Goal: Task Accomplishment & Management: Use online tool/utility

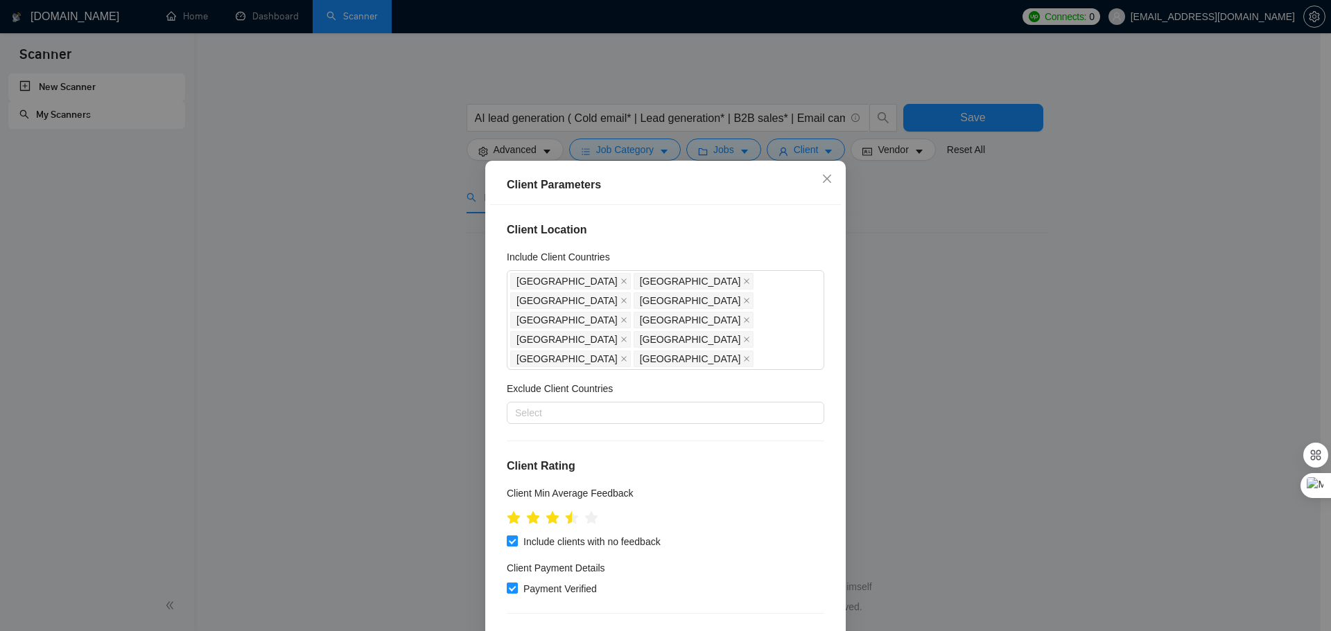
click at [715, 192] on div "Client Parameters" at bounding box center [665, 185] width 317 height 17
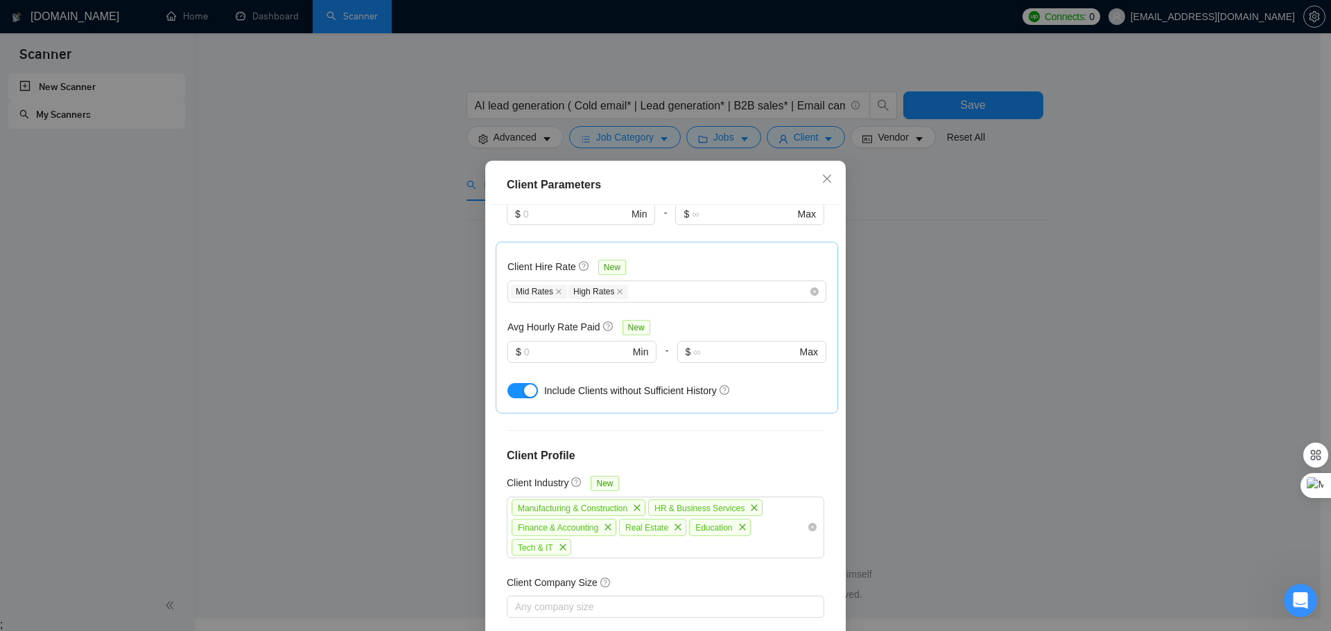
scroll to position [498, 0]
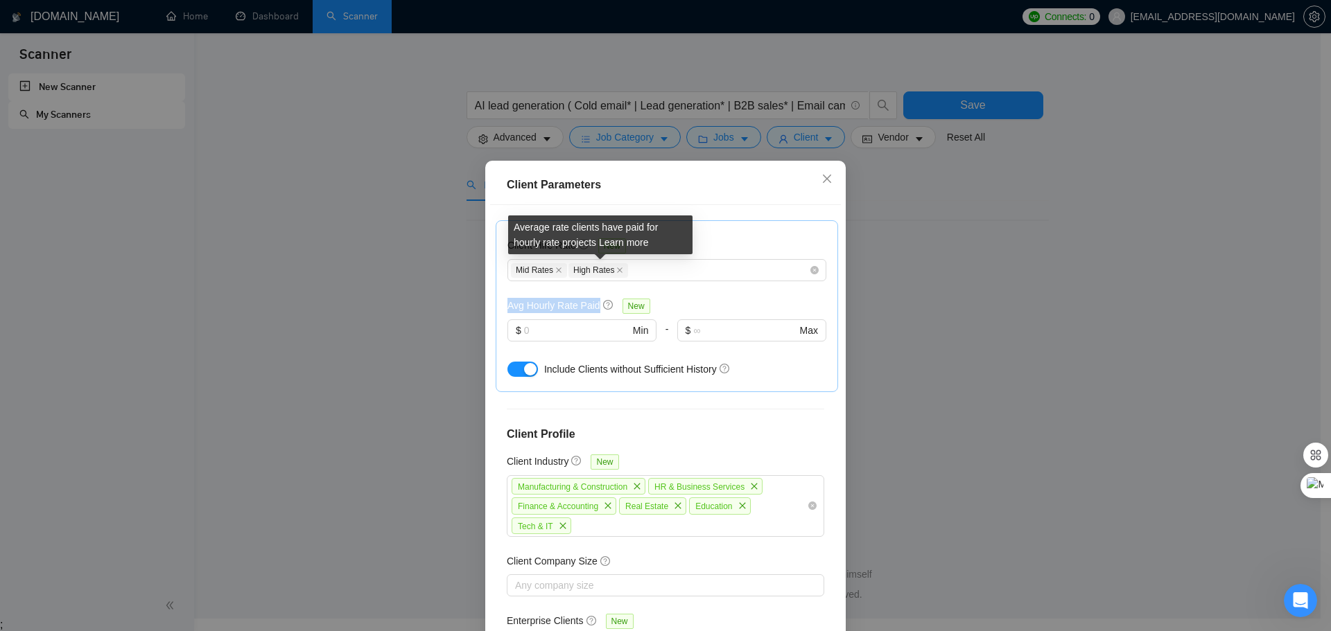
drag, startPoint x: 500, startPoint y: 263, endPoint x: 596, endPoint y: 267, distance: 95.7
click at [596, 267] on div "Client Hire Rate New Mid Rates High Rates Avg Hourly Rate Paid New $ Min - $ Ma…" at bounding box center [667, 306] width 342 height 172
copy div "Avg Hourly Rate Paid"
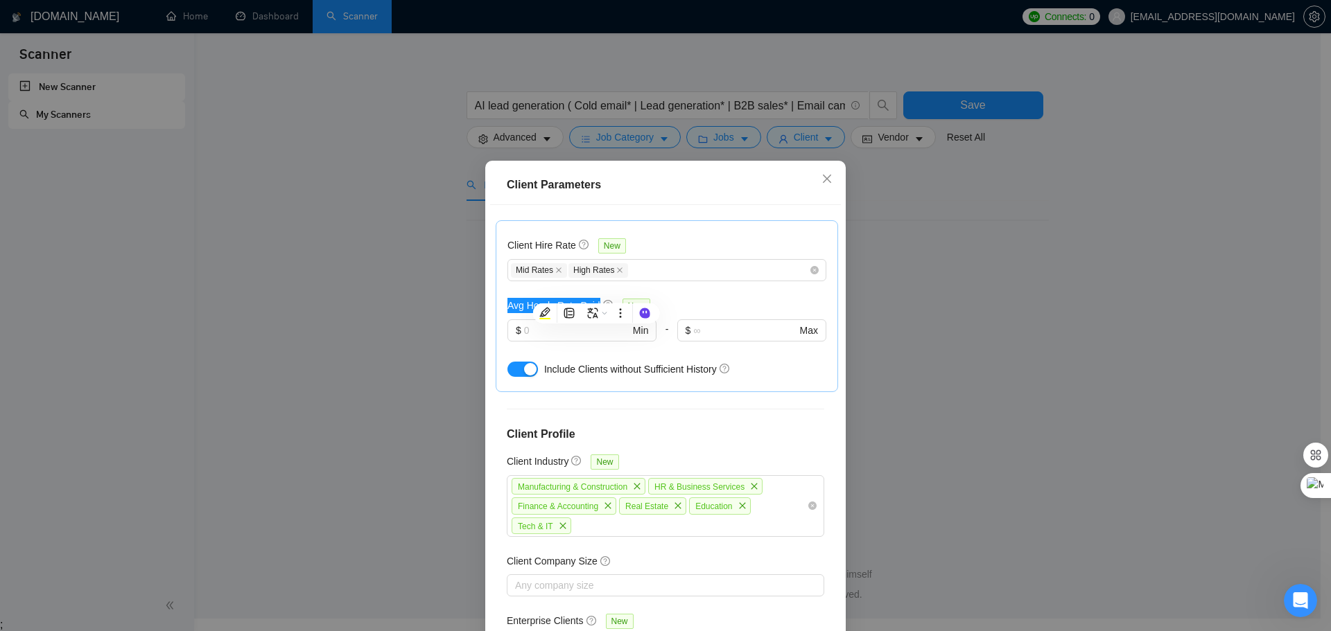
scroll to position [359, 0]
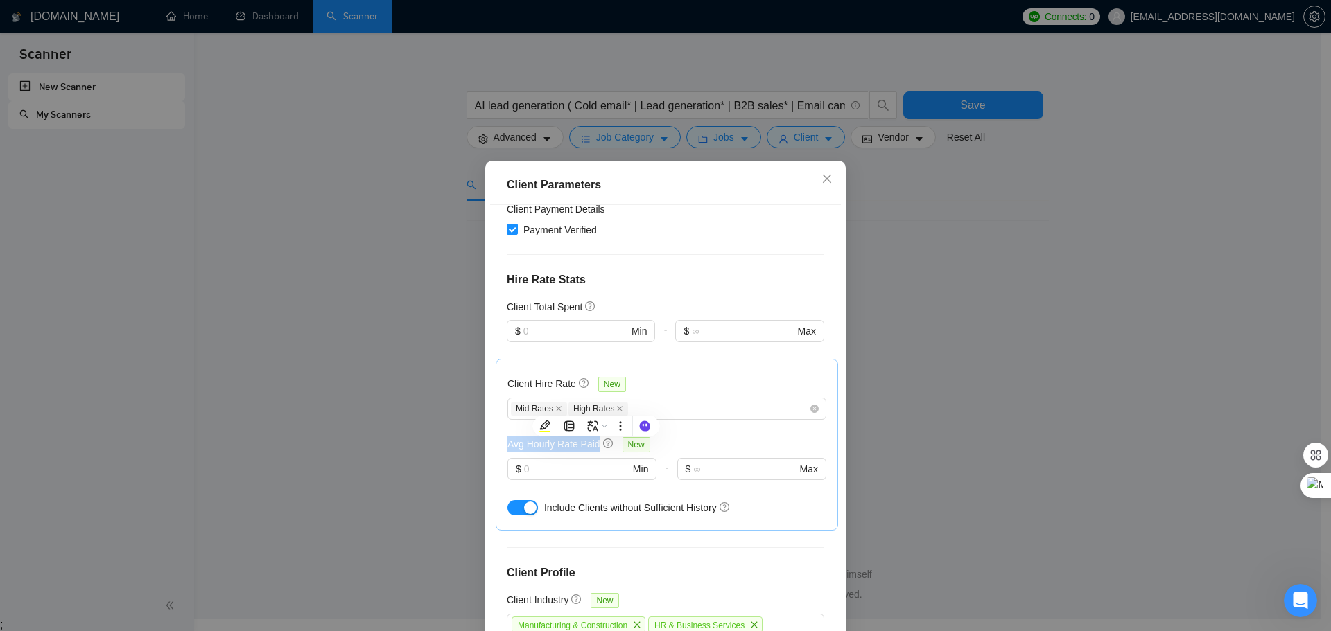
click at [677, 391] on div "Client Hire Rate New Mid Rates High Rates Avg Hourly Rate Paid New $ Min - $ Ma…" at bounding box center [666, 445] width 319 height 148
click at [524, 462] on input "text" at bounding box center [576, 469] width 105 height 15
type input "25"
click at [723, 462] on input "text" at bounding box center [744, 469] width 103 height 15
type input "75"
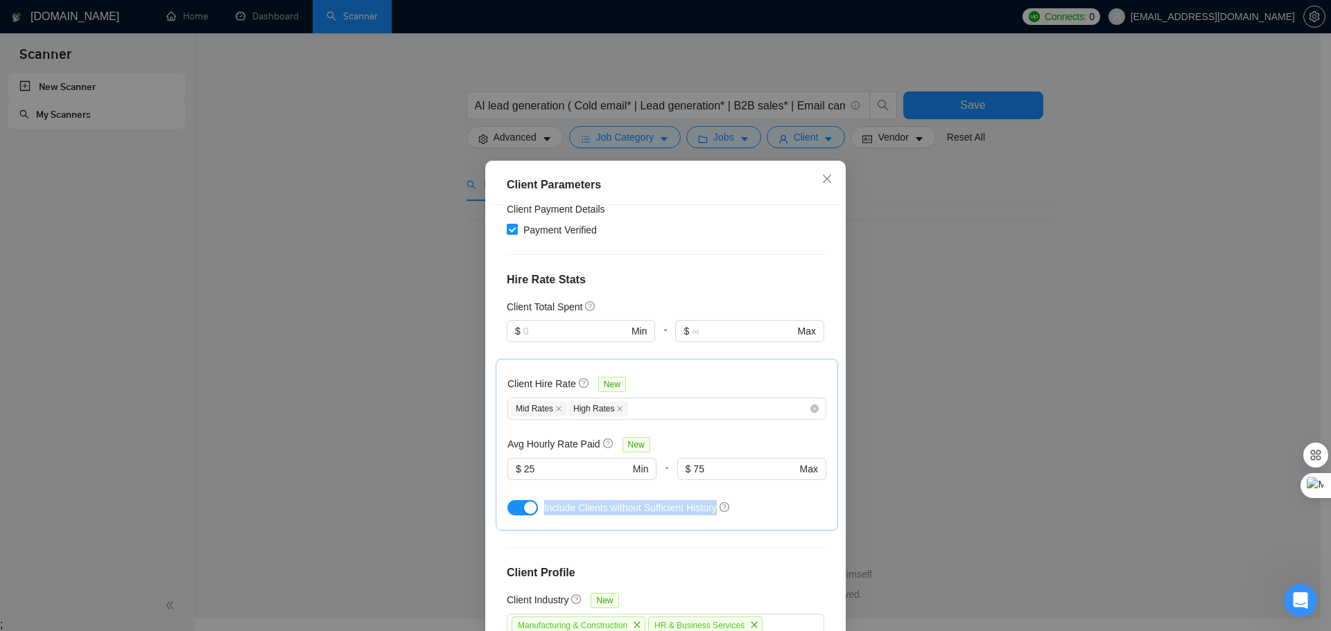
drag, startPoint x: 539, startPoint y: 469, endPoint x: 712, endPoint y: 476, distance: 172.7
click at [712, 497] on div "Include Clients without Sufficient History" at bounding box center [666, 508] width 319 height 22
copy span "Include Clients without Sufficient History"
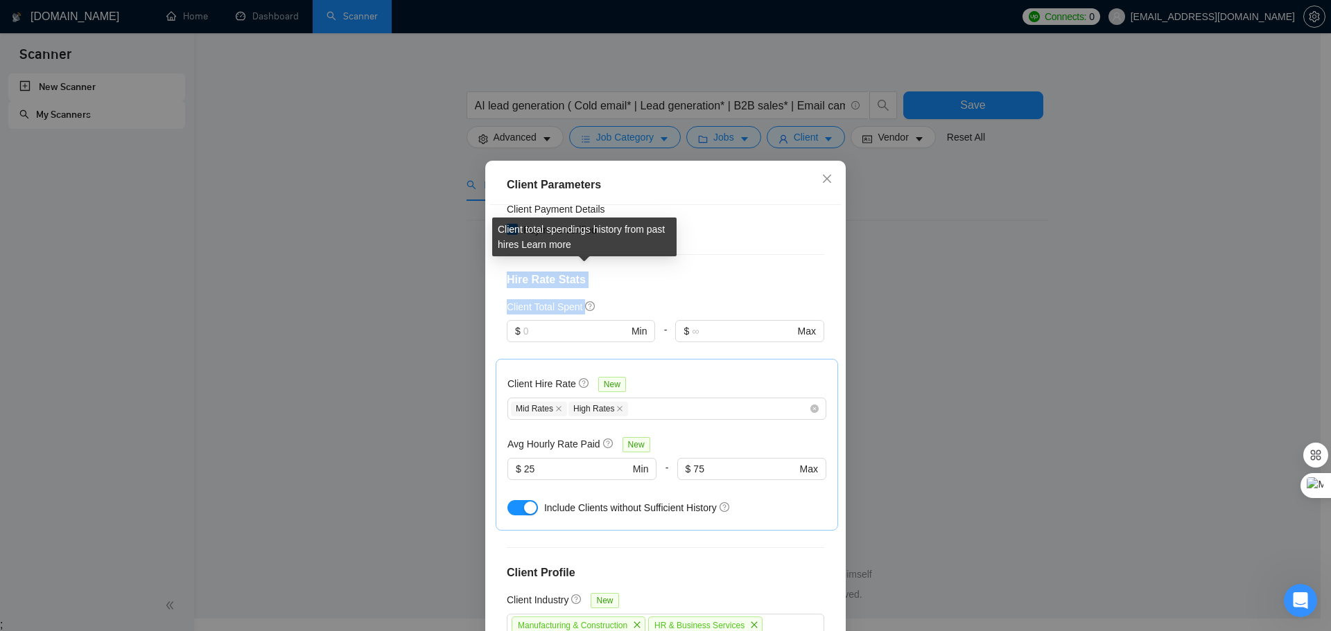
drag, startPoint x: 505, startPoint y: 244, endPoint x: 583, endPoint y: 269, distance: 82.2
click at [583, 269] on div "Client Location Include Client Countries [GEOGRAPHIC_DATA] [GEOGRAPHIC_DATA] [G…" at bounding box center [665, 426] width 351 height 442
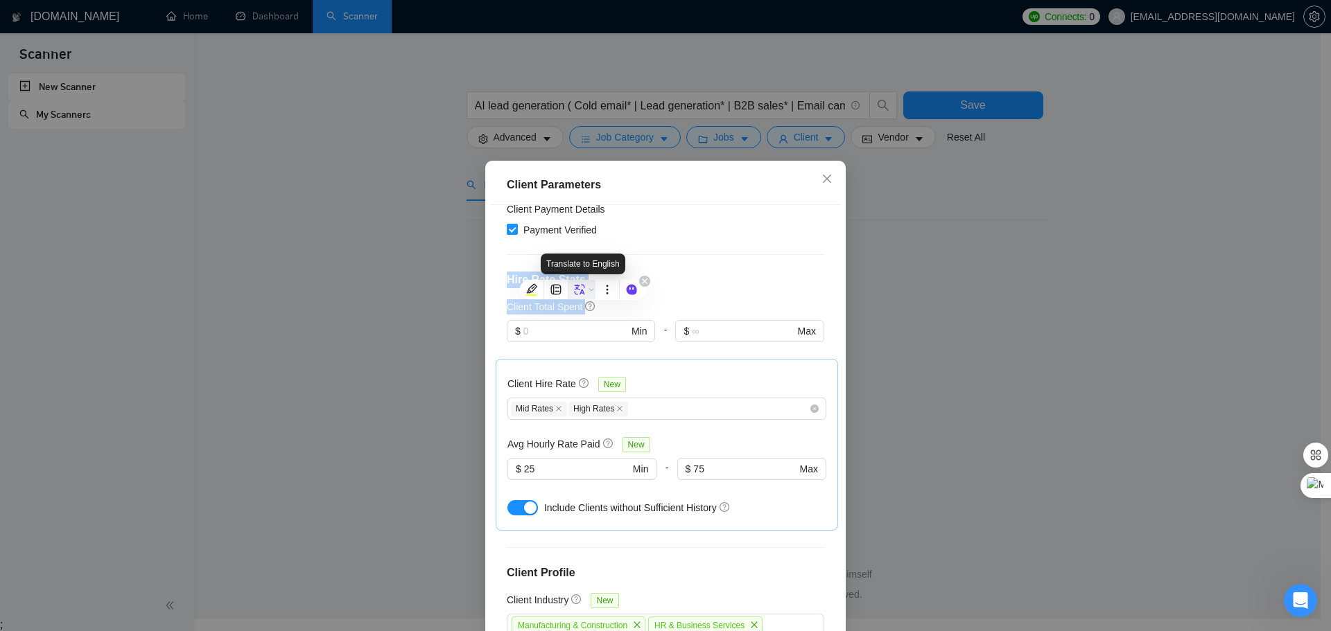
copy div "Hire Rate Stats Client Total Spent"
click at [744, 272] on h4 "Hire Rate Stats" at bounding box center [665, 280] width 317 height 17
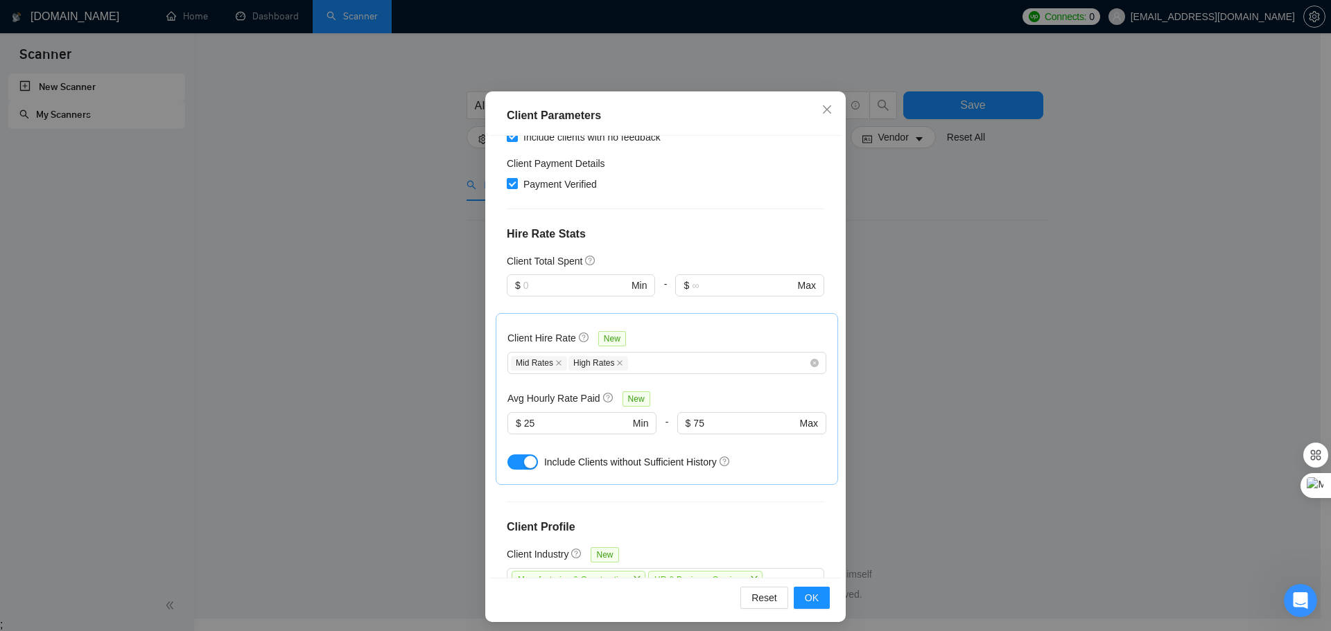
scroll to position [290, 0]
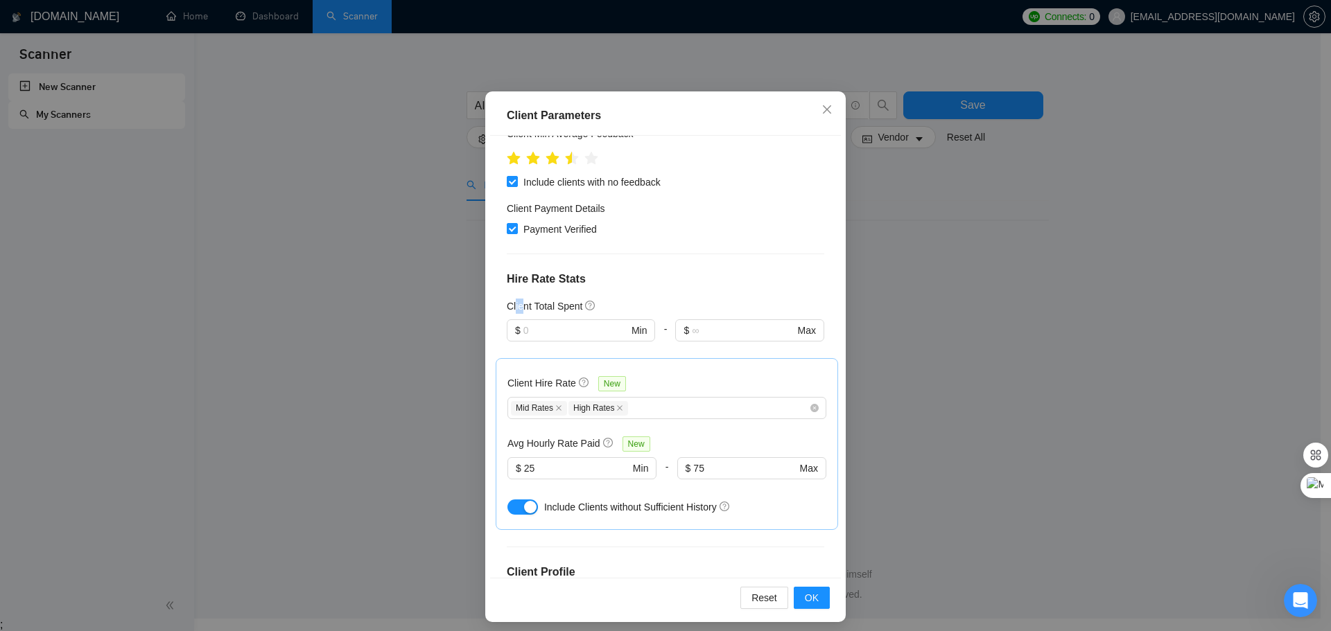
drag, startPoint x: 509, startPoint y: 270, endPoint x: 518, endPoint y: 272, distance: 9.2
click at [518, 299] on h5 "Client Total Spent" at bounding box center [545, 306] width 76 height 15
drag, startPoint x: 504, startPoint y: 271, endPoint x: 576, endPoint y: 271, distance: 72.1
click at [577, 299] on div "Client Total Spent" at bounding box center [551, 306] width 89 height 15
copy h5 "Client Total Spent"
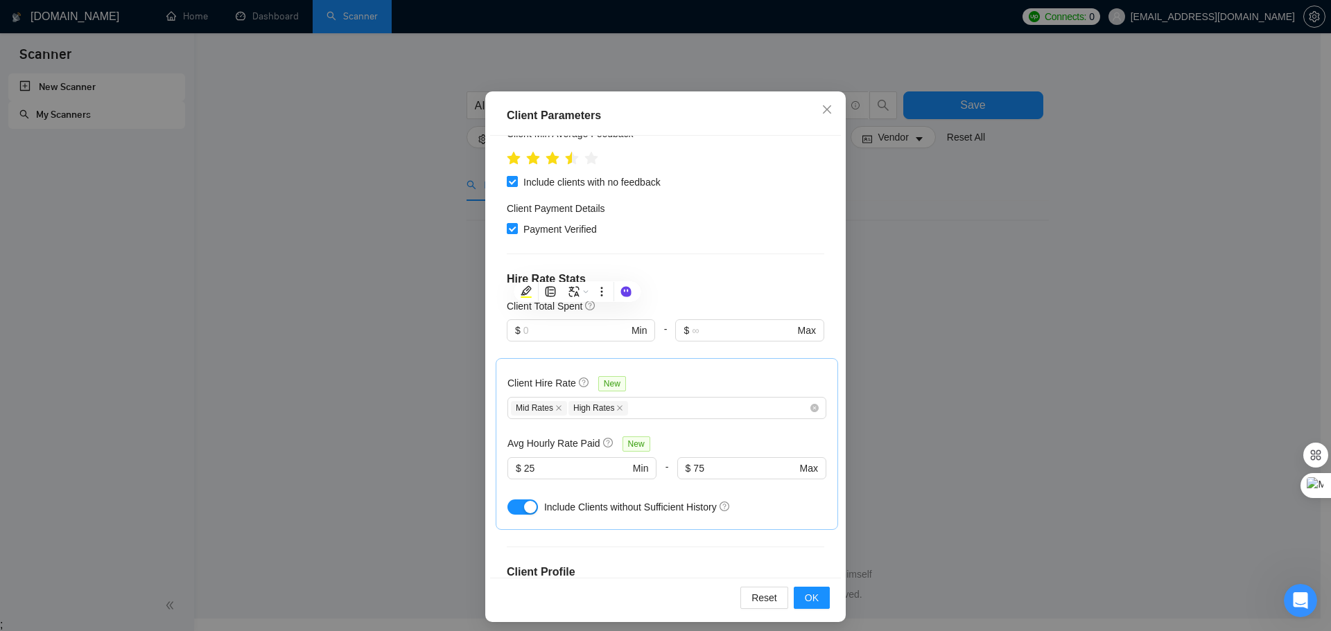
click at [688, 231] on div "Client Location Include Client Countries [GEOGRAPHIC_DATA] [GEOGRAPHIC_DATA] [G…" at bounding box center [665, 357] width 351 height 442
click at [570, 323] on input "text" at bounding box center [575, 330] width 105 height 15
drag, startPoint x: 568, startPoint y: 288, endPoint x: 541, endPoint y: 287, distance: 27.1
click at [541, 323] on input "text" at bounding box center [575, 330] width 105 height 15
paste input "500"
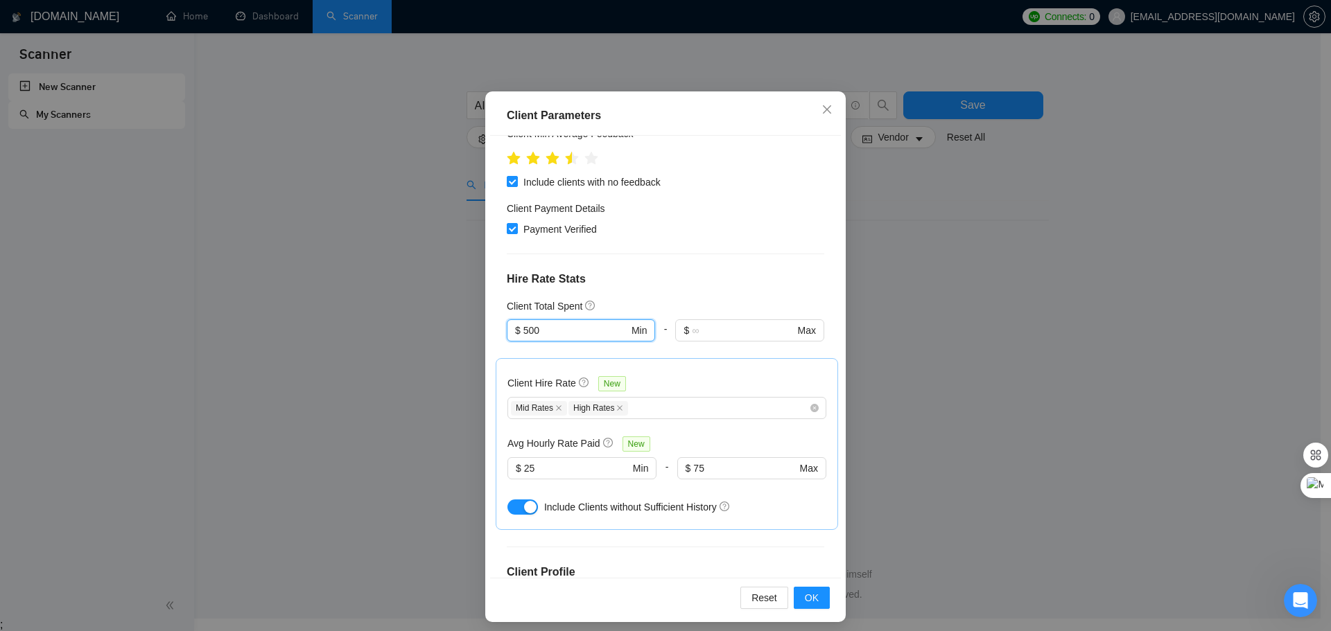
type input "500"
click at [699, 250] on div "Client Location Include Client Countries [GEOGRAPHIC_DATA] [GEOGRAPHIC_DATA] [G…" at bounding box center [665, 357] width 351 height 442
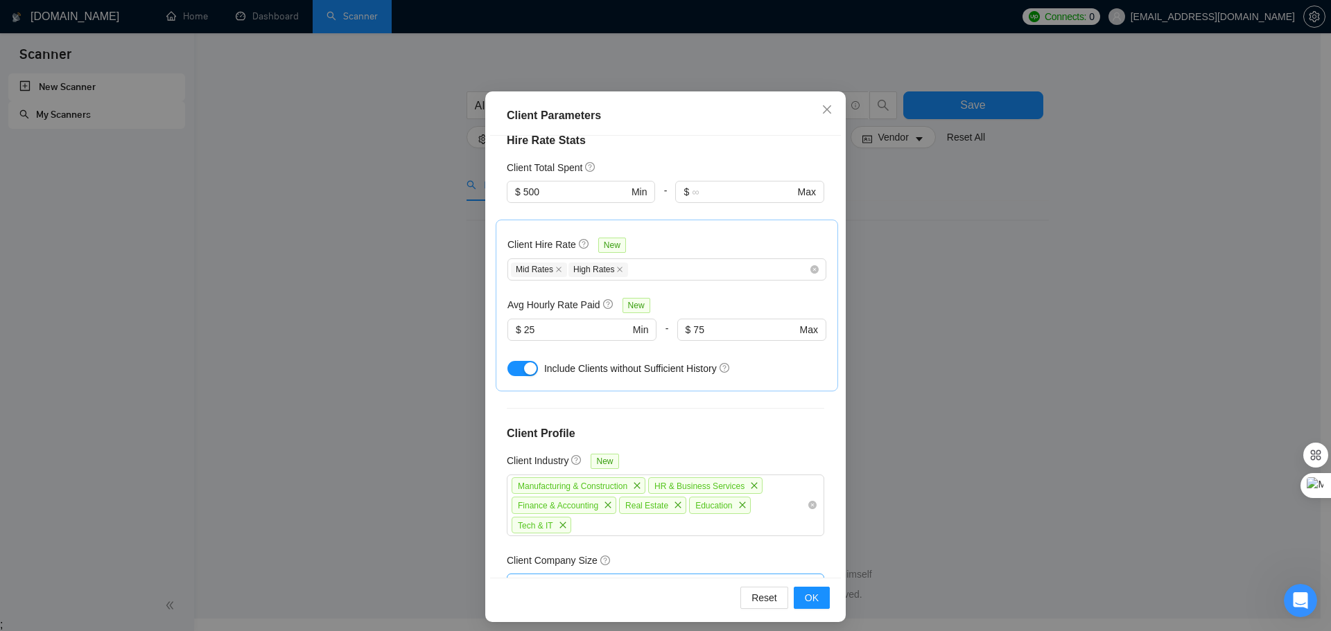
scroll to position [498, 0]
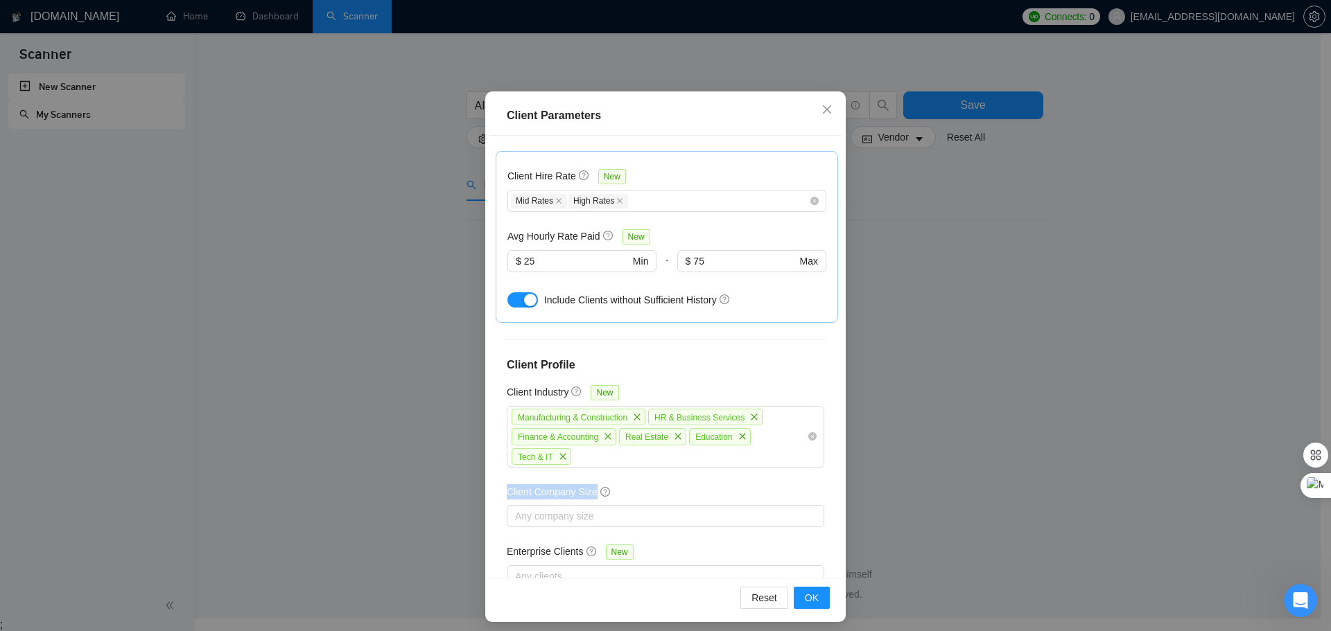
drag, startPoint x: 500, startPoint y: 449, endPoint x: 591, endPoint y: 454, distance: 90.2
click at [591, 454] on div "Client Location Include Client Countries [GEOGRAPHIC_DATA] [GEOGRAPHIC_DATA] [G…" at bounding box center [665, 357] width 351 height 442
copy div "Client Company Size"
click at [719, 484] on div "Client Company Size" at bounding box center [665, 494] width 317 height 21
click at [521, 508] on div at bounding box center [658, 516] width 297 height 17
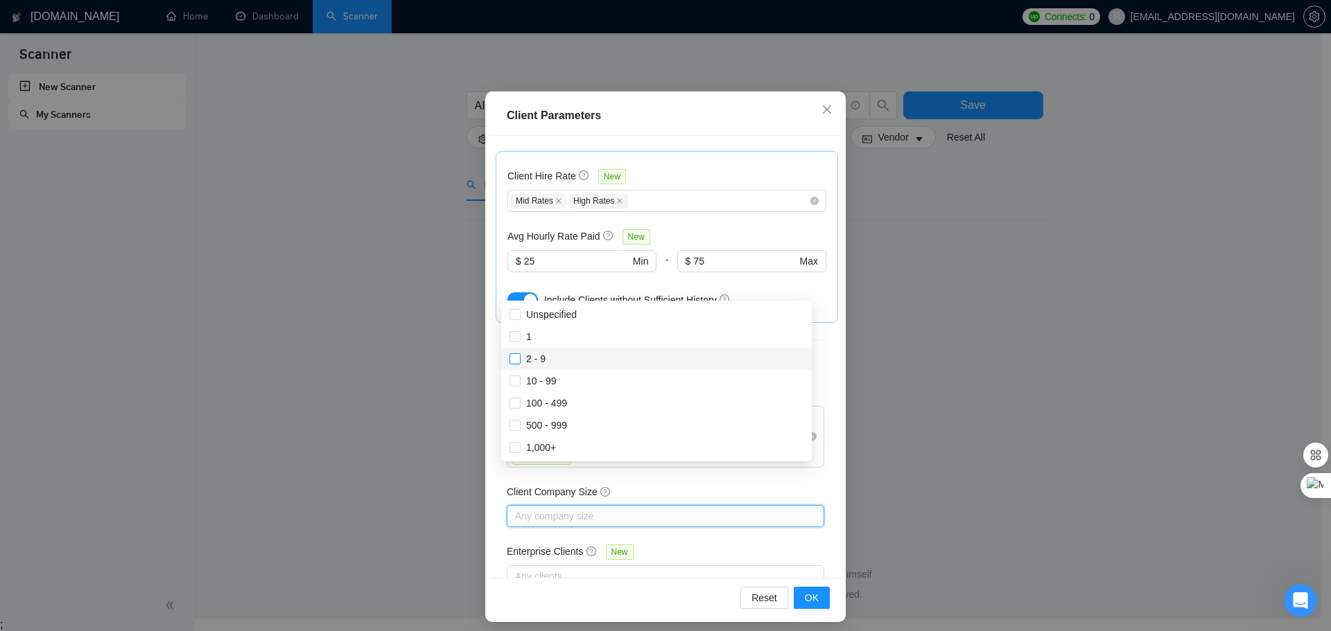
click at [515, 363] on span at bounding box center [514, 358] width 11 height 11
click at [515, 363] on input "2 - 9" at bounding box center [514, 358] width 10 height 10
click at [518, 363] on span at bounding box center [514, 357] width 11 height 11
click at [518, 362] on input "2 - 9" at bounding box center [514, 357] width 10 height 10
click at [514, 361] on input "2 - 9" at bounding box center [514, 358] width 10 height 10
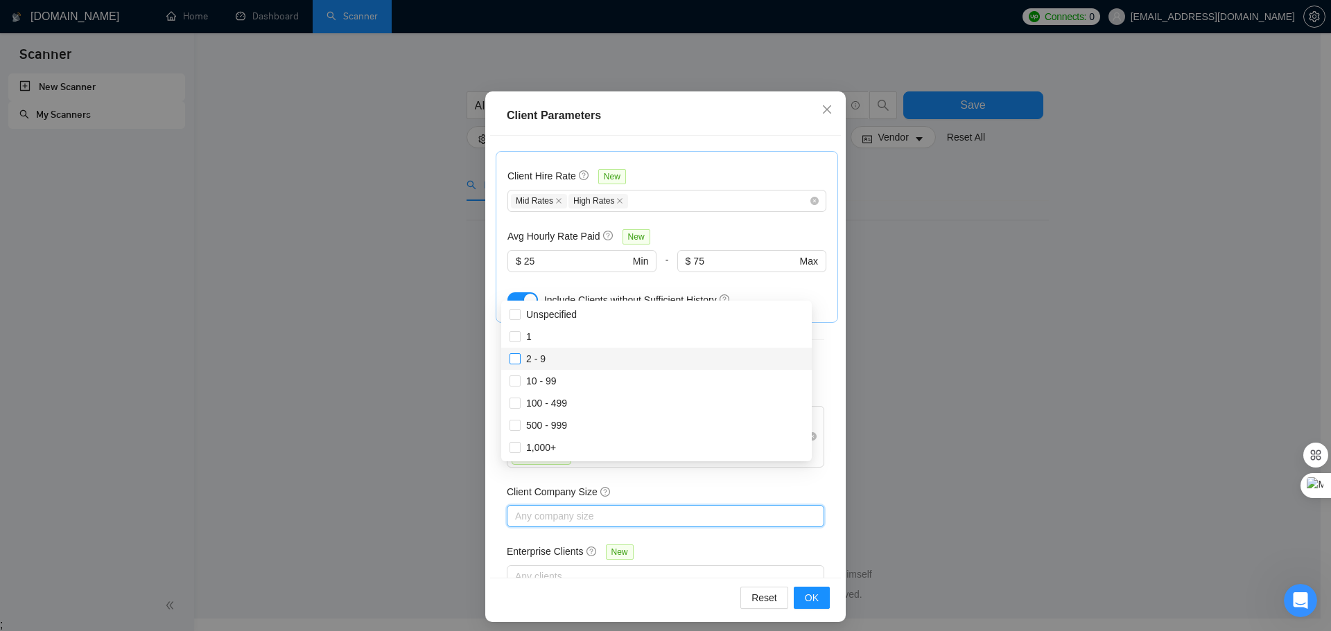
checkbox input "true"
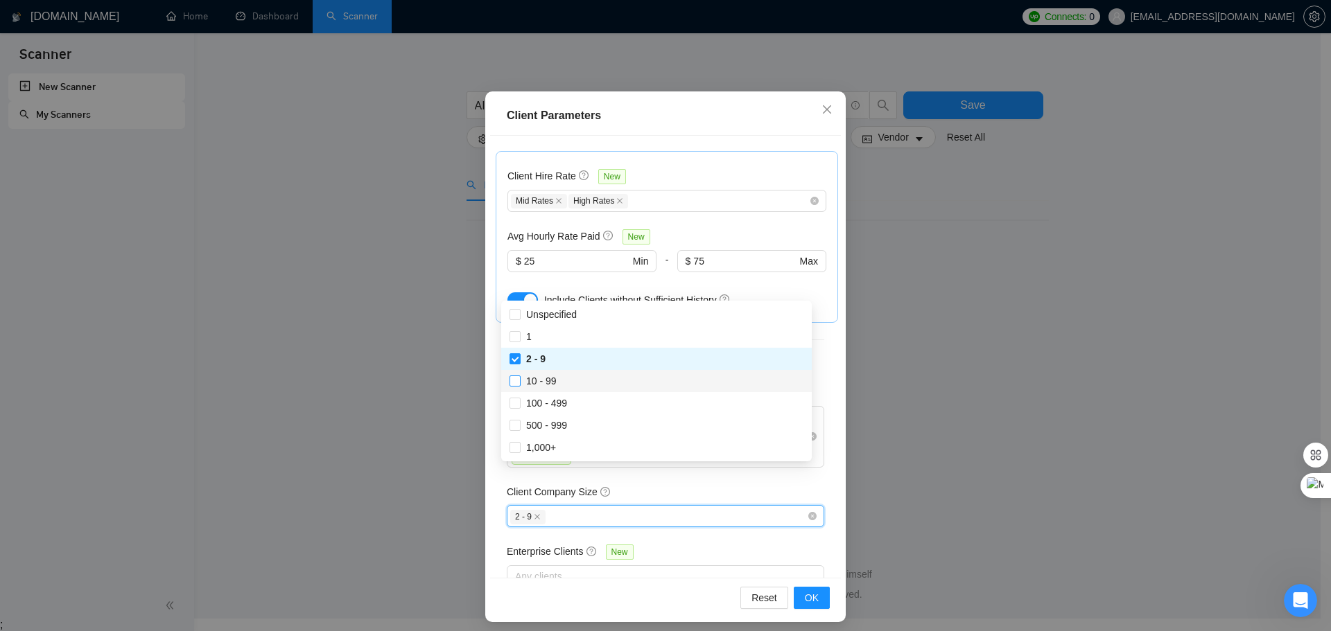
click at [516, 383] on input "10 - 99" at bounding box center [514, 381] width 10 height 10
checkbox input "true"
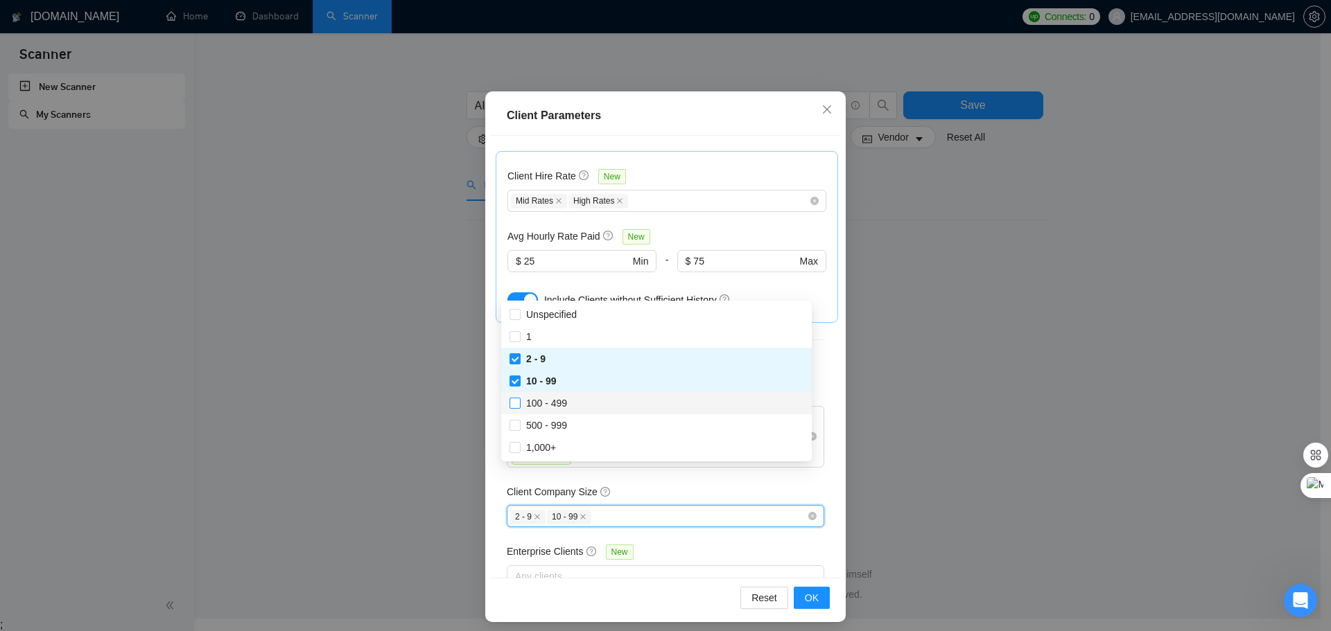
click at [512, 400] on input "100 - 499" at bounding box center [514, 403] width 10 height 10
checkbox input "true"
click at [518, 427] on input "500 - 999" at bounding box center [514, 425] width 10 height 10
checkbox input "true"
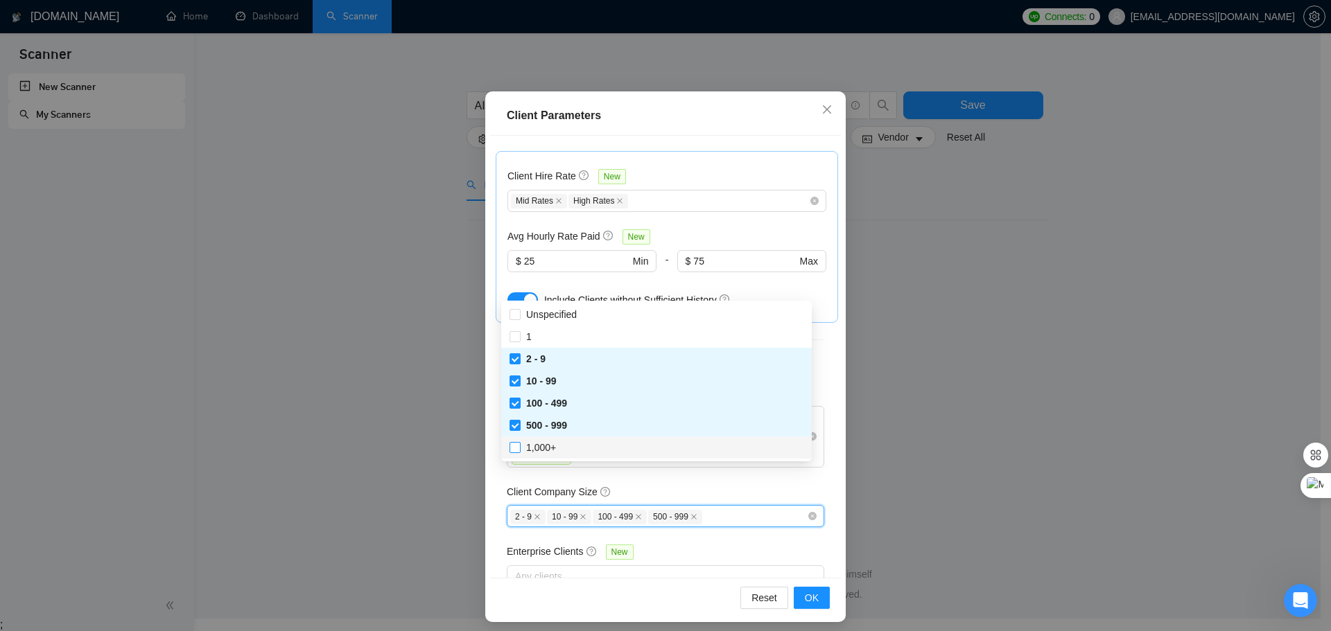
click at [515, 451] on span at bounding box center [514, 447] width 11 height 11
click at [515, 451] on input "1,000+" at bounding box center [514, 447] width 10 height 10
click at [513, 447] on input "1,000+" at bounding box center [514, 447] width 10 height 10
checkbox input "true"
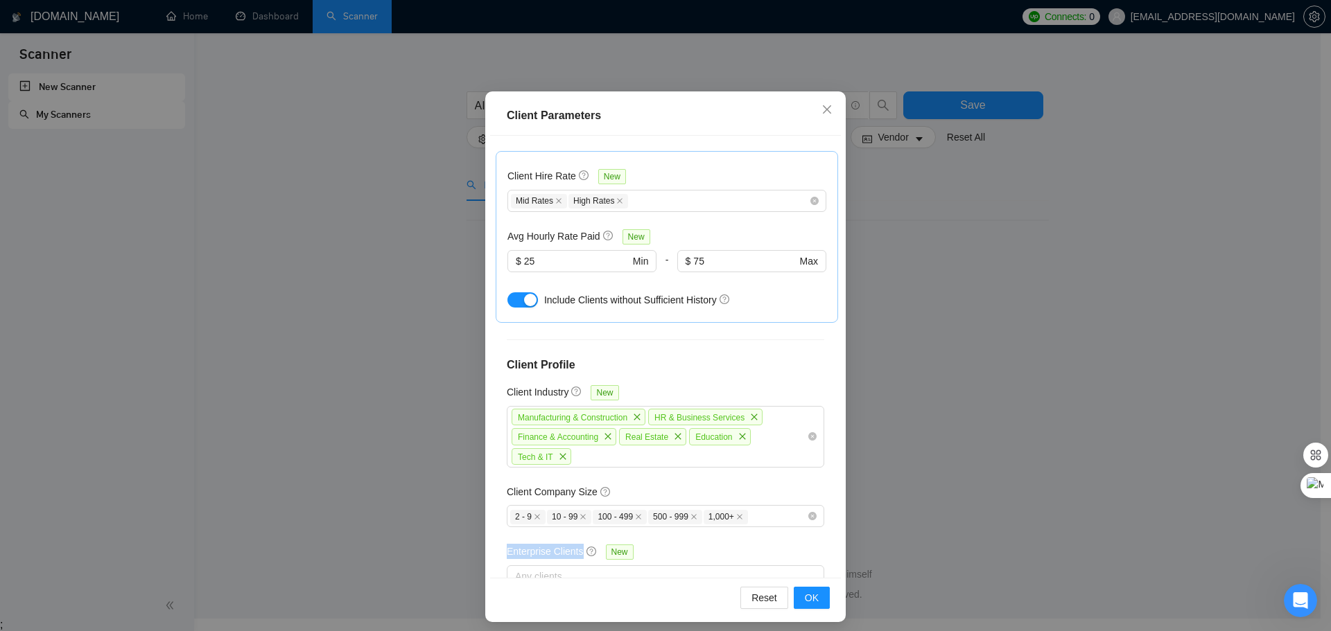
drag, startPoint x: 503, startPoint y: 512, endPoint x: 572, endPoint y: 516, distance: 69.4
click at [574, 544] on h5 "Enterprise Clients" at bounding box center [545, 551] width 77 height 15
copy h5 "Enterprise Clients"
click at [733, 544] on div "Enterprise Clients New" at bounding box center [665, 554] width 317 height 21
click at [595, 568] on div at bounding box center [658, 576] width 297 height 17
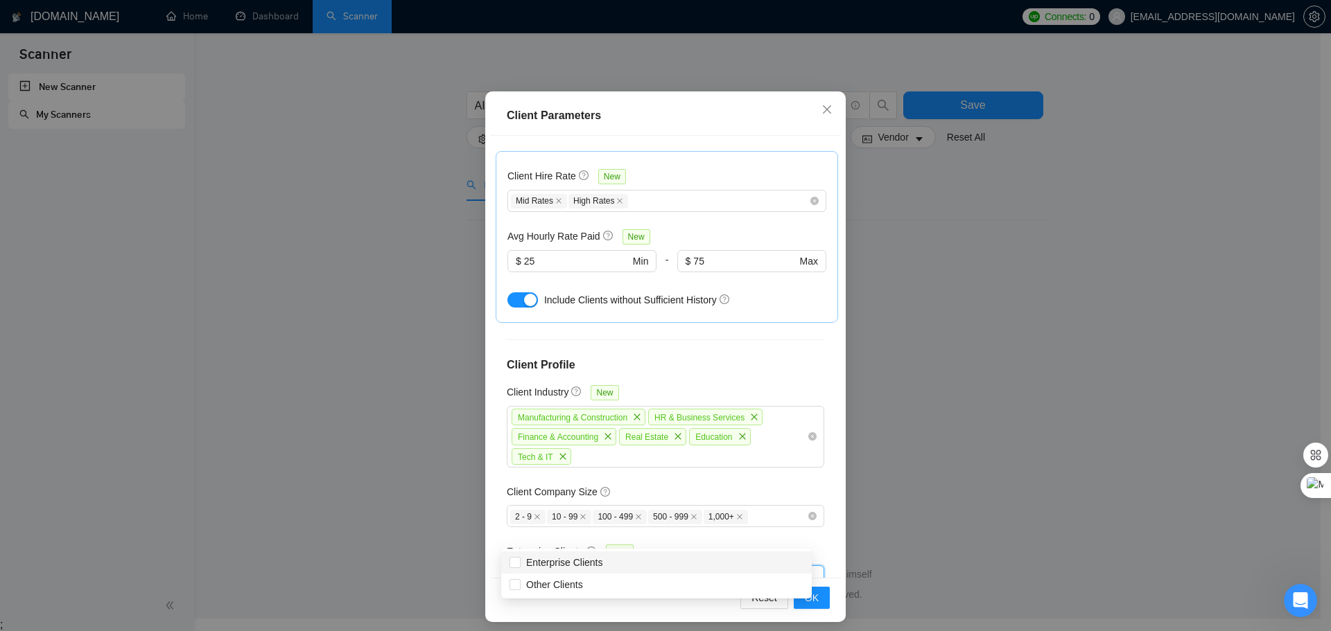
click at [509, 561] on div "Enterprise Clients" at bounding box center [656, 563] width 311 height 22
checkbox input "true"
click at [620, 568] on div "Enterprise Clients" at bounding box center [658, 576] width 297 height 17
click at [806, 591] on span "OK" at bounding box center [812, 598] width 14 height 15
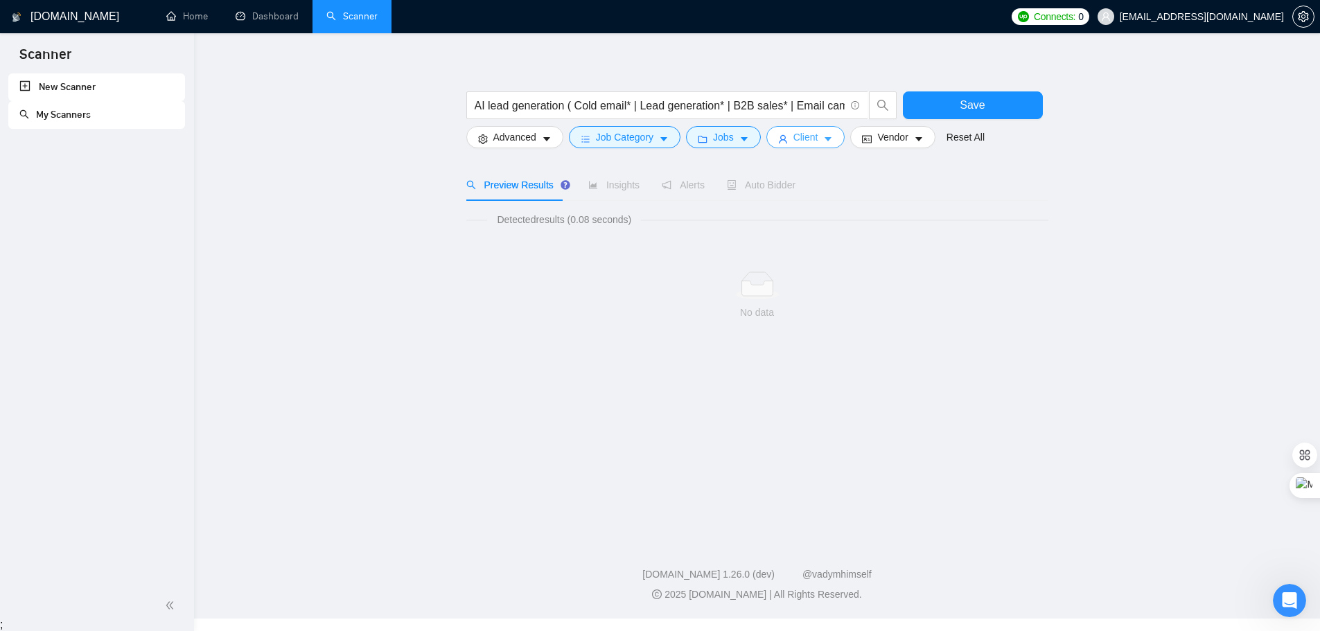
click at [788, 139] on button "Client" at bounding box center [806, 137] width 79 height 22
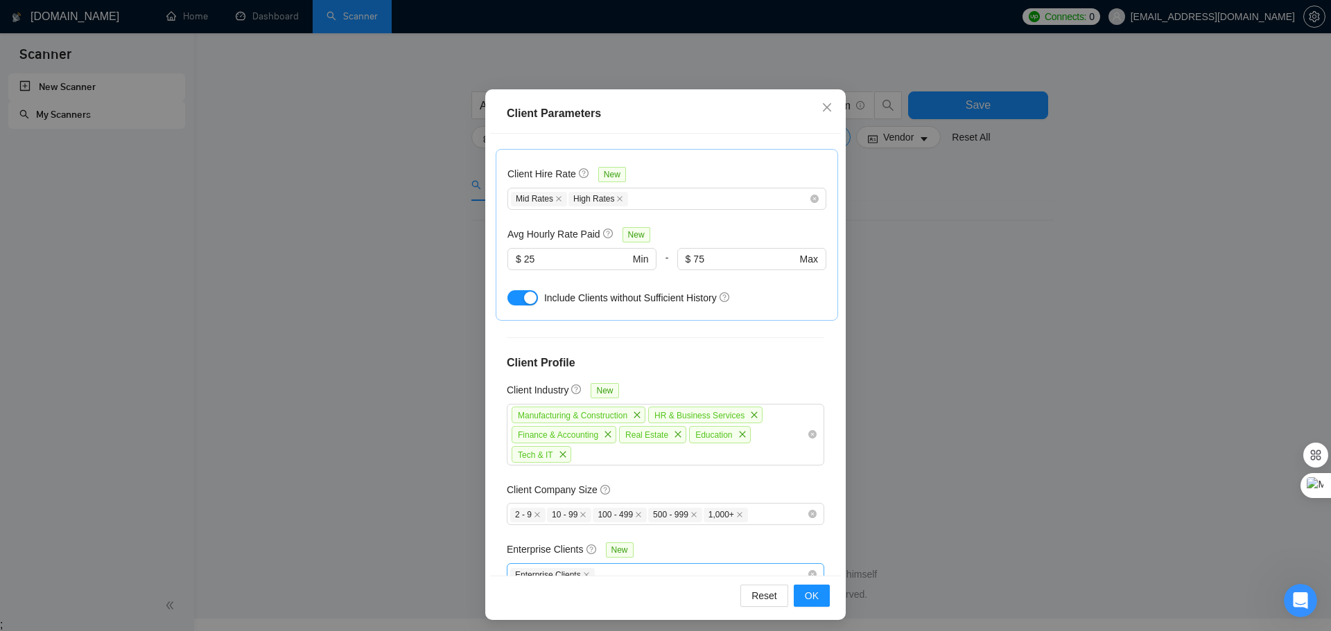
scroll to position [77, 0]
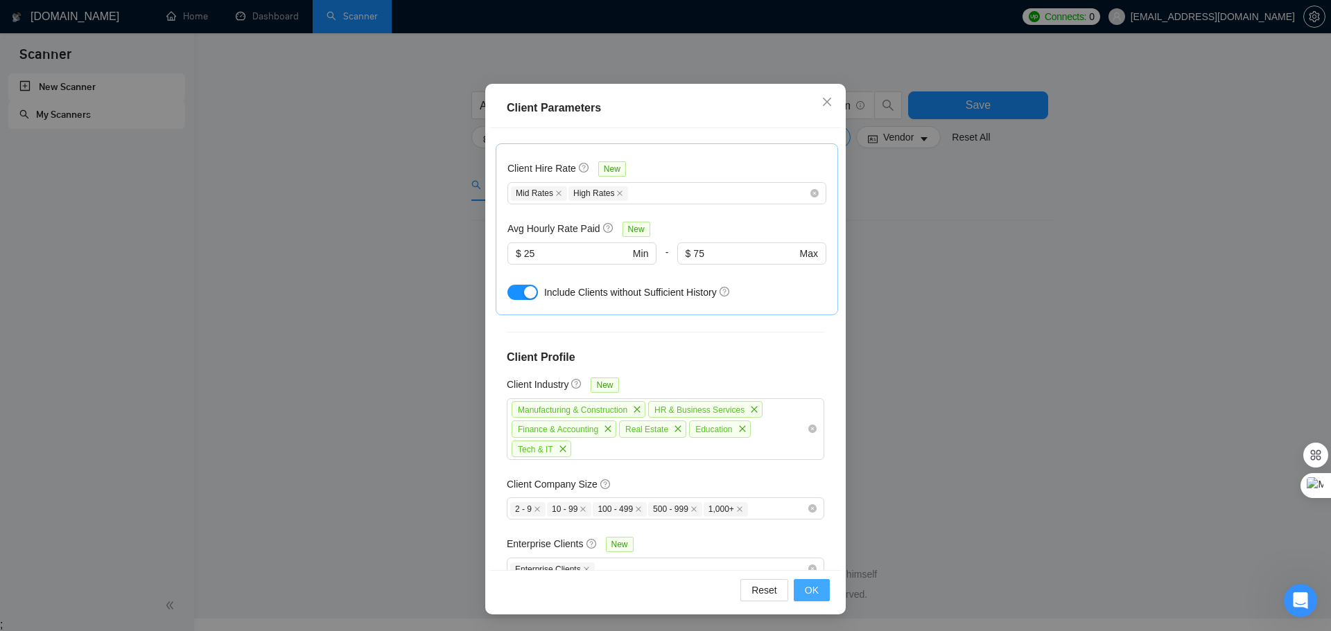
click at [812, 592] on span "OK" at bounding box center [812, 590] width 14 height 15
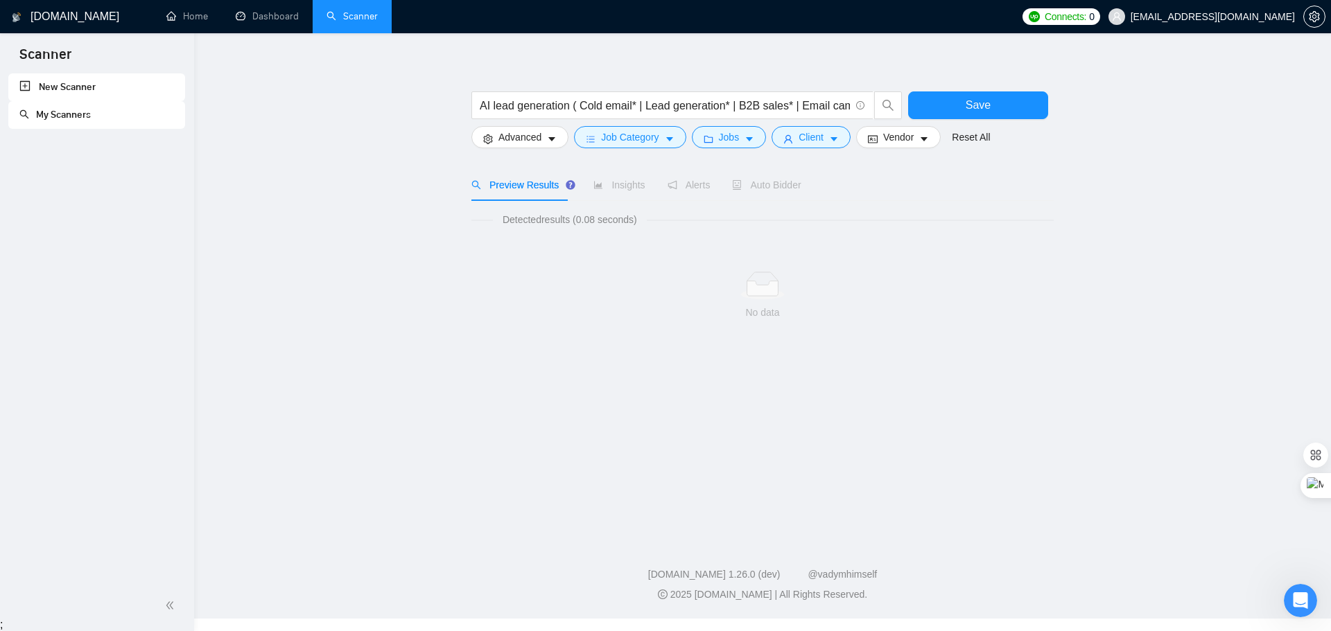
scroll to position [0, 0]
click at [878, 134] on span "Vendor" at bounding box center [893, 137] width 30 height 15
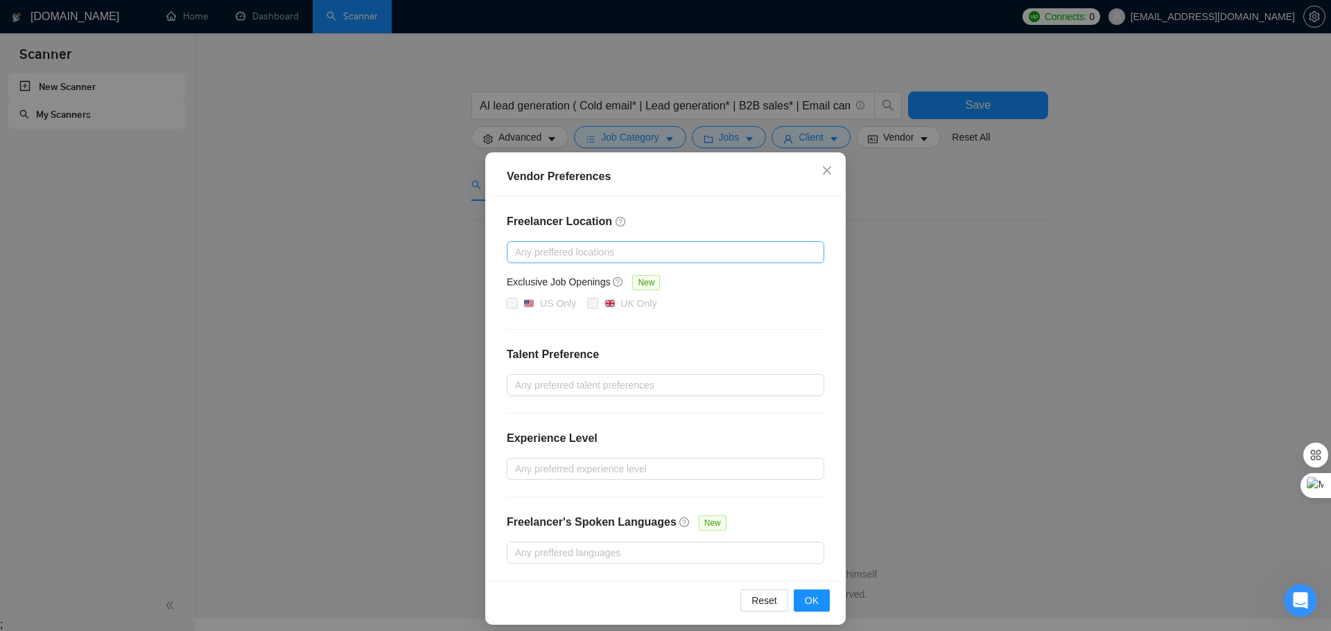
click at [566, 255] on div at bounding box center [658, 252] width 297 height 17
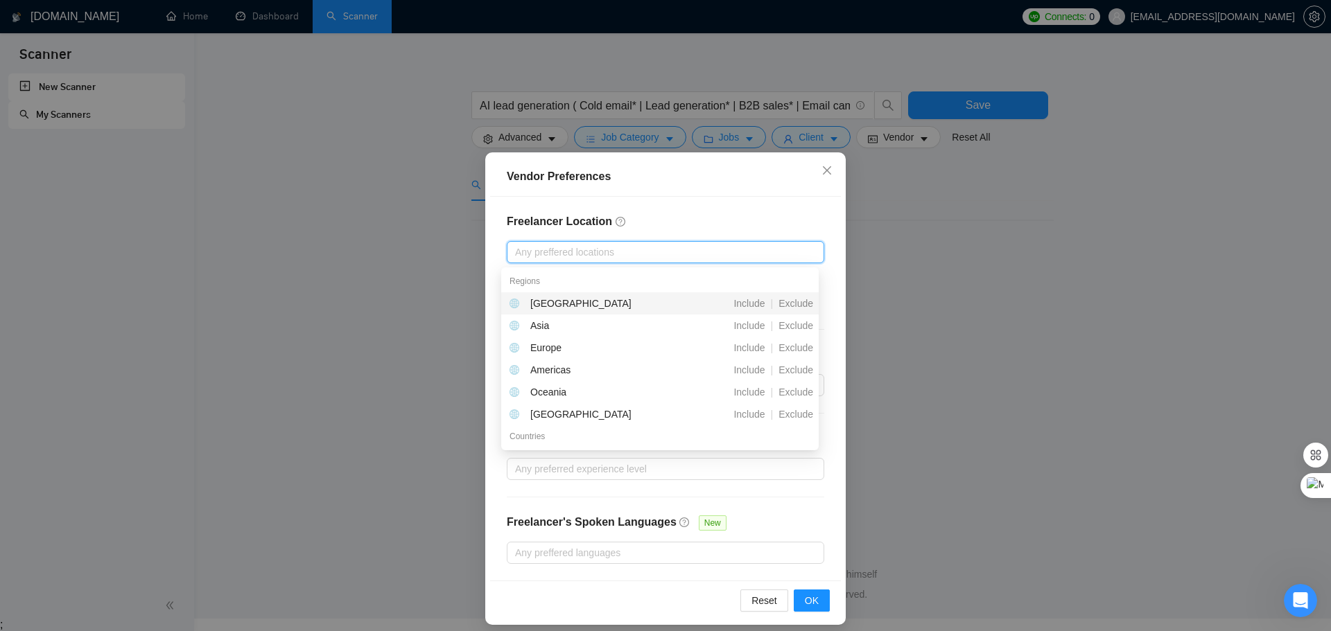
click at [566, 255] on div at bounding box center [658, 252] width 297 height 17
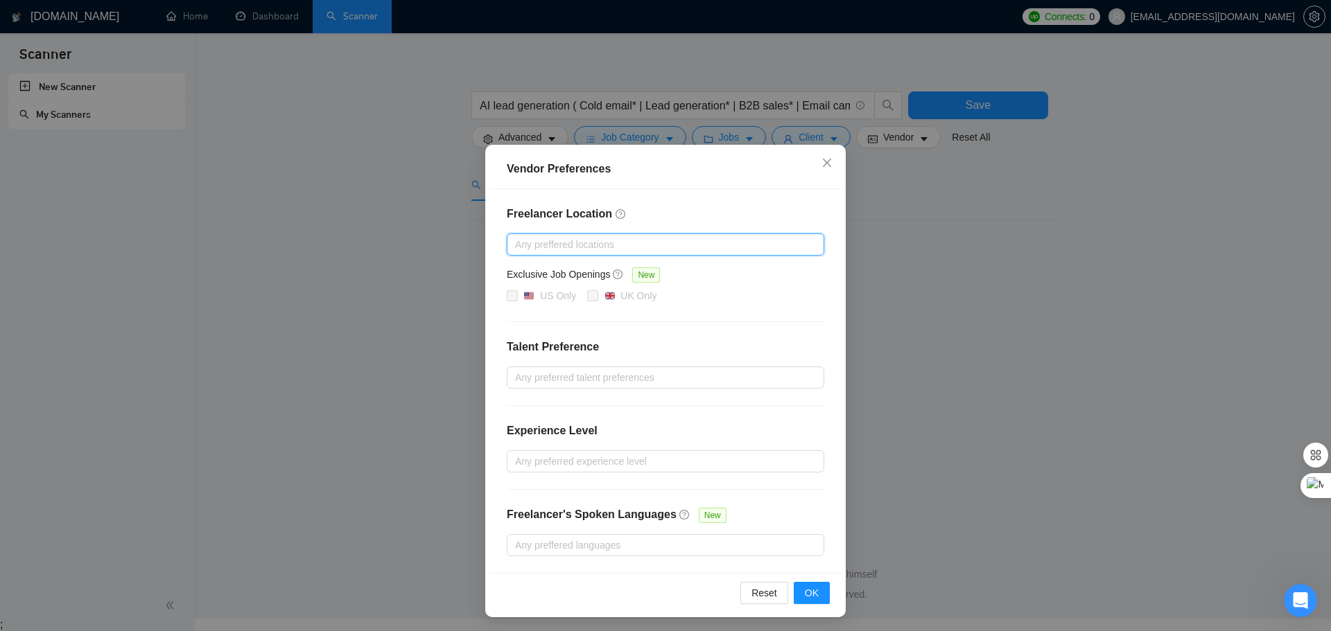
scroll to position [10, 0]
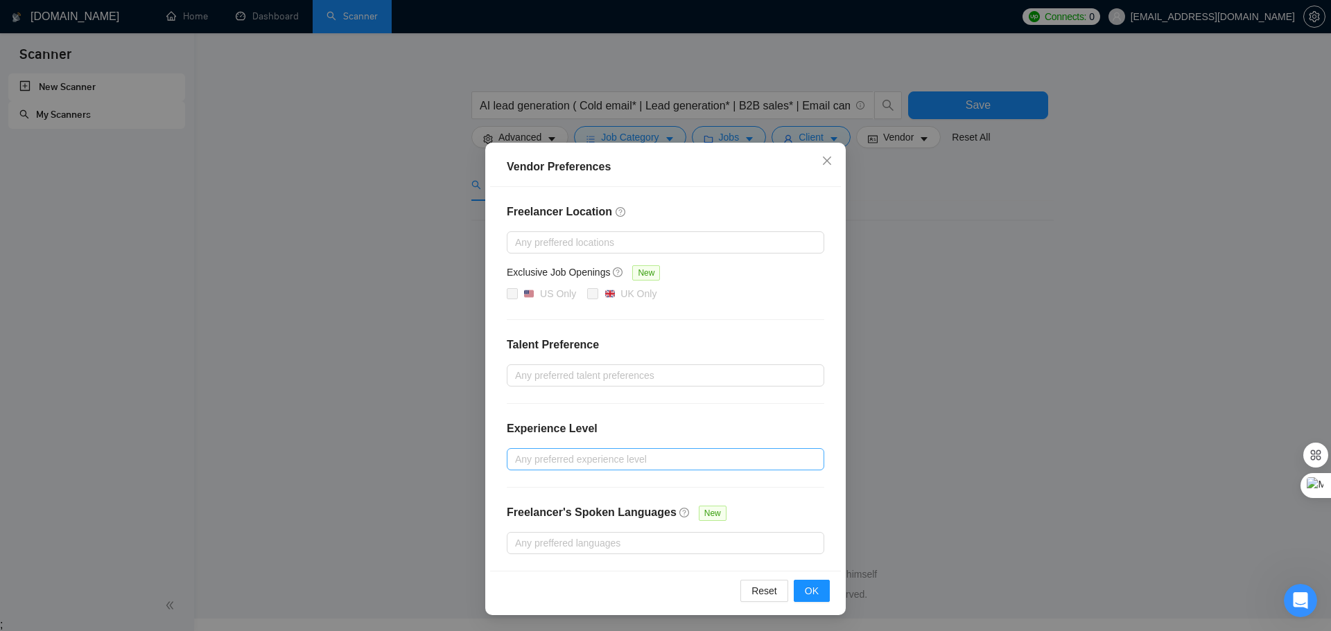
click at [656, 457] on div at bounding box center [658, 459] width 297 height 17
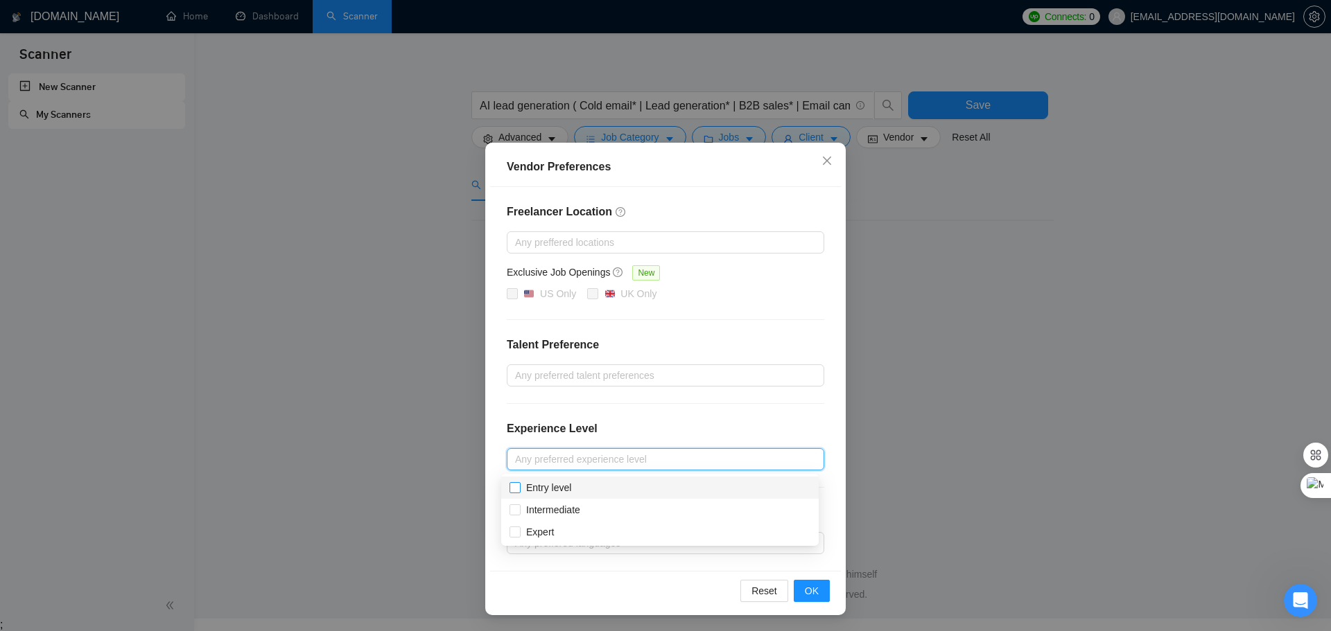
click at [541, 488] on span "Entry level" at bounding box center [548, 487] width 45 height 11
click at [519, 488] on input "Entry level" at bounding box center [514, 487] width 10 height 10
checkbox input "true"
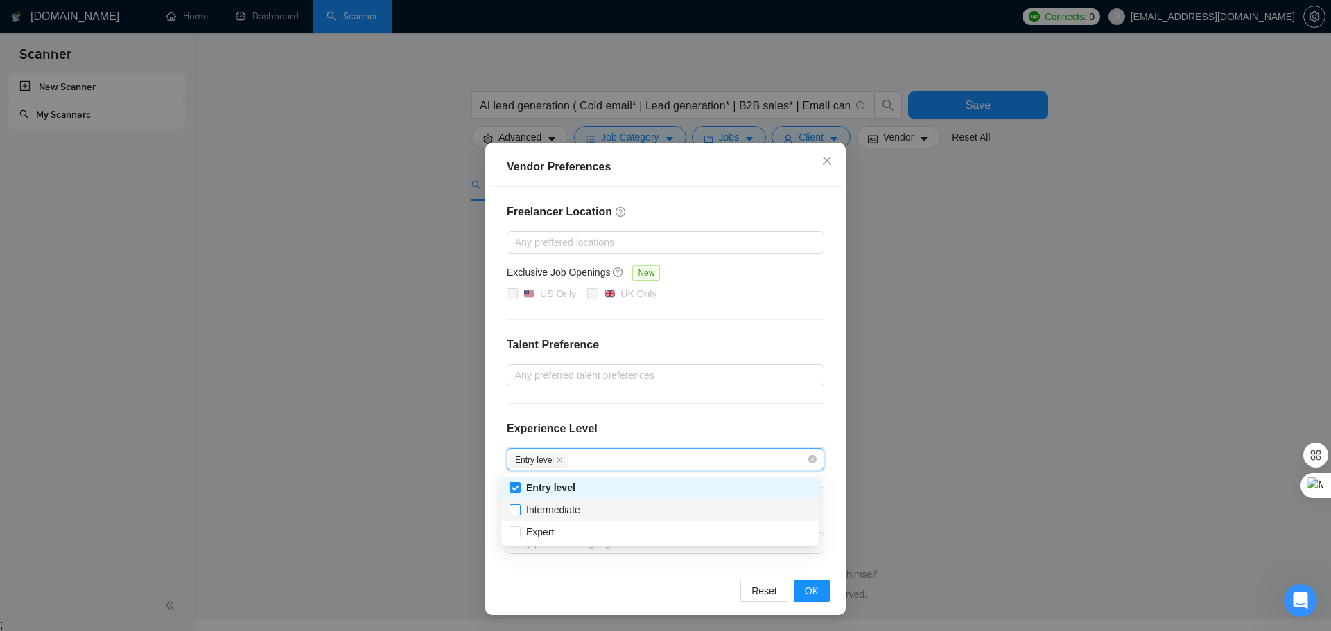
click at [542, 509] on span "Intermediate" at bounding box center [553, 510] width 54 height 11
click at [519, 509] on input "Intermediate" at bounding box center [514, 510] width 10 height 10
checkbox input "true"
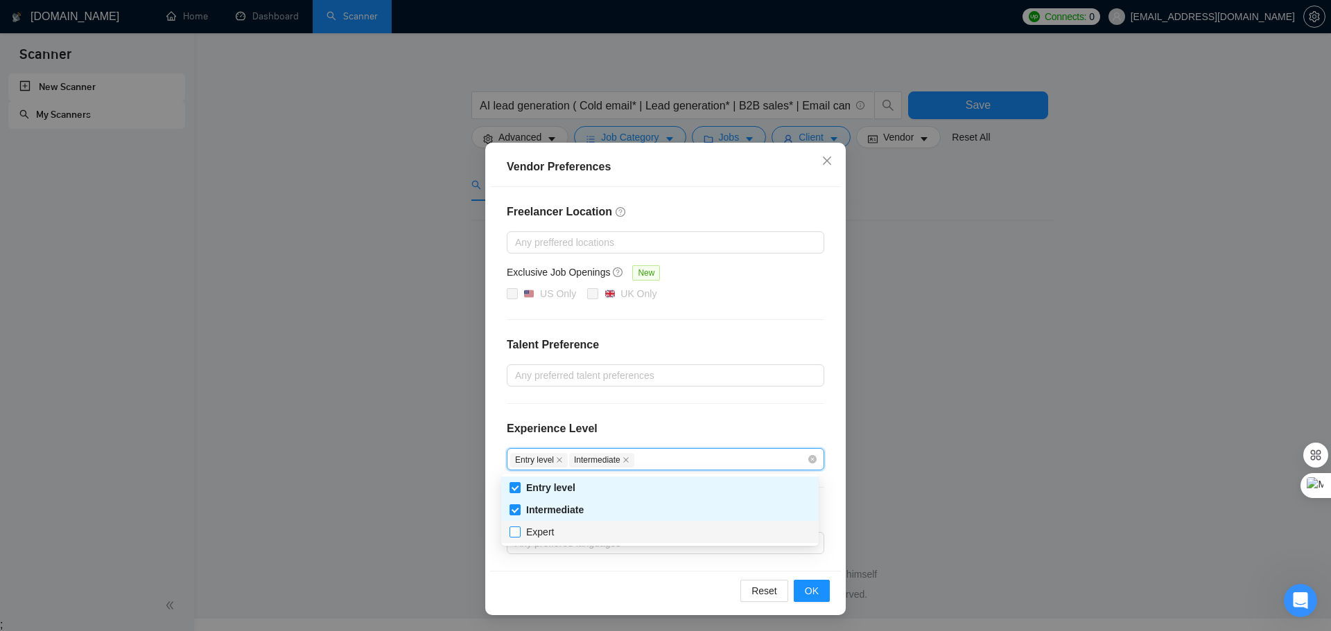
click at [544, 530] on span "Expert" at bounding box center [540, 532] width 28 height 11
click at [519, 530] on input "Expert" at bounding box center [514, 532] width 10 height 10
checkbox input "true"
click at [697, 414] on div "Freelancer Location Any preffered locations Exclusive Job Openings New US Only …" at bounding box center [665, 379] width 351 height 384
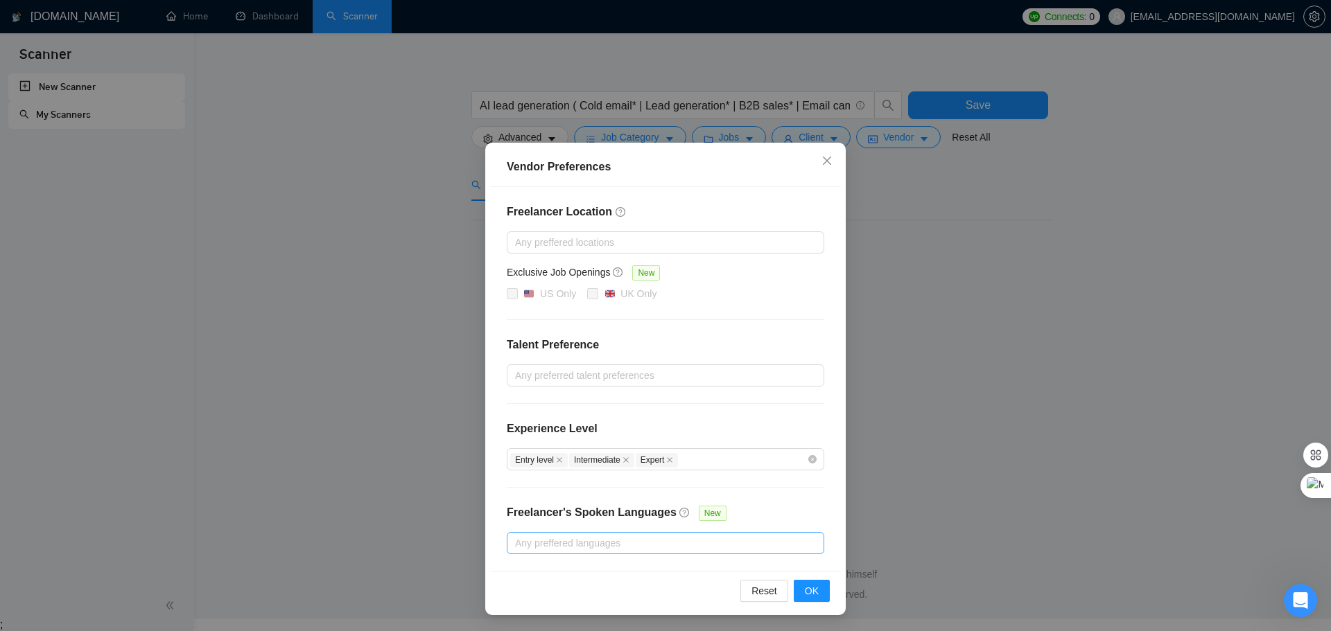
click at [647, 536] on div at bounding box center [658, 543] width 297 height 17
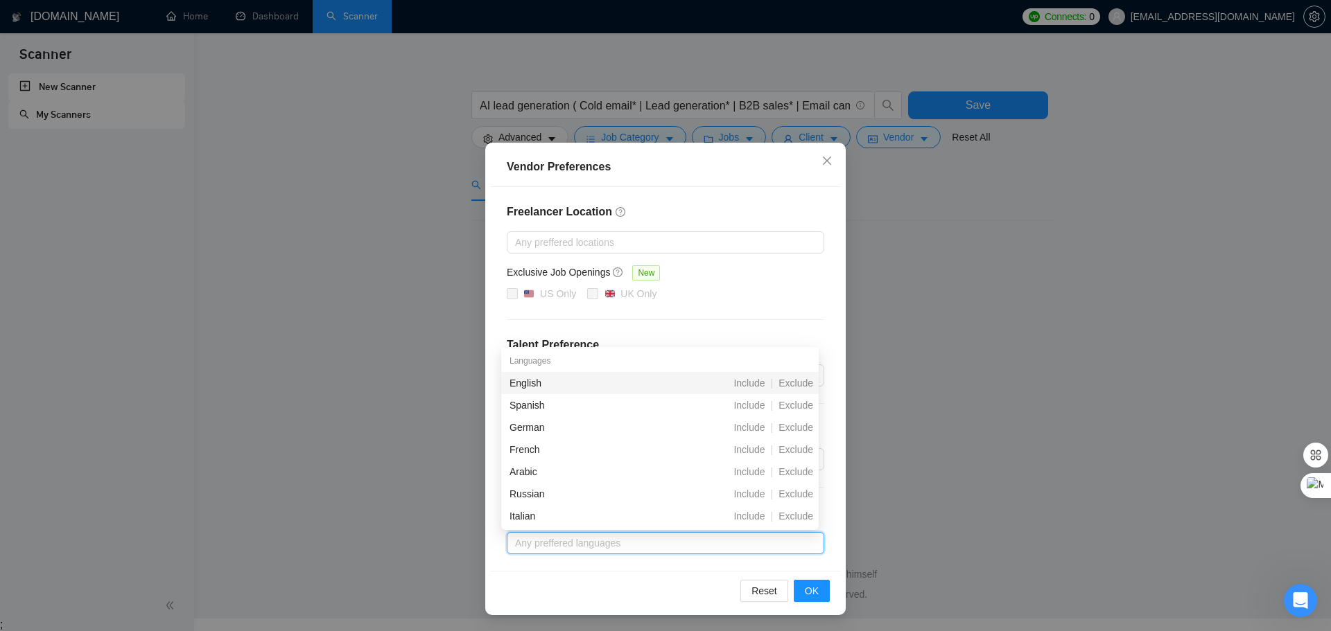
click at [606, 385] on div "English" at bounding box center [586, 383] width 155 height 15
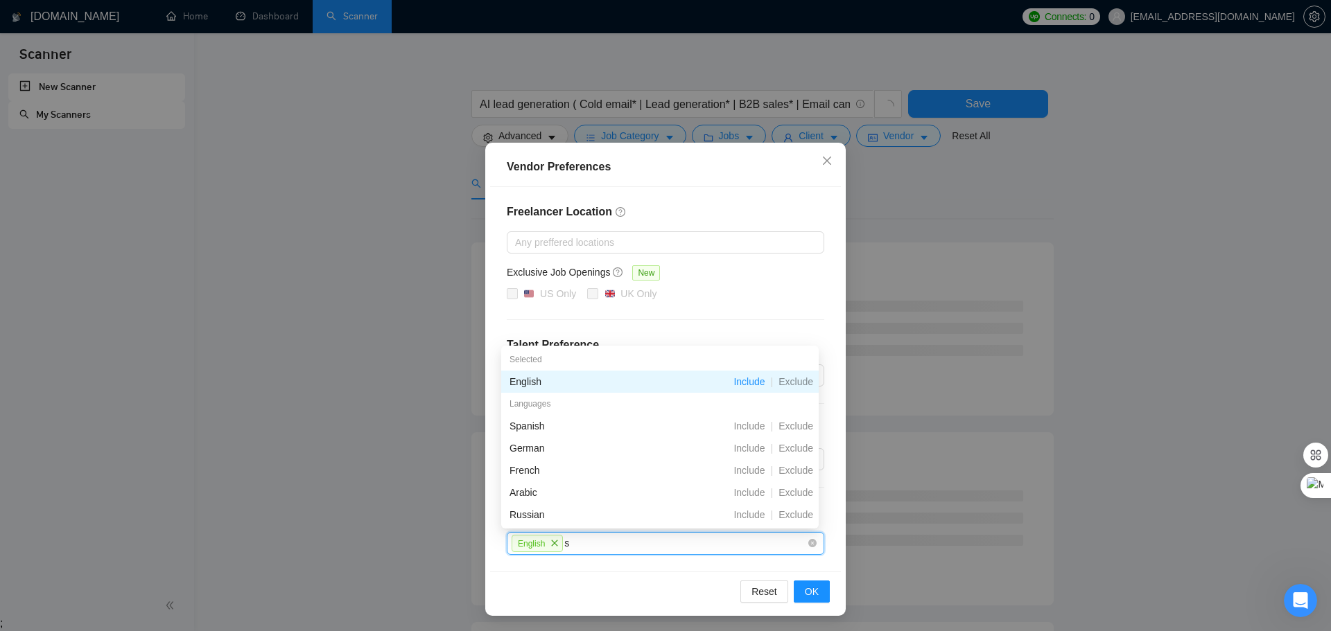
type input "sp"
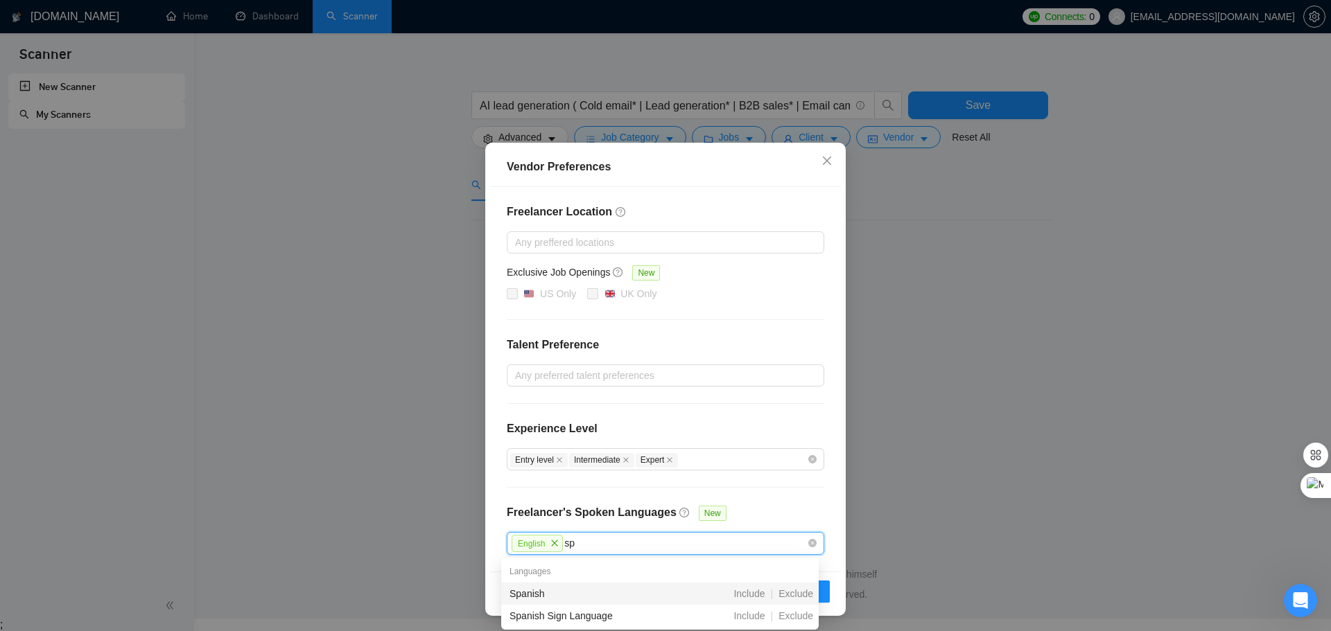
click at [619, 597] on div "Spanish" at bounding box center [586, 593] width 155 height 15
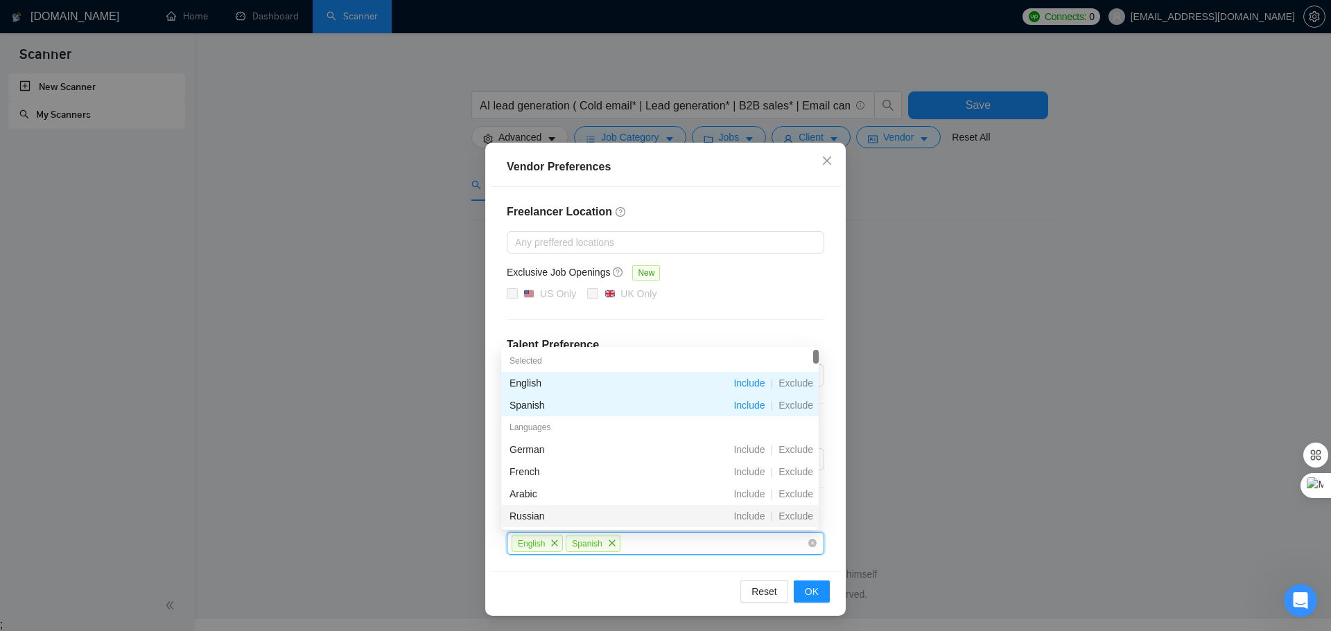
click at [678, 583] on div "Reset OK" at bounding box center [665, 592] width 351 height 40
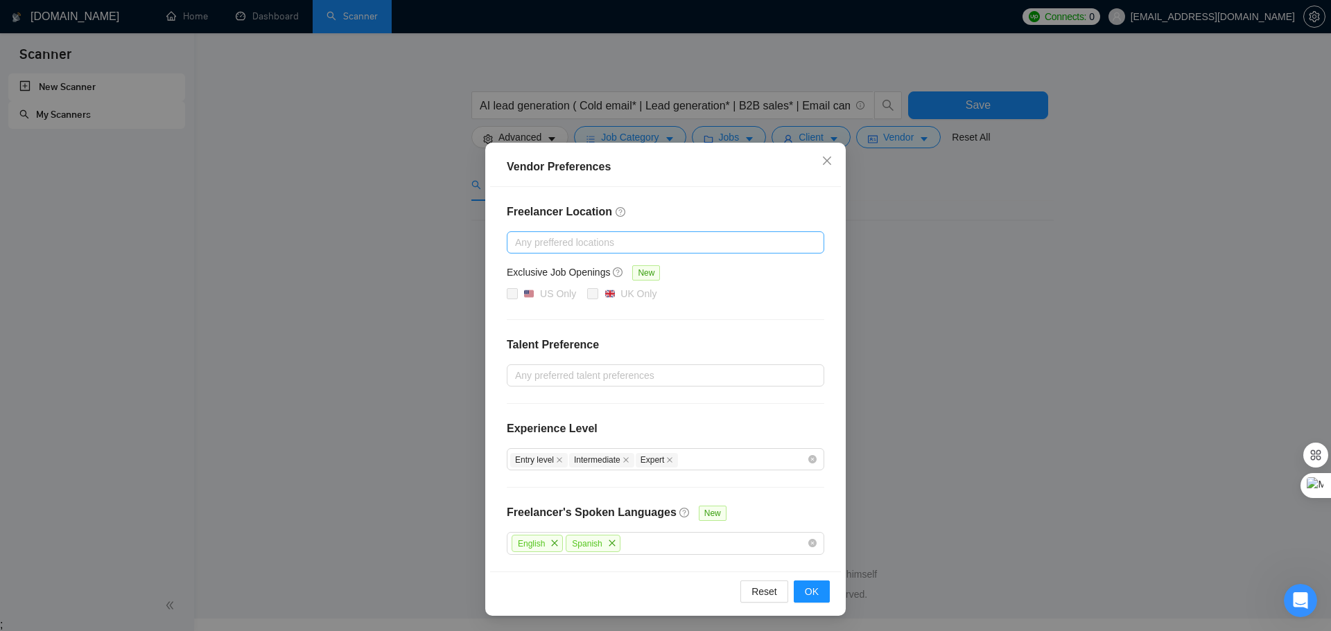
click at [545, 245] on div at bounding box center [658, 242] width 297 height 17
drag, startPoint x: 495, startPoint y: 215, endPoint x: 599, endPoint y: 217, distance: 104.0
click at [599, 217] on div "Freelancer Location Any preffered locations Exclusive Job Openings New US Only …" at bounding box center [665, 379] width 351 height 385
copy h4 "Freelancer Location"
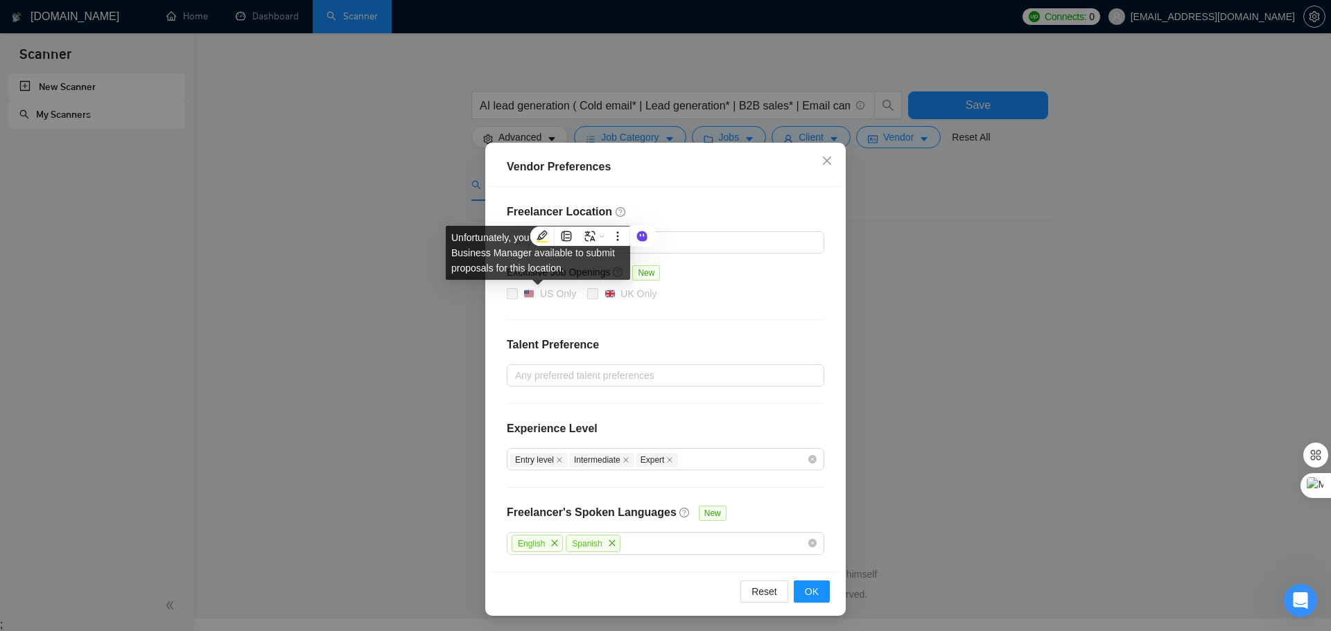
click at [511, 295] on span at bounding box center [512, 293] width 11 height 11
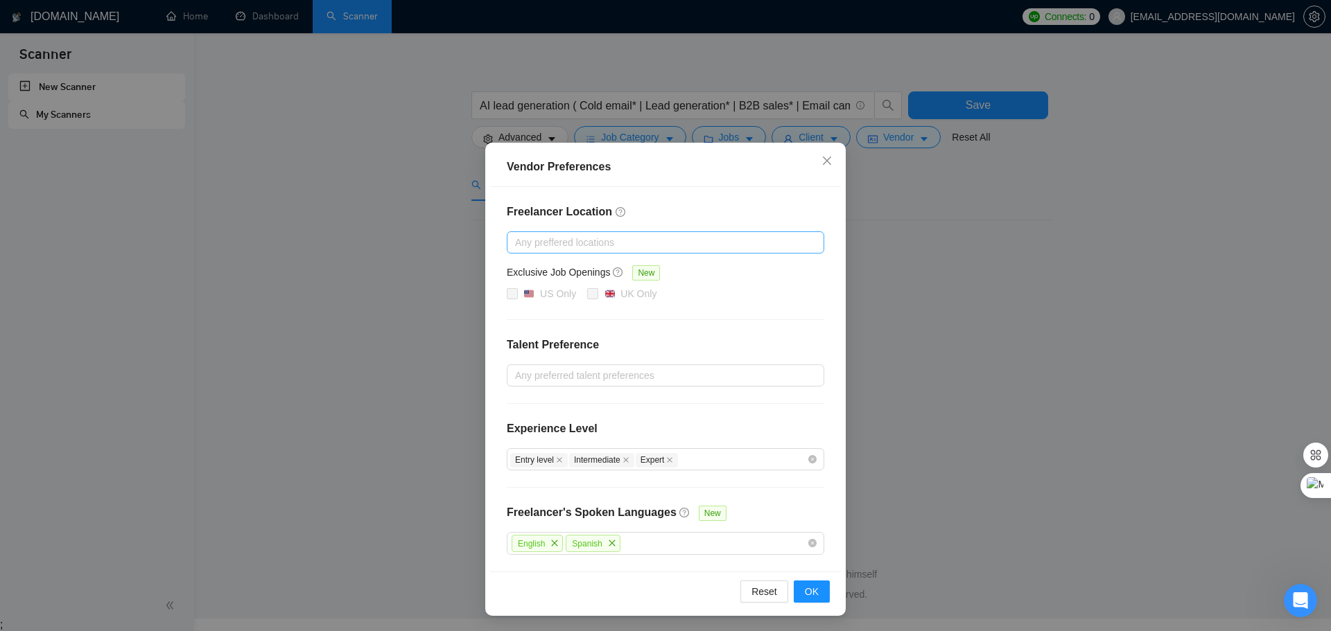
click at [658, 240] on div at bounding box center [658, 242] width 297 height 17
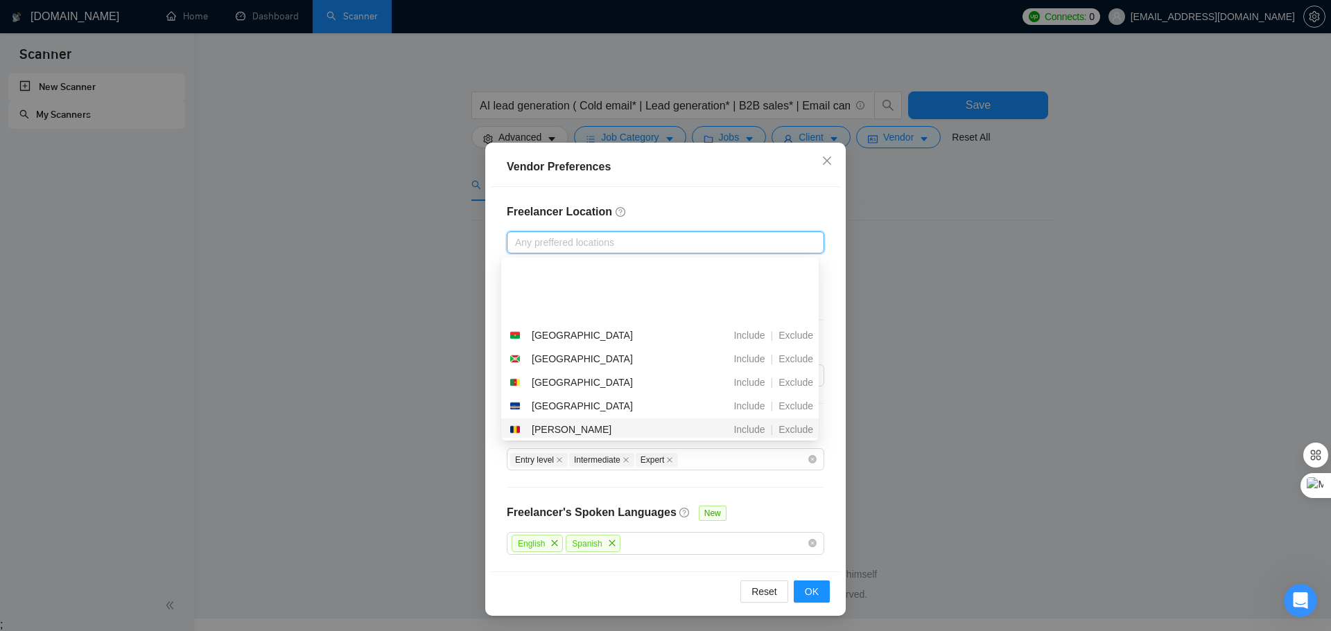
scroll to position [347, 0]
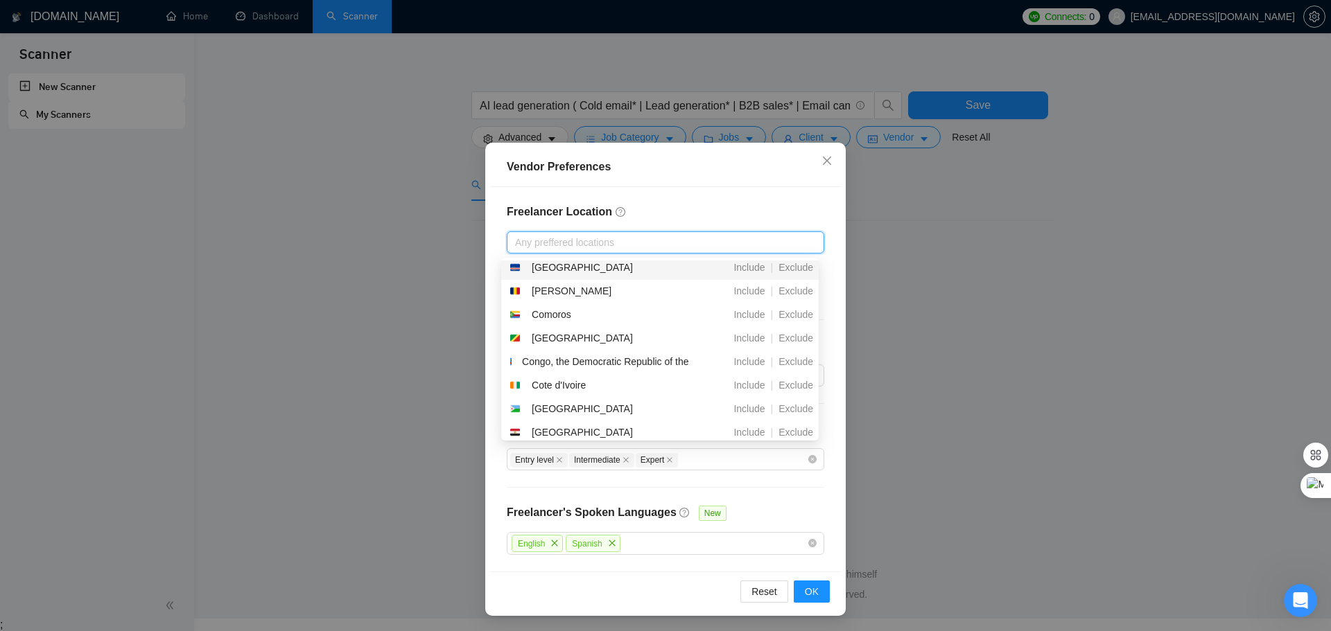
click at [712, 199] on div "Freelancer Location Any preffered locations Exclusive Job Openings New US Only …" at bounding box center [665, 379] width 351 height 385
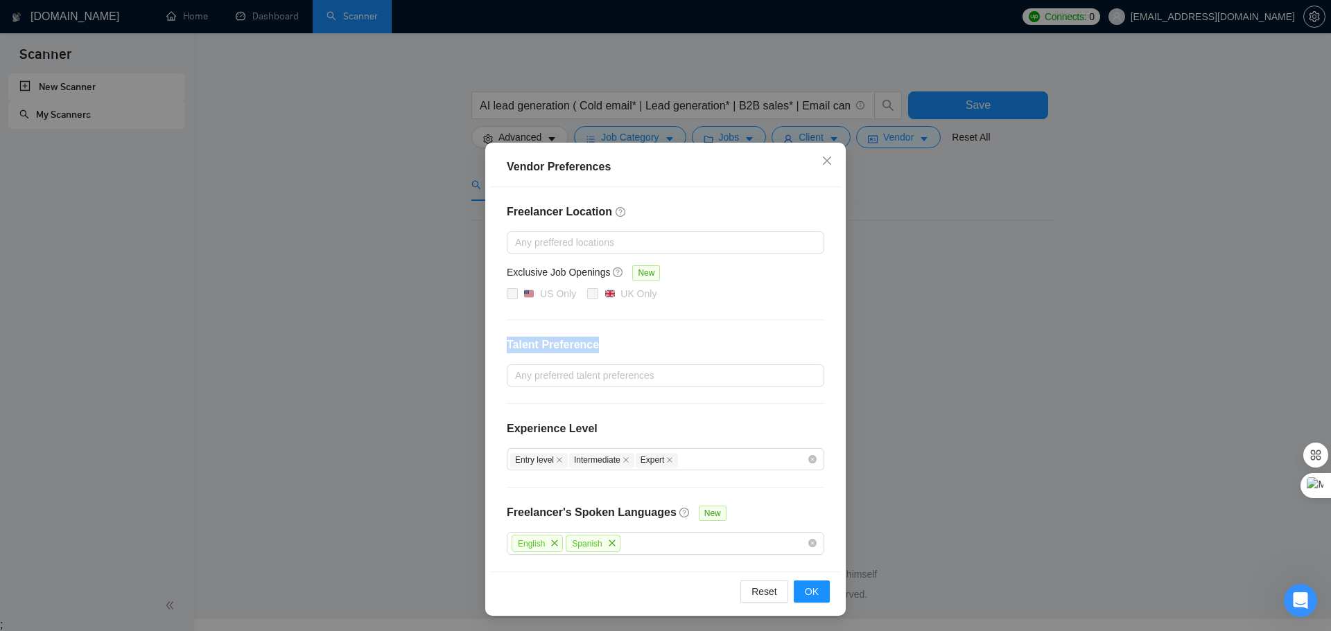
drag, startPoint x: 504, startPoint y: 343, endPoint x: 595, endPoint y: 349, distance: 91.7
click at [595, 349] on h4 "Talent Preference" at bounding box center [665, 345] width 317 height 17
copy h4 "Talent Preference"
click at [761, 287] on div "US Only [GEOGRAPHIC_DATA] Only" at bounding box center [665, 294] width 317 height 17
click at [759, 311] on div "Freelancer Location Any preffered locations Exclusive Job Openings New US Only …" at bounding box center [665, 379] width 351 height 385
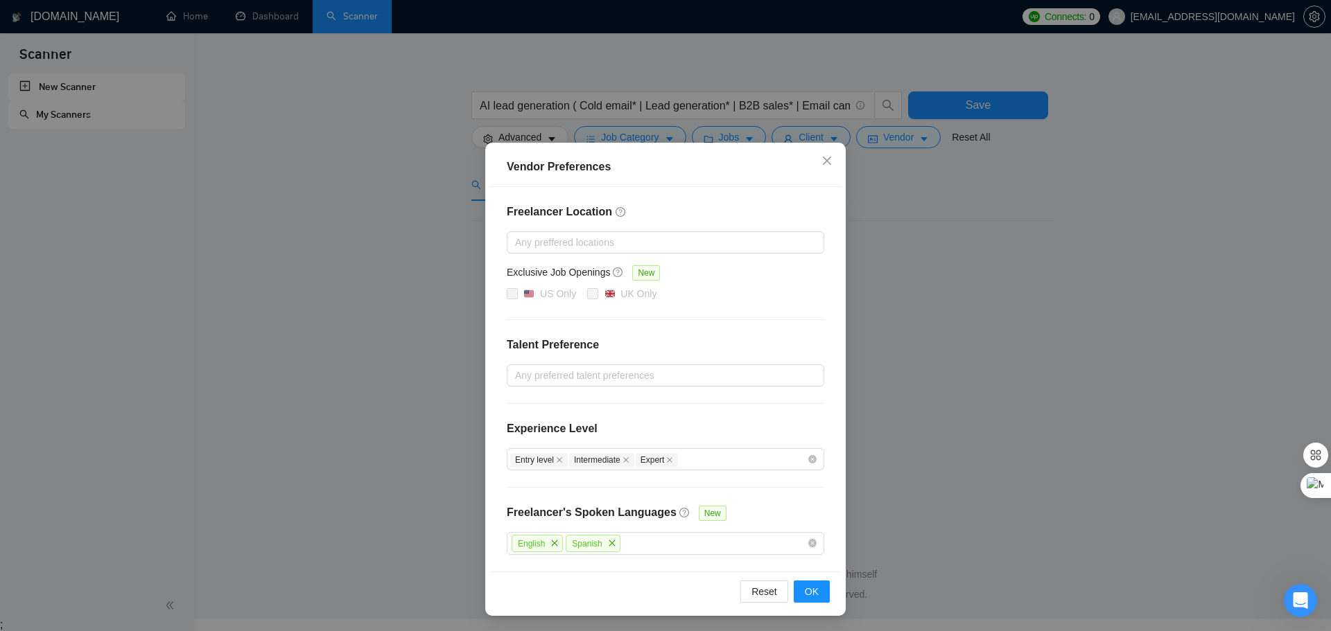
click at [817, 410] on div "Freelancer Location Any preffered locations Exclusive Job Openings New US Only …" at bounding box center [665, 379] width 351 height 385
click at [697, 379] on div at bounding box center [658, 375] width 297 height 17
click at [616, 378] on div at bounding box center [658, 375] width 297 height 17
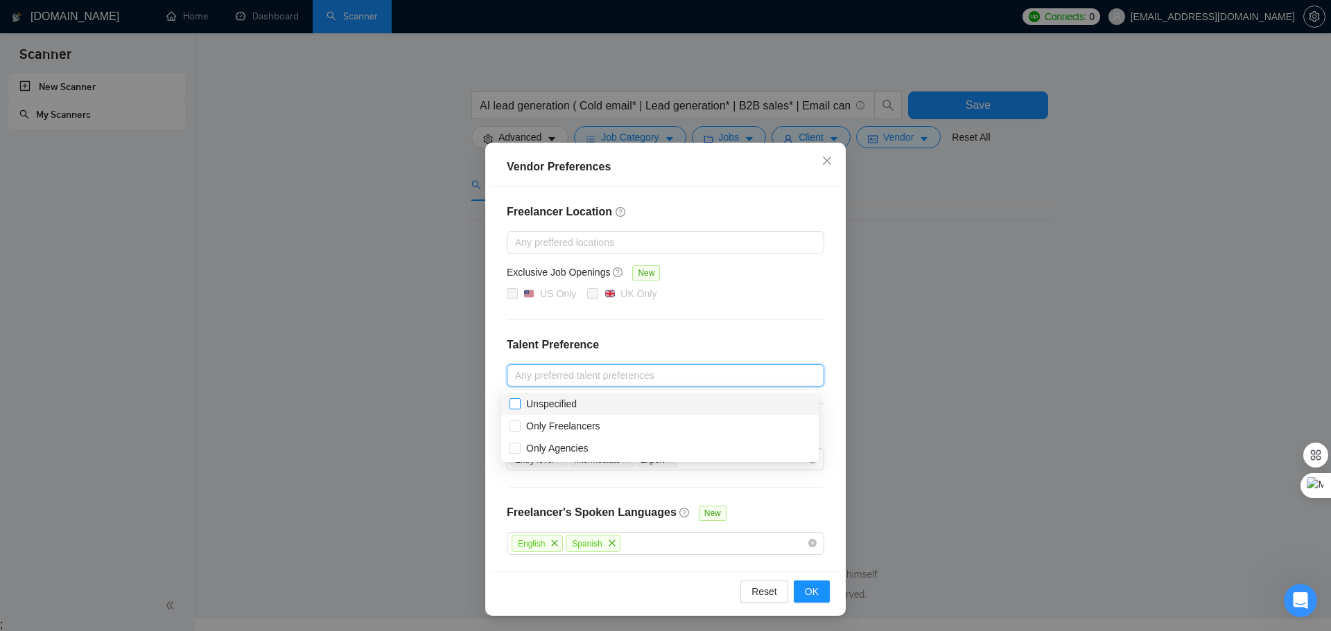
drag, startPoint x: 527, startPoint y: 405, endPoint x: 578, endPoint y: 405, distance: 51.3
click at [578, 405] on span "Unspecified" at bounding box center [552, 403] width 62 height 15
click at [519, 405] on input "Unspecified" at bounding box center [514, 404] width 10 height 10
click at [628, 378] on div at bounding box center [658, 375] width 297 height 17
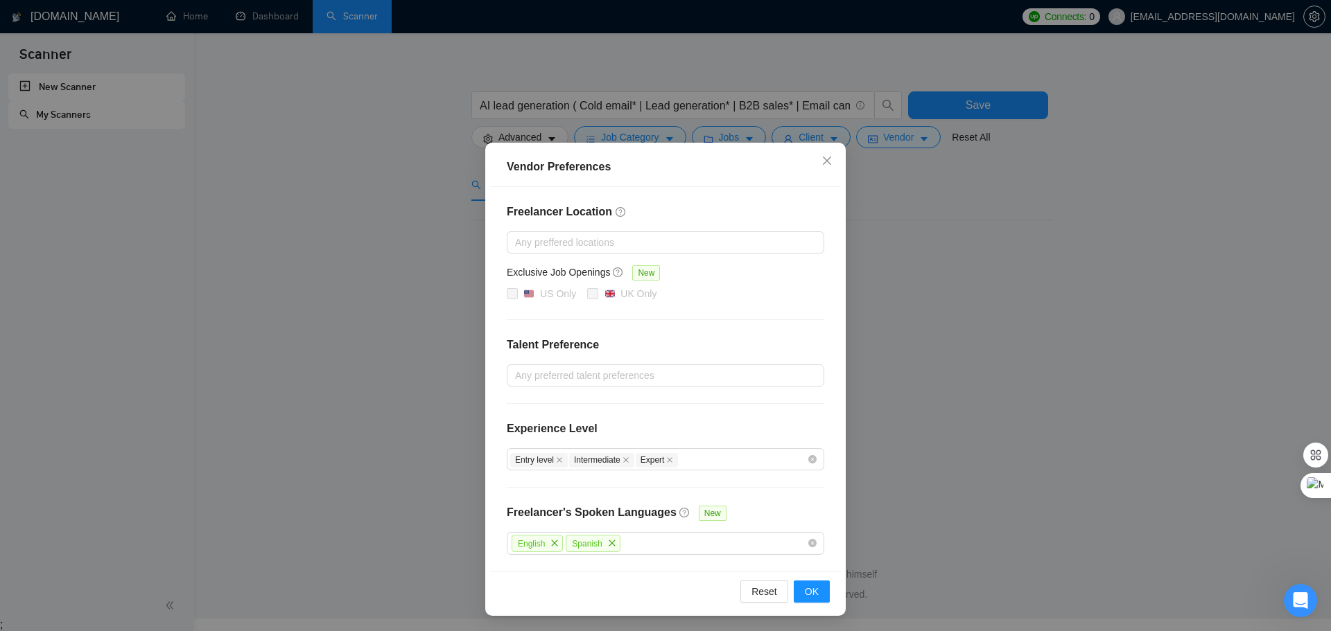
click at [643, 386] on div "Freelancer Location Any preffered locations Exclusive Job Openings New US Only …" at bounding box center [665, 379] width 351 height 385
click at [642, 377] on div at bounding box center [658, 375] width 297 height 17
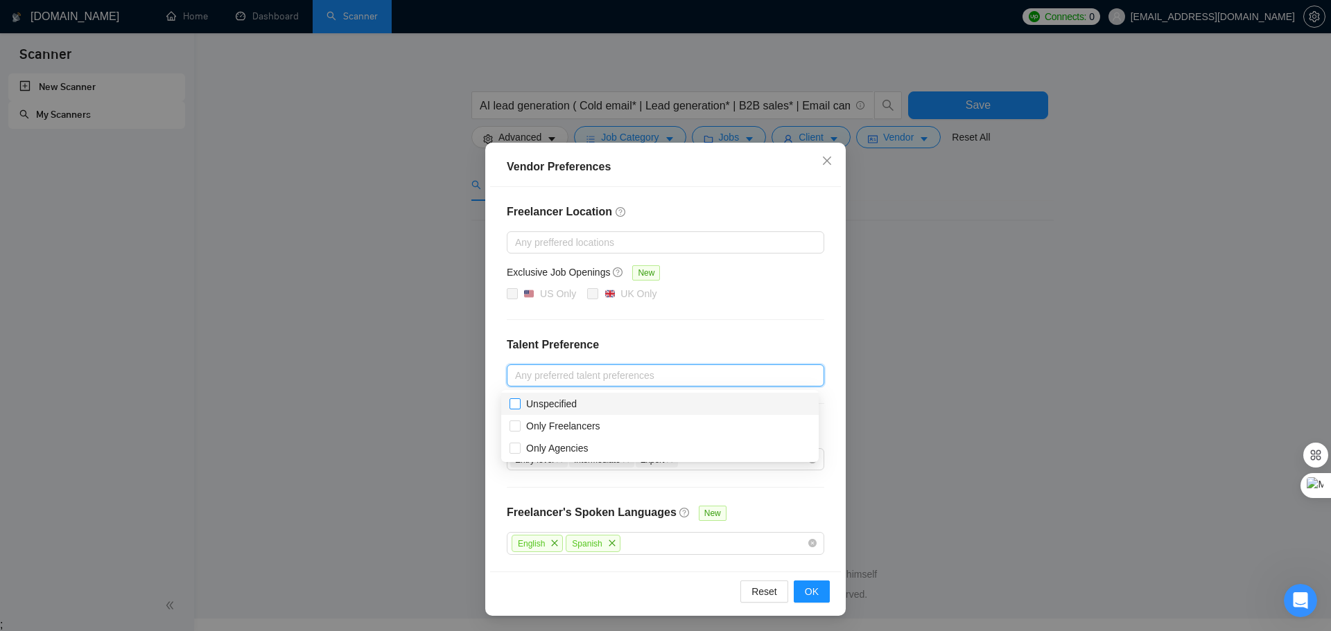
click at [517, 399] on input "Unspecified" at bounding box center [514, 404] width 10 height 10
checkbox input "true"
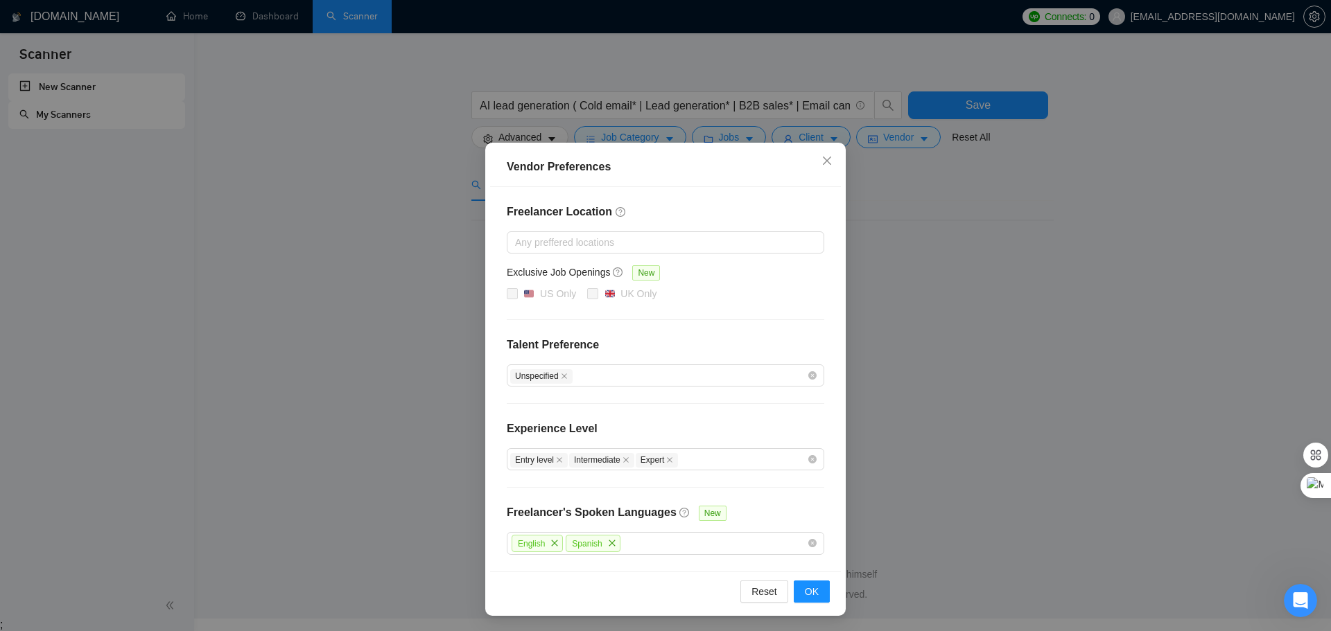
click at [765, 329] on div "Freelancer Location Any preffered locations Exclusive Job Openings New US Only …" at bounding box center [665, 379] width 351 height 385
click at [813, 591] on span "OK" at bounding box center [812, 591] width 14 height 15
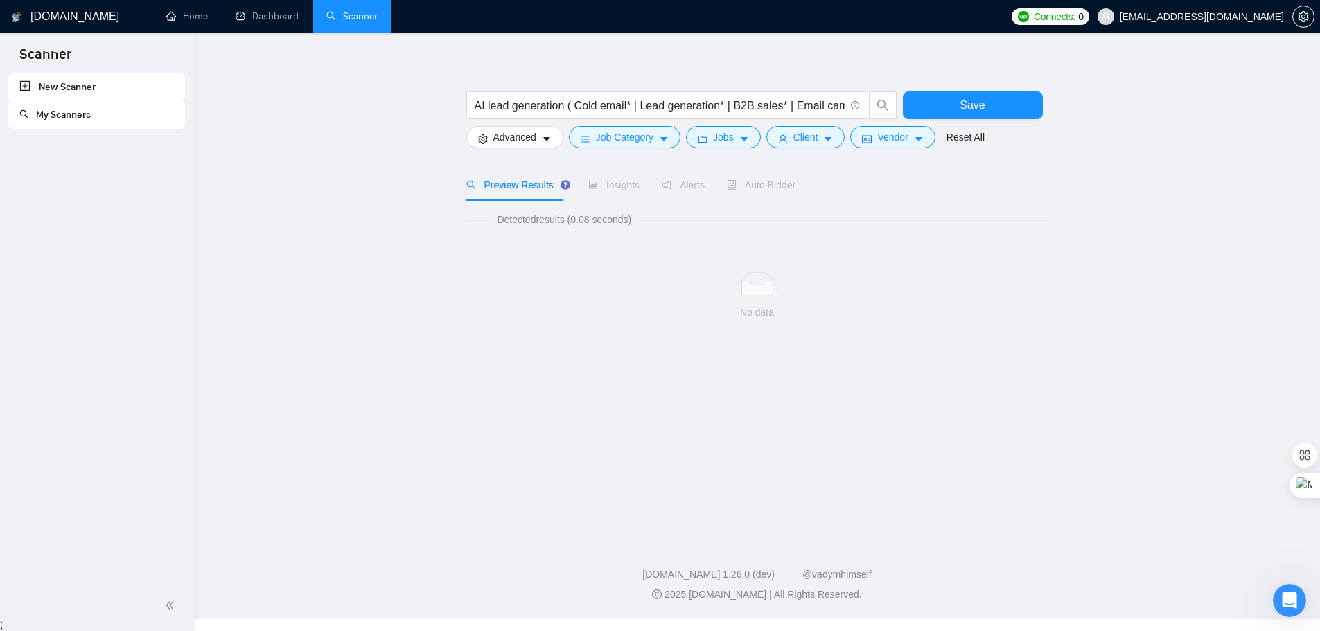
click at [457, 390] on main "AI lead generation ( Cold email* | Lead generation* | B2B sales* | Email campai…" at bounding box center [757, 277] width 1082 height 469
click at [808, 148] on form "AI lead generation ( Cold email* | Lead generation* | B2B sales* | Email campai…" at bounding box center [757, 117] width 582 height 78
click at [806, 140] on span "Client" at bounding box center [806, 137] width 25 height 15
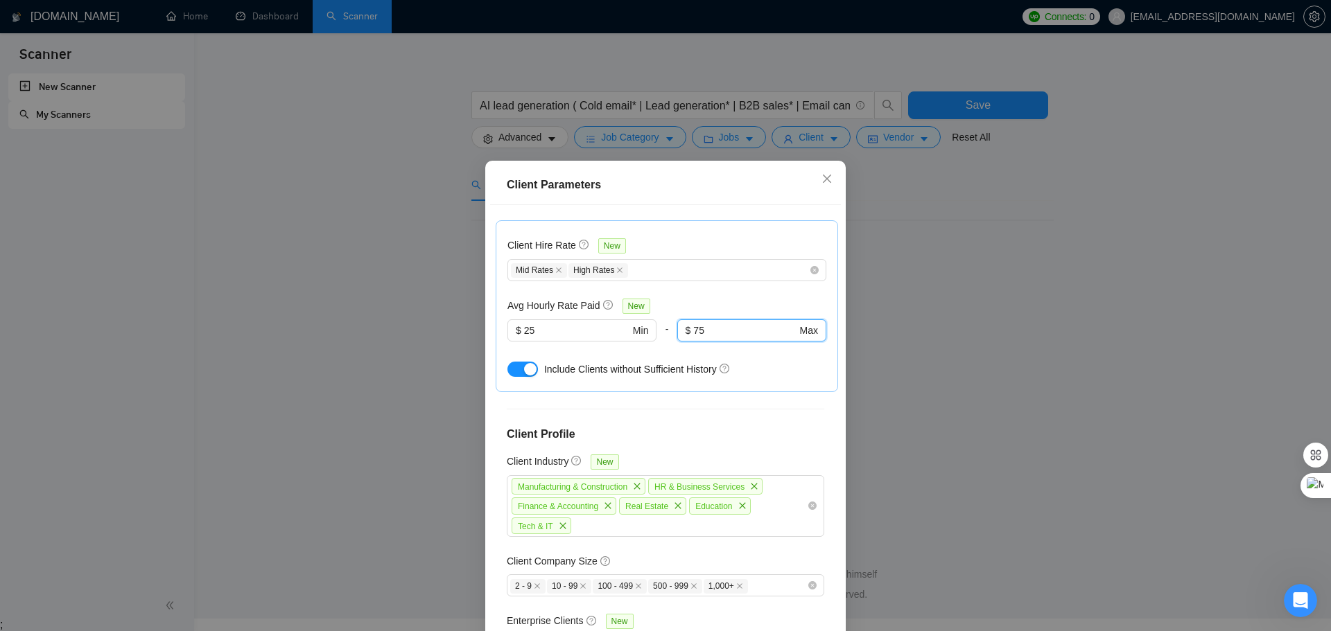
drag, startPoint x: 713, startPoint y: 294, endPoint x: 654, endPoint y: 293, distance: 58.9
click at [654, 320] on div "$ 25 Min - 75 $ 75 Max" at bounding box center [666, 339] width 319 height 39
click at [733, 298] on div "Avg Hourly Rate Paid New" at bounding box center [666, 306] width 319 height 16
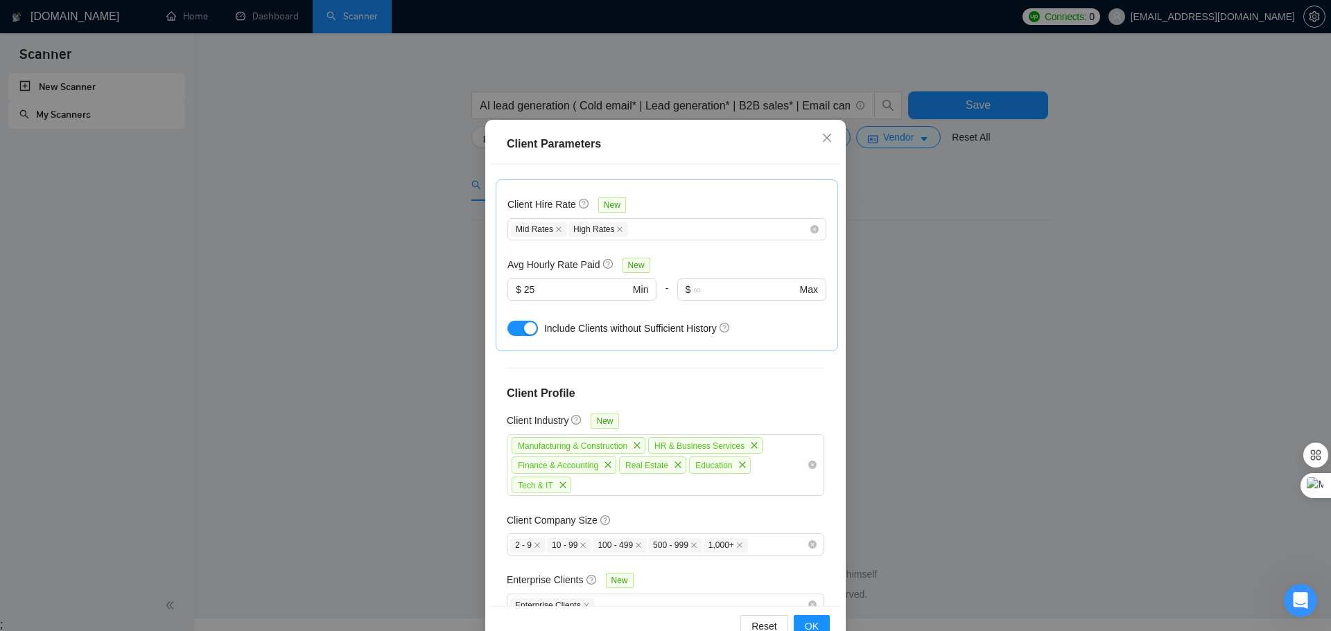
scroll to position [77, 0]
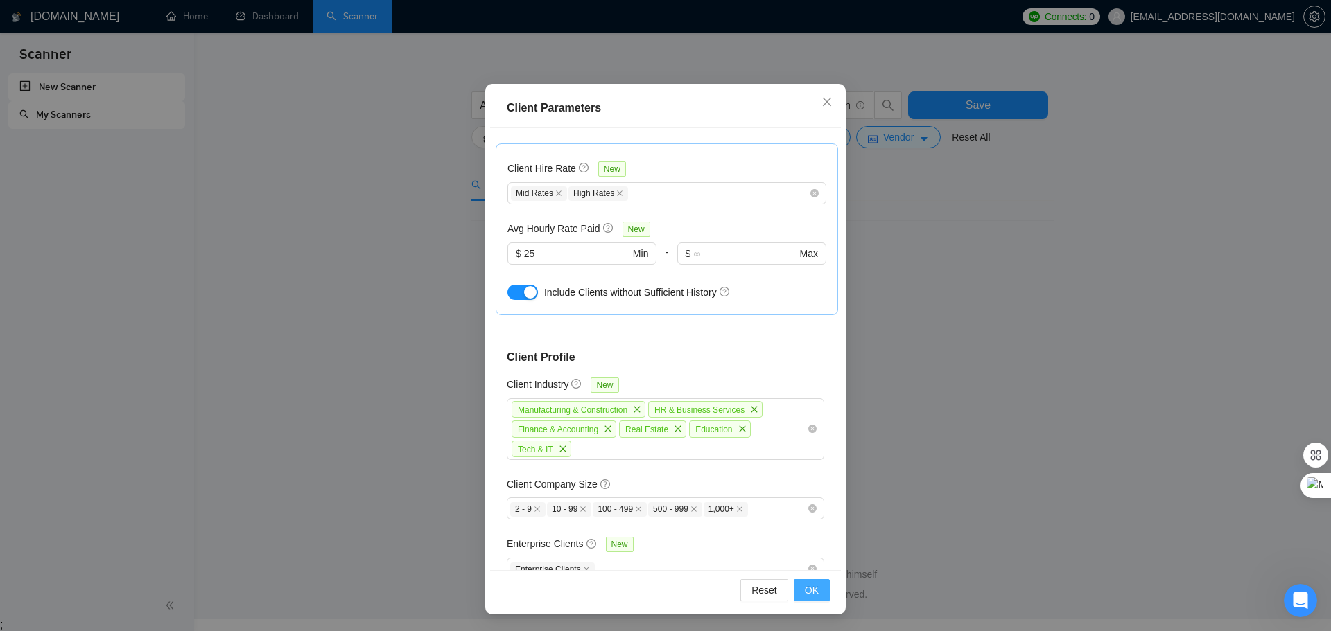
click at [810, 595] on span "OK" at bounding box center [812, 590] width 14 height 15
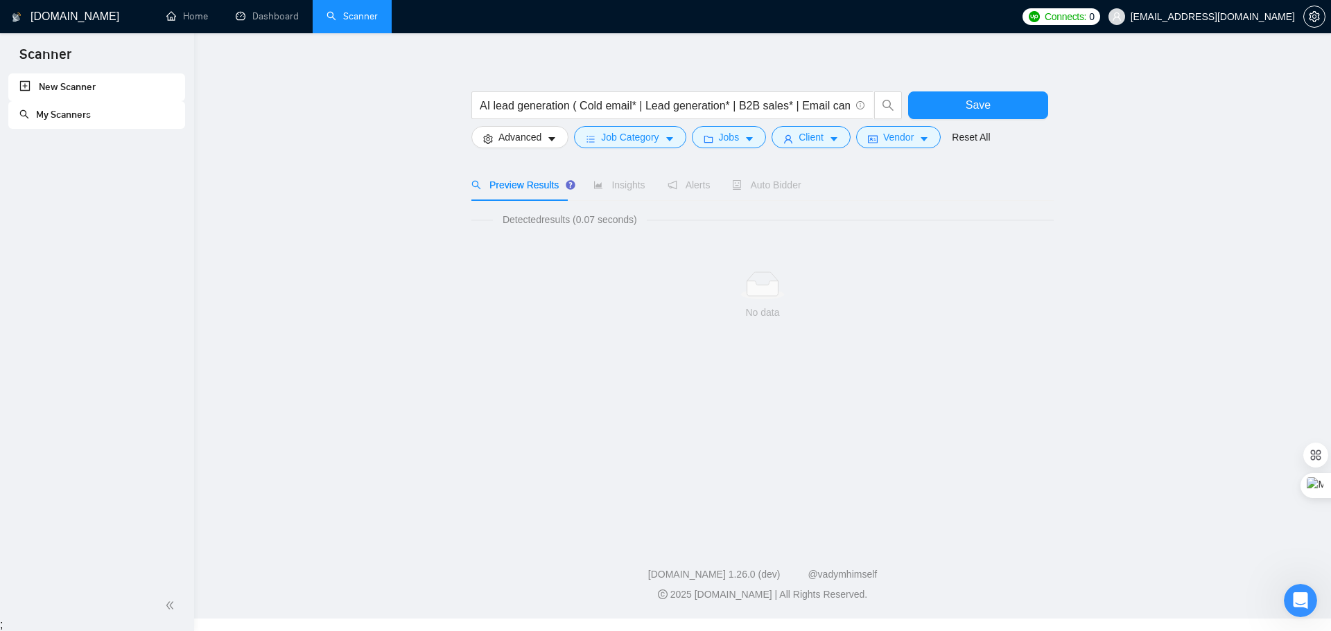
scroll to position [0, 0]
click at [813, 143] on span "Client" at bounding box center [806, 137] width 25 height 15
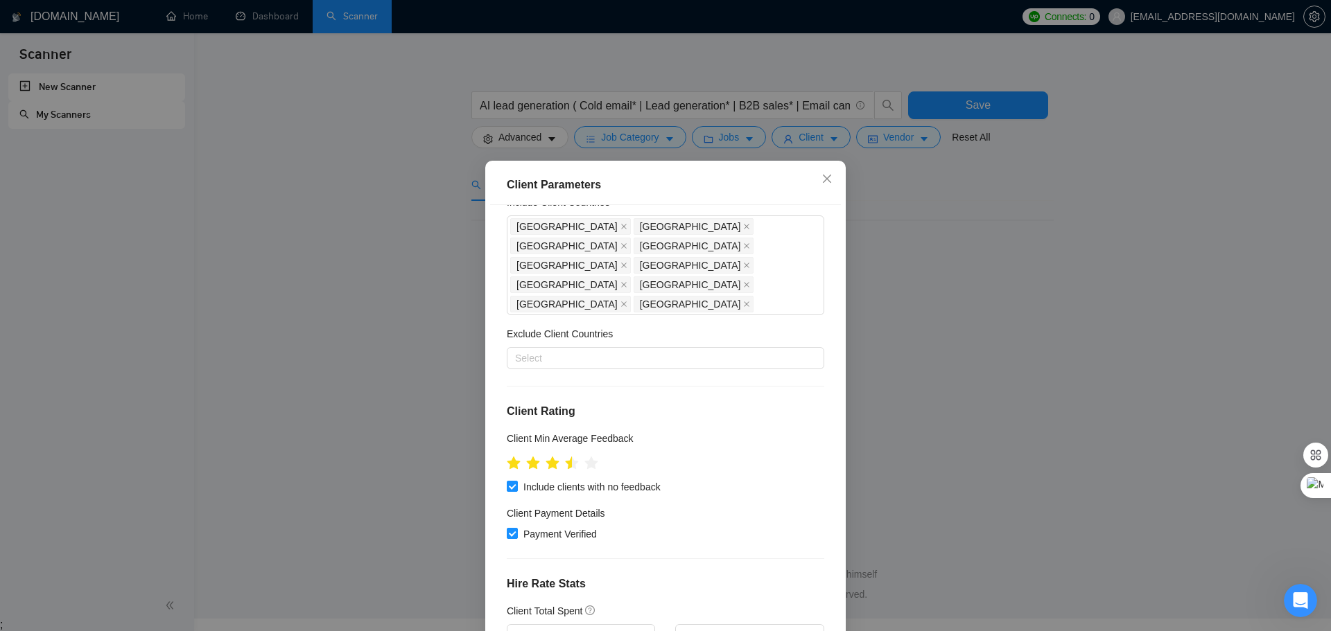
scroll to position [139, 0]
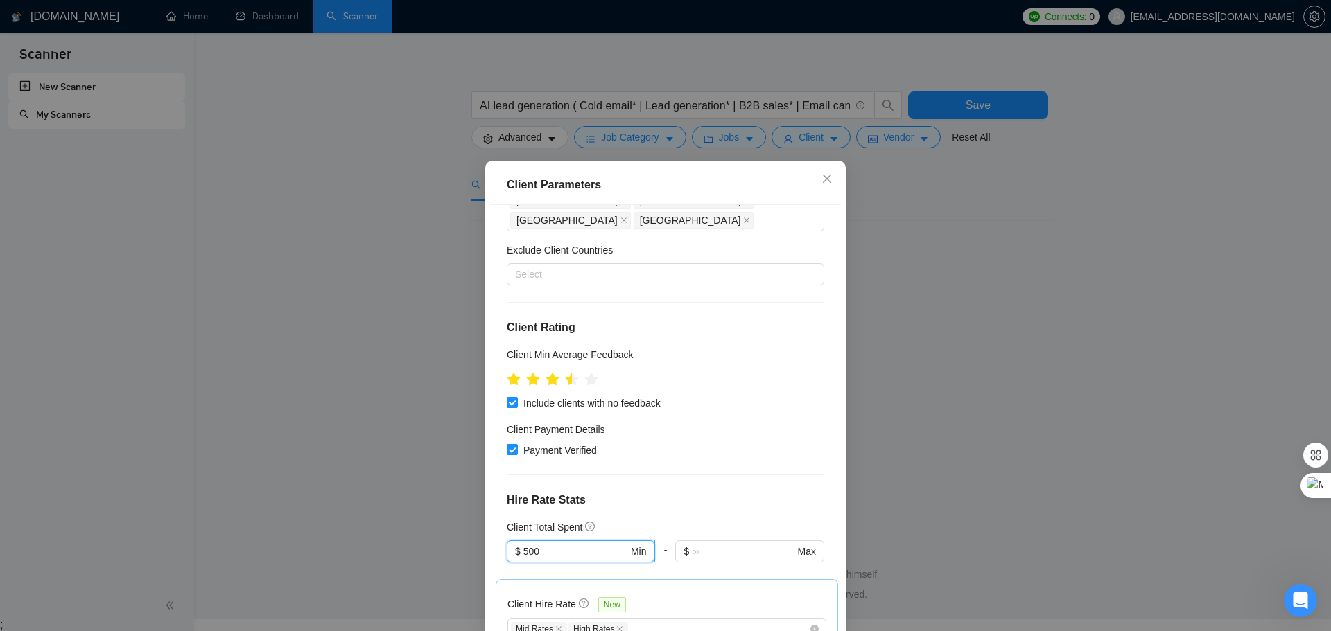
drag, startPoint x: 555, startPoint y: 509, endPoint x: 513, endPoint y: 511, distance: 42.3
click at [513, 541] on span "$ 500 Min" at bounding box center [581, 552] width 148 height 22
type input "100"
click at [663, 475] on div "Client Location Include Client Countries [GEOGRAPHIC_DATA] [GEOGRAPHIC_DATA] [G…" at bounding box center [665, 426] width 351 height 442
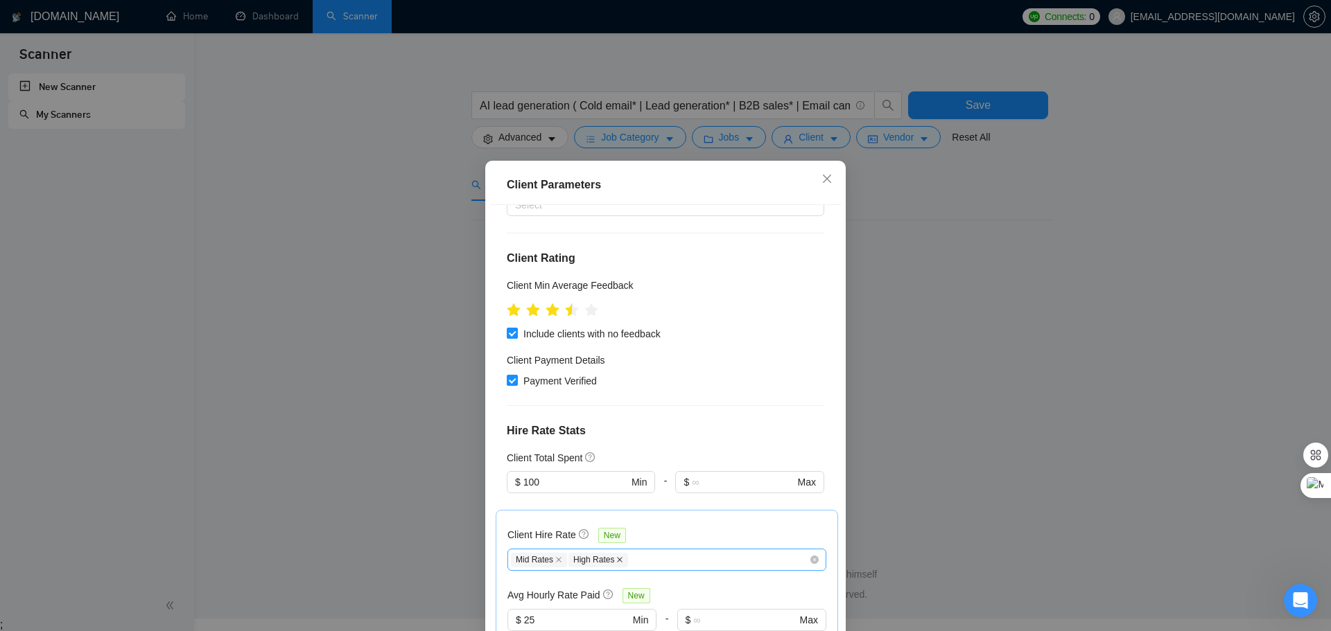
click at [618, 557] on icon "close" at bounding box center [621, 560] width 6 height 6
click at [555, 557] on icon "close" at bounding box center [558, 560] width 7 height 7
checkbox input "false"
click at [555, 552] on div at bounding box center [660, 560] width 298 height 17
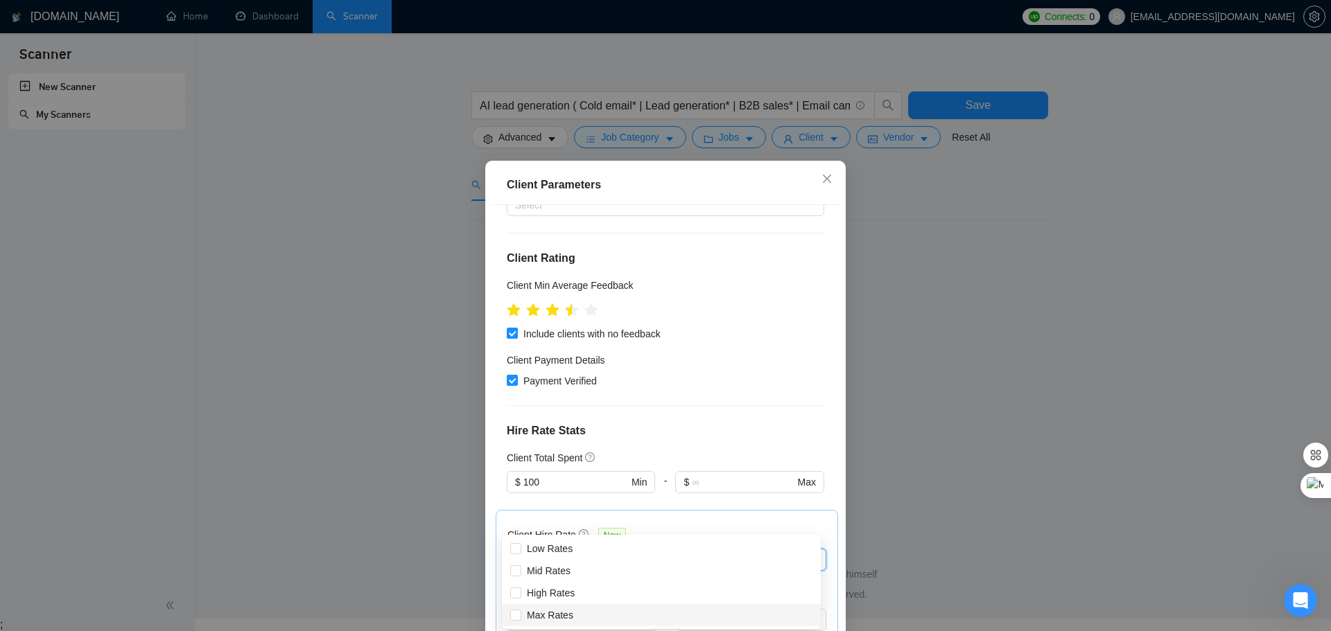
click at [775, 423] on h4 "Hire Rate Stats" at bounding box center [665, 431] width 317 height 17
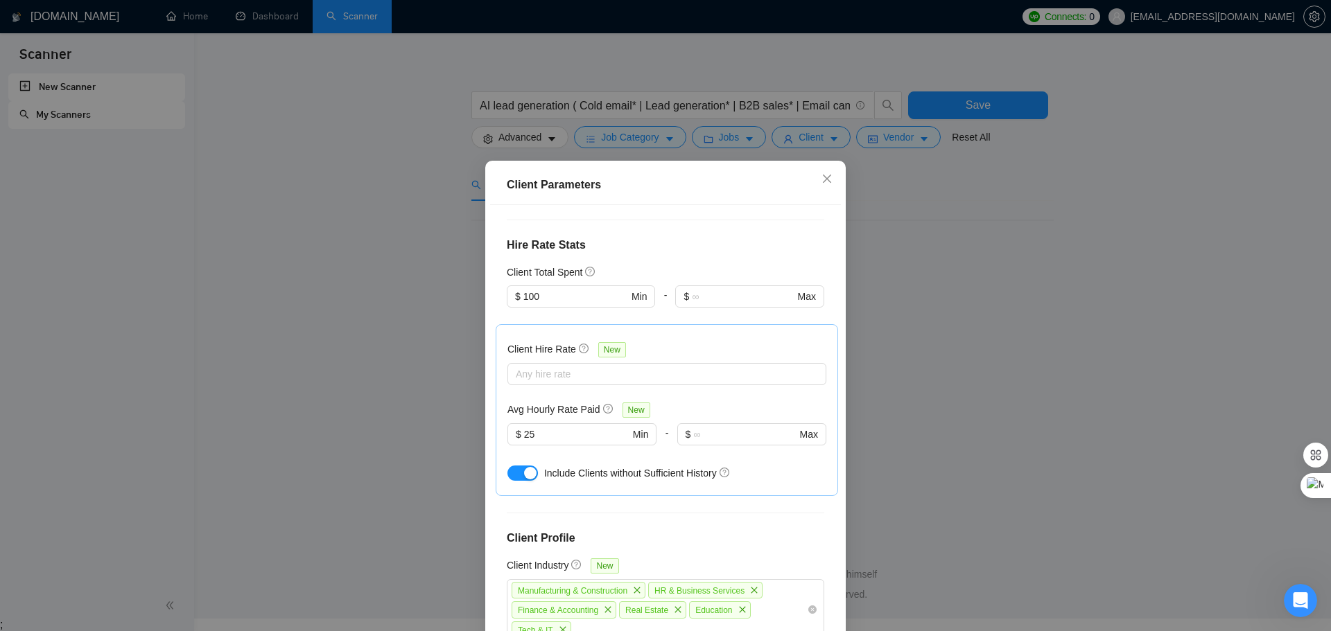
scroll to position [416, 0]
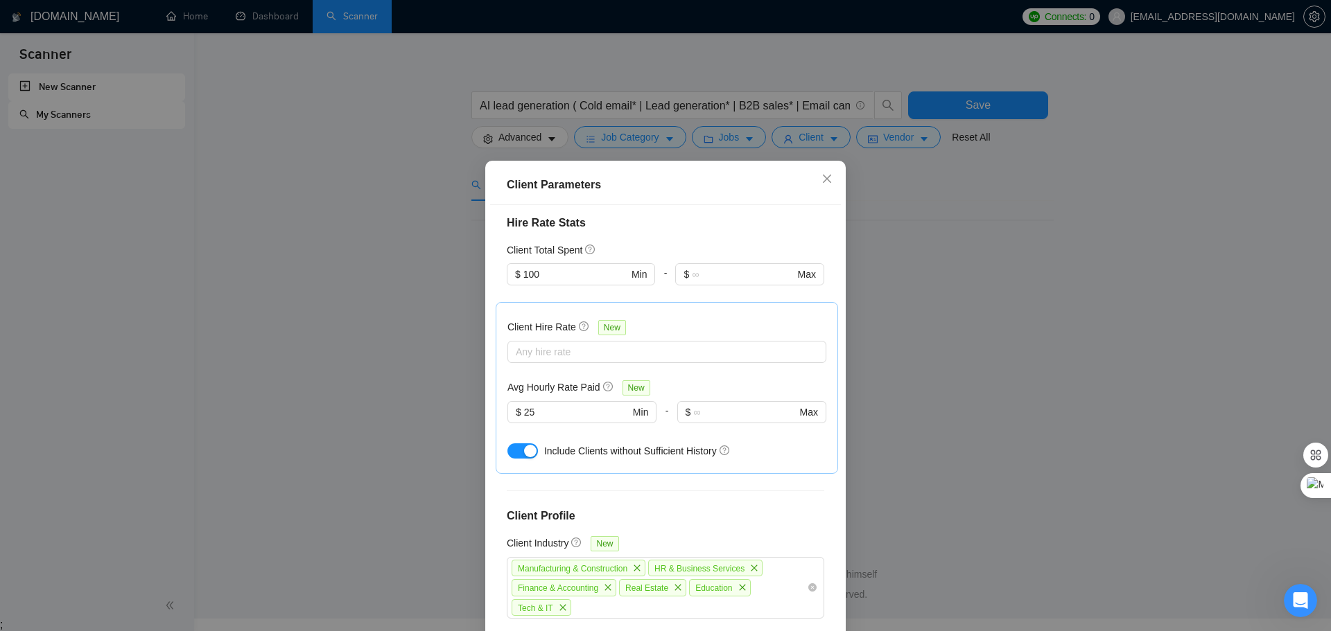
click at [514, 444] on button "button" at bounding box center [522, 451] width 30 height 15
click at [525, 444] on button "button" at bounding box center [522, 451] width 30 height 15
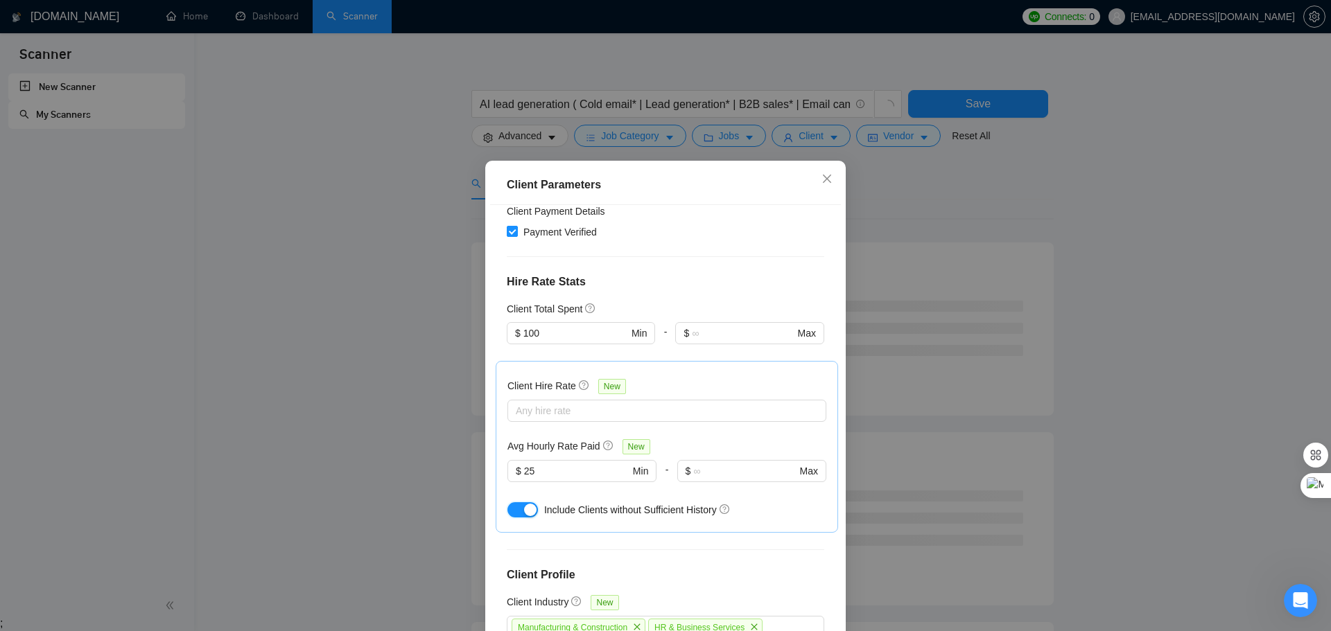
scroll to position [498, 0]
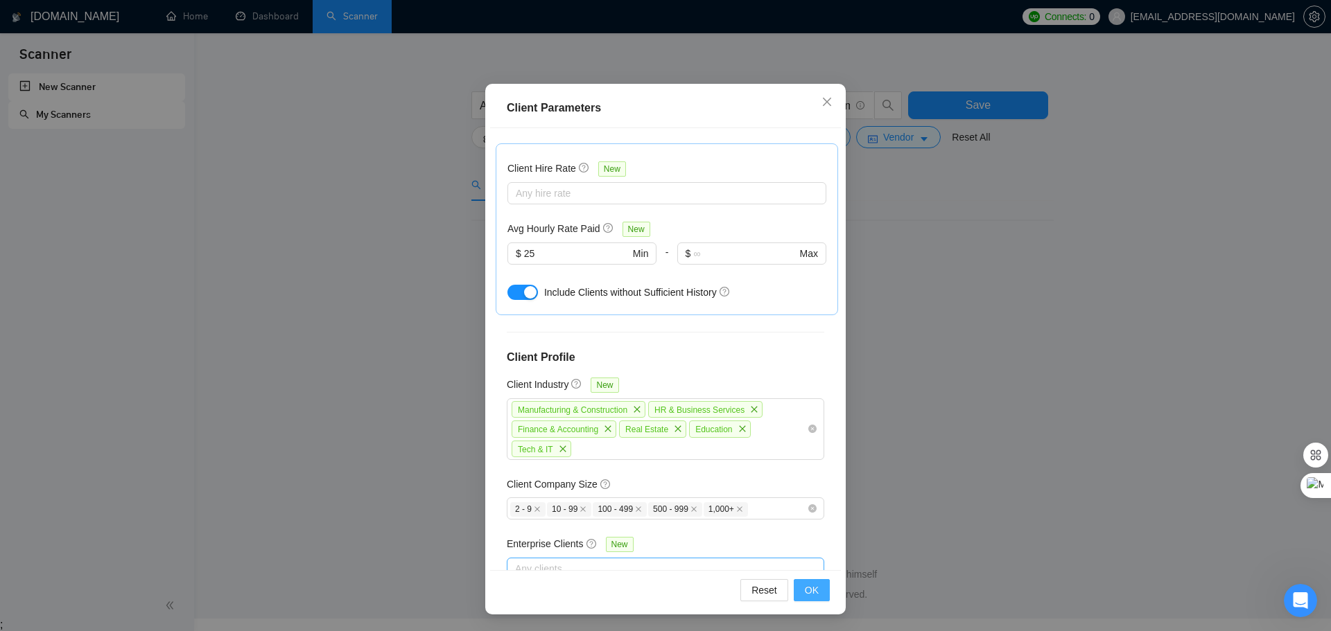
click at [812, 591] on span "OK" at bounding box center [812, 590] width 14 height 15
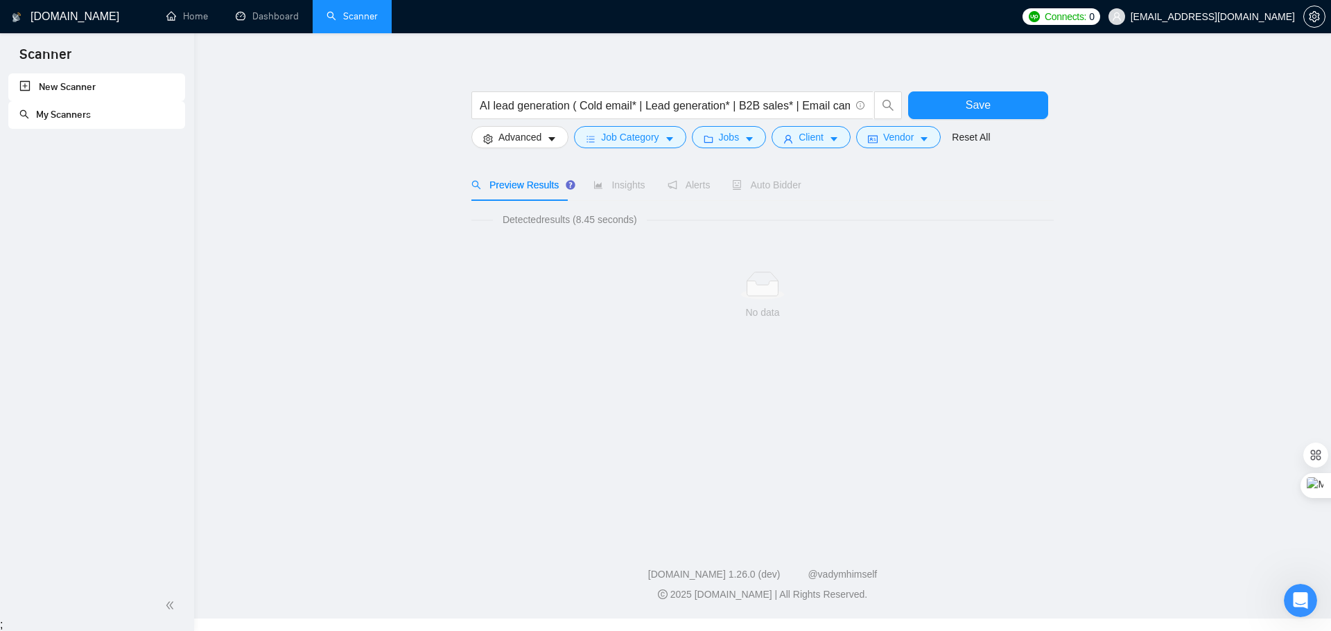
scroll to position [0, 0]
click at [799, 134] on span "Client" at bounding box center [806, 137] width 25 height 15
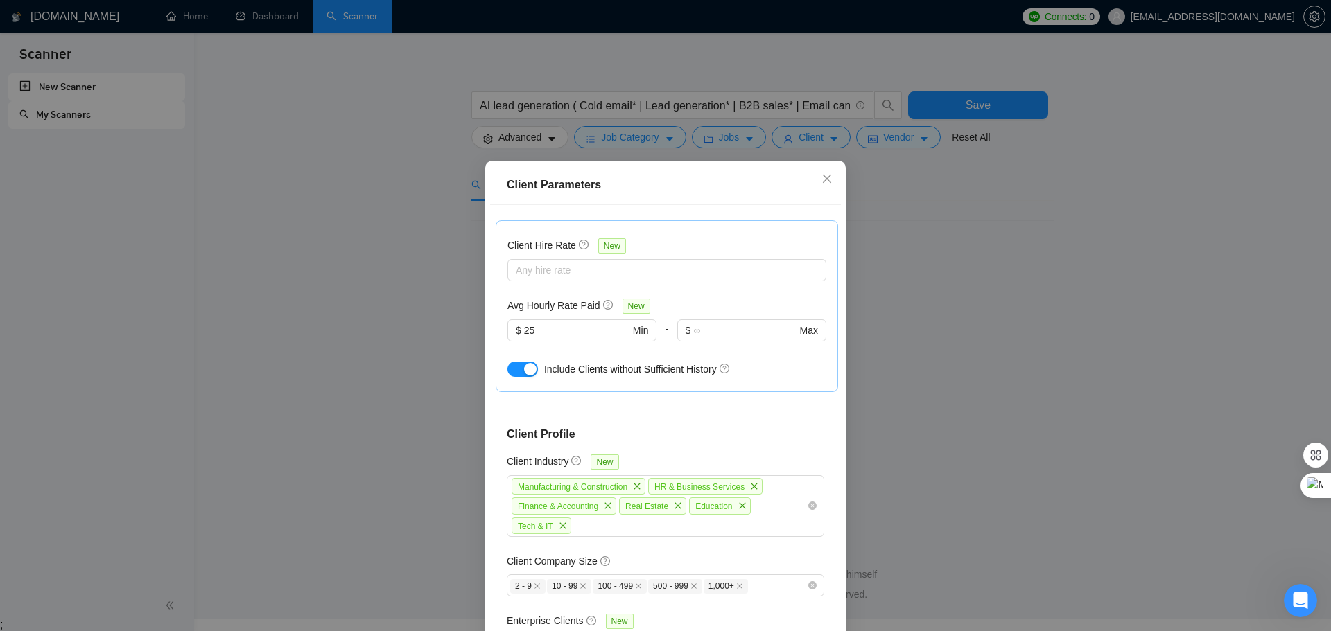
scroll to position [220, 0]
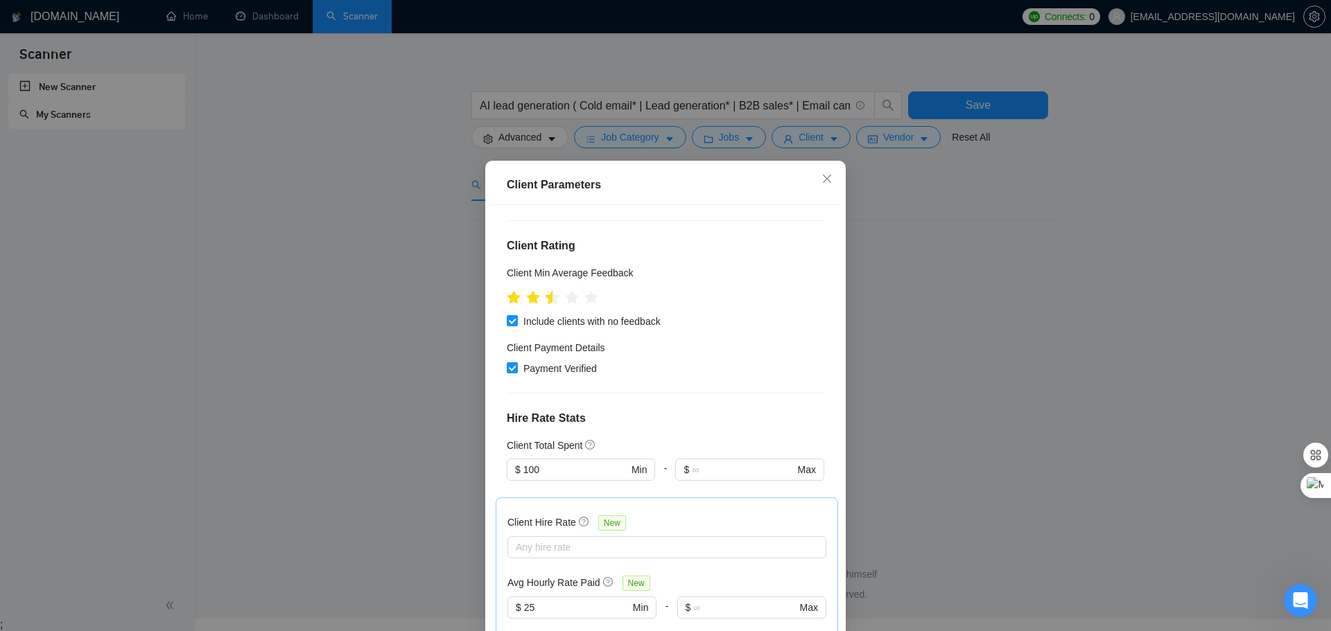
click at [545, 290] on icon "star" at bounding box center [552, 297] width 15 height 14
click at [507, 290] on icon "star" at bounding box center [514, 297] width 15 height 14
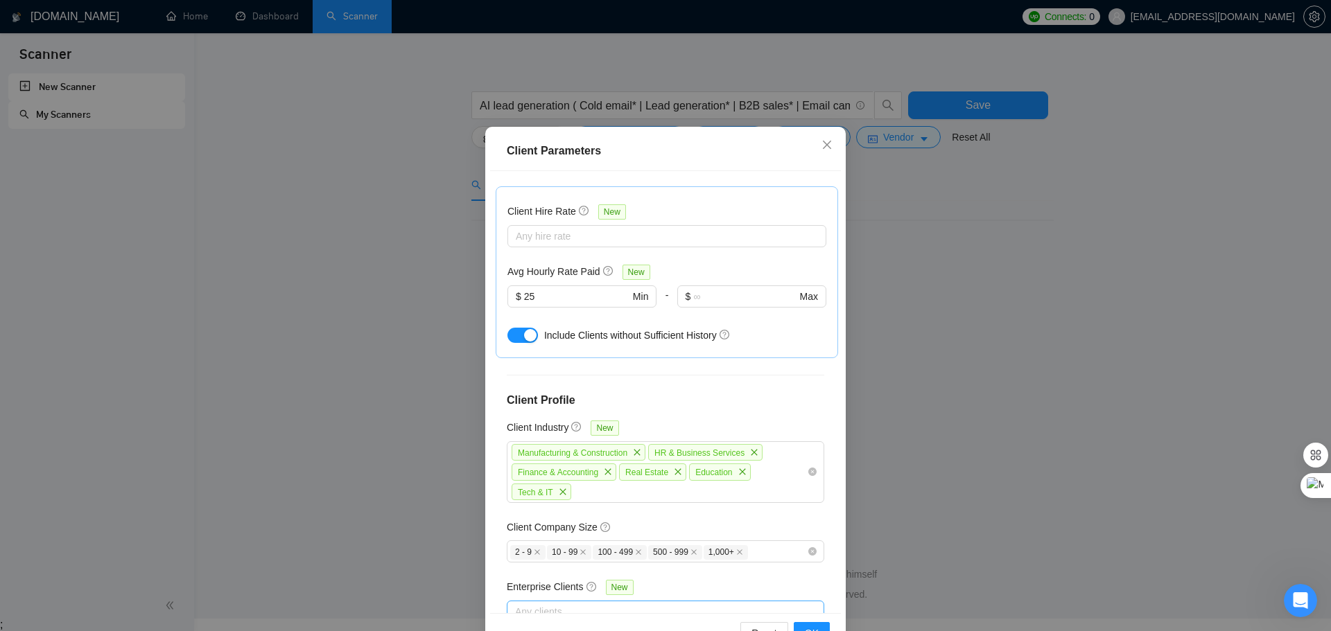
scroll to position [77, 0]
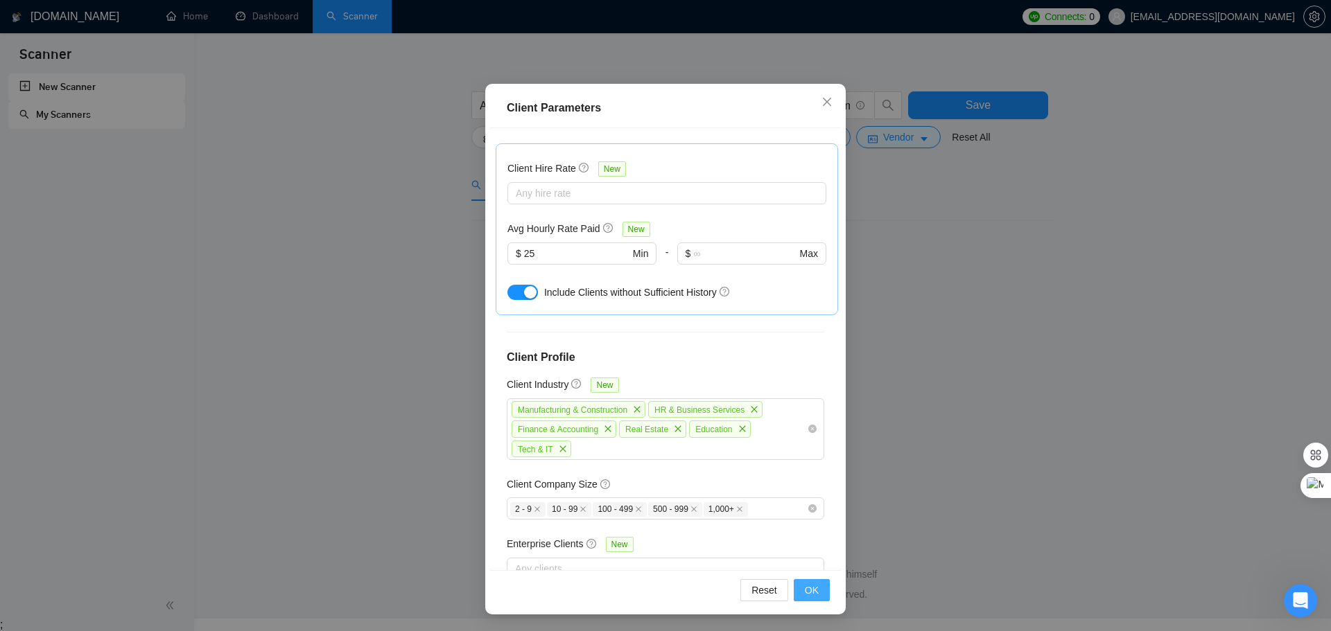
click at [796, 589] on button "OK" at bounding box center [812, 590] width 36 height 22
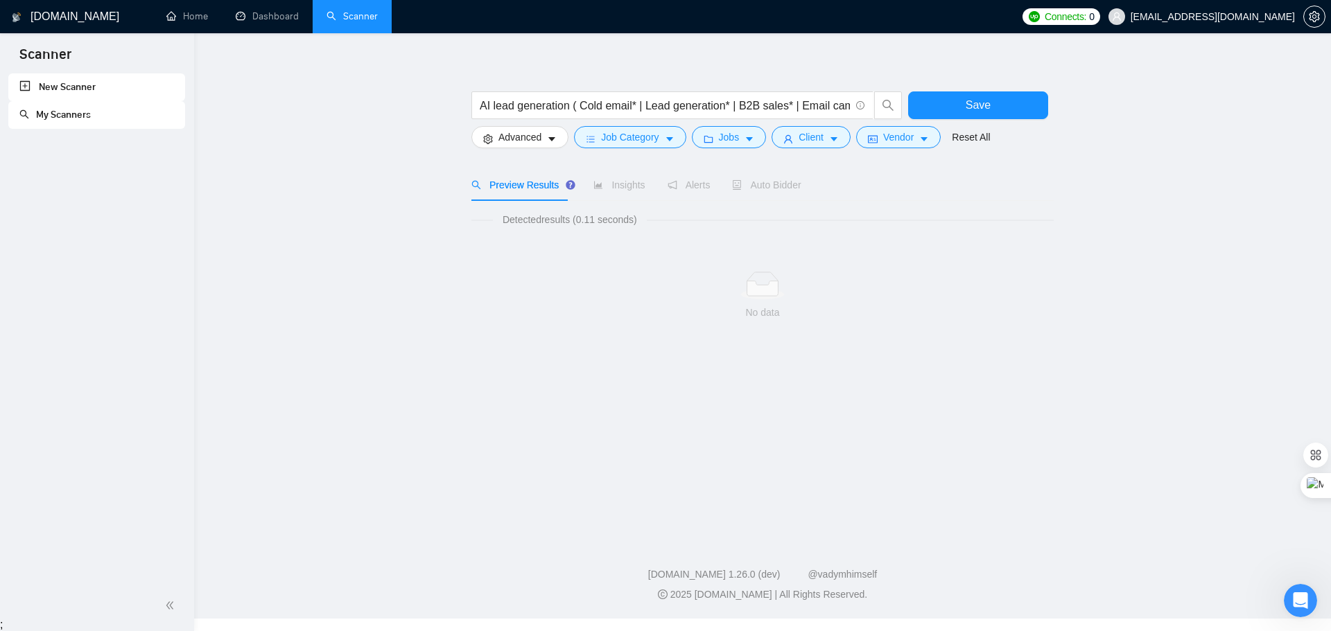
scroll to position [0, 0]
click at [789, 139] on button "Client" at bounding box center [806, 137] width 79 height 22
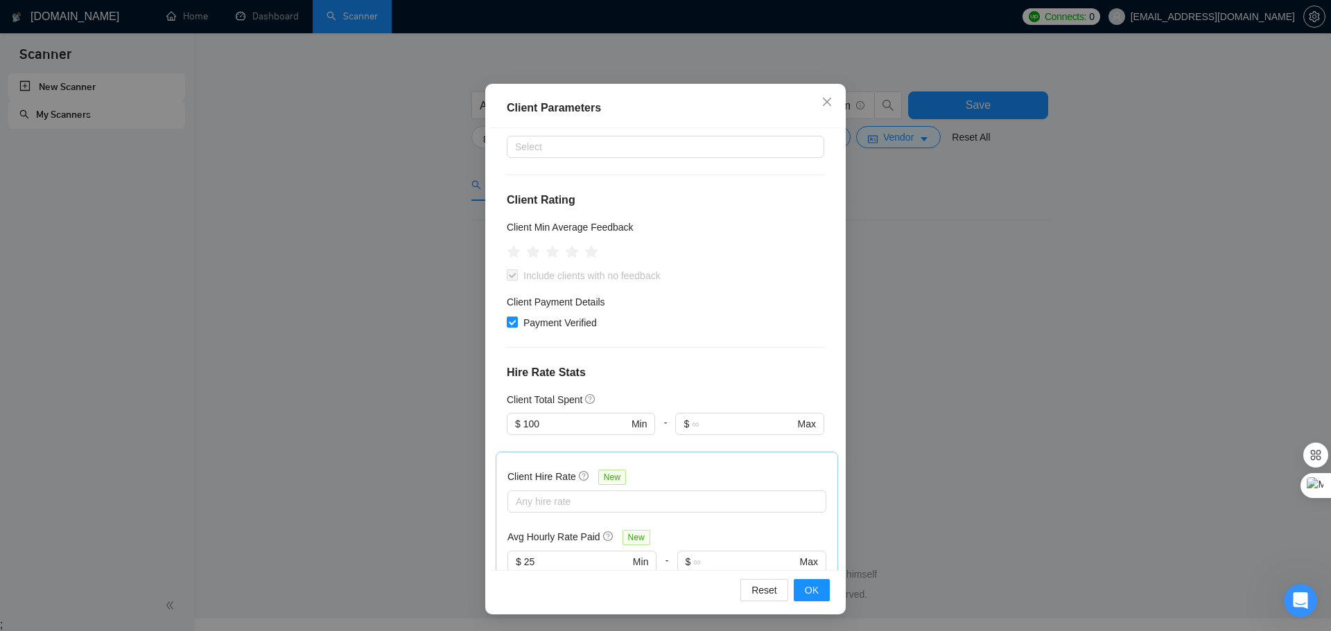
scroll to position [152, 0]
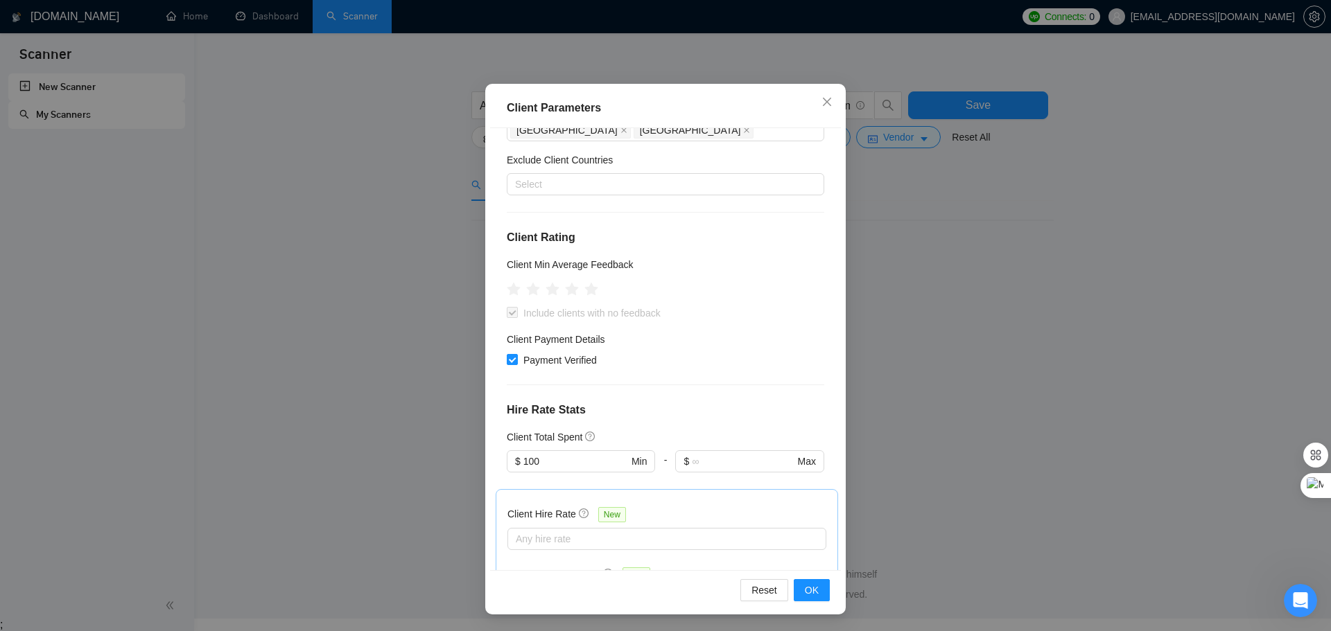
click at [512, 307] on span at bounding box center [512, 312] width 11 height 11
click at [510, 282] on icon "star" at bounding box center [514, 289] width 15 height 14
click at [527, 282] on icon "star" at bounding box center [533, 289] width 15 height 14
click at [552, 282] on icon "star" at bounding box center [552, 289] width 15 height 14
drag, startPoint x: 562, startPoint y: 253, endPoint x: 572, endPoint y: 255, distance: 9.9
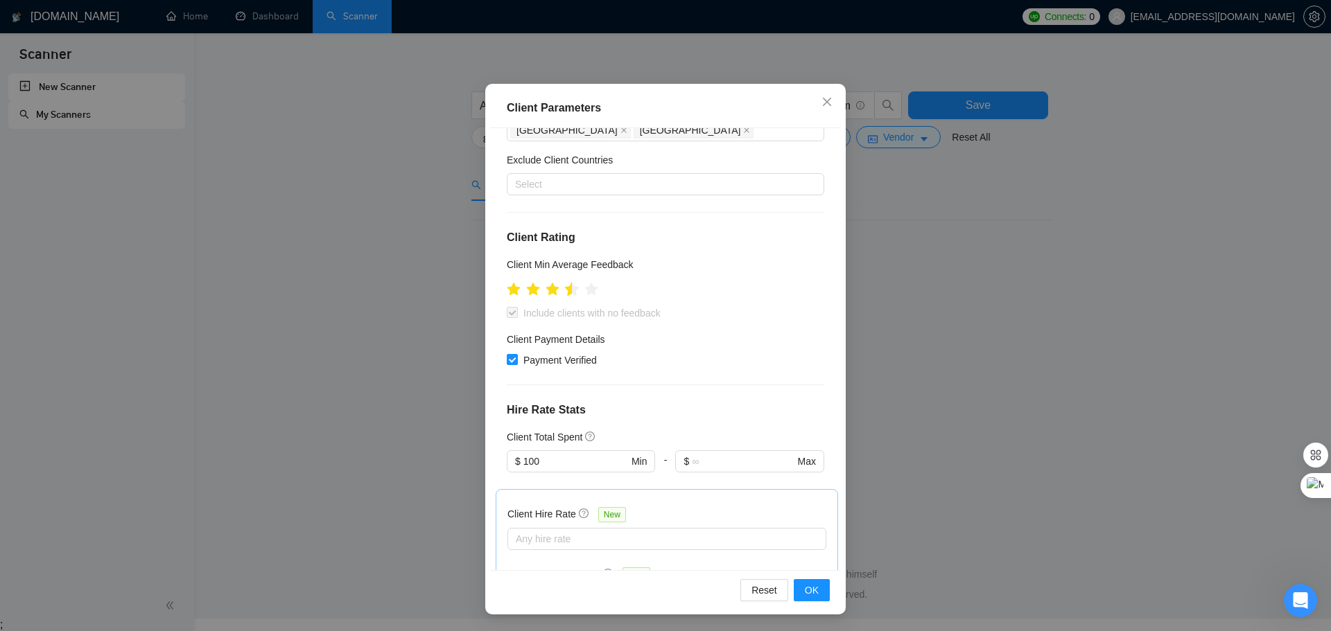
click at [564, 282] on icon "star" at bounding box center [571, 289] width 15 height 15
click at [587, 282] on icon "star" at bounding box center [591, 289] width 15 height 14
click at [510, 282] on icon "star" at bounding box center [514, 289] width 15 height 14
click at [509, 282] on icon "star" at bounding box center [514, 289] width 15 height 14
click at [511, 307] on span at bounding box center [512, 312] width 11 height 11
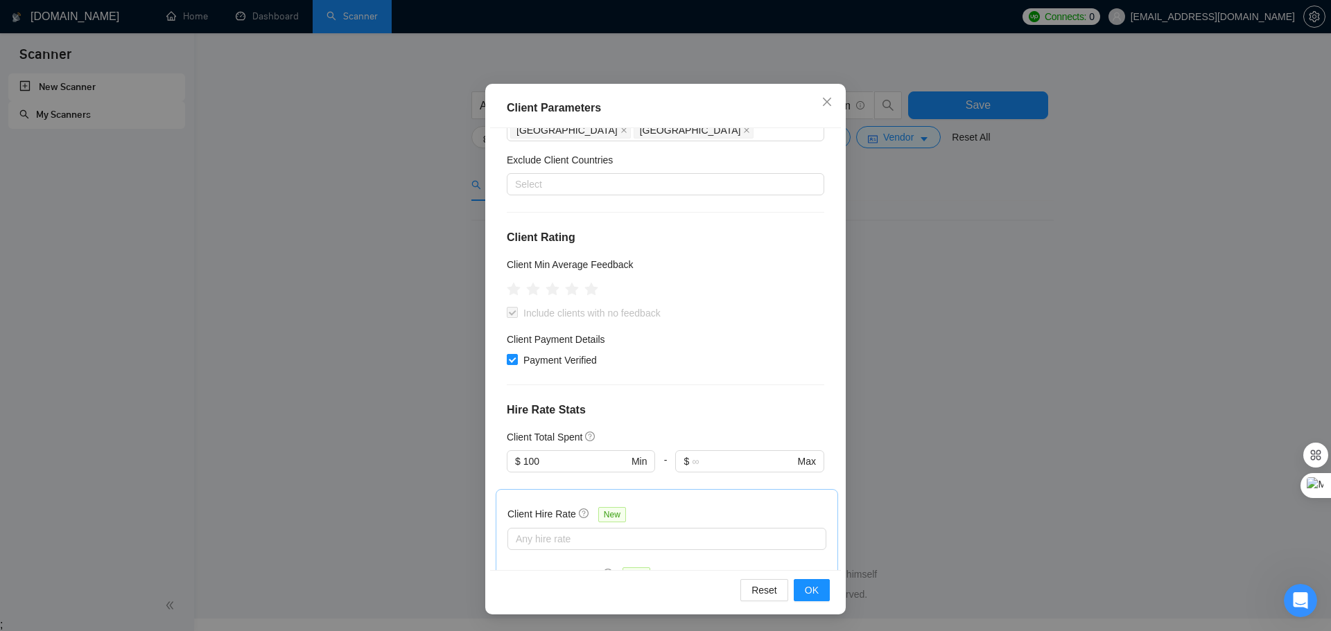
click at [521, 257] on h5 "Client Min Average Feedback" at bounding box center [570, 264] width 127 height 15
click at [507, 282] on icon "star" at bounding box center [514, 289] width 15 height 14
click at [508, 307] on span at bounding box center [512, 312] width 11 height 11
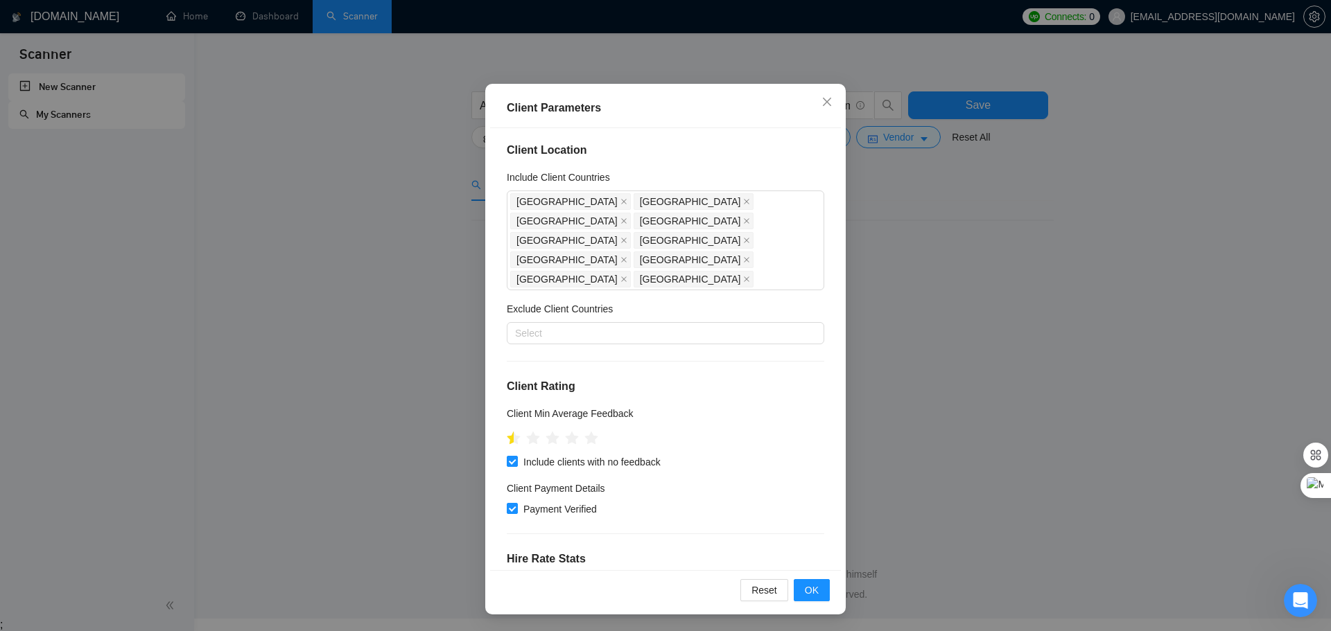
scroll to position [0, 0]
click at [805, 584] on span "OK" at bounding box center [812, 590] width 14 height 15
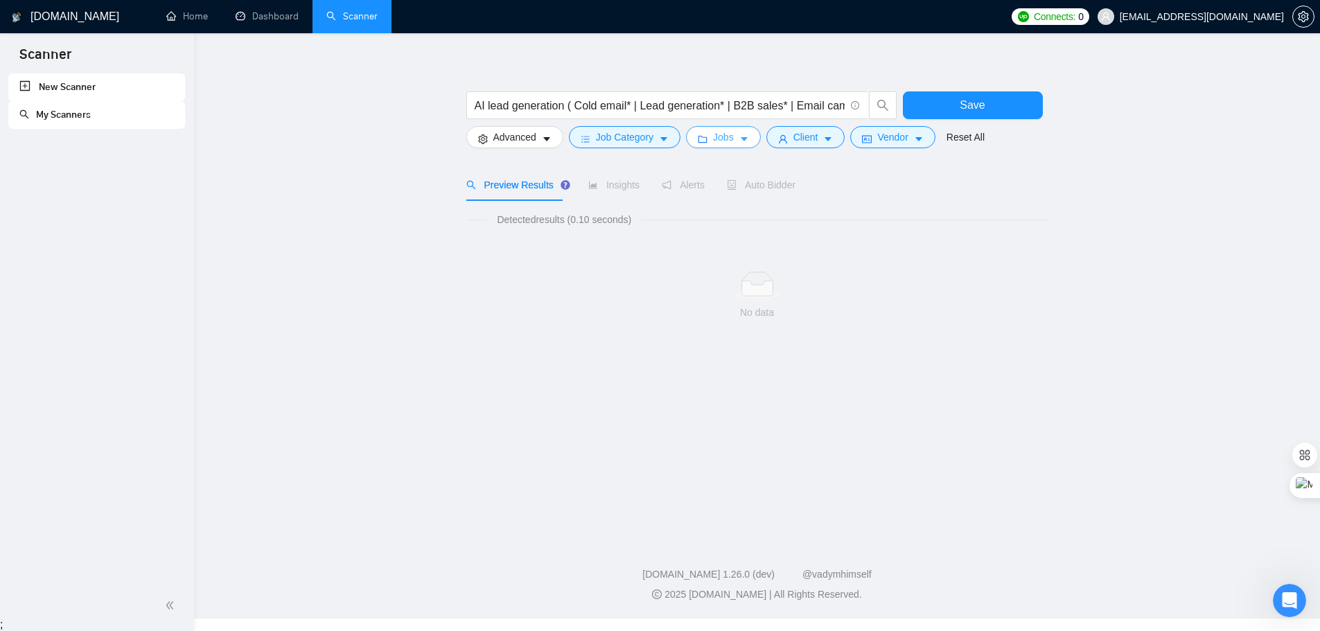
click at [713, 134] on span "Jobs" at bounding box center [723, 137] width 21 height 15
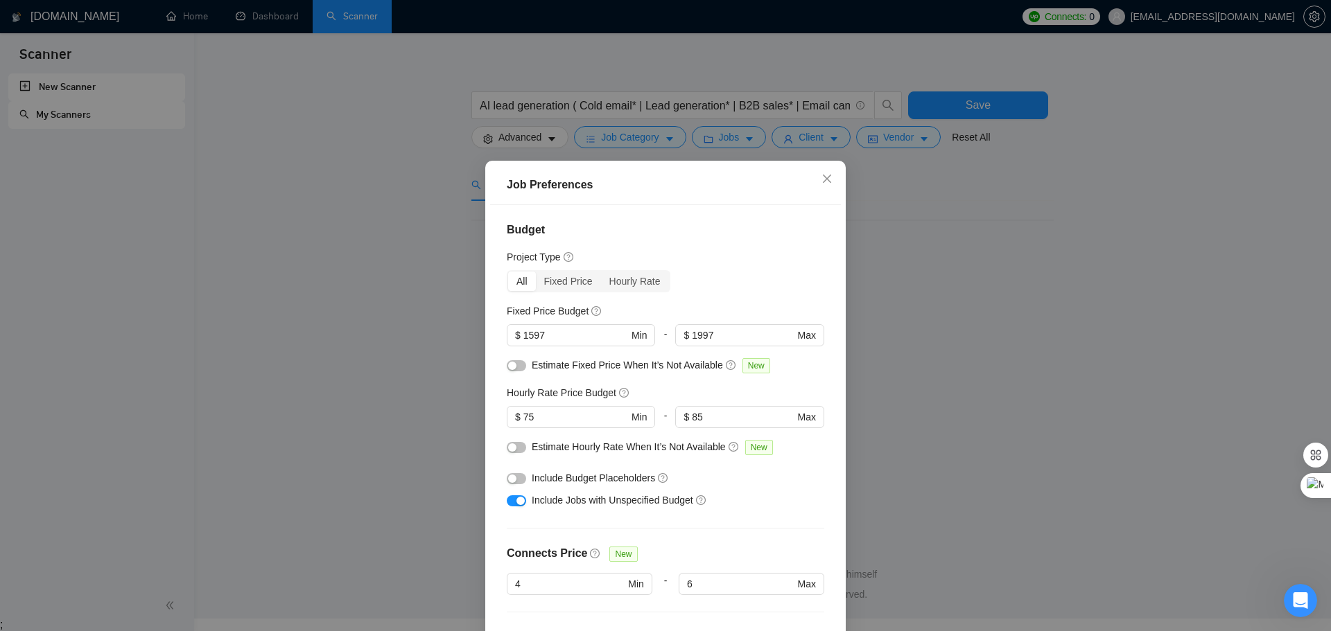
checkbox input "false"
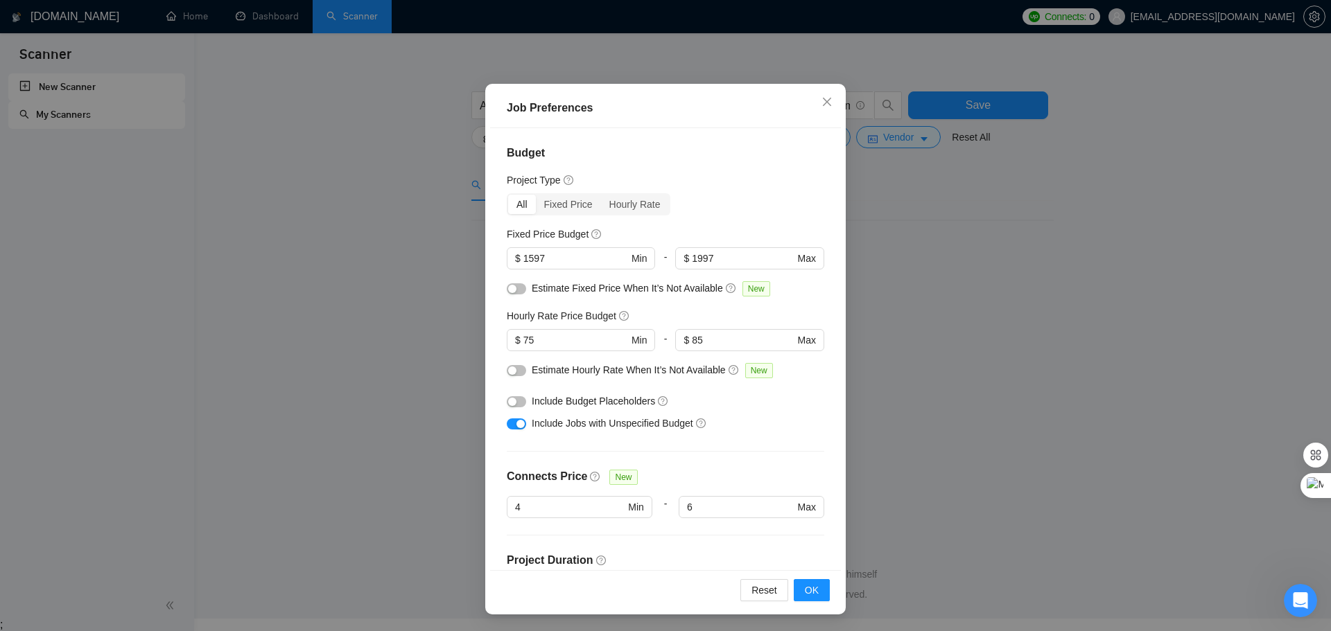
click at [517, 290] on button "button" at bounding box center [516, 288] width 19 height 11
click at [507, 290] on button "button" at bounding box center [516, 288] width 19 height 11
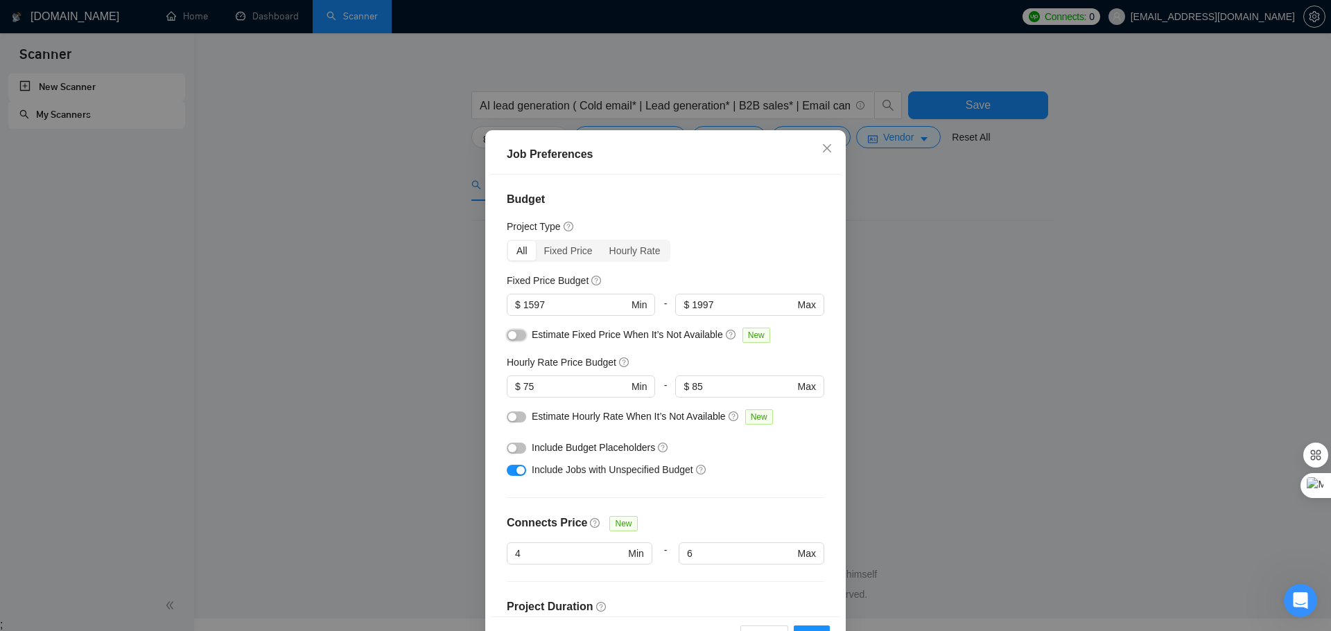
scroll to position [8, 0]
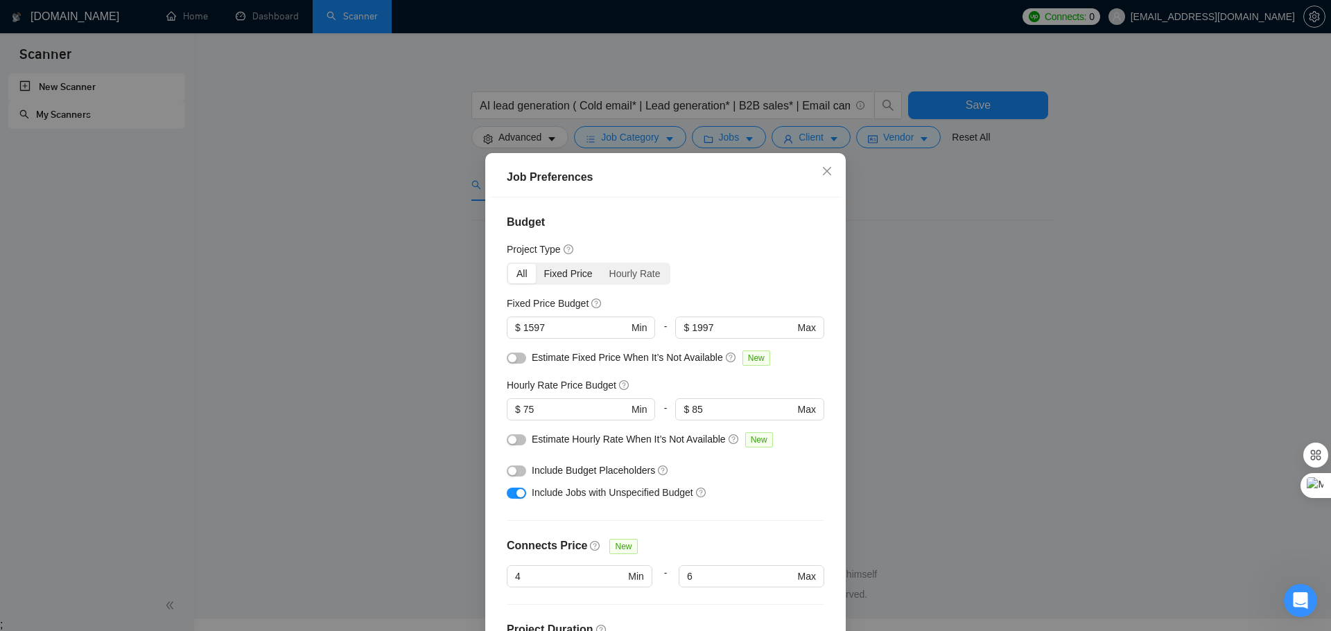
click at [539, 273] on div "Fixed Price" at bounding box center [568, 273] width 65 height 19
click at [536, 264] on input "Fixed Price" at bounding box center [536, 264] width 0 height 0
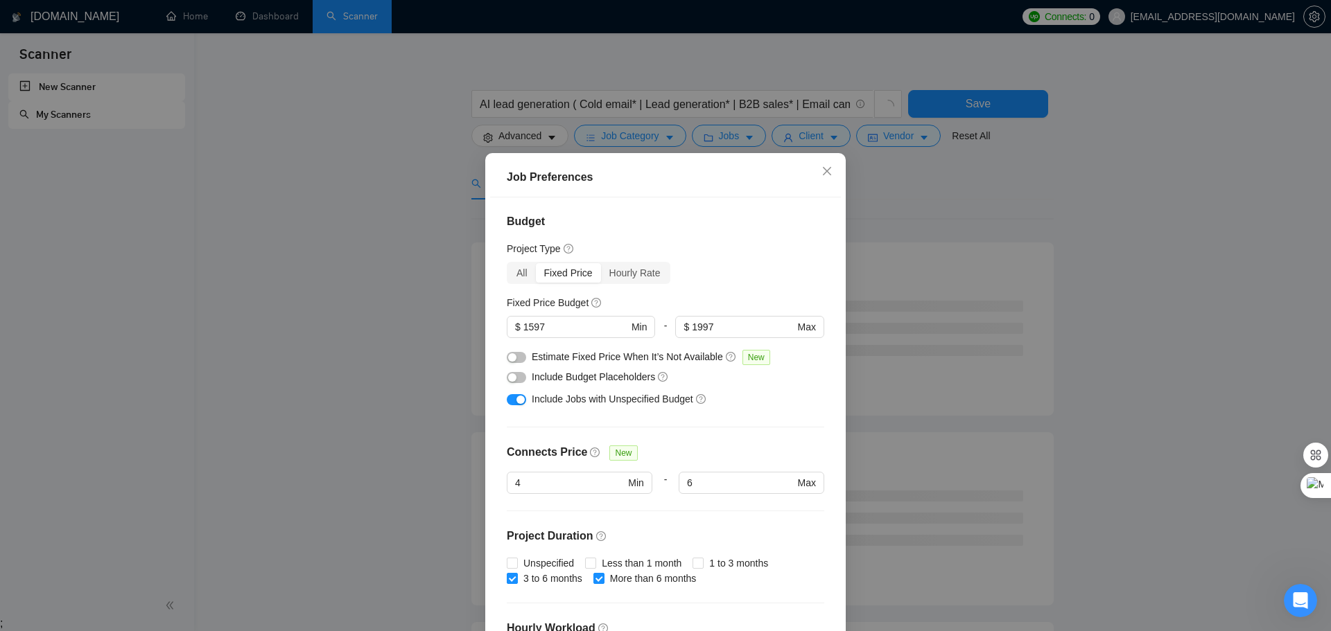
scroll to position [0, 0]
click at [640, 278] on div "Hourly Rate" at bounding box center [635, 273] width 68 height 19
click at [601, 264] on input "Hourly Rate" at bounding box center [601, 264] width 0 height 0
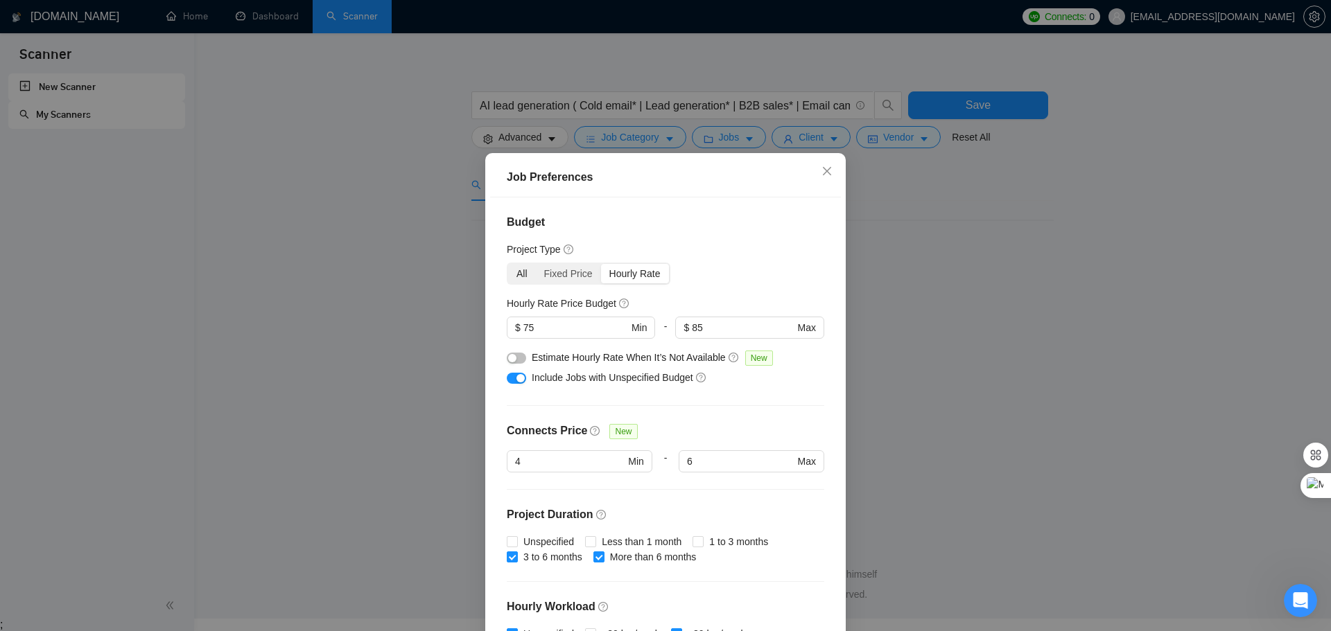
click at [521, 277] on div "All" at bounding box center [522, 273] width 28 height 19
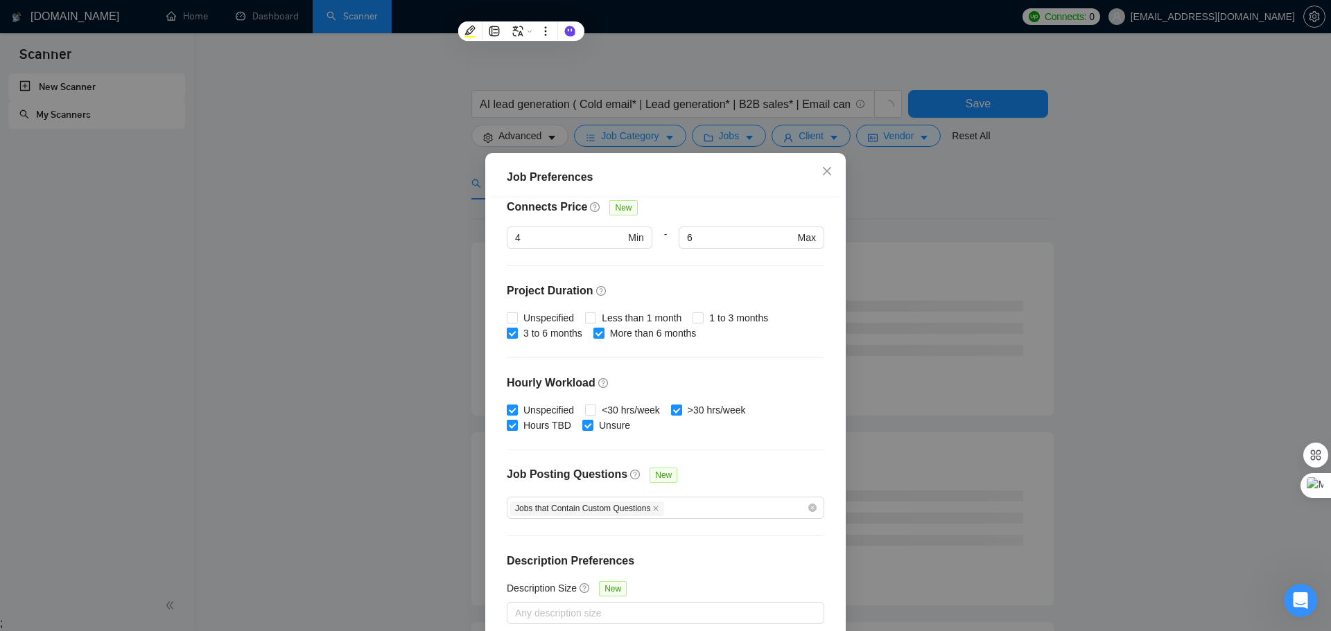
scroll to position [77, 0]
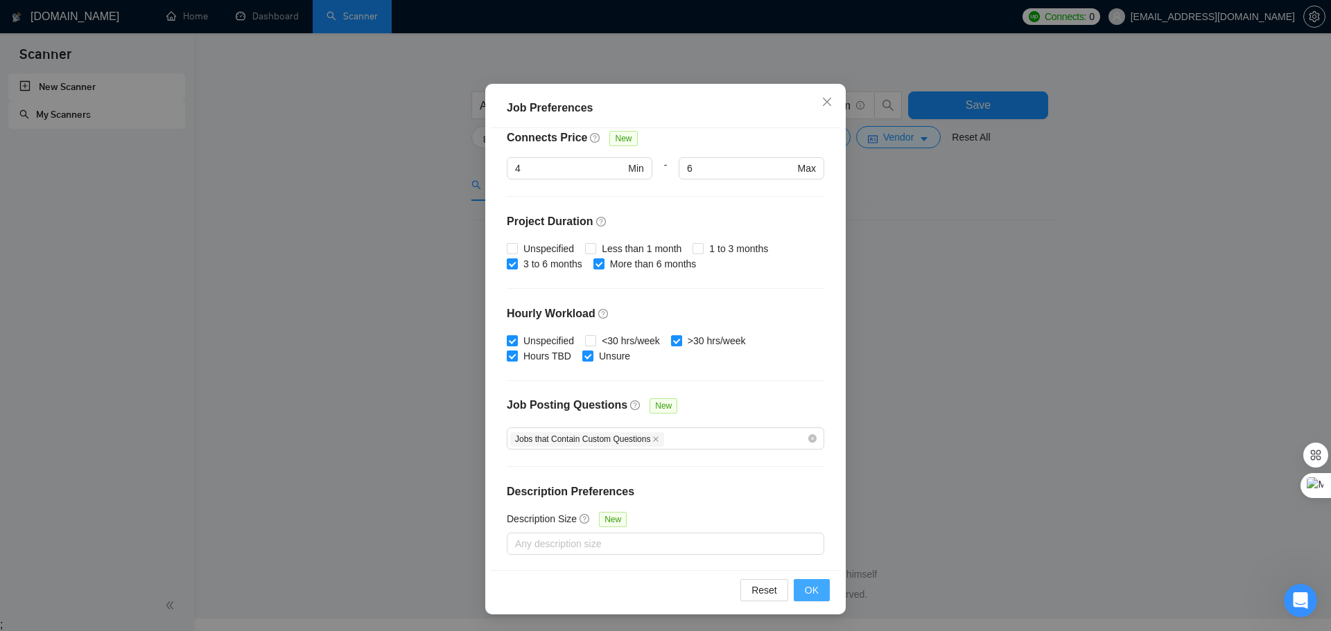
click at [805, 589] on span "OK" at bounding box center [812, 590] width 14 height 15
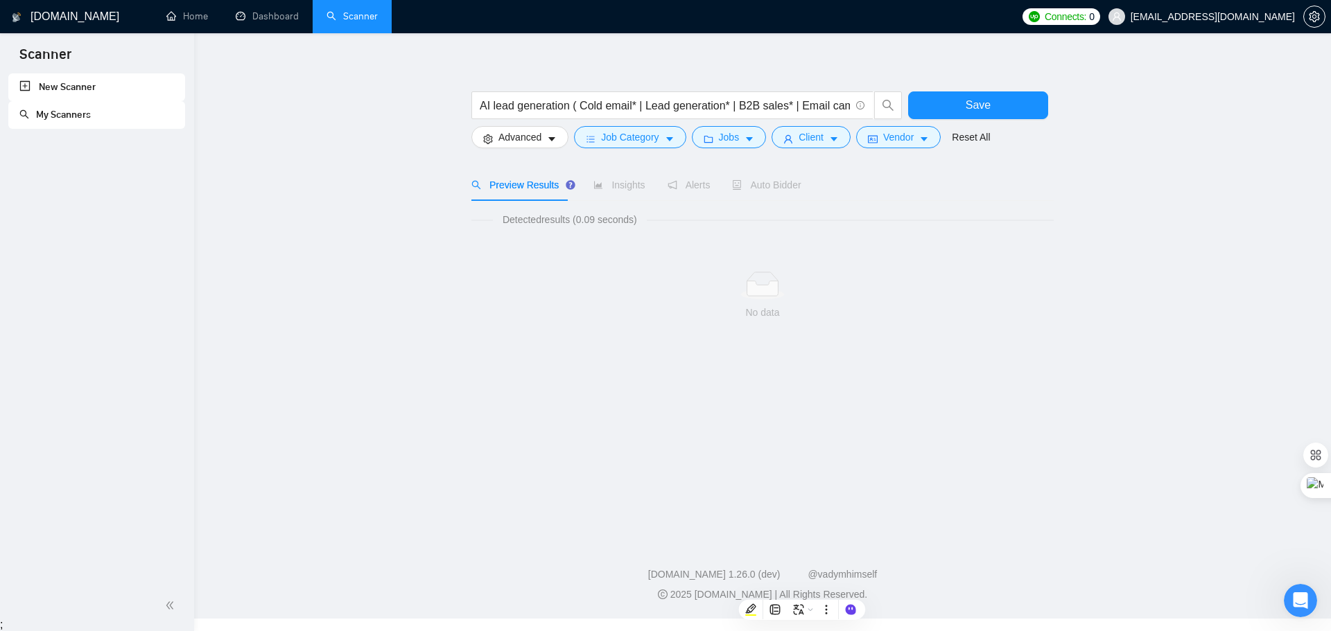
scroll to position [0, 0]
click at [713, 137] on span "Jobs" at bounding box center [723, 137] width 21 height 15
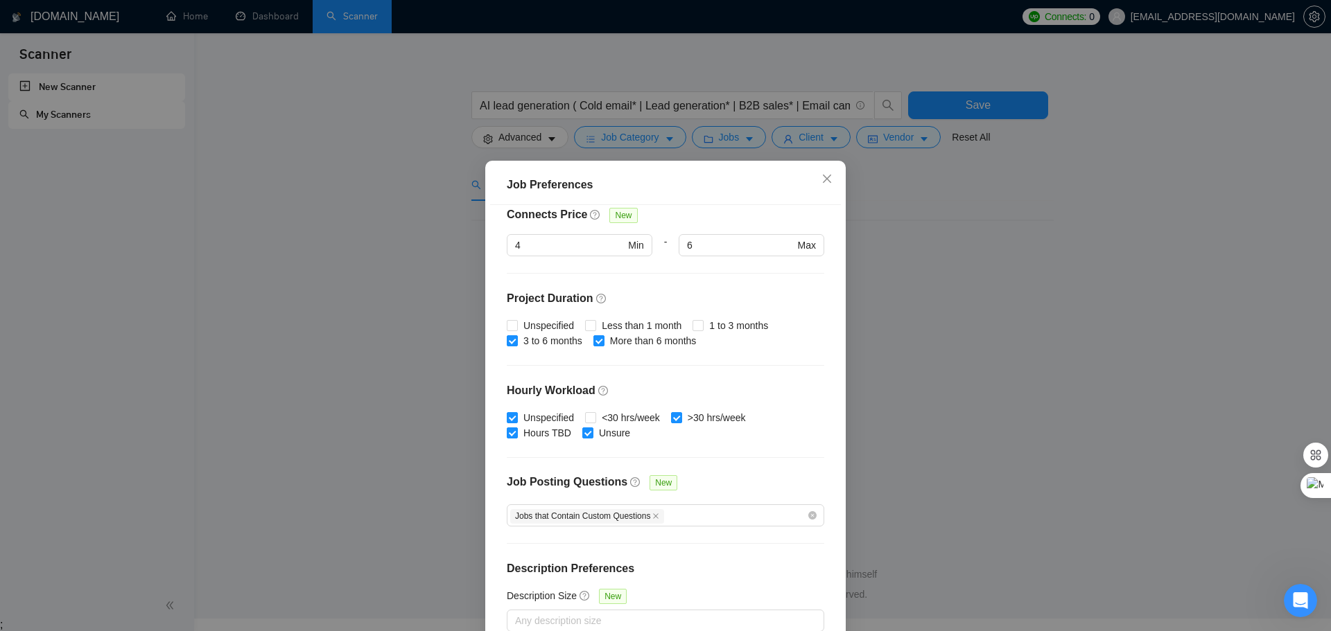
scroll to position [77, 0]
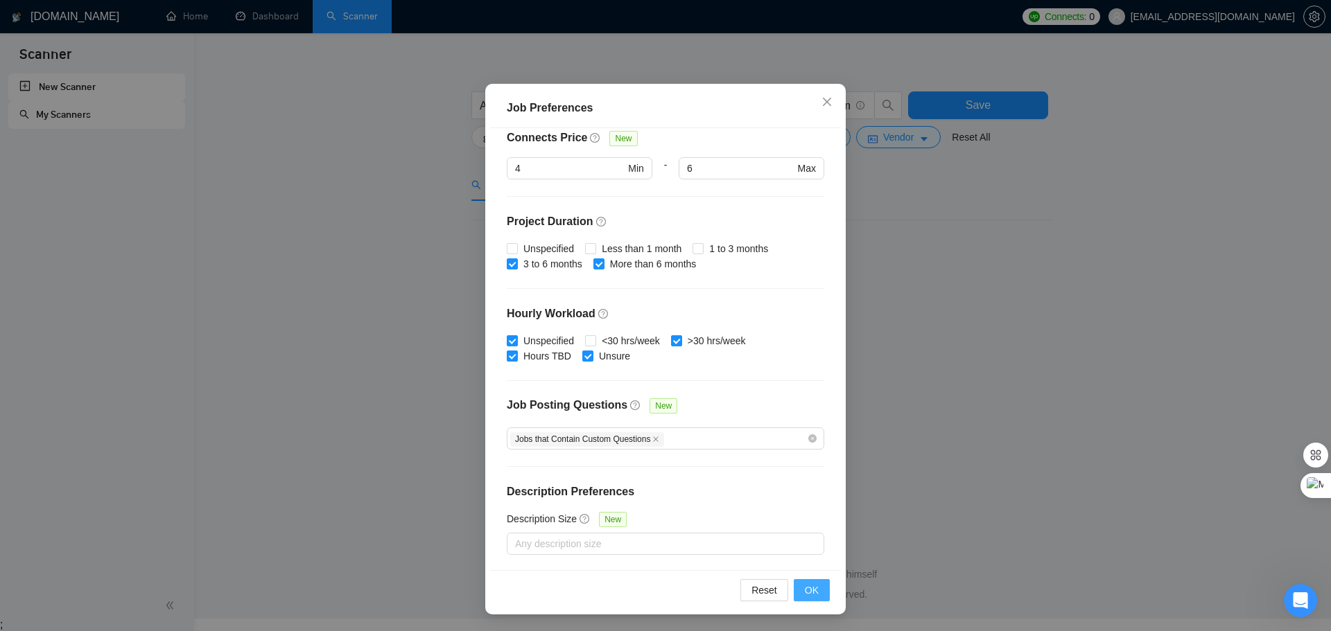
drag, startPoint x: 797, startPoint y: 591, endPoint x: 810, endPoint y: 555, distance: 37.5
click at [798, 590] on button "OK" at bounding box center [812, 590] width 36 height 22
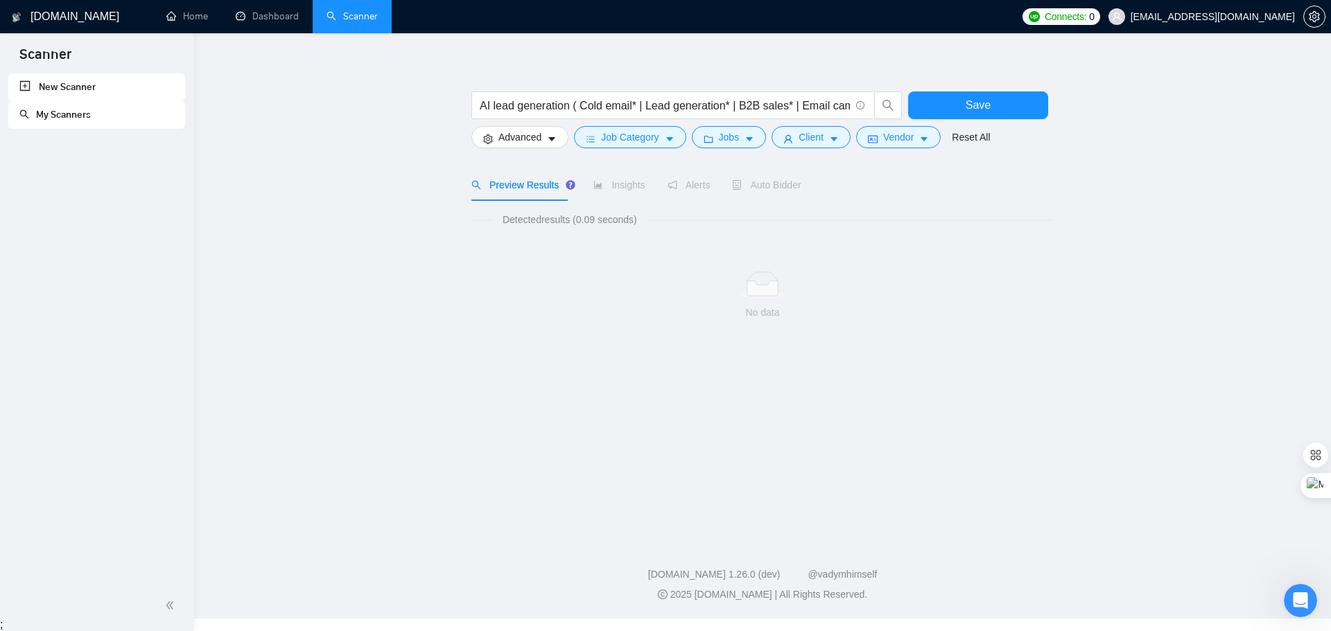
scroll to position [0, 0]
click at [794, 137] on span "Client" at bounding box center [806, 137] width 25 height 15
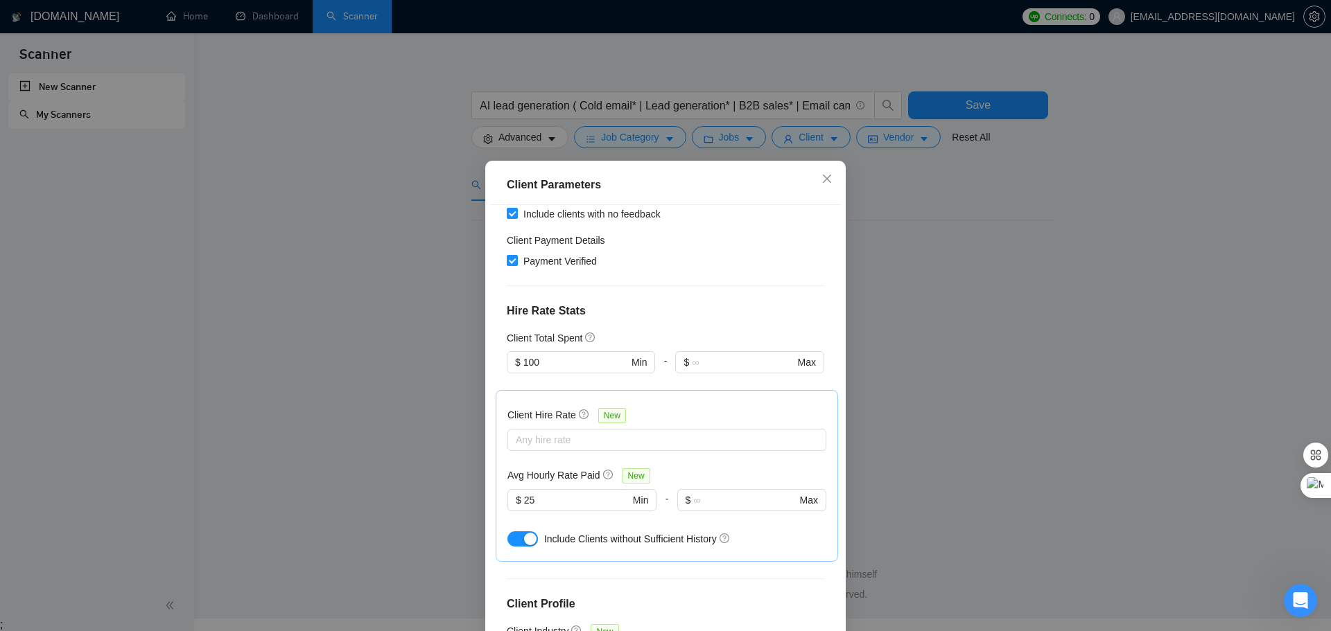
scroll to position [347, 0]
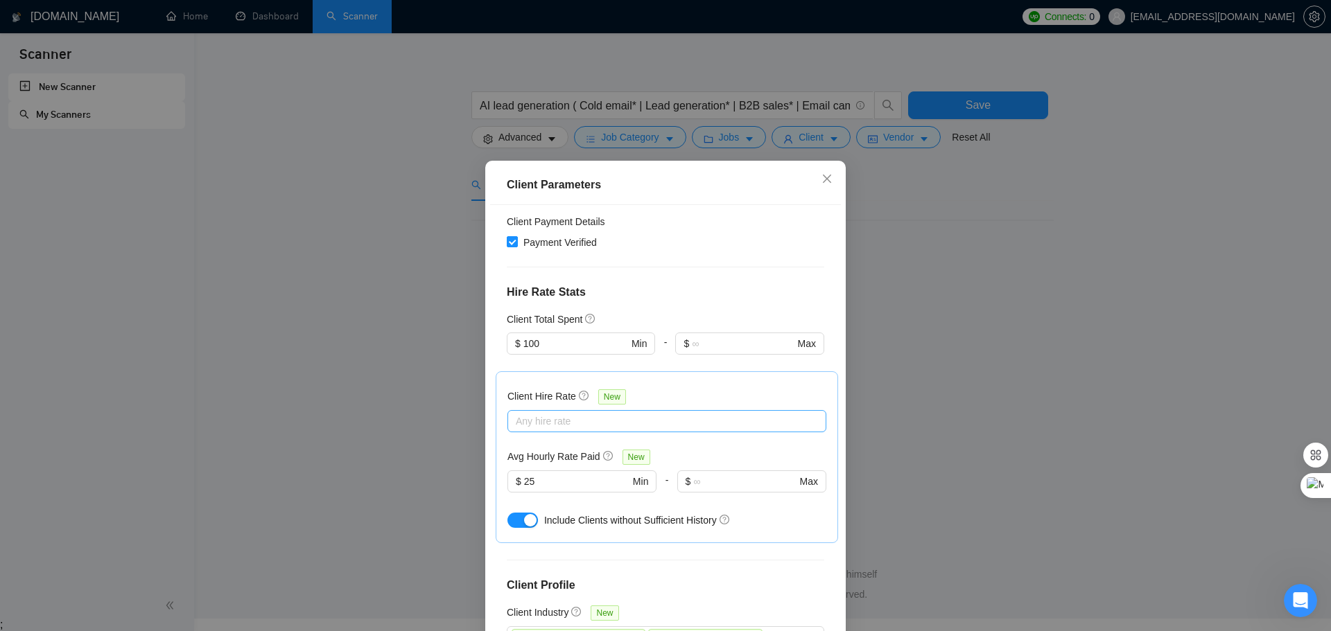
click at [607, 413] on div at bounding box center [660, 421] width 298 height 17
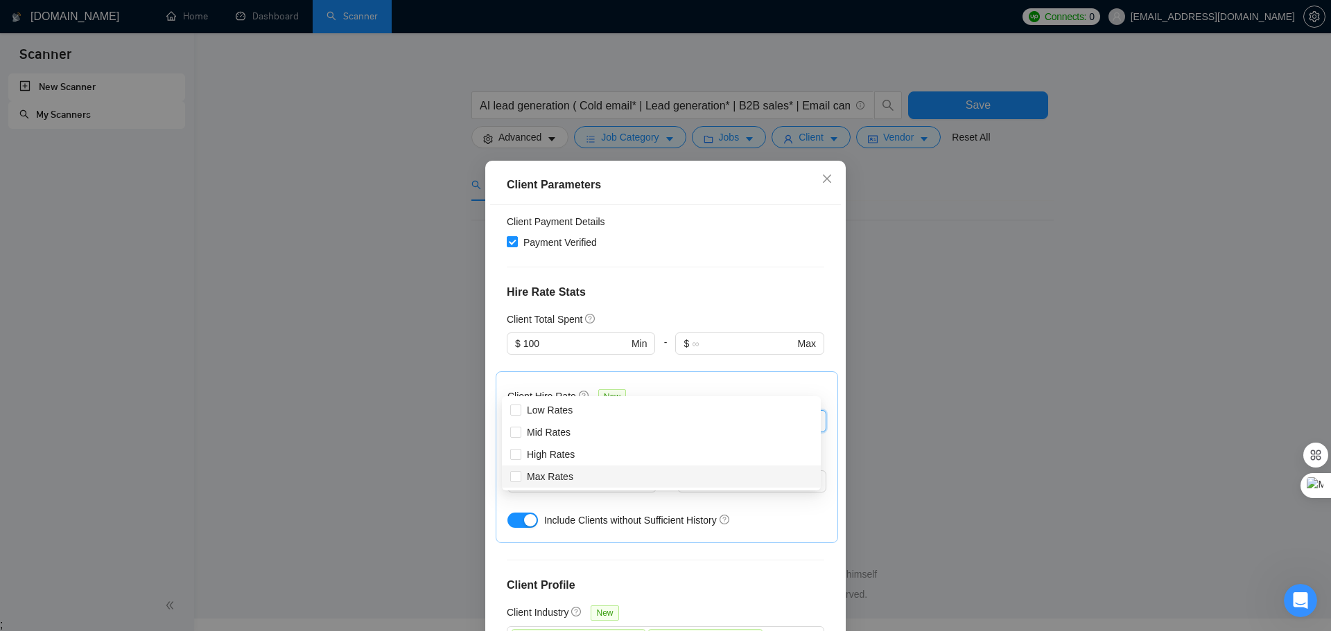
click at [607, 413] on div at bounding box center [660, 421] width 298 height 17
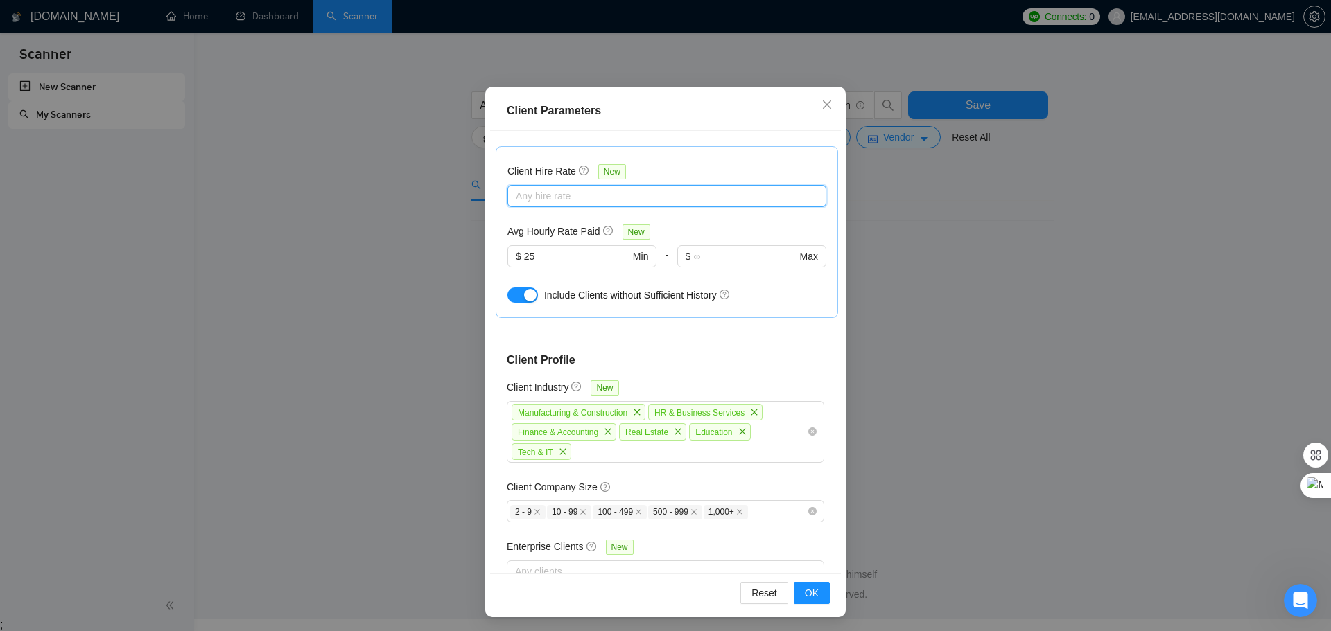
scroll to position [77, 0]
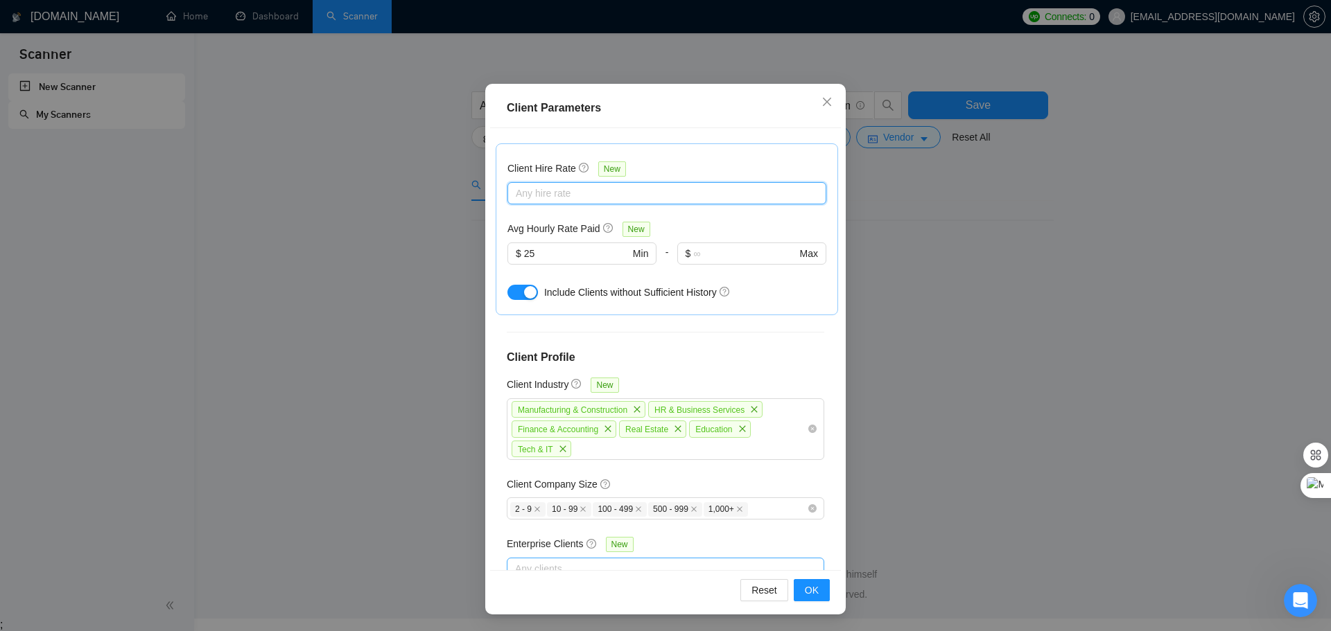
checkbox input "false"
click at [621, 561] on div at bounding box center [658, 569] width 297 height 17
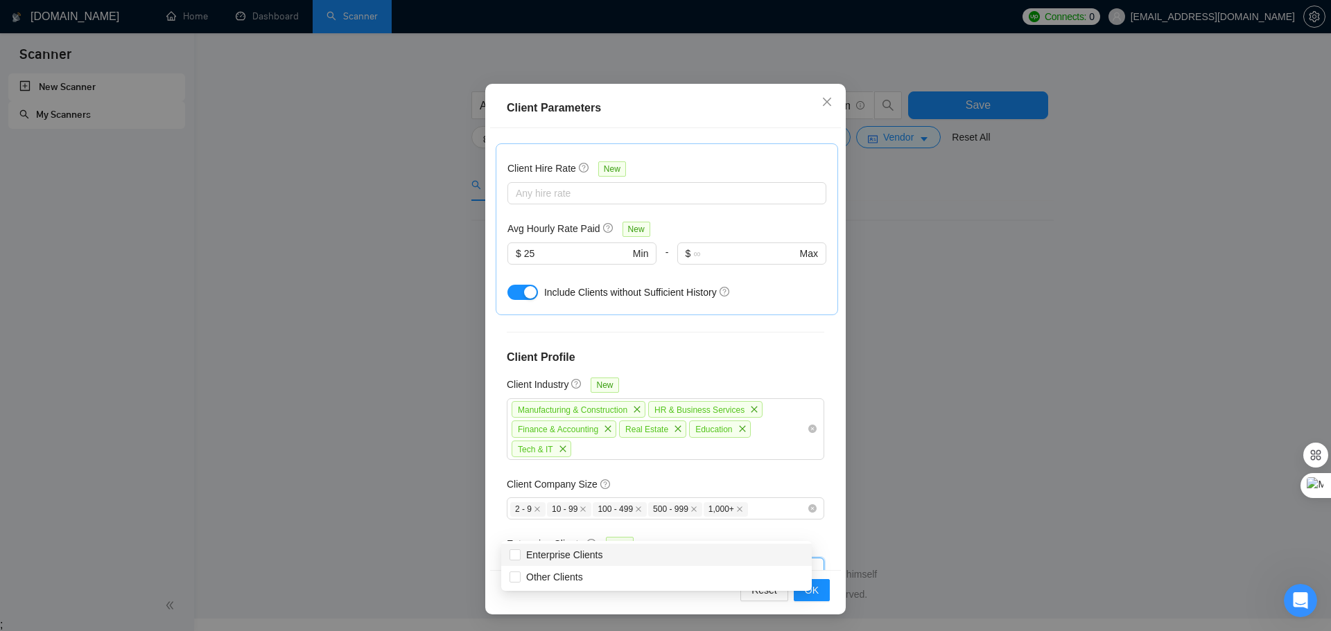
click at [726, 536] on div "Enterprise Clients New" at bounding box center [665, 546] width 317 height 21
click at [805, 588] on span "OK" at bounding box center [812, 590] width 14 height 15
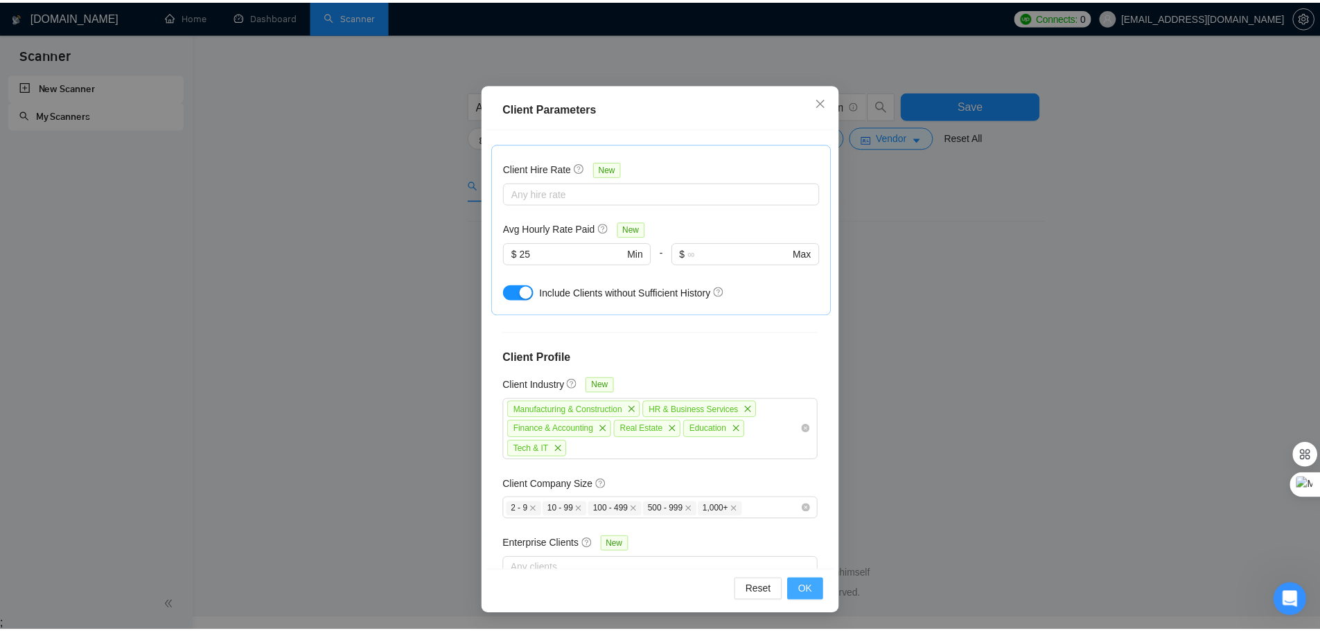
scroll to position [0, 0]
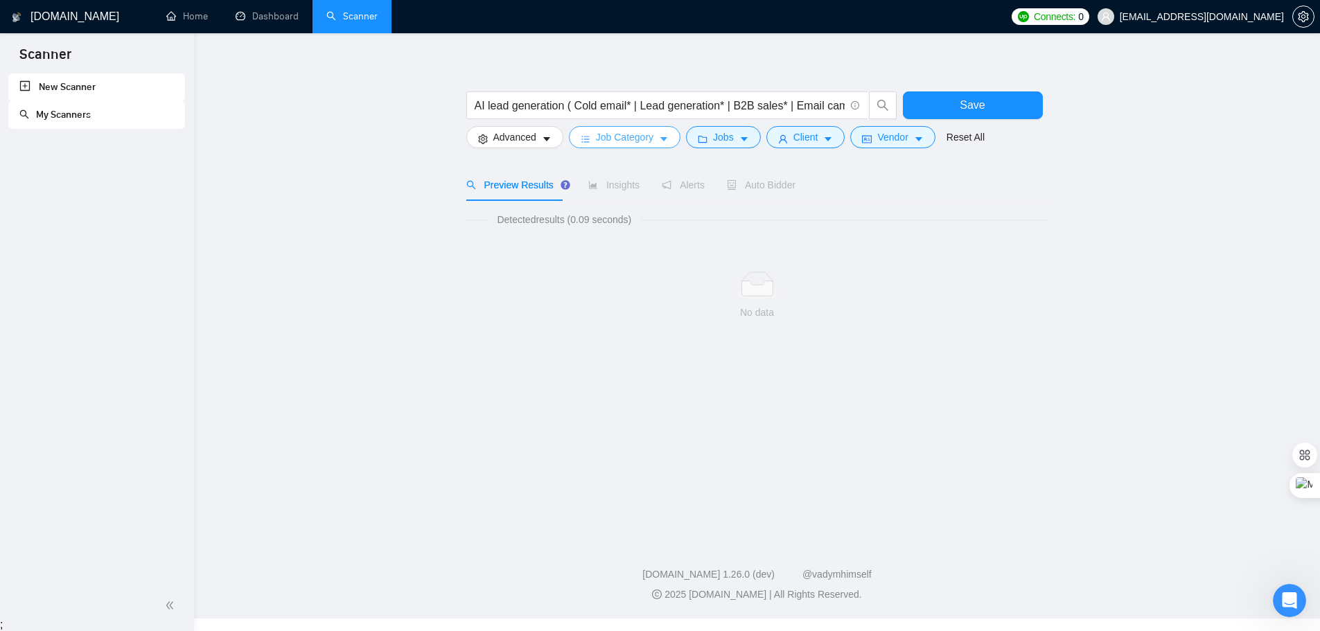
click at [600, 132] on span "Job Category" at bounding box center [625, 137] width 58 height 15
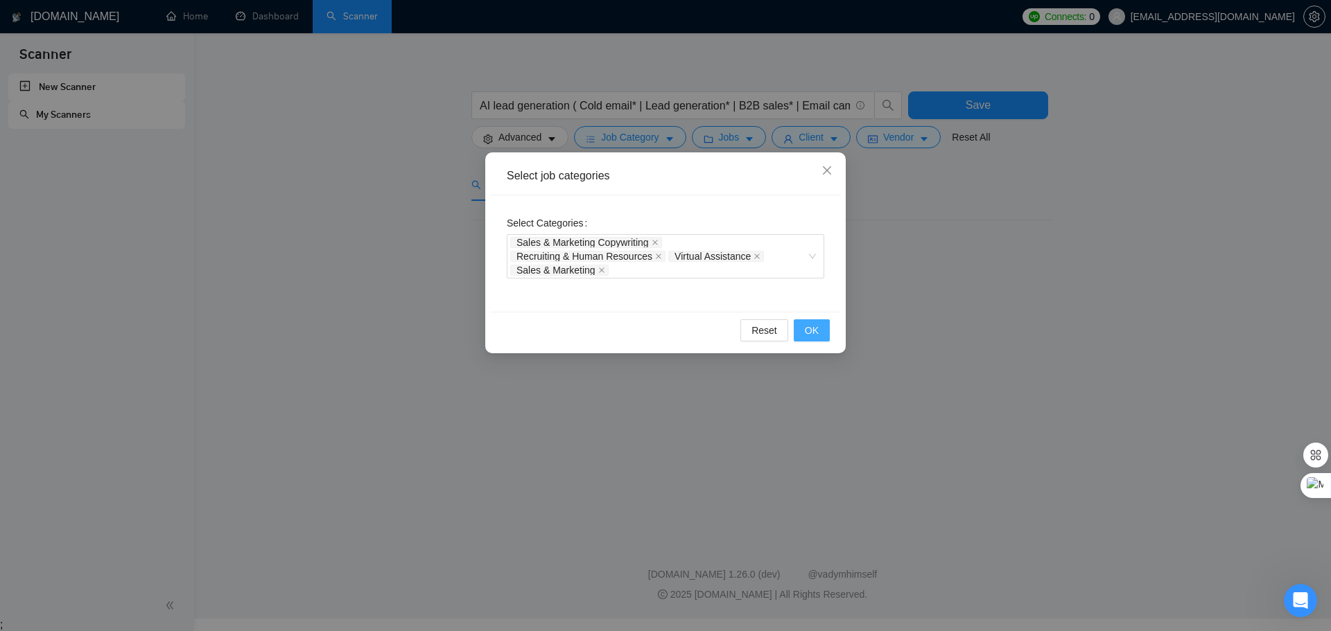
click at [812, 334] on span "OK" at bounding box center [812, 330] width 14 height 15
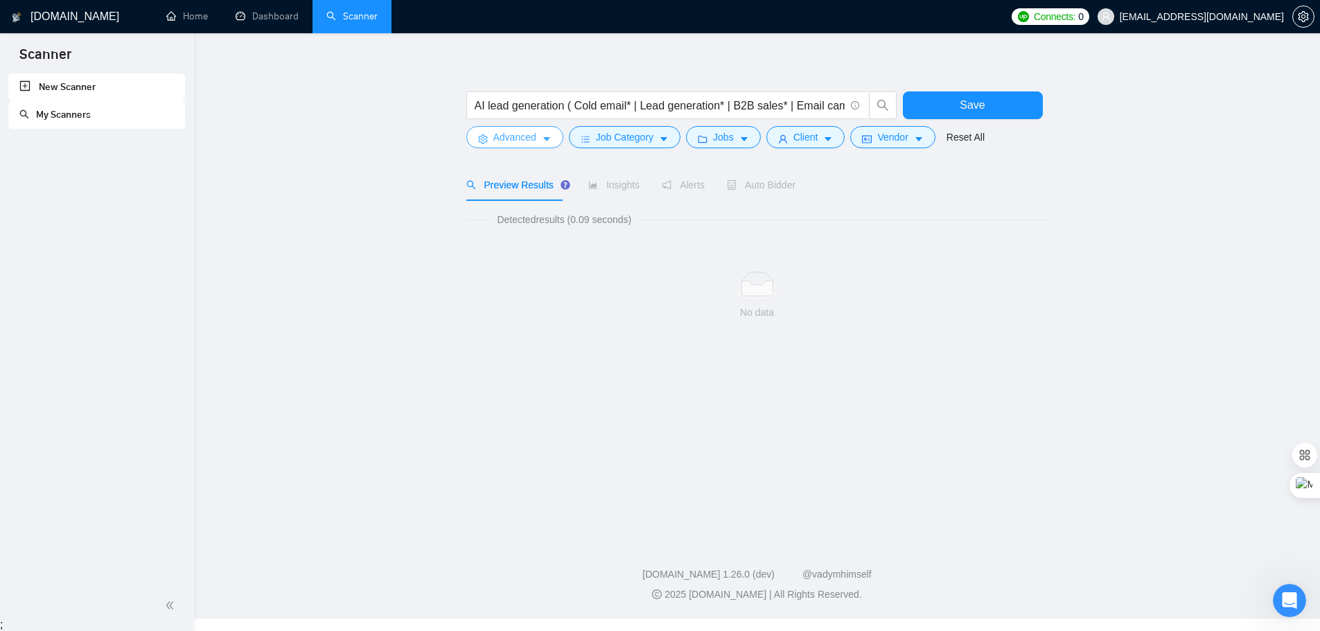
click at [516, 140] on span "Advanced" at bounding box center [515, 137] width 43 height 15
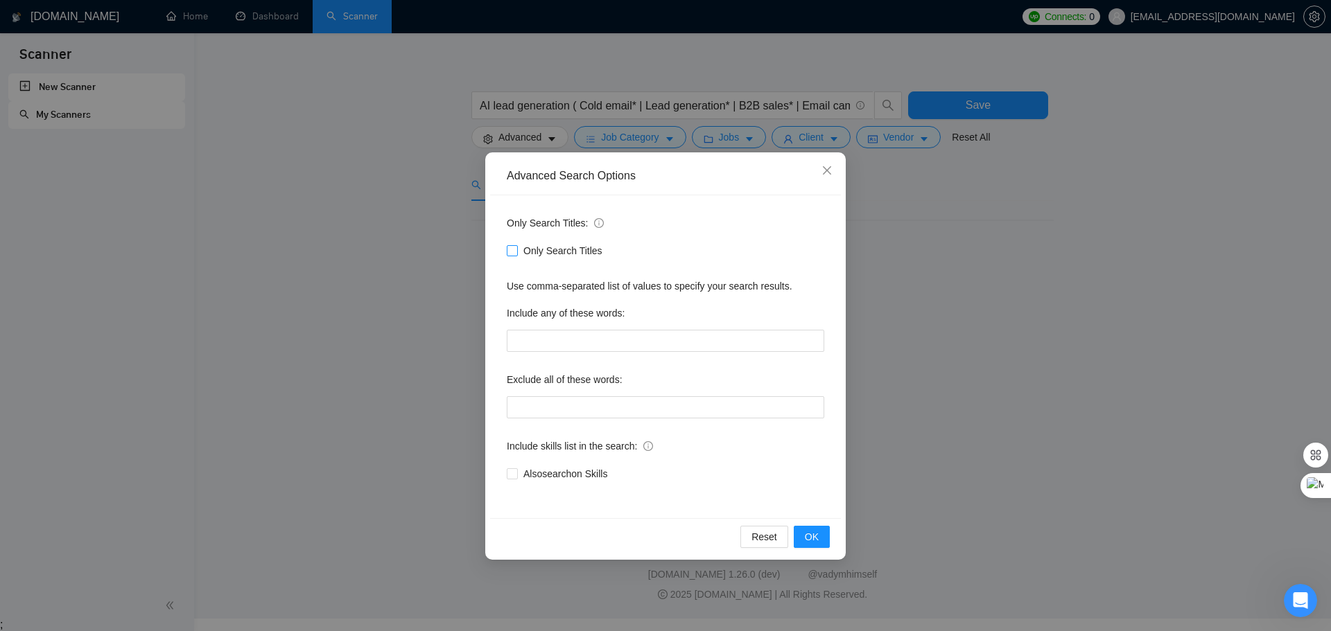
click at [514, 248] on input "Only Search Titles" at bounding box center [512, 250] width 10 height 10
checkbox input "false"
click at [803, 534] on button "OK" at bounding box center [812, 537] width 36 height 22
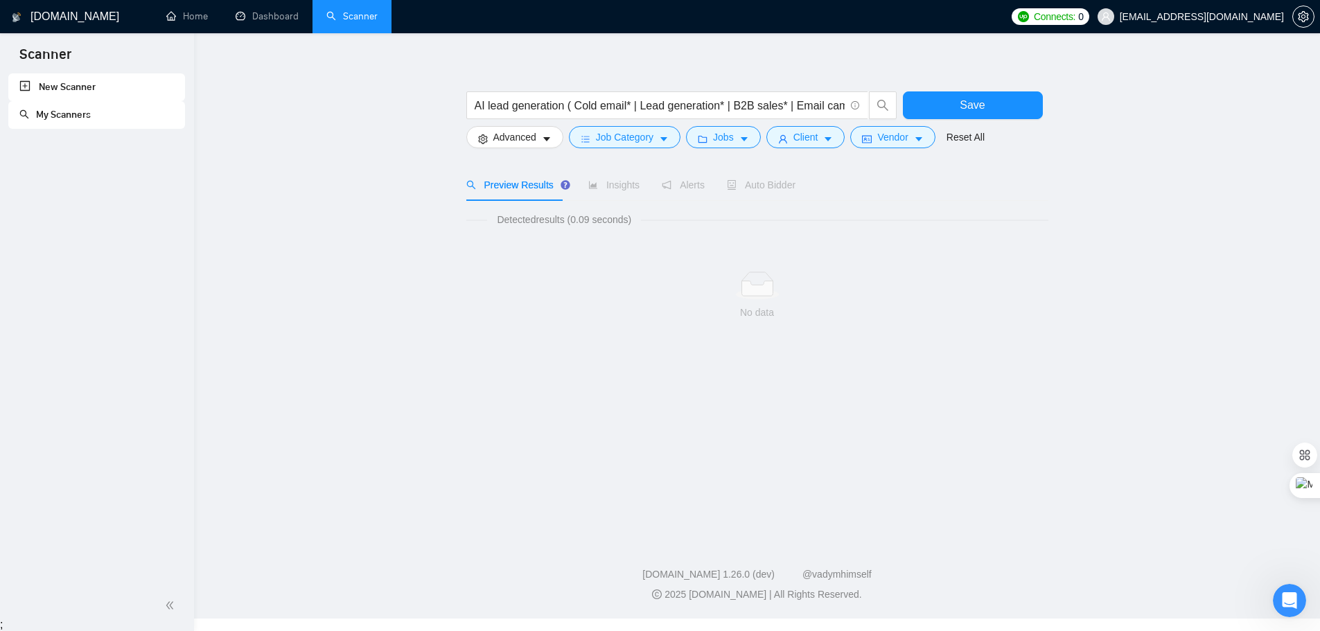
drag, startPoint x: 48, startPoint y: 85, endPoint x: 780, endPoint y: 63, distance: 732.3
click at [48, 85] on link "New Scanner" at bounding box center [96, 87] width 155 height 28
click at [966, 103] on span "Save" at bounding box center [972, 104] width 25 height 17
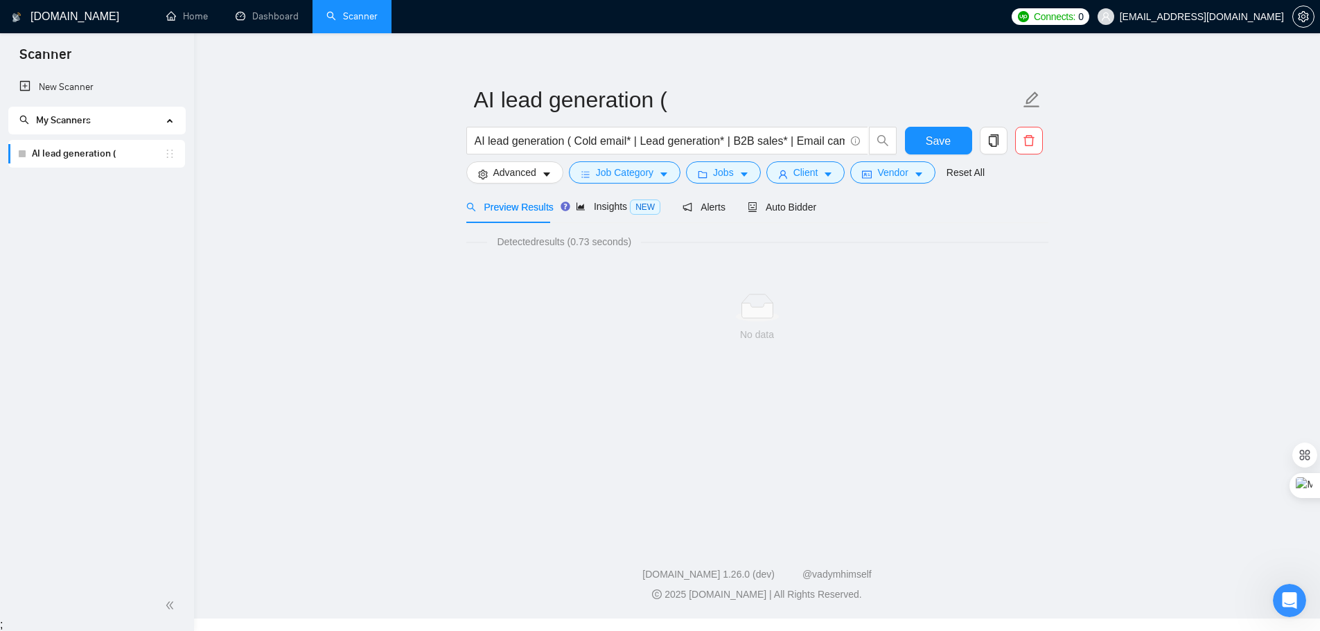
click at [61, 119] on span "My Scanners" at bounding box center [63, 120] width 55 height 12
drag, startPoint x: 473, startPoint y: 142, endPoint x: 806, endPoint y: 142, distance: 333.4
click at [806, 142] on span "AI lead generation ( Cold email* | Lead generation* | B2B sales* | Email campai…" at bounding box center [667, 141] width 402 height 28
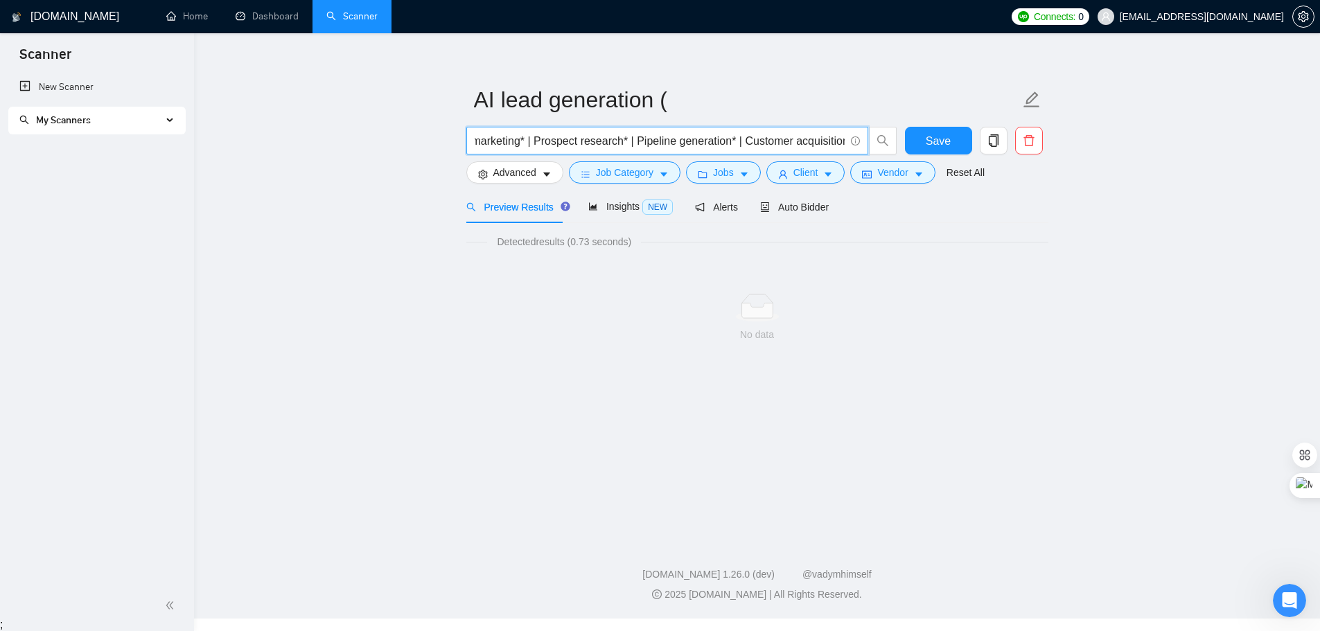
click at [487, 143] on input "AI lead generation ( Cold email* | Lead generation* | B2B sales* | Email campai…" at bounding box center [660, 140] width 370 height 17
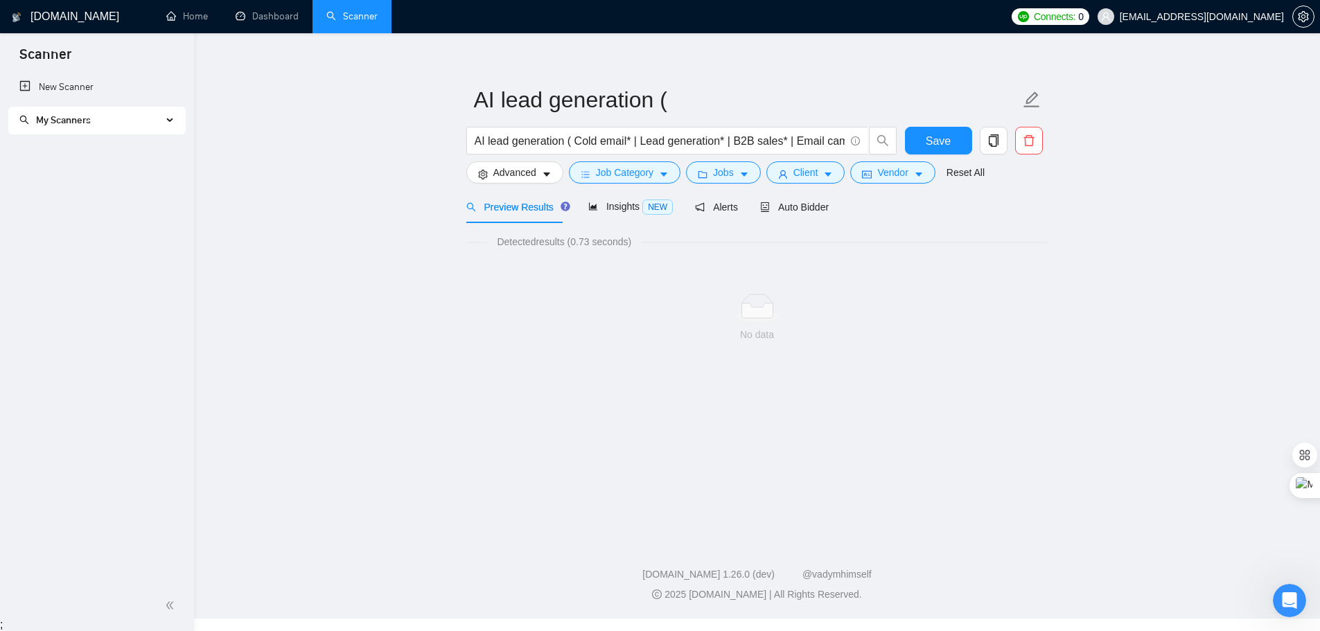
click at [916, 367] on div "No data" at bounding box center [757, 318] width 582 height 115
drag, startPoint x: 816, startPoint y: 137, endPoint x: 927, endPoint y: 139, distance: 111.6
click at [927, 139] on div "AI lead generation ( Cold email* | Lead generation* | B2B sales* | Email campai…" at bounding box center [755, 144] width 582 height 35
click at [839, 141] on input "AI lead generation ( Cold email* | Lead generation* | B2B sales* | Email campai…" at bounding box center [660, 140] width 370 height 17
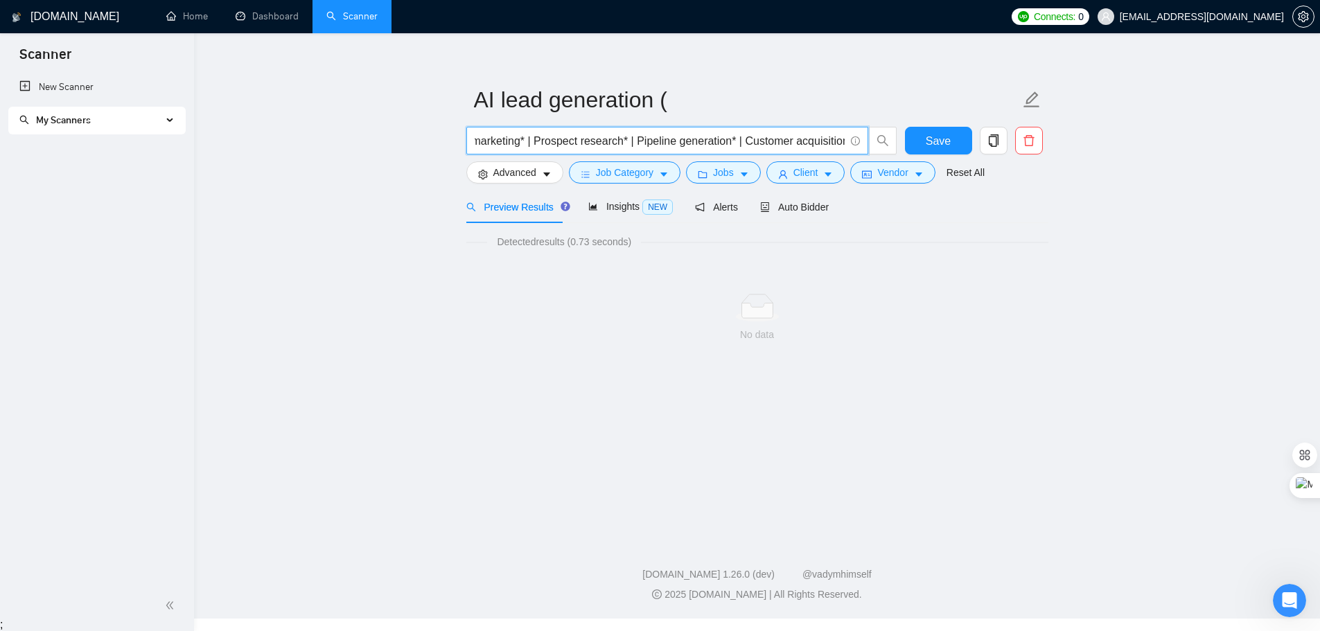
click at [842, 141] on input "AI lead generation ( Cold email* | Lead generation* | B2B sales* | Email campai…" at bounding box center [660, 140] width 370 height 17
click at [886, 137] on icon "search" at bounding box center [883, 140] width 12 height 12
type input "AI lead generation ( Cold email* | Lead generation* | B2B sales* | Email campai…"
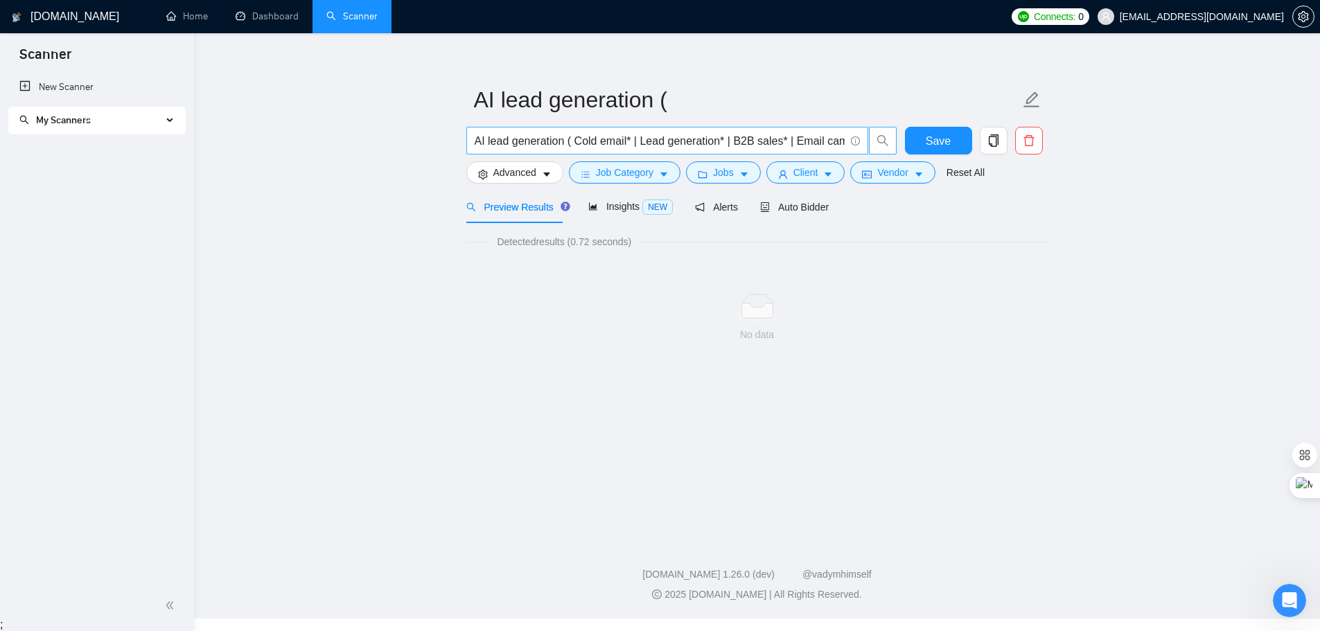
click at [728, 143] on input "AI lead generation ( Cold email* | Lead generation* | B2B sales* | Email campai…" at bounding box center [660, 140] width 370 height 17
paste input "AI lead generation ( Cold email* | Lead generation* | B2B sales* | Email campai…"
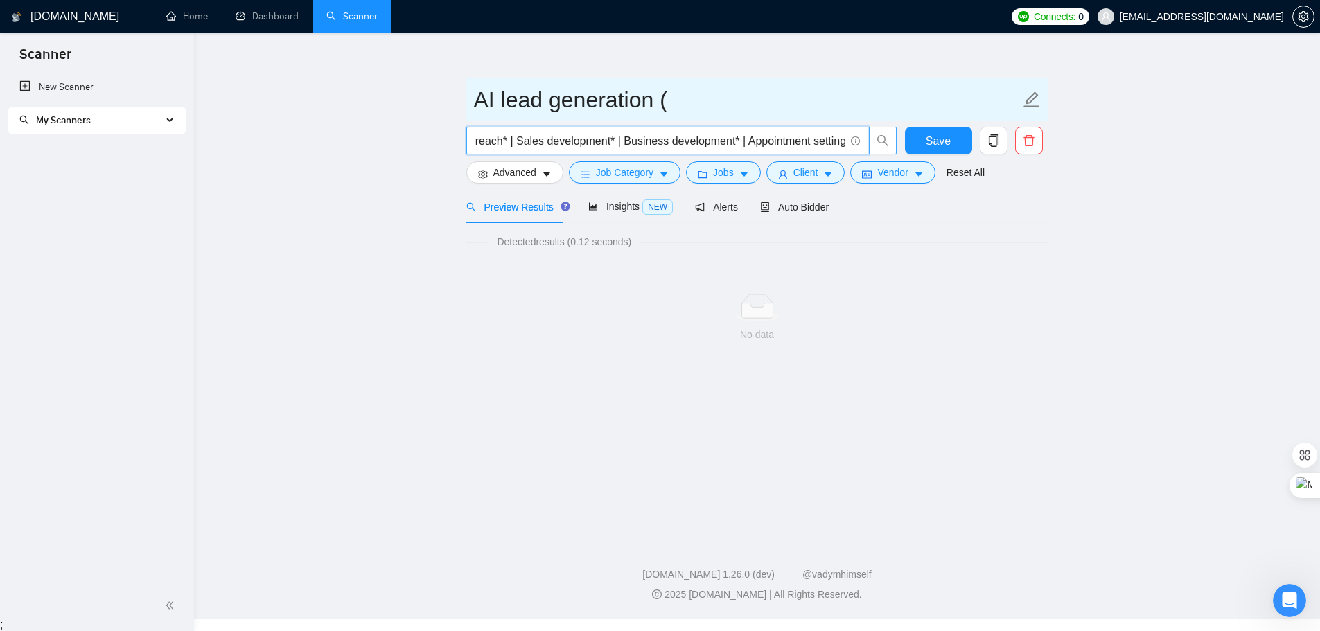
scroll to position [0, 897]
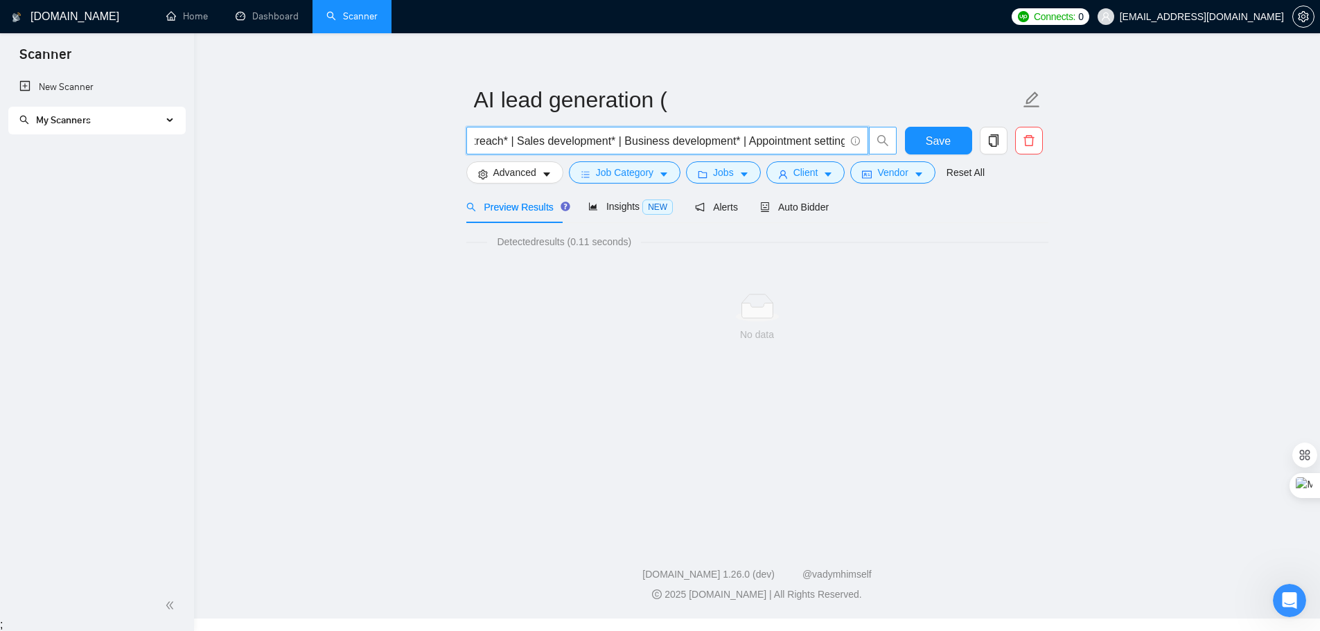
type input "AI lead generation ( Cold email* | Lead generation* | B2B sales* | Email campai…"
click at [575, 139] on input "AI lead generation ( Cold email* | Lead generation* | B2B sales* | Email campai…" at bounding box center [660, 140] width 370 height 17
click at [577, 139] on input "AI lead generation ( Cold email* | Lead generation* | B2B sales* | Email campai…" at bounding box center [660, 140] width 370 height 17
click at [578, 139] on input "AI lead generation ( Cold email* | Lead generation* | B2B sales* | Email campai…" at bounding box center [660, 140] width 370 height 17
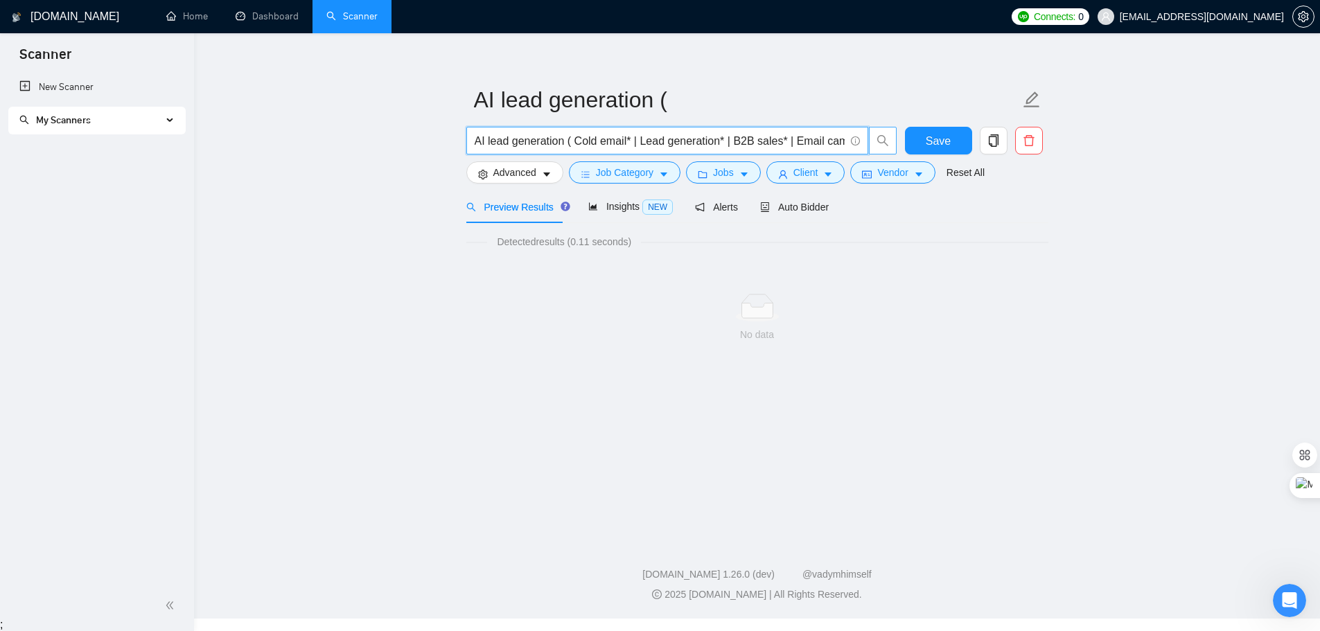
click at [578, 139] on input "AI lead generation ( Cold email* | Lead generation* | B2B sales* | Email campai…" at bounding box center [660, 140] width 370 height 17
paste input "AI lead generation ( Cold email* | Lead generation* | B2B sales* | Email campai…"
type input "AI lead generation ( Cold email* | Lead generation* | B2B sales* | Email campai…"
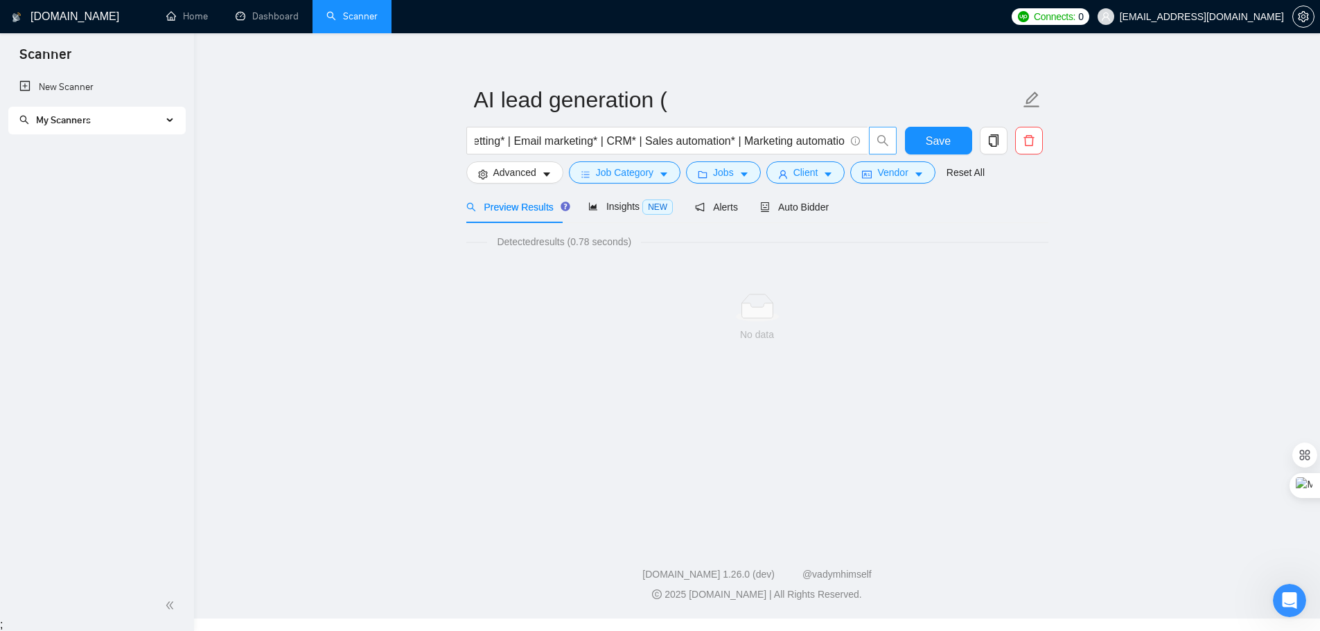
scroll to position [0, 0]
click at [567, 137] on input "AI lead generation ( Cold email* | Lead generation* | B2B sales* | Email campai…" at bounding box center [660, 140] width 370 height 17
click at [568, 135] on input "AI lead generation ( Cold email* | Lead generation* | B2B sales* | Email campai…" at bounding box center [660, 140] width 370 height 17
click at [570, 134] on input "AI lead generation ( Cold email* | Lead generation* | B2B sales* | Email campai…" at bounding box center [660, 140] width 370 height 17
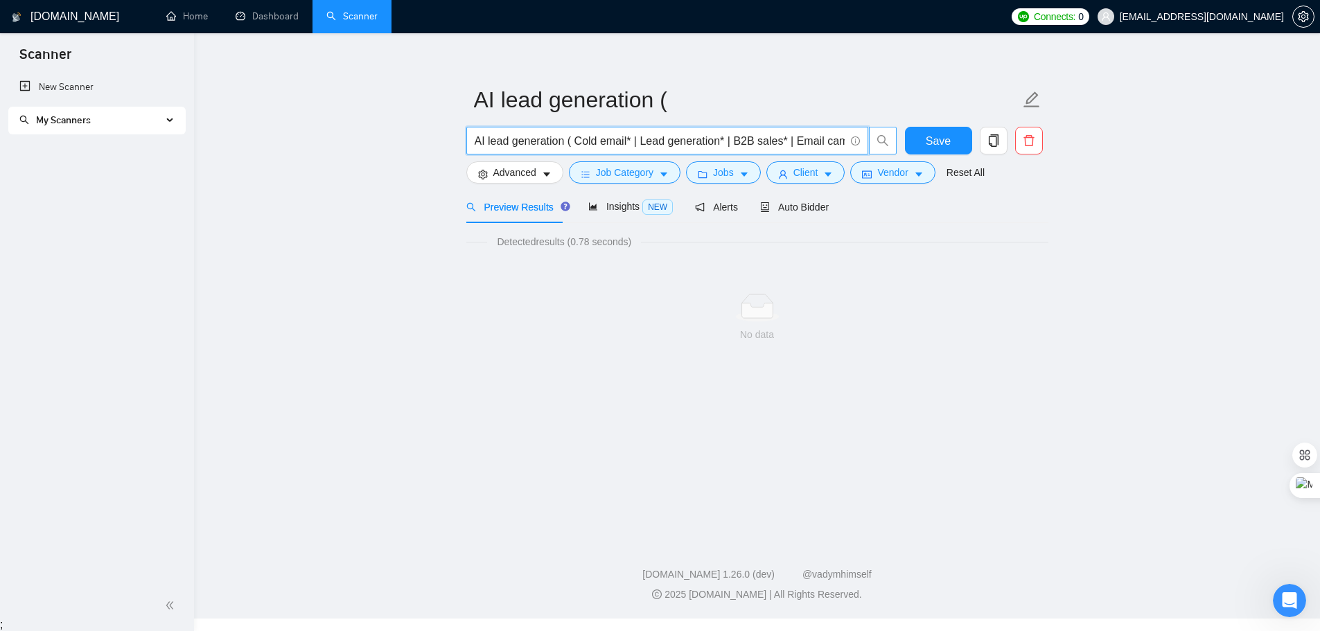
click at [570, 134] on input "AI lead generation ( Cold email* | Lead generation* | B2B sales* | Email campai…" at bounding box center [660, 140] width 370 height 17
paste input "AI lead generation ( Cold email* | Lead generation* | B2B sales* | Email campai…"
type input "AI lead generation ( Cold email* | Lead generation* | B2B sales* | Email campai…"
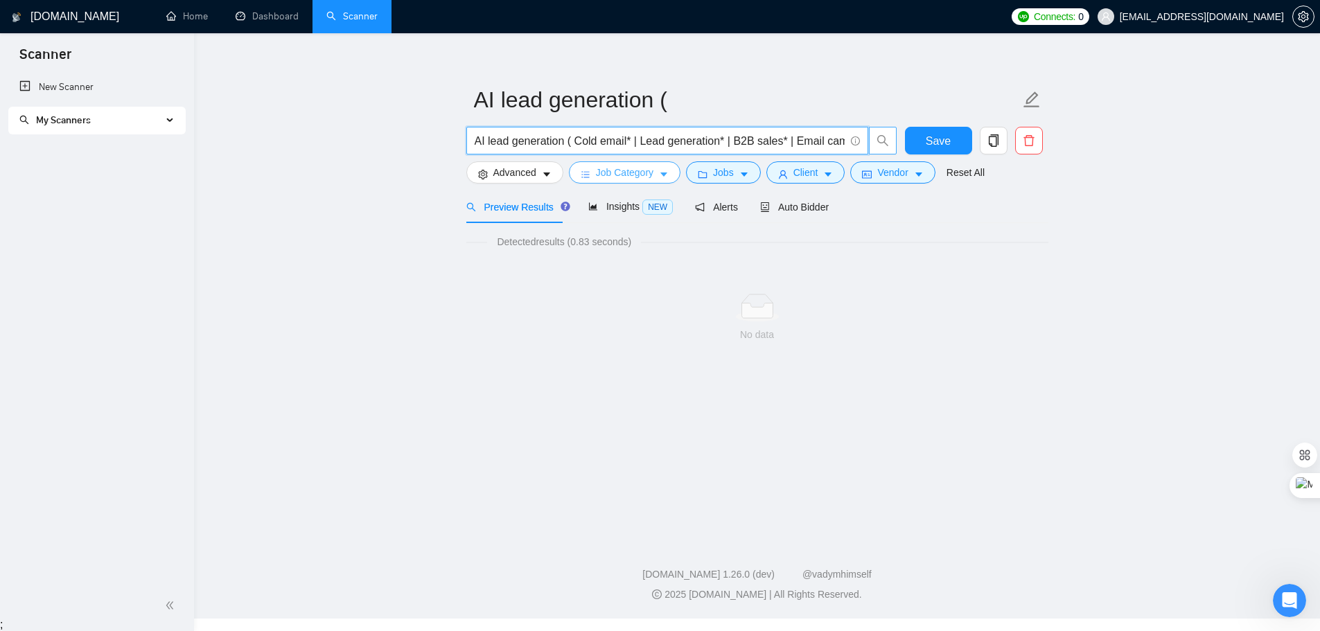
click at [661, 175] on icon "caret-down" at bounding box center [664, 175] width 10 height 10
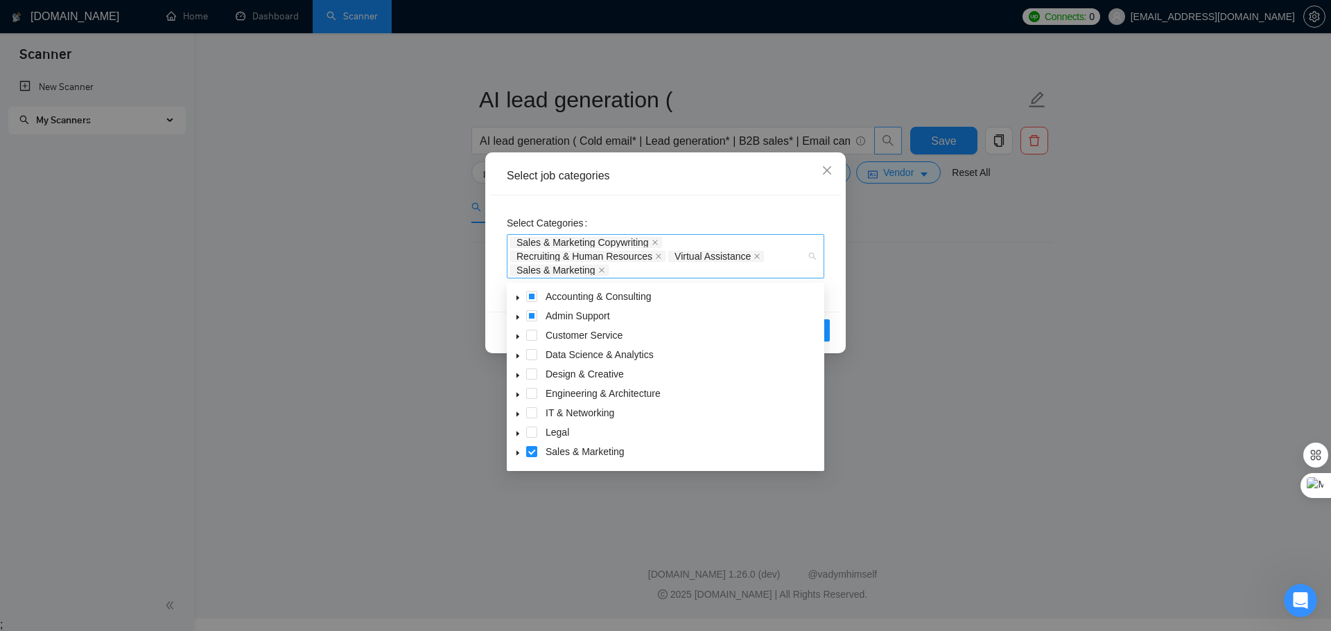
drag, startPoint x: 622, startPoint y: 271, endPoint x: 513, endPoint y: 235, distance: 114.6
click at [513, 235] on div "Sales & Marketing Copywriting Recruiting & Human Resources Virtual Assistance S…" at bounding box center [665, 256] width 317 height 44
click at [530, 297] on span at bounding box center [531, 296] width 11 height 11
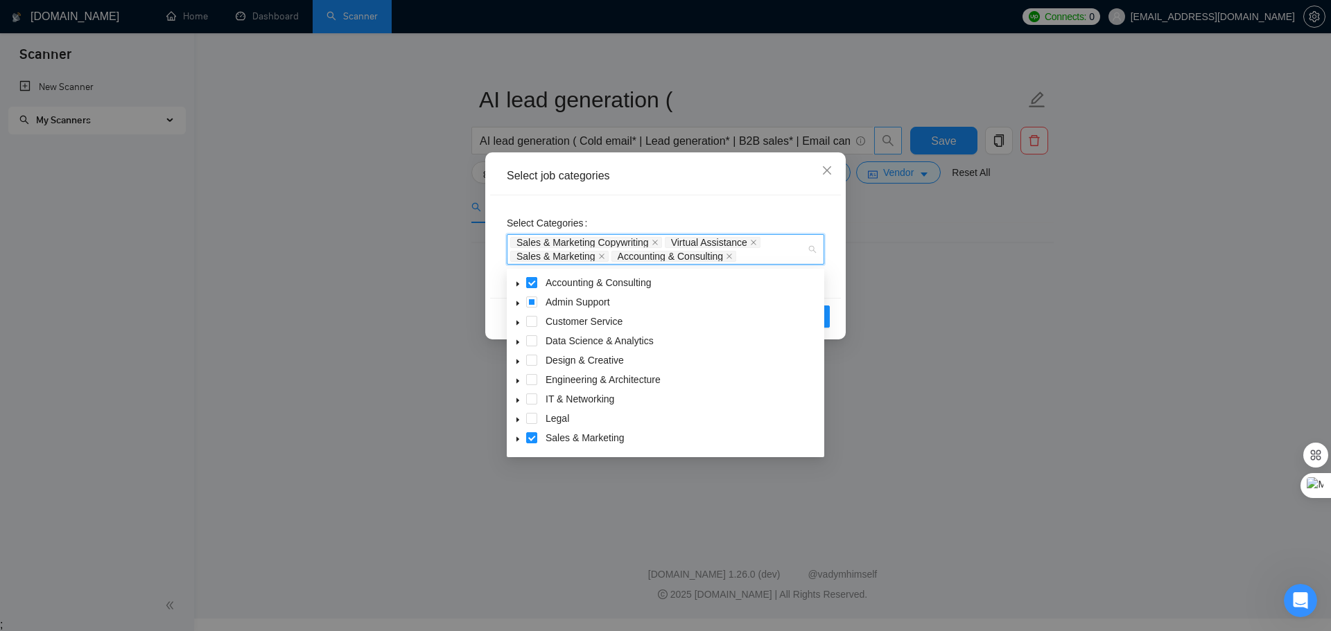
click at [532, 281] on span at bounding box center [531, 282] width 11 height 11
click at [532, 281] on span at bounding box center [531, 281] width 11 height 11
click at [774, 211] on div "Select Categories Sales & Marketing Copywriting Virtual Assistance Sales & Mark…" at bounding box center [665, 246] width 351 height 103
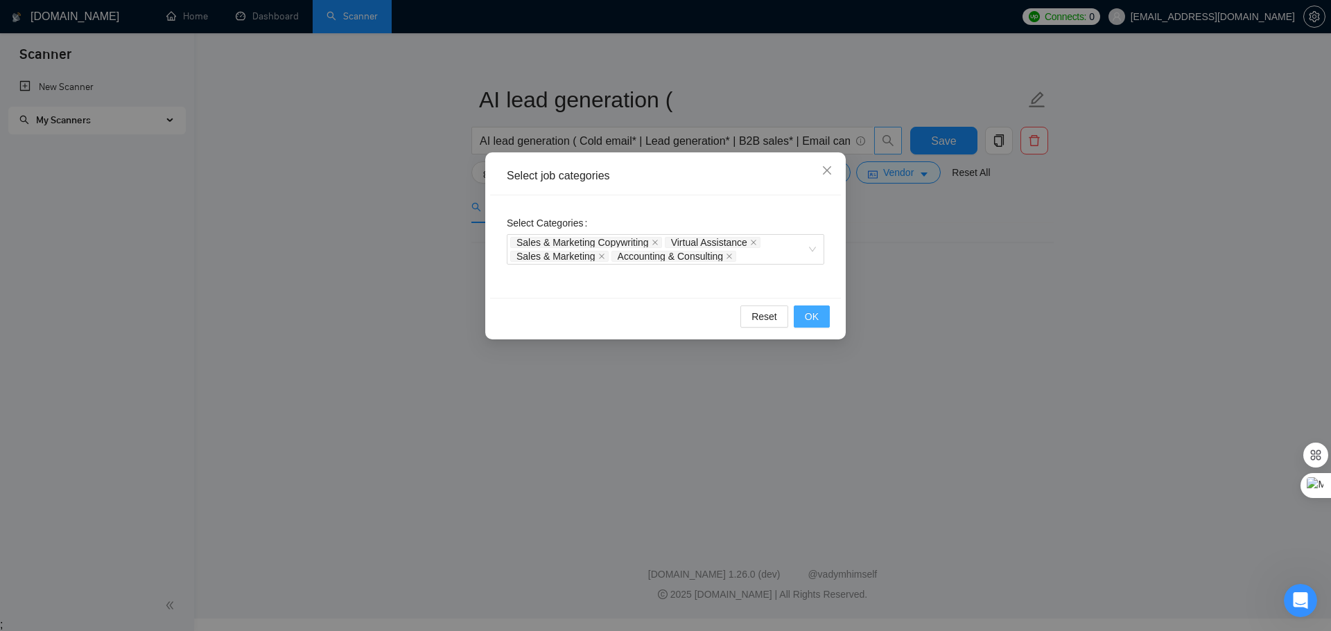
click at [805, 320] on span "OK" at bounding box center [812, 316] width 14 height 15
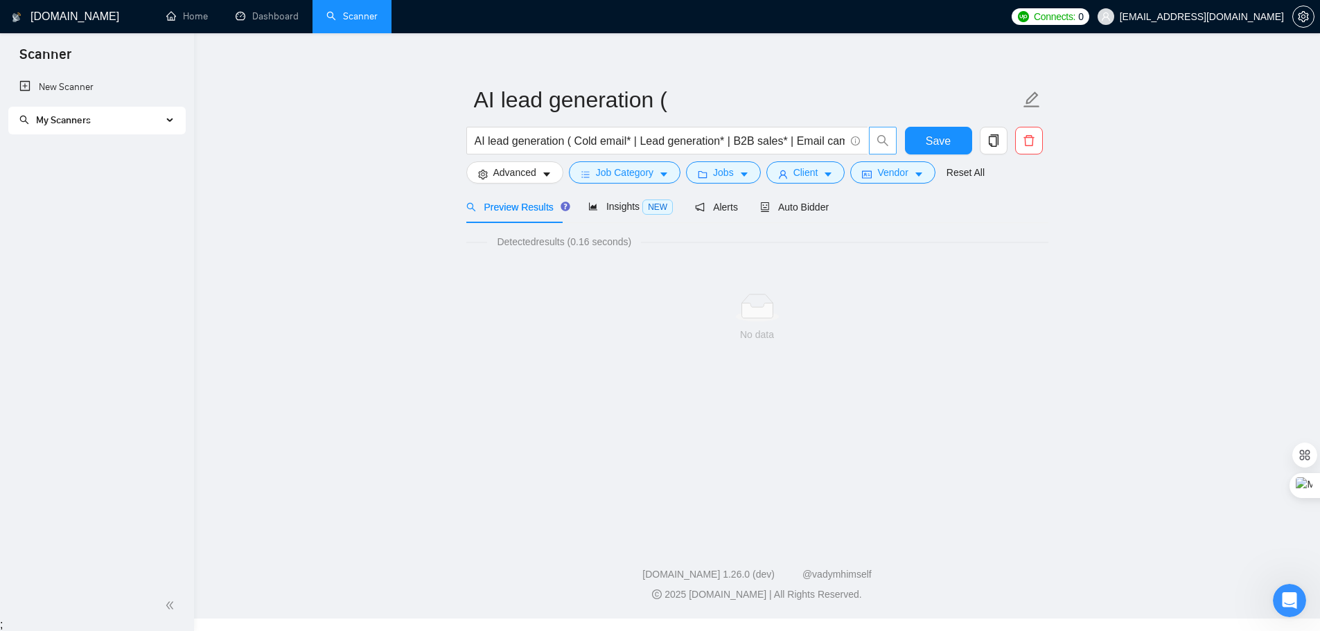
drag, startPoint x: 953, startPoint y: 174, endPoint x: 891, endPoint y: 226, distance: 81.2
click at [953, 174] on link "Reset All" at bounding box center [966, 172] width 38 height 15
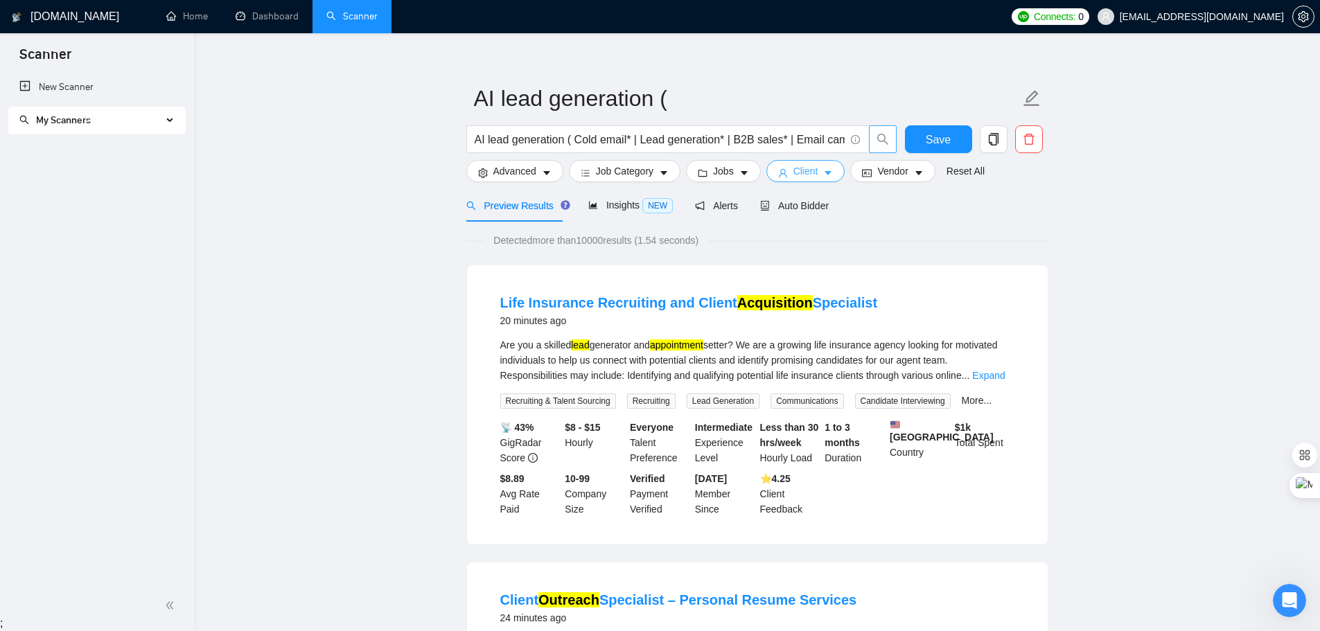
click at [803, 168] on span "Client" at bounding box center [806, 171] width 25 height 15
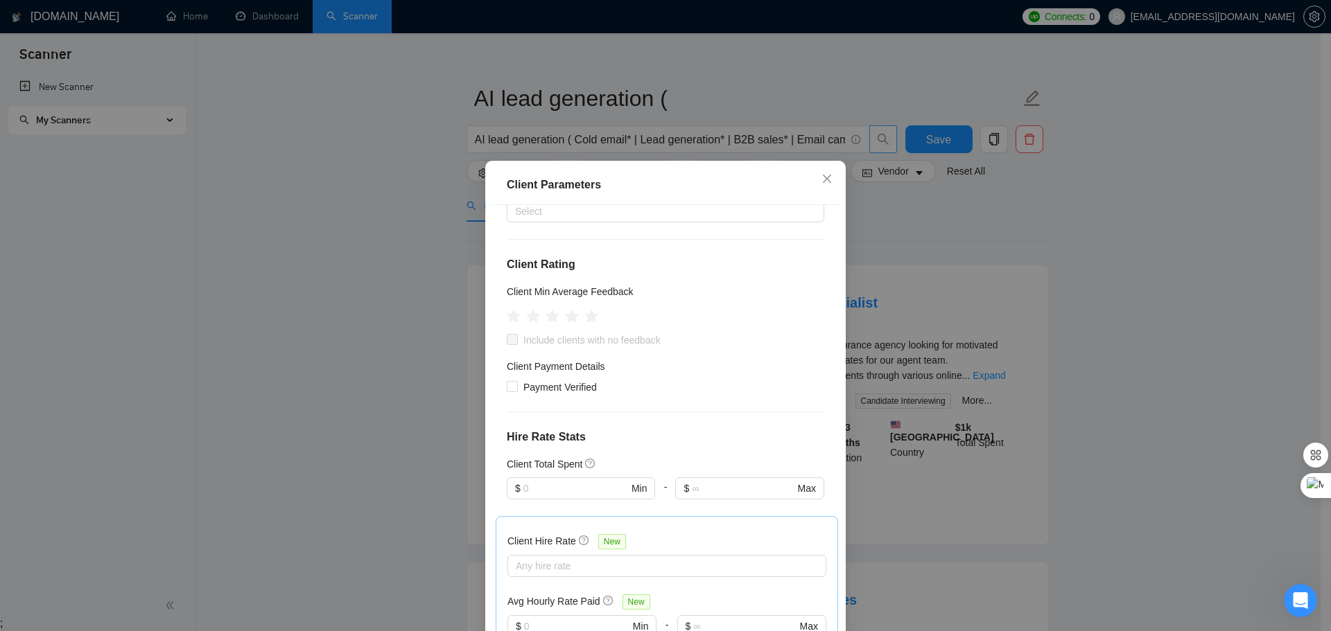
scroll to position [139, 0]
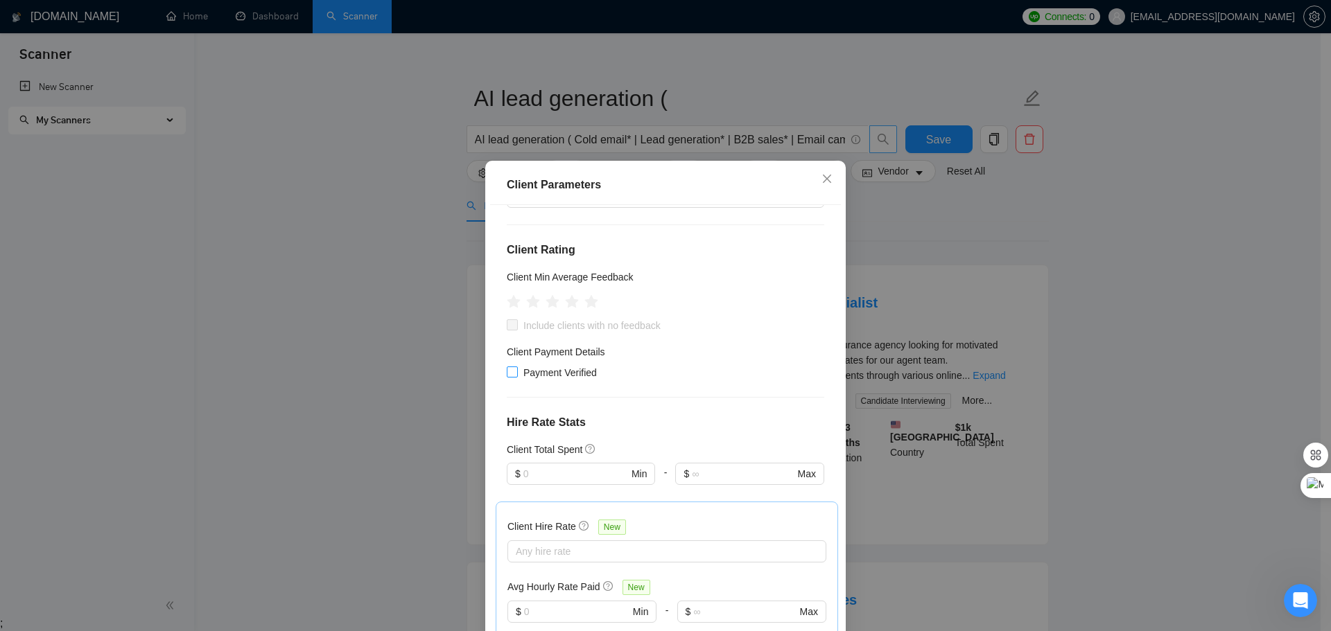
click at [507, 377] on span at bounding box center [512, 372] width 11 height 11
click at [507, 376] on input "Payment Verified" at bounding box center [512, 372] width 10 height 10
checkbox input "true"
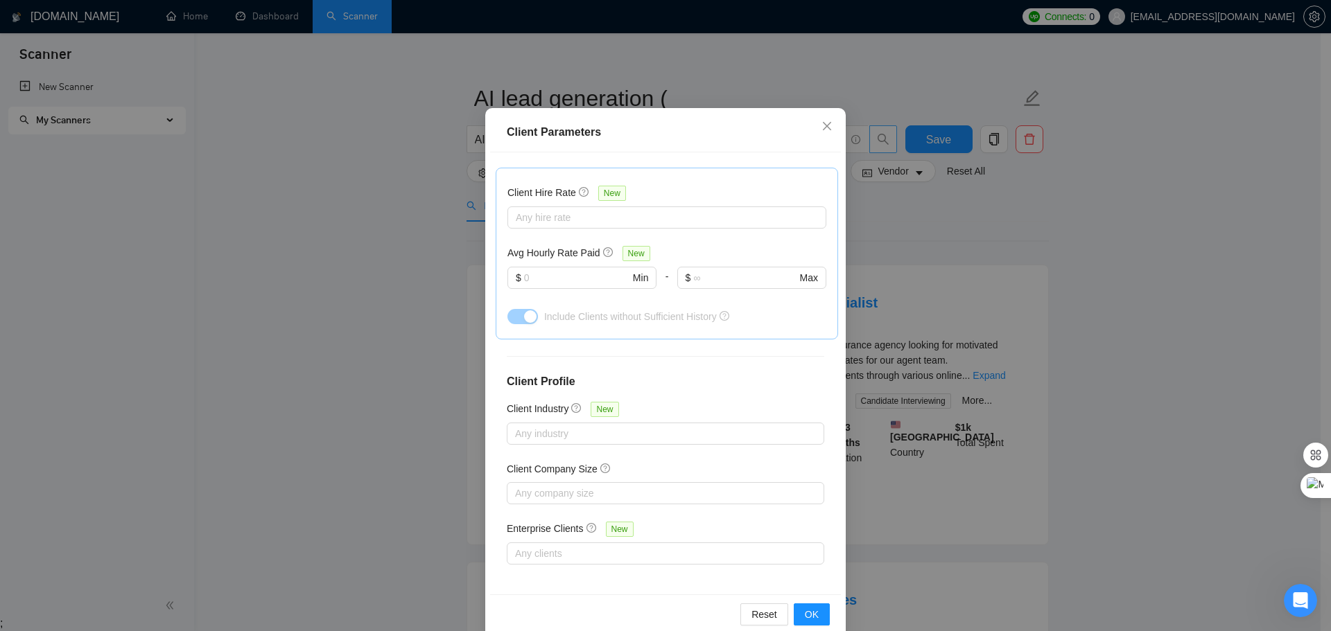
scroll to position [77, 0]
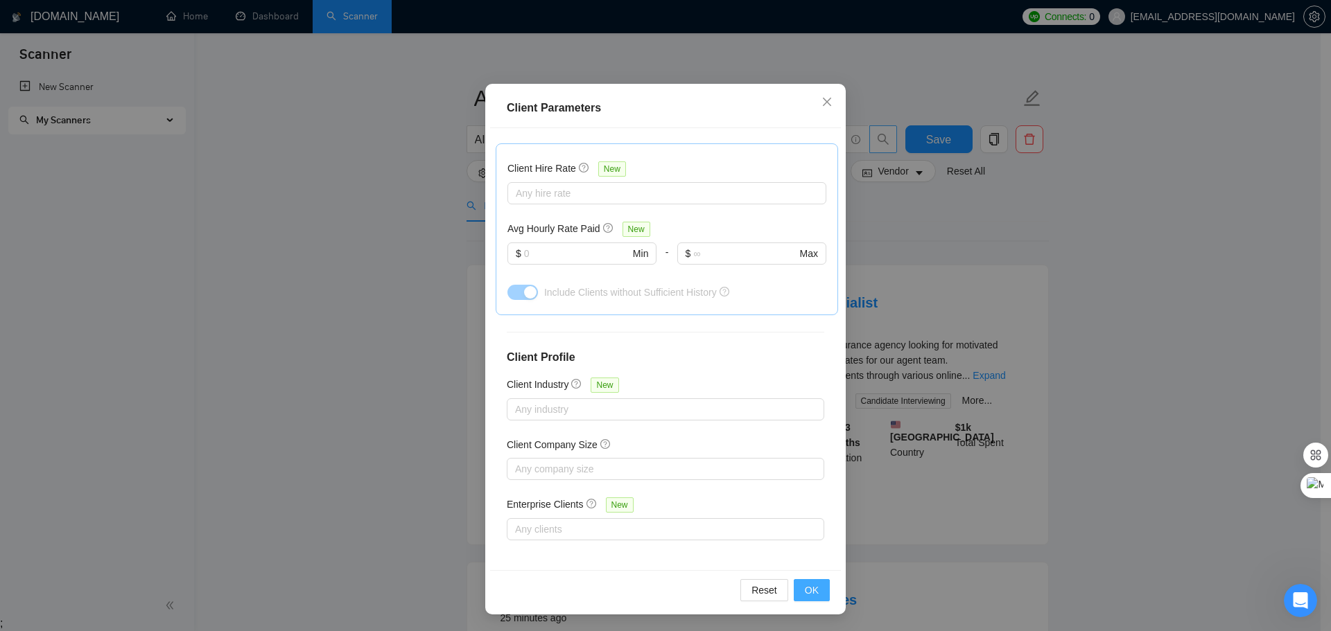
click at [807, 590] on span "OK" at bounding box center [812, 590] width 14 height 15
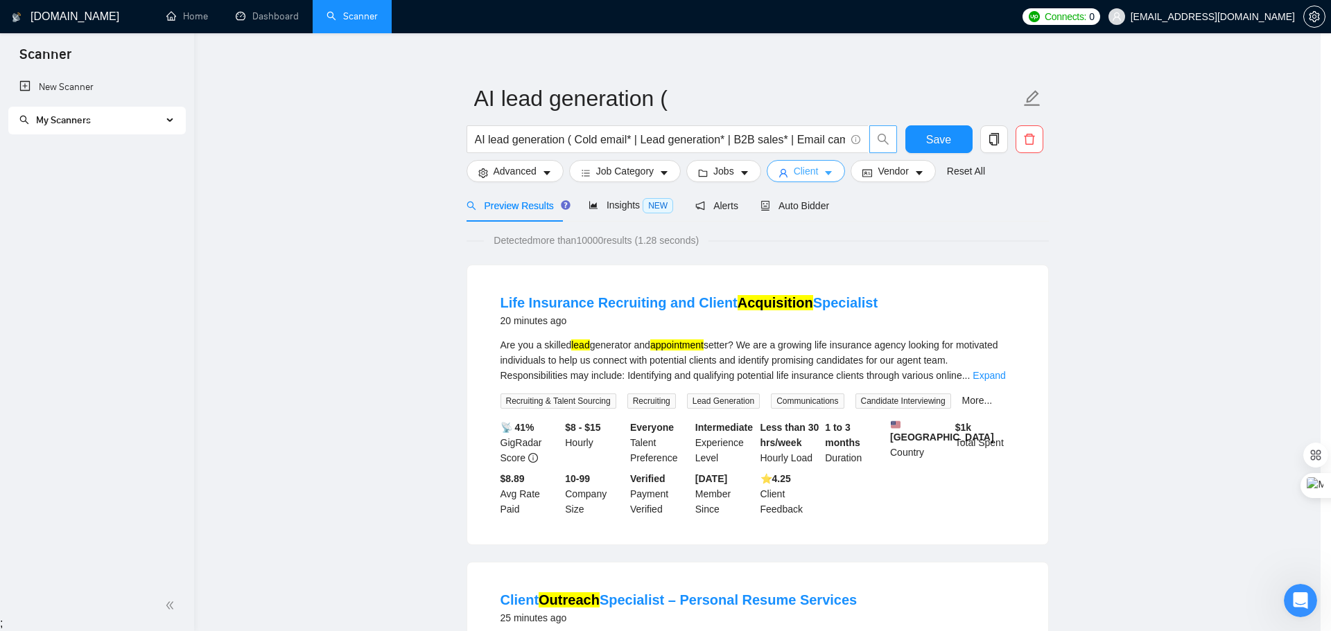
scroll to position [0, 0]
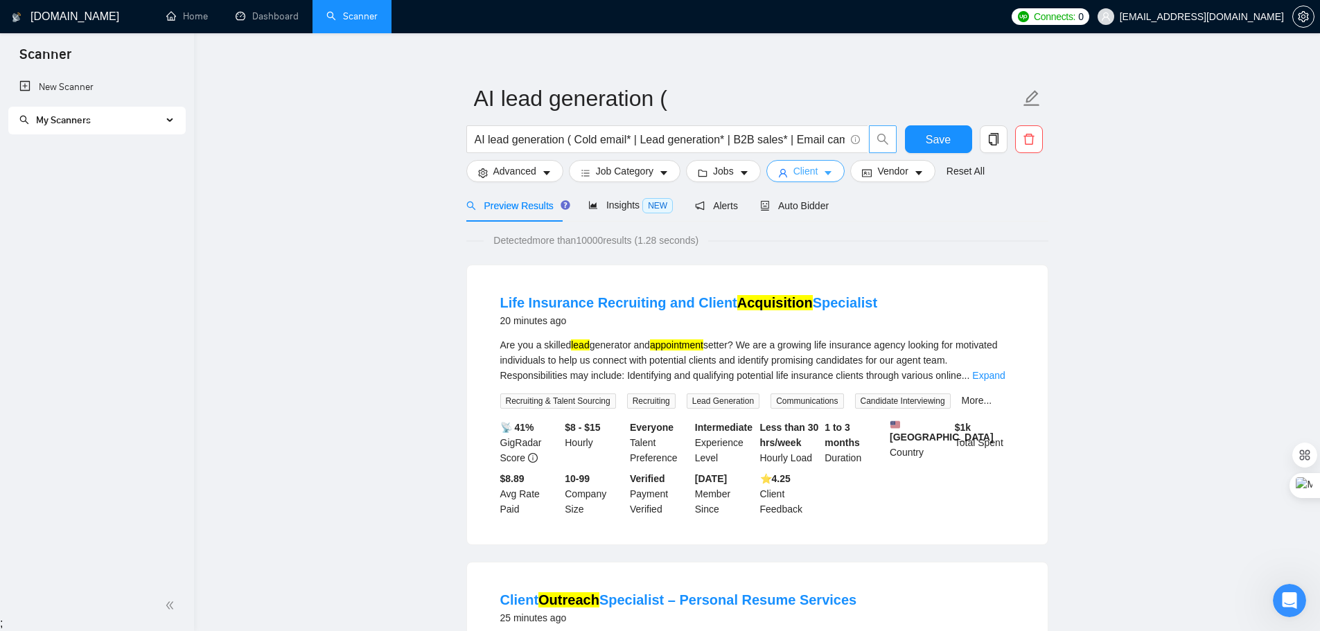
click at [803, 175] on span "Client" at bounding box center [806, 171] width 25 height 15
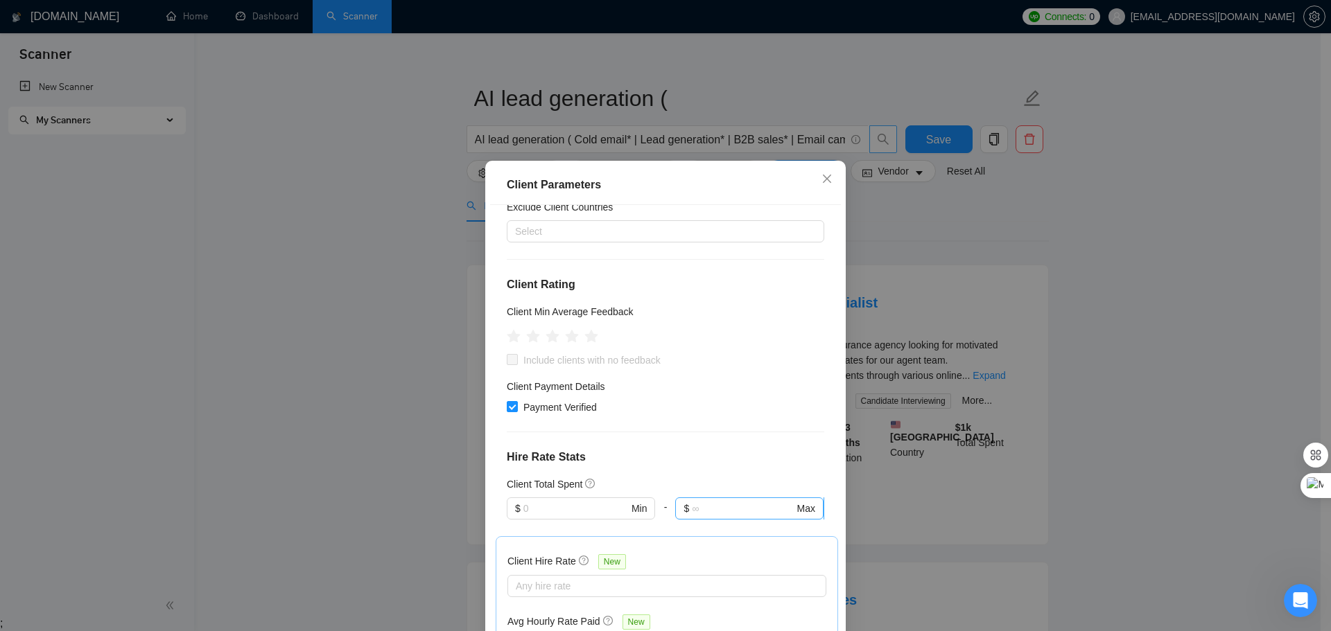
scroll to position [277, 0]
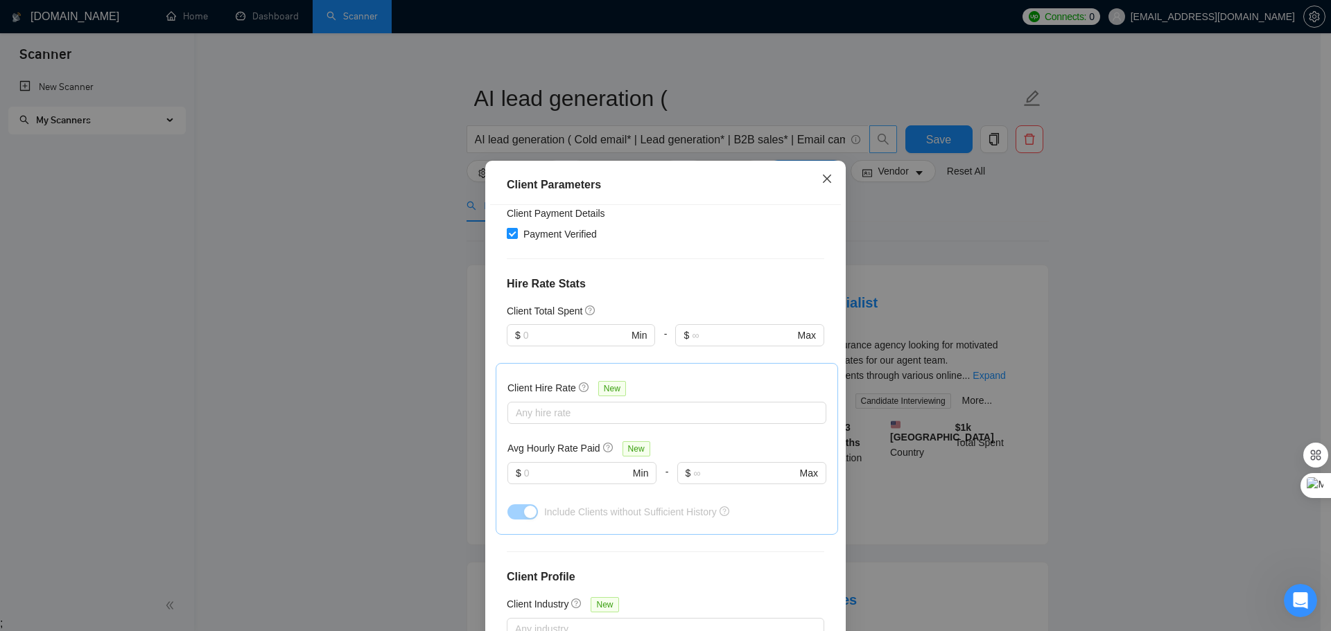
click at [823, 178] on icon "close" at bounding box center [827, 179] width 8 height 8
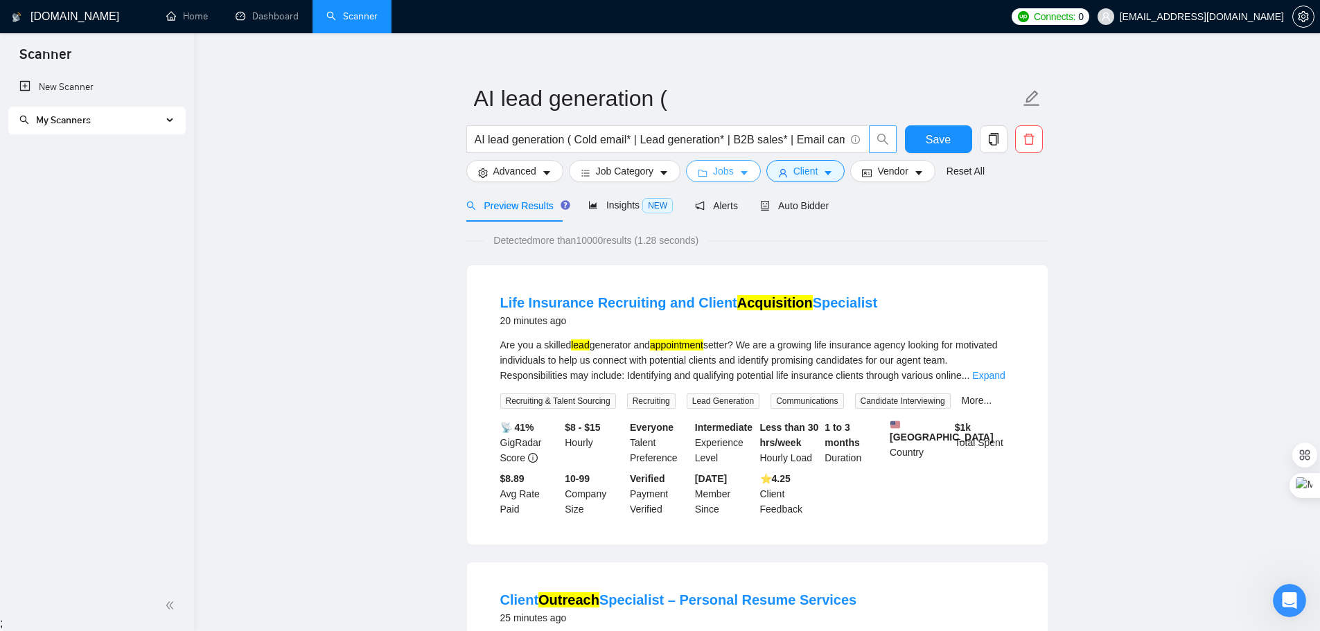
click at [719, 171] on span "Jobs" at bounding box center [723, 171] width 21 height 15
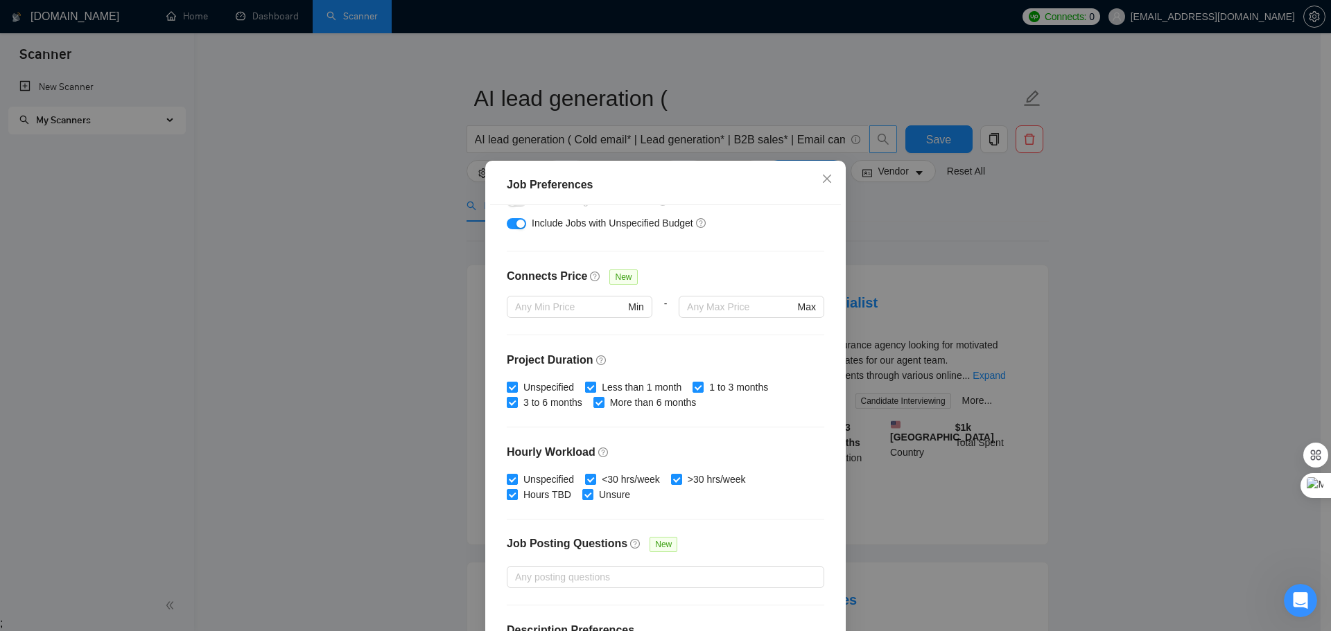
drag, startPoint x: 584, startPoint y: 386, endPoint x: 670, endPoint y: 391, distance: 85.4
click at [587, 386] on input "Less than 1 month" at bounding box center [590, 387] width 10 height 10
checkbox input "false"
click at [692, 388] on input "1 to 3 months" at bounding box center [697, 387] width 10 height 10
checkbox input "false"
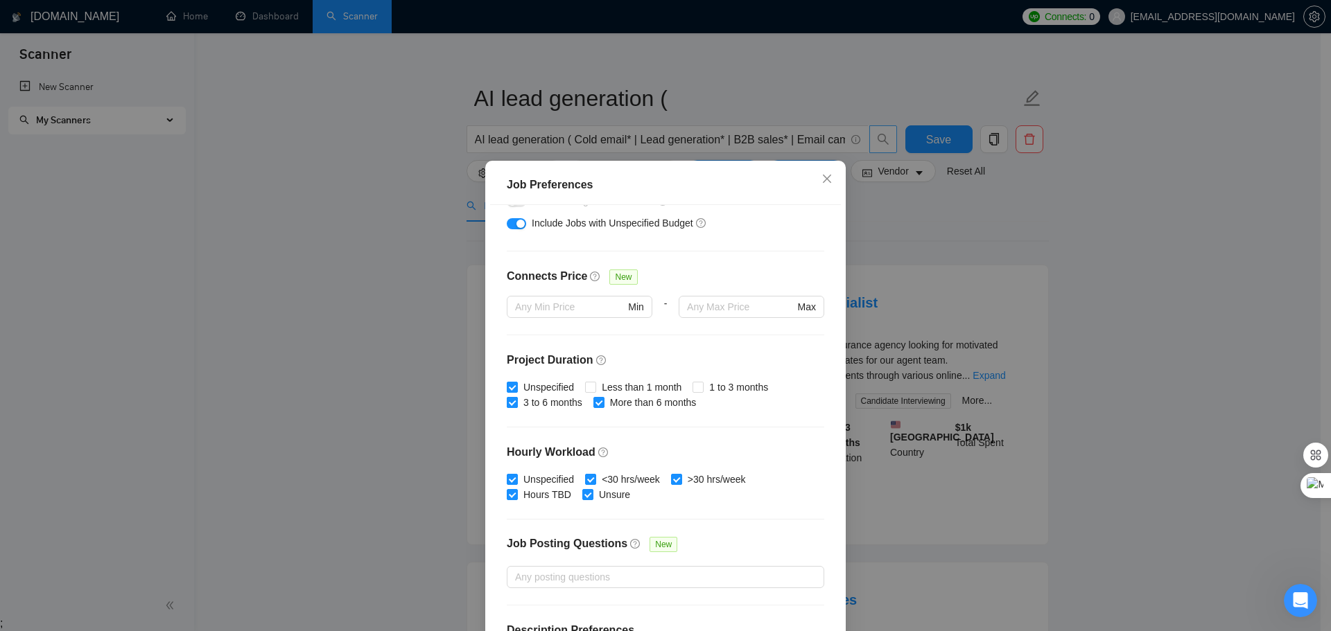
click at [507, 387] on input "Unspecified" at bounding box center [512, 387] width 10 height 10
checkbox input "false"
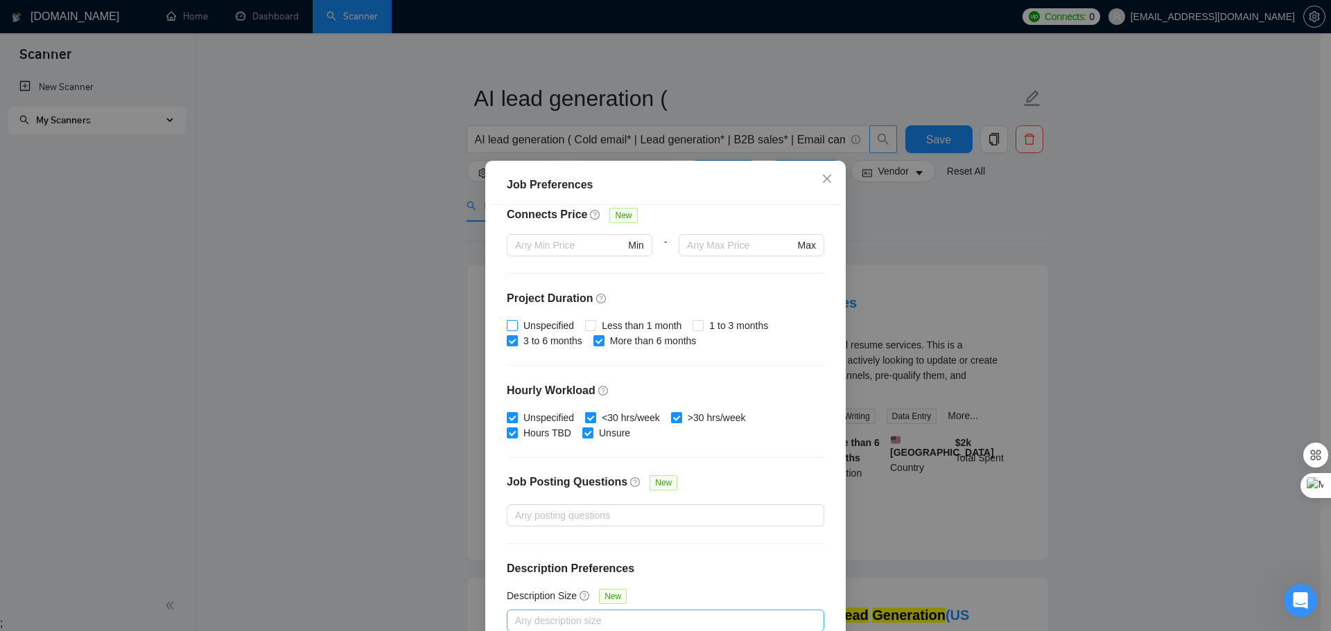
scroll to position [77, 0]
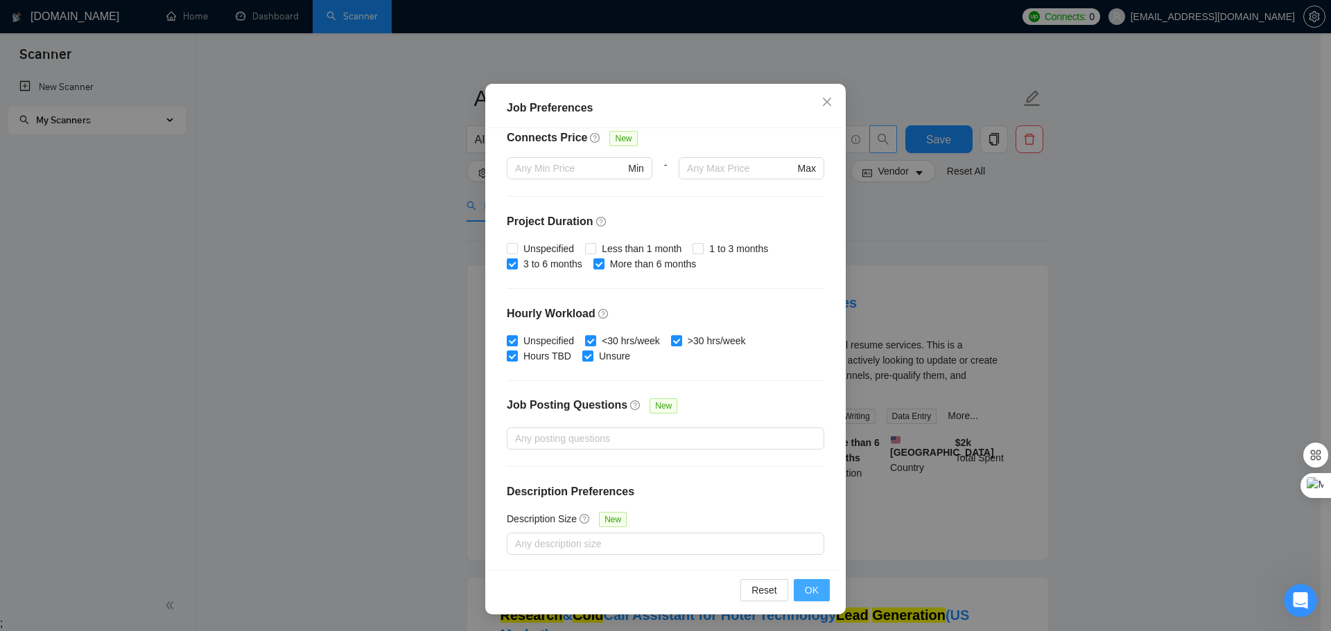
click at [799, 584] on button "OK" at bounding box center [812, 590] width 36 height 22
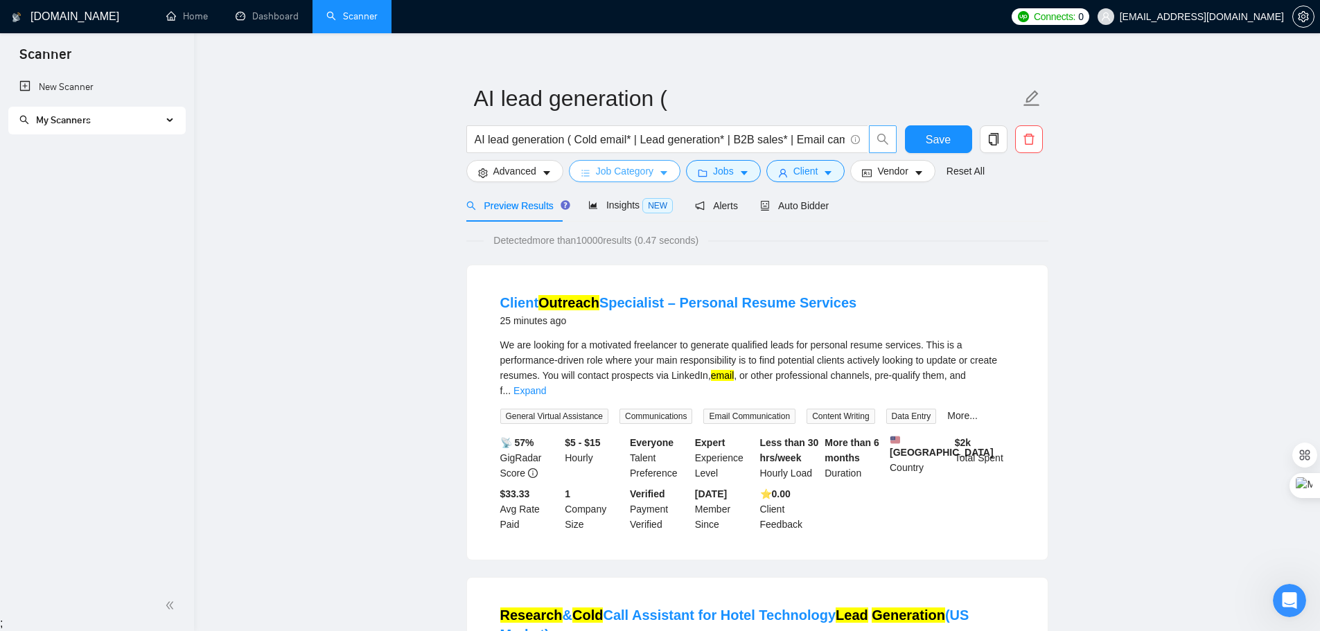
click at [634, 174] on span "Job Category" at bounding box center [625, 171] width 58 height 15
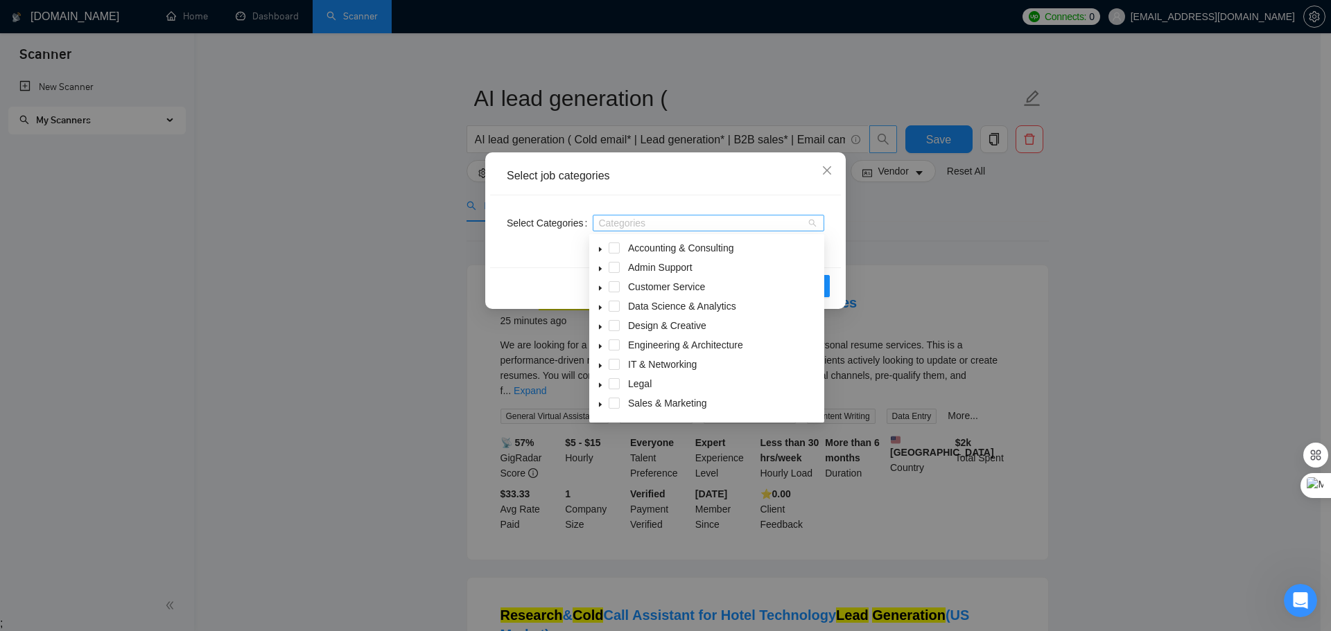
click at [646, 219] on div "Categories" at bounding box center [709, 223] width 232 height 17
click at [823, 171] on icon "close" at bounding box center [826, 170] width 11 height 11
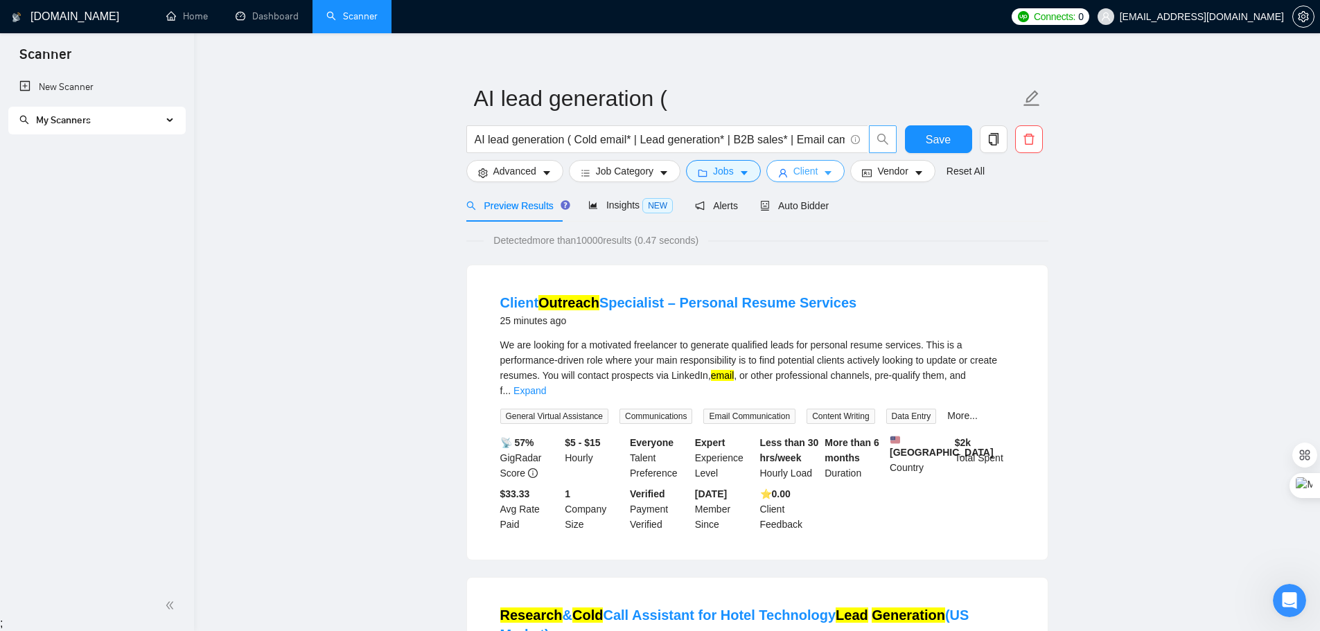
click at [797, 170] on span "Client" at bounding box center [806, 171] width 25 height 15
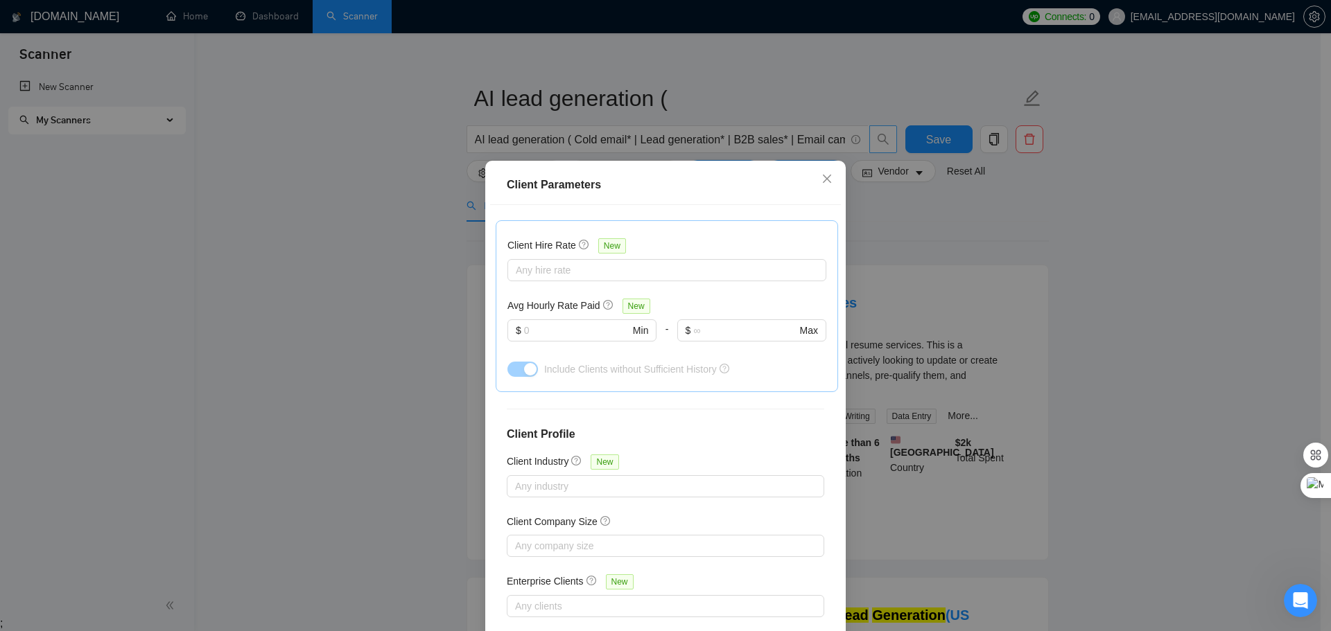
scroll to position [69, 0]
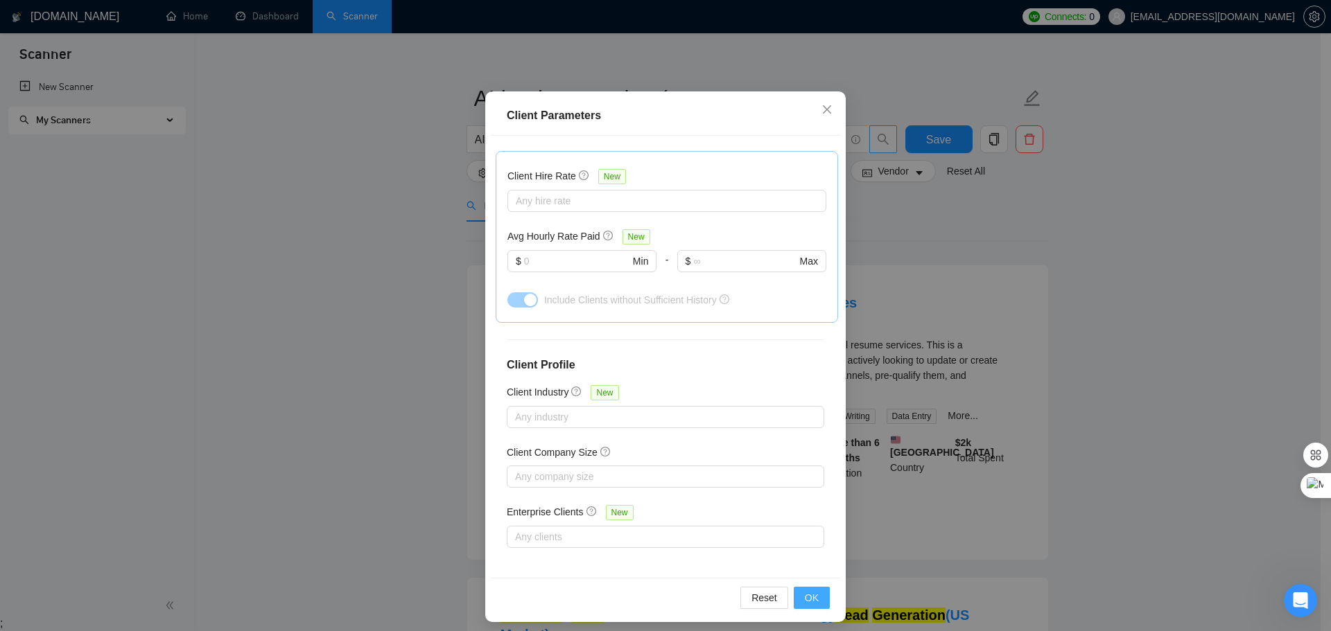
click at [805, 595] on span "OK" at bounding box center [812, 598] width 14 height 15
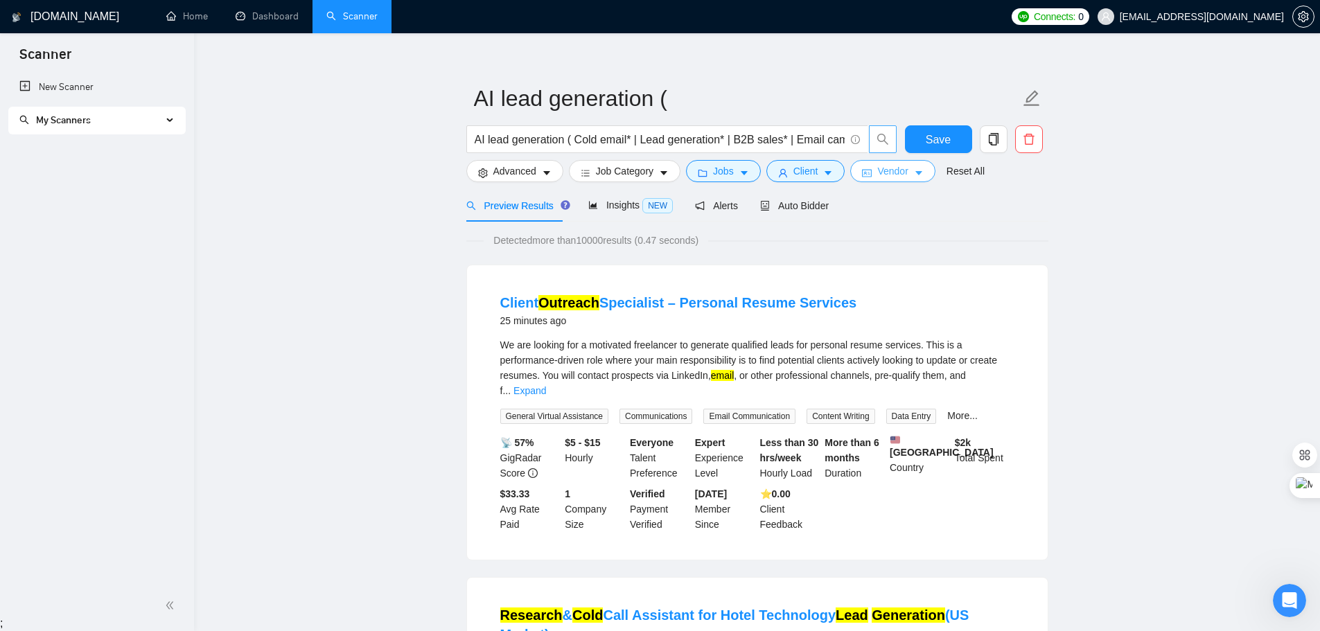
click at [880, 168] on span "Vendor" at bounding box center [893, 171] width 30 height 15
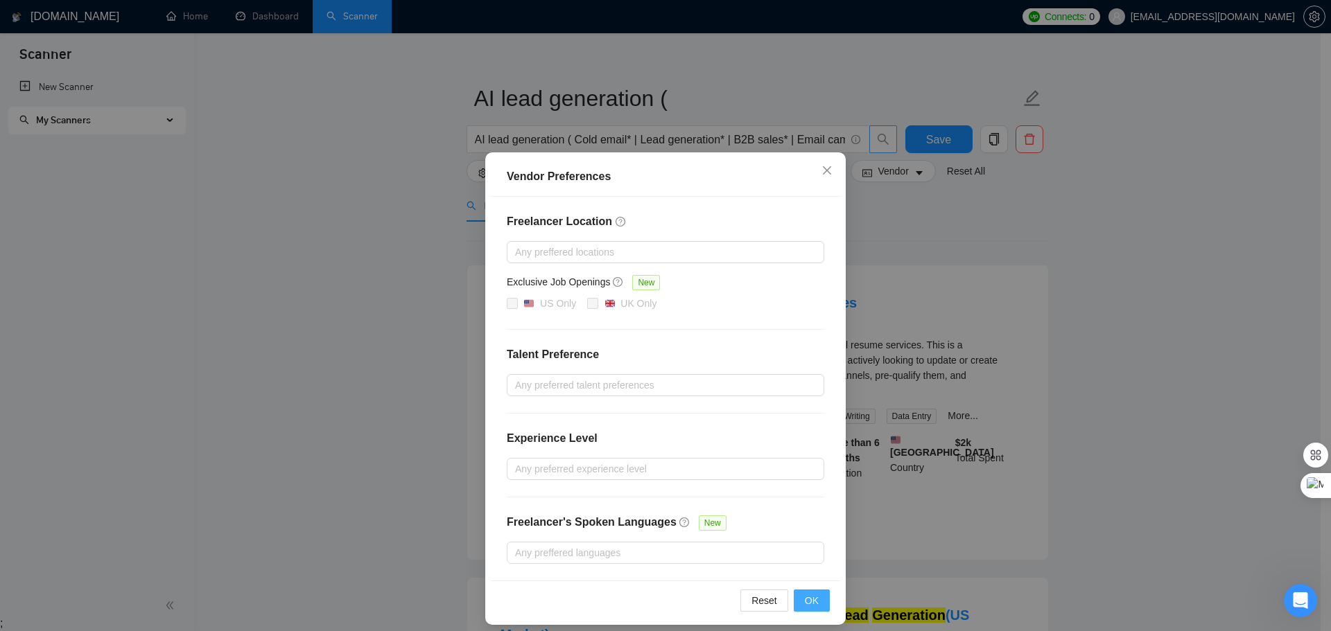
click at [800, 599] on button "OK" at bounding box center [812, 601] width 36 height 22
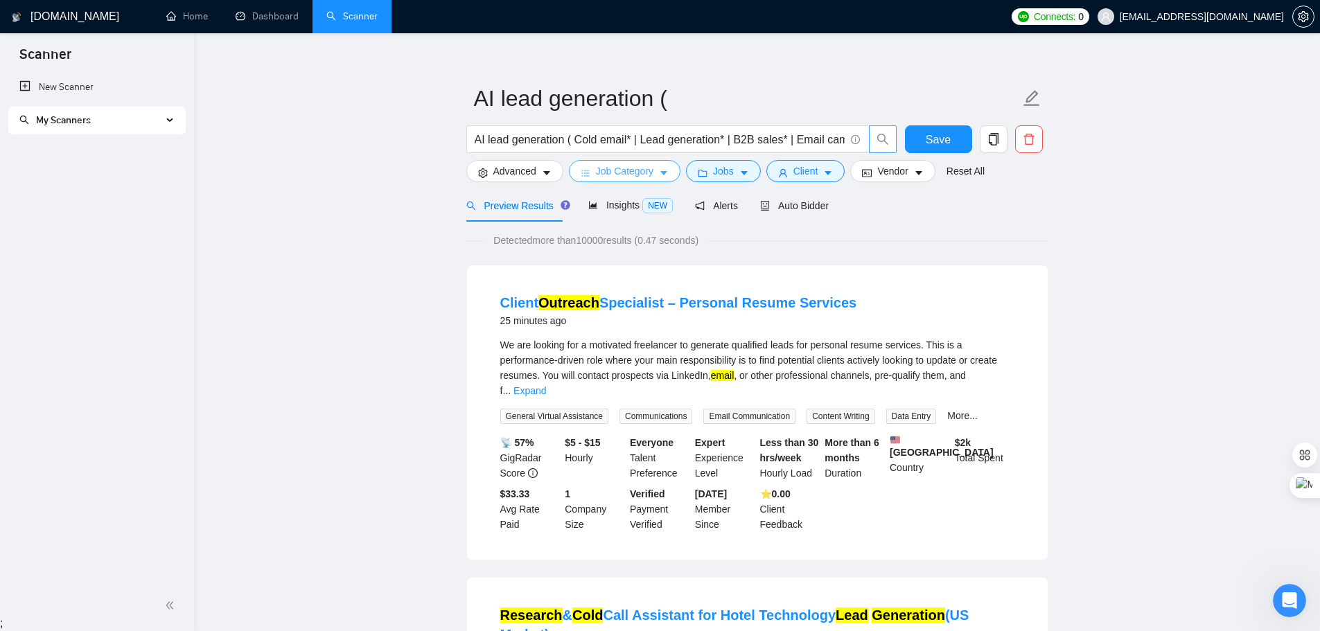
click at [619, 171] on span "Job Category" at bounding box center [625, 171] width 58 height 15
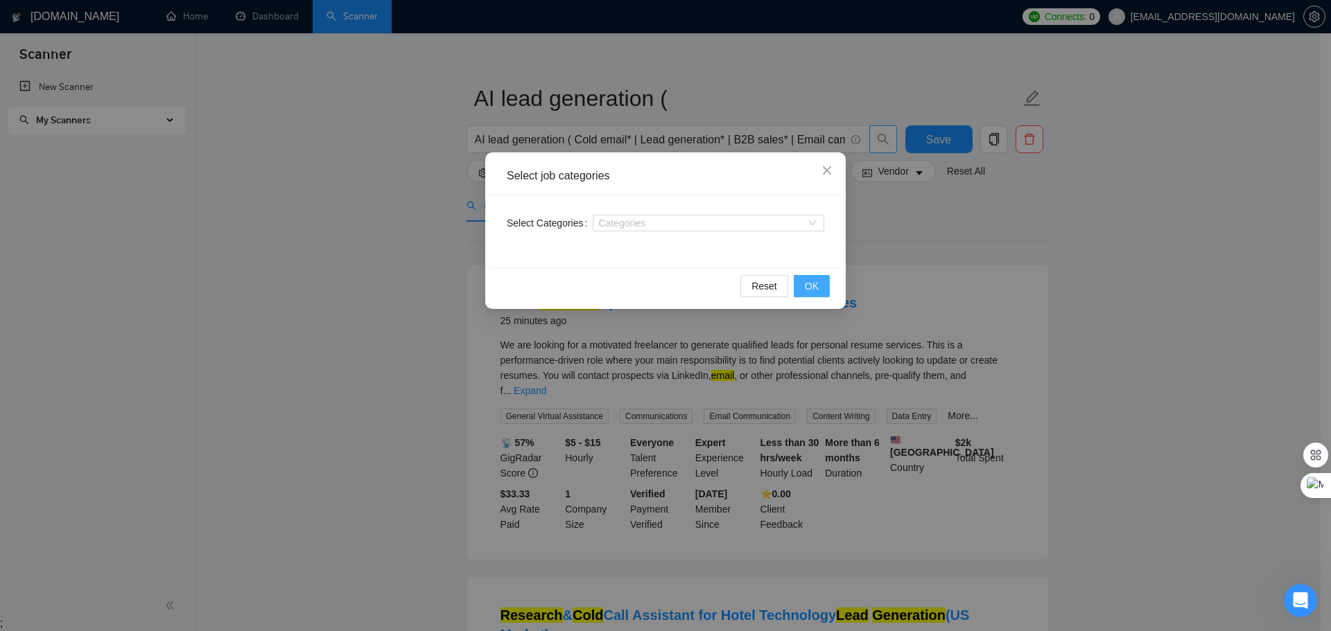
click at [805, 289] on span "OK" at bounding box center [812, 286] width 14 height 15
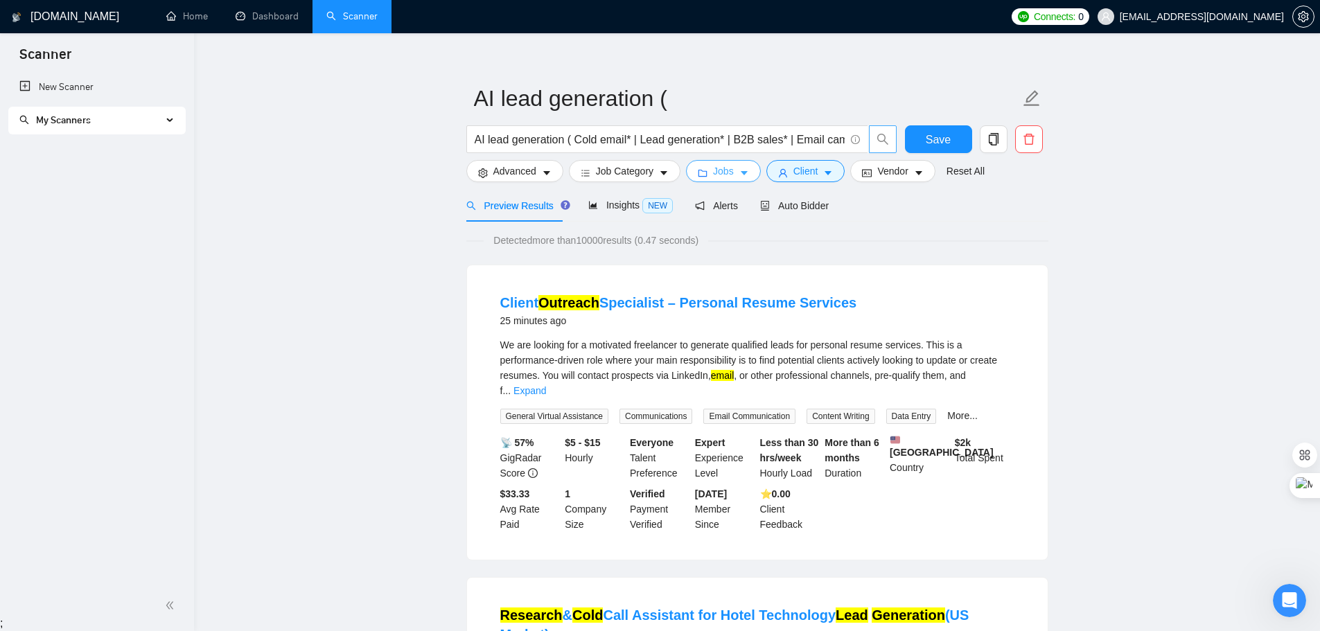
click at [710, 177] on button "Jobs" at bounding box center [723, 171] width 75 height 22
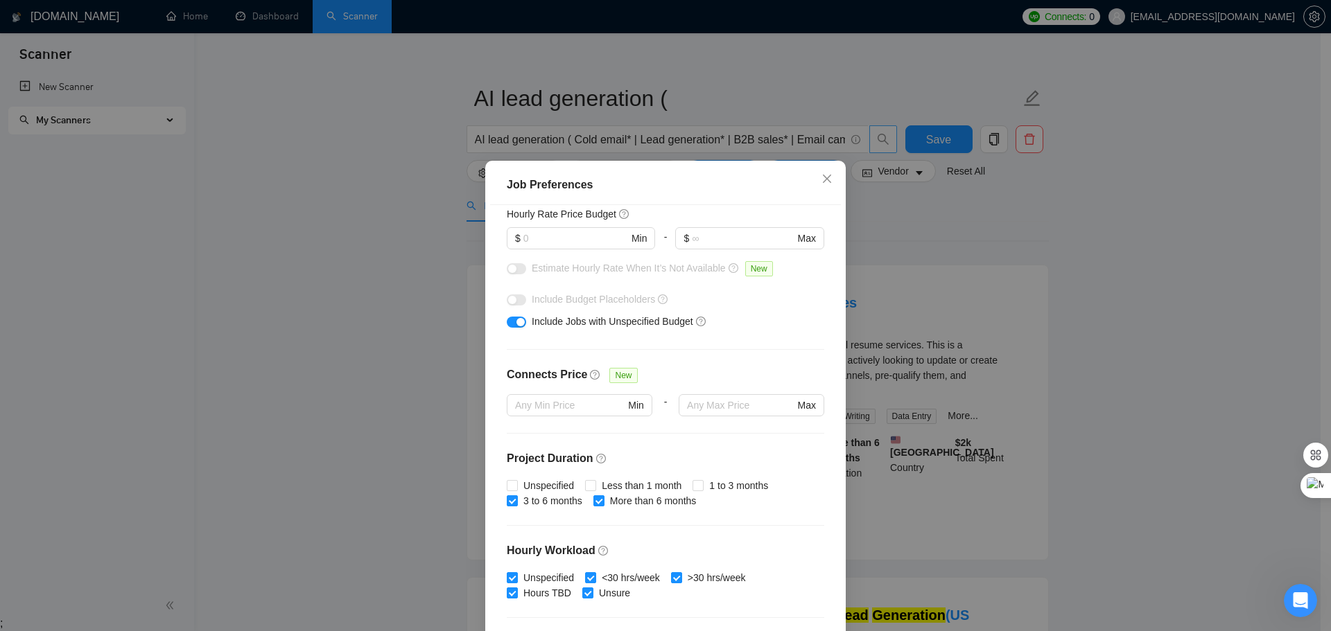
scroll to position [208, 0]
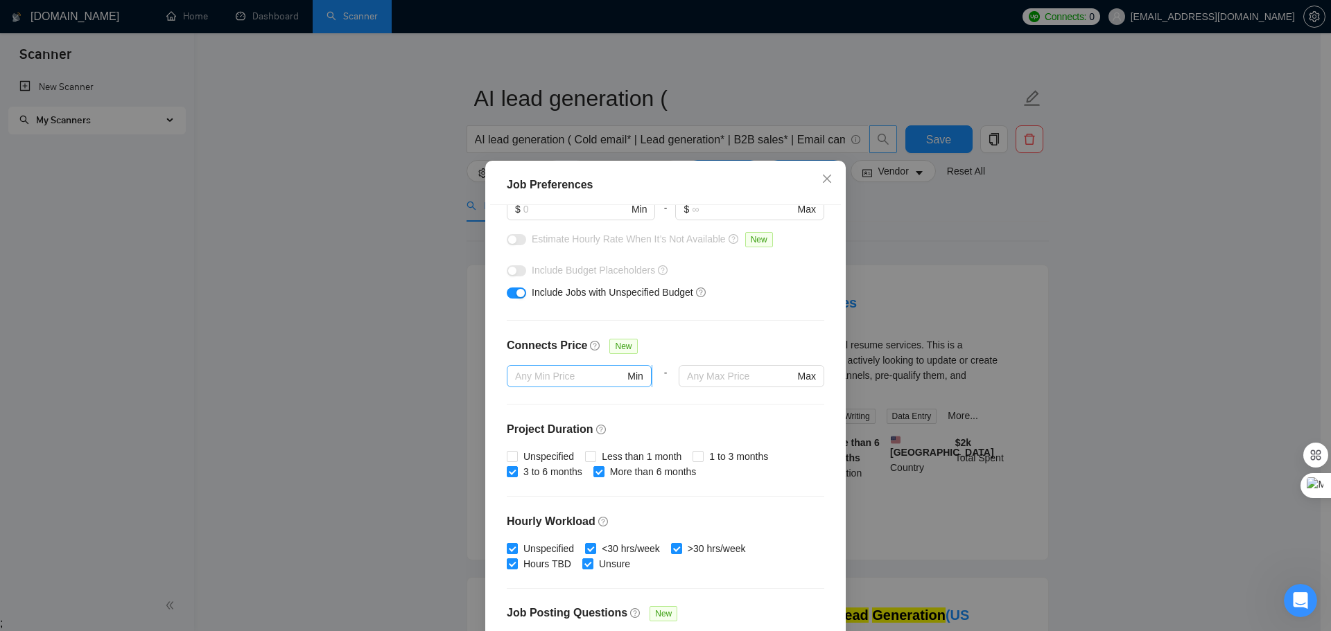
click at [579, 377] on input "text" at bounding box center [570, 376] width 110 height 15
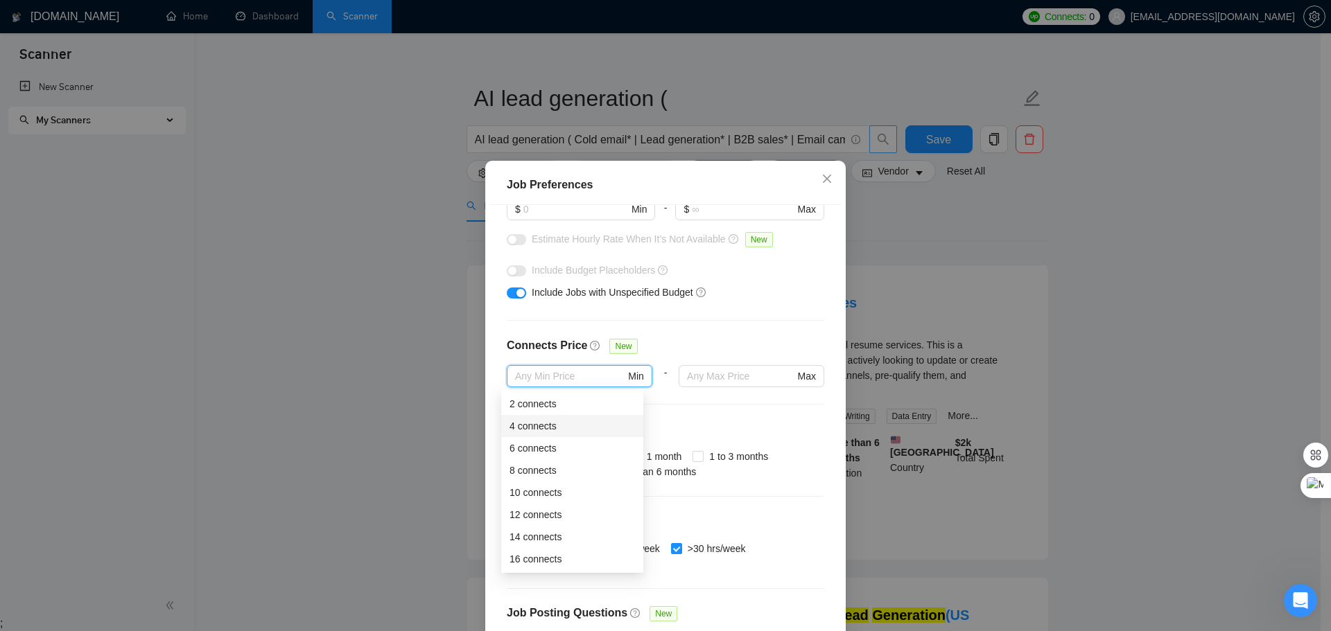
click at [561, 425] on div "4 connects" at bounding box center [571, 426] width 125 height 15
type input "4"
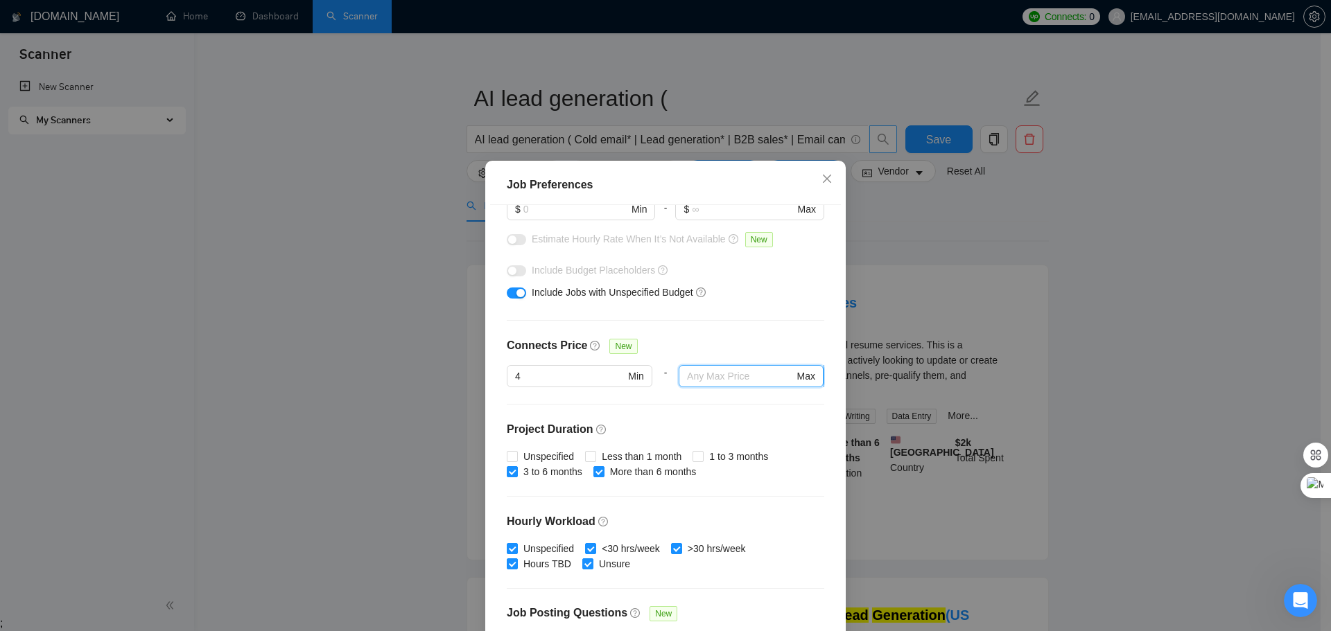
click at [719, 374] on input "text" at bounding box center [740, 376] width 107 height 15
click at [719, 376] on input "text" at bounding box center [740, 376] width 107 height 15
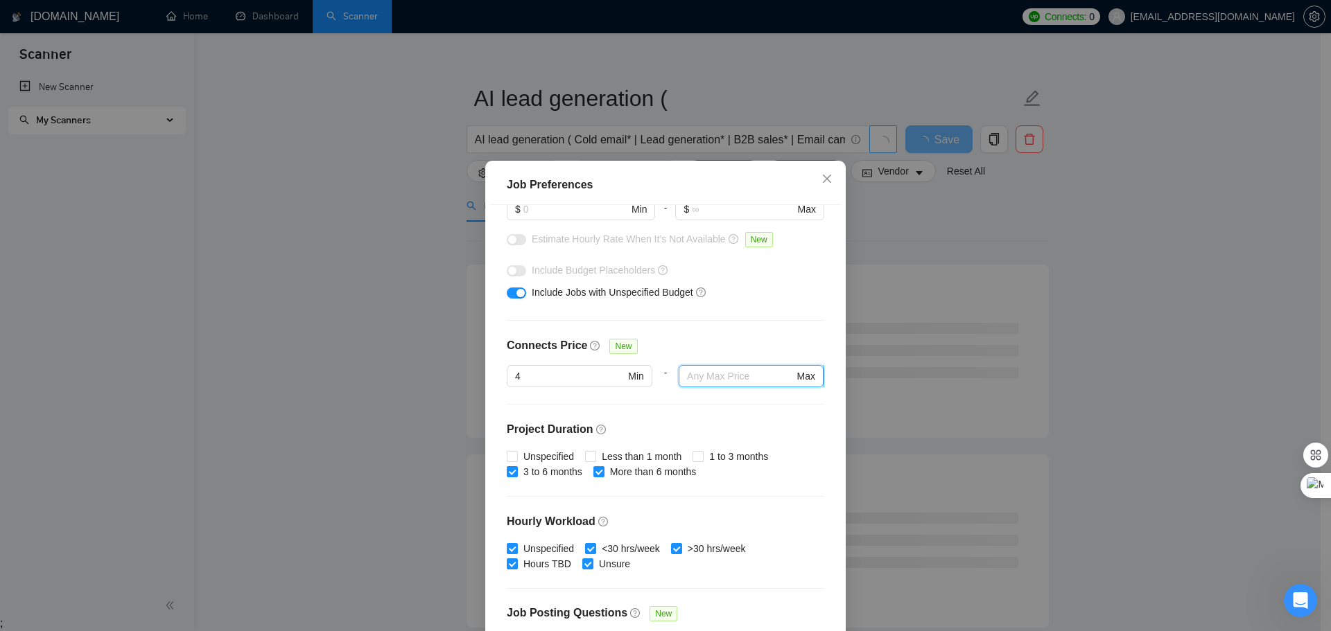
click at [719, 376] on input "text" at bounding box center [740, 376] width 107 height 15
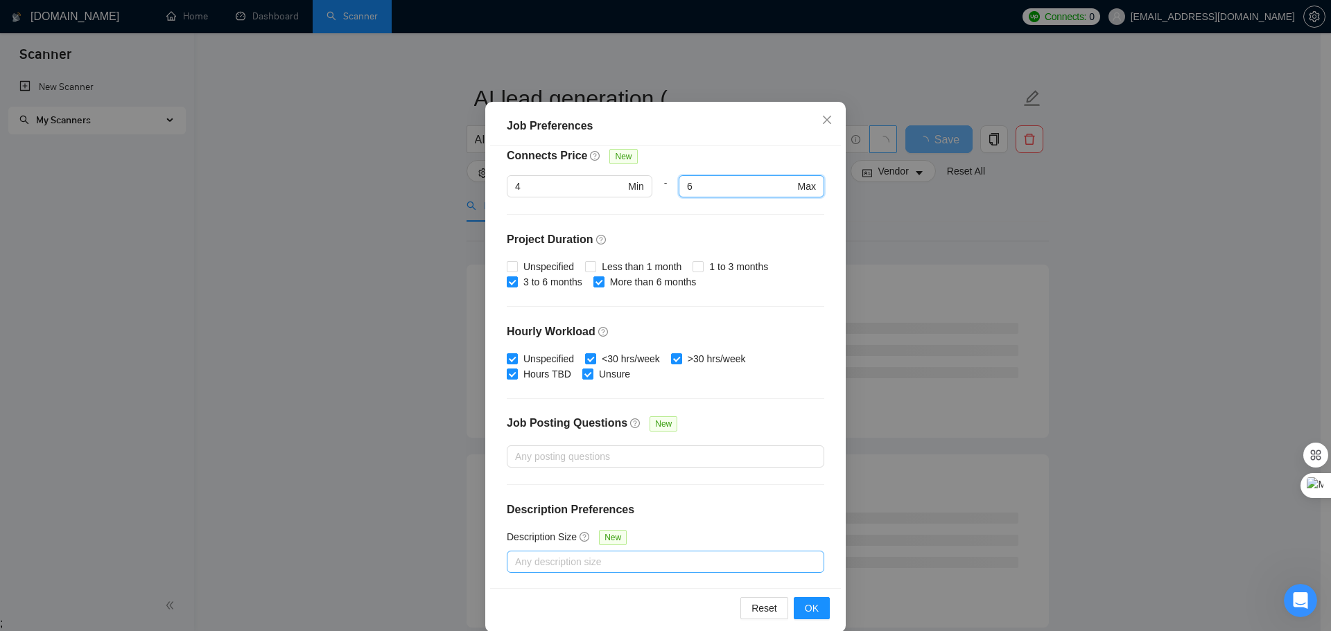
scroll to position [77, 0]
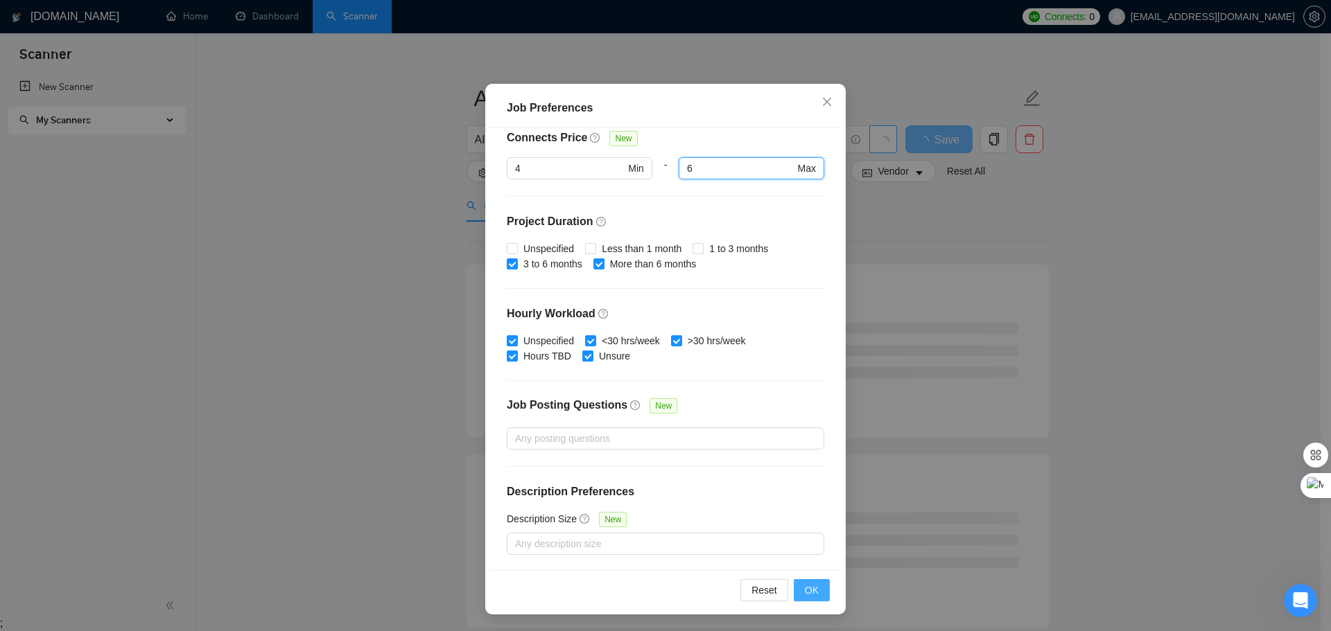
type input "6"
click at [812, 593] on span "OK" at bounding box center [812, 590] width 14 height 15
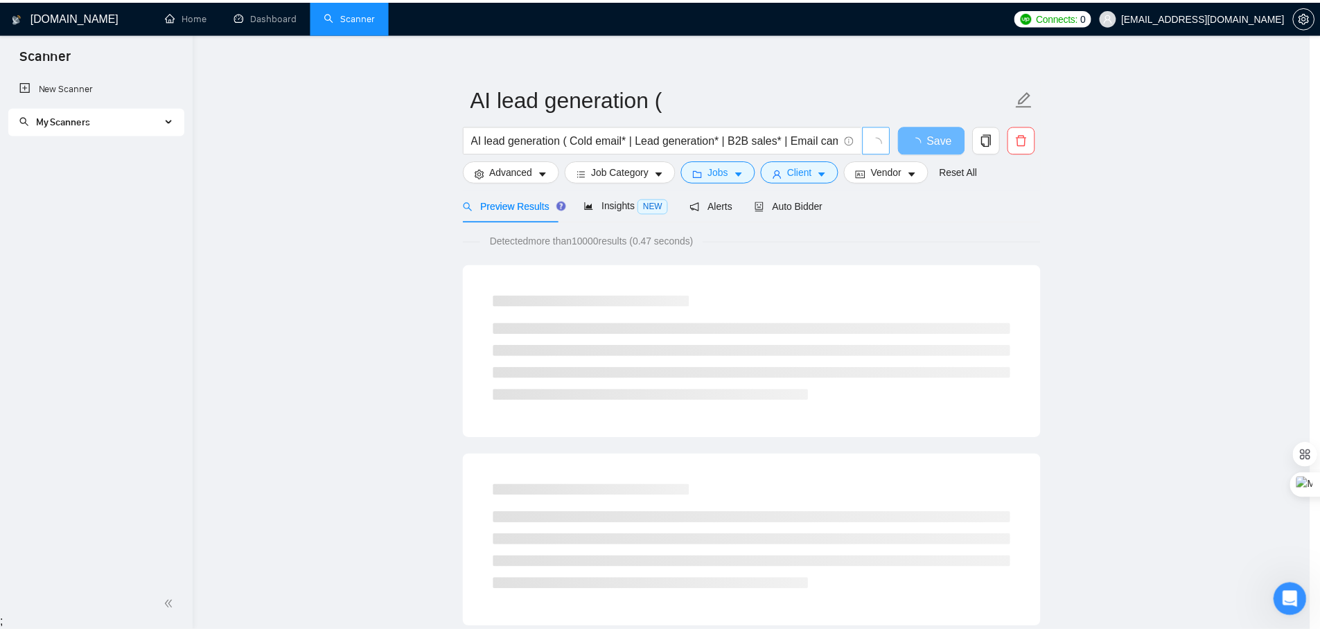
scroll to position [0, 0]
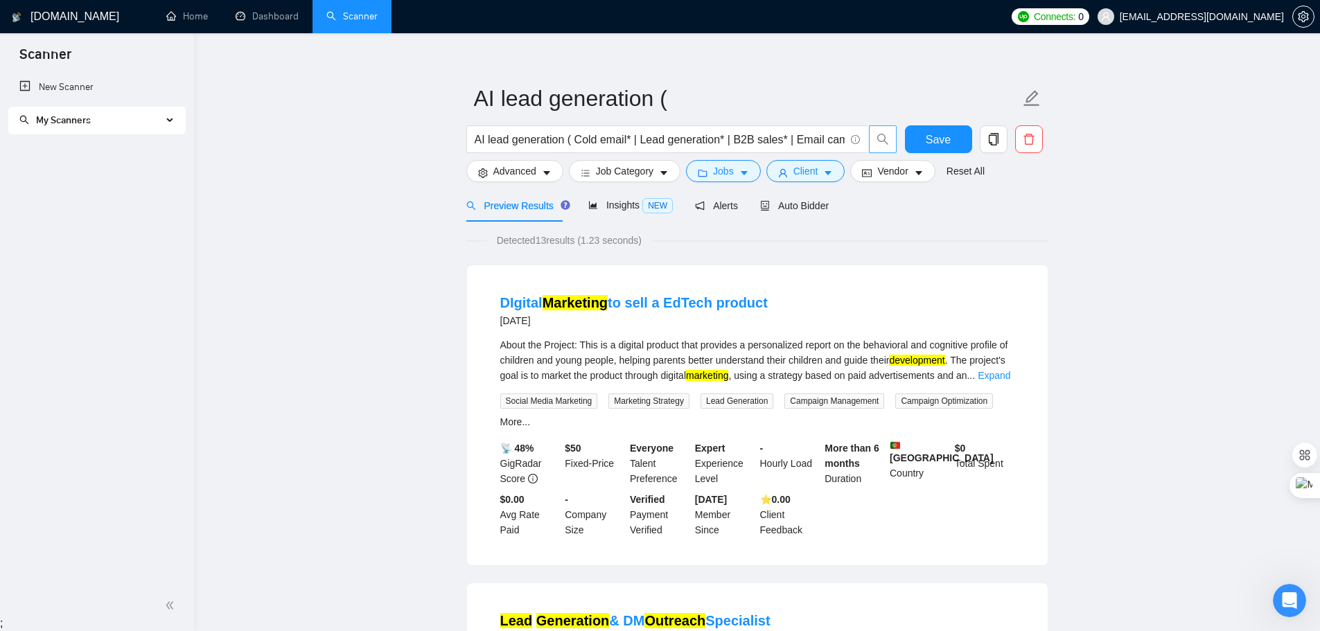
drag, startPoint x: 474, startPoint y: 139, endPoint x: 767, endPoint y: 156, distance: 293.0
click at [767, 156] on div "AI lead generation ( Cold email* | Lead generation* | B2B sales* | Email campai…" at bounding box center [682, 142] width 437 height 35
click at [769, 136] on input "AI lead generation ( Cold email* | Lead generation* | B2B sales* | Email campai…" at bounding box center [660, 139] width 370 height 17
click at [769, 135] on input "AI lead generation ( Cold email* | Lead generation* | B2B sales* | Email campai…" at bounding box center [660, 139] width 370 height 17
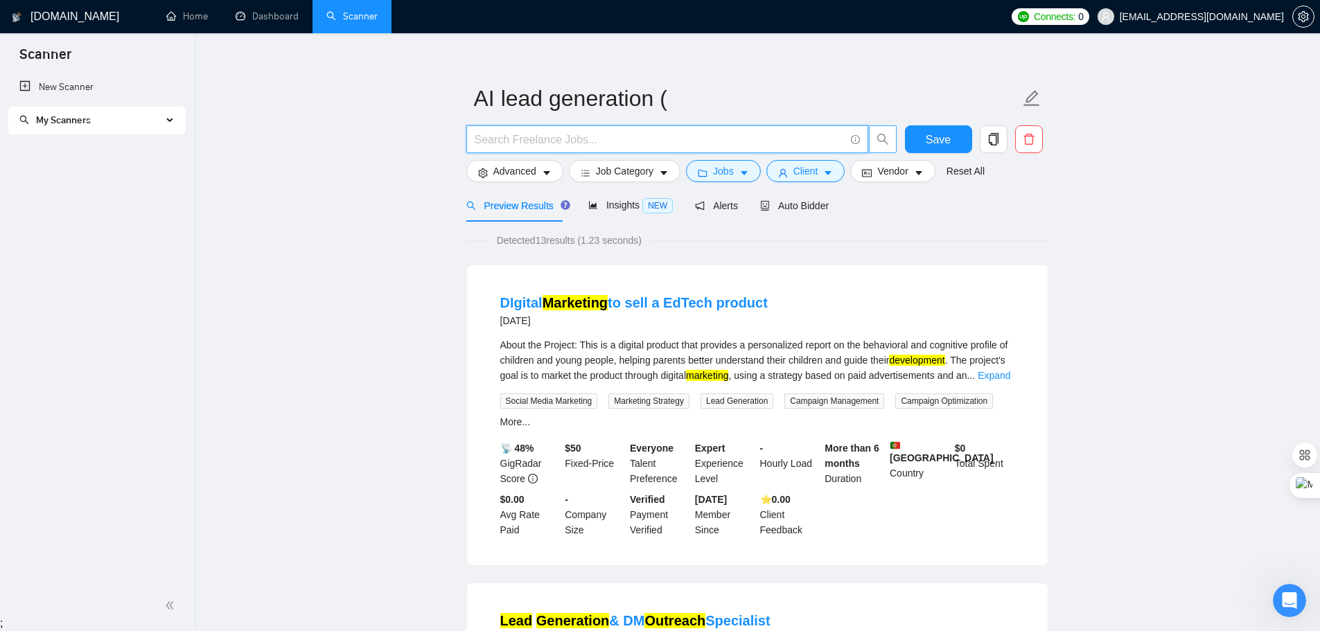
paste input "AI lead generation ( Cold email* | Lead generation* | B2B sales* | Email campai…"
type input "AI lead generation ( Cold email* | Lead generation* | B2B sales* | Email campai…"
click at [515, 144] on input "AI lead generation ( Cold email* | Lead generation* | B2B sales* | Email campai…" at bounding box center [660, 139] width 370 height 17
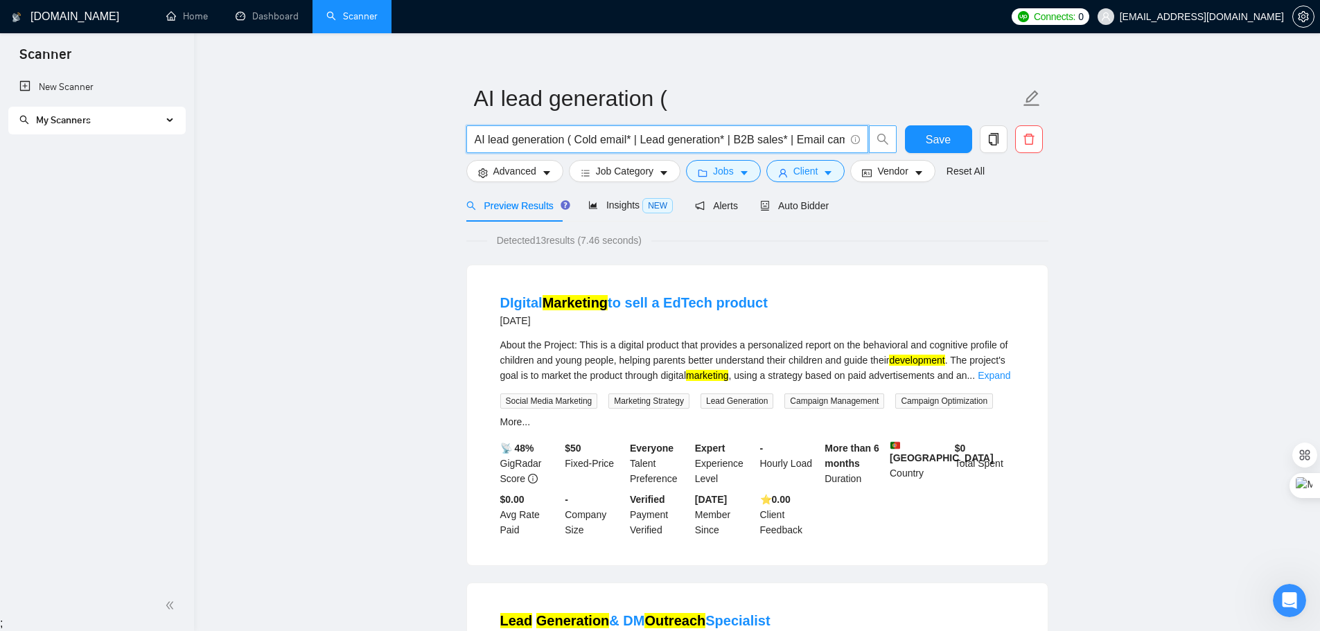
click at [515, 144] on input "AI lead generation ( Cold email* | Lead generation* | B2B sales* | Email campai…" at bounding box center [660, 139] width 370 height 17
paste input "AI lead generation ( Cold email* | Lead generation* | B2B sales* | Email campai…"
type input "AI lead generation ( Cold email* | Lead generation* | B2B sales* | Email campai…"
click at [571, 143] on input "AI lead generation ( Cold email* | Lead generation* | B2B sales* | Email campai…" at bounding box center [660, 139] width 370 height 17
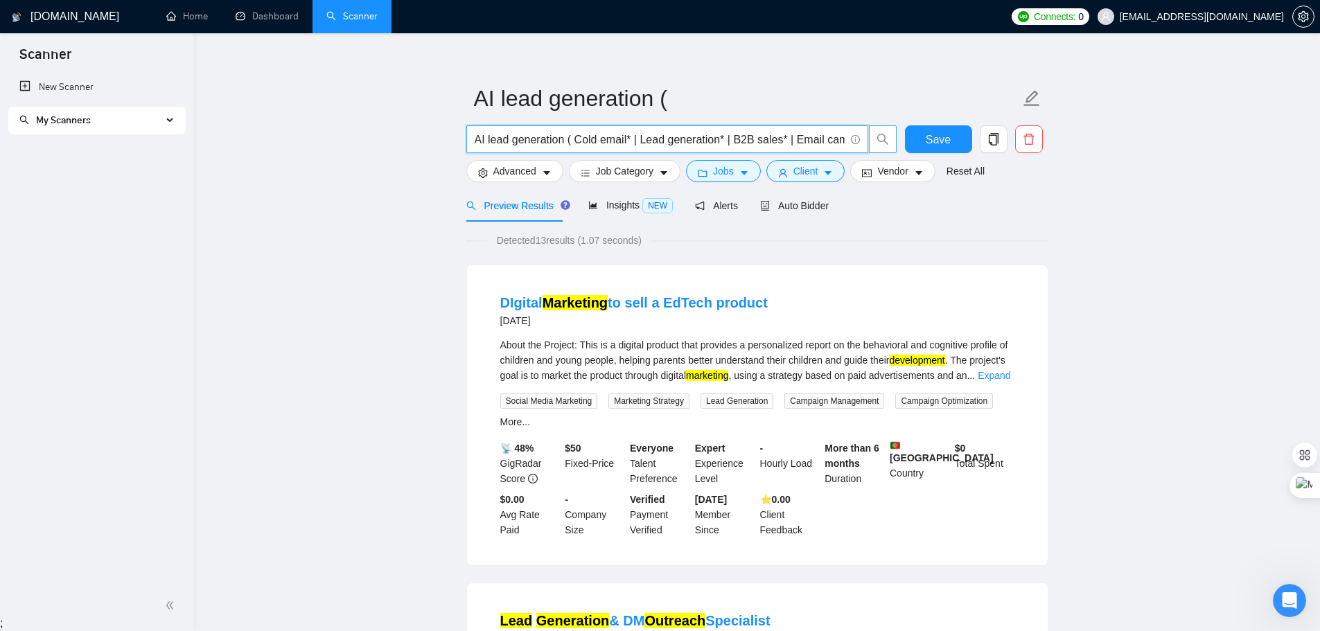
click at [571, 143] on input "AI lead generation ( Cold email* | Lead generation* | B2B sales* | Email campai…" at bounding box center [660, 139] width 370 height 17
paste input "AI lead generation ( Cold email* | Lead generation* | B2B sales* | Email campai…"
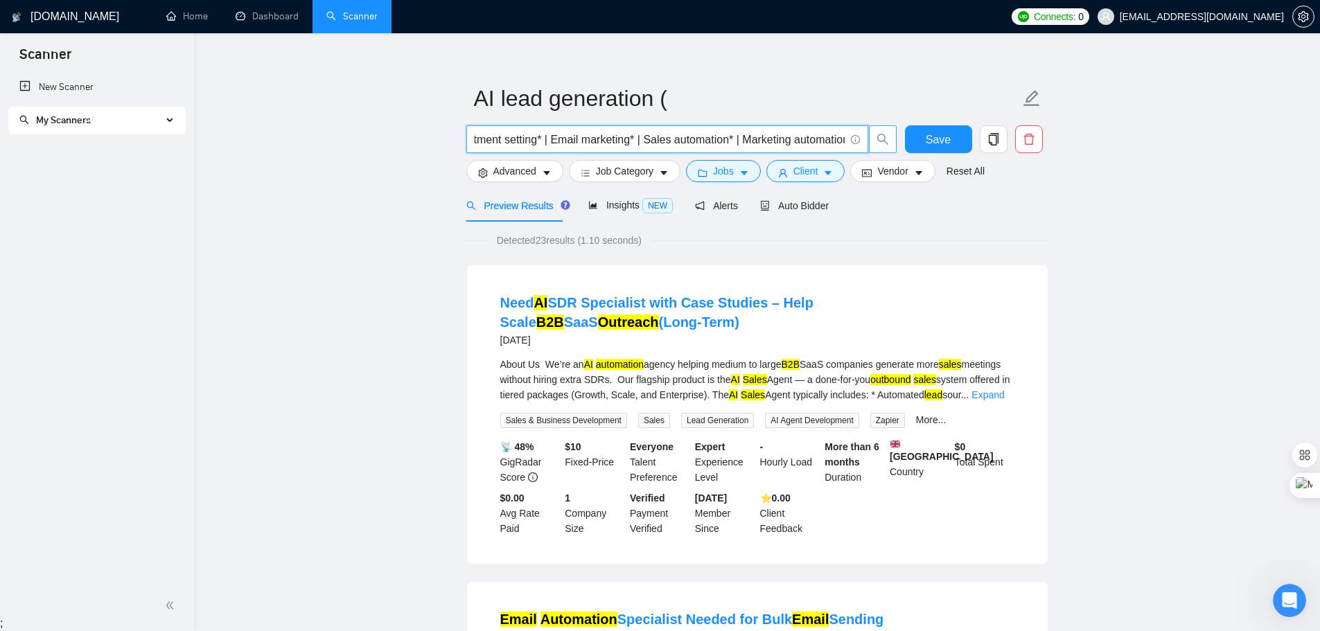
type input "AI lead generation ( Cold email* | Lead generation* | B2B sales* | Email campai…"
click at [516, 142] on input "AI lead generation ( Cold email* | Lead generation* | B2B sales* | Email campai…" at bounding box center [660, 139] width 370 height 17
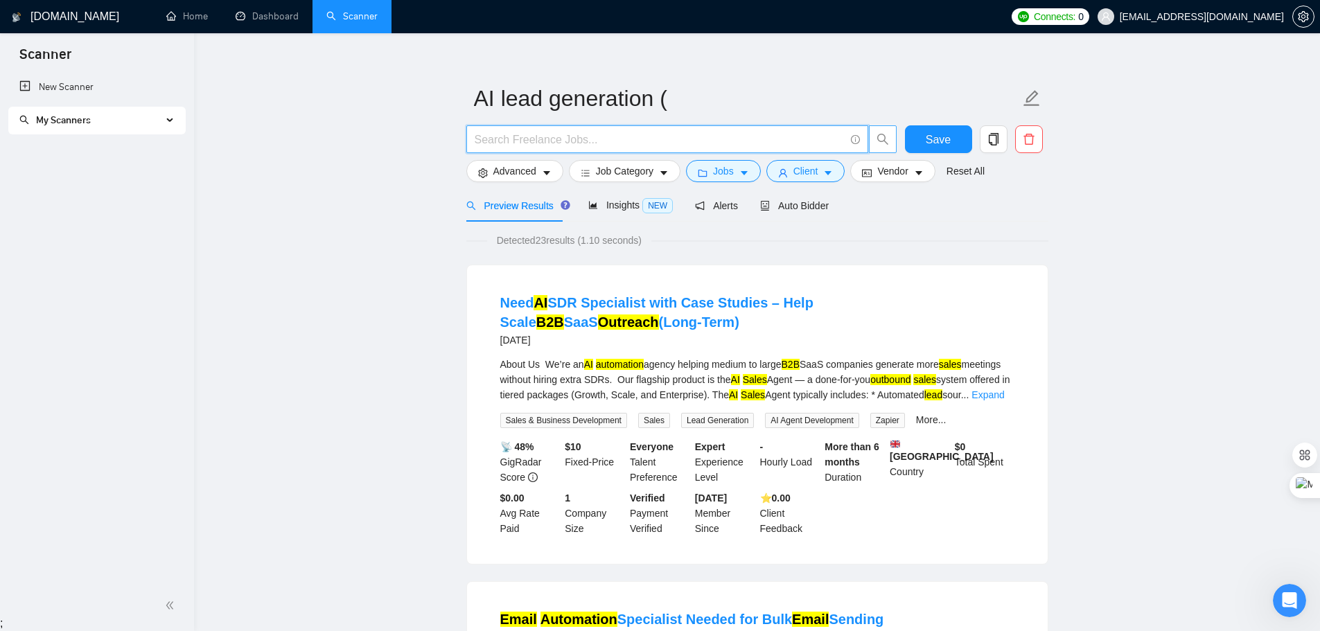
paste input "AI lead generation ( Cold email* | Lead generation* | B2B sales* | Email campai…"
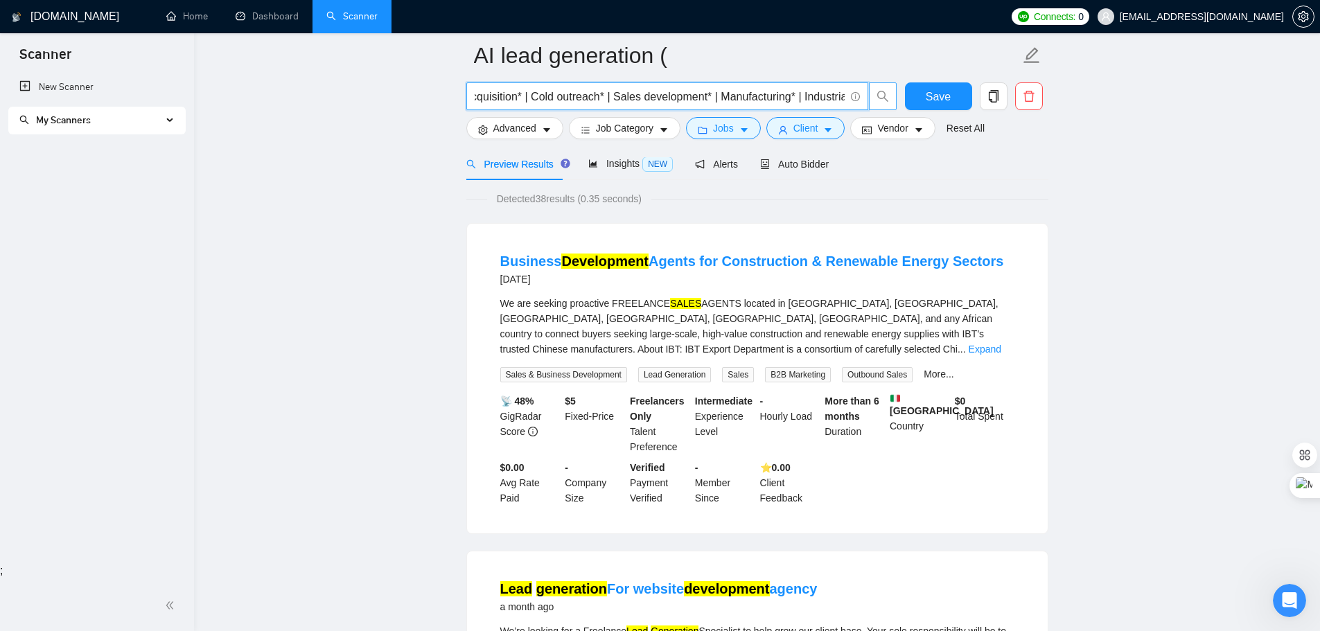
scroll to position [152, 0]
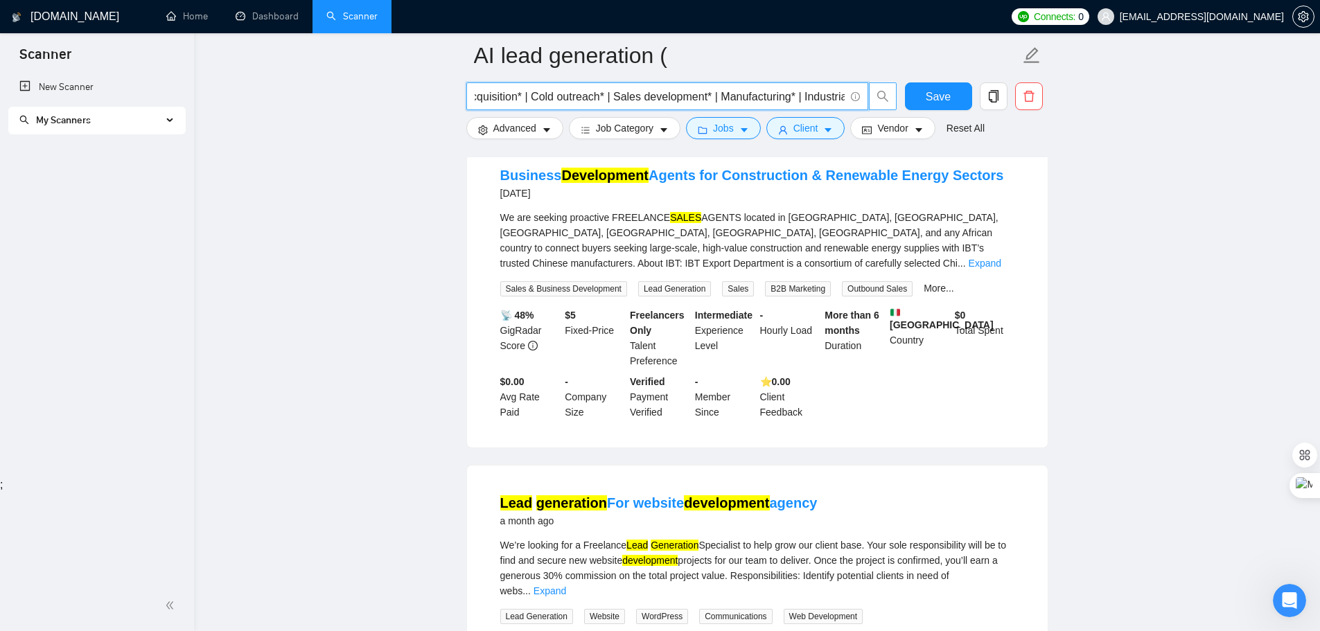
type input "AI lead generation ( Cold email* | Lead generation* | B2B sales* | Email campai…"
click at [957, 128] on link "Reset All" at bounding box center [966, 128] width 38 height 15
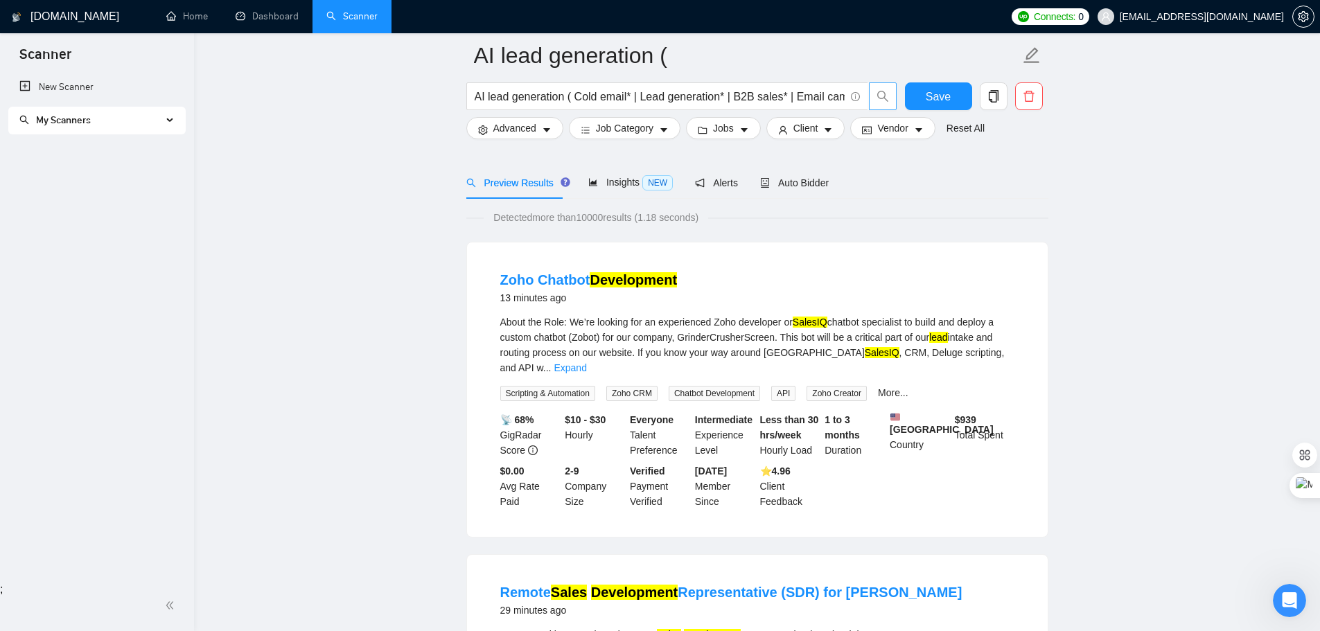
scroll to position [69, 0]
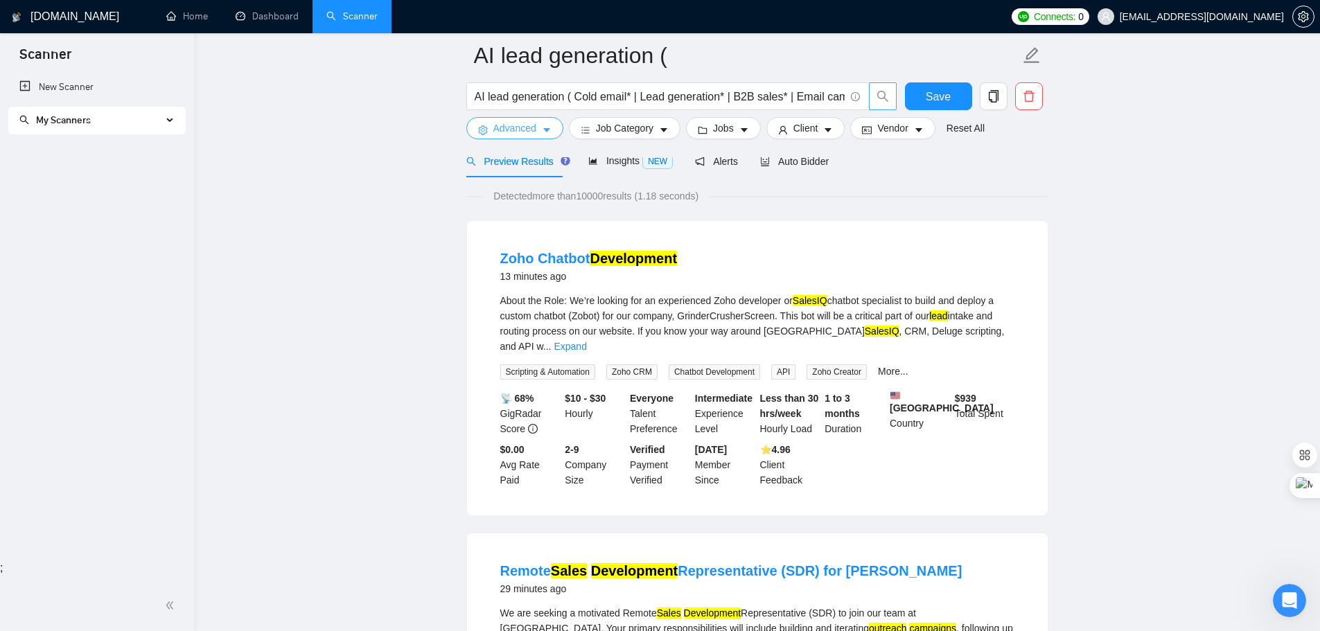
click at [512, 131] on span "Advanced" at bounding box center [515, 128] width 43 height 15
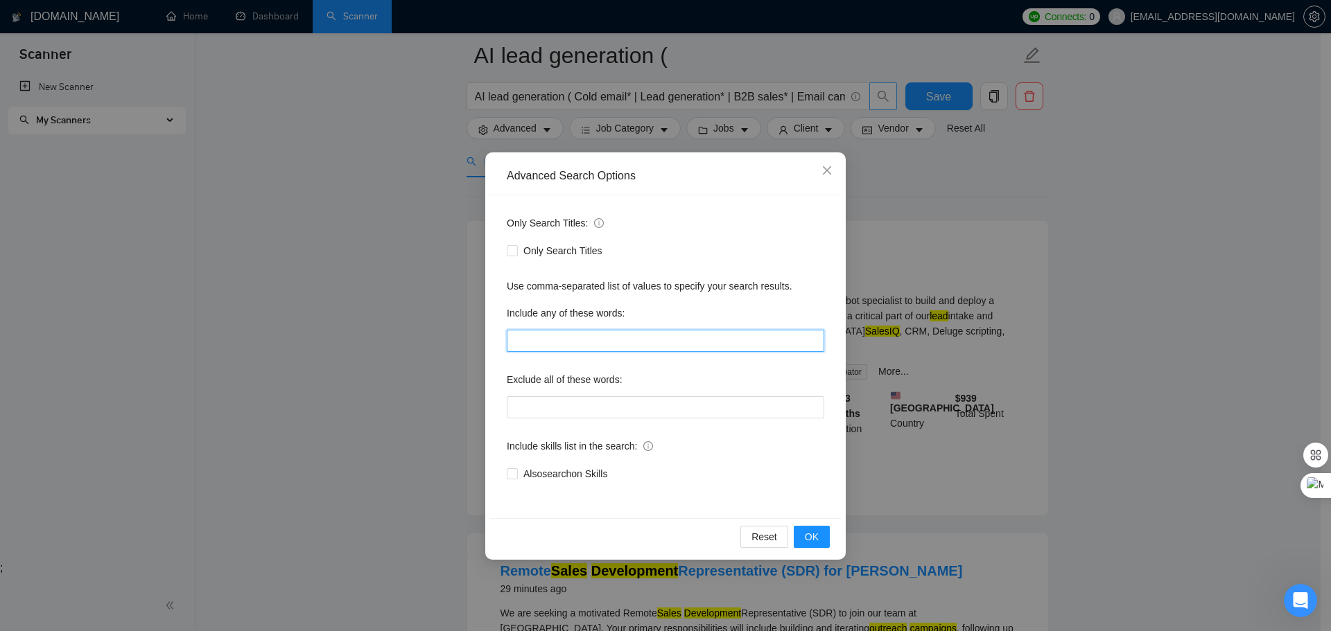
click at [571, 338] on input "text" at bounding box center [665, 341] width 317 height 22
paste input "email"
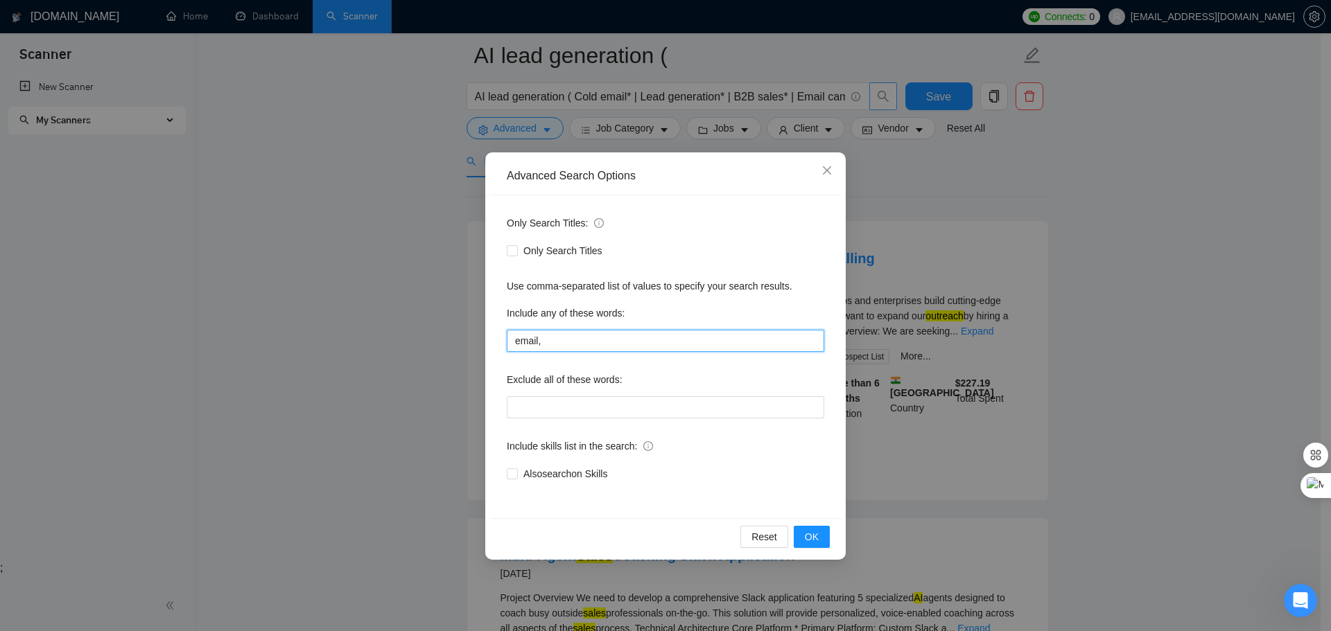
click at [570, 340] on input "email," at bounding box center [665, 341] width 317 height 22
paste input "email marketing"
click at [670, 349] on input "email, email marketing," at bounding box center [665, 341] width 317 height 22
paste input "lead generation"
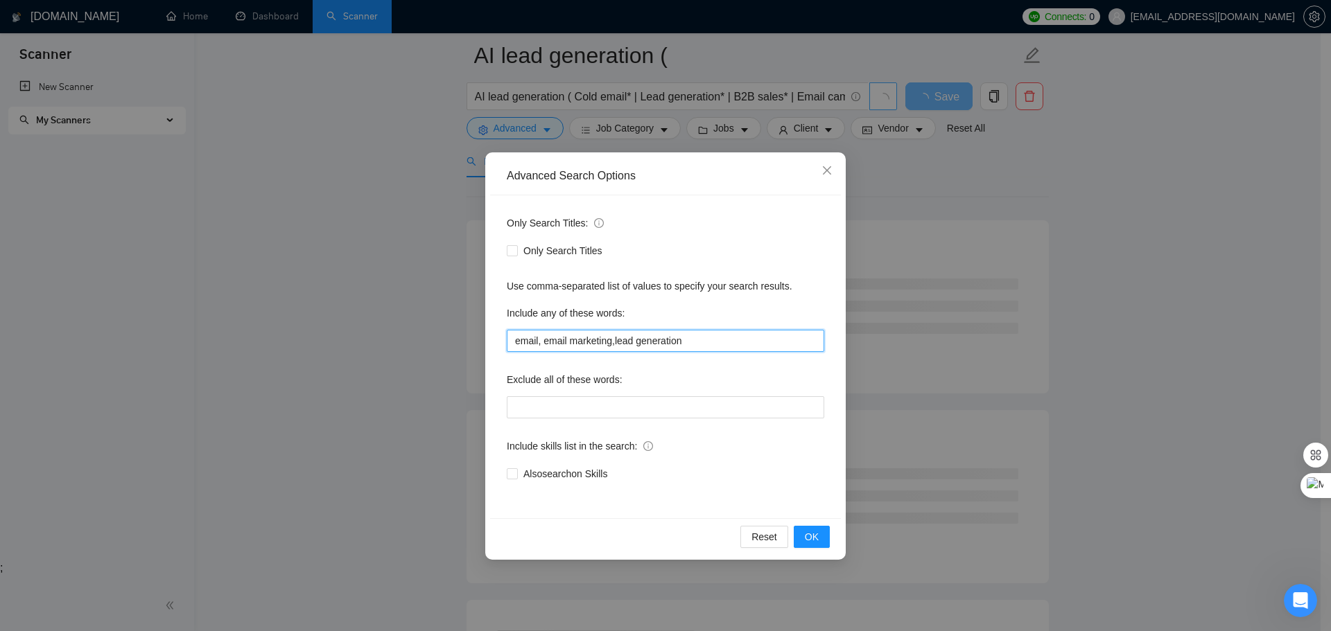
click at [615, 343] on input "email, email marketing,lead generation" at bounding box center [665, 341] width 317 height 22
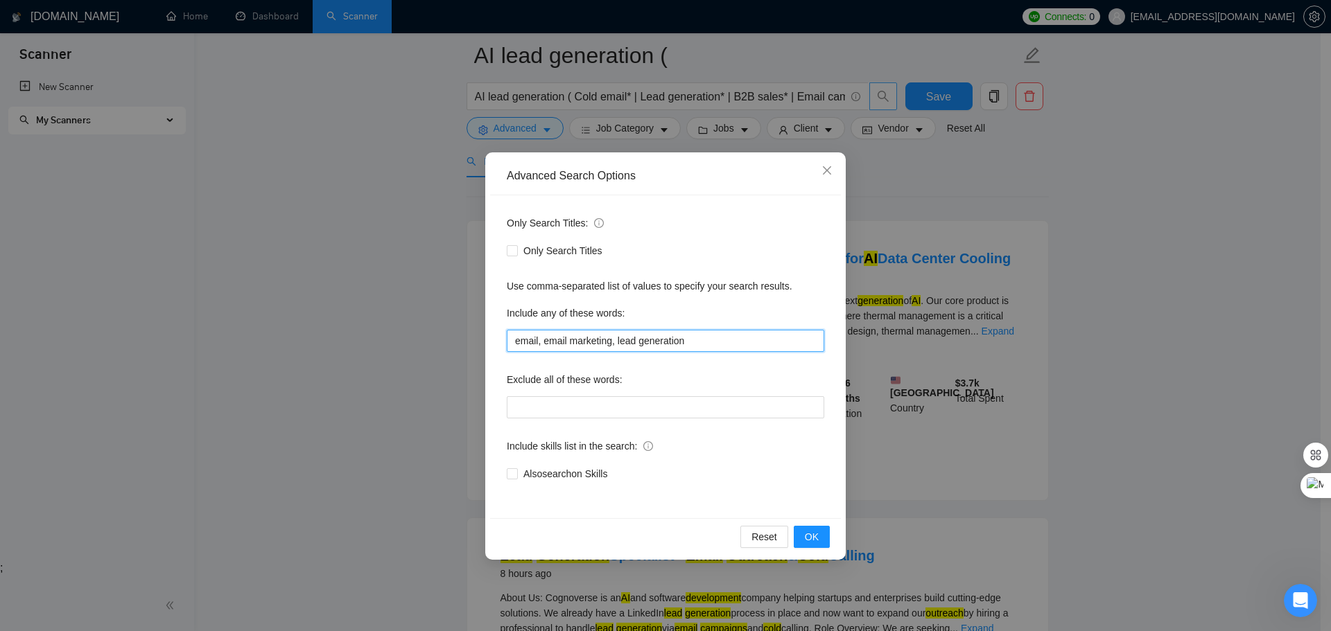
click at [707, 343] on input "email, email marketing, lead generation" at bounding box center [665, 341] width 317 height 22
paste input "cold email"
type input "email, email marketing, lead generation, cold email"
click at [812, 530] on span "OK" at bounding box center [812, 537] width 14 height 15
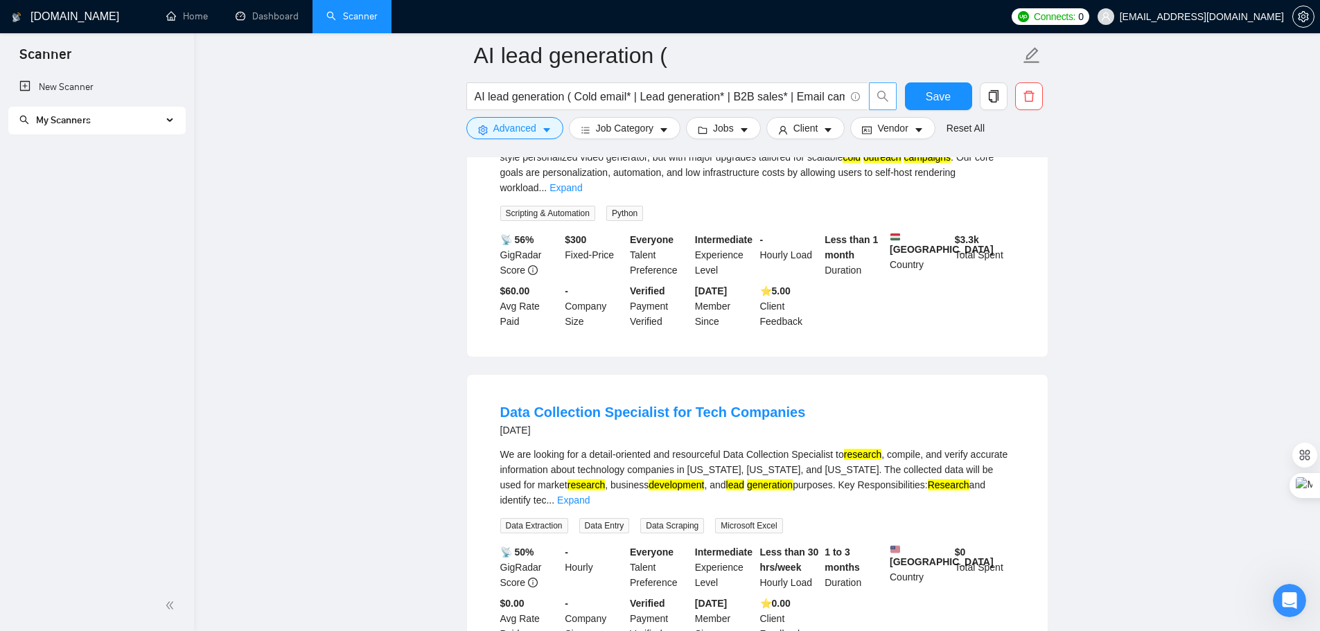
scroll to position [2842, 0]
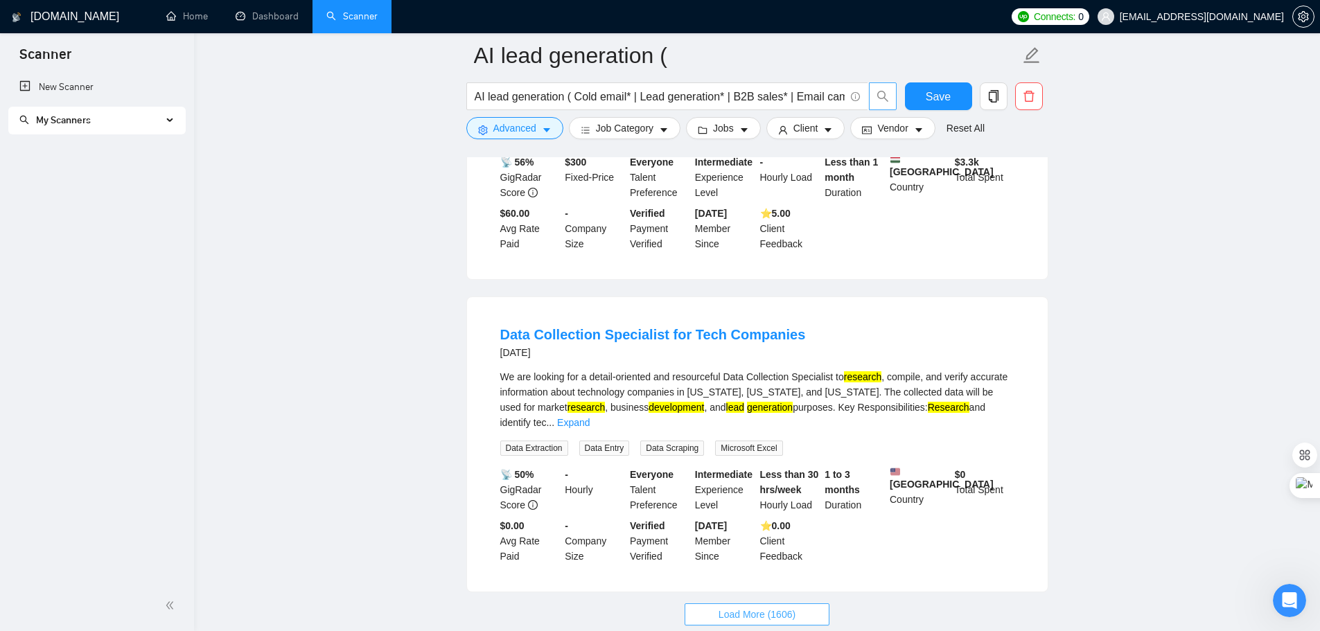
click at [756, 607] on span "Load More (1606)" at bounding box center [757, 614] width 77 height 15
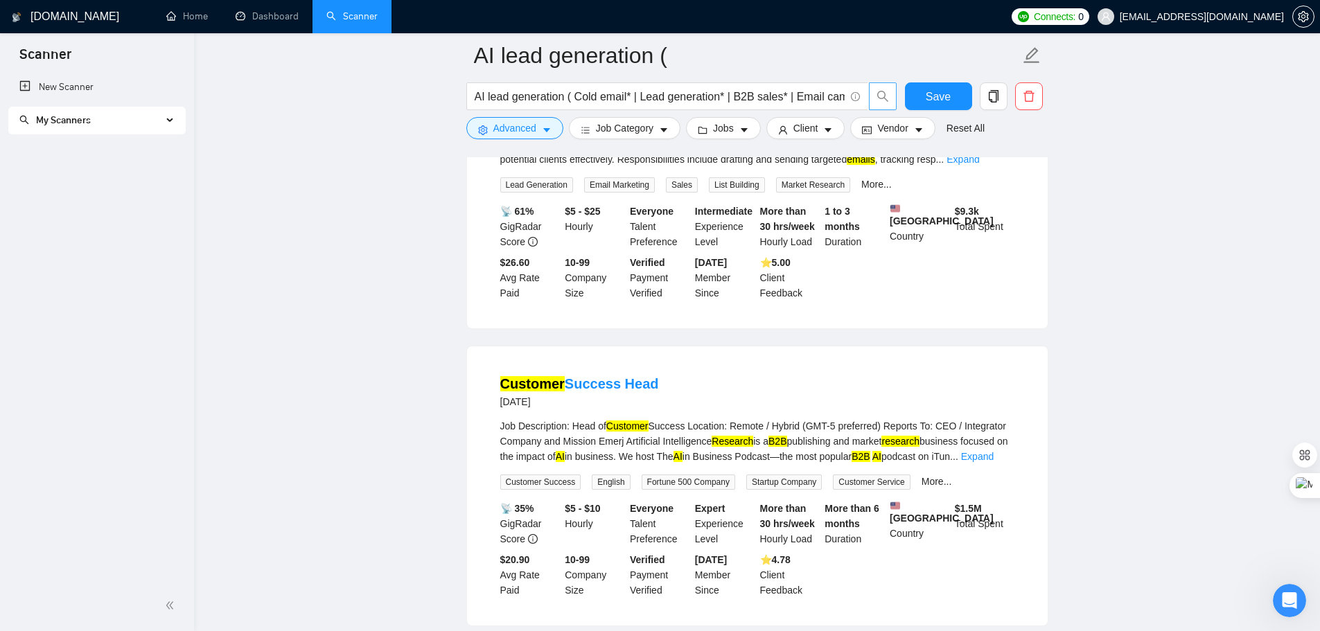
scroll to position [5962, 0]
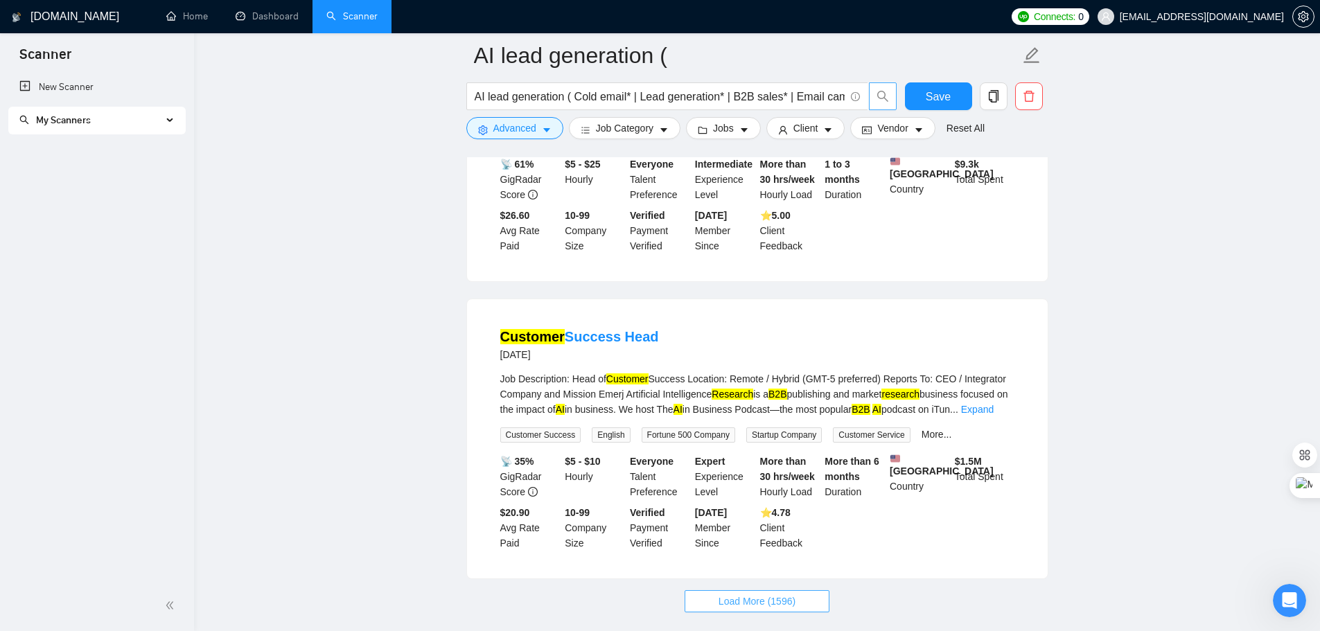
drag, startPoint x: 782, startPoint y: 520, endPoint x: 819, endPoint y: 514, distance: 37.3
click at [781, 594] on span "Load More (1596)" at bounding box center [757, 601] width 77 height 15
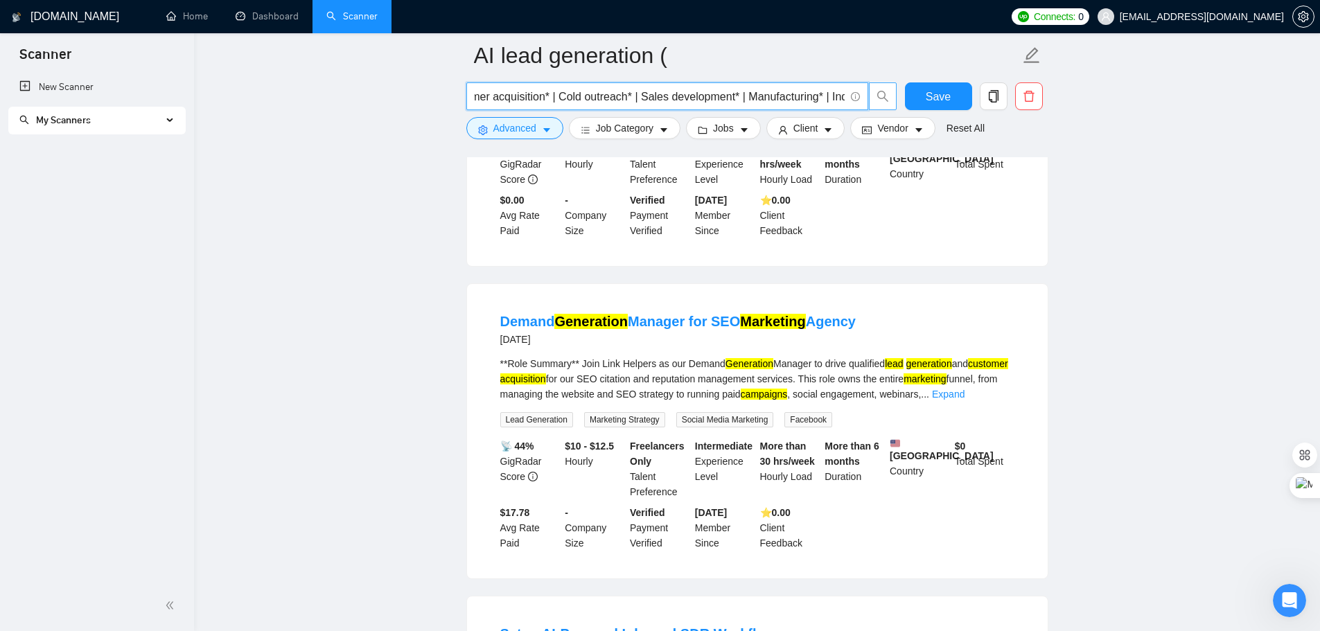
scroll to position [0, 801]
drag, startPoint x: 754, startPoint y: 98, endPoint x: 855, endPoint y: 106, distance: 101.5
click at [857, 105] on span "AI lead generation ( Cold email* | Lead generation* | B2B sales* | Email campai…" at bounding box center [667, 96] width 402 height 28
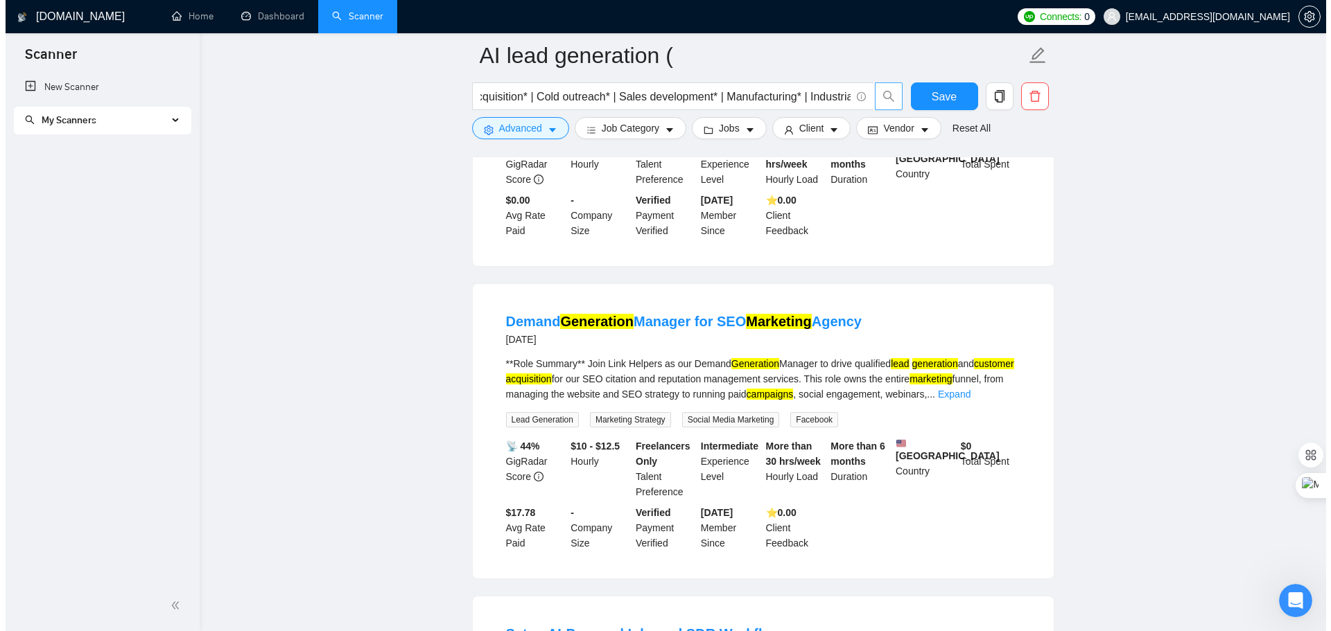
scroll to position [0, 0]
click at [623, 128] on span "Job Category" at bounding box center [625, 128] width 58 height 15
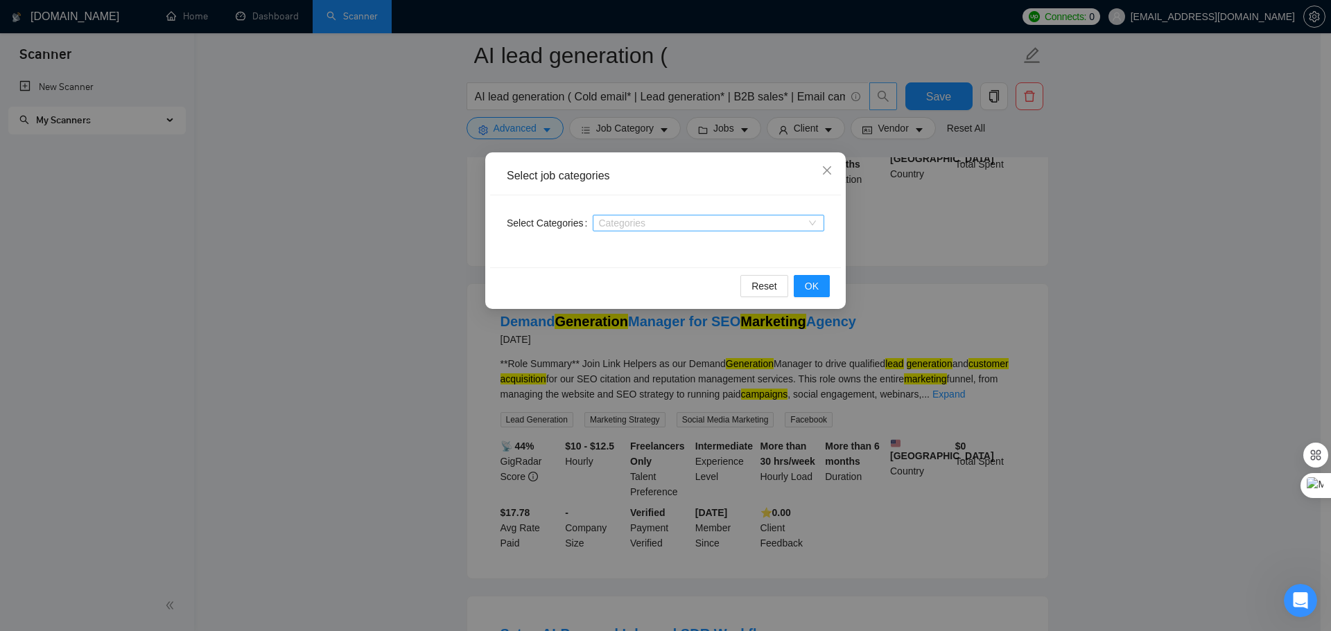
click at [630, 228] on div at bounding box center [701, 223] width 211 height 11
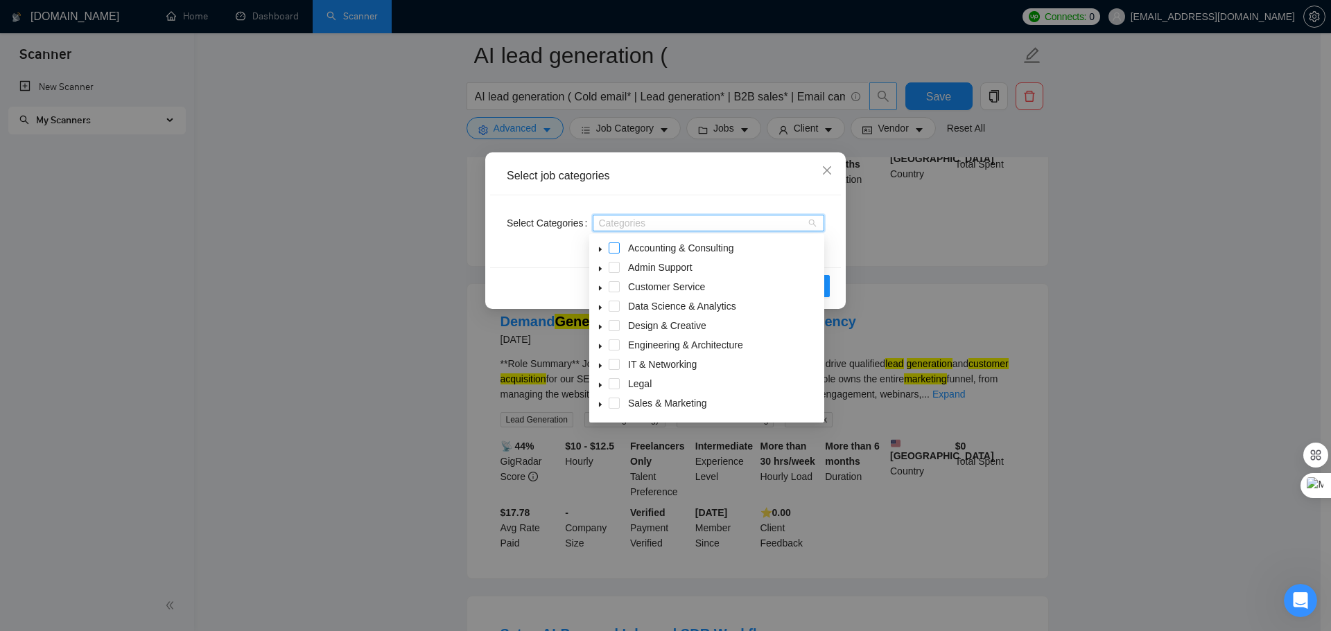
click at [612, 250] on span at bounding box center [614, 248] width 11 height 11
click at [598, 252] on icon "caret-down" at bounding box center [600, 249] width 7 height 7
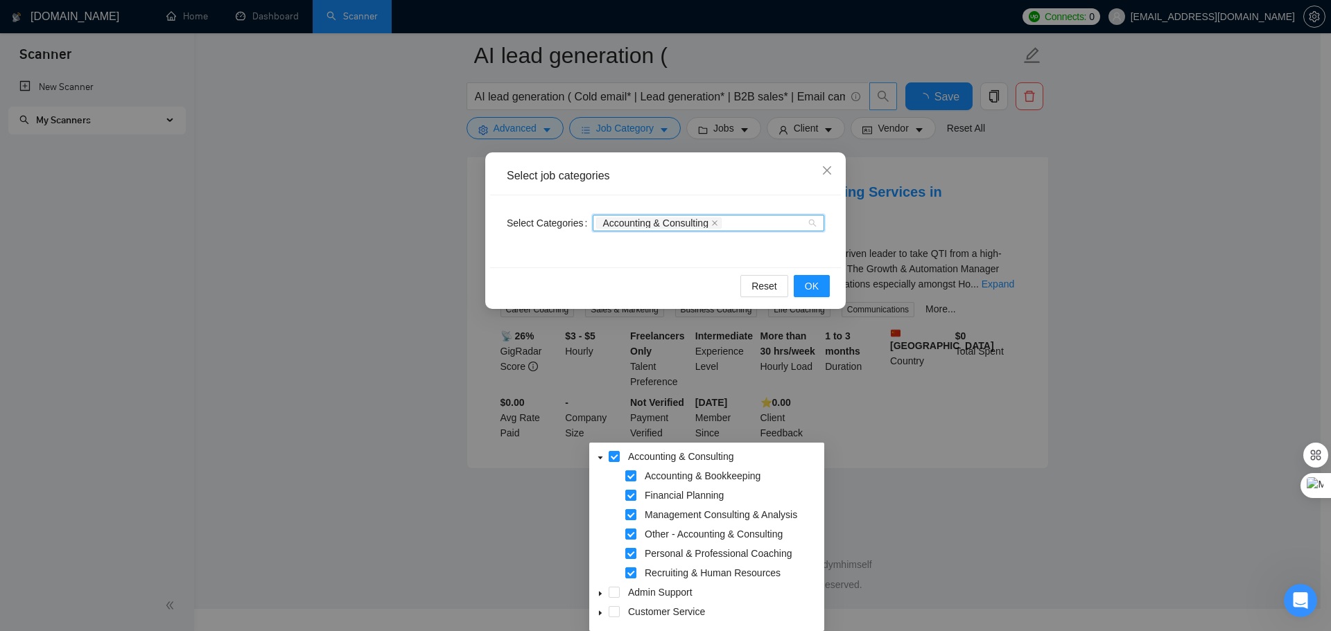
scroll to position [2959, 0]
click at [801, 285] on button "OK" at bounding box center [812, 286] width 36 height 22
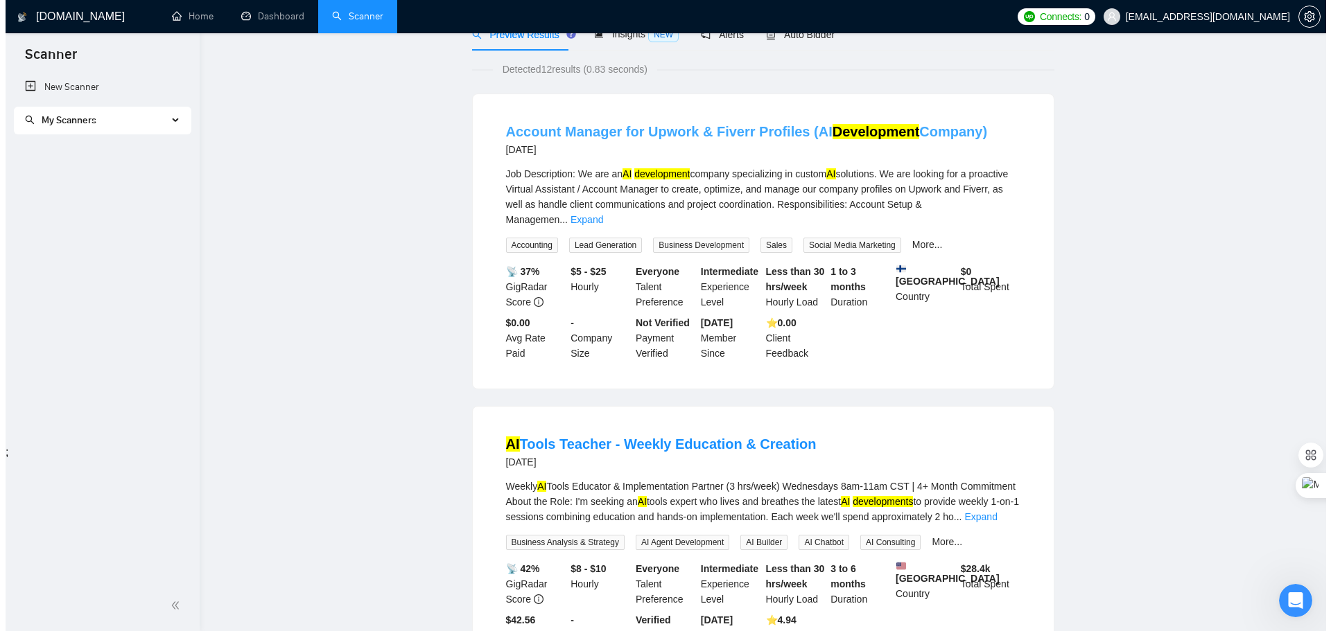
scroll to position [0, 0]
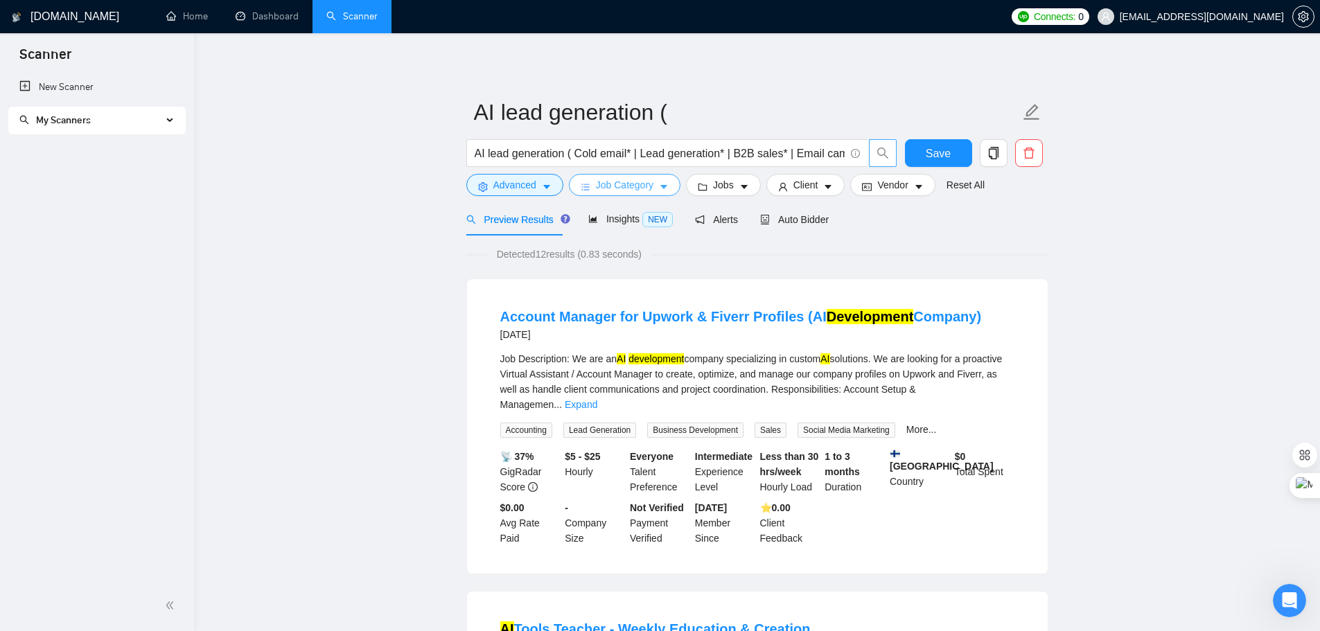
click at [626, 184] on span "Job Category" at bounding box center [625, 184] width 58 height 15
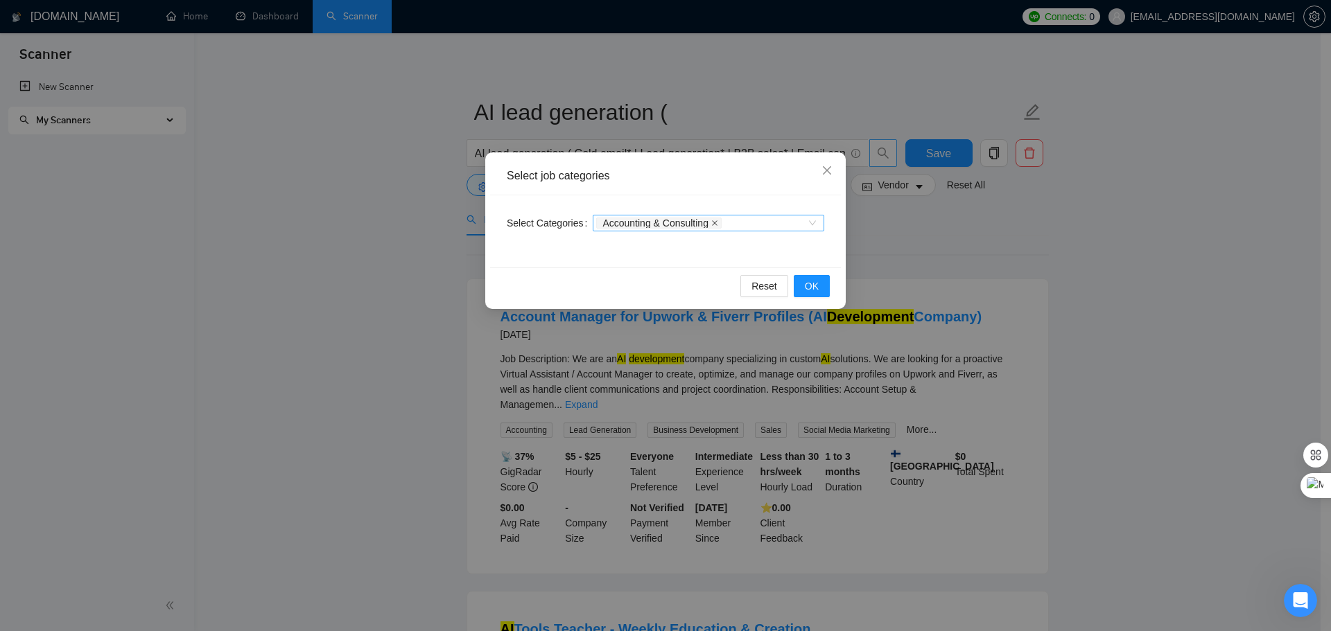
click at [711, 225] on icon "close" at bounding box center [714, 223] width 7 height 7
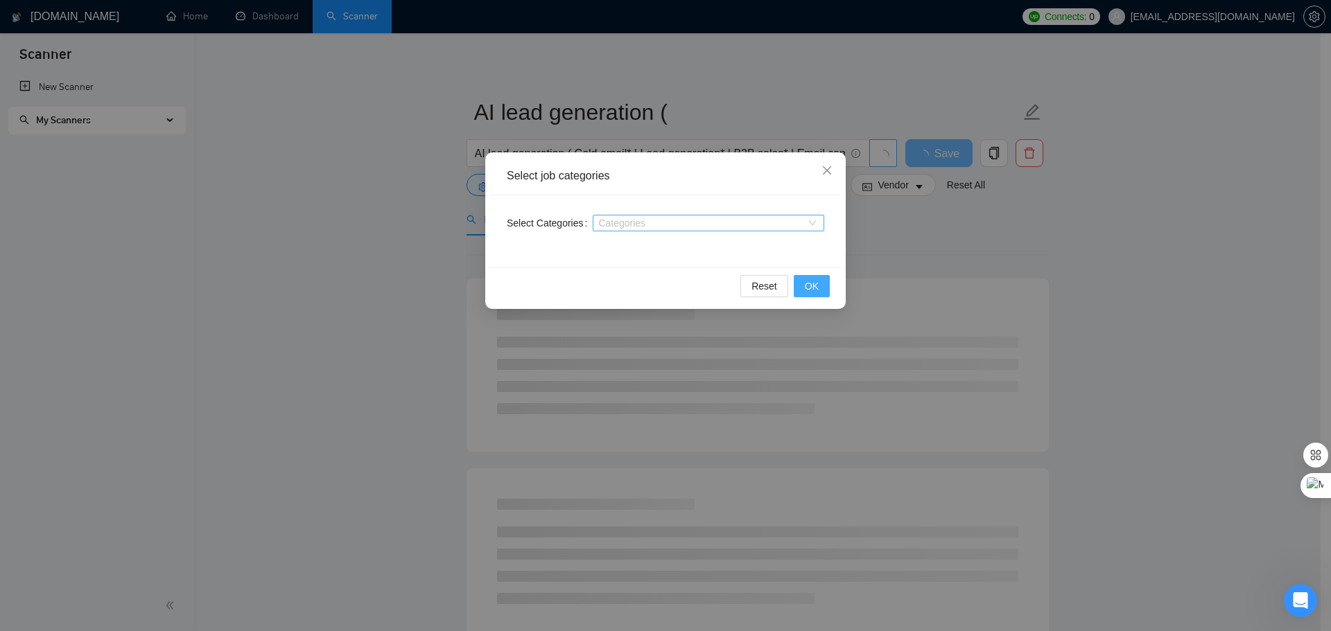
click at [804, 291] on button "OK" at bounding box center [812, 286] width 36 height 22
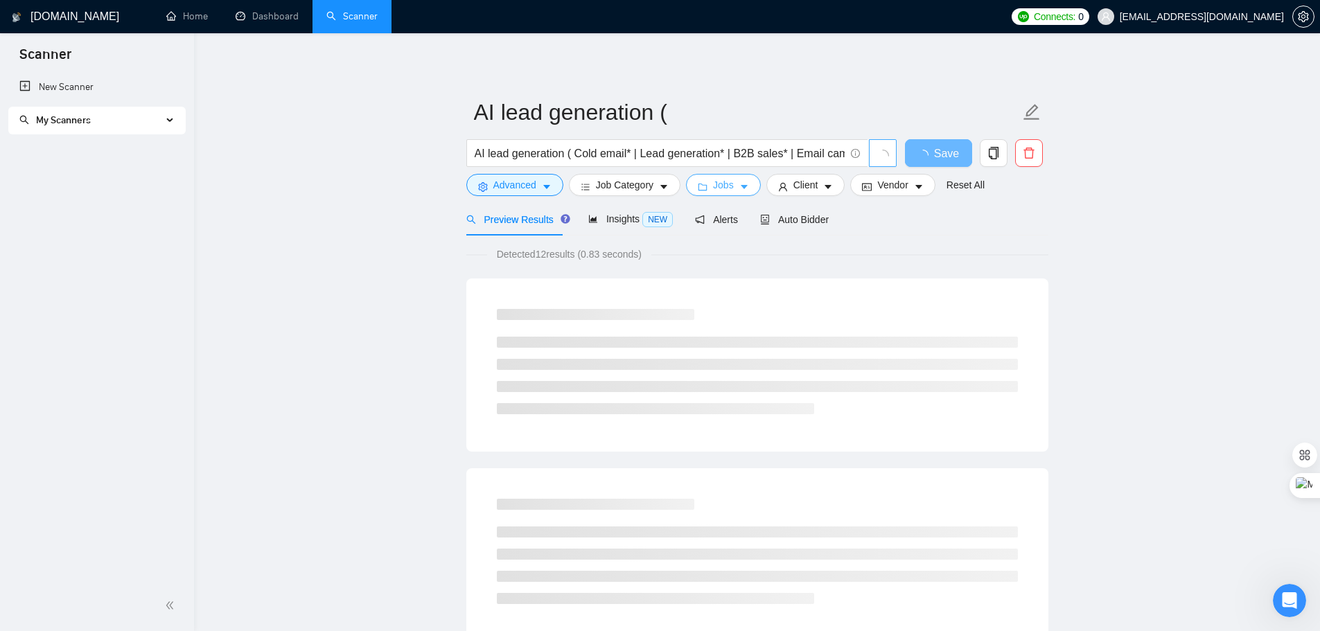
click at [722, 186] on span "Jobs" at bounding box center [723, 184] width 21 height 15
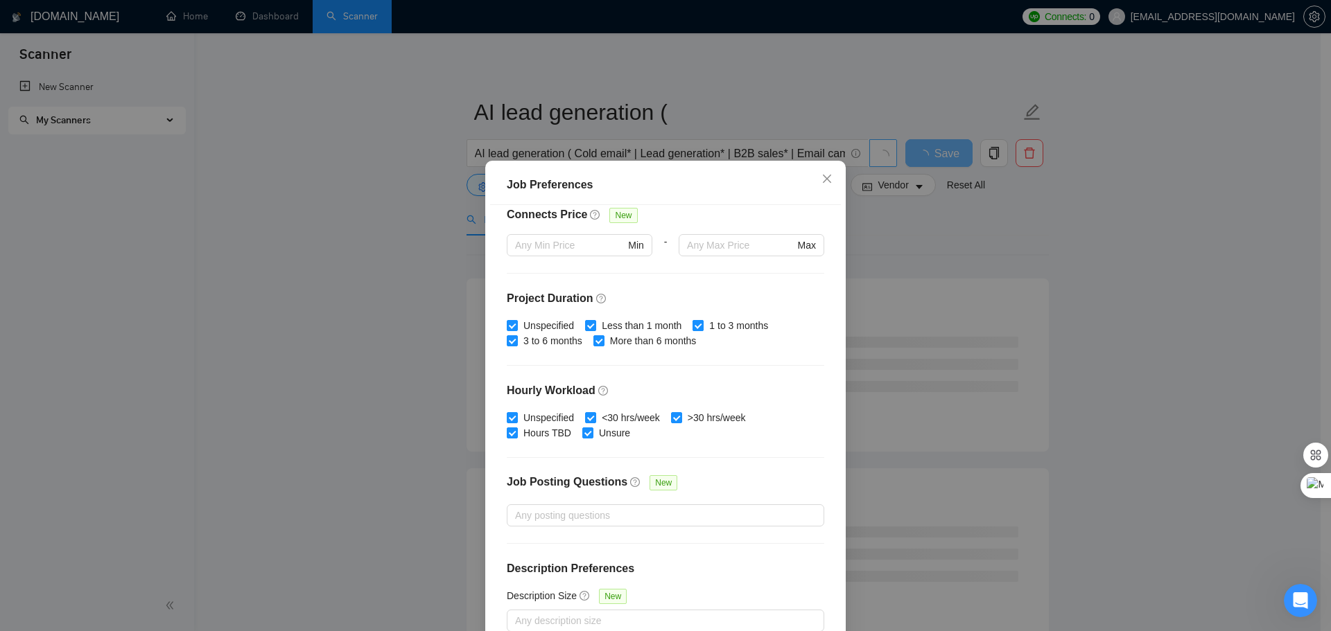
click at [694, 323] on input "1 to 3 months" at bounding box center [697, 325] width 10 height 10
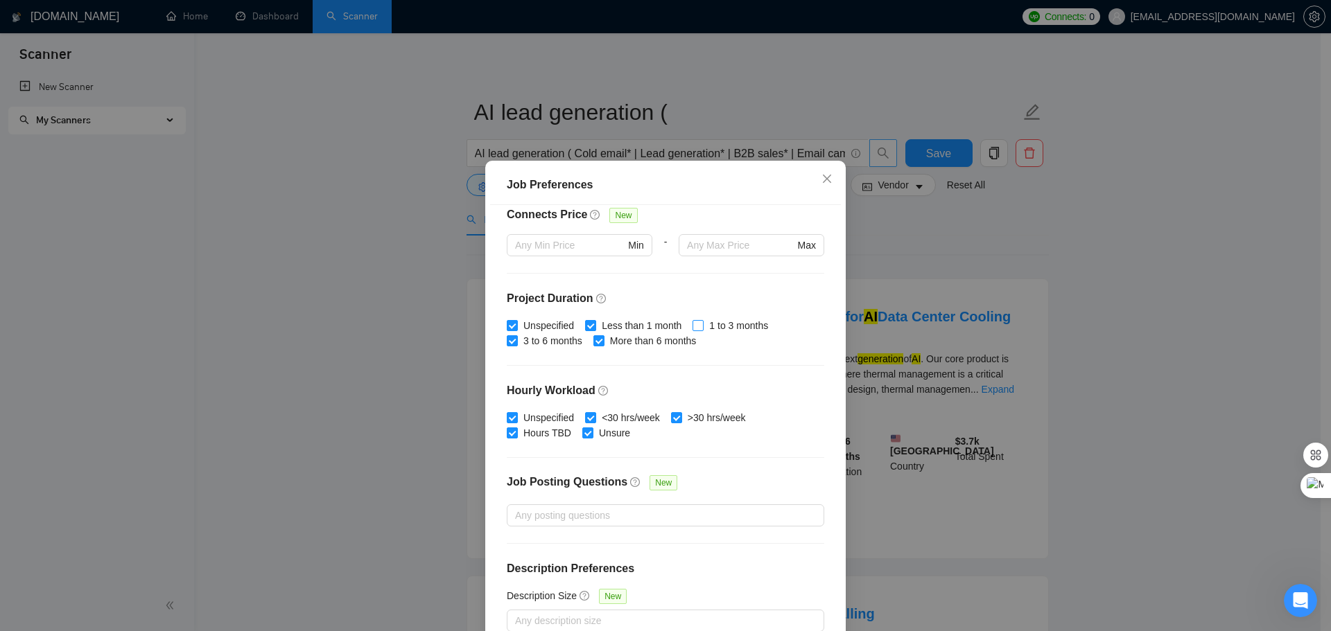
click at [694, 323] on input "1 to 3 months" at bounding box center [697, 325] width 10 height 10
checkbox input "true"
click at [586, 329] on input "Less than 1 month" at bounding box center [590, 325] width 10 height 10
checkbox input "false"
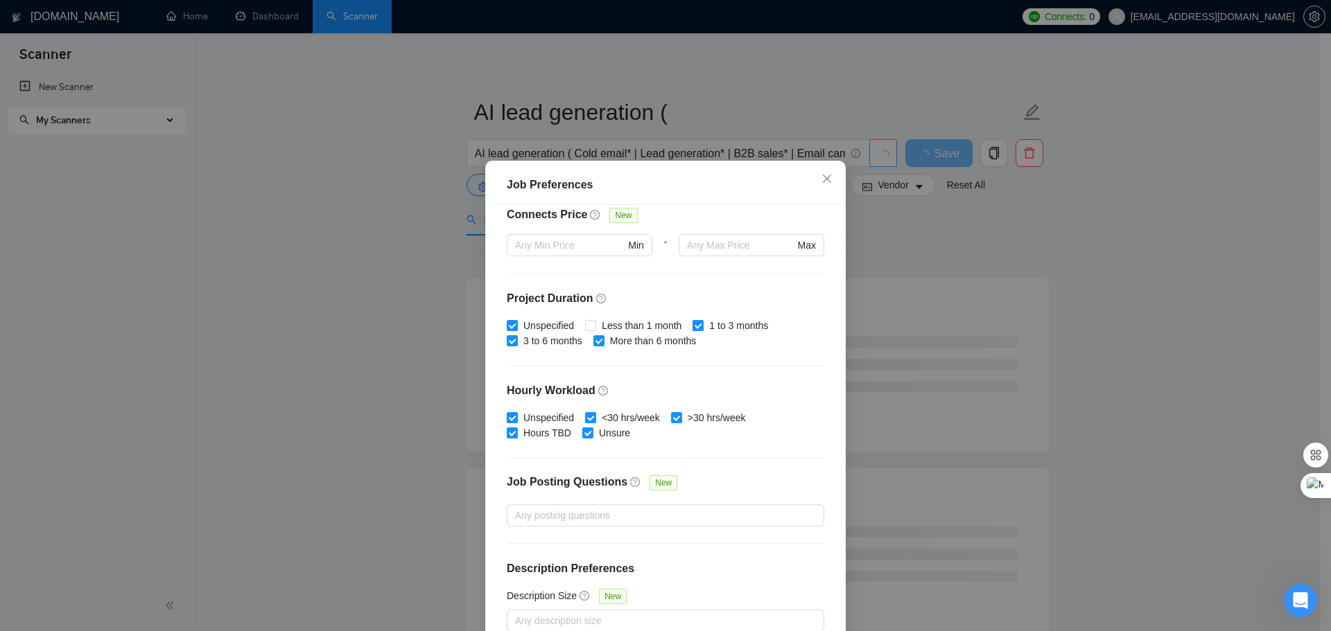
click at [692, 326] on input "1 to 3 months" at bounding box center [697, 325] width 10 height 10
checkbox input "false"
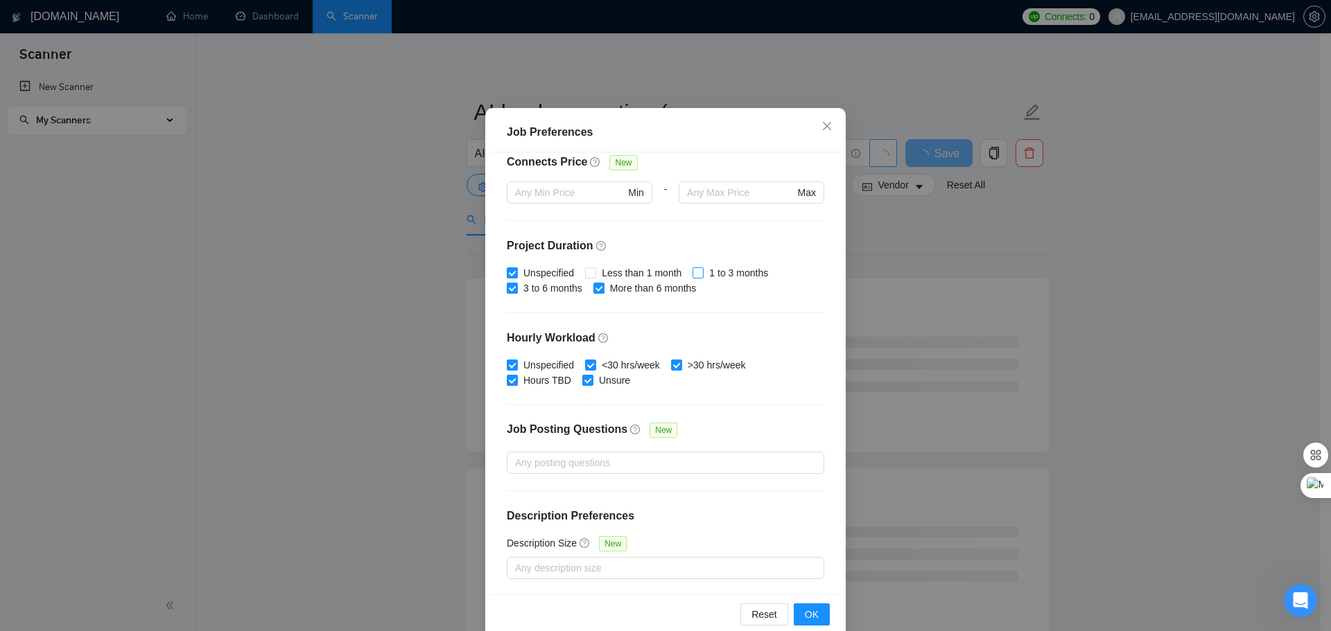
scroll to position [77, 0]
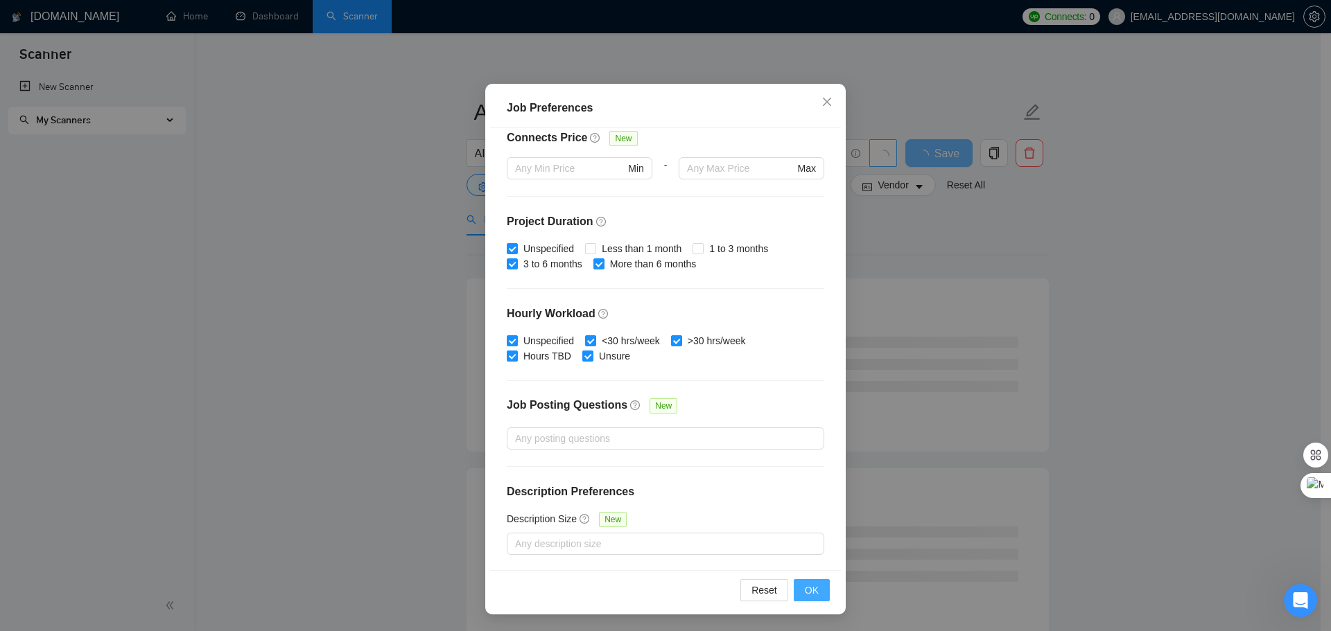
click at [808, 588] on span "OK" at bounding box center [812, 590] width 14 height 15
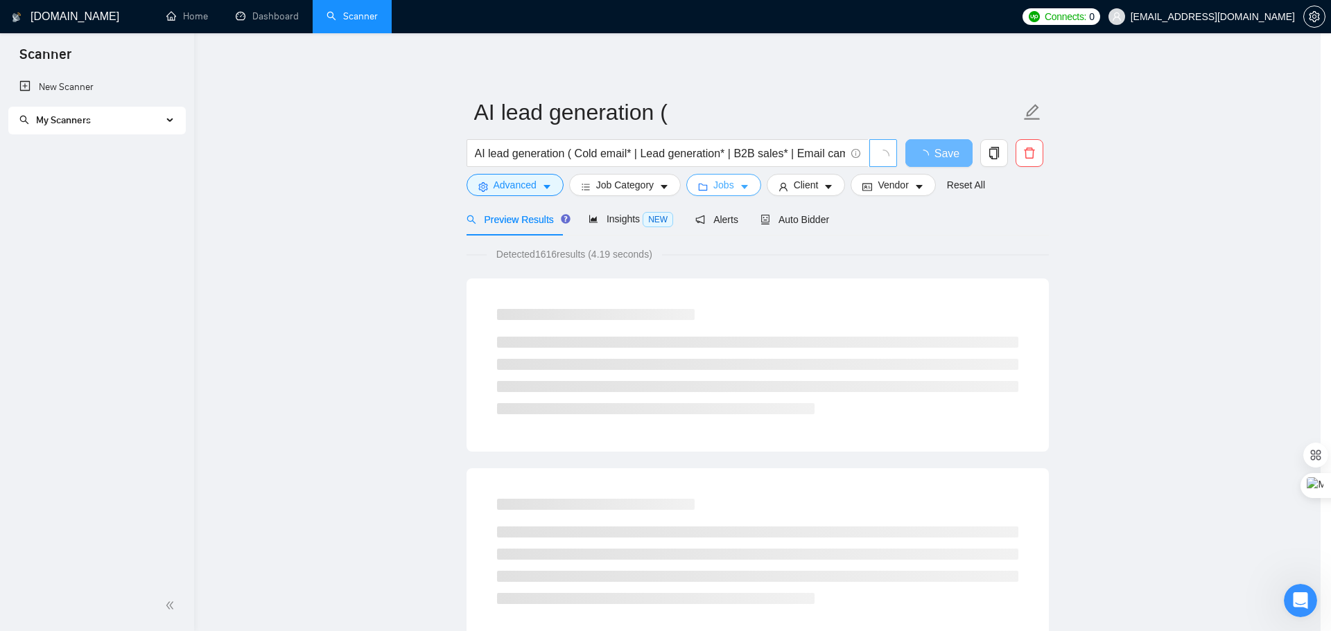
scroll to position [0, 0]
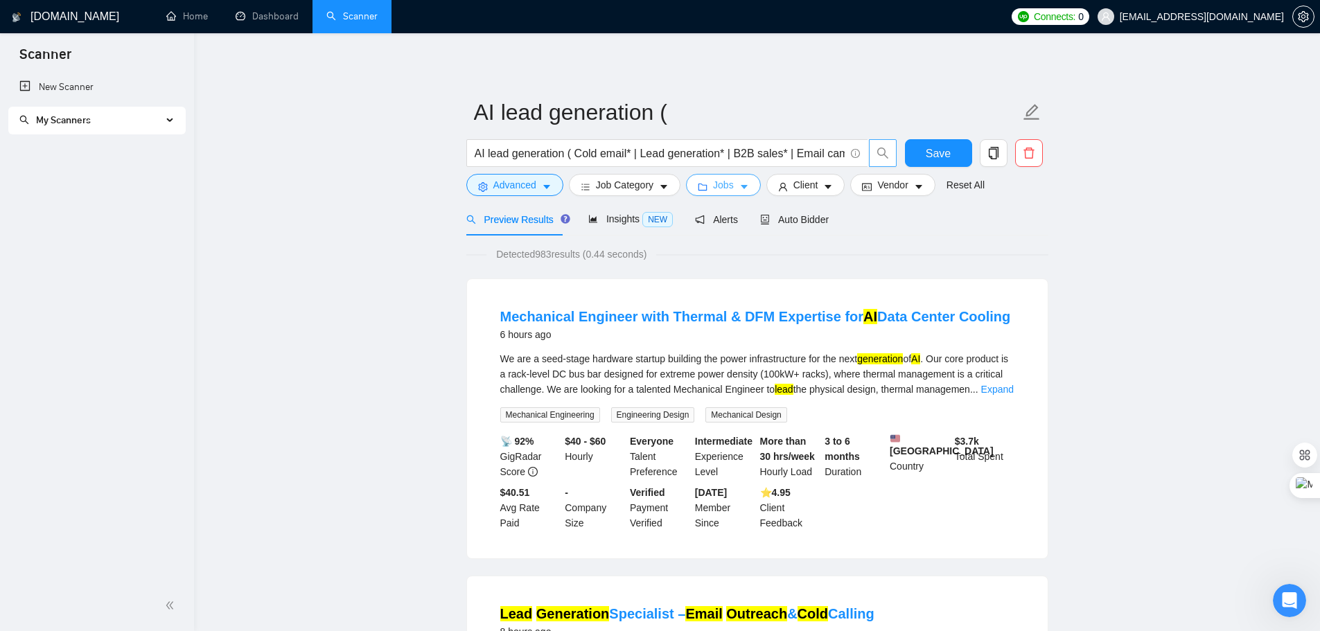
click at [707, 184] on button "Jobs" at bounding box center [723, 185] width 75 height 22
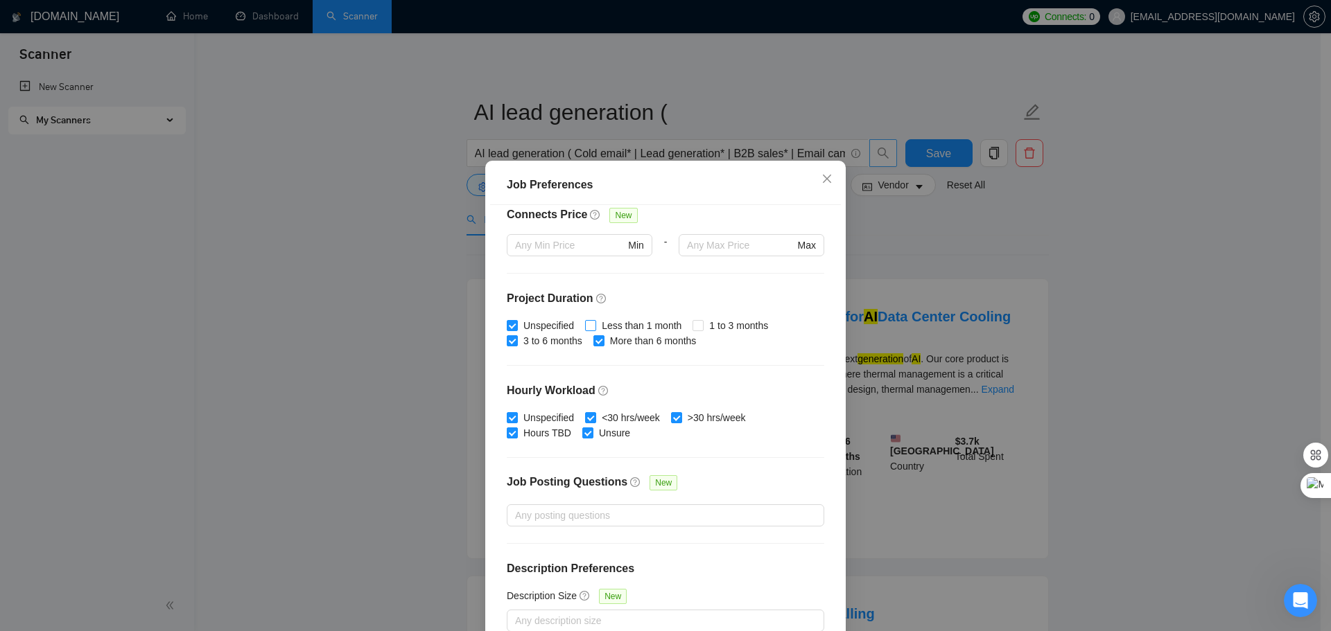
click at [585, 323] on input "Less than 1 month" at bounding box center [590, 325] width 10 height 10
checkbox input "false"
click at [692, 328] on input "1 to 3 months" at bounding box center [697, 325] width 10 height 10
checkbox input "true"
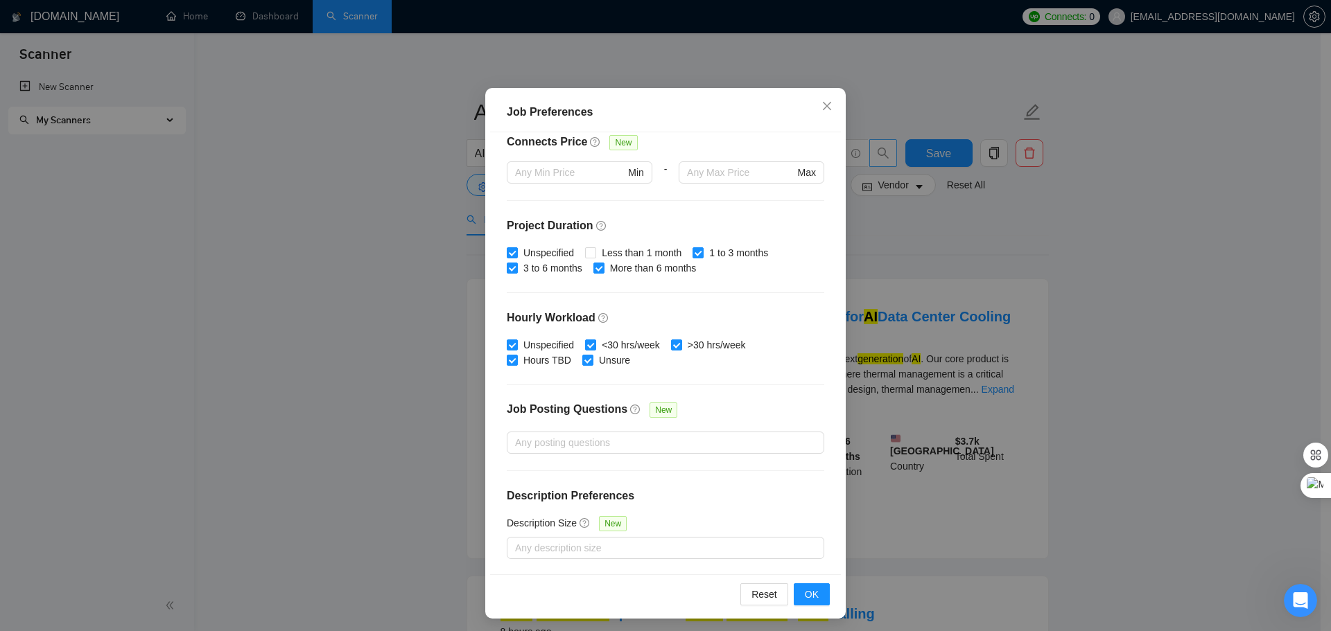
scroll to position [77, 0]
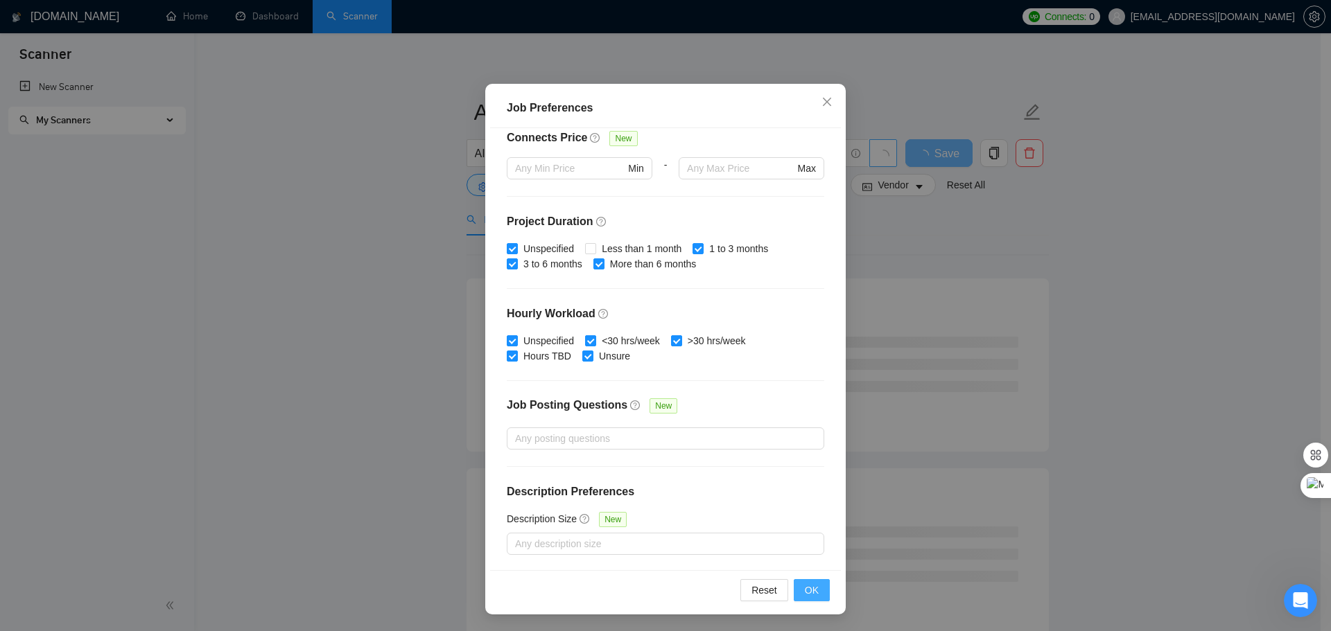
click at [817, 588] on button "OK" at bounding box center [812, 590] width 36 height 22
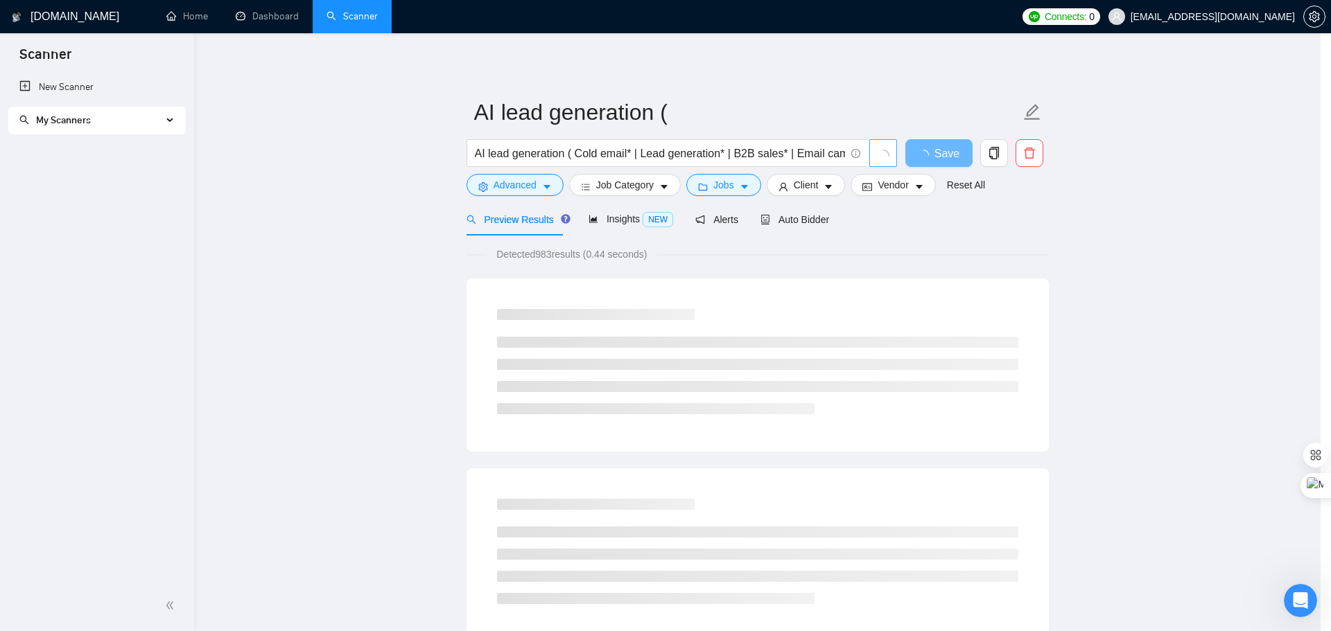
scroll to position [0, 0]
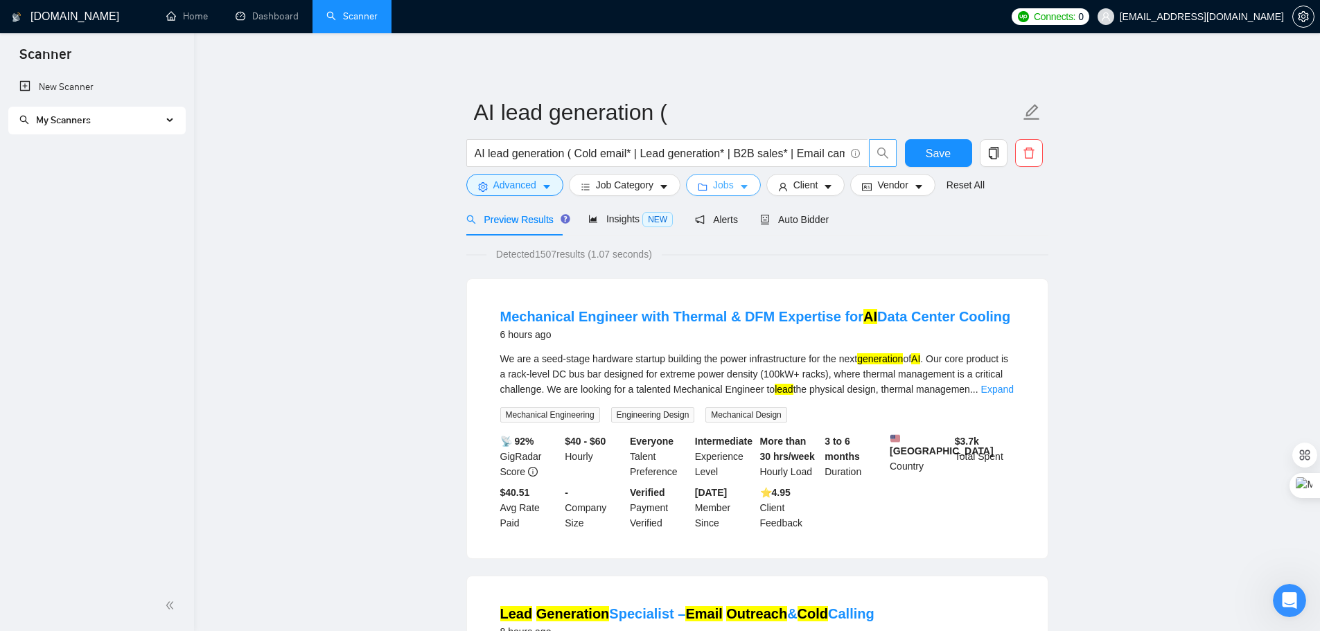
drag, startPoint x: 713, startPoint y: 184, endPoint x: 714, endPoint y: 248, distance: 63.8
click at [714, 184] on span "Jobs" at bounding box center [723, 184] width 21 height 15
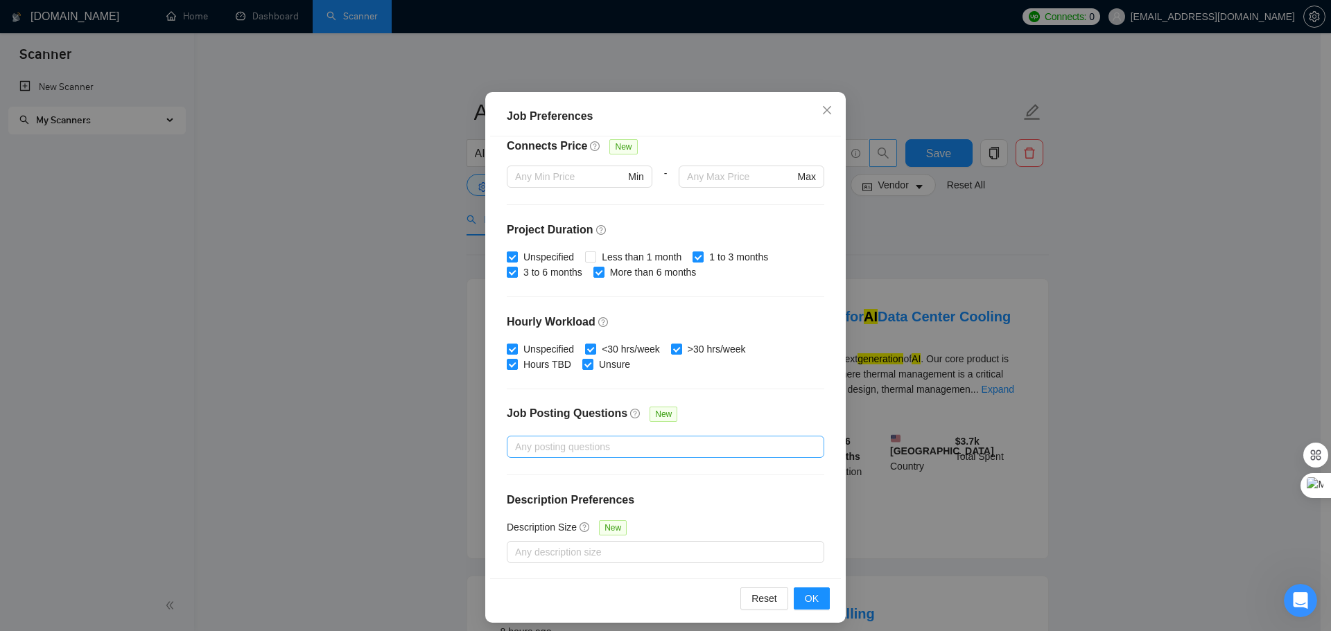
scroll to position [77, 0]
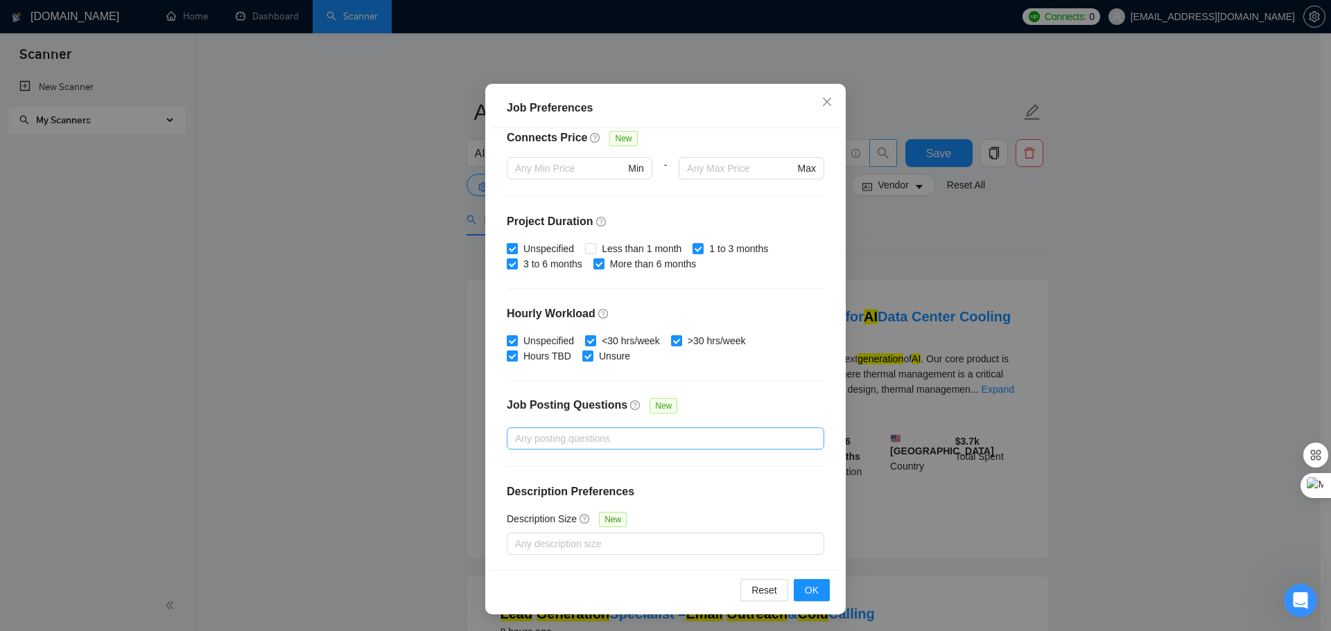
click at [620, 449] on div "Budget Project Type All Fixed Price Hourly Rate Fixed Price Budget $ Min - $ Ma…" at bounding box center [665, 349] width 351 height 442
click at [620, 442] on div at bounding box center [658, 438] width 297 height 17
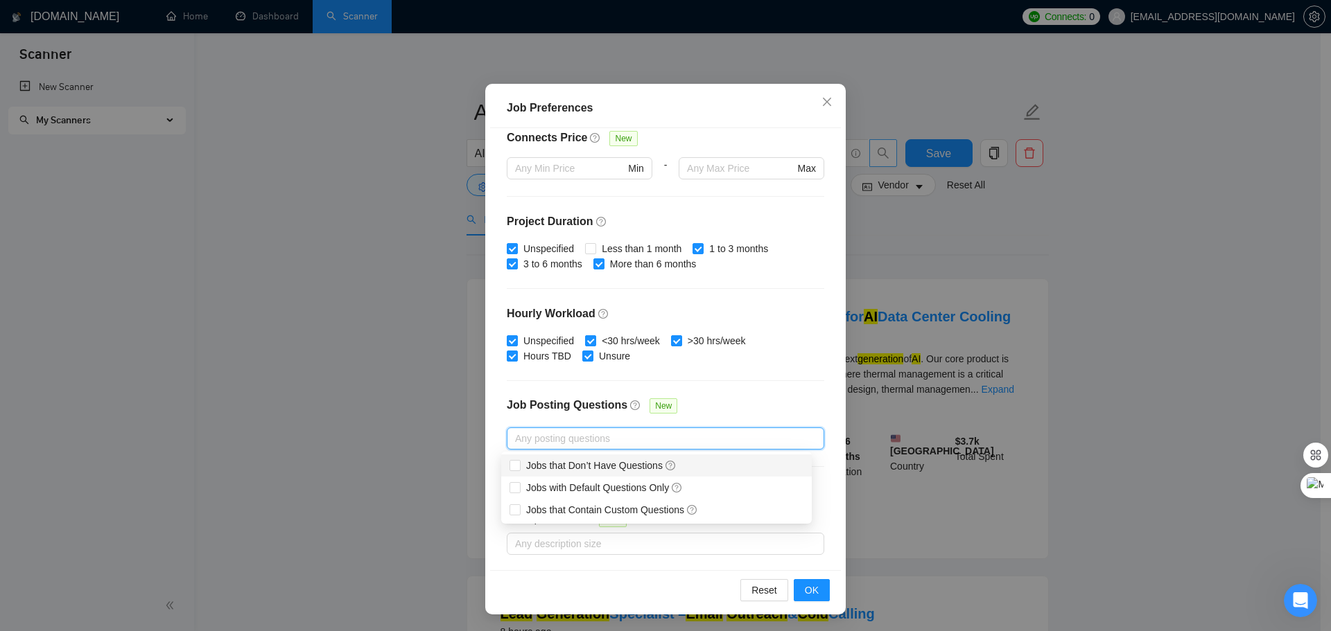
click at [731, 405] on div "Job Posting Questions New" at bounding box center [665, 413] width 317 height 30
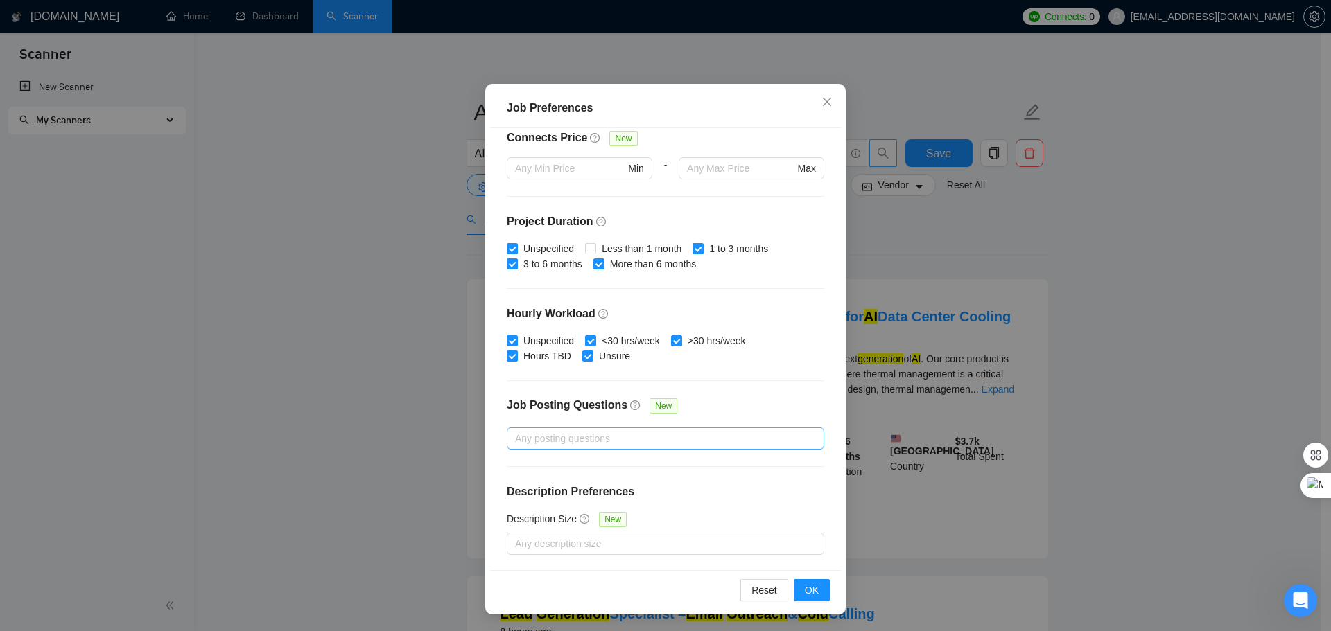
click at [681, 444] on div at bounding box center [658, 438] width 297 height 17
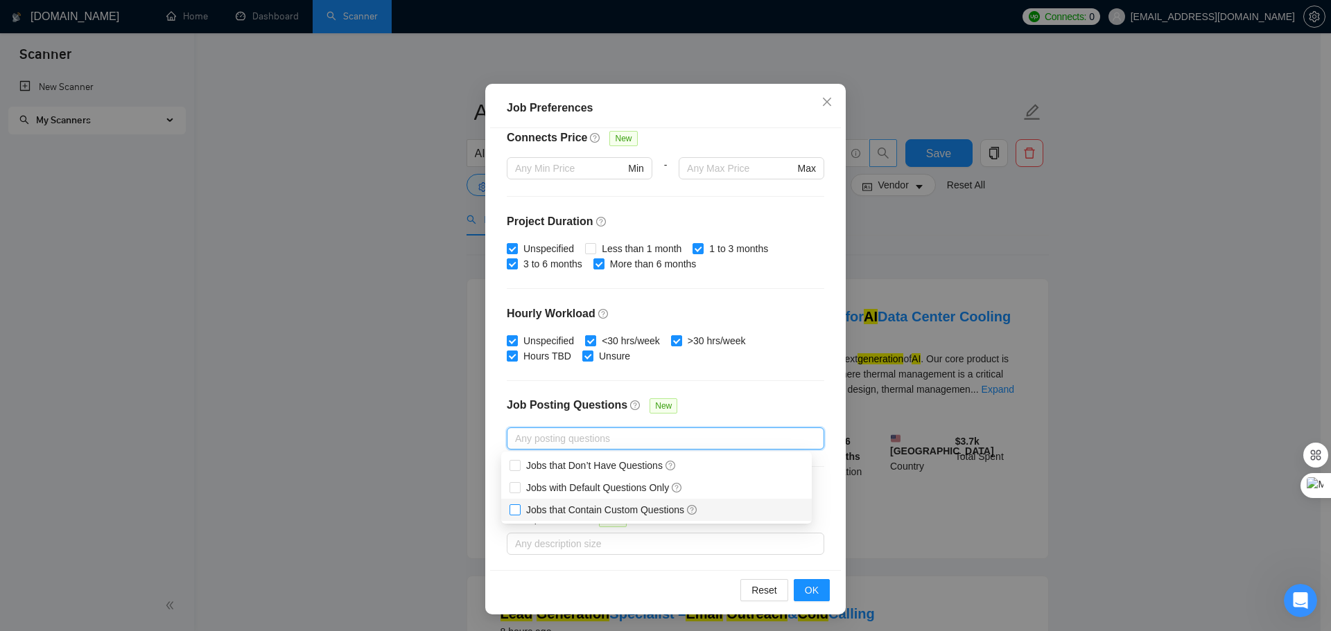
click at [607, 511] on span "Jobs that Contain Custom Questions" at bounding box center [612, 510] width 172 height 11
click at [519, 511] on input "Jobs that Contain Custom Questions" at bounding box center [514, 510] width 10 height 10
checkbox input "true"
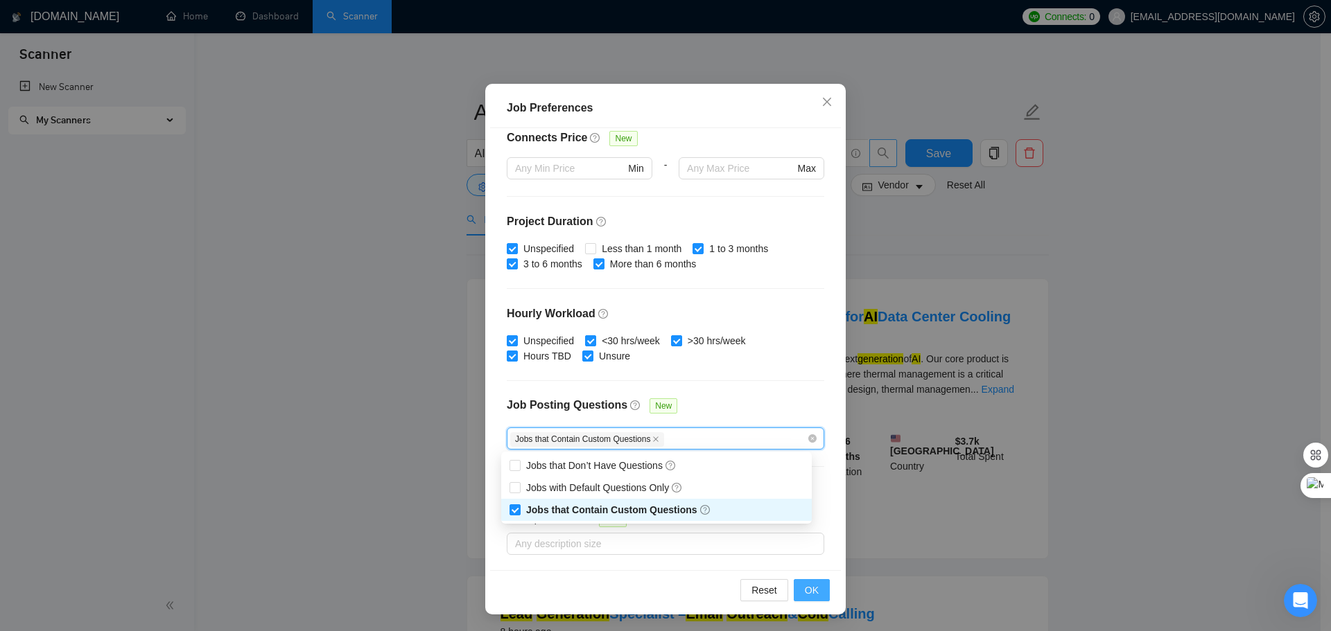
click at [797, 588] on button "OK" at bounding box center [812, 590] width 36 height 22
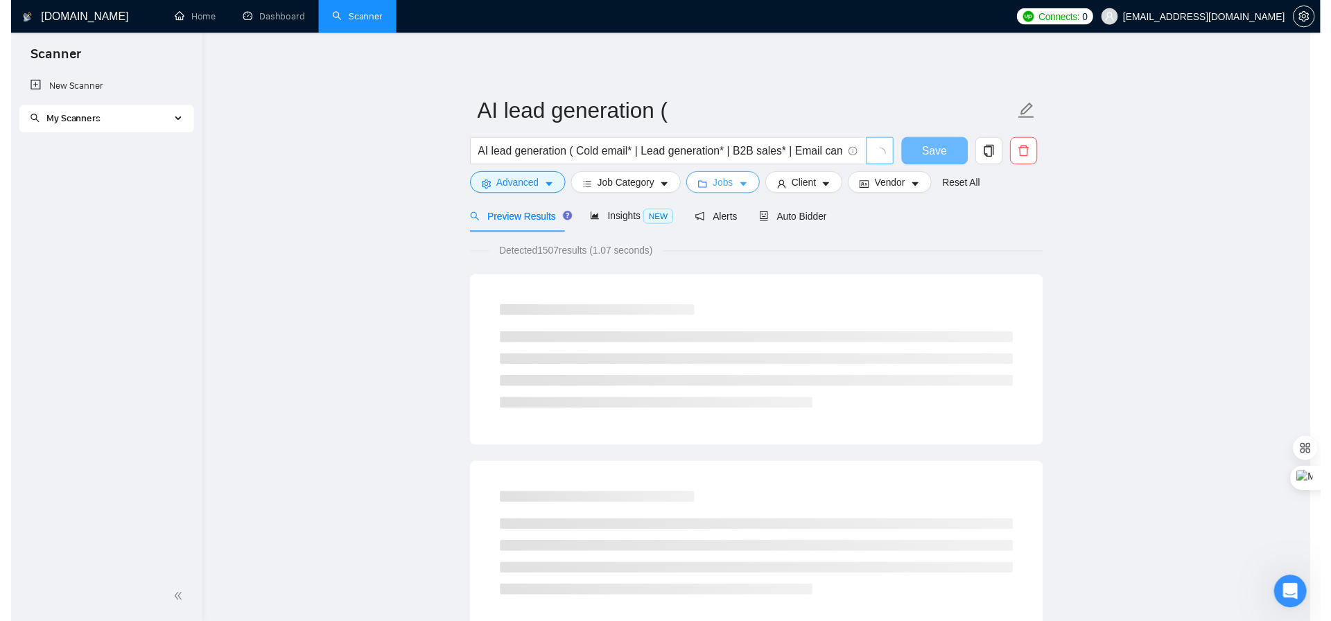
scroll to position [0, 0]
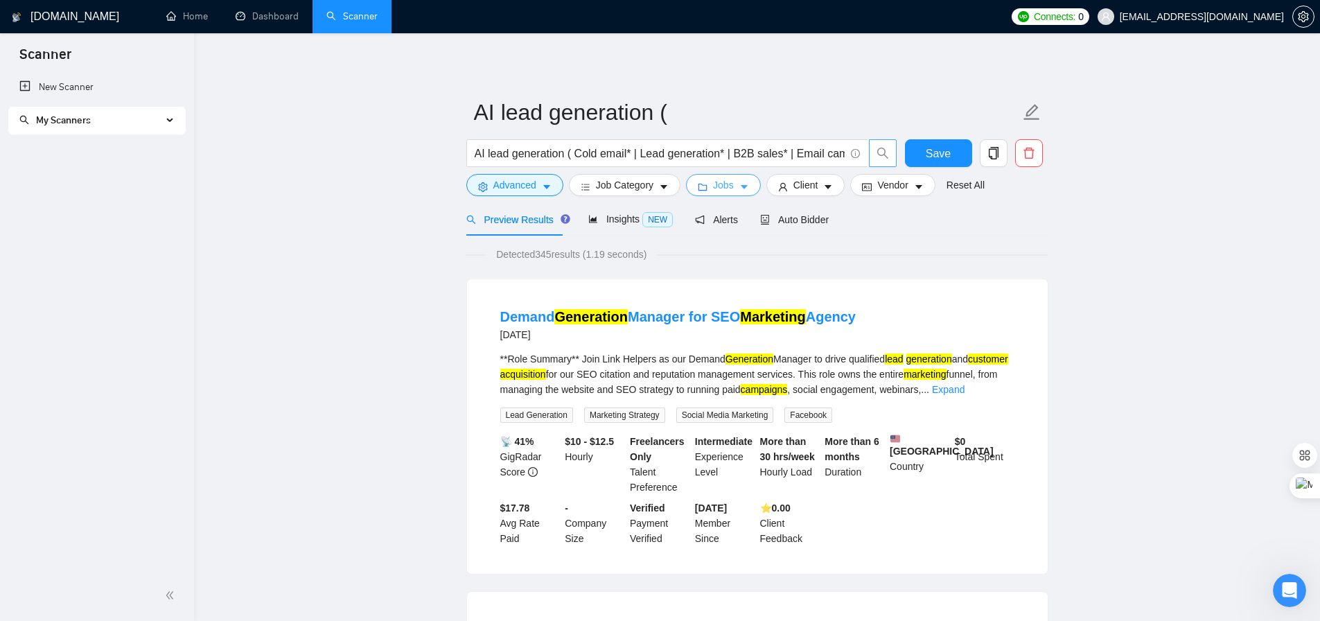
click at [713, 186] on span "Jobs" at bounding box center [723, 184] width 21 height 15
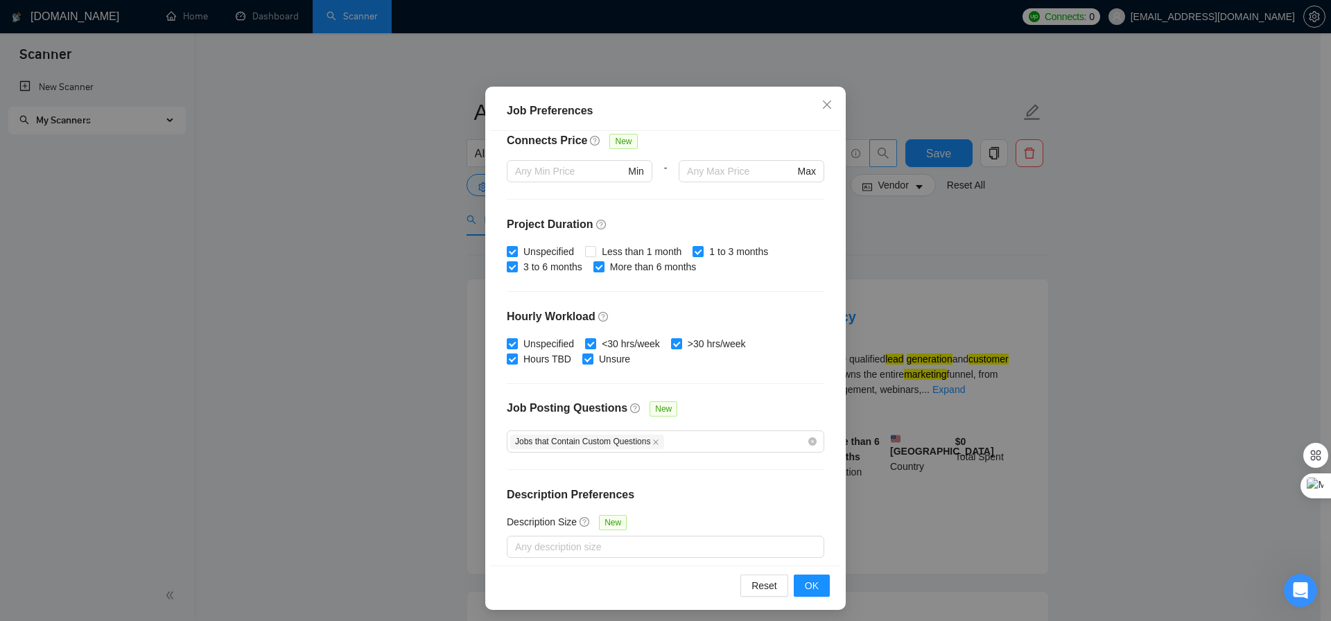
scroll to position [77, 0]
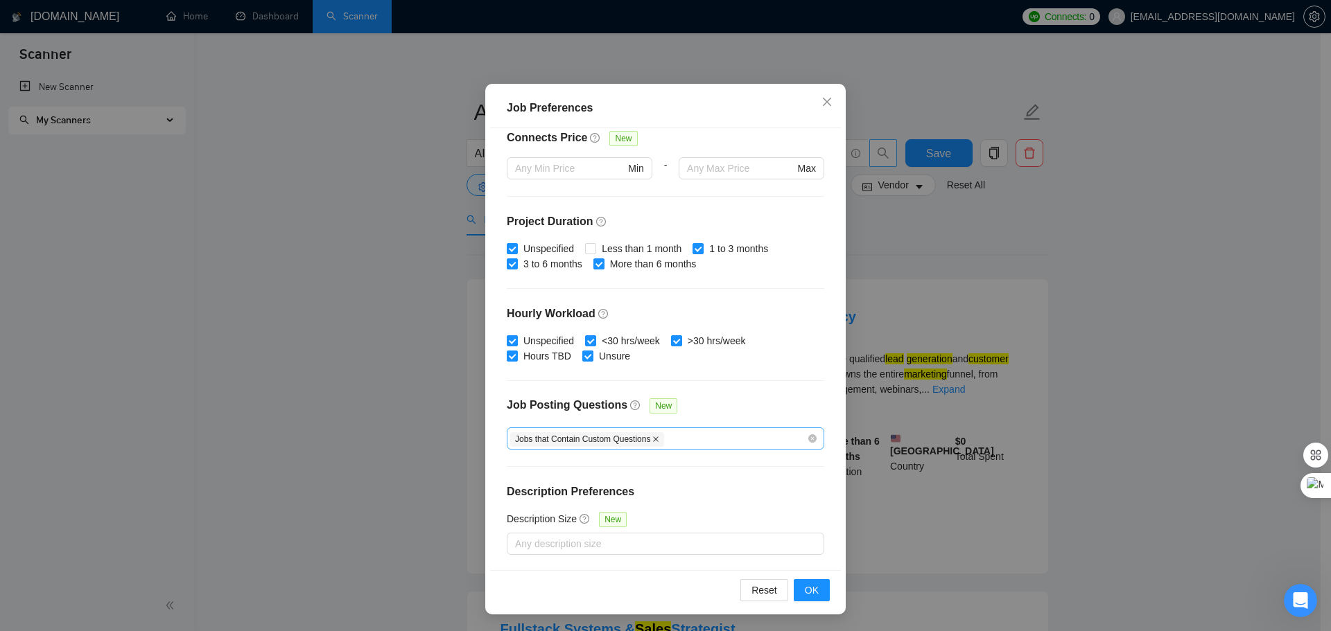
click at [652, 441] on icon "close" at bounding box center [655, 439] width 7 height 7
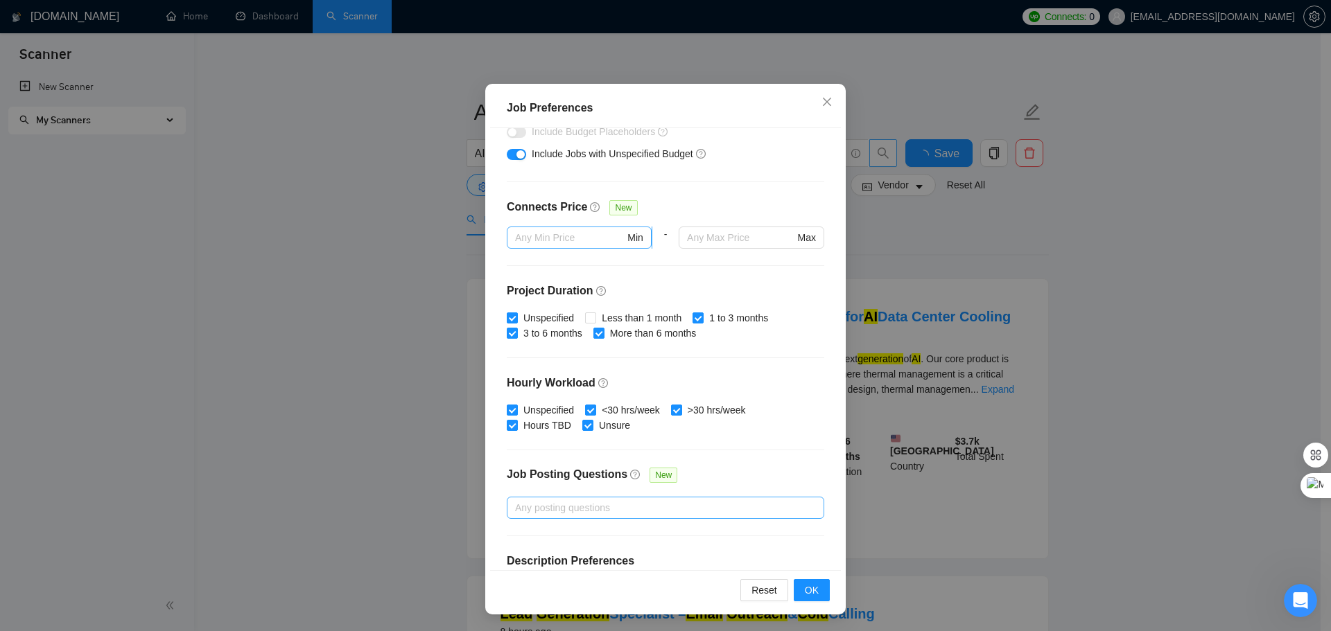
scroll to position [200, 0]
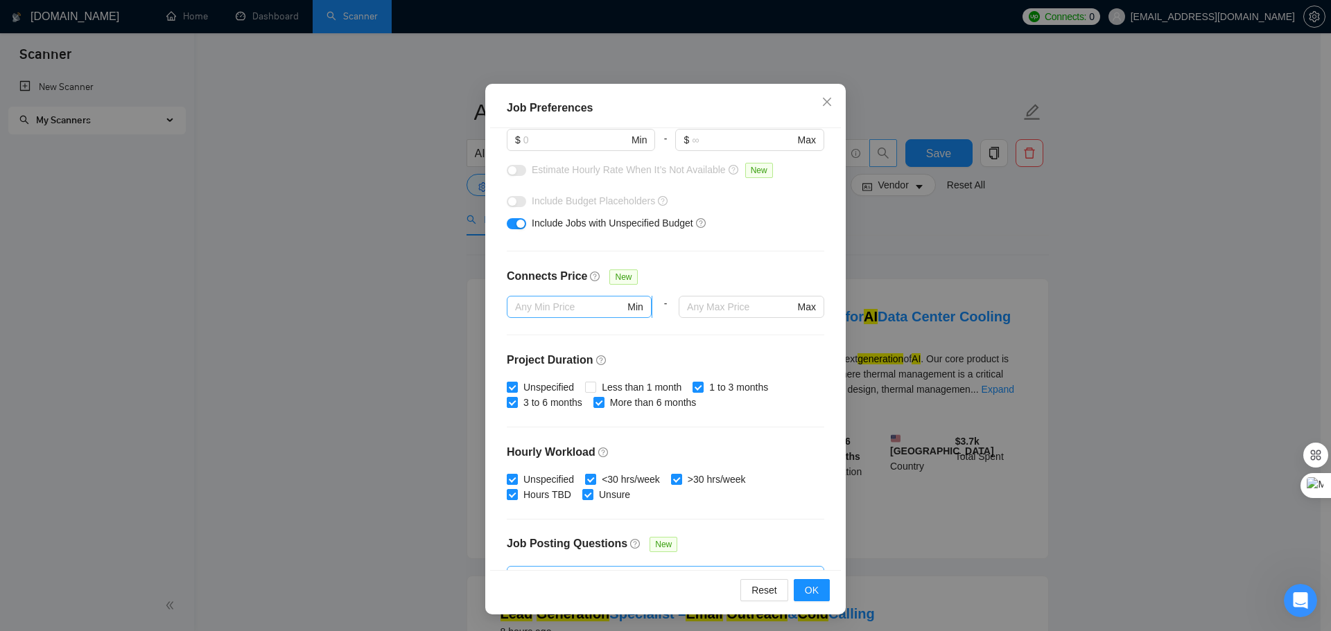
click at [562, 309] on input "text" at bounding box center [570, 306] width 110 height 15
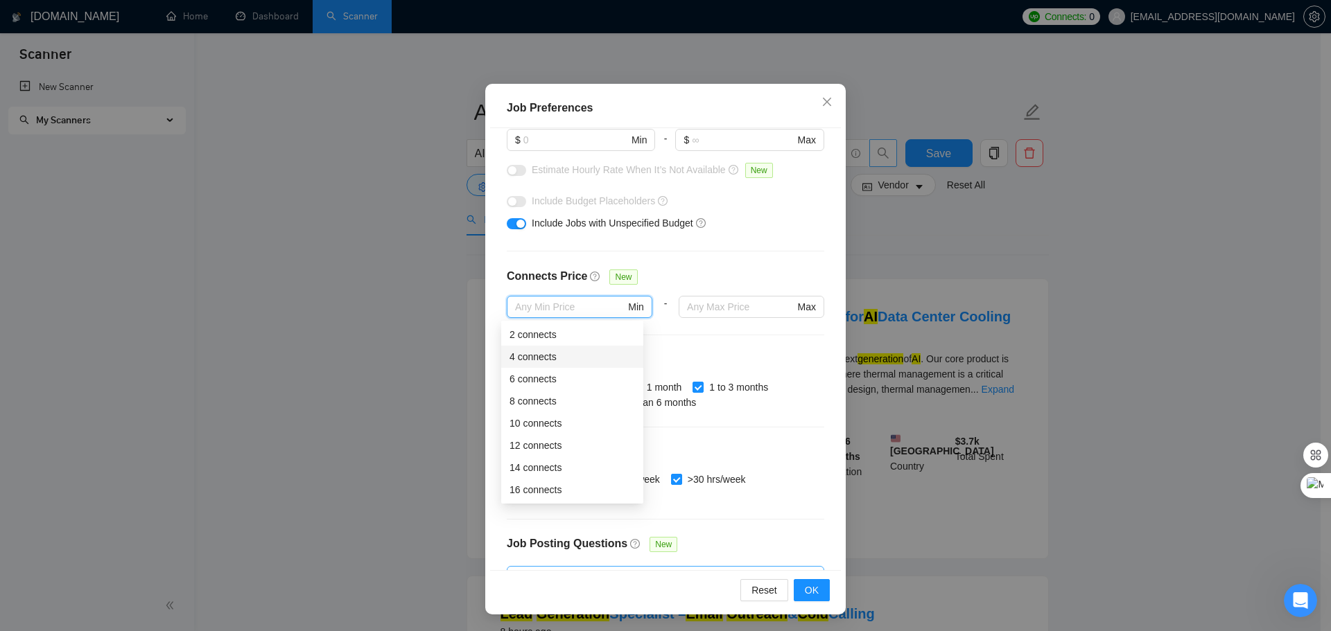
click at [540, 354] on div "4 connects" at bounding box center [571, 356] width 125 height 15
type input "4"
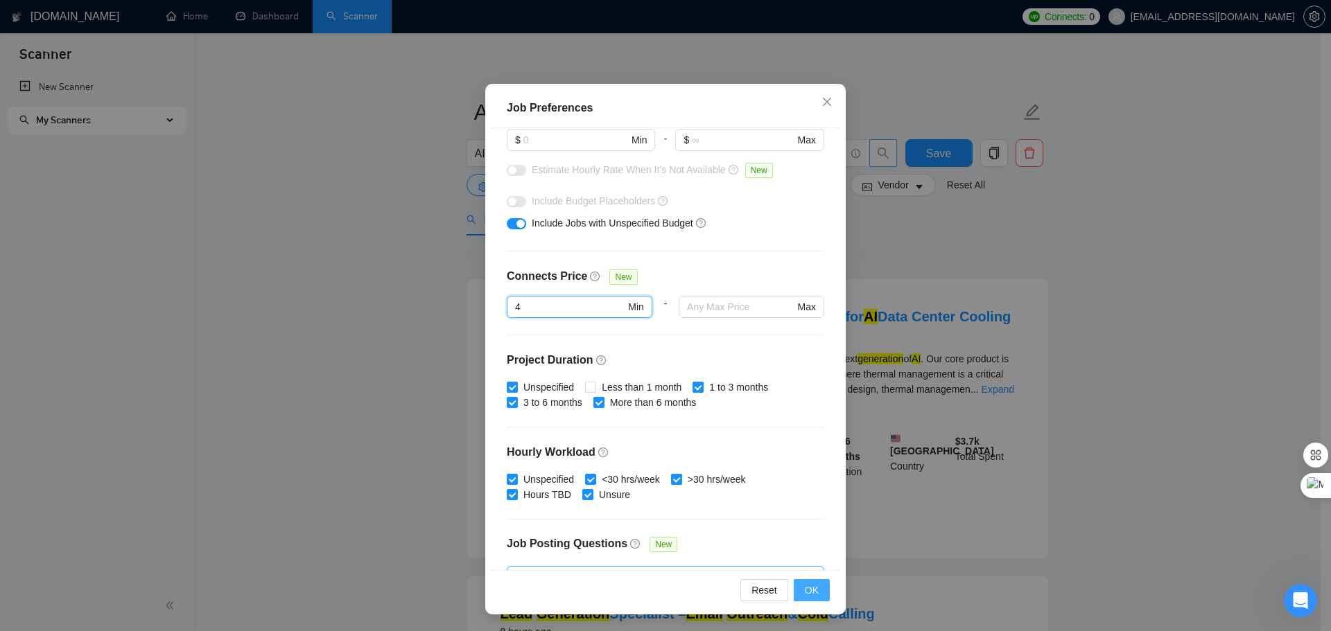
click at [796, 590] on button "OK" at bounding box center [812, 590] width 36 height 22
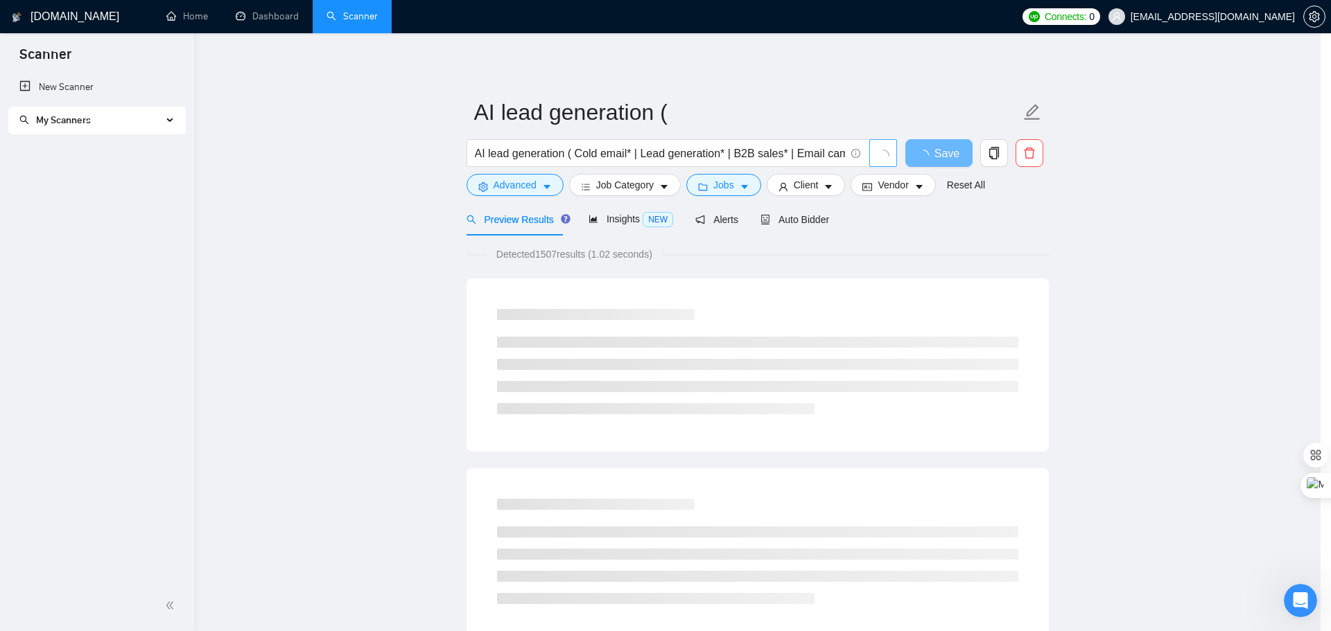
scroll to position [0, 0]
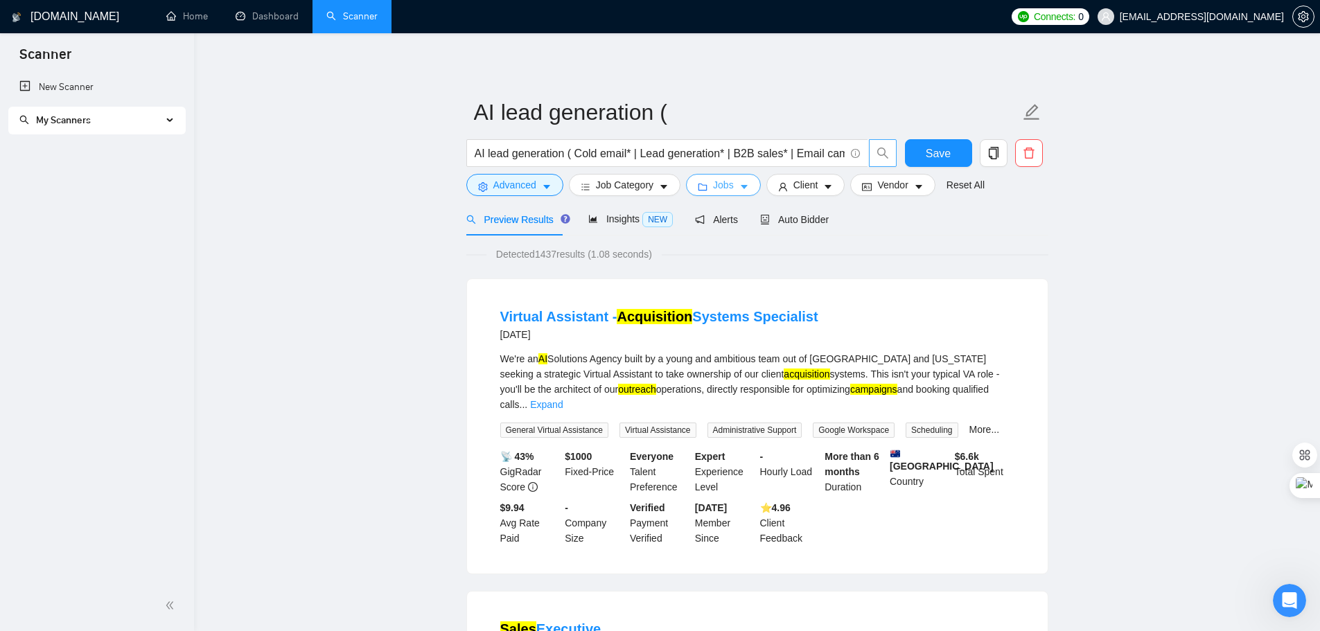
click at [708, 184] on button "Jobs" at bounding box center [723, 185] width 75 height 22
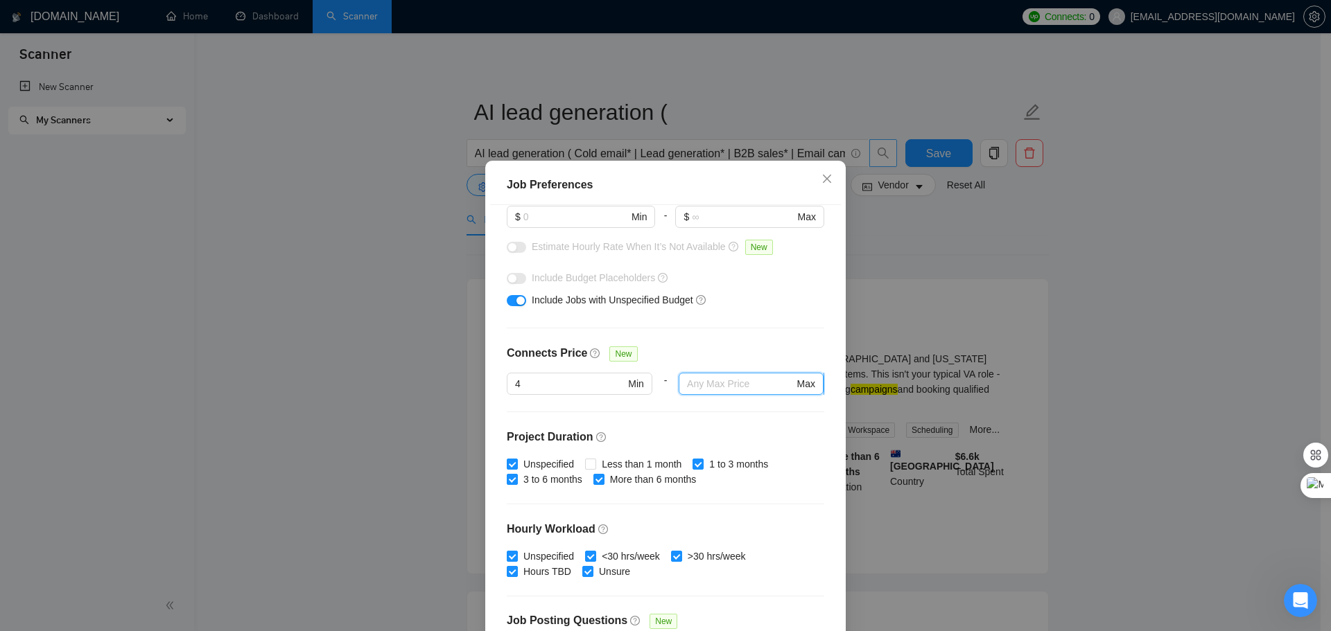
click at [701, 388] on input "text" at bounding box center [740, 383] width 107 height 15
click at [702, 388] on input "text" at bounding box center [740, 383] width 107 height 15
click at [692, 346] on div "Connects Price New" at bounding box center [665, 359] width 317 height 28
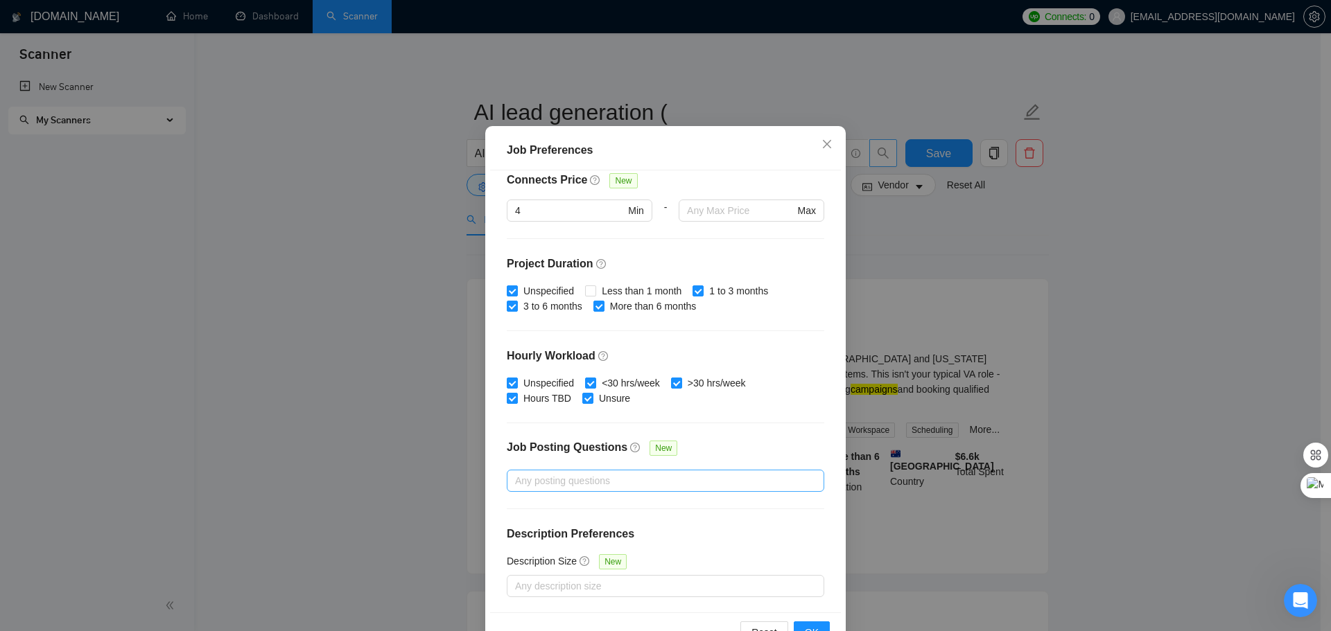
scroll to position [77, 0]
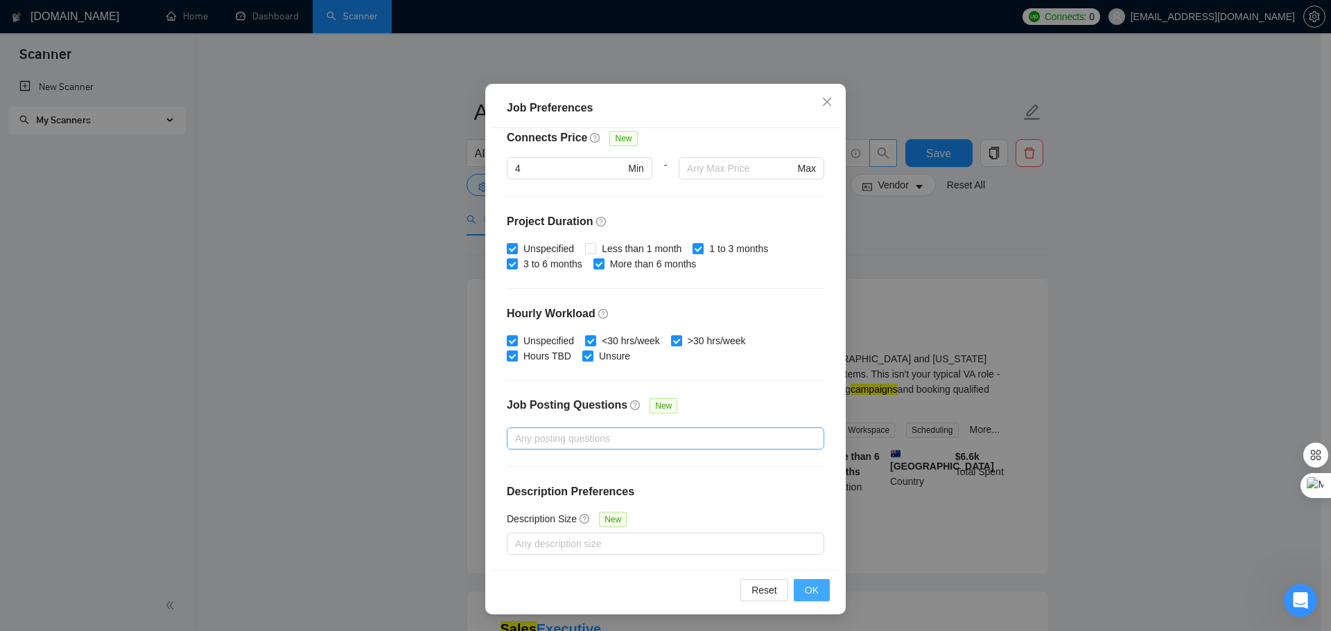
click at [806, 597] on span "OK" at bounding box center [812, 590] width 14 height 15
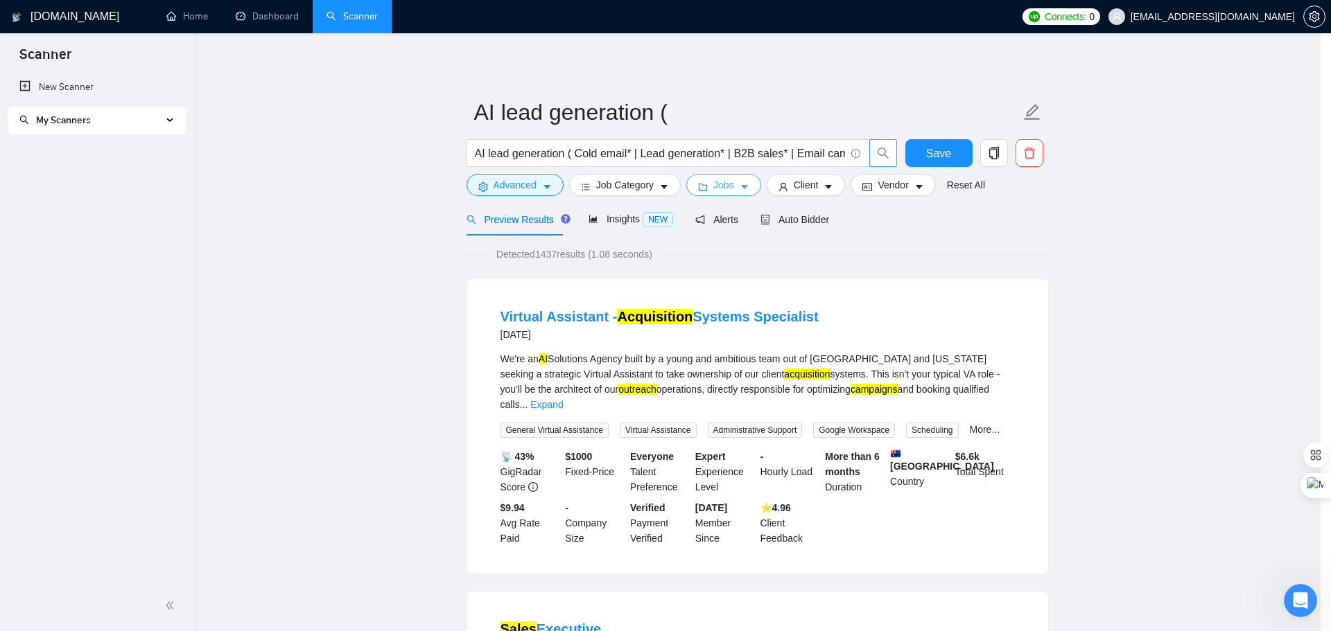
scroll to position [0, 0]
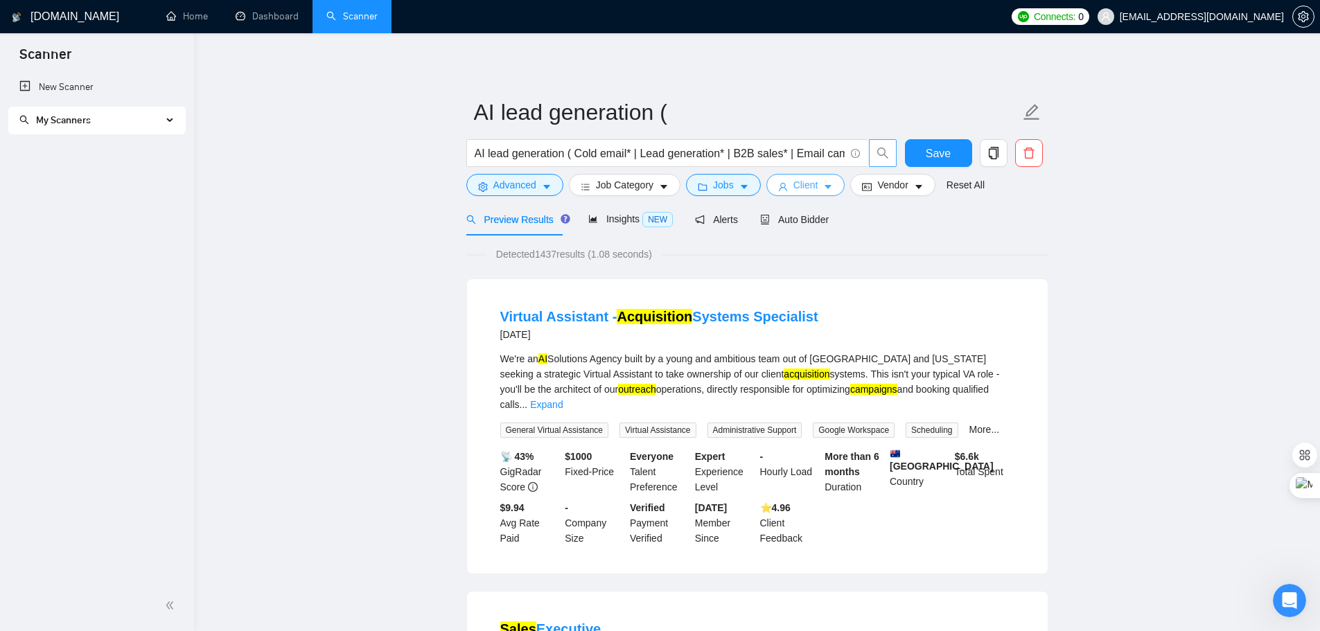
click at [796, 189] on span "Client" at bounding box center [806, 184] width 25 height 15
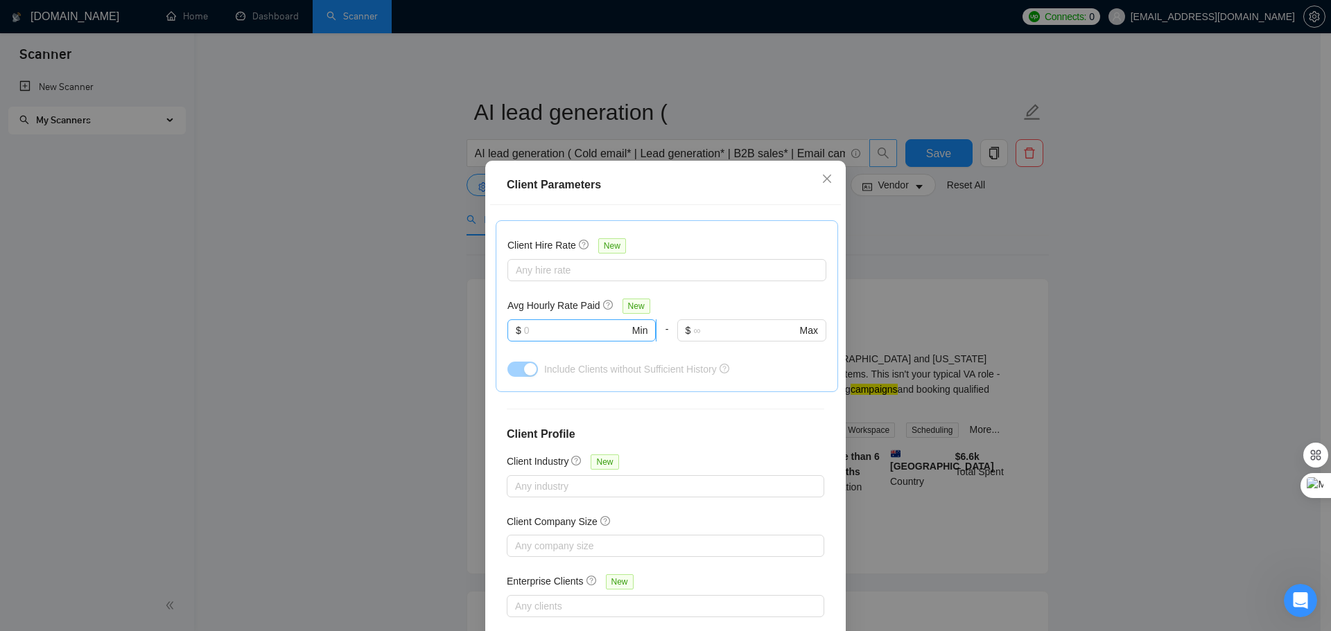
click at [562, 328] on input "text" at bounding box center [576, 330] width 105 height 15
click at [545, 268] on div at bounding box center [660, 270] width 298 height 17
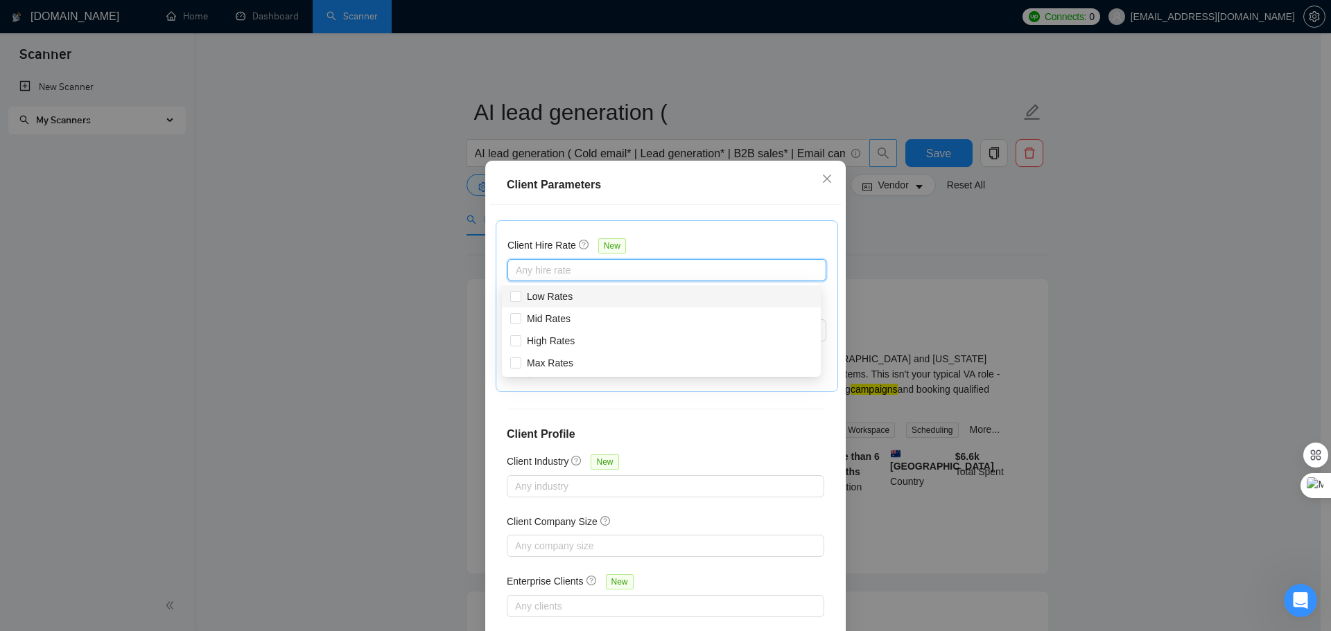
click at [545, 268] on div at bounding box center [660, 270] width 298 height 17
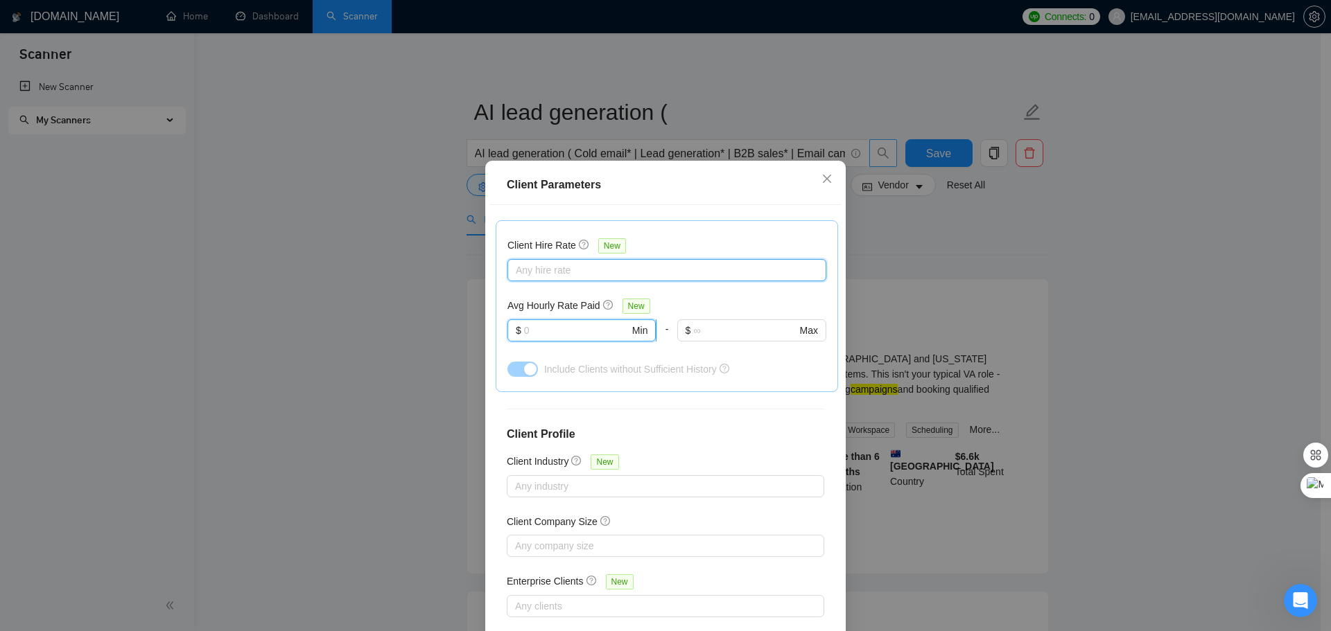
click at [568, 334] on input "text" at bounding box center [576, 330] width 105 height 15
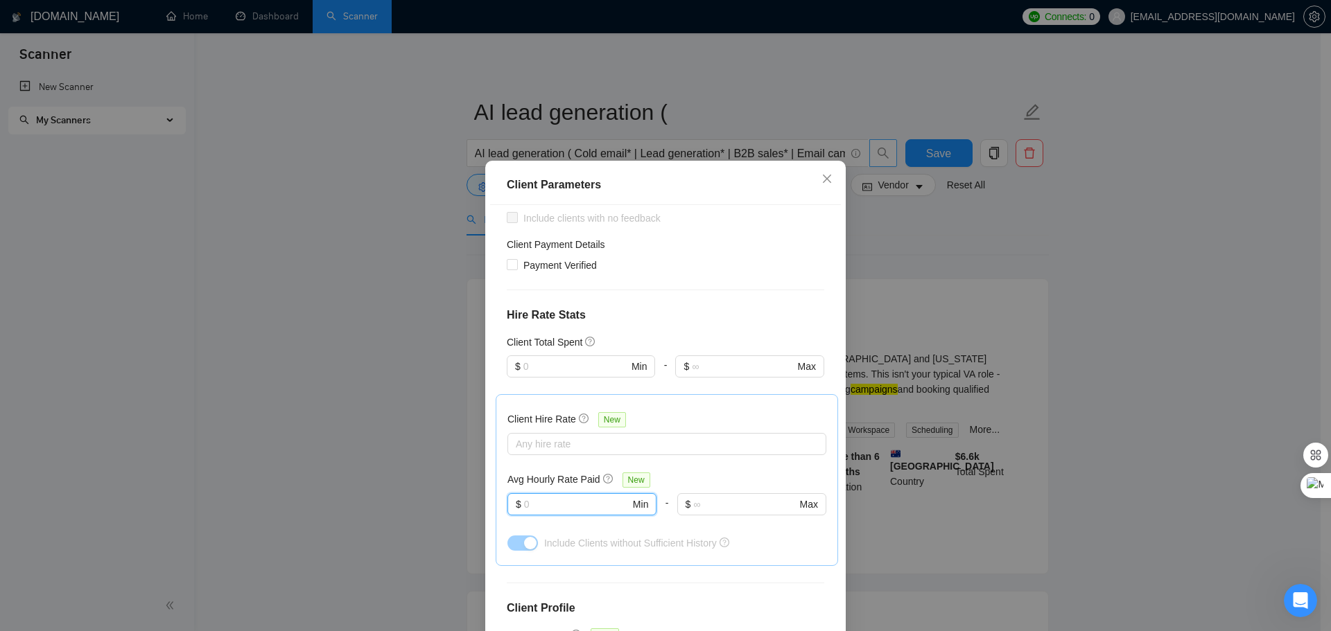
scroll to position [143, 0]
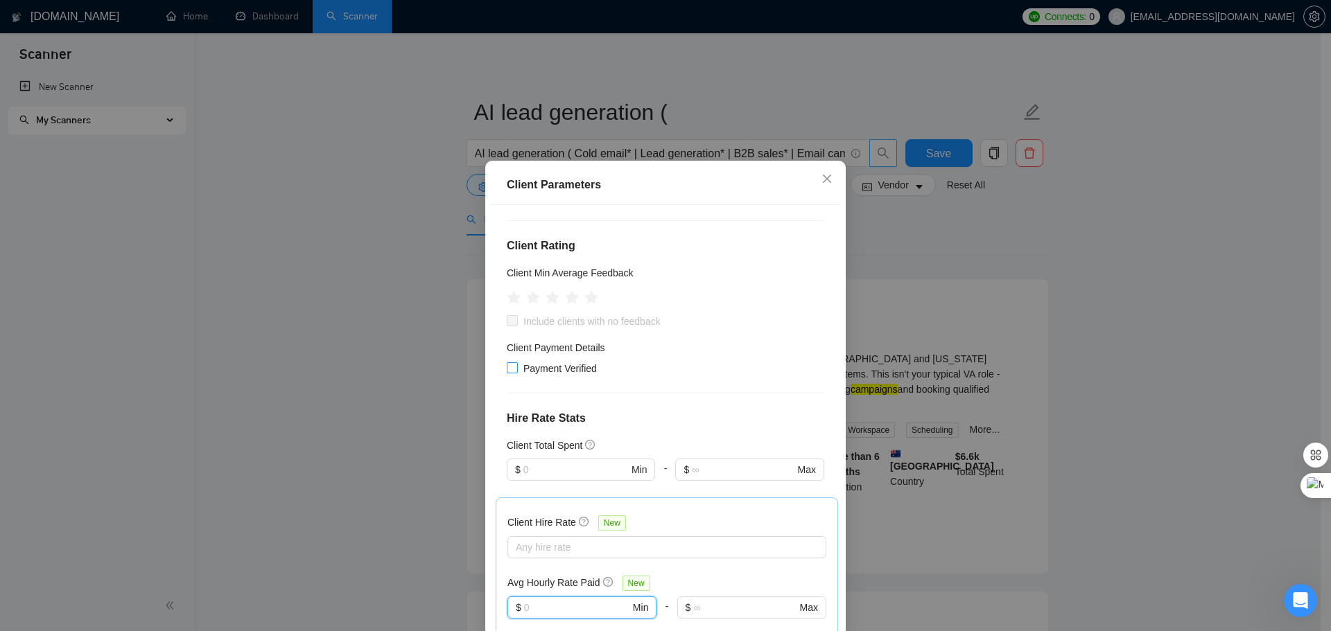
drag, startPoint x: 509, startPoint y: 371, endPoint x: 557, endPoint y: 425, distance: 72.2
click at [510, 371] on input "Payment Verified" at bounding box center [512, 368] width 10 height 10
checkbox input "true"
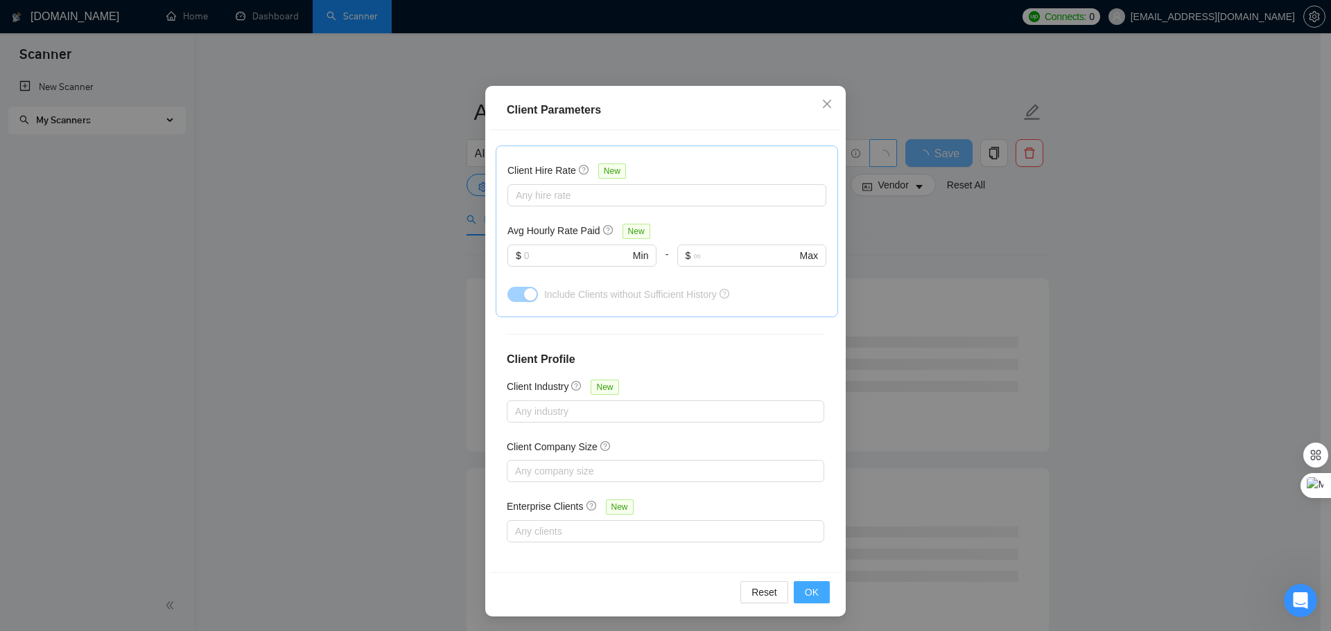
scroll to position [77, 0]
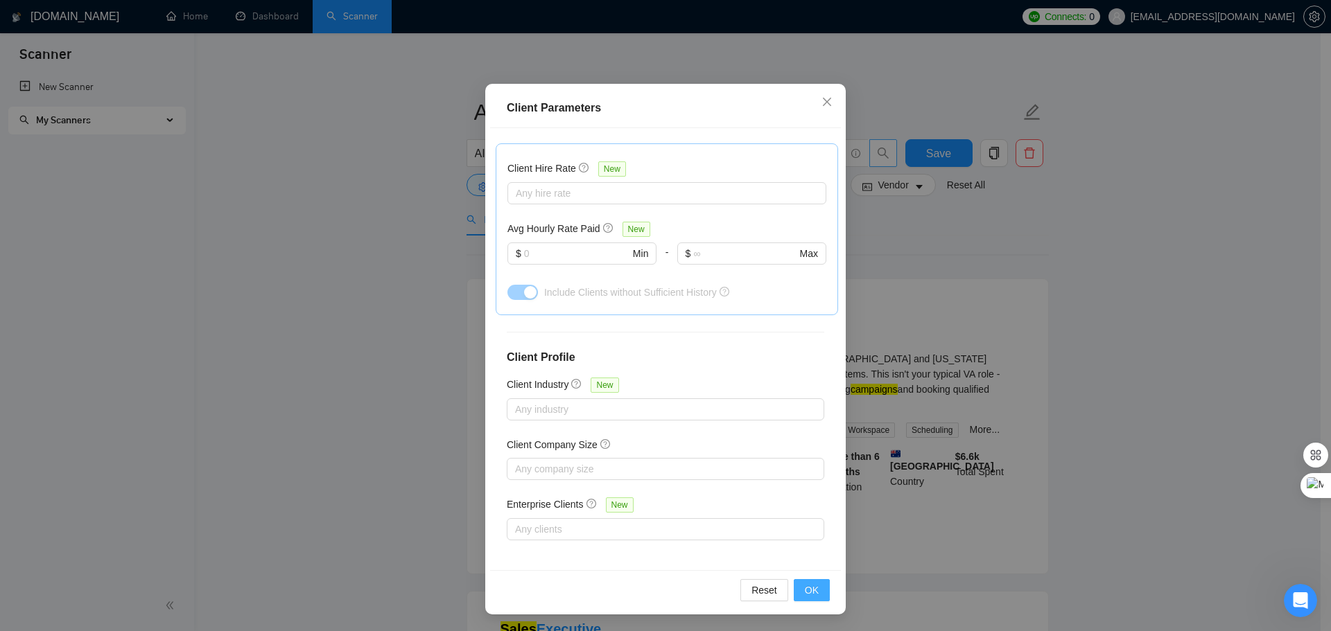
click at [811, 589] on span "OK" at bounding box center [812, 590] width 14 height 15
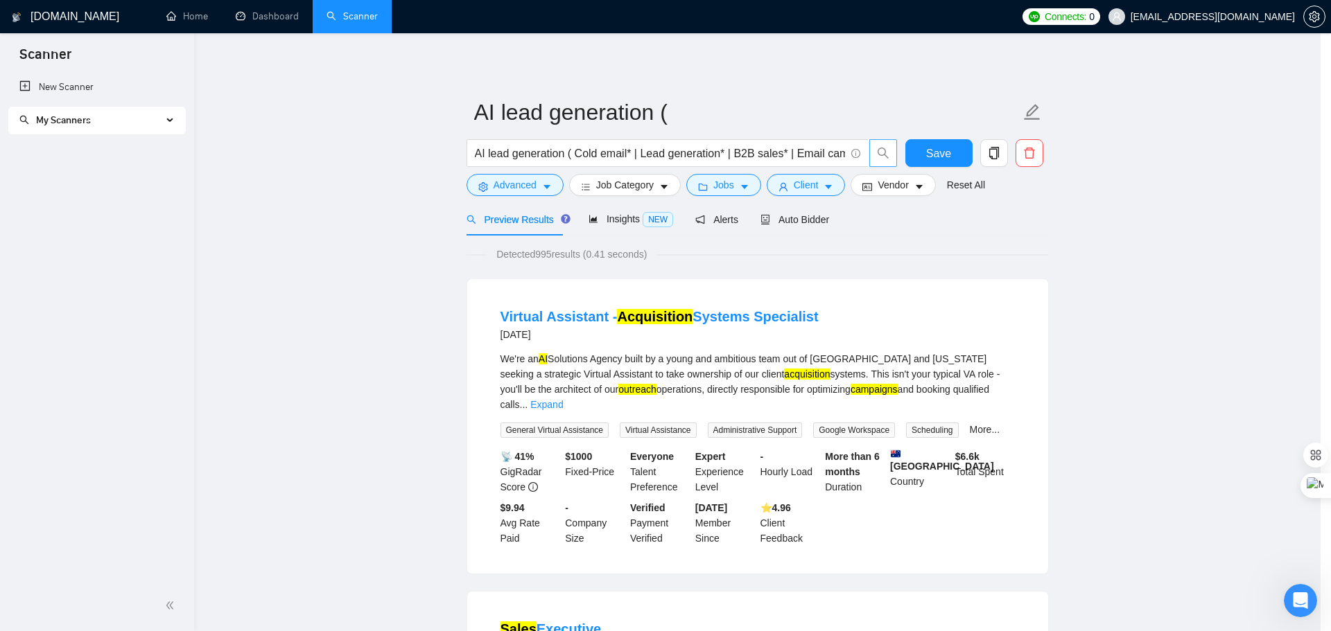
scroll to position [0, 0]
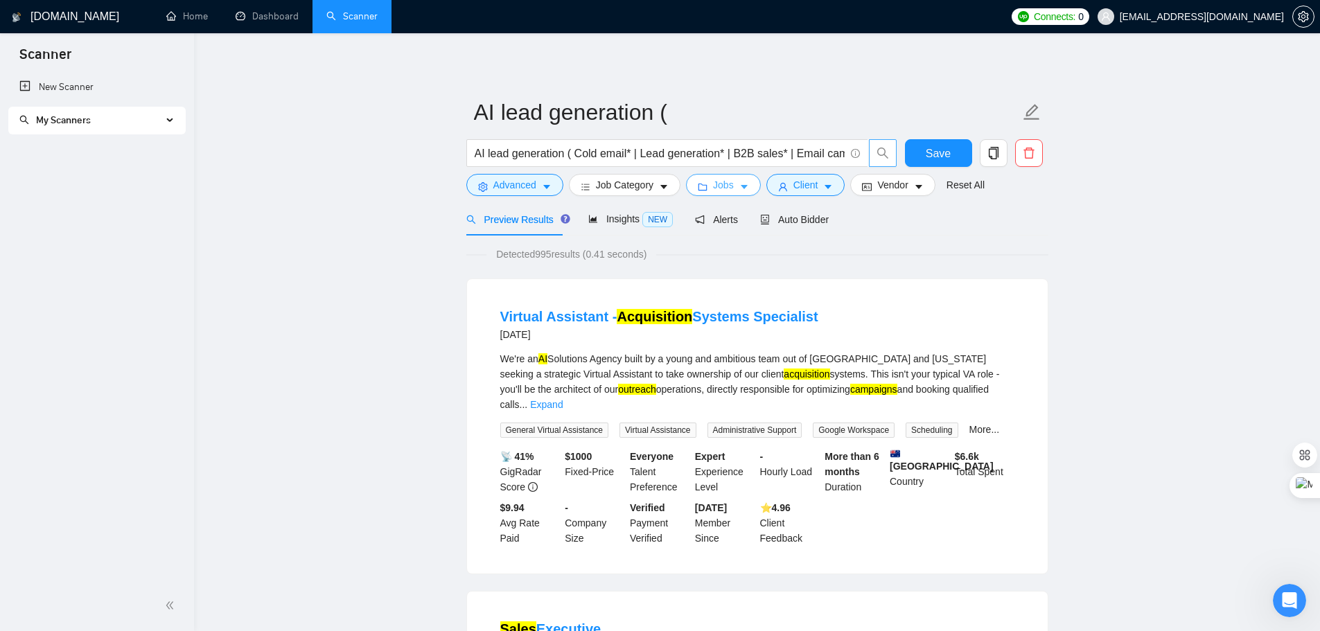
click at [719, 189] on span "Jobs" at bounding box center [723, 184] width 21 height 15
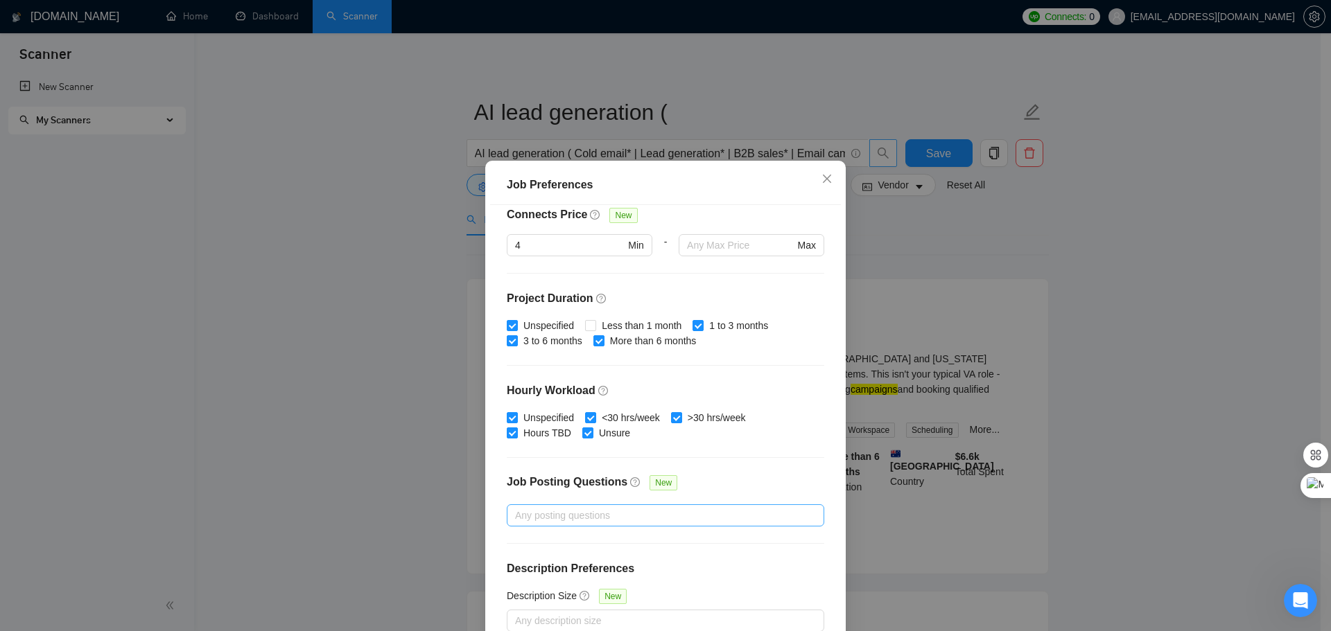
click at [923, 254] on div "Job Preferences Budget Project Type All Fixed Price Hourly Rate Fixed Price Bud…" at bounding box center [665, 315] width 1331 height 631
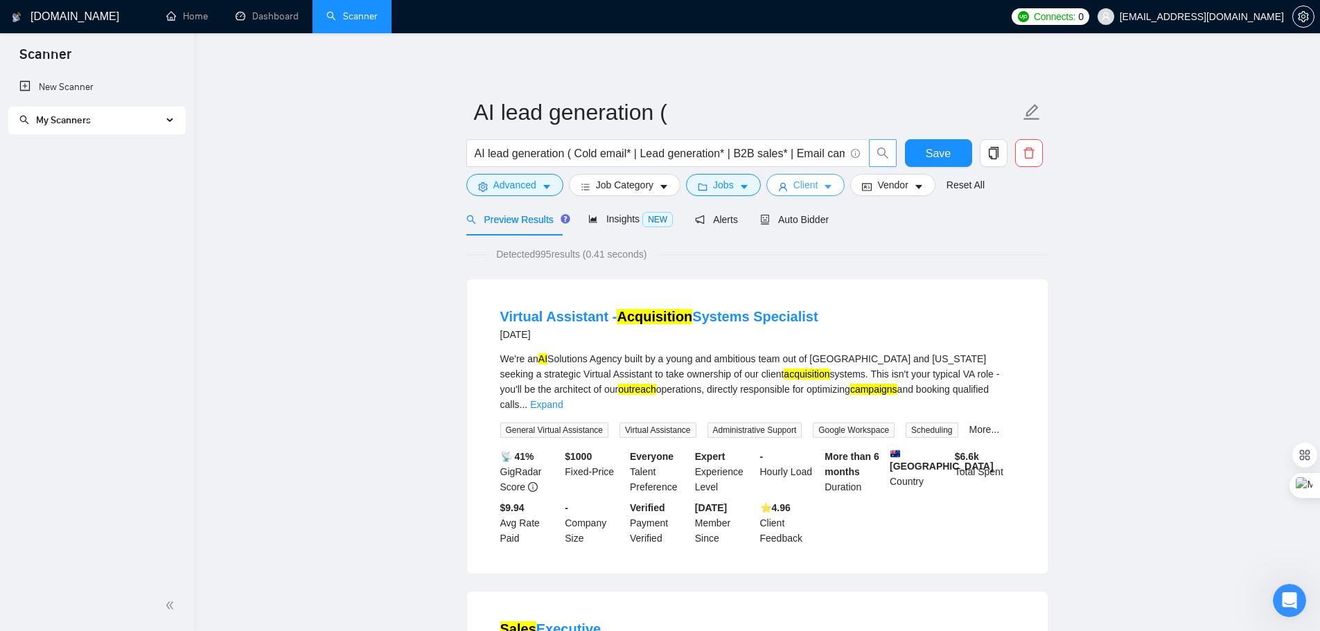
click at [808, 186] on span "Client" at bounding box center [806, 184] width 25 height 15
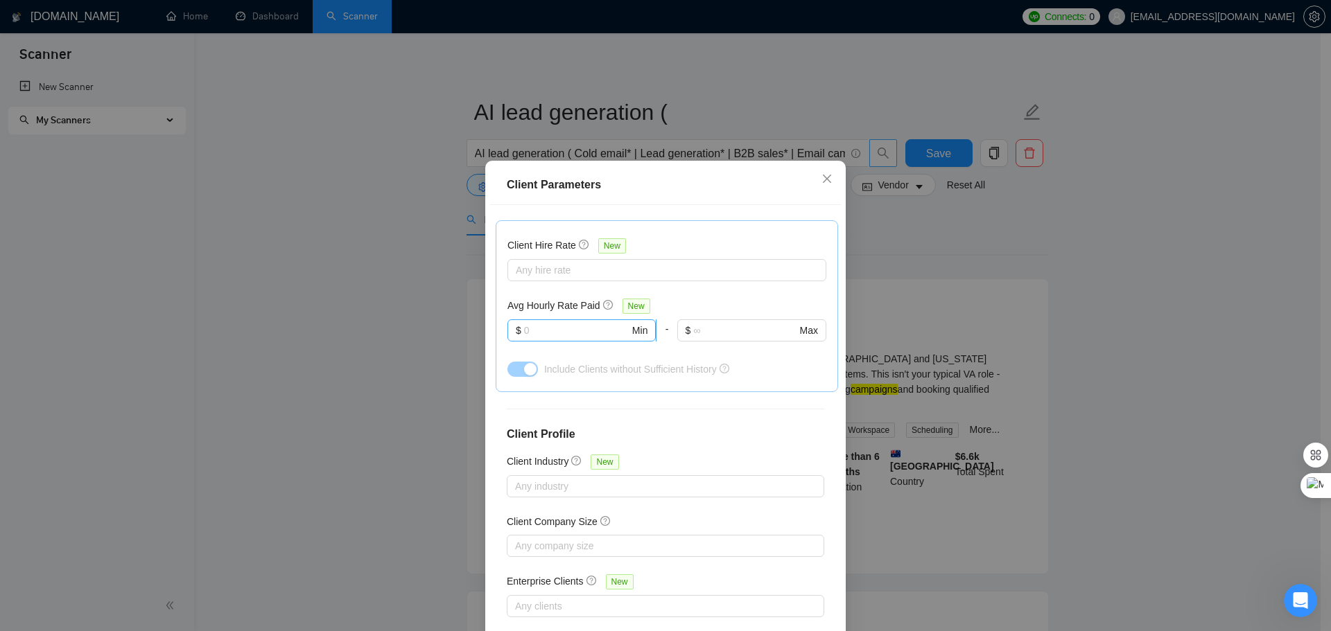
click at [571, 334] on input "text" at bounding box center [576, 330] width 105 height 15
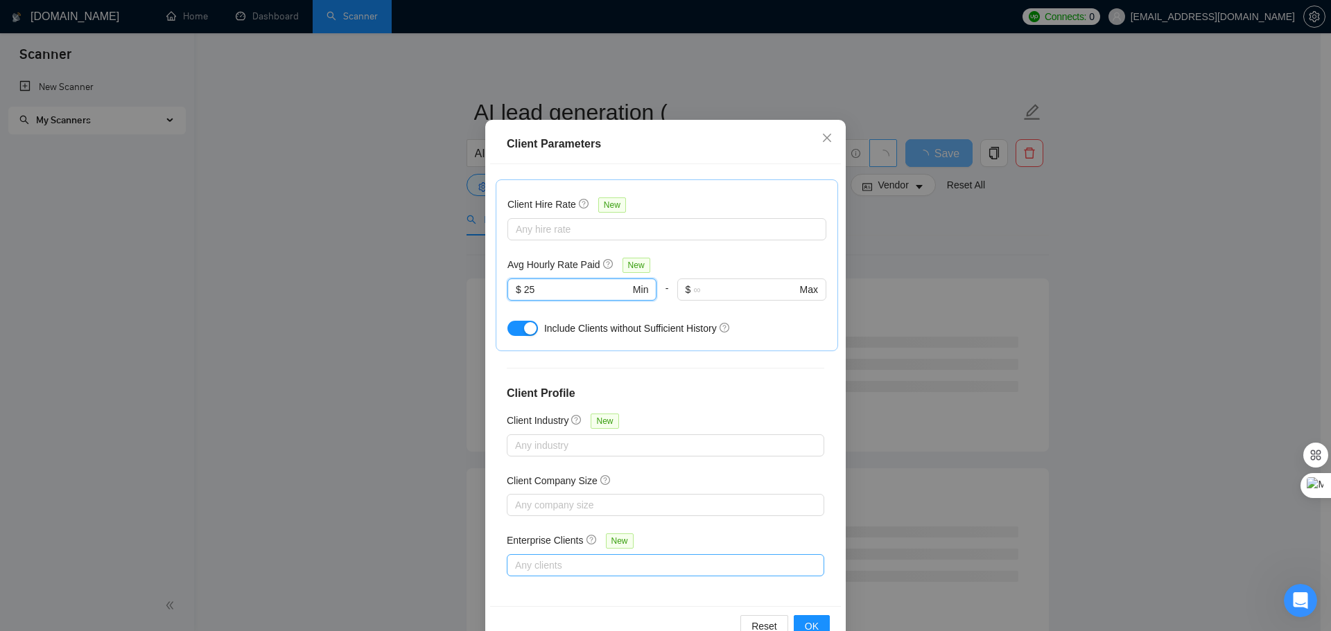
scroll to position [77, 0]
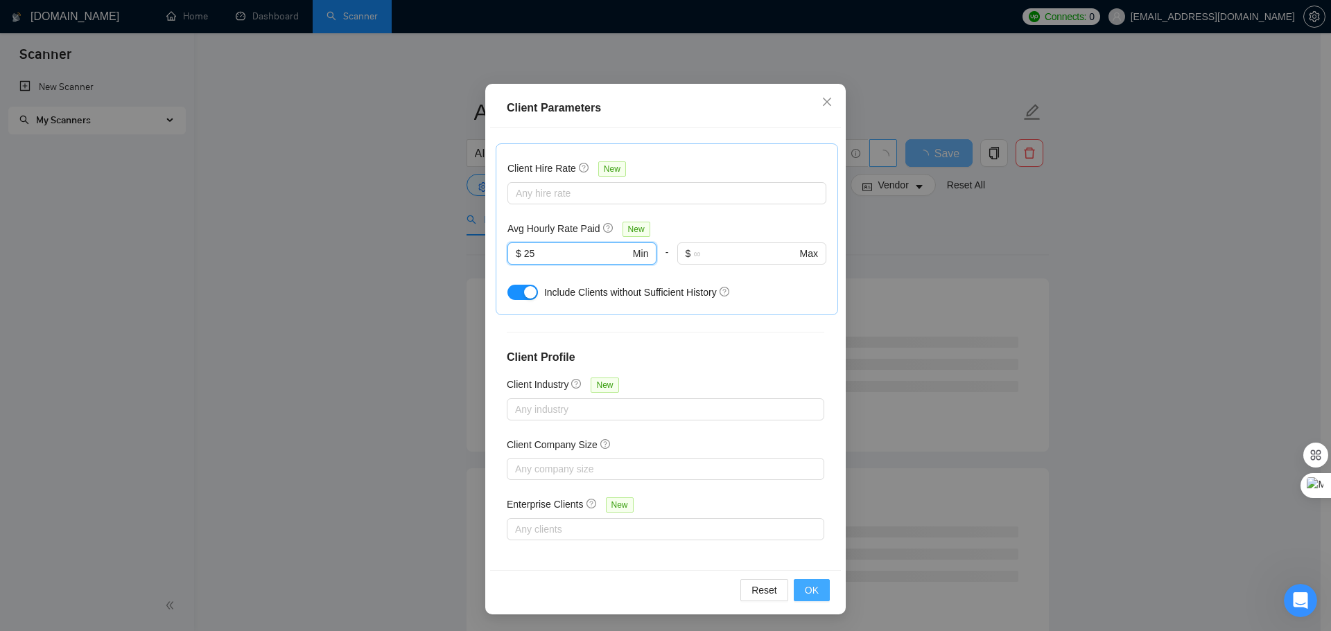
type input "25"
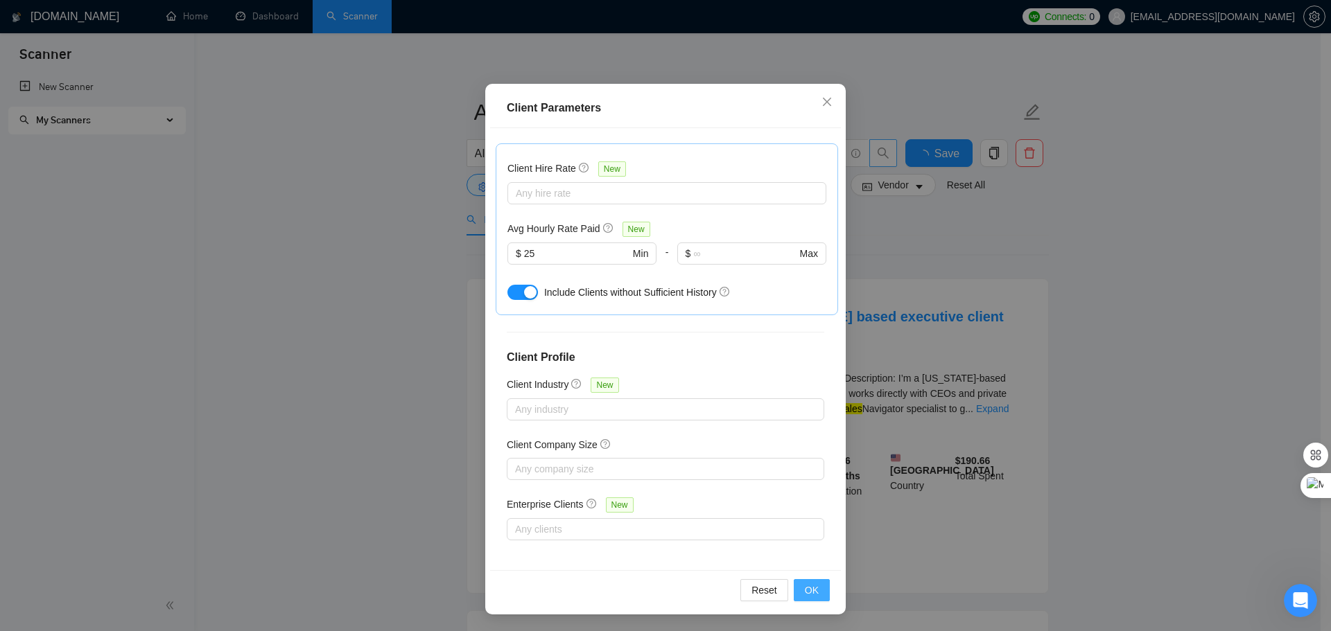
click at [805, 593] on span "OK" at bounding box center [812, 590] width 14 height 15
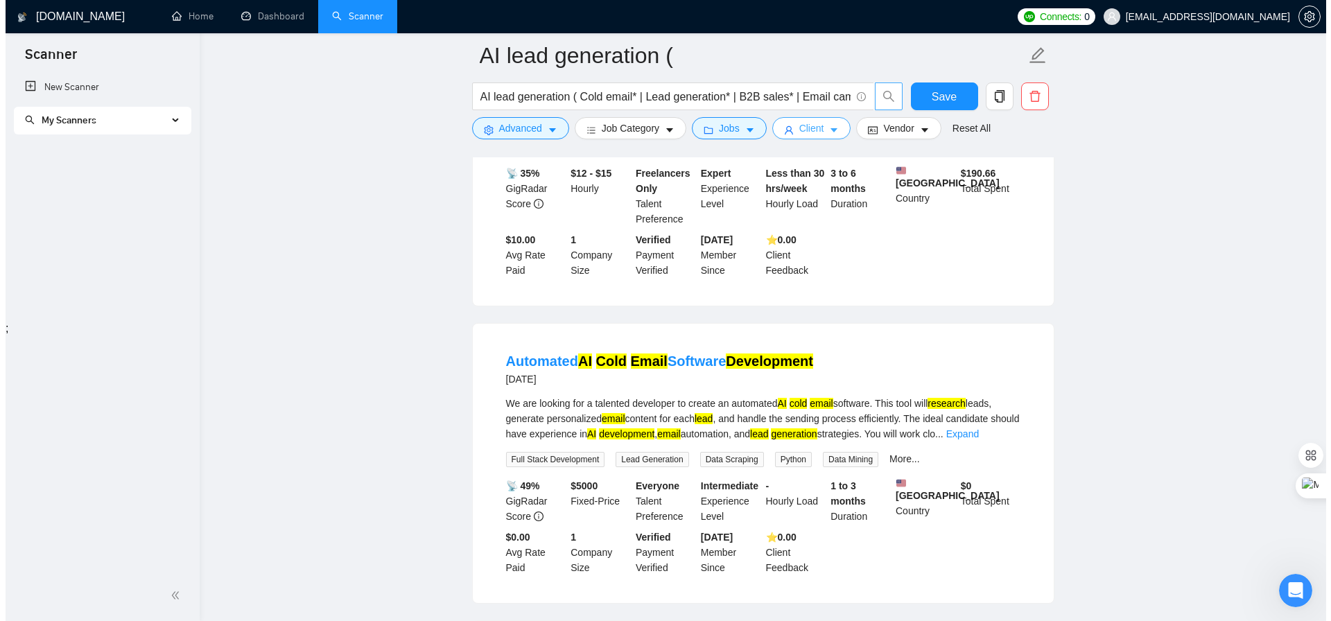
scroll to position [277, 0]
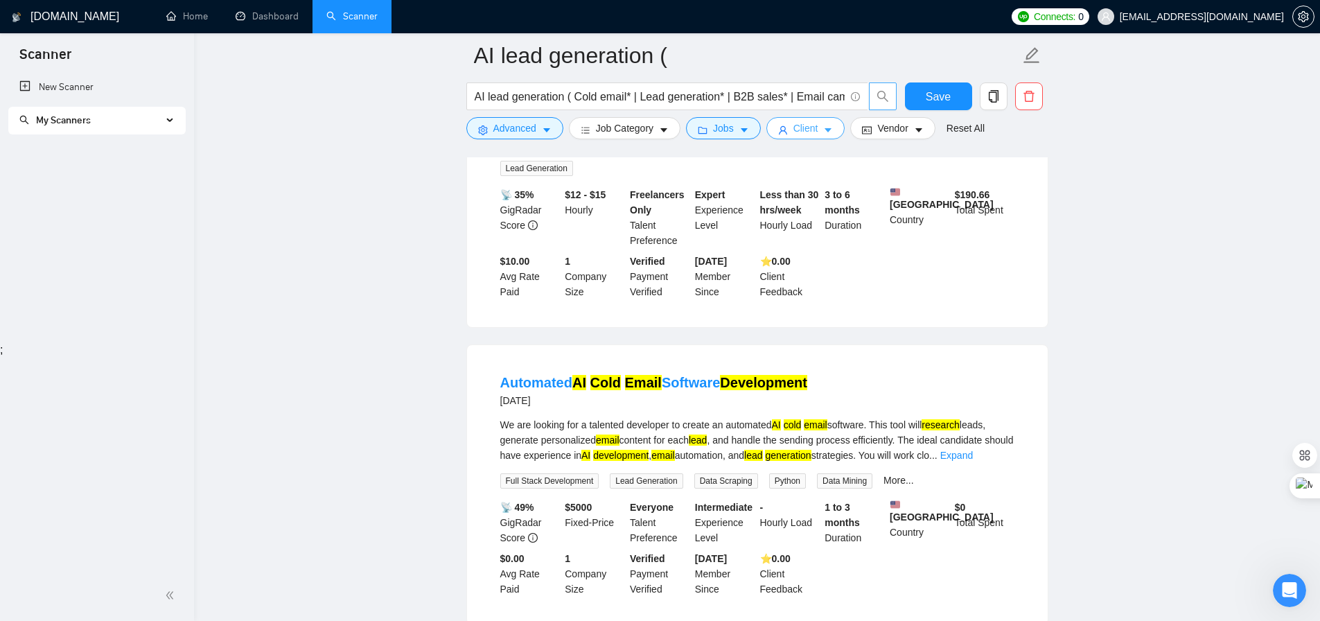
click at [806, 130] on span "Client" at bounding box center [806, 128] width 25 height 15
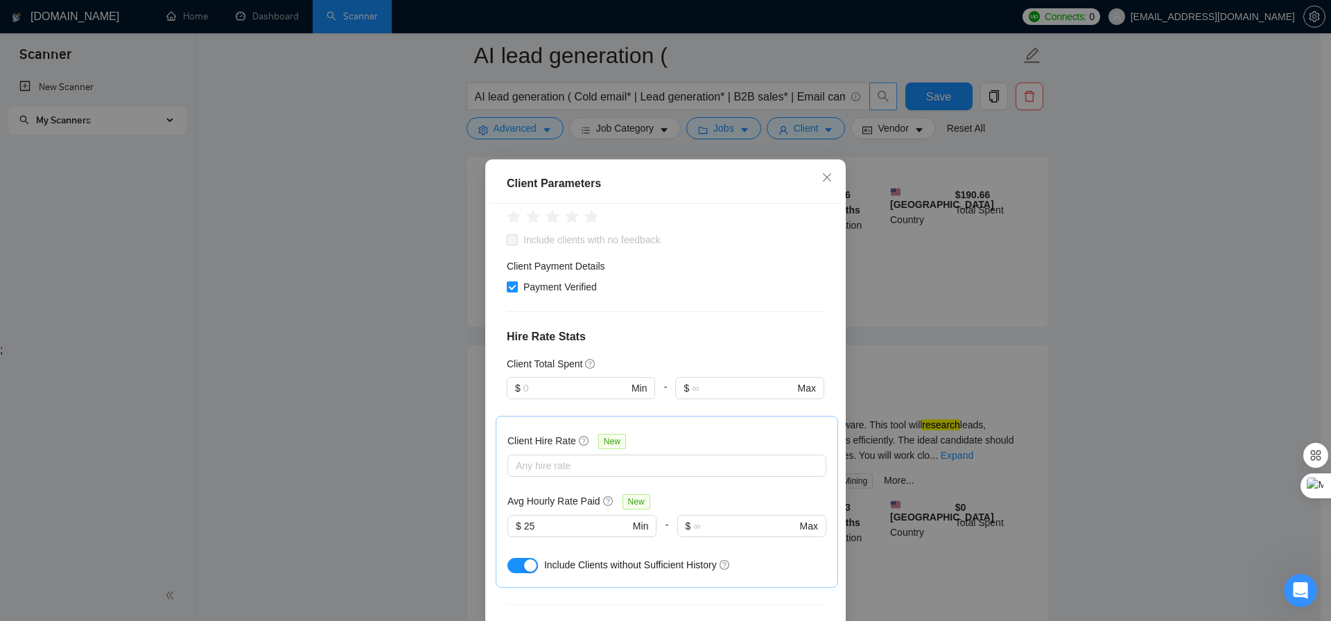
scroll to position [212, 0]
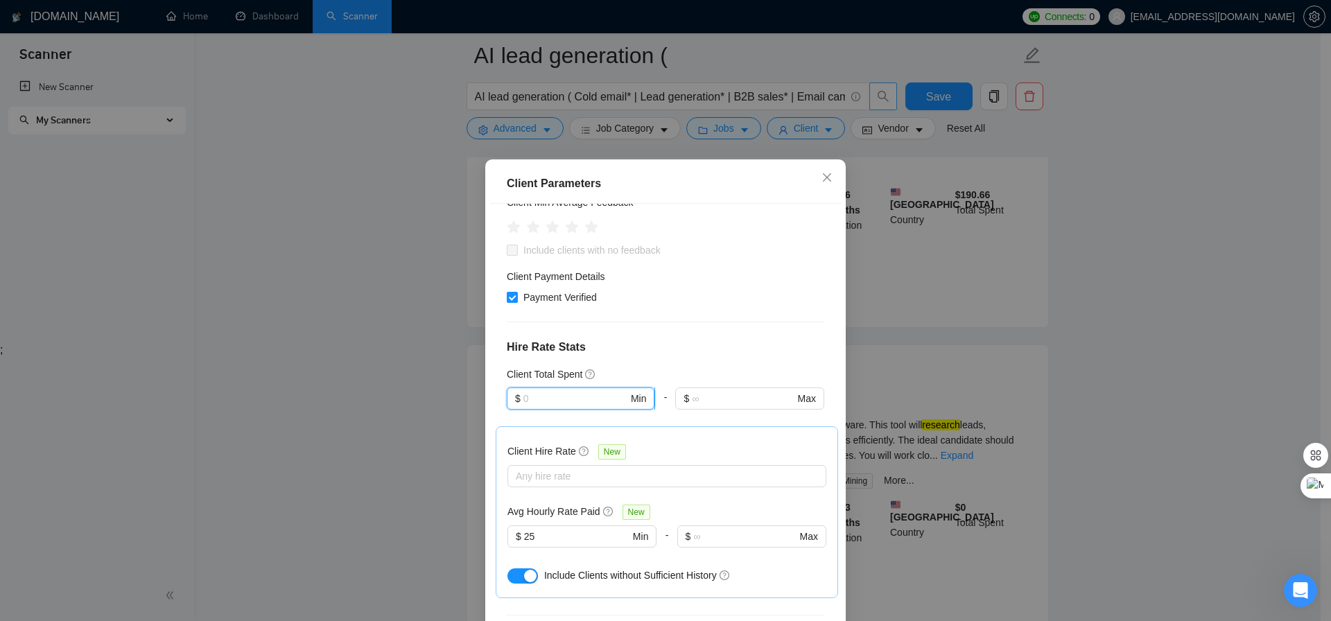
click at [566, 403] on input "text" at bounding box center [575, 398] width 105 height 15
click at [688, 337] on div "Client Location Include Client Countries Select Exclude Client Countries Select…" at bounding box center [665, 421] width 351 height 435
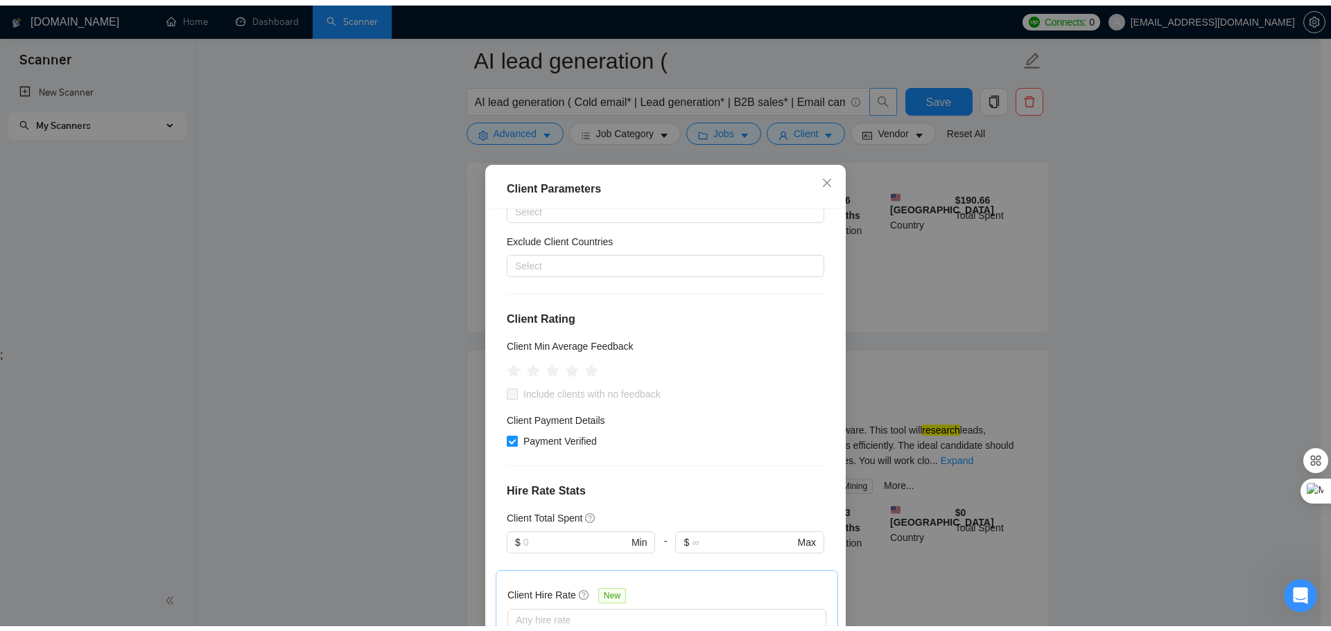
scroll to position [0, 0]
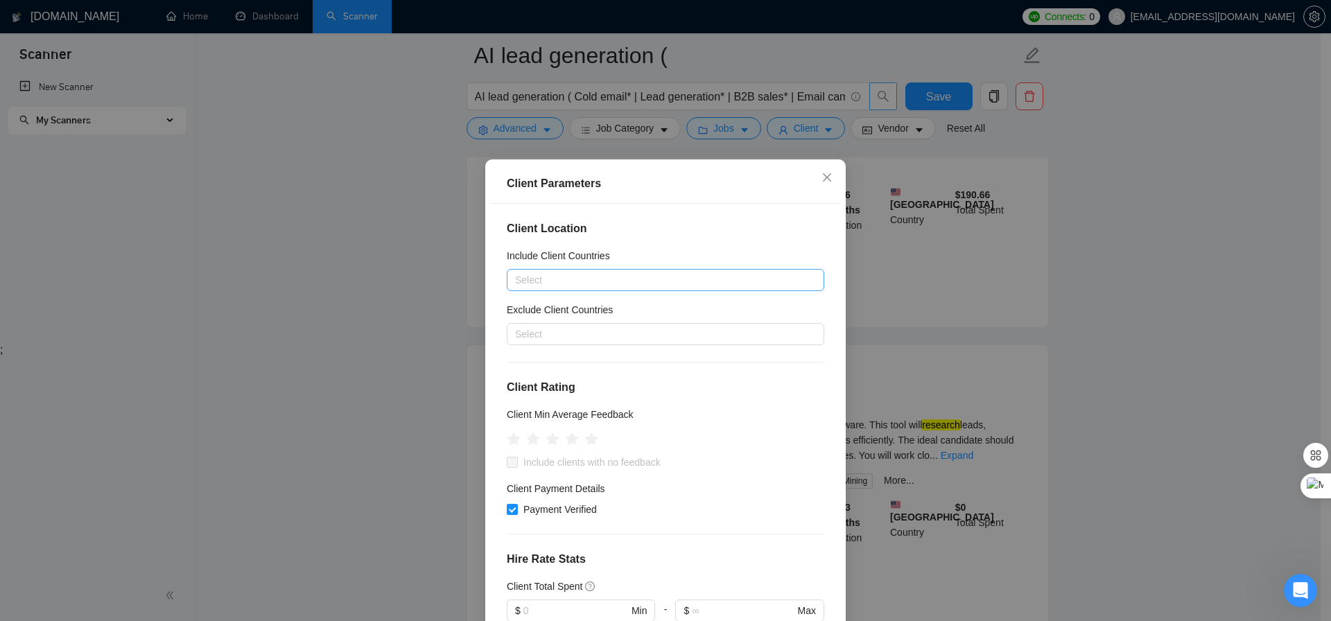
click at [592, 285] on div at bounding box center [658, 280] width 297 height 17
click at [593, 283] on div at bounding box center [658, 280] width 297 height 17
type input "u"
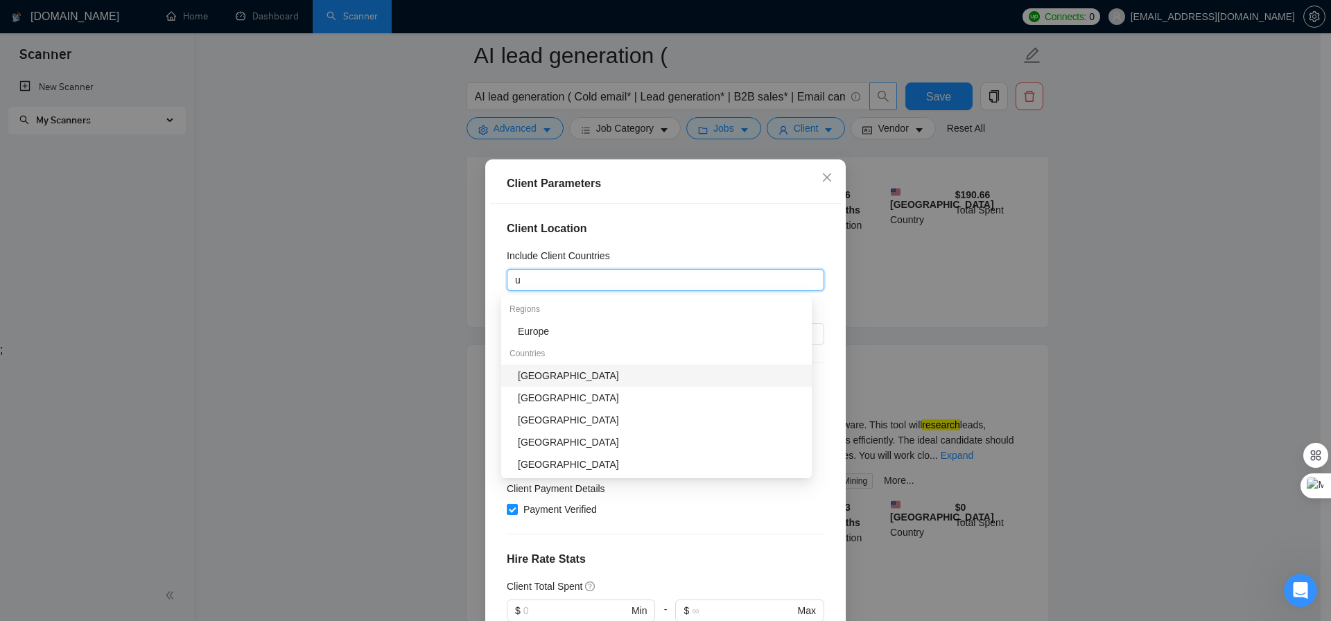
click at [558, 381] on div "[GEOGRAPHIC_DATA]" at bounding box center [661, 375] width 286 height 15
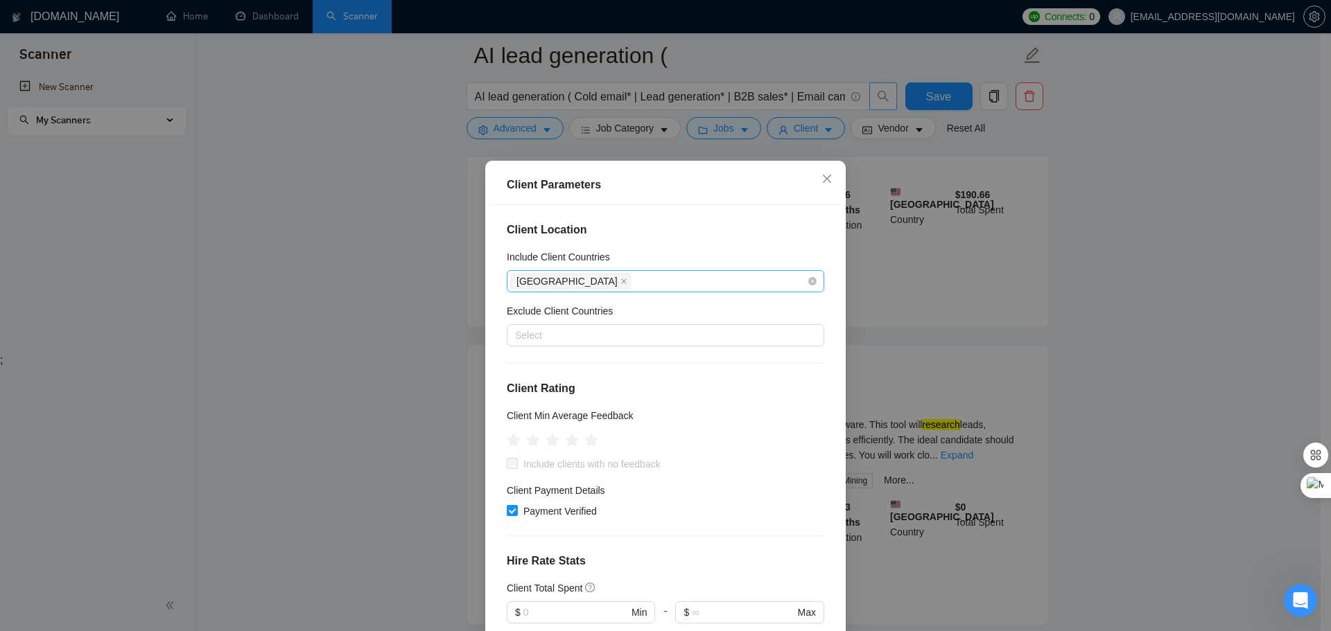
click at [605, 286] on div "[GEOGRAPHIC_DATA]" at bounding box center [658, 281] width 297 height 19
type input "cana"
click at [611, 335] on div "[GEOGRAPHIC_DATA]" at bounding box center [661, 331] width 286 height 15
type input "u"
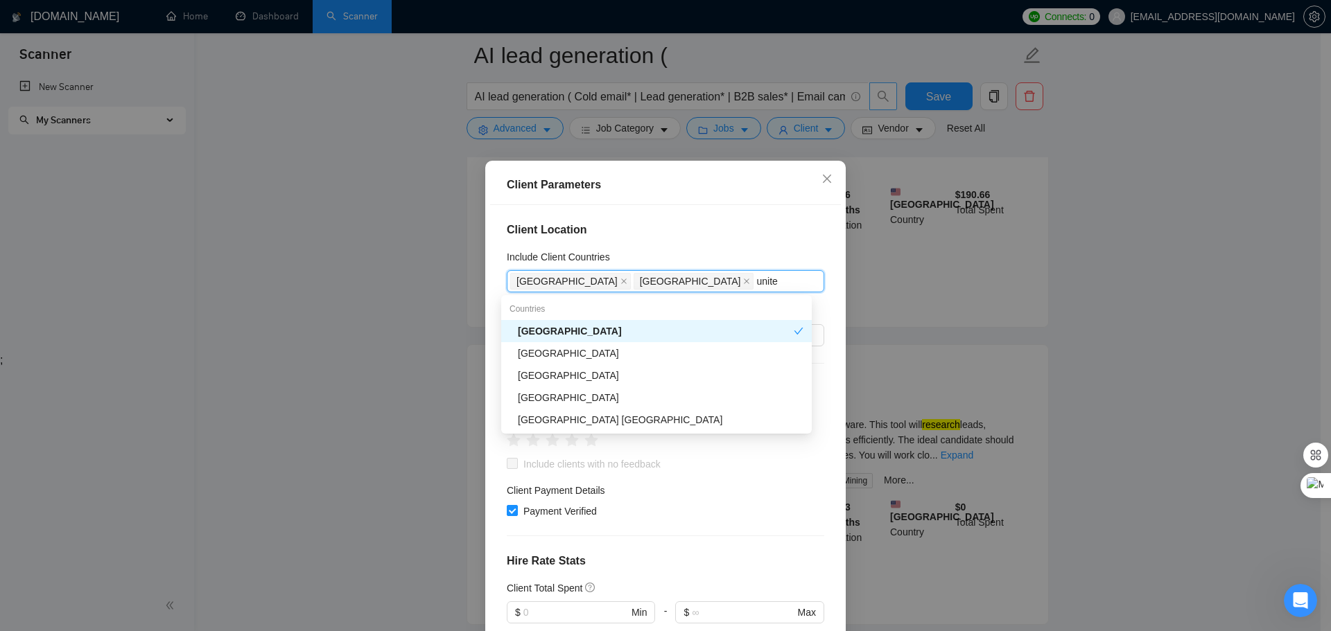
type input "united"
click at [577, 357] on div "Autofill ;" at bounding box center [665, 360] width 1331 height 12
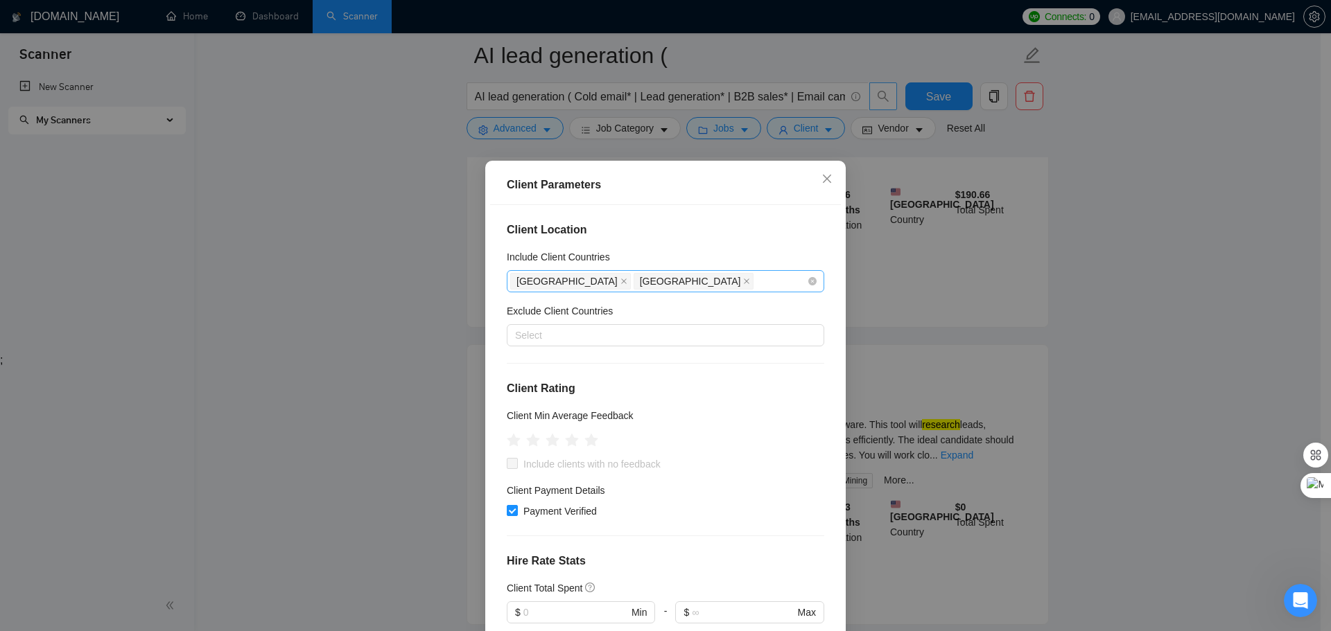
click at [656, 286] on div "[GEOGRAPHIC_DATA] [GEOGRAPHIC_DATA]" at bounding box center [658, 281] width 297 height 19
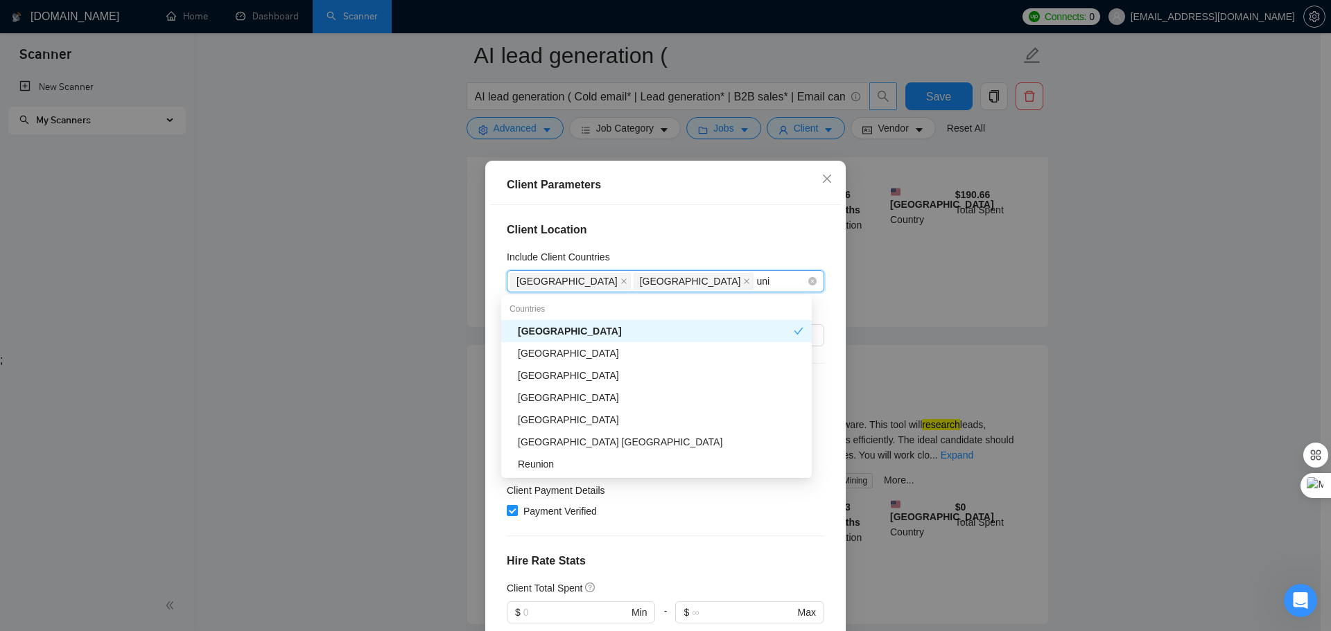
type input "unit"
click at [575, 351] on div "[GEOGRAPHIC_DATA]" at bounding box center [661, 353] width 286 height 15
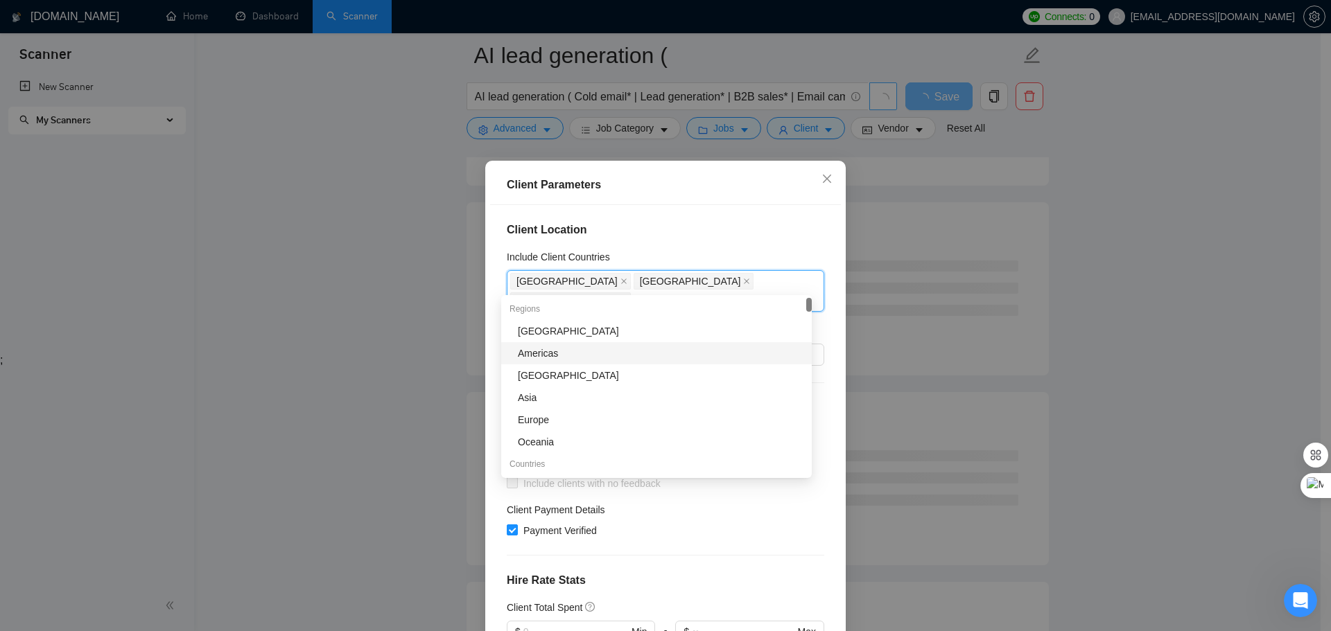
type input "aus"
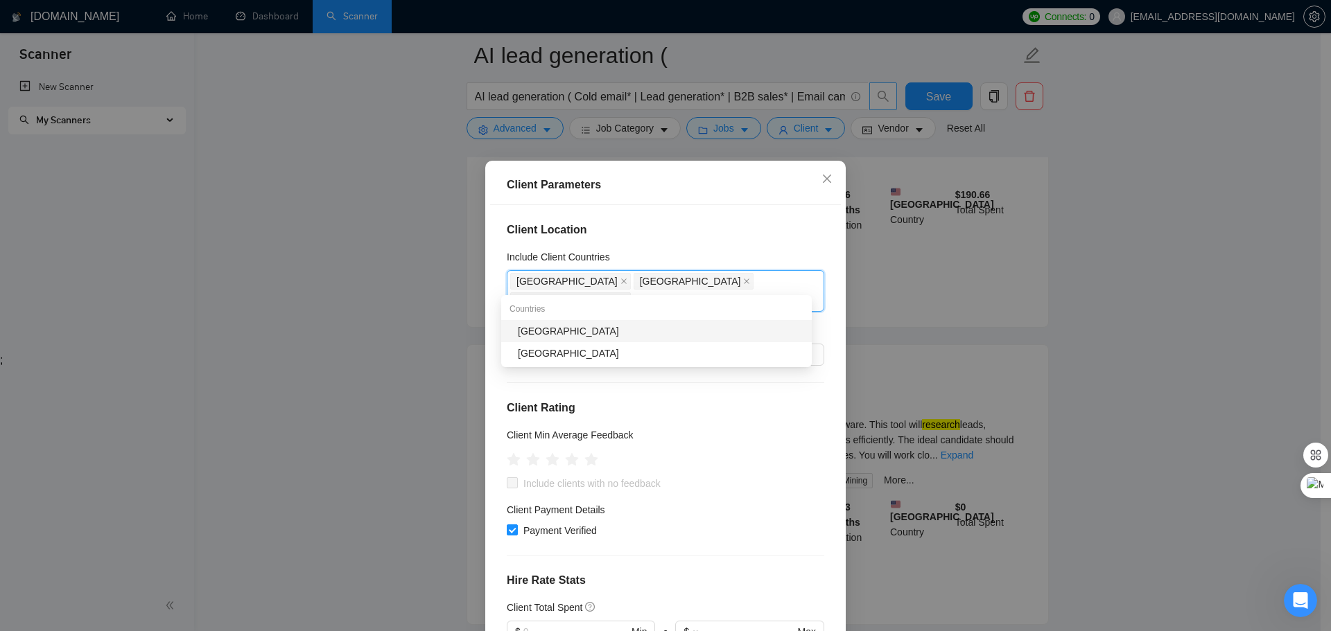
click at [577, 338] on div "[GEOGRAPHIC_DATA]" at bounding box center [661, 331] width 286 height 15
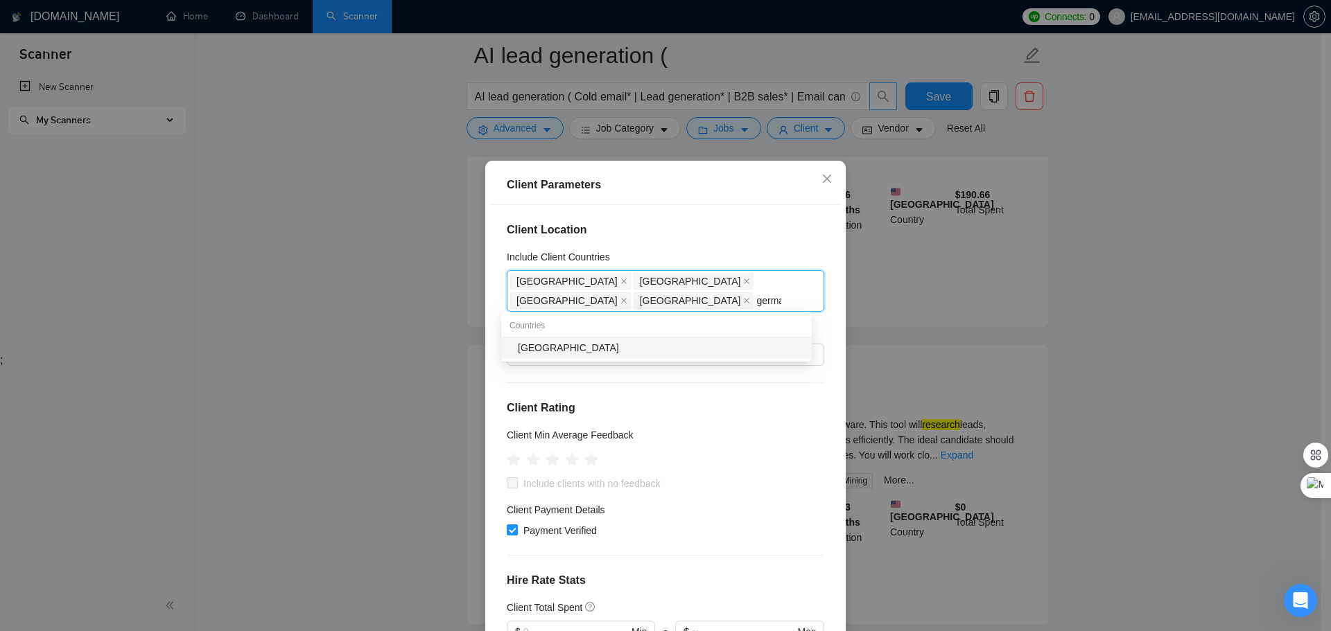
type input "german"
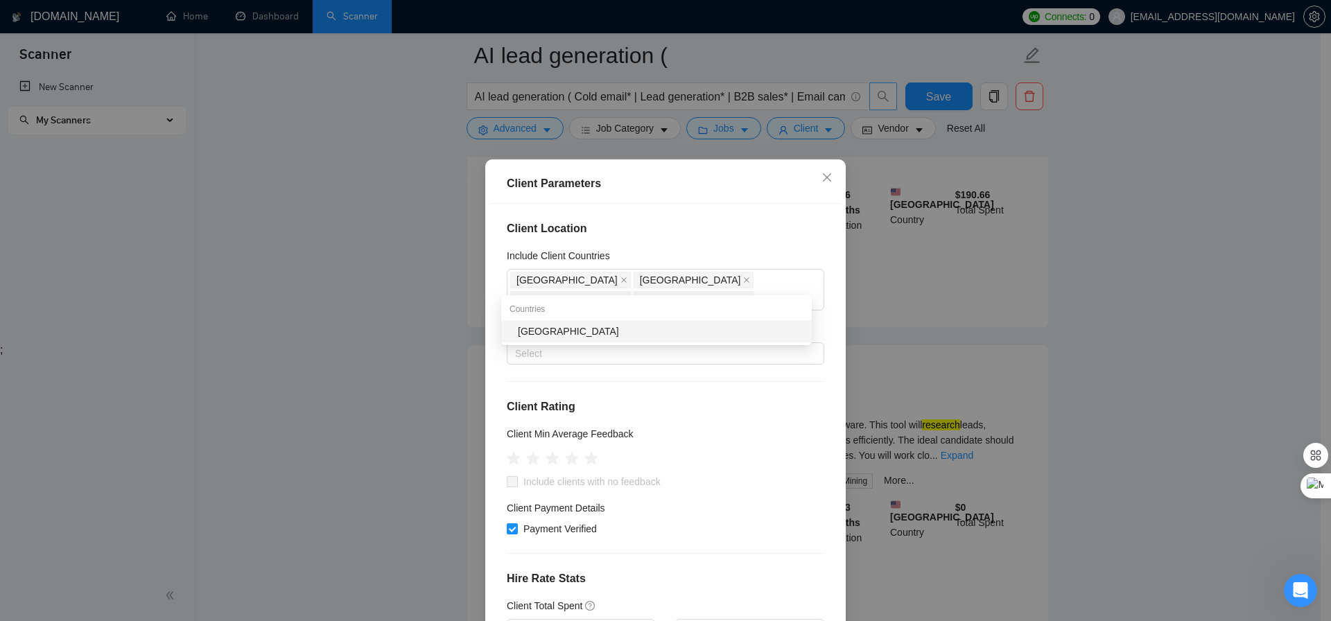
click at [558, 353] on div "Autofill ;" at bounding box center [665, 350] width 1331 height 12
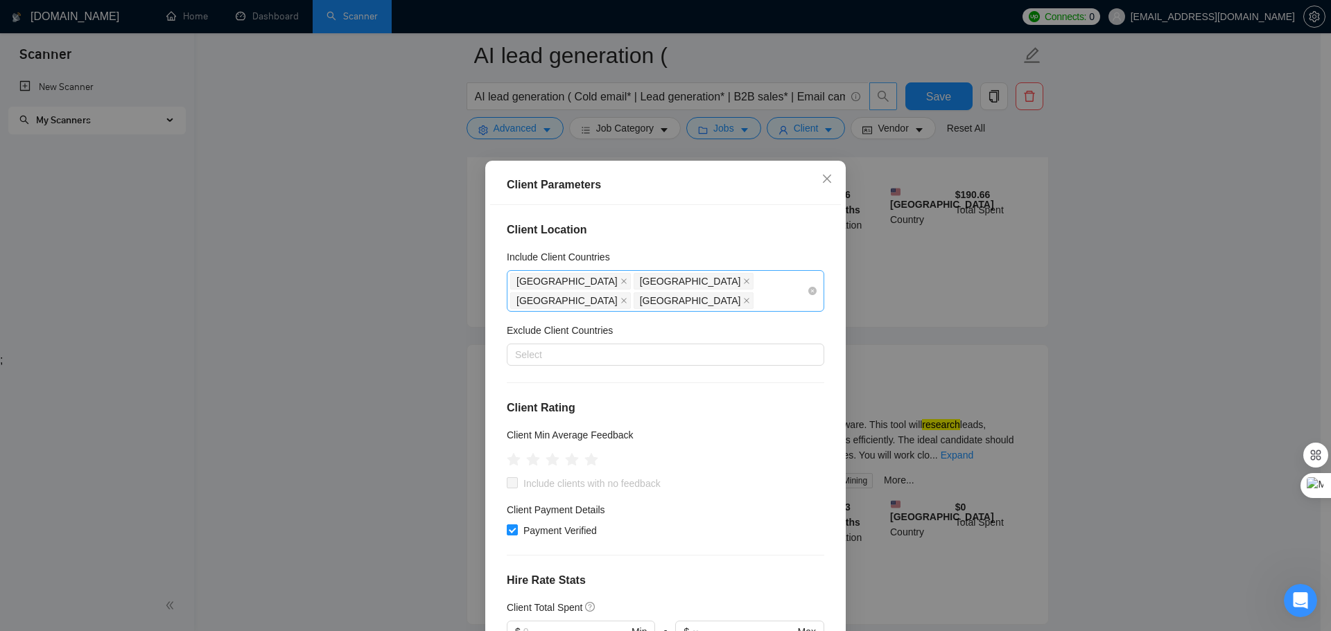
click at [759, 293] on input "Include Client Countries" at bounding box center [757, 301] width 3 height 17
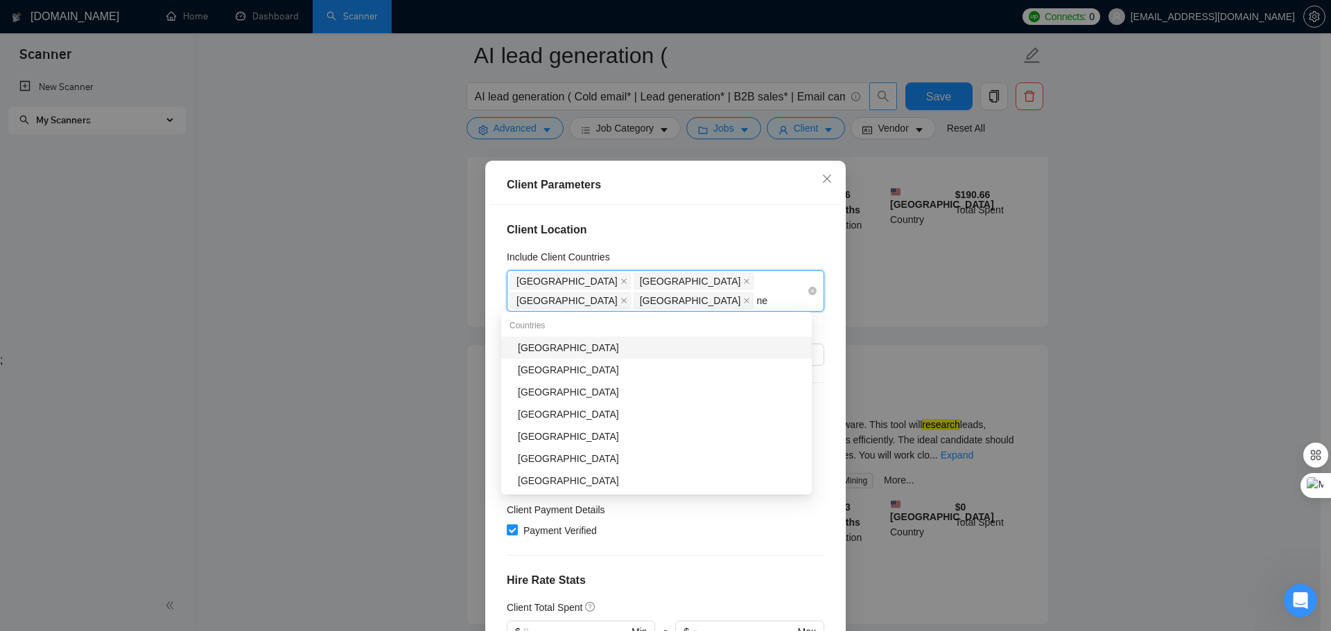
type input "net"
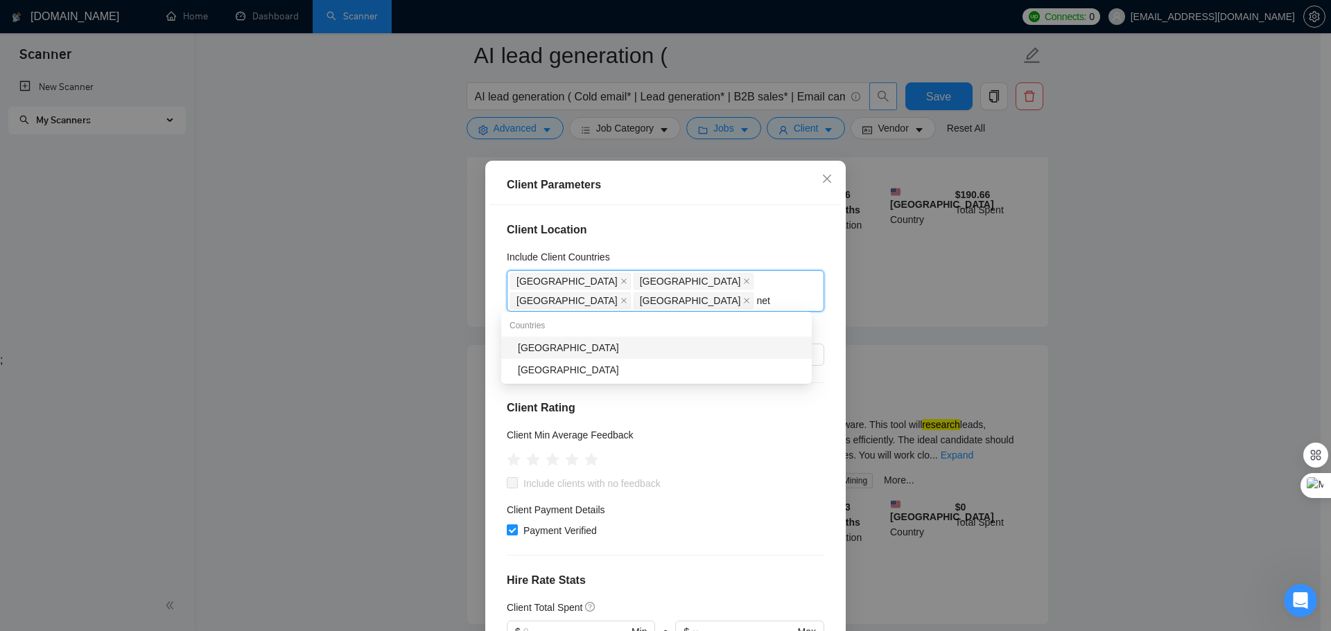
click at [607, 345] on div "[GEOGRAPHIC_DATA]" at bounding box center [661, 347] width 286 height 15
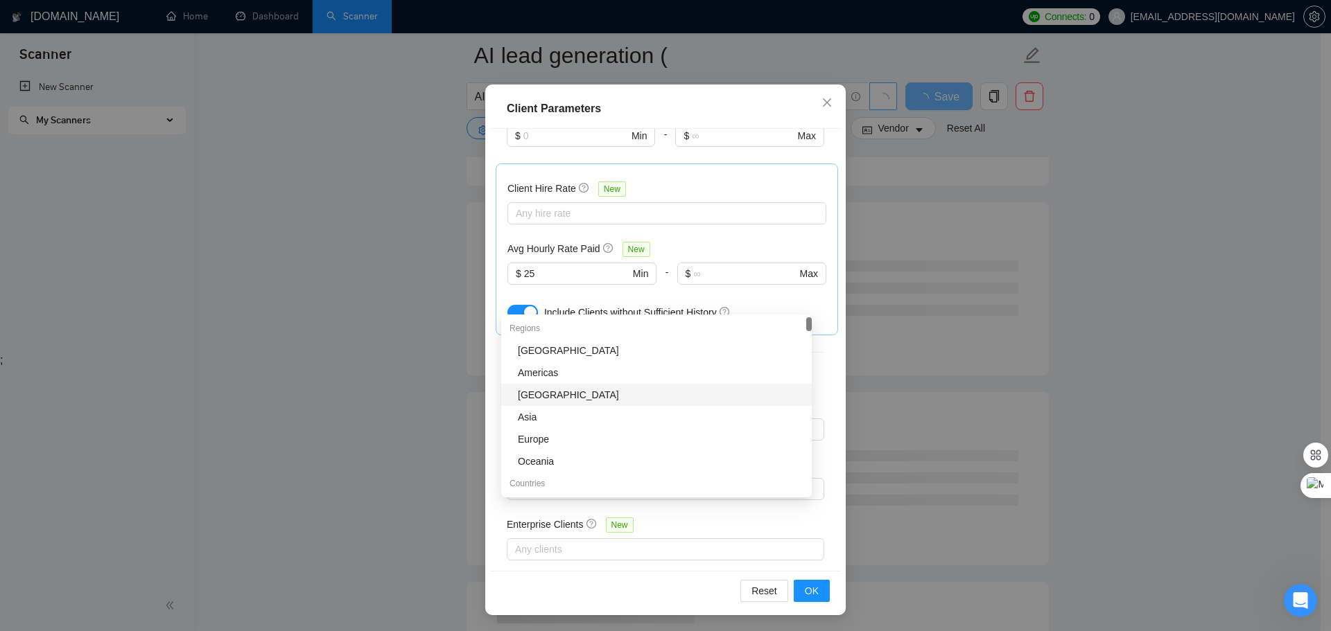
scroll to position [77, 0]
click at [810, 584] on span "OK" at bounding box center [812, 590] width 14 height 15
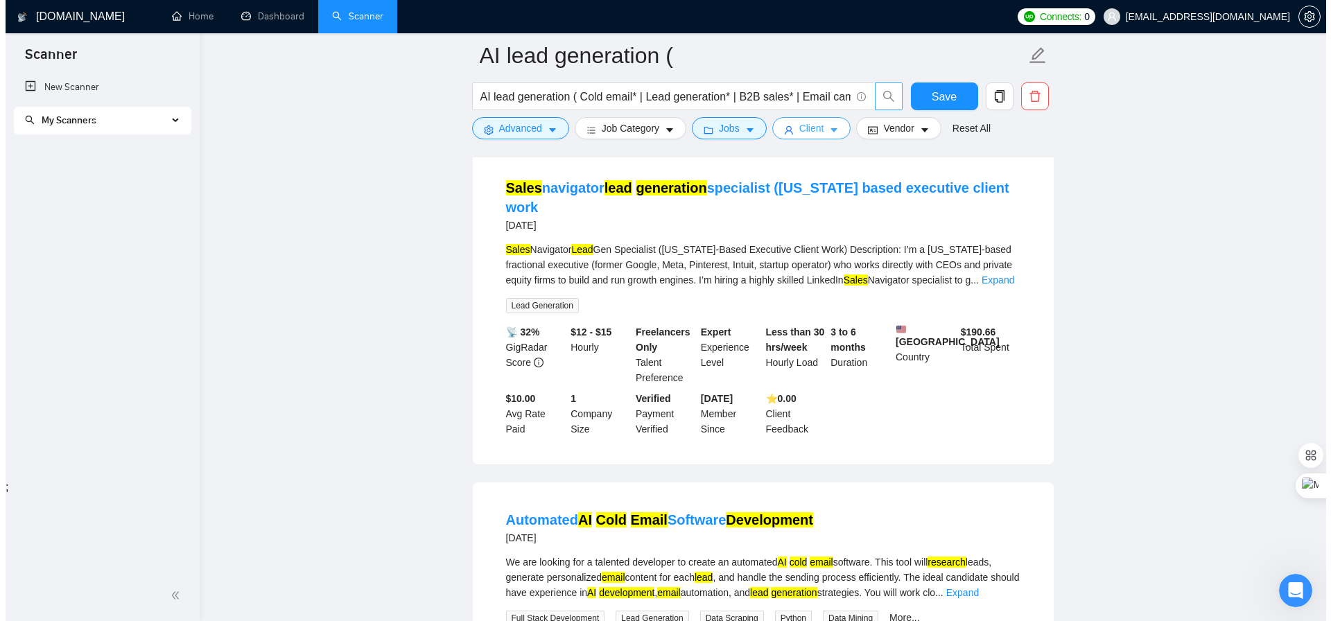
scroll to position [139, 0]
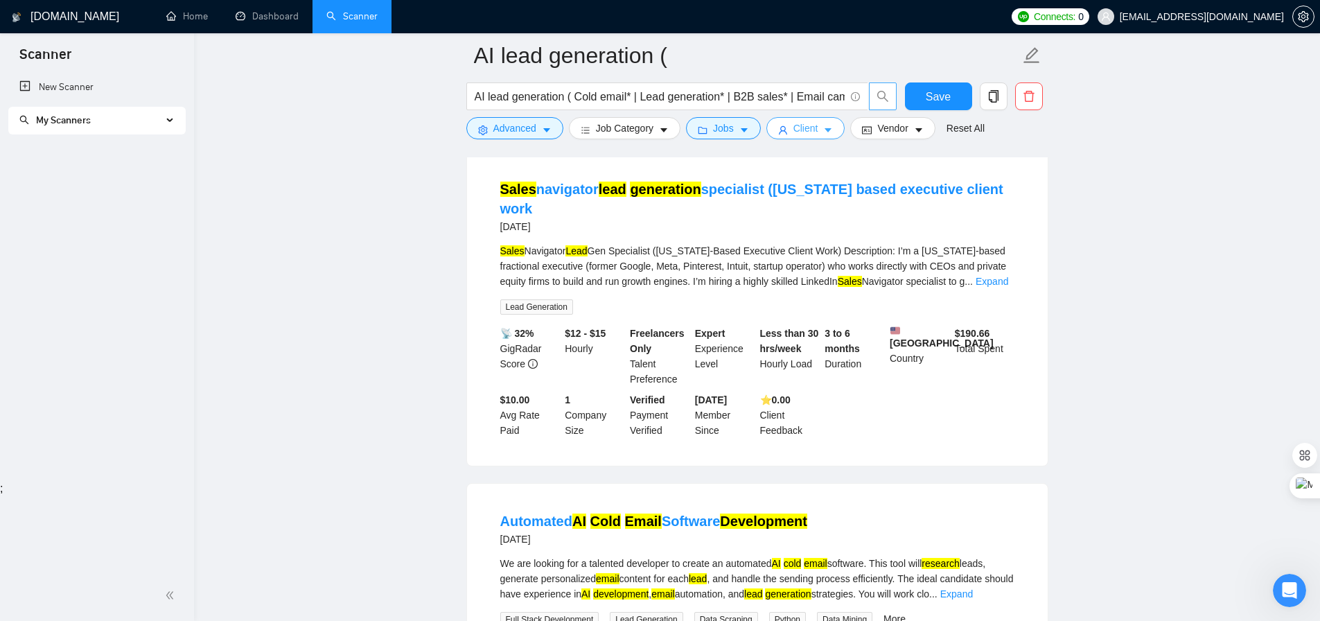
click at [805, 131] on span "Client" at bounding box center [806, 128] width 25 height 15
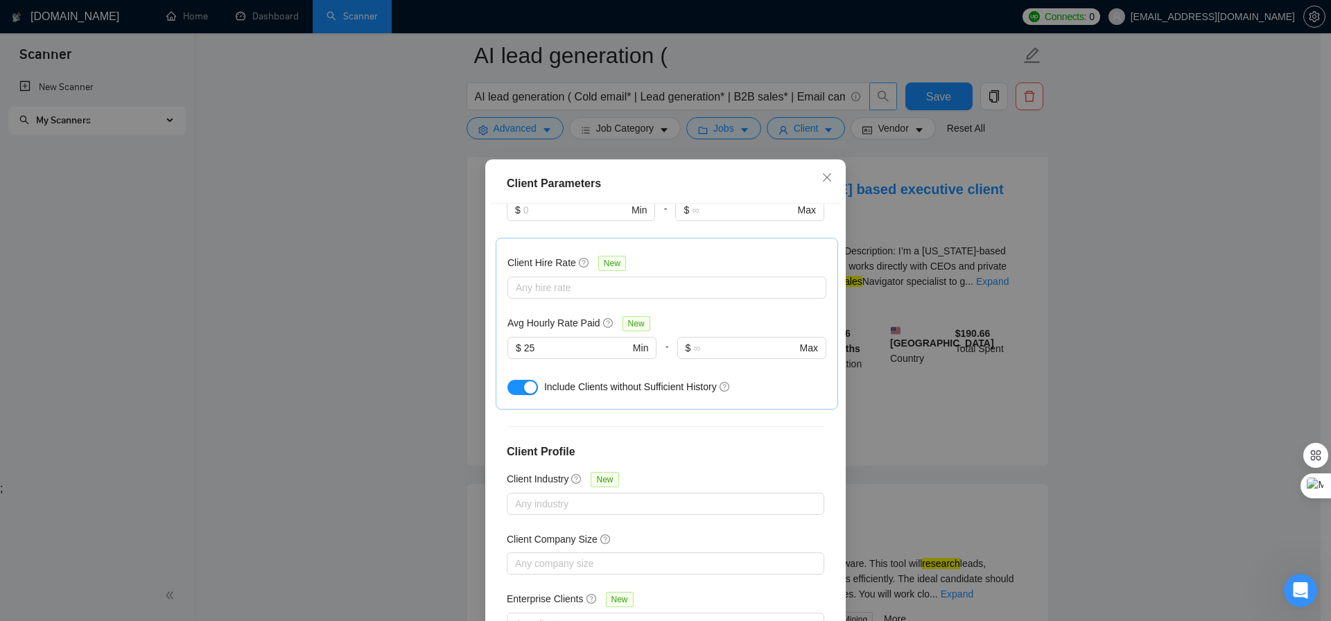
click at [723, 484] on div "Autofill ;" at bounding box center [665, 488] width 1331 height 12
click at [688, 484] on div "Autofill ;" at bounding box center [665, 488] width 1331 height 12
drag, startPoint x: 576, startPoint y: 485, endPoint x: 567, endPoint y: 485, distance: 9.0
click at [575, 485] on div "Autofill ;" at bounding box center [665, 488] width 1331 height 12
click at [552, 487] on div "Autofill ;" at bounding box center [665, 488] width 1331 height 12
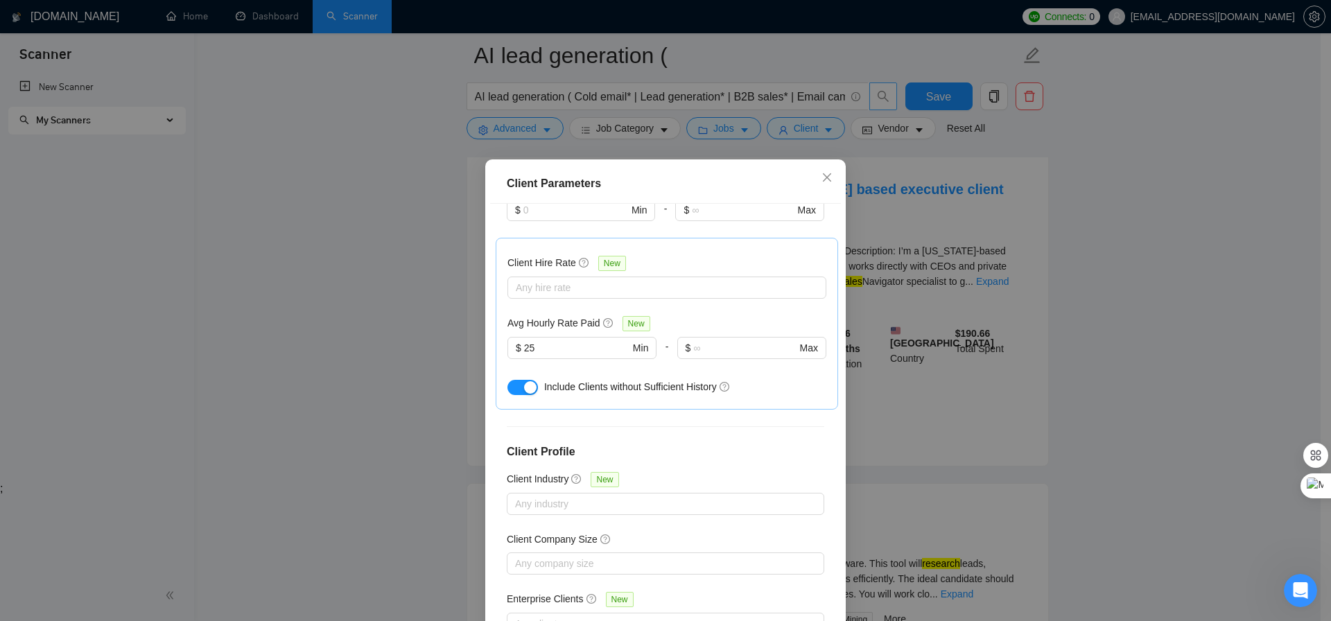
click at [545, 487] on div "Autofill ;" at bounding box center [665, 488] width 1331 height 12
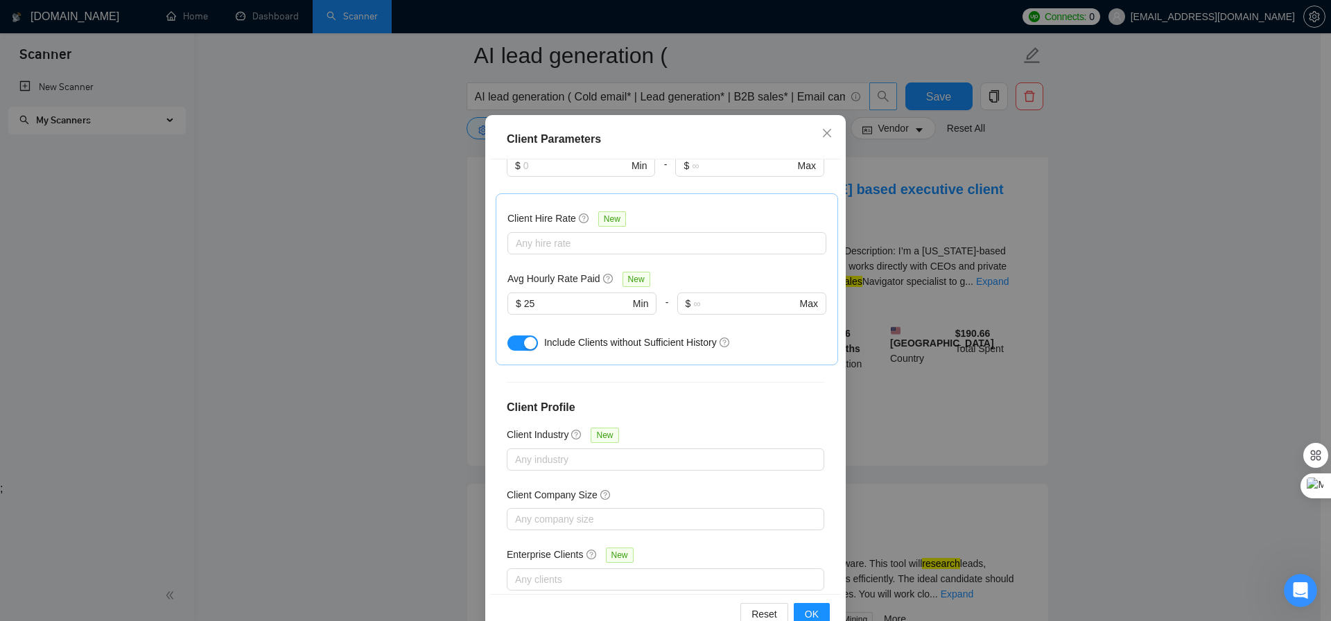
scroll to position [87, 0]
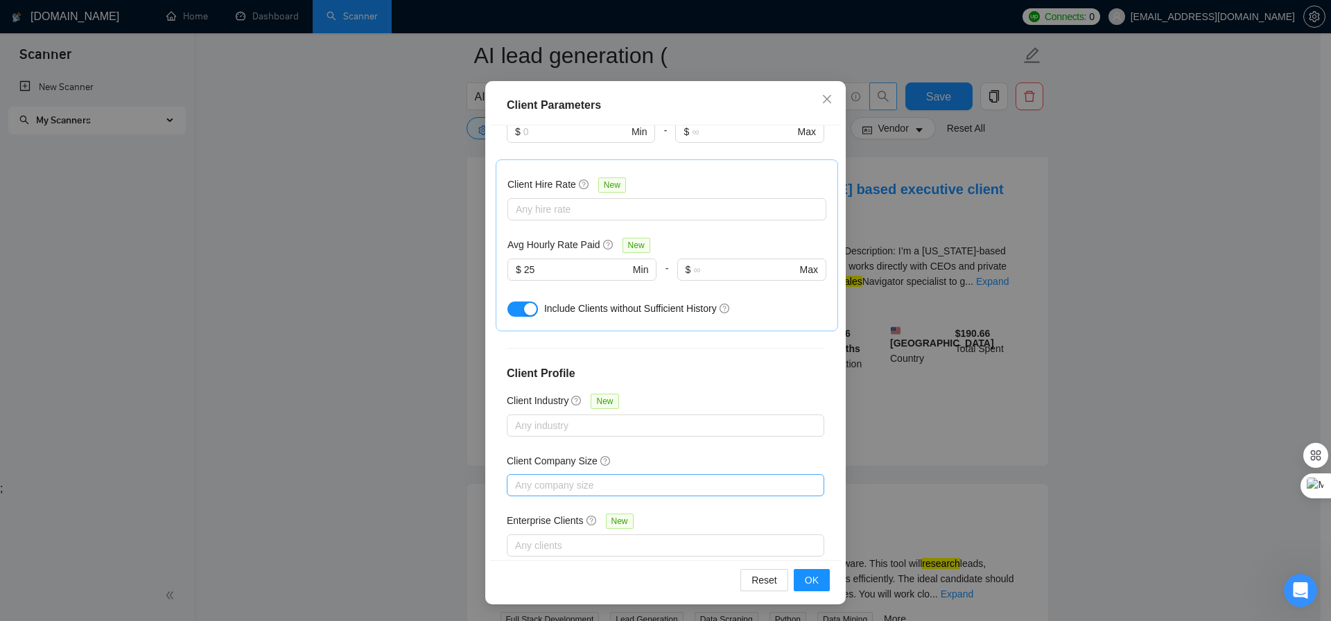
click at [574, 477] on div at bounding box center [658, 485] width 297 height 17
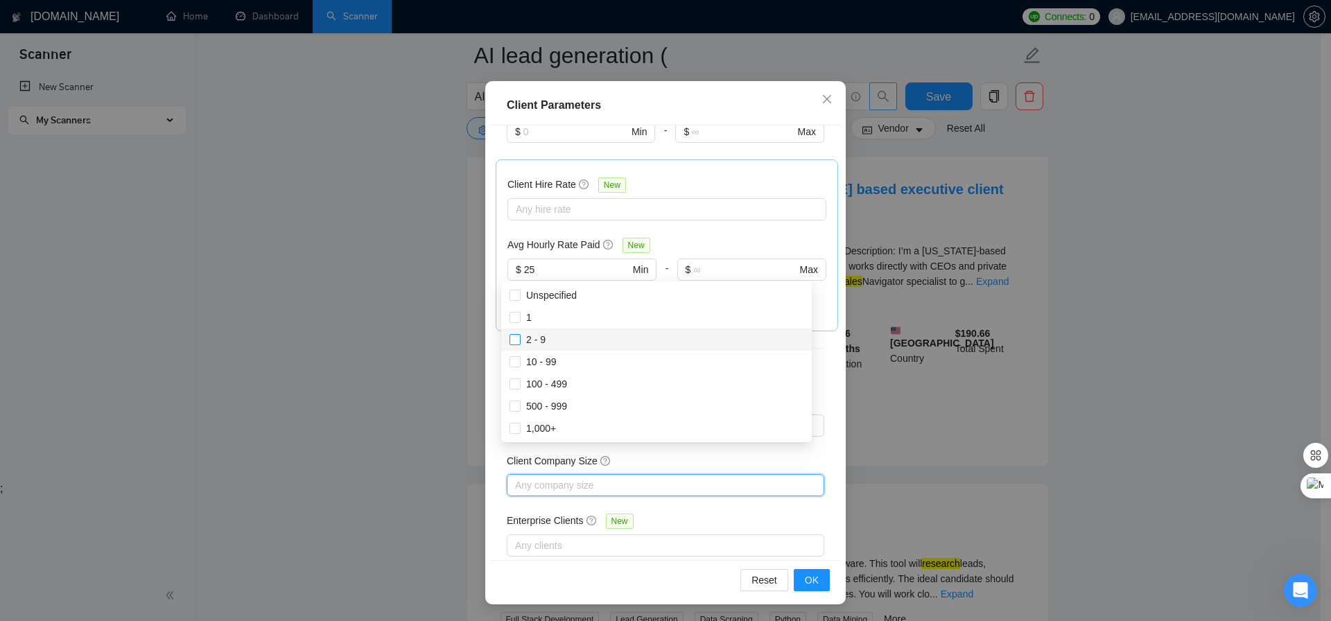
click at [513, 340] on input "2 - 9" at bounding box center [514, 339] width 10 height 10
checkbox input "true"
drag, startPoint x: 514, startPoint y: 360, endPoint x: 516, endPoint y: 381, distance: 20.8
click at [514, 361] on input "10 - 99" at bounding box center [514, 361] width 10 height 10
checkbox input "true"
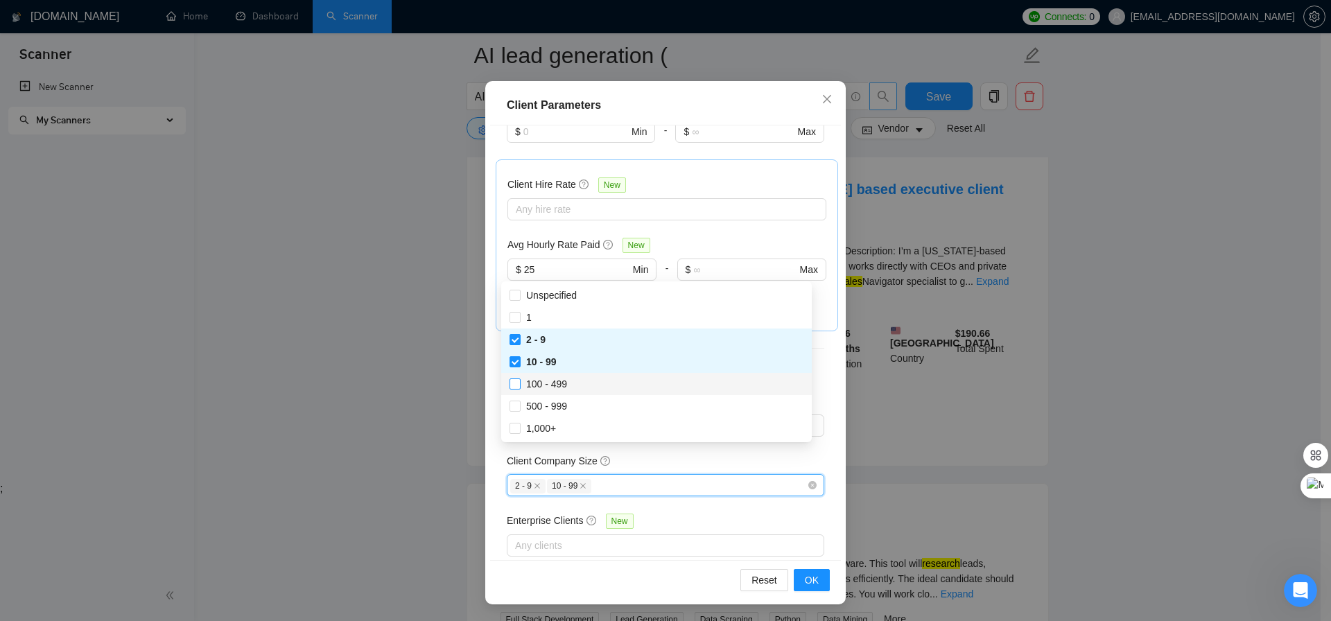
click at [515, 387] on input "100 - 499" at bounding box center [514, 383] width 10 height 10
checkbox input "true"
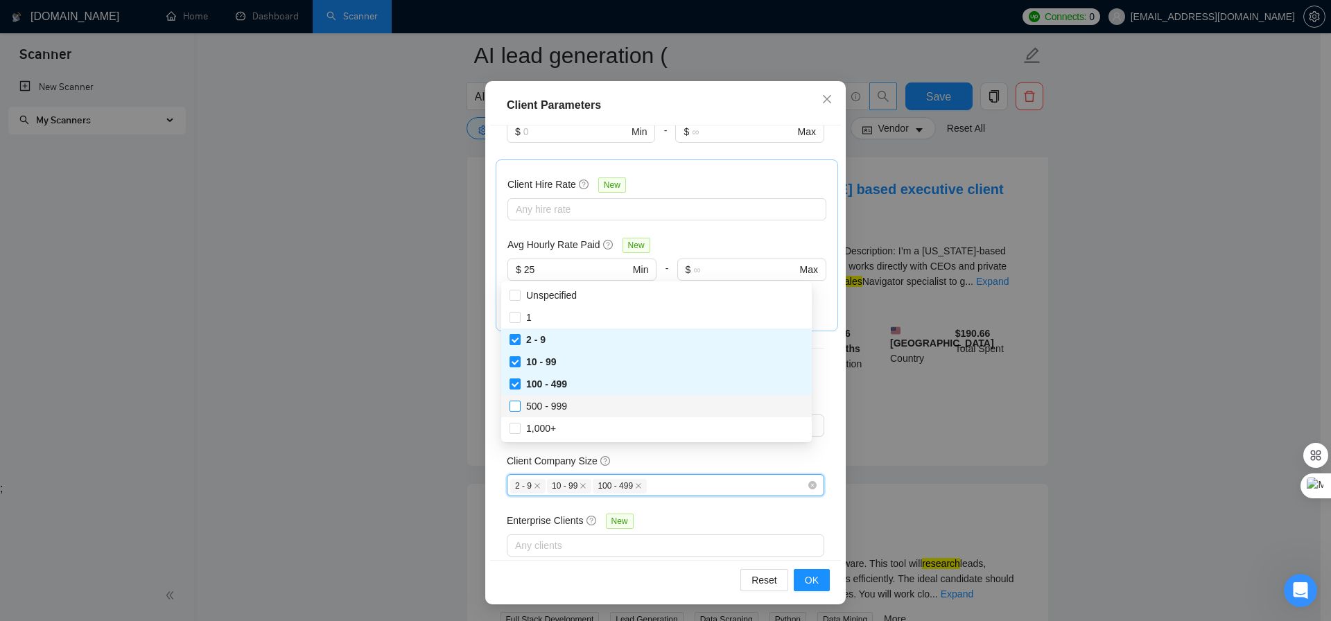
click at [514, 403] on input "500 - 999" at bounding box center [514, 406] width 10 height 10
checkbox input "true"
click at [516, 430] on input "1,000+" at bounding box center [514, 428] width 10 height 10
checkbox input "true"
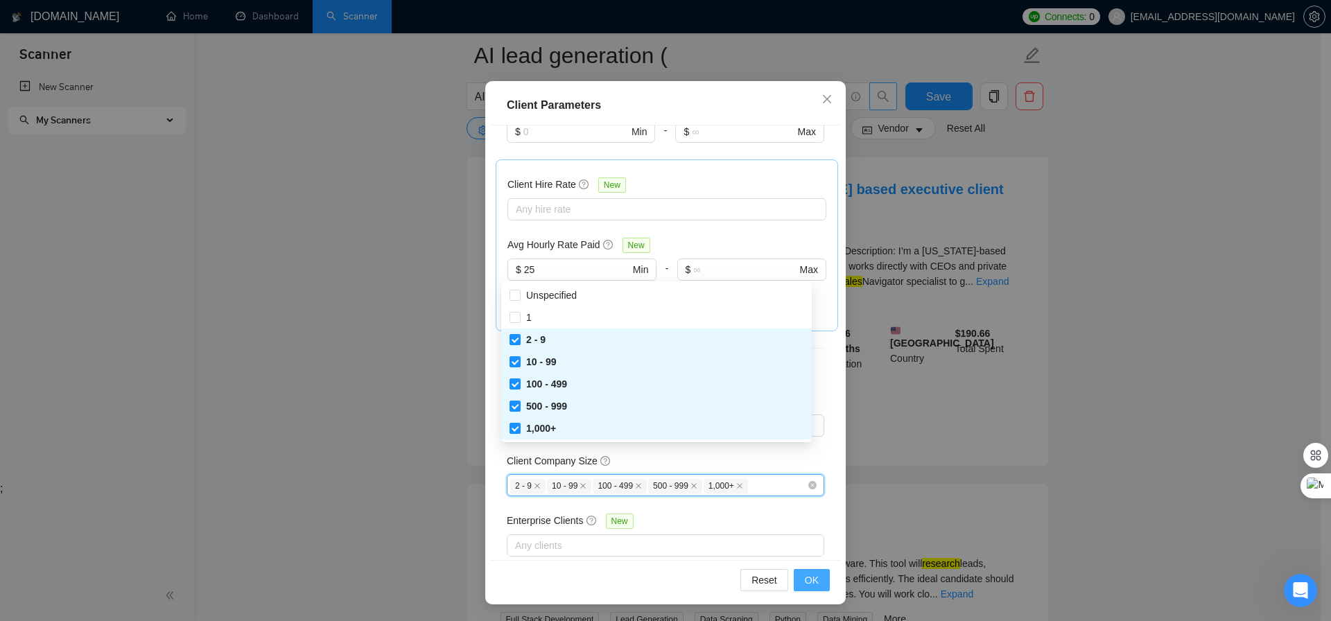
click at [805, 585] on span "OK" at bounding box center [812, 580] width 14 height 15
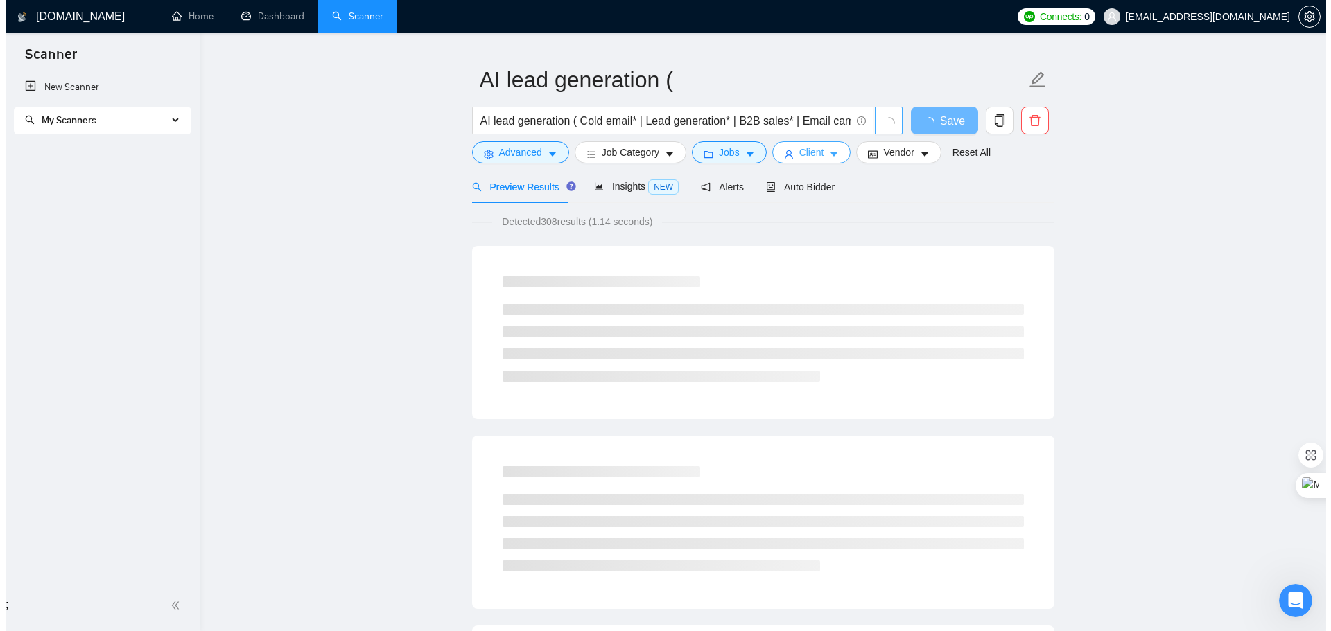
scroll to position [0, 0]
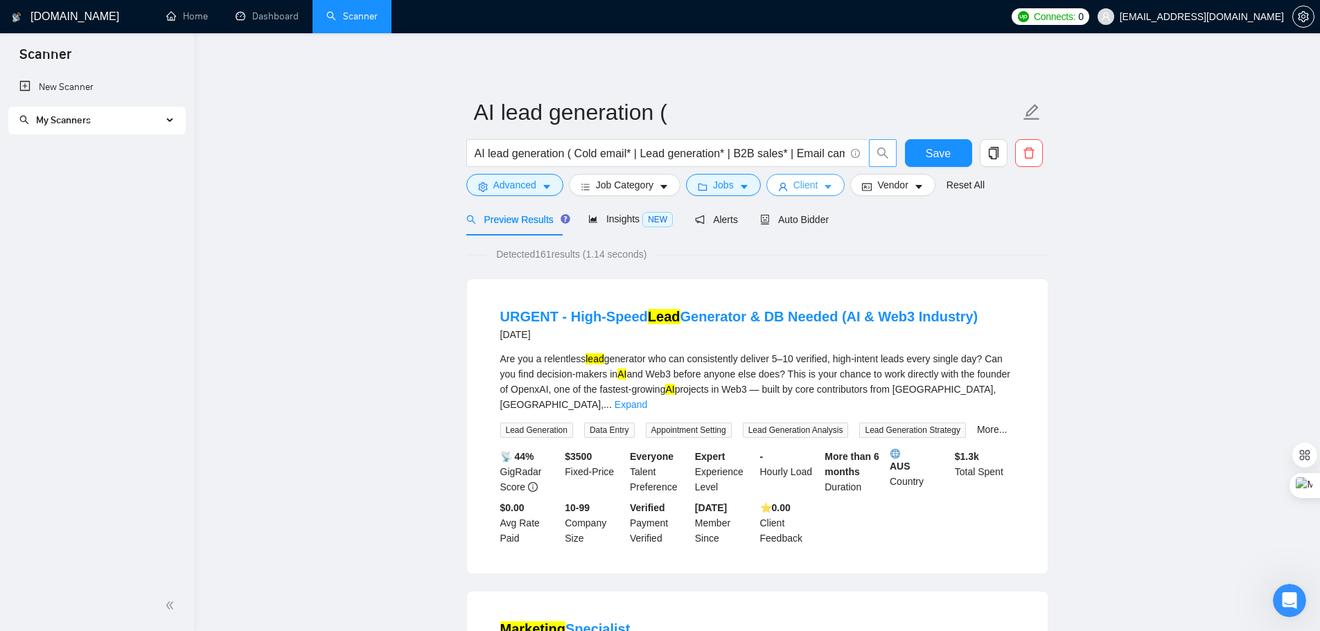
click at [805, 183] on span "Client" at bounding box center [806, 184] width 25 height 15
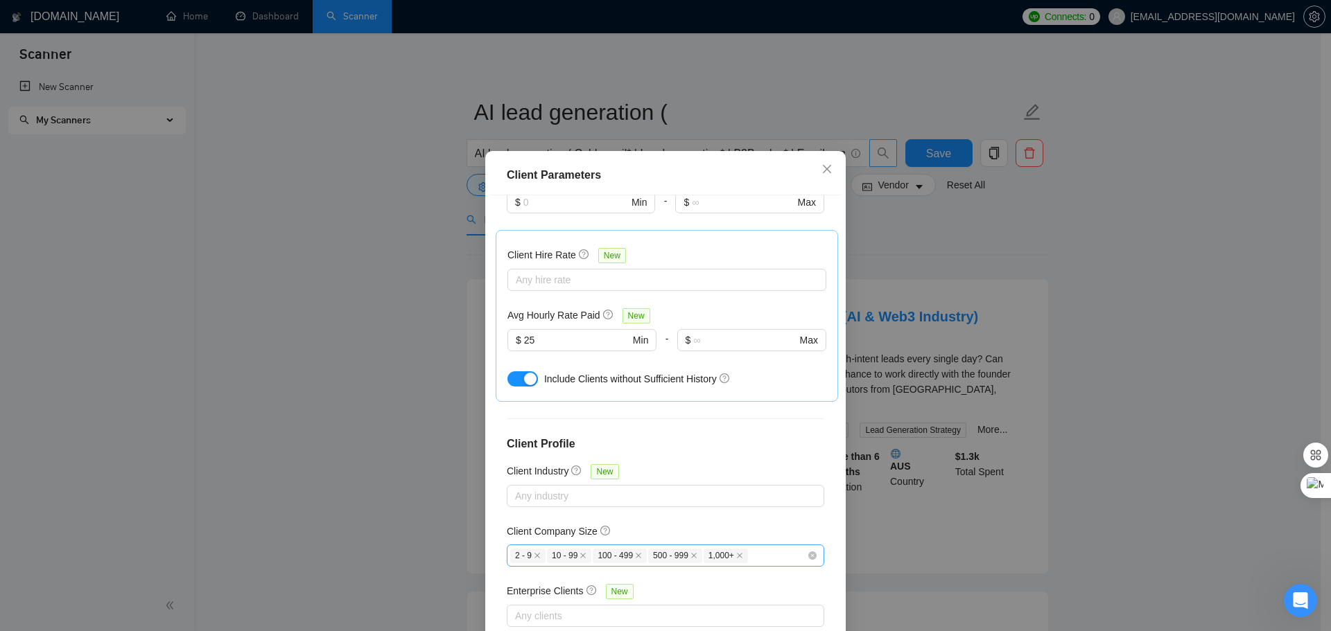
click at [736, 552] on icon "close" at bounding box center [739, 555] width 7 height 7
click at [690, 552] on span at bounding box center [693, 556] width 7 height 8
click at [635, 552] on span at bounding box center [638, 556] width 7 height 8
click at [579, 552] on icon "close" at bounding box center [582, 555] width 7 height 7
click at [534, 553] on icon "close" at bounding box center [537, 556] width 6 height 6
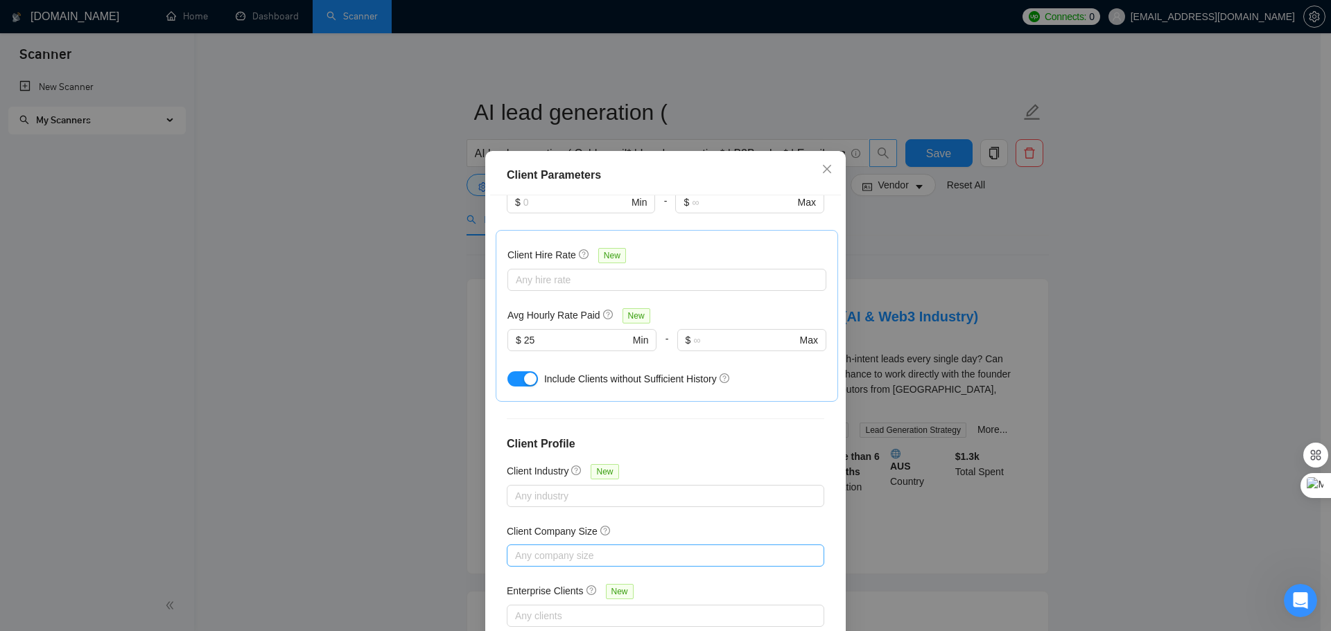
scroll to position [69, 0]
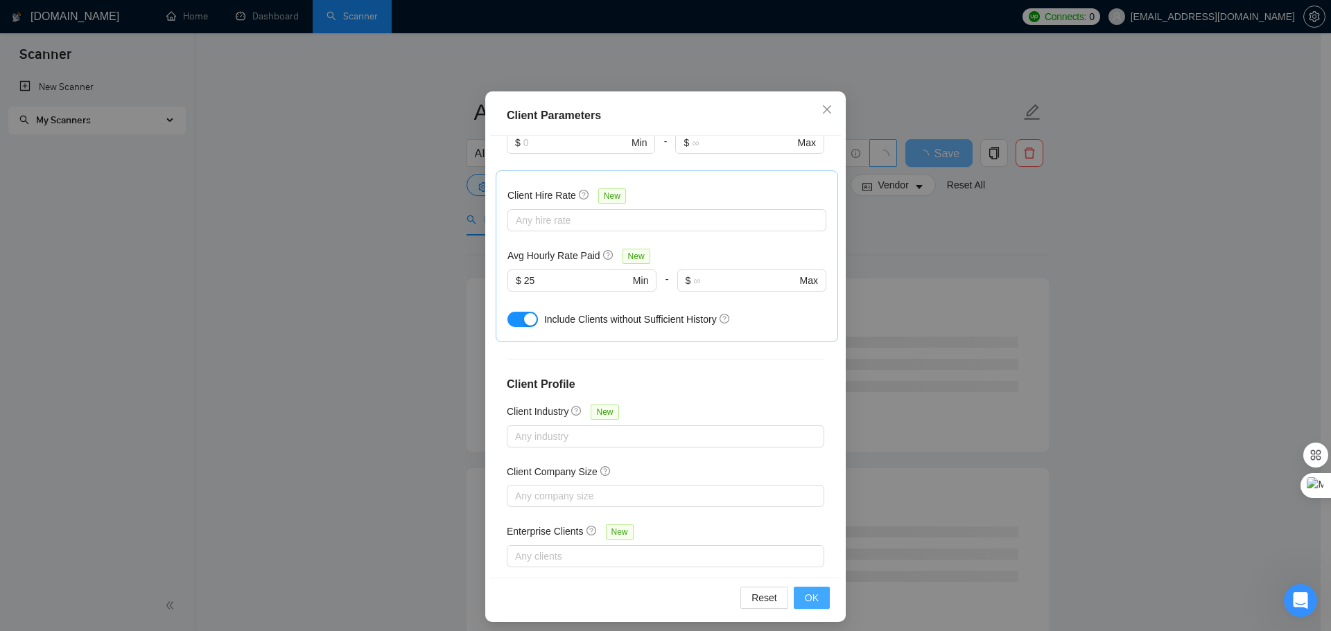
click at [811, 604] on span "OK" at bounding box center [812, 598] width 14 height 15
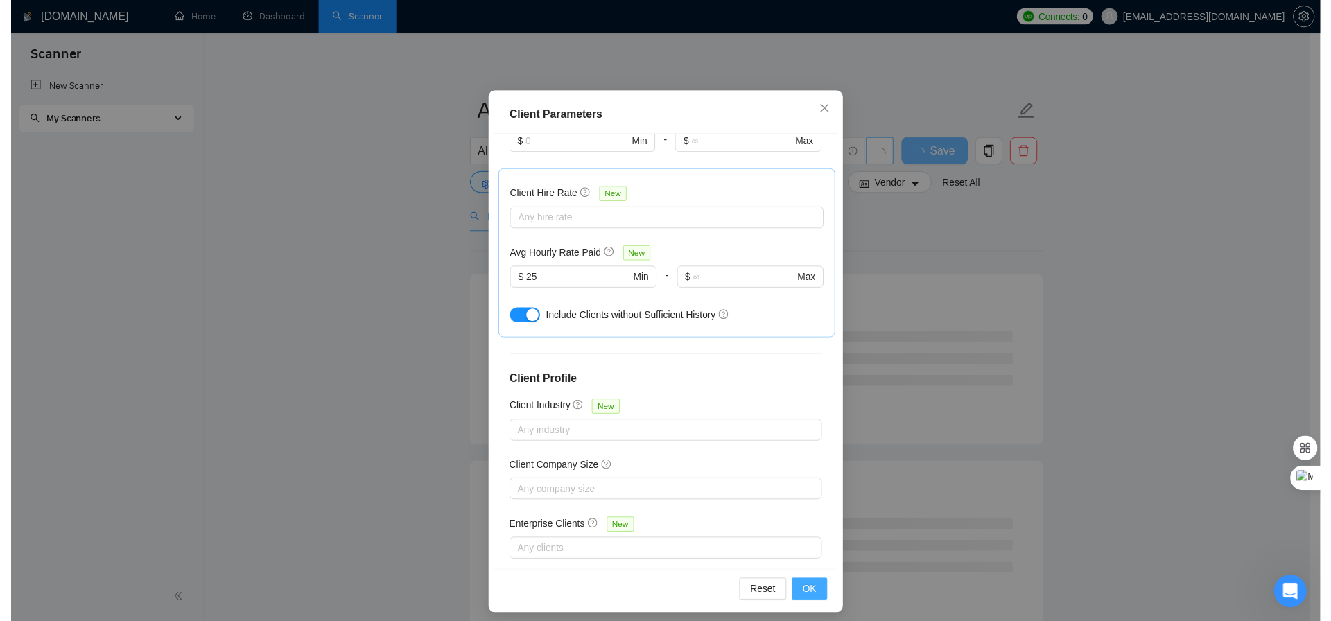
scroll to position [0, 0]
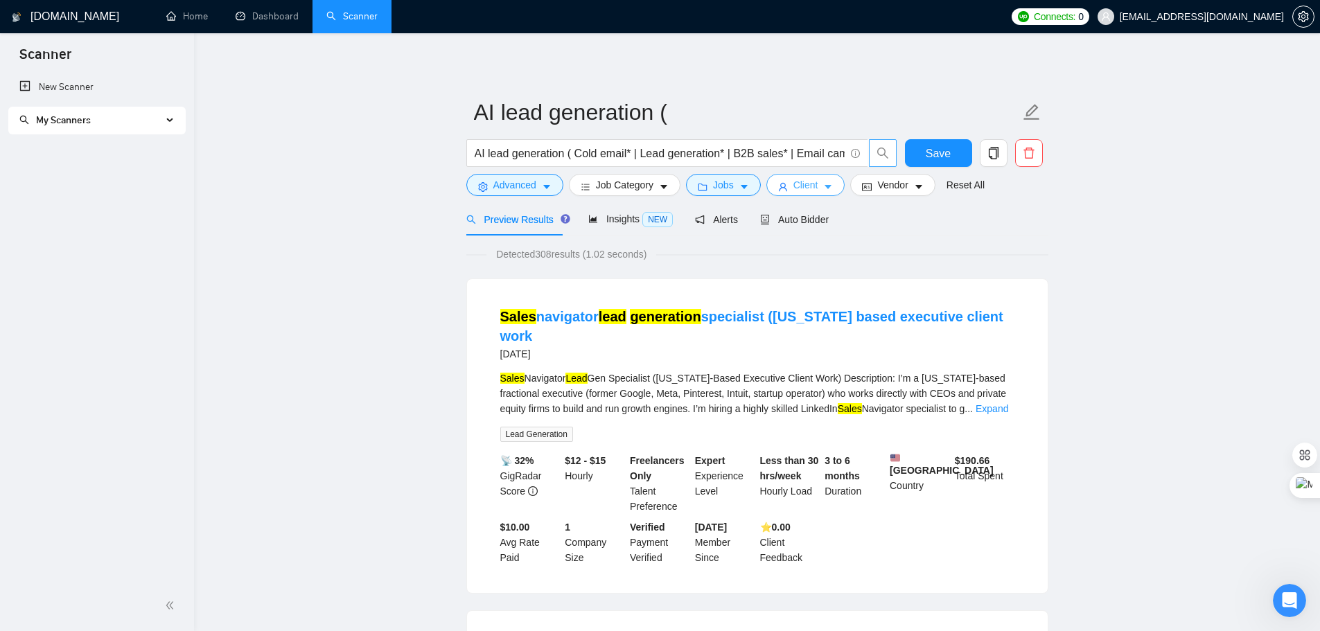
click at [798, 191] on span "Client" at bounding box center [806, 184] width 25 height 15
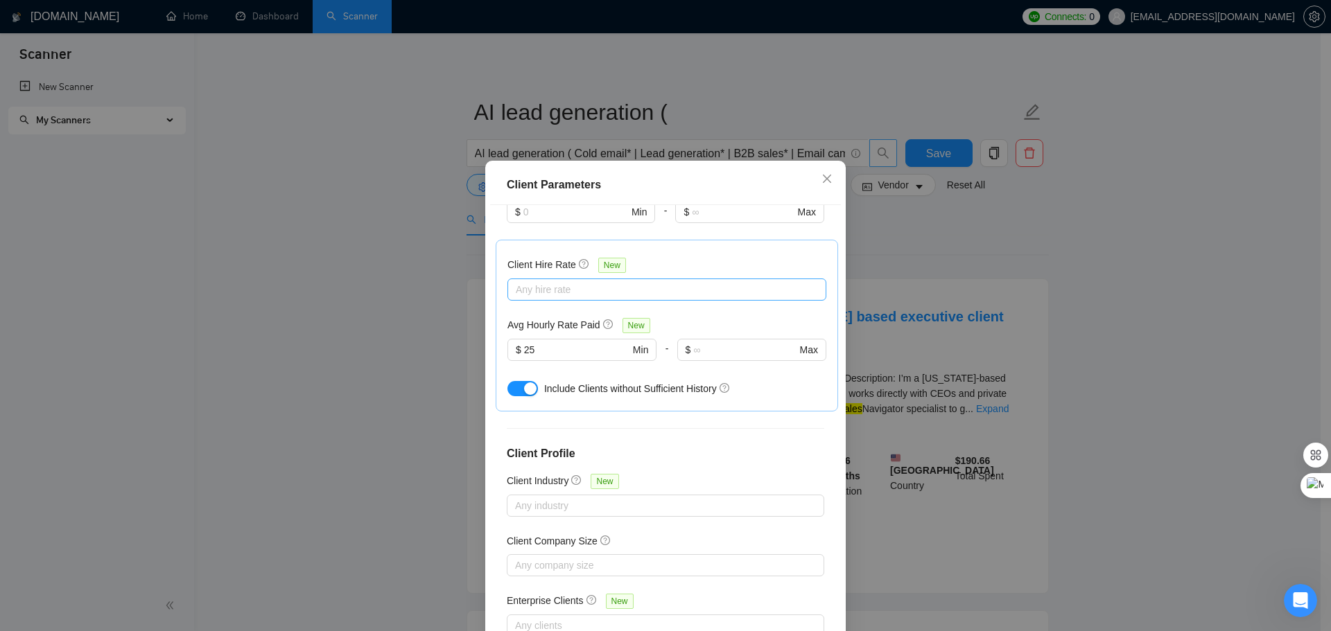
click at [527, 281] on div at bounding box center [660, 289] width 298 height 17
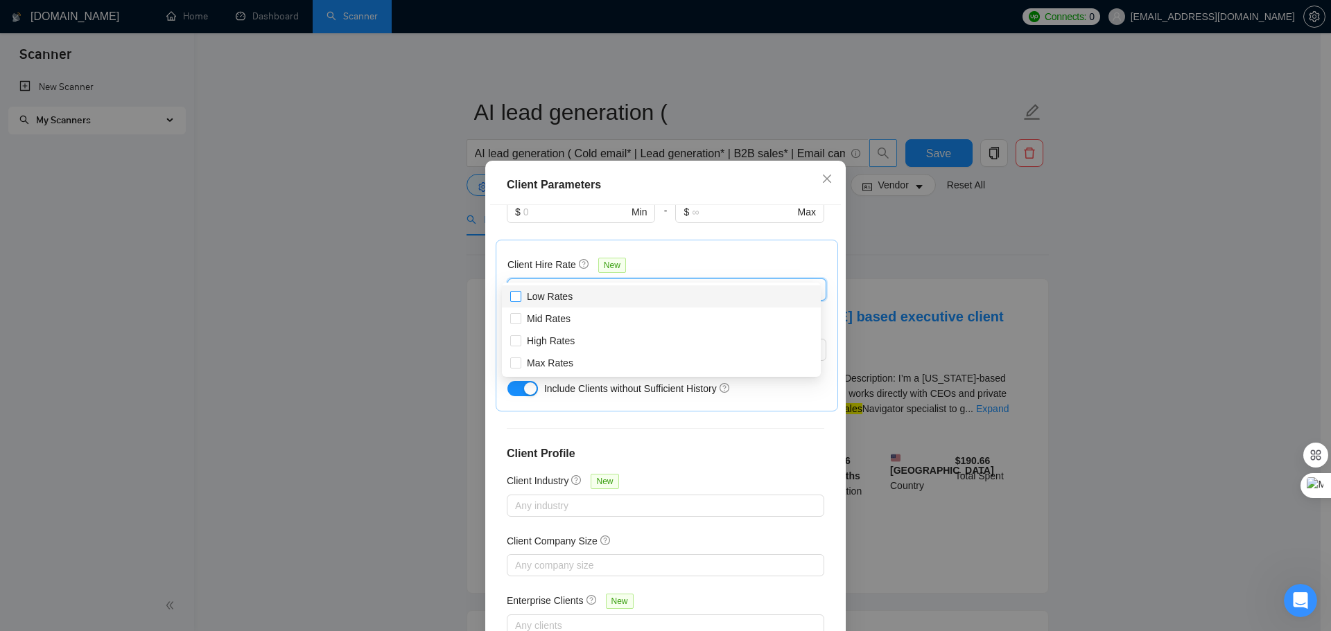
click at [516, 297] on input "Low Rates" at bounding box center [515, 296] width 10 height 10
checkbox input "true"
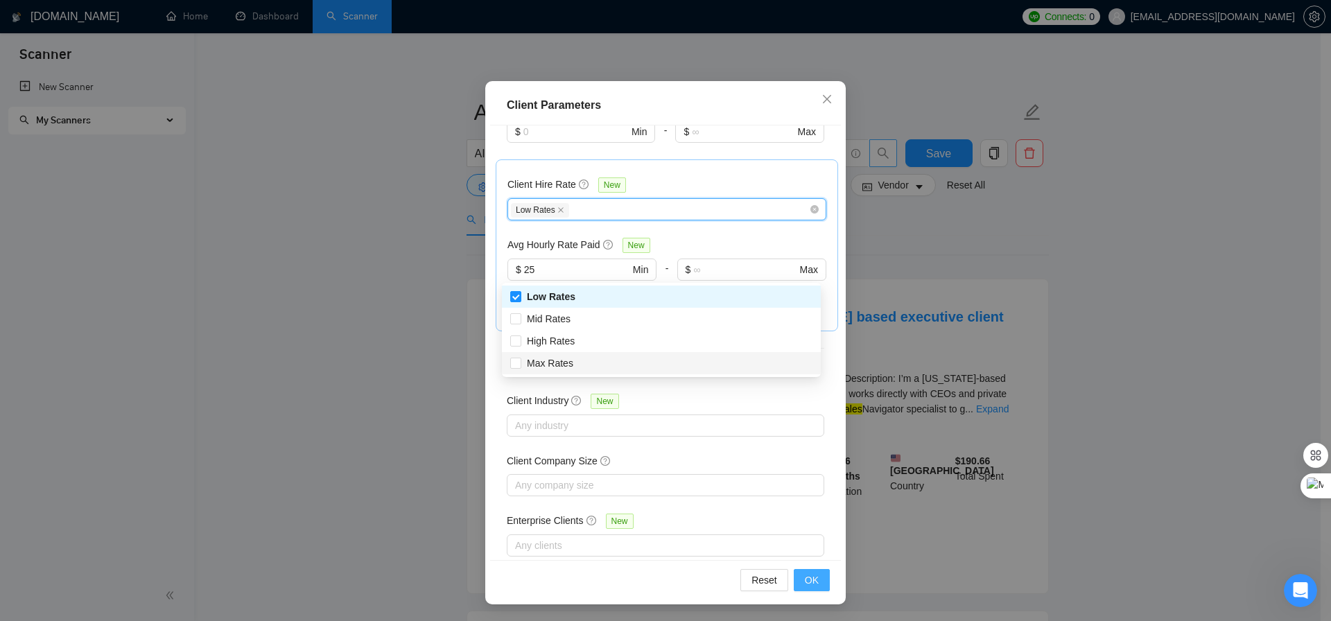
click at [803, 579] on button "OK" at bounding box center [812, 580] width 36 height 22
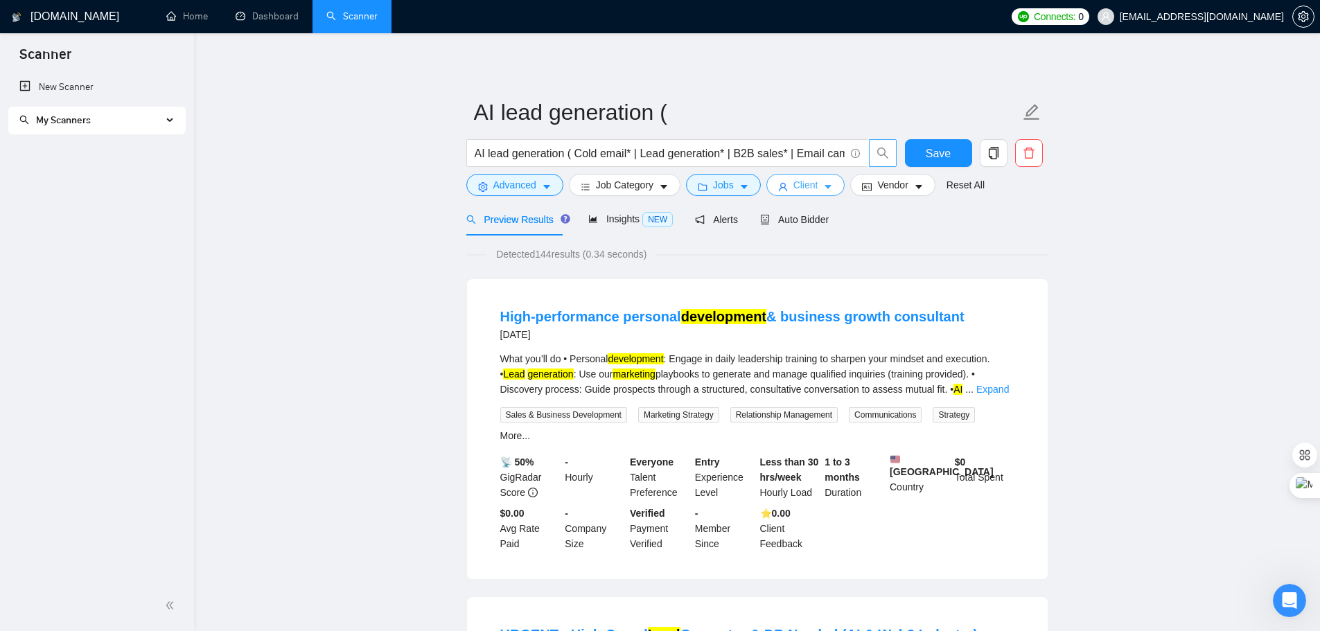
drag, startPoint x: 791, startPoint y: 188, endPoint x: 792, endPoint y: 200, distance: 12.5
click at [794, 188] on span "Client" at bounding box center [806, 184] width 25 height 15
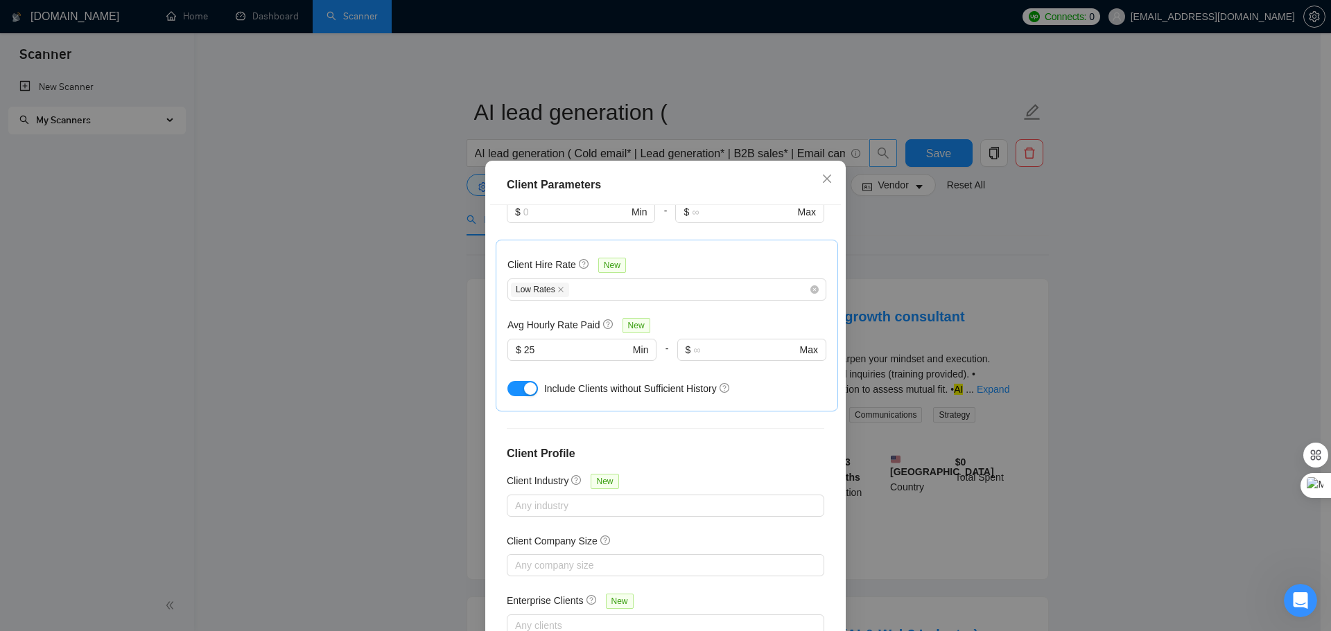
drag, startPoint x: 550, startPoint y: 270, endPoint x: 576, endPoint y: 344, distance: 79.4
click at [557, 286] on icon "close" at bounding box center [560, 289] width 7 height 7
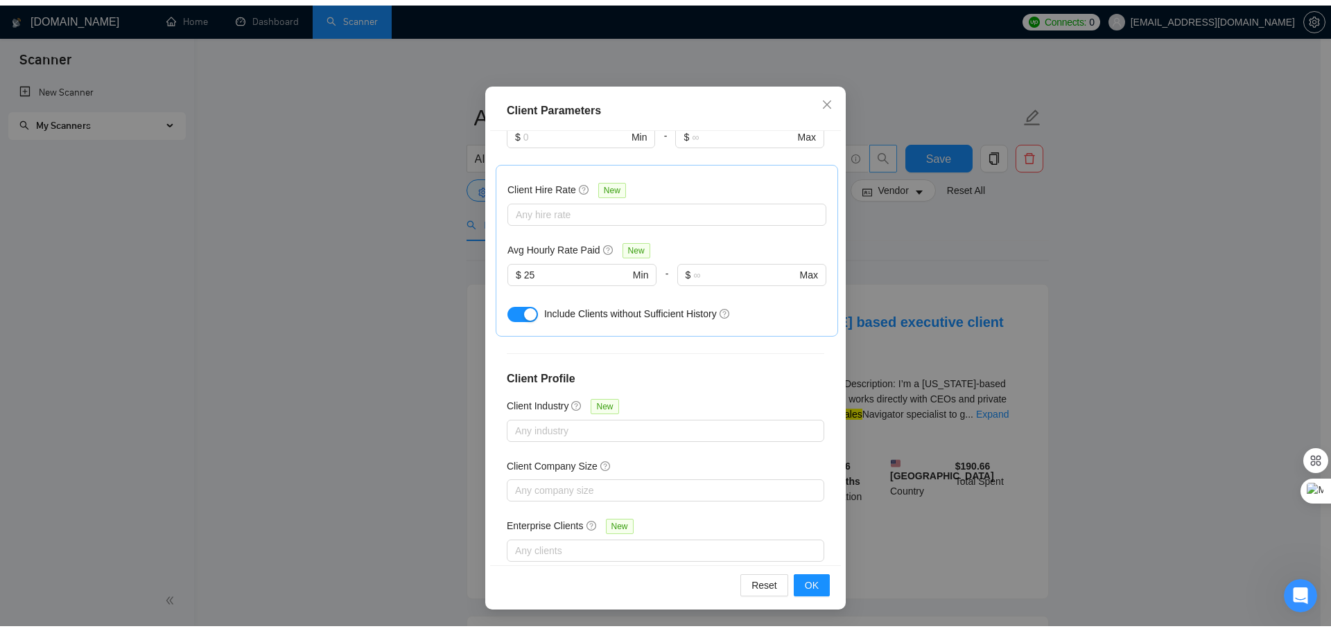
scroll to position [77, 0]
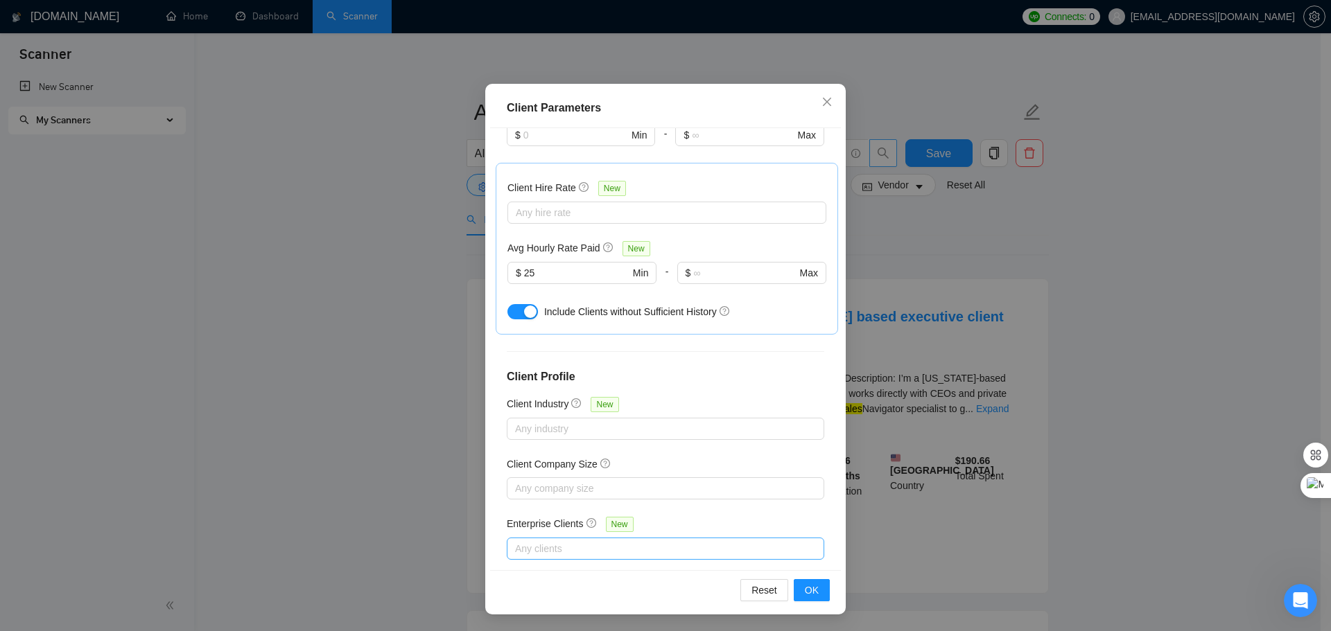
click at [618, 541] on div at bounding box center [658, 549] width 297 height 17
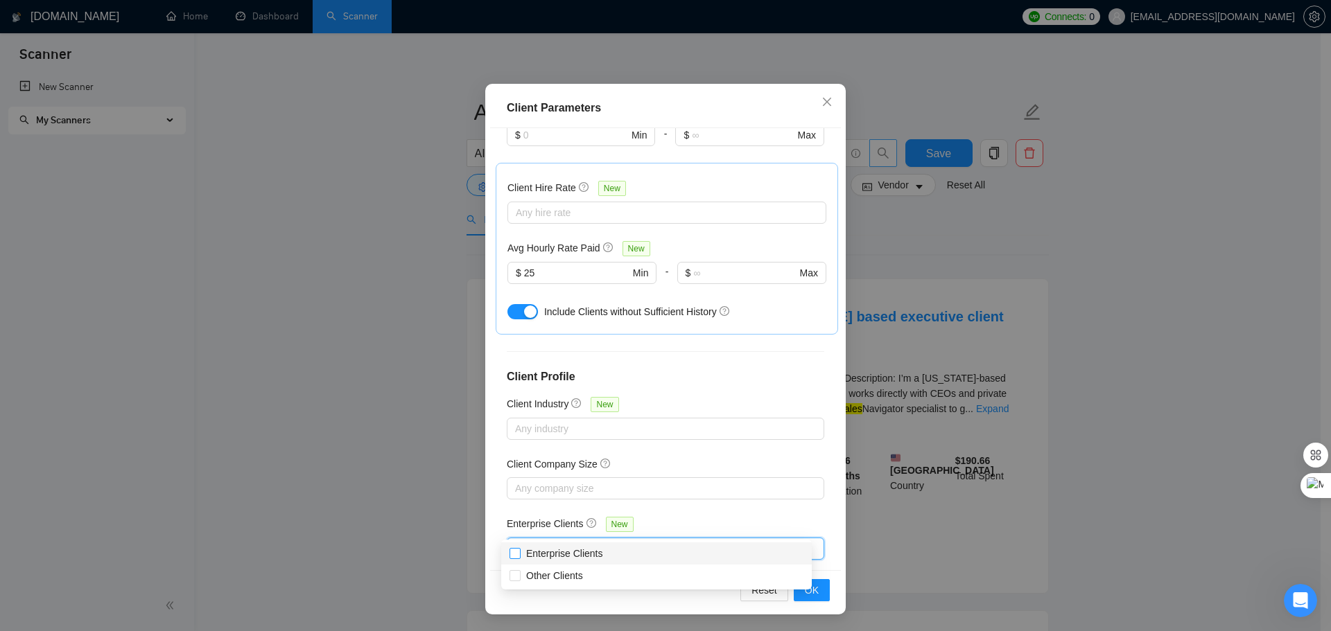
click at [516, 557] on input "Enterprise Clients" at bounding box center [514, 553] width 10 height 10
checkbox input "true"
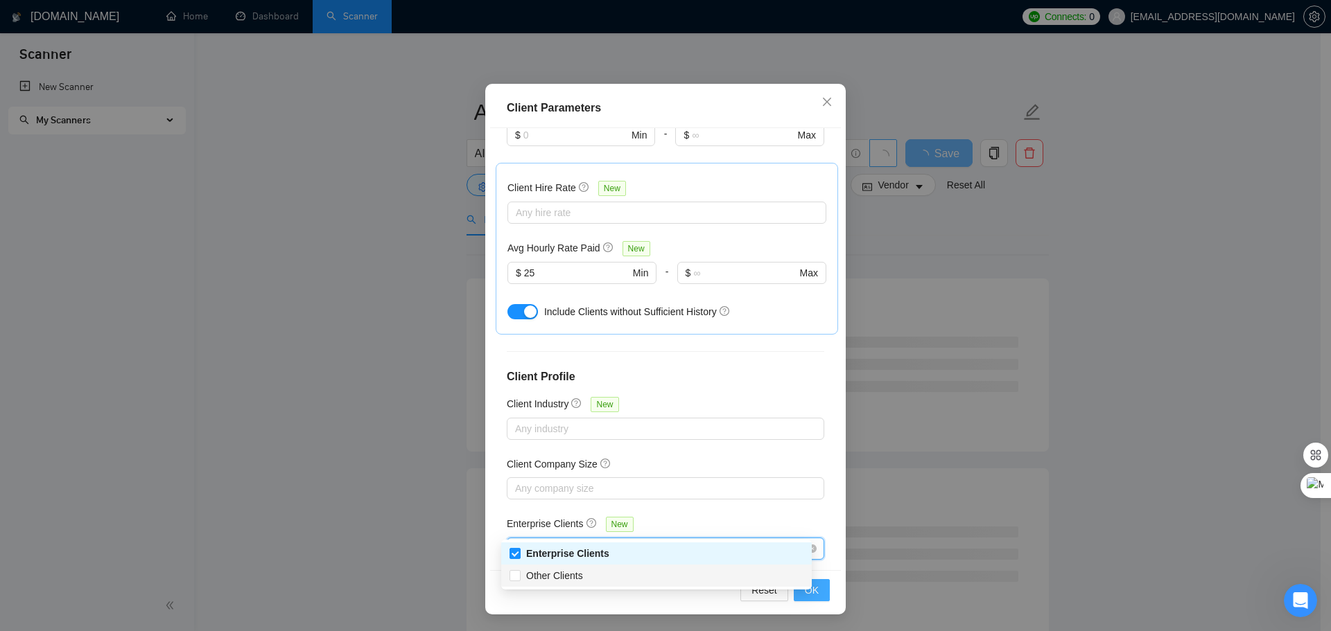
click at [817, 597] on button "OK" at bounding box center [812, 590] width 36 height 22
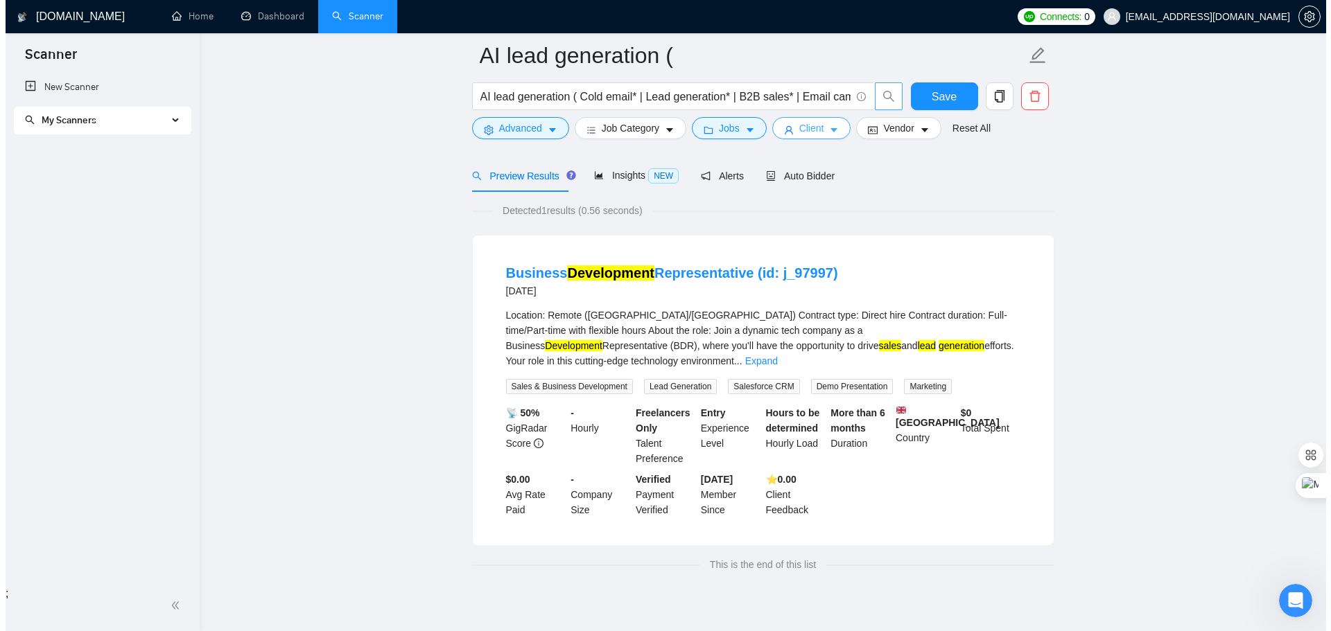
scroll to position [86, 0]
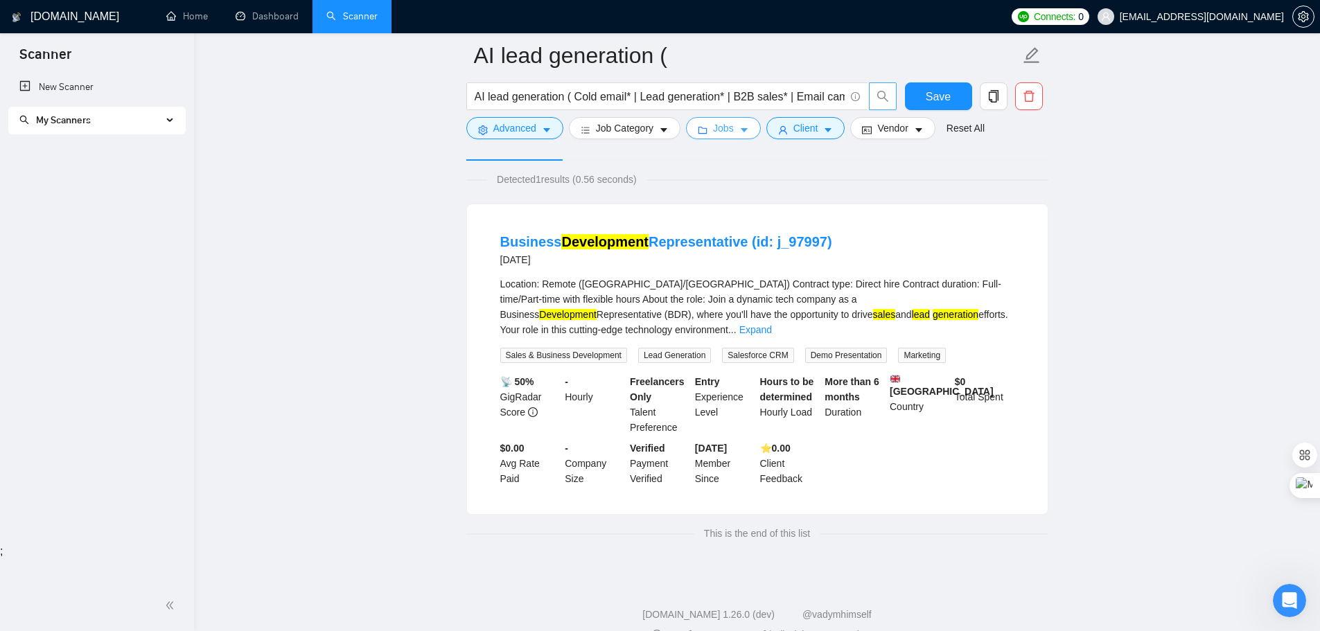
click at [722, 134] on span "Jobs" at bounding box center [723, 128] width 21 height 15
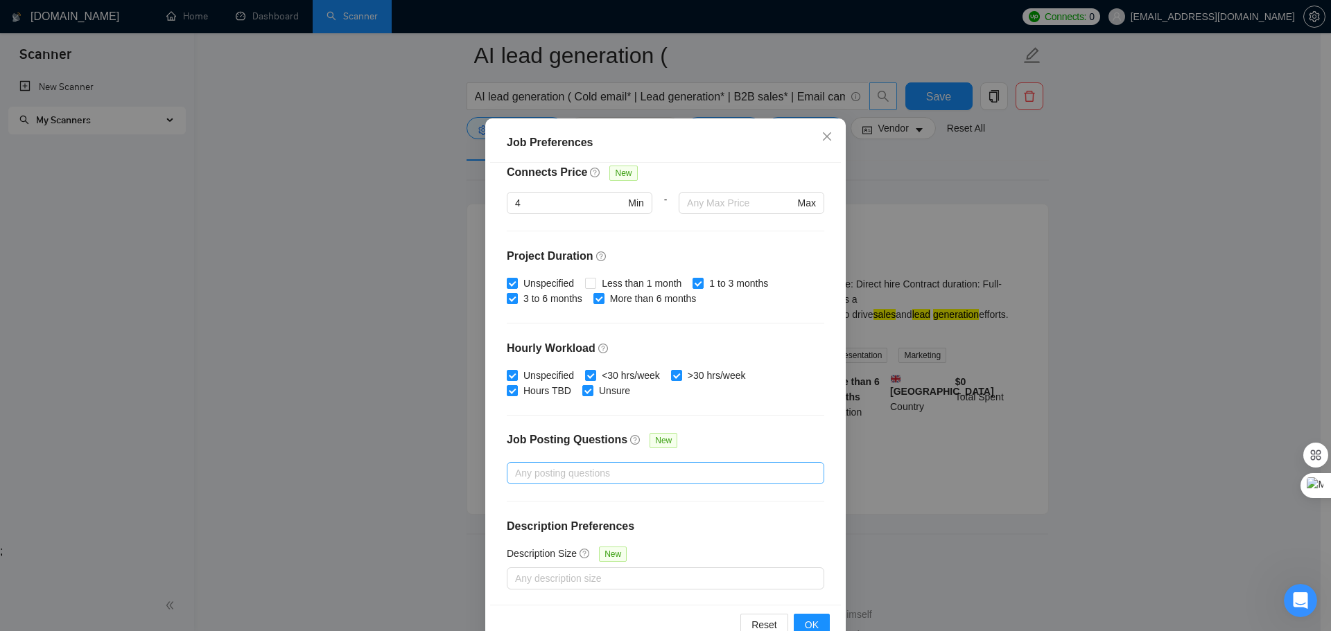
scroll to position [77, 0]
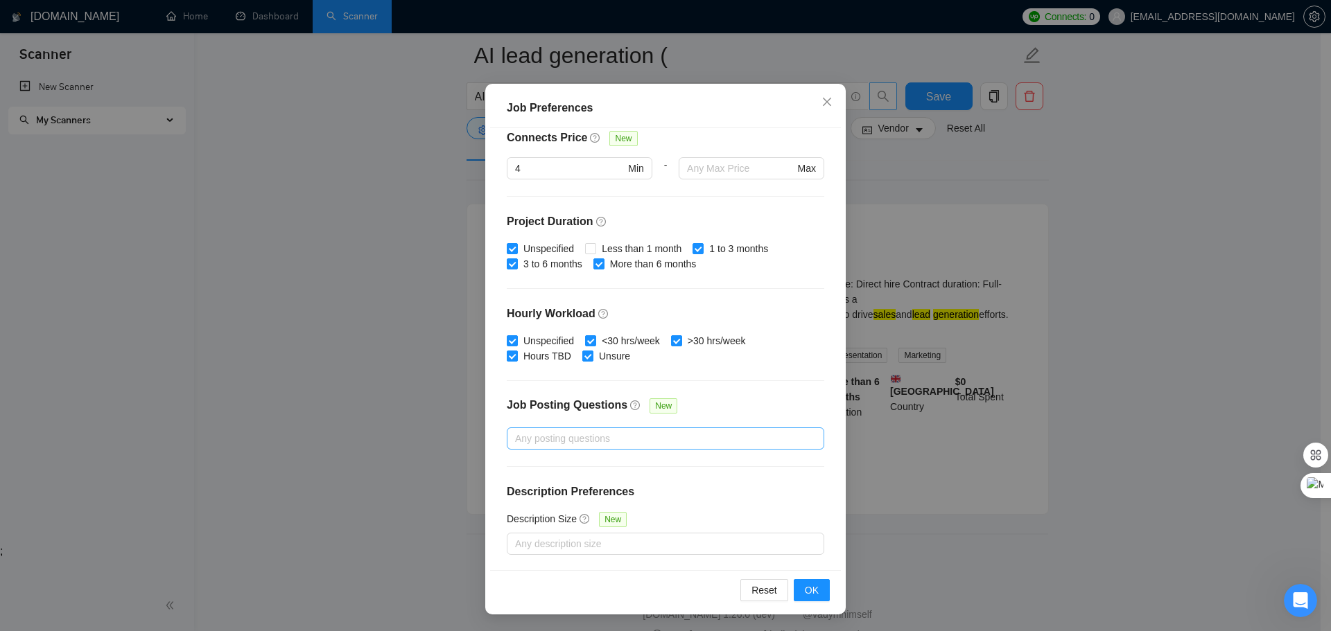
click at [649, 547] on div "Autofill ;" at bounding box center [665, 551] width 1331 height 12
click at [607, 545] on div "Autofill ;" at bounding box center [665, 551] width 1331 height 12
click at [566, 543] on div at bounding box center [658, 544] width 297 height 17
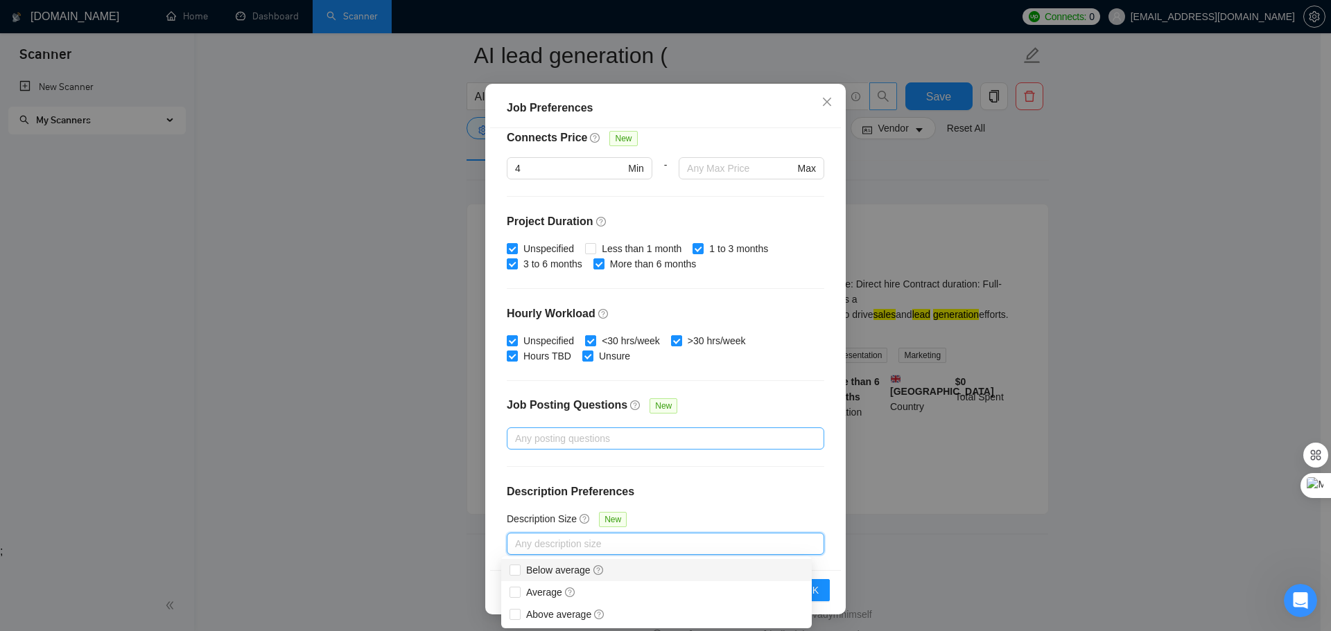
click at [737, 466] on div at bounding box center [665, 466] width 317 height 1
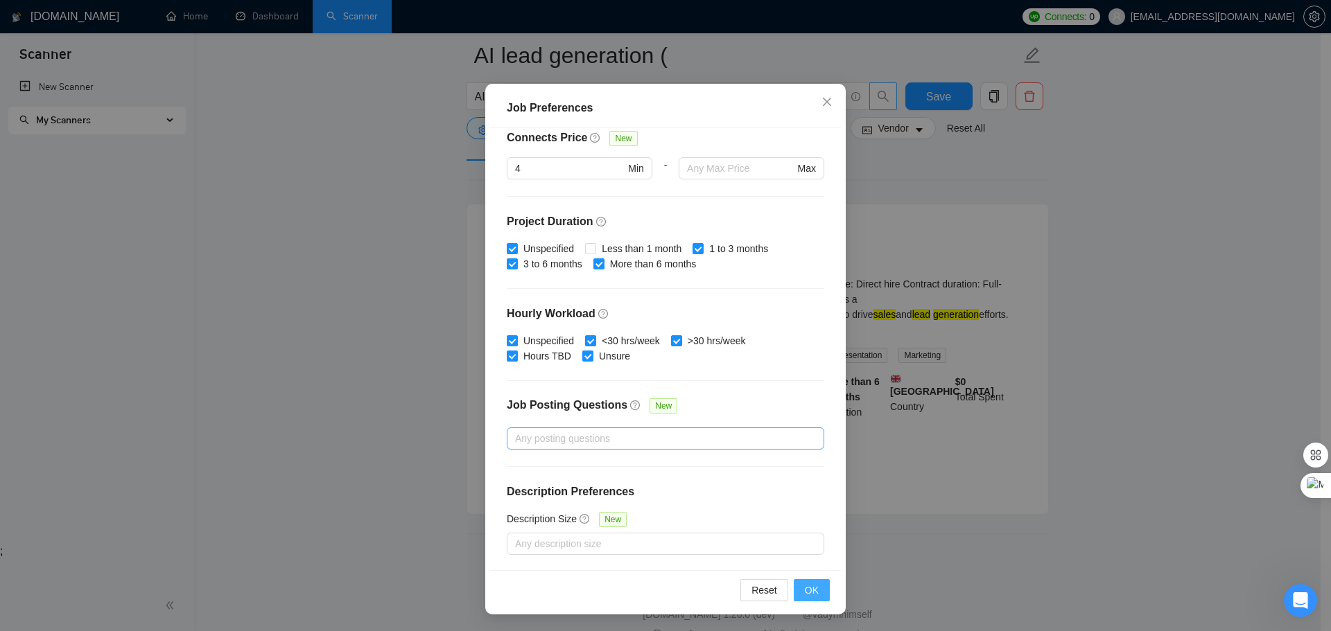
click at [808, 593] on span "OK" at bounding box center [812, 590] width 14 height 15
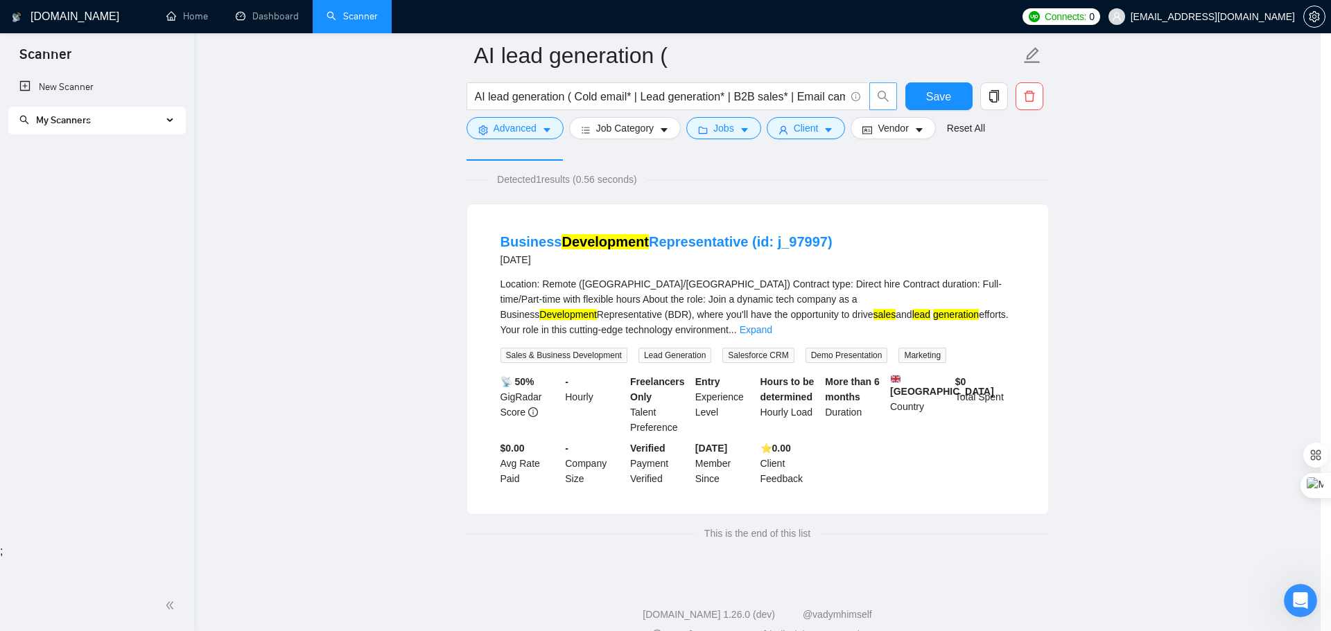
scroll to position [0, 0]
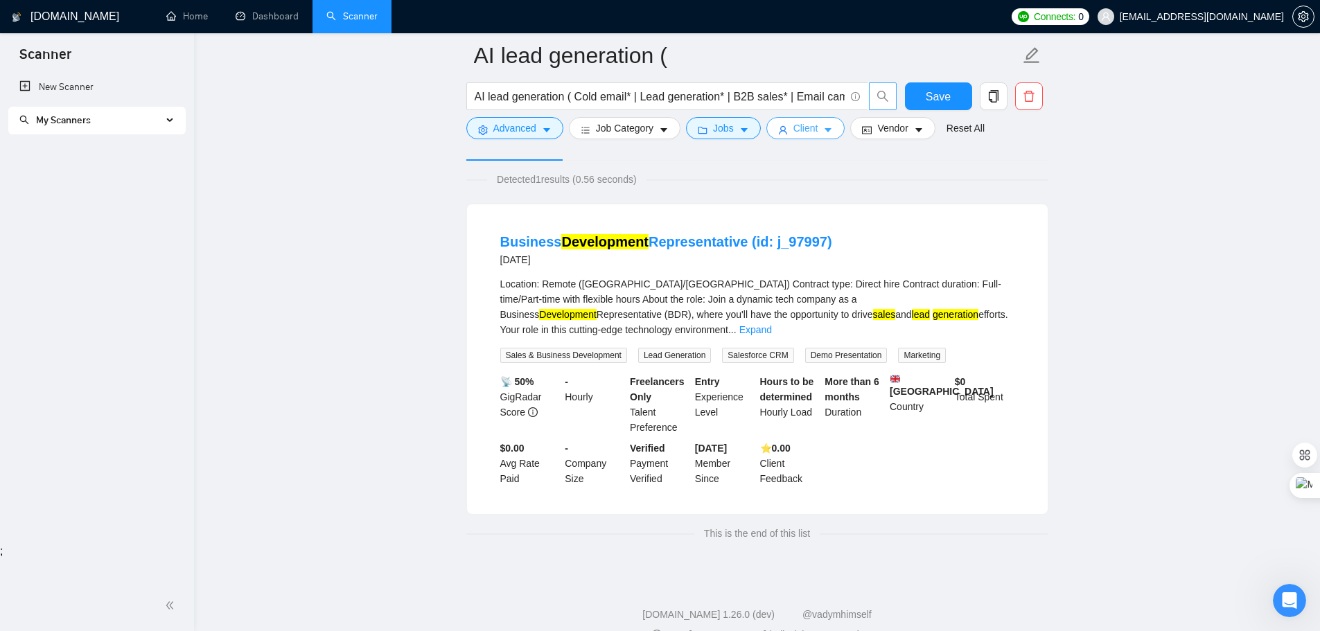
click at [788, 129] on button "Client" at bounding box center [806, 128] width 79 height 22
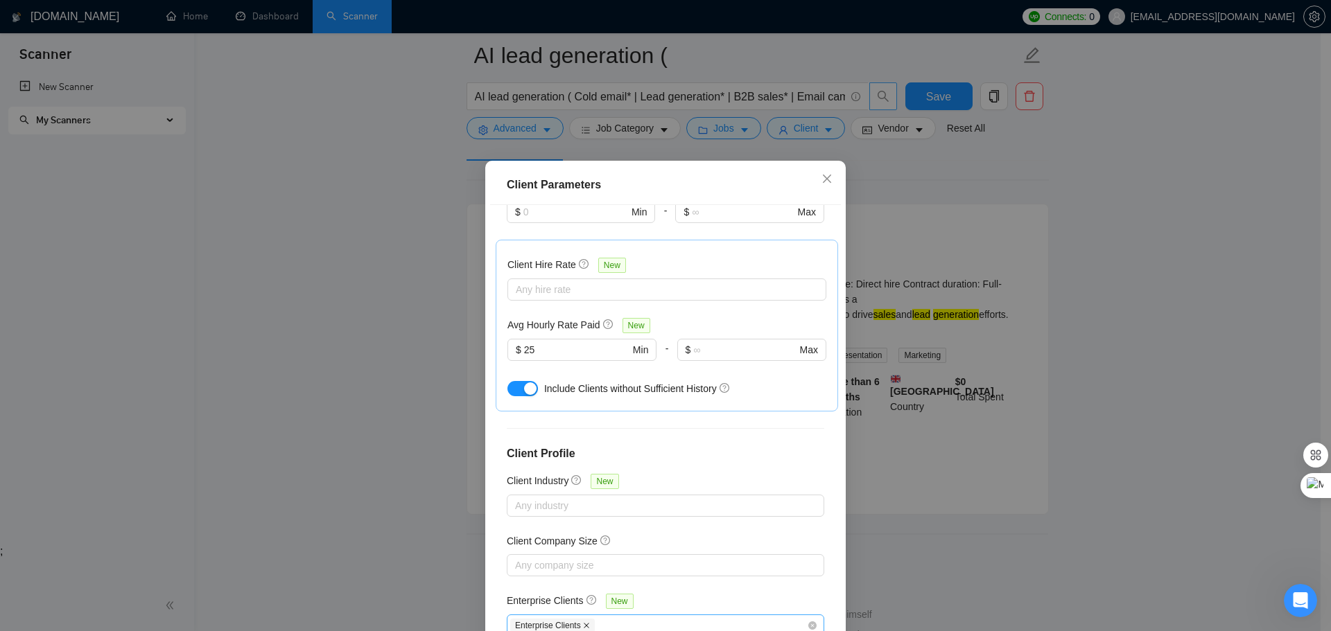
click at [583, 622] on icon "close" at bounding box center [586, 625] width 7 height 7
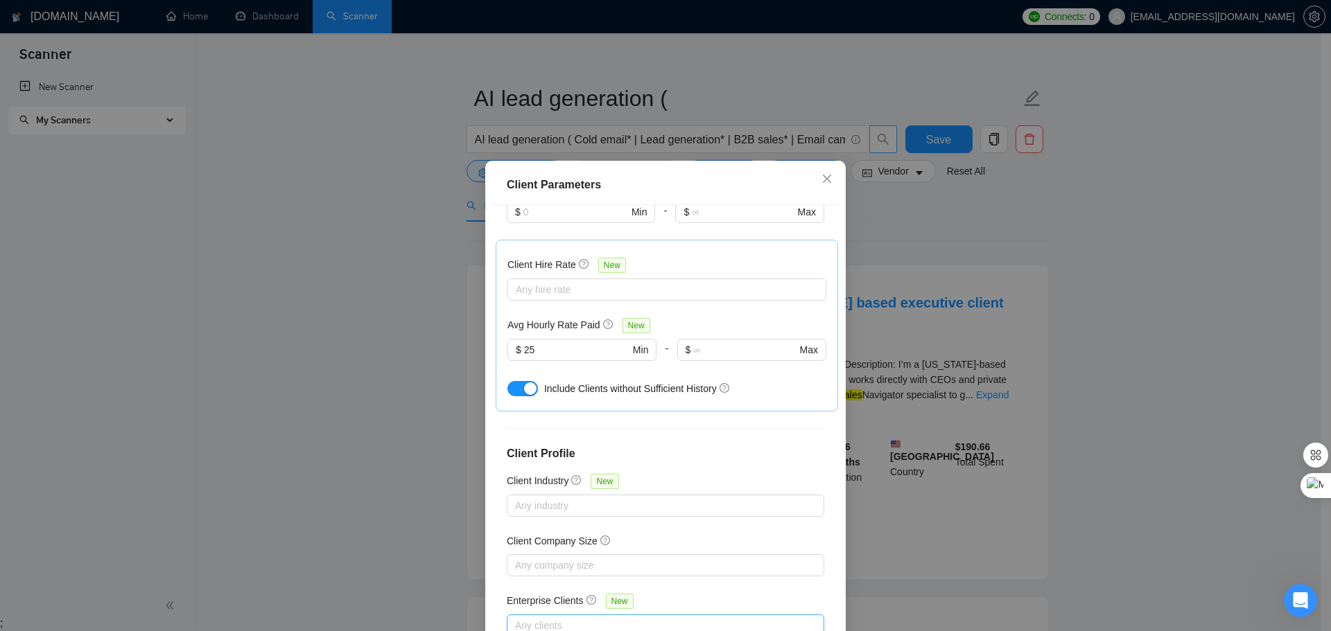
scroll to position [77, 0]
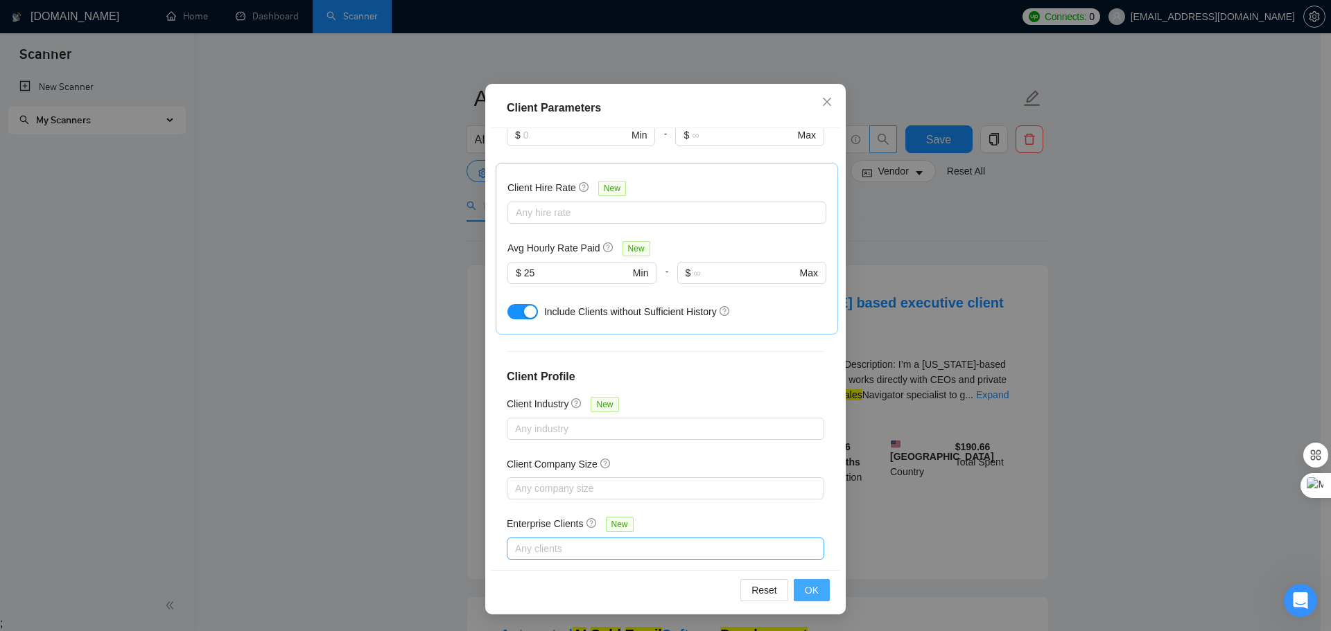
click at [805, 590] on span "OK" at bounding box center [812, 590] width 14 height 15
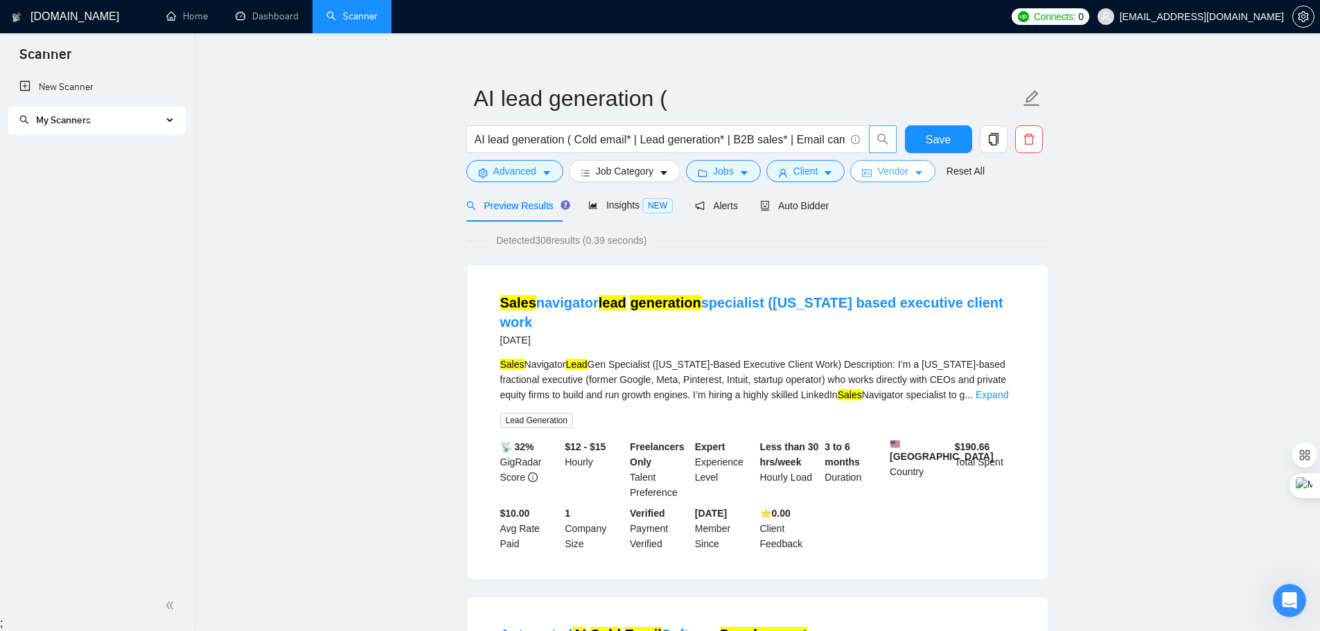
click at [879, 177] on span "Vendor" at bounding box center [893, 171] width 30 height 15
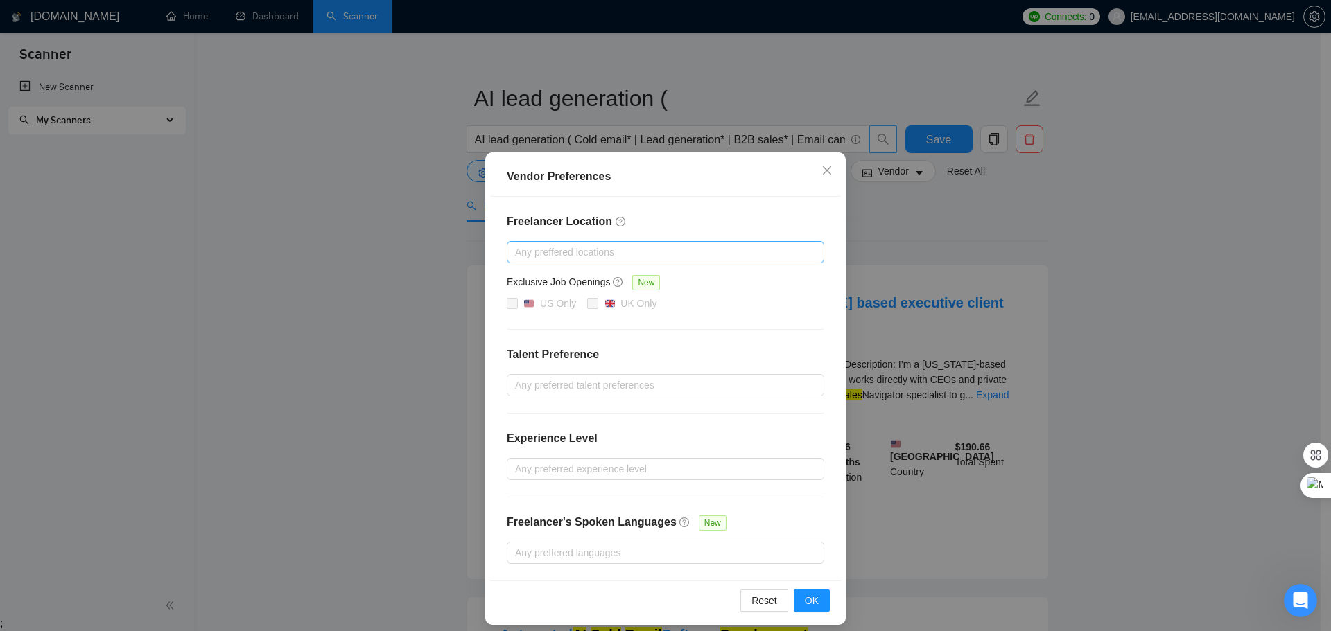
click at [611, 254] on div at bounding box center [658, 252] width 297 height 17
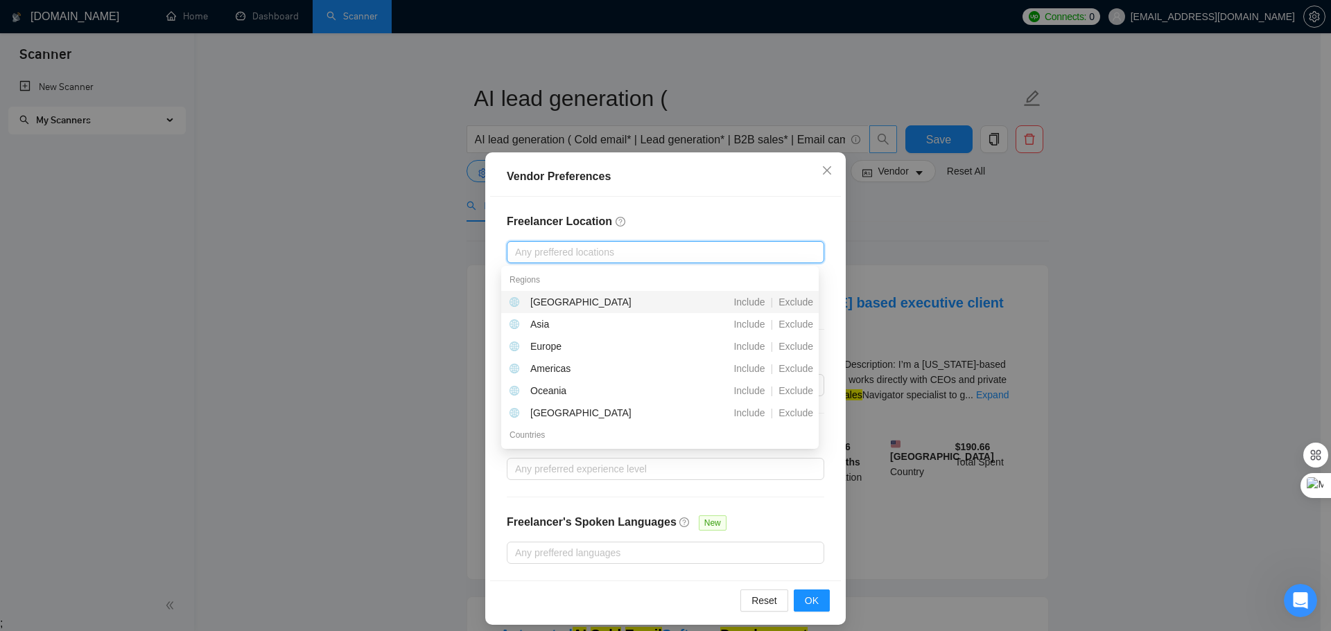
click at [611, 254] on div at bounding box center [658, 252] width 297 height 17
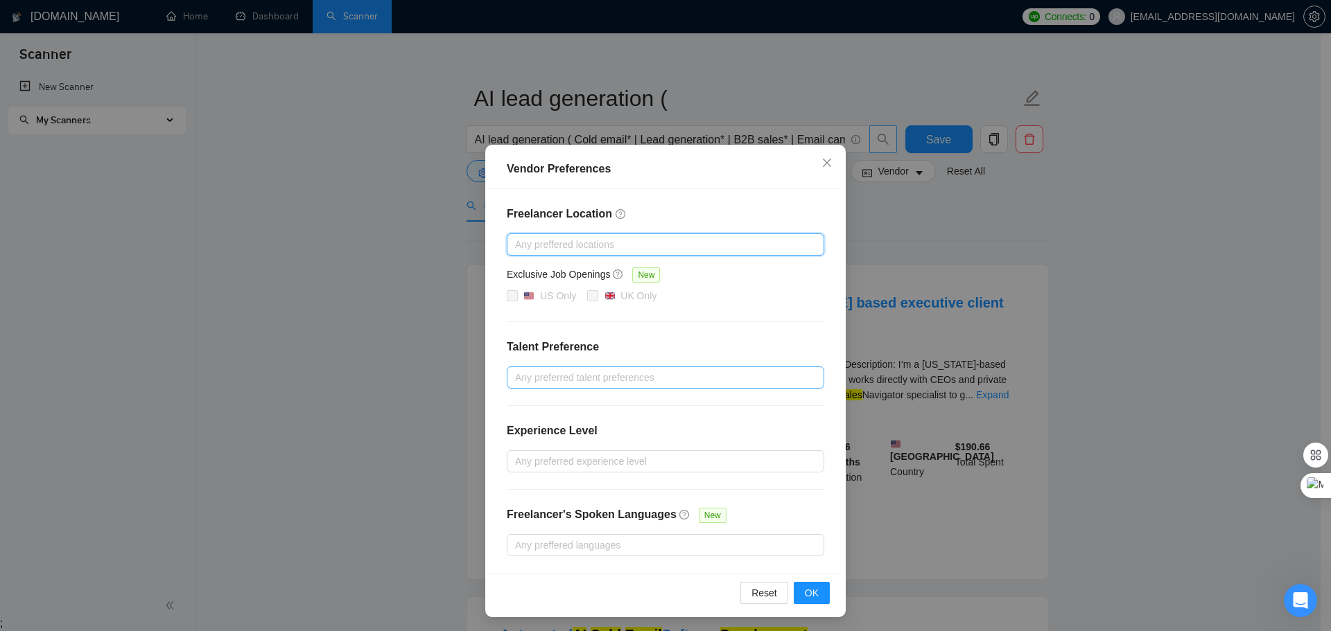
scroll to position [10, 0]
click at [609, 378] on div at bounding box center [658, 375] width 297 height 17
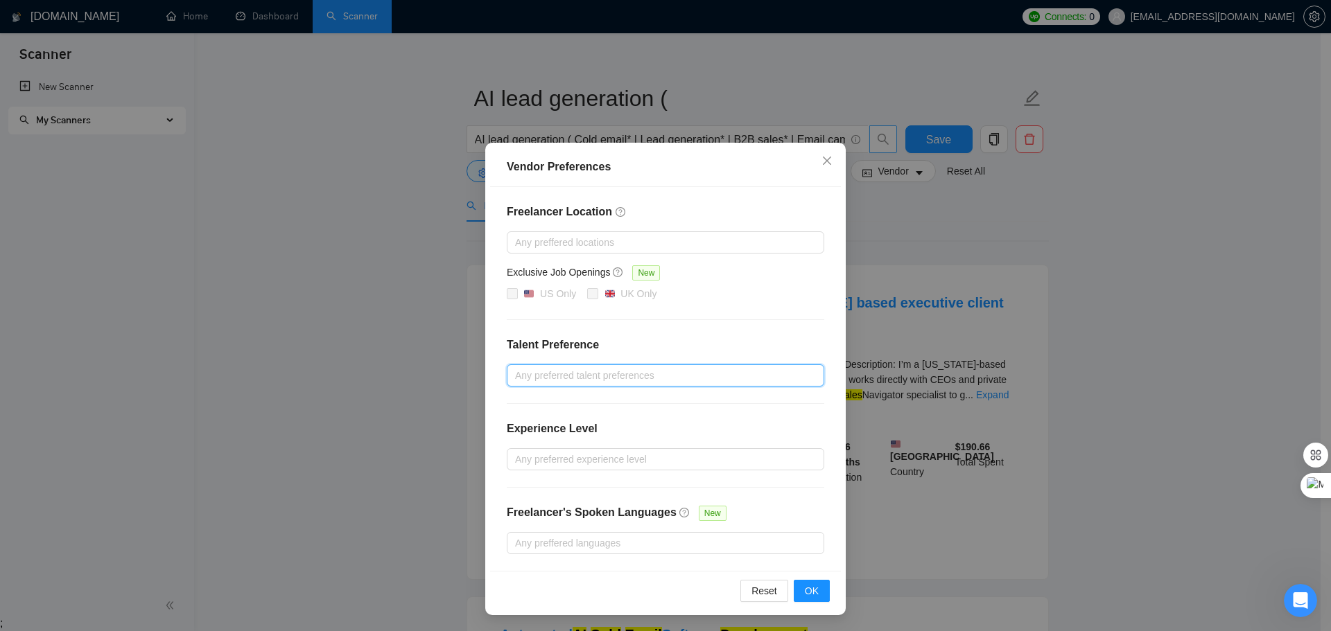
click at [609, 378] on div at bounding box center [658, 375] width 297 height 17
click at [592, 462] on div at bounding box center [658, 459] width 297 height 17
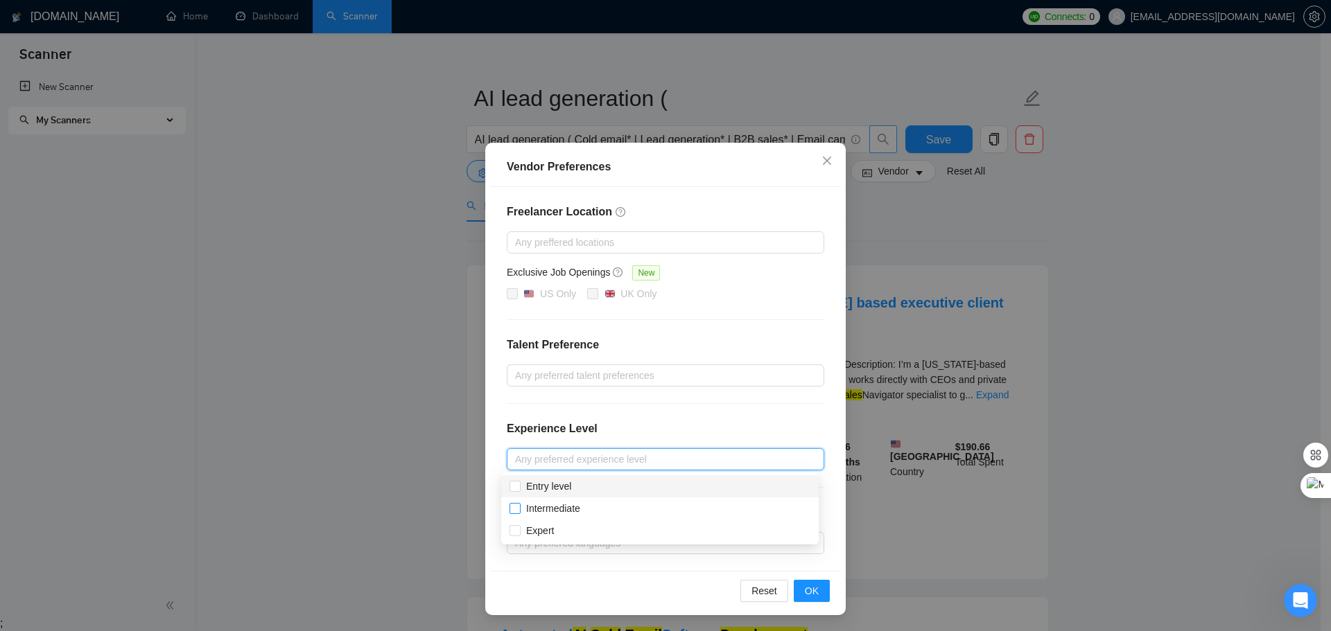
click at [514, 488] on input "Entry level" at bounding box center [514, 486] width 10 height 10
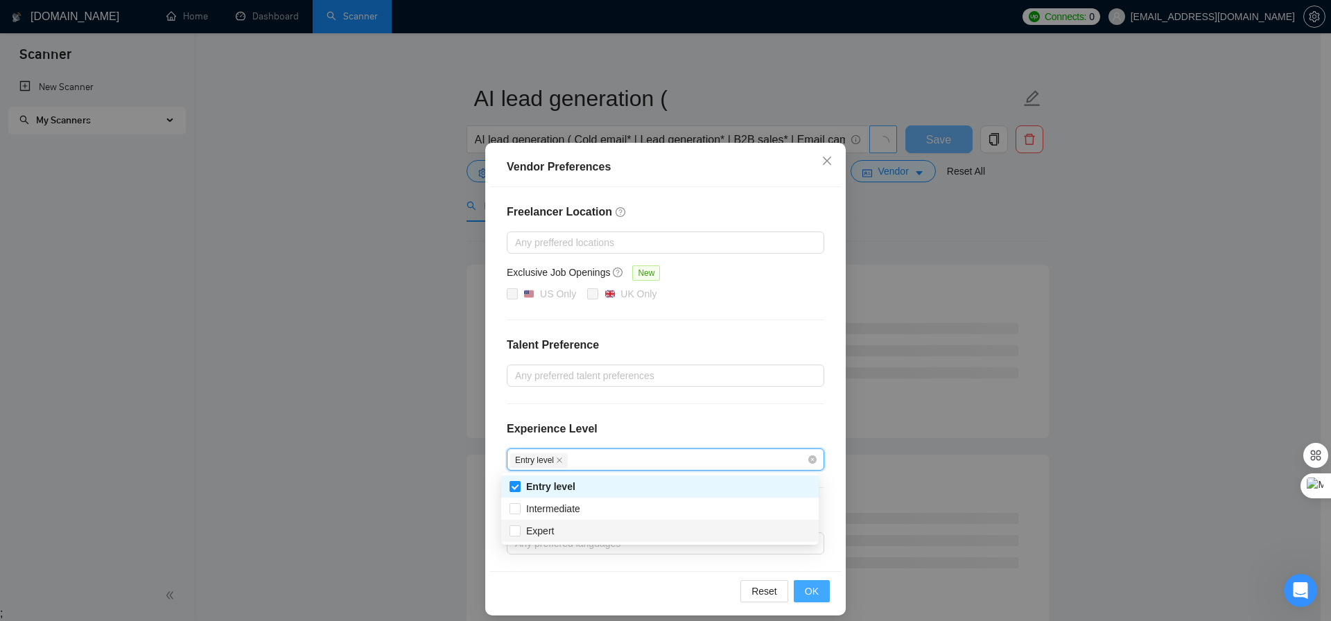
click at [797, 590] on button "OK" at bounding box center [812, 591] width 36 height 22
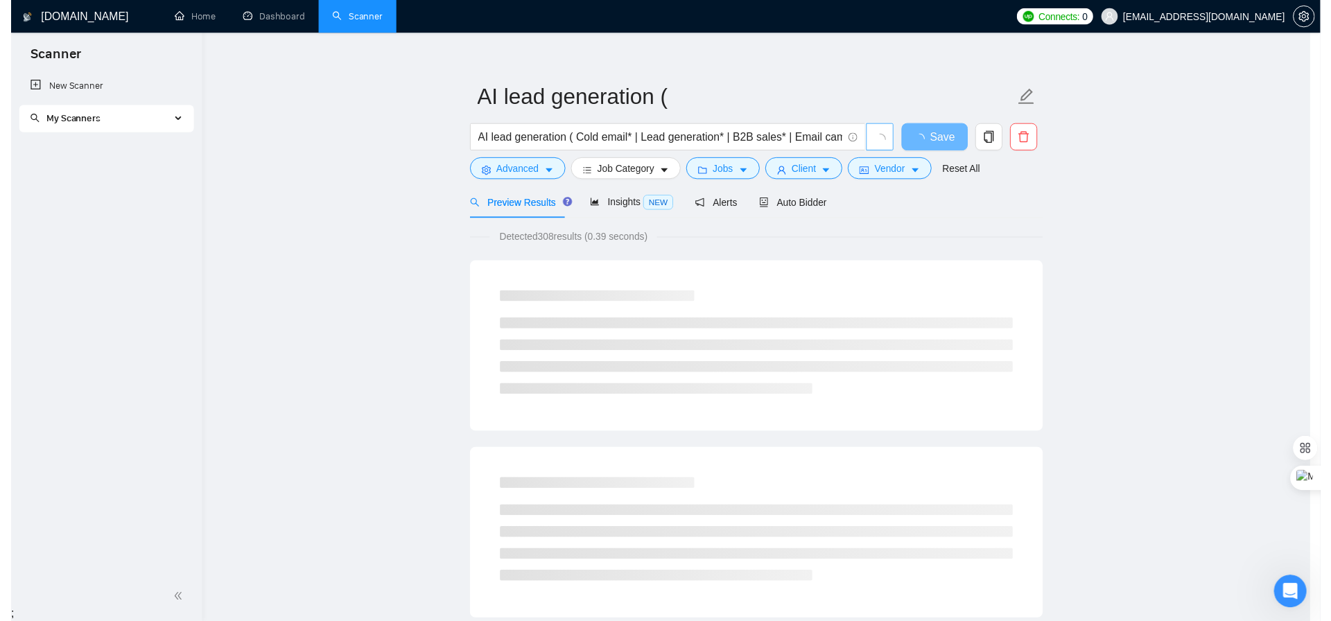
scroll to position [0, 0]
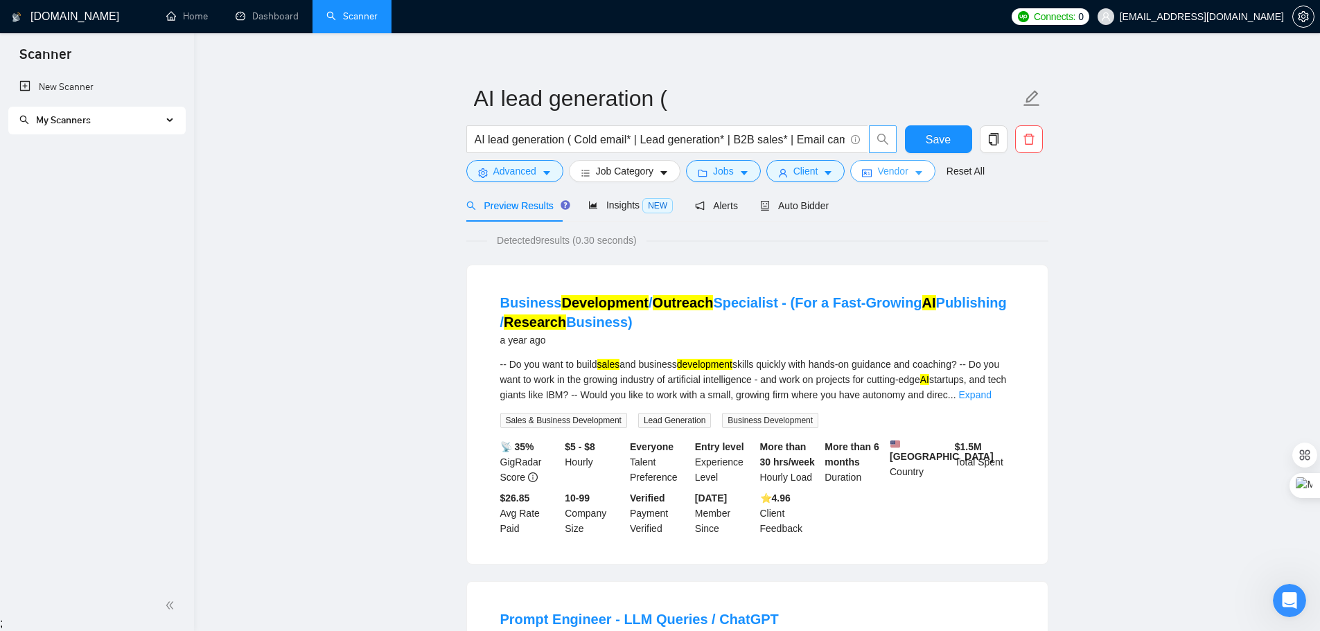
click at [884, 175] on span "Vendor" at bounding box center [893, 171] width 30 height 15
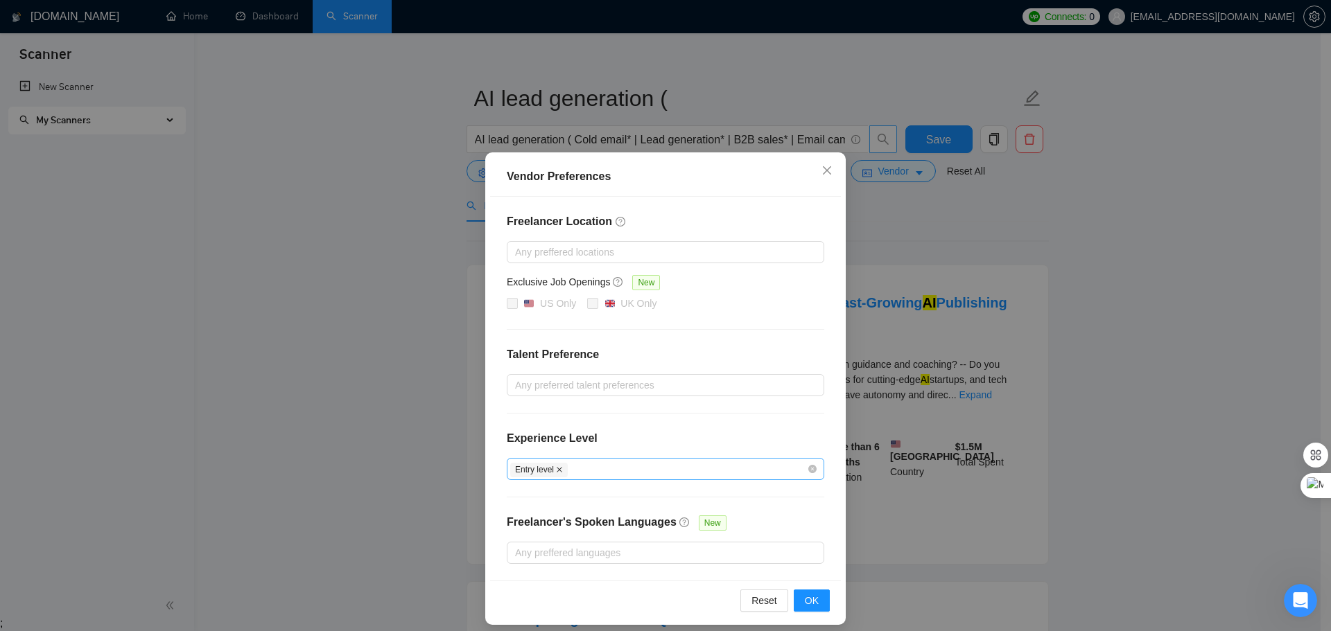
click at [557, 470] on icon "close" at bounding box center [560, 470] width 6 height 6
checkbox input "false"
click at [558, 471] on div at bounding box center [658, 469] width 297 height 17
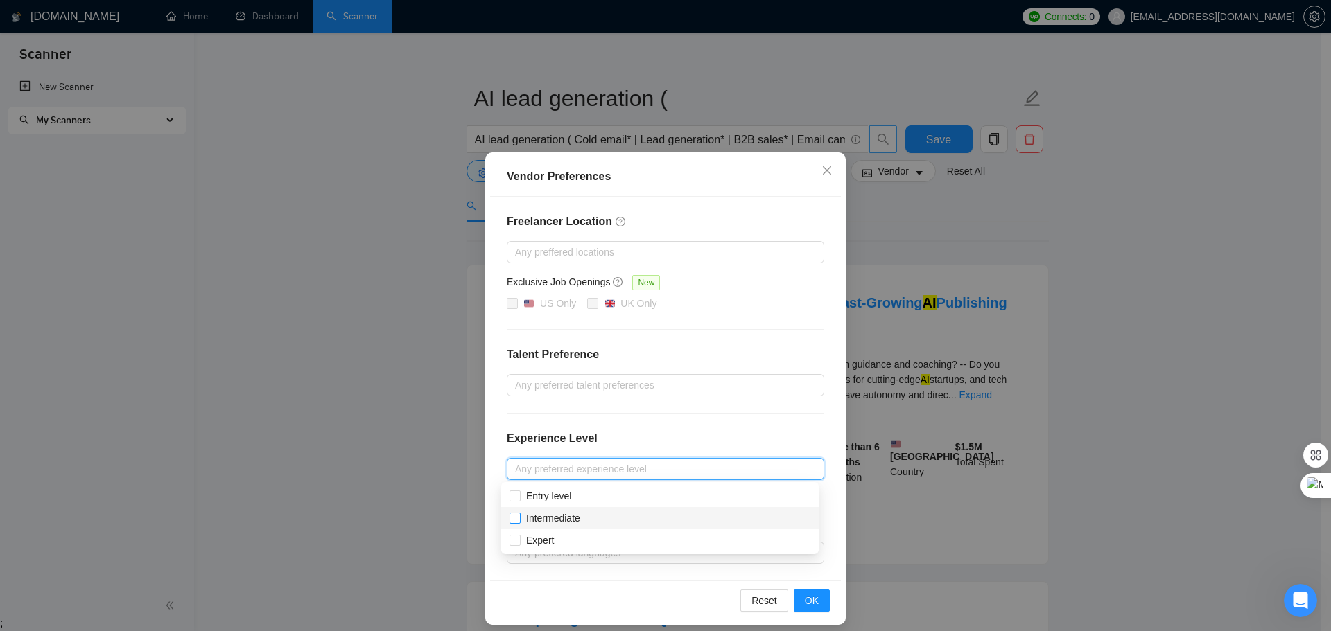
click at [516, 516] on input "Intermediate" at bounding box center [514, 518] width 10 height 10
checkbox input "true"
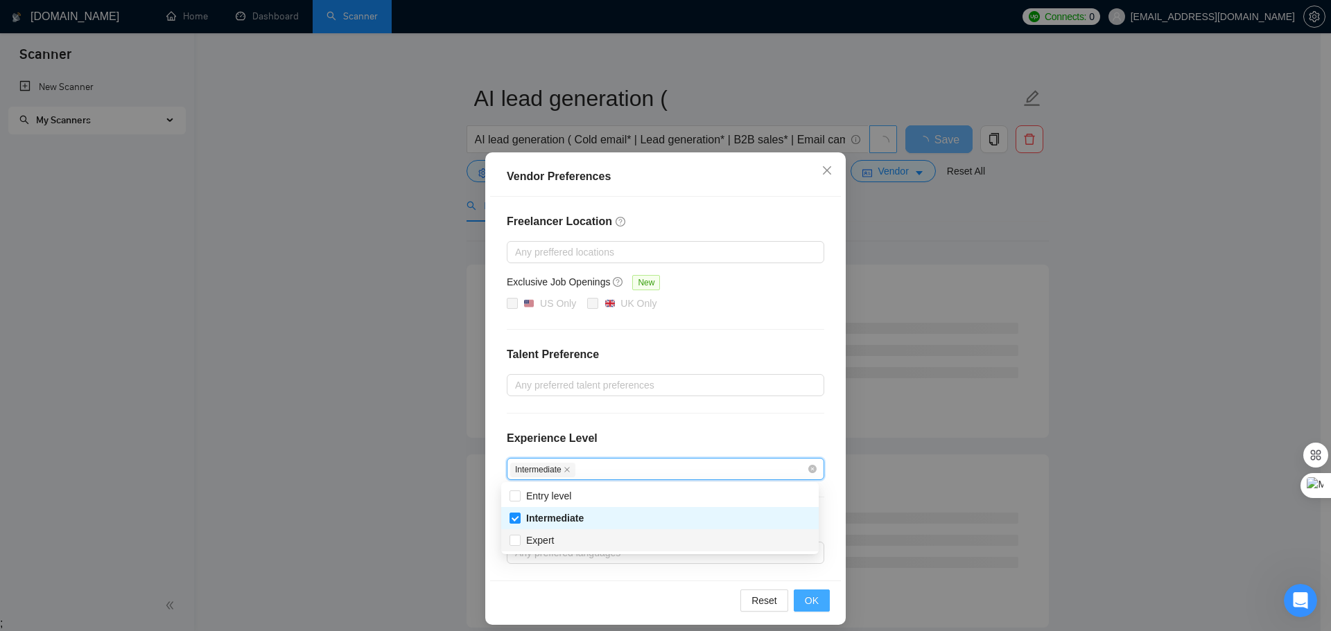
click at [796, 603] on button "OK" at bounding box center [812, 601] width 36 height 22
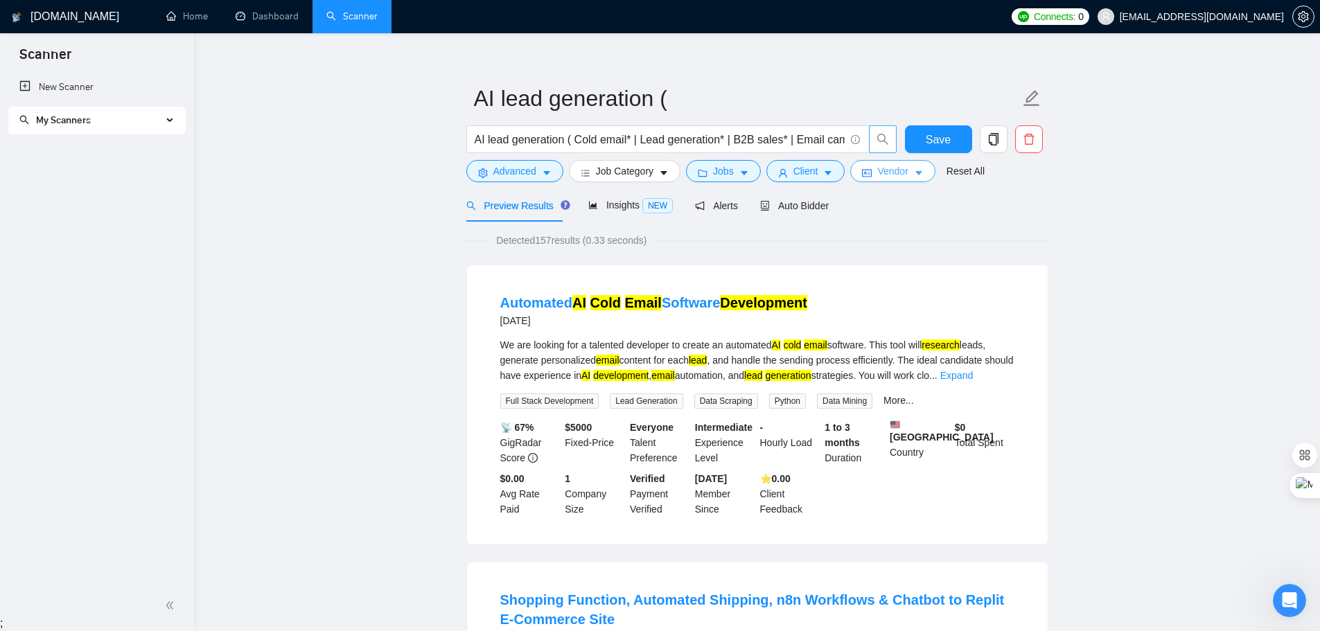
drag, startPoint x: 876, startPoint y: 173, endPoint x: 857, endPoint y: 210, distance: 41.2
click at [878, 175] on span "Vendor" at bounding box center [893, 171] width 30 height 15
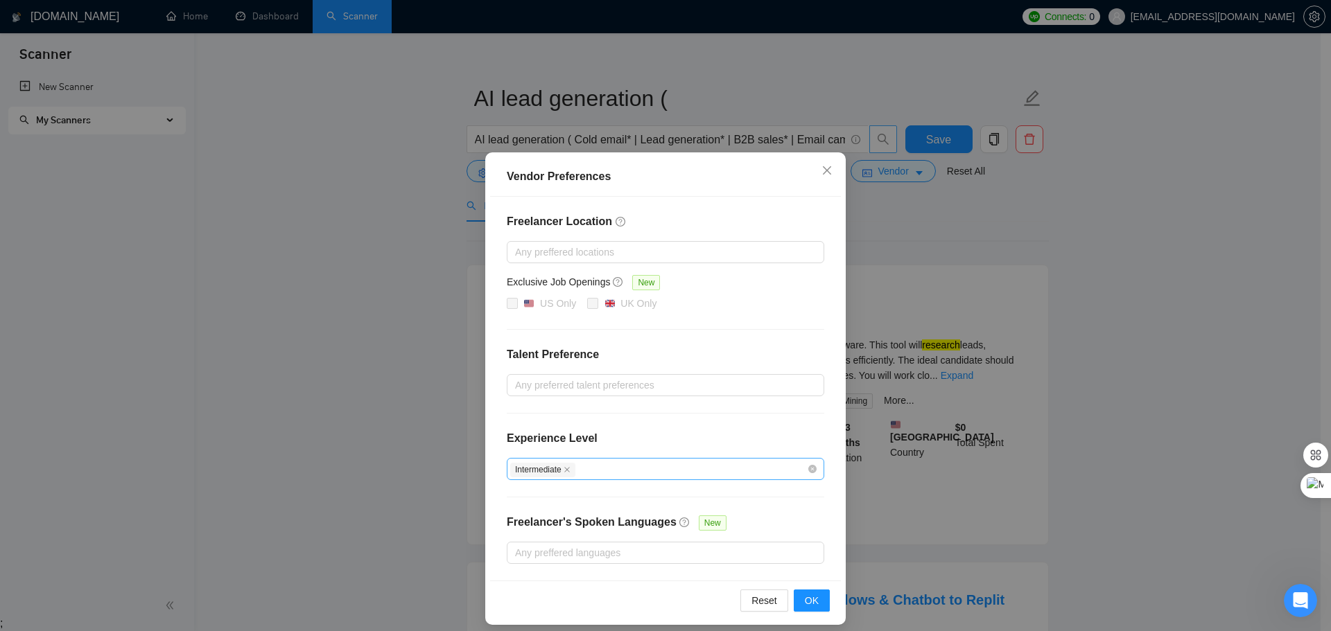
click at [564, 469] on icon "close" at bounding box center [567, 469] width 7 height 7
click at [559, 471] on div at bounding box center [658, 469] width 297 height 17
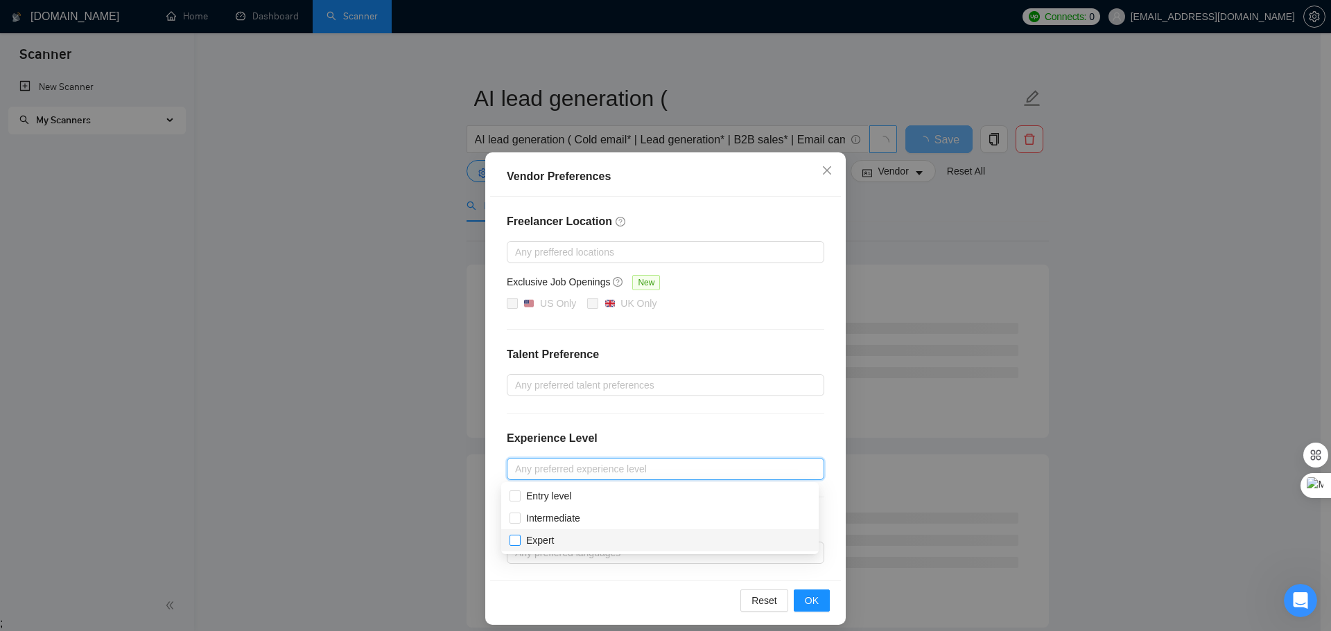
click at [518, 540] on input "Expert" at bounding box center [514, 540] width 10 height 10
checkbox input "true"
click at [797, 597] on button "OK" at bounding box center [812, 601] width 36 height 22
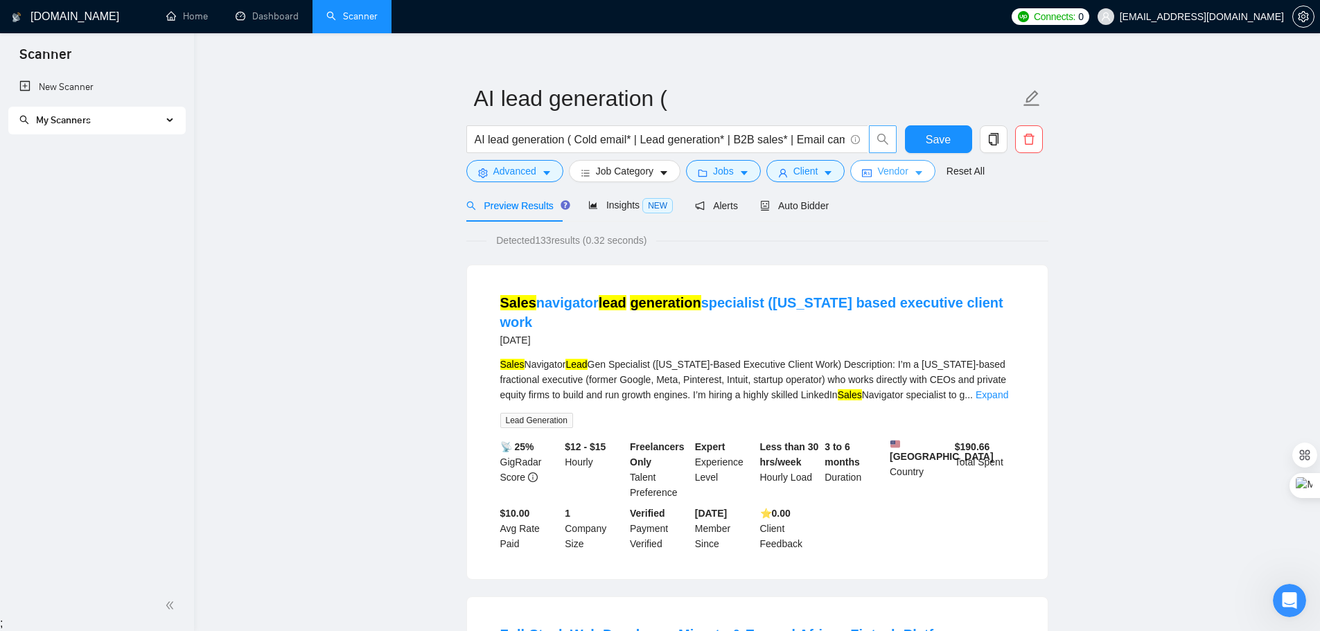
click at [868, 169] on button "Vendor" at bounding box center [892, 171] width 85 height 22
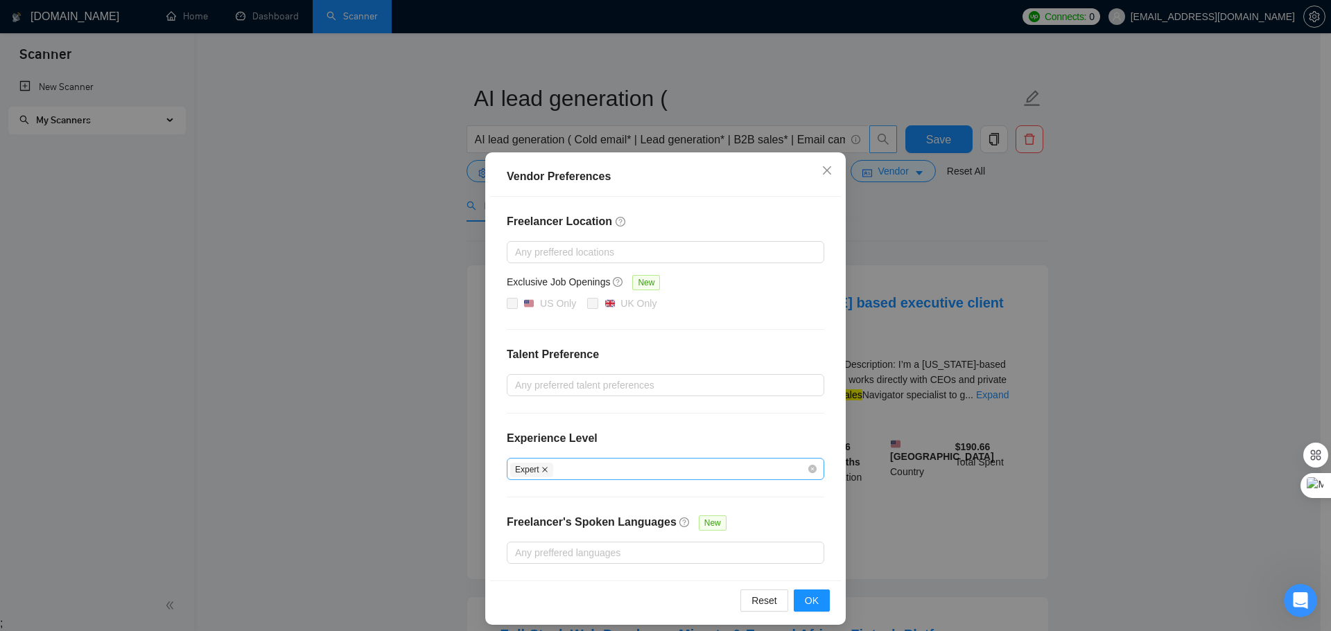
click at [541, 469] on icon "close" at bounding box center [544, 469] width 7 height 7
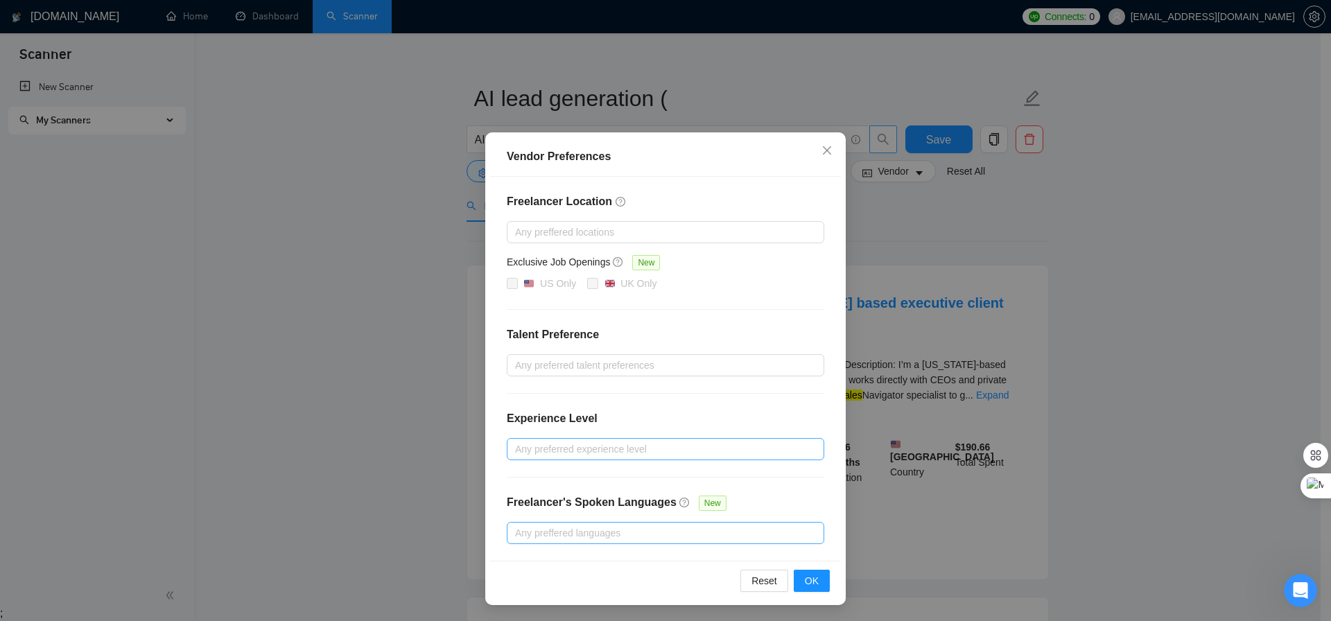
click at [588, 532] on div at bounding box center [658, 533] width 297 height 17
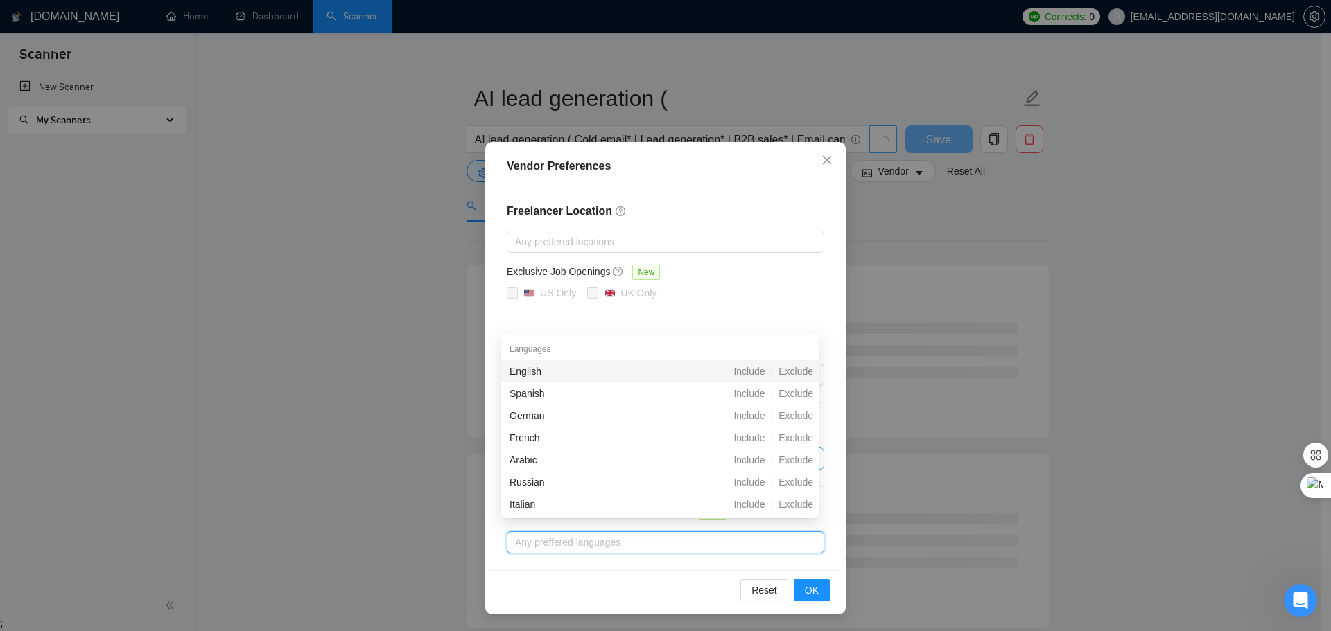
scroll to position [10, 0]
click at [551, 381] on div "English" at bounding box center [586, 381] width 155 height 15
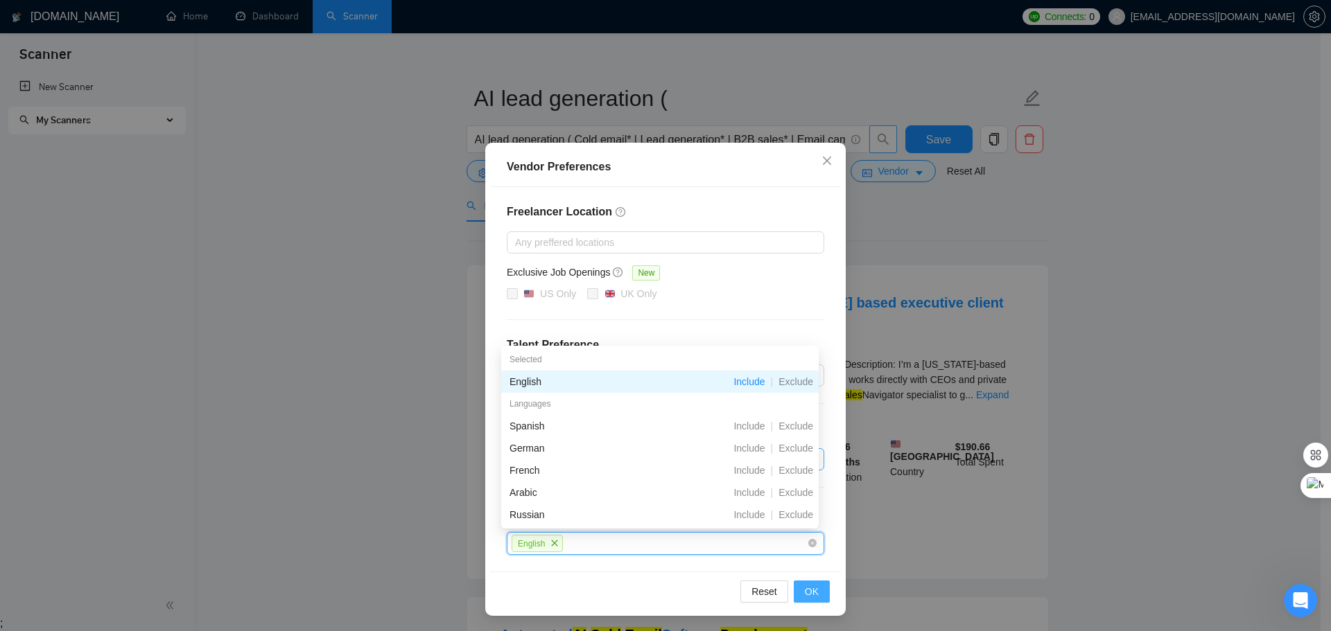
click at [805, 596] on span "OK" at bounding box center [812, 591] width 14 height 15
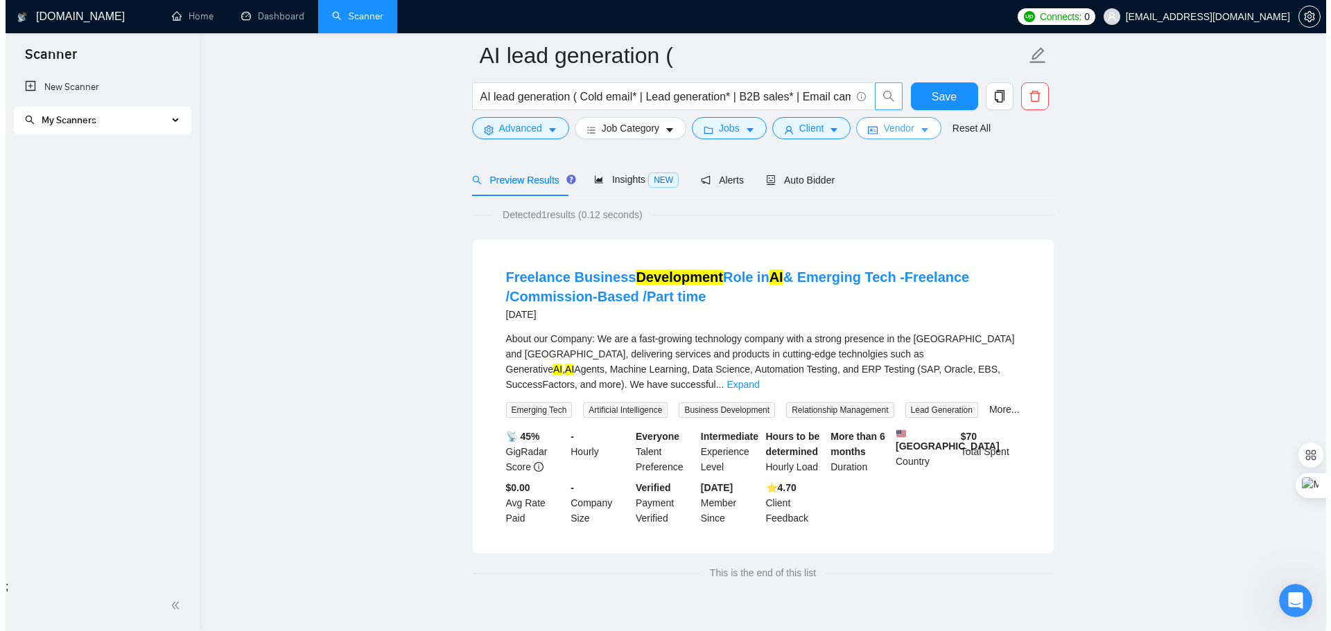
scroll to position [30, 0]
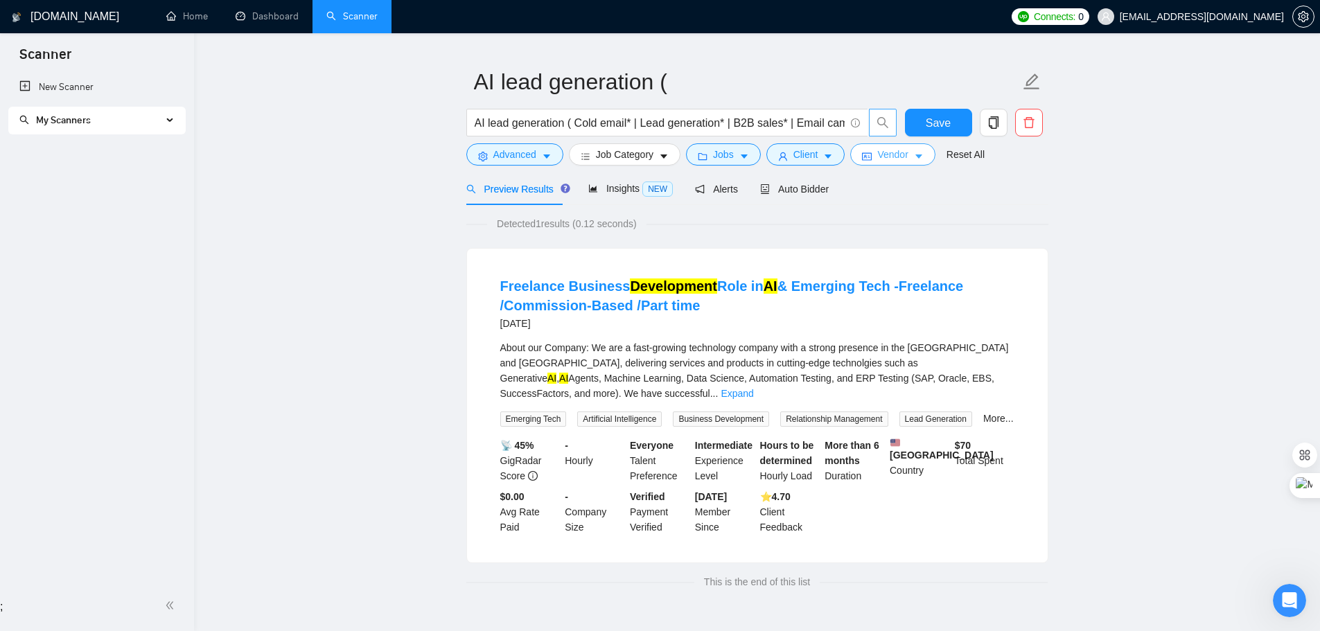
click at [881, 153] on span "Vendor" at bounding box center [893, 154] width 30 height 15
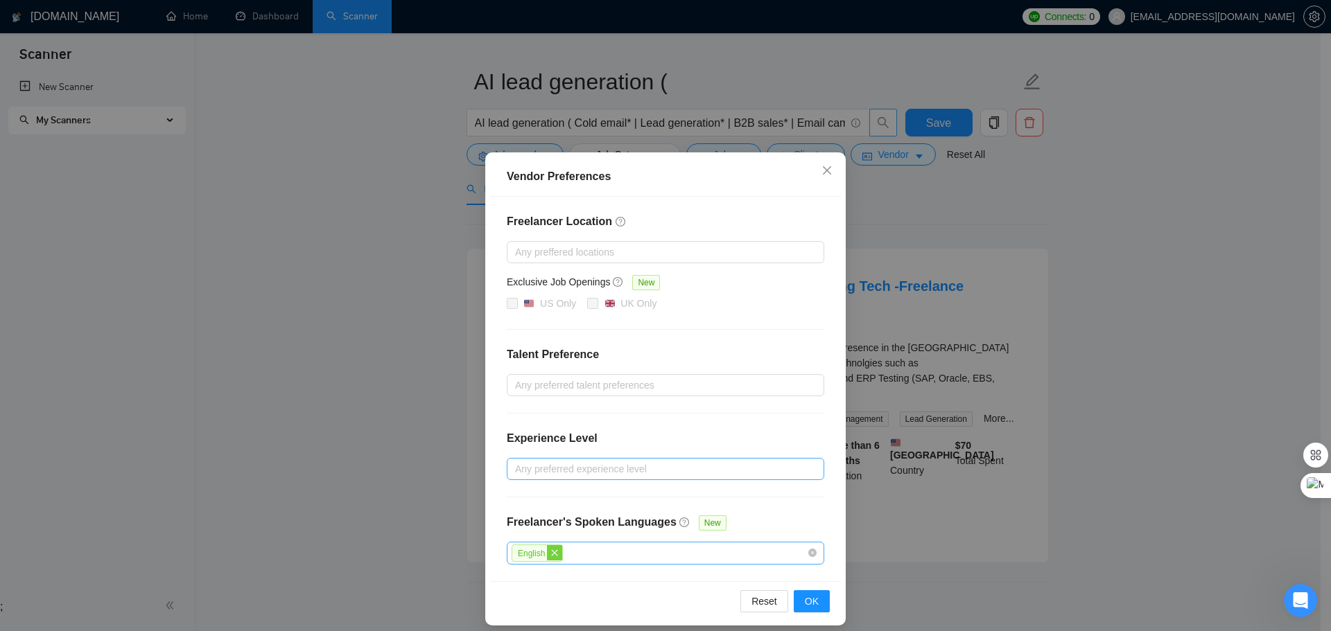
click at [550, 552] on icon "close" at bounding box center [554, 553] width 8 height 8
click at [797, 604] on div "Autofill ;" at bounding box center [665, 607] width 1331 height 12
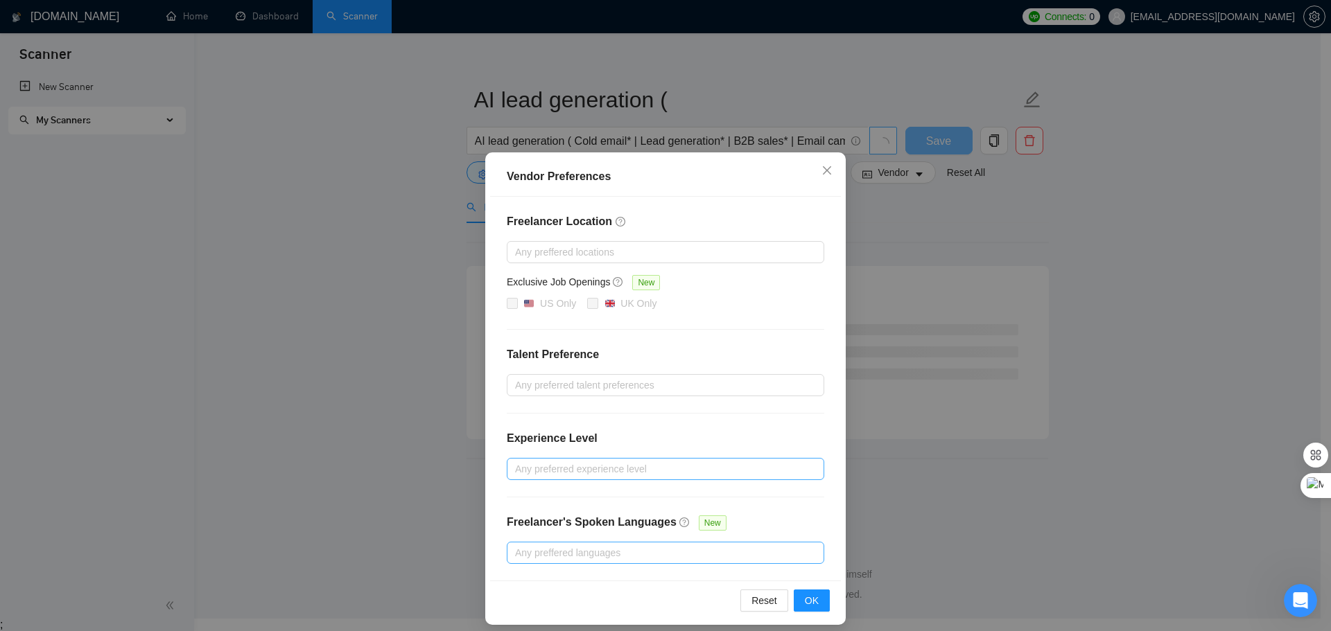
scroll to position [14, 0]
click at [805, 598] on span "OK" at bounding box center [812, 600] width 14 height 15
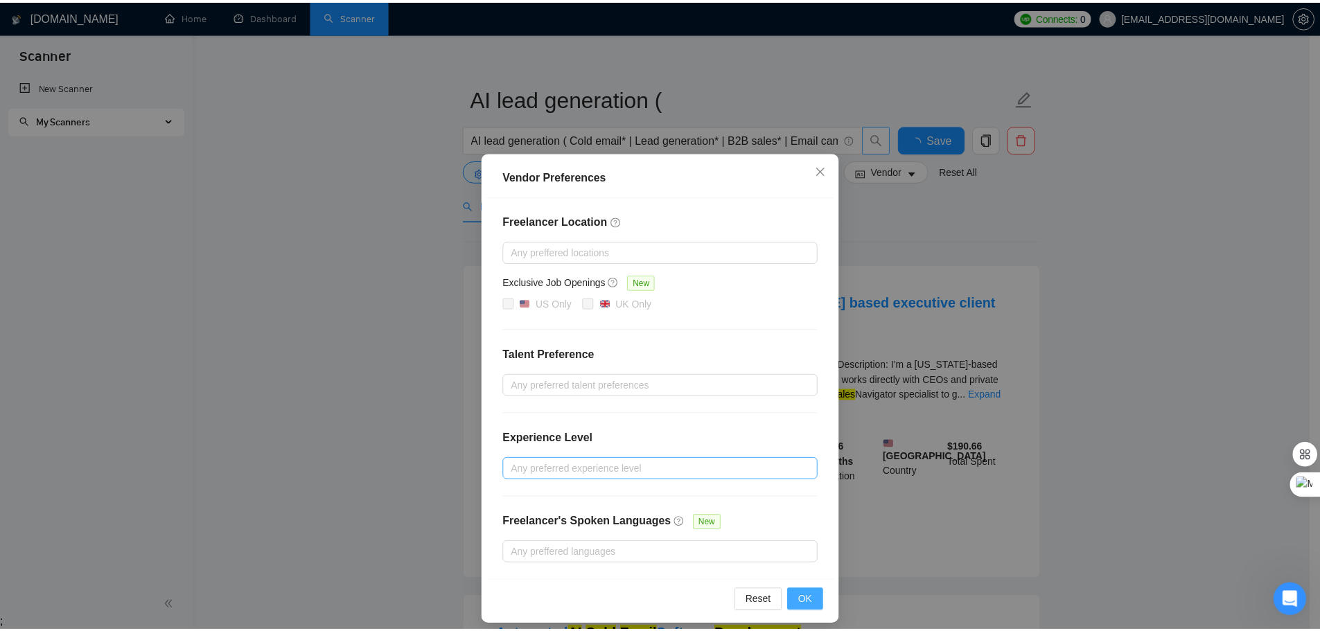
scroll to position [30, 0]
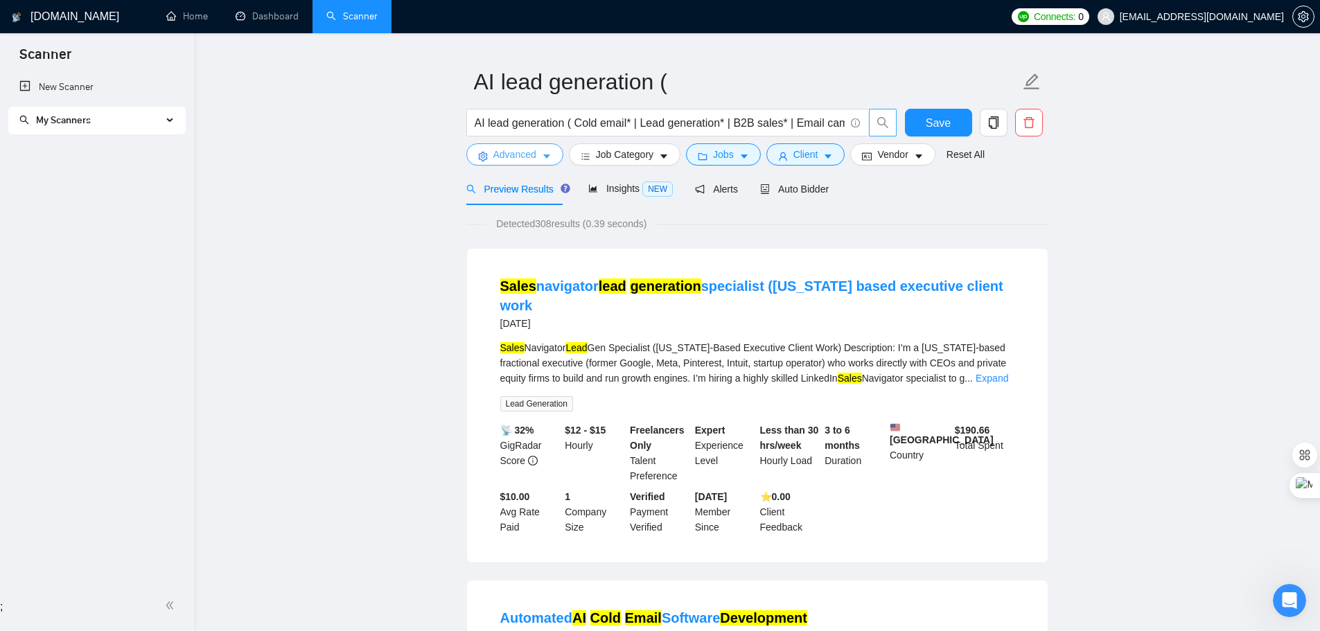
click at [512, 159] on span "Advanced" at bounding box center [515, 154] width 43 height 15
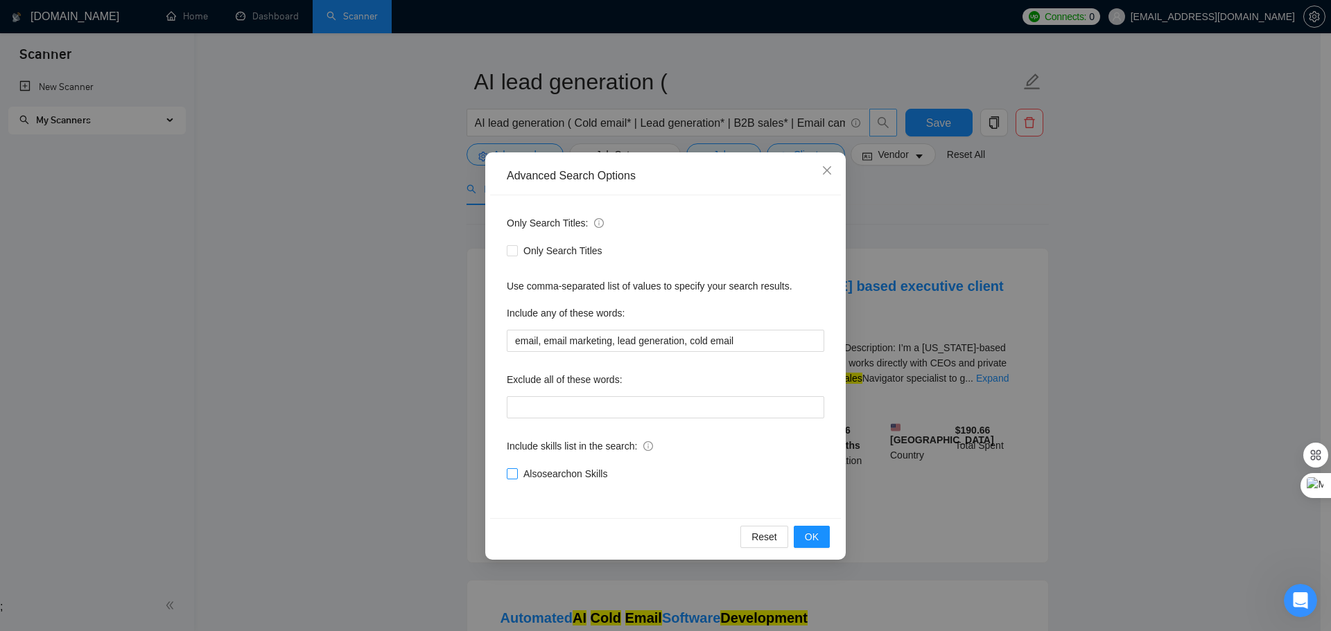
click at [510, 476] on input "Also search on Skills" at bounding box center [512, 474] width 10 height 10
checkbox input "true"
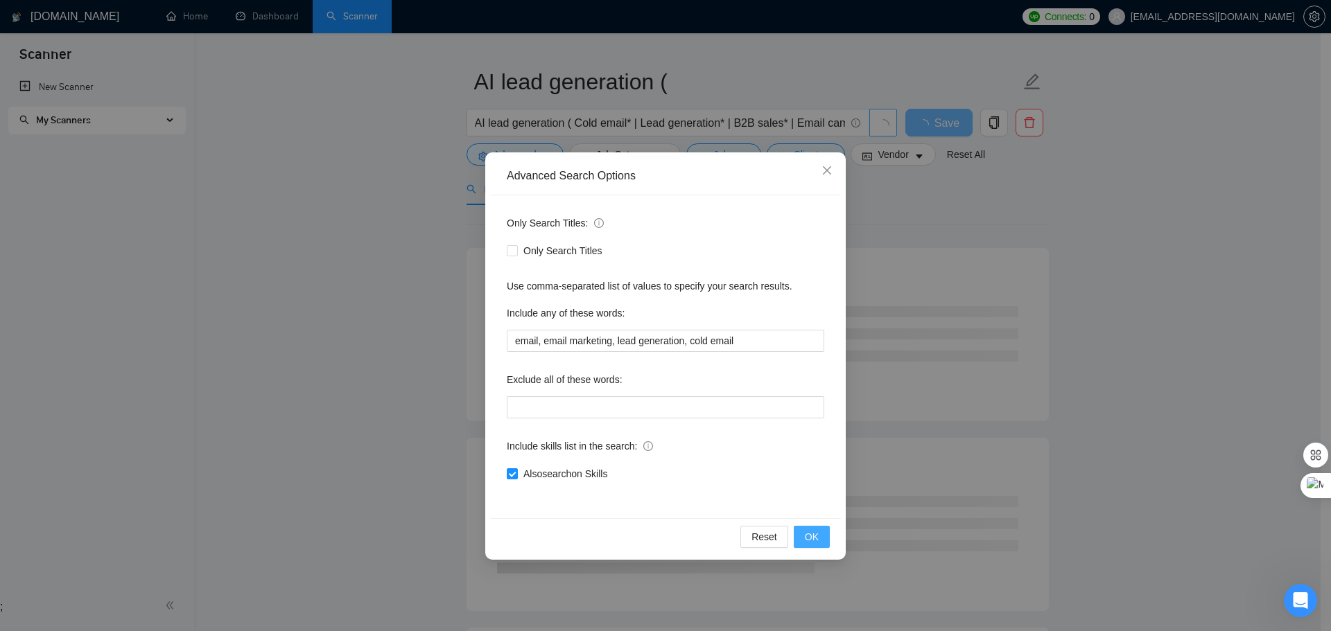
click at [804, 535] on button "OK" at bounding box center [812, 537] width 36 height 22
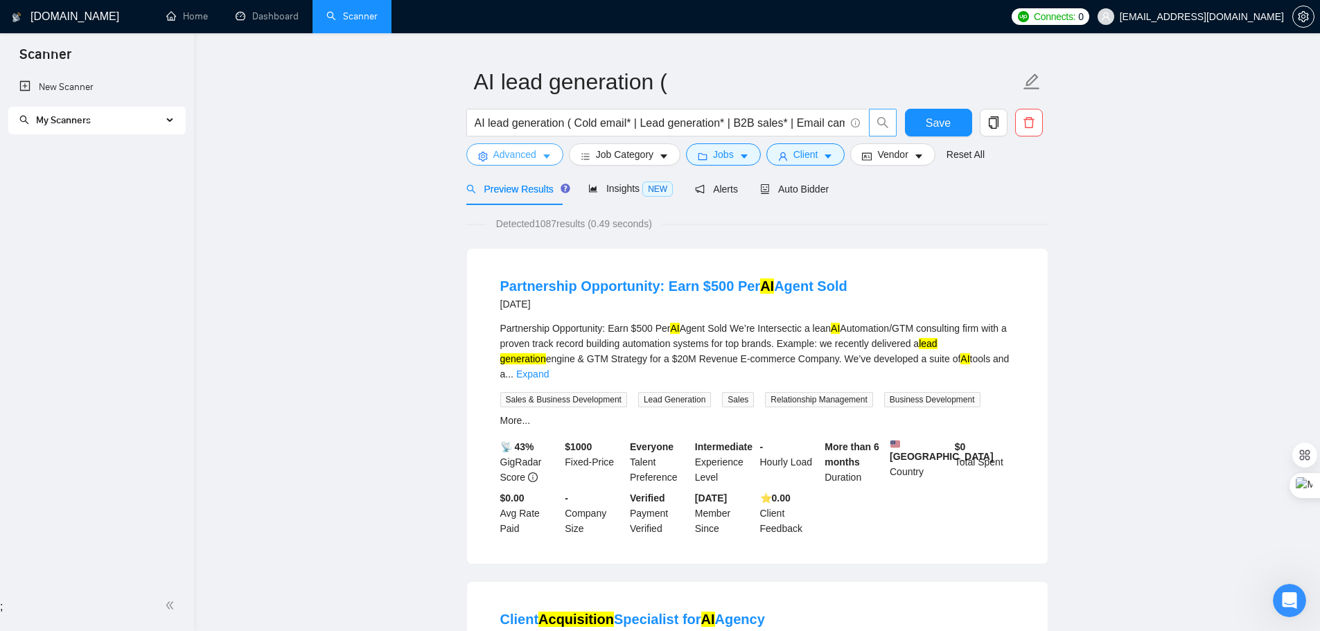
click at [534, 161] on span "Advanced" at bounding box center [515, 154] width 43 height 15
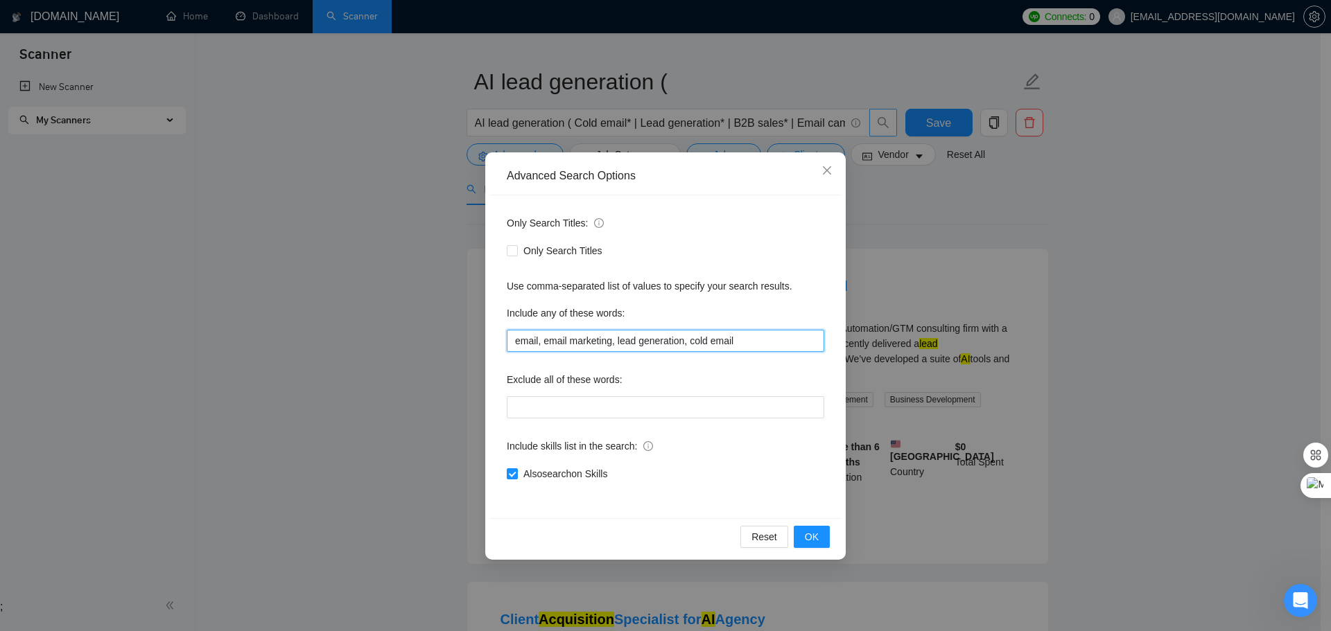
drag, startPoint x: 649, startPoint y: 340, endPoint x: 473, endPoint y: 339, distance: 175.4
click at [473, 339] on div "Advanced Search Options Only Search Titles: Only Search Titles Use comma-separa…" at bounding box center [665, 315] width 1331 height 631
click at [758, 345] on input "email, email marketing, lead generation, cold email" at bounding box center [665, 341] width 317 height 22
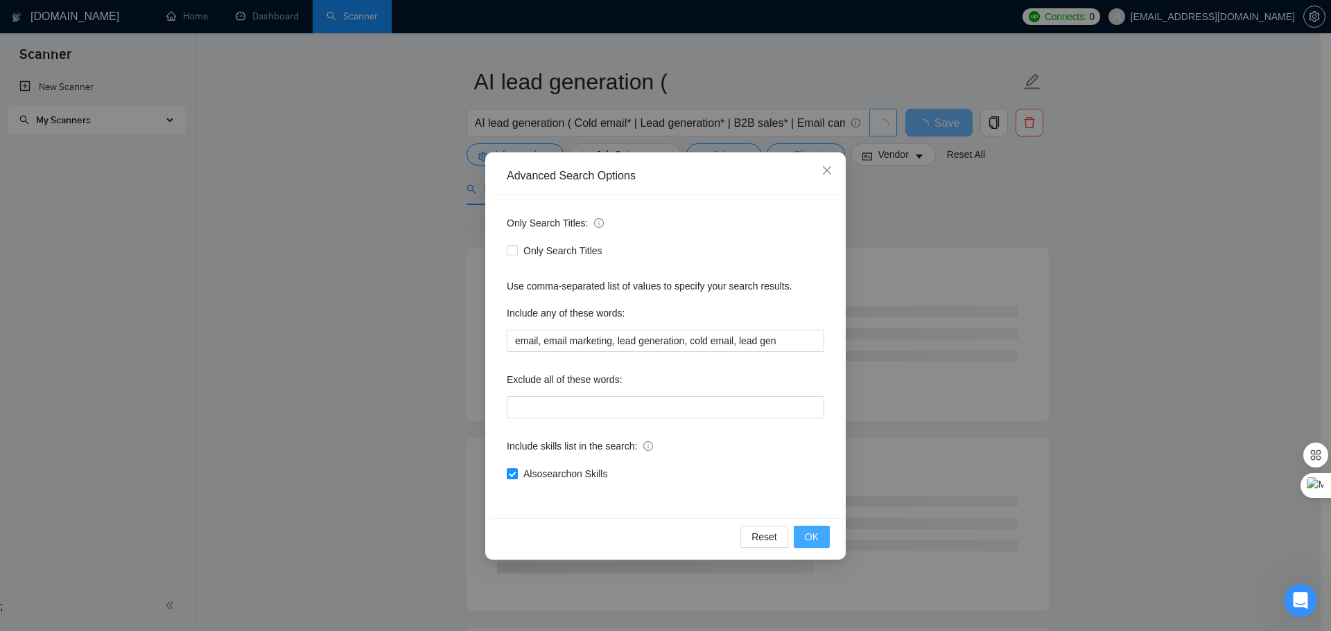
click at [812, 536] on span "OK" at bounding box center [812, 537] width 14 height 15
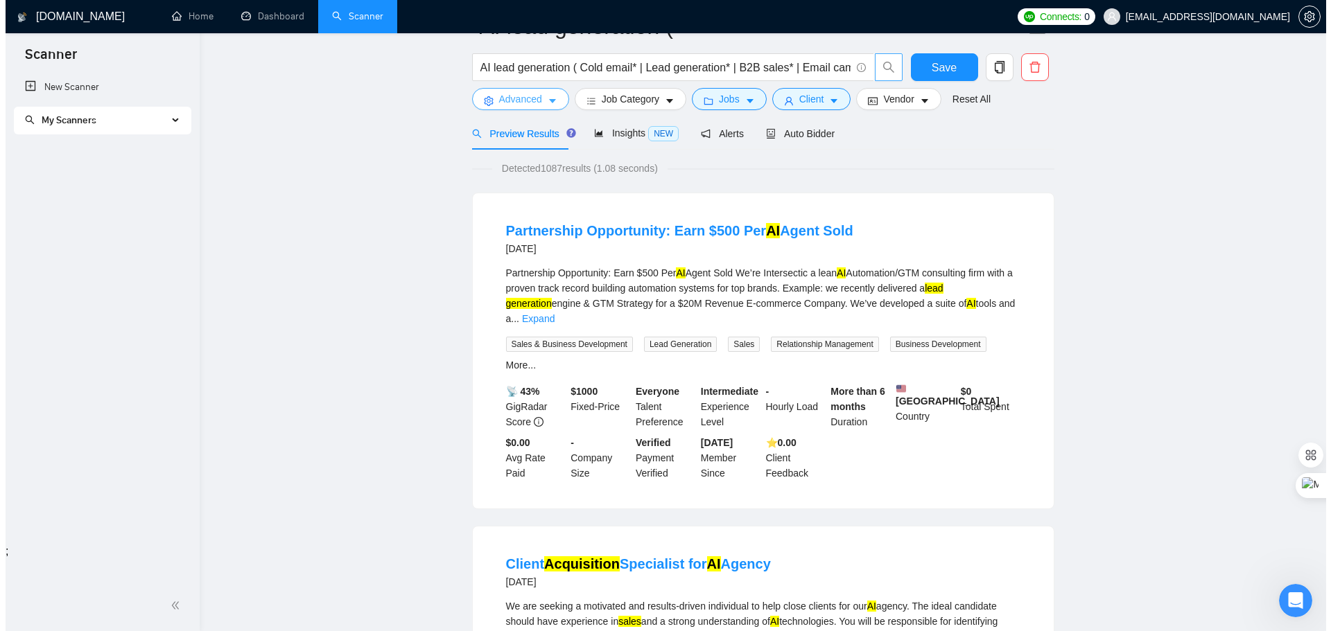
scroll to position [0, 0]
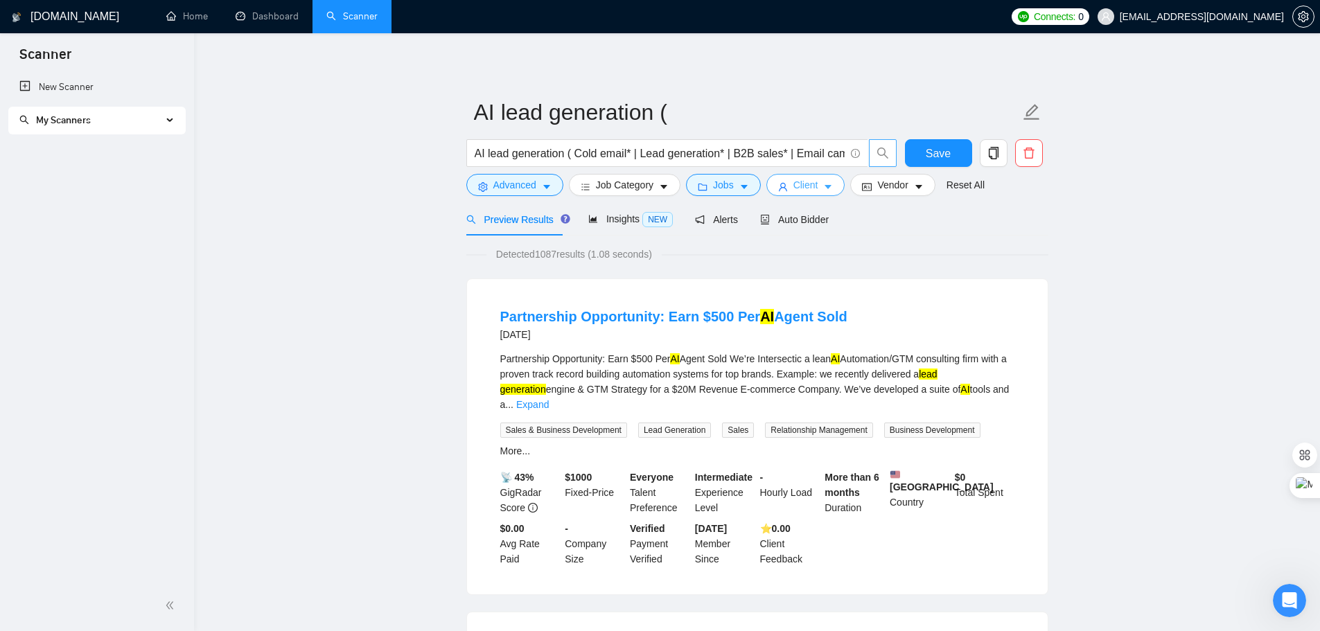
click at [800, 186] on span "Client" at bounding box center [806, 184] width 25 height 15
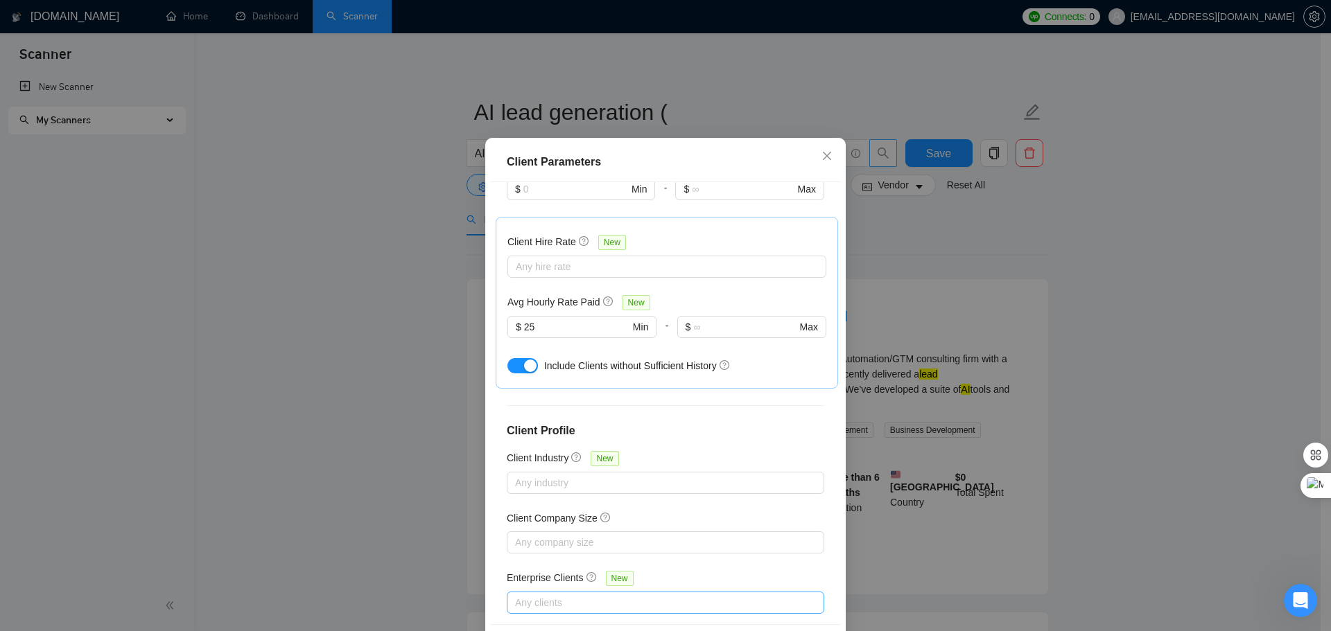
scroll to position [77, 0]
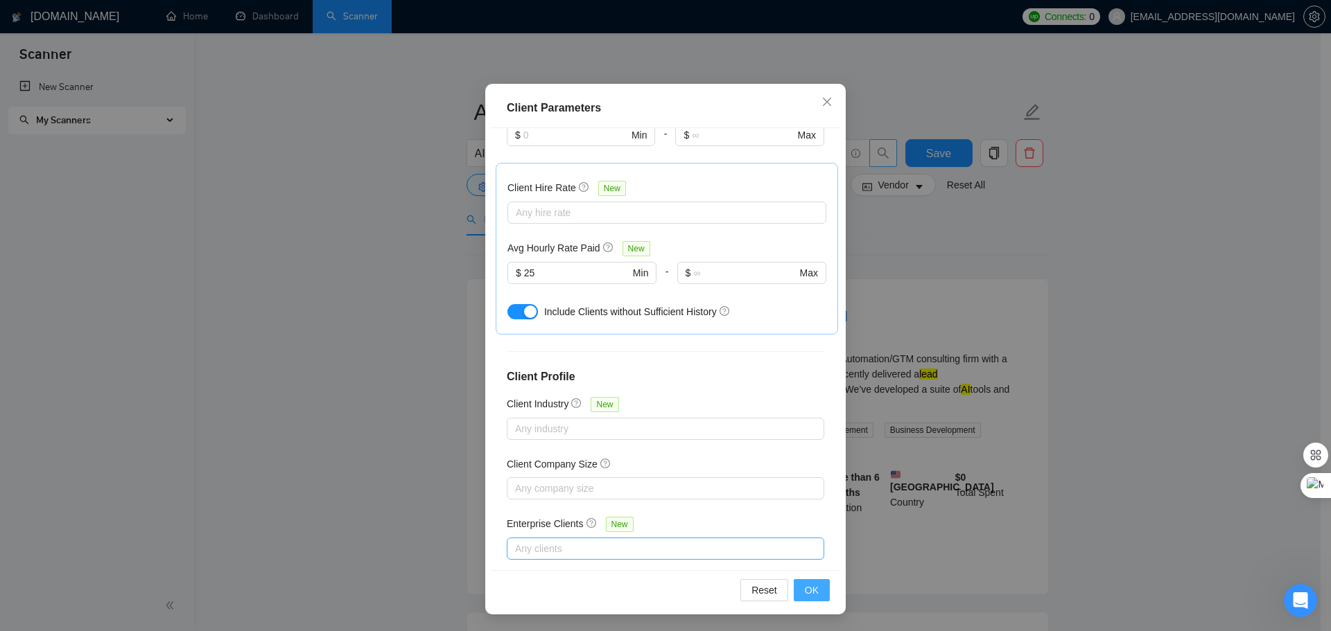
click at [809, 595] on span "OK" at bounding box center [812, 590] width 14 height 15
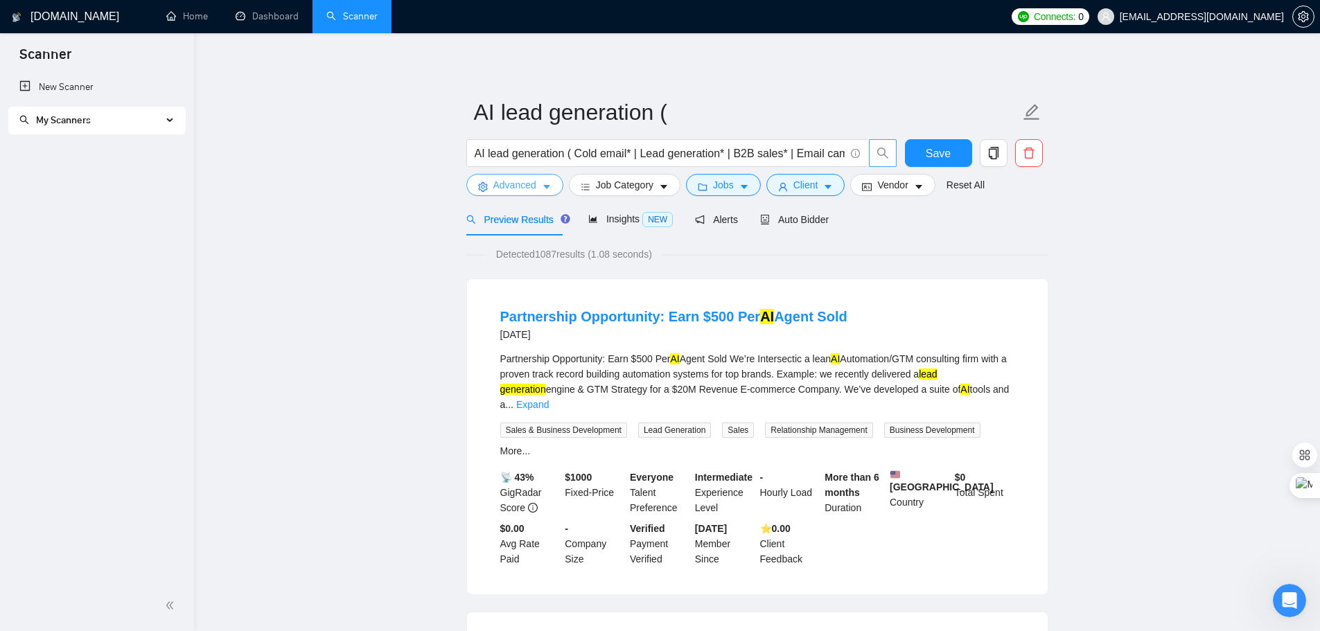
click at [526, 184] on span "Advanced" at bounding box center [515, 184] width 43 height 15
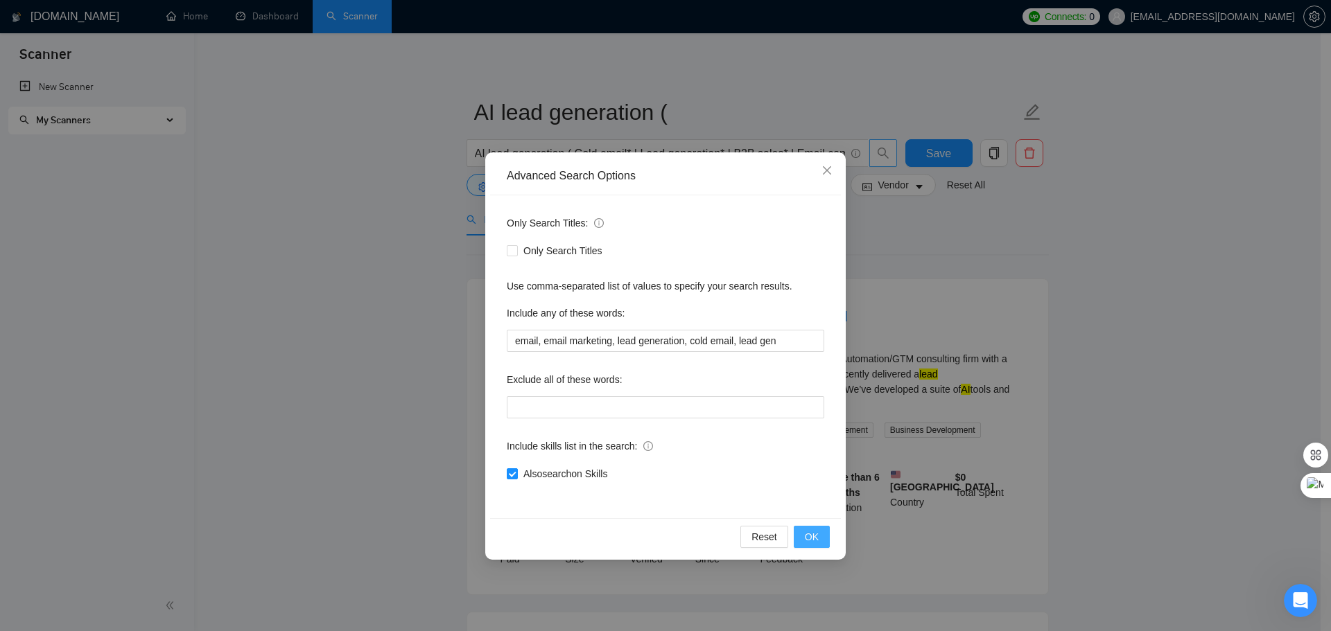
click at [803, 539] on button "OK" at bounding box center [812, 537] width 36 height 22
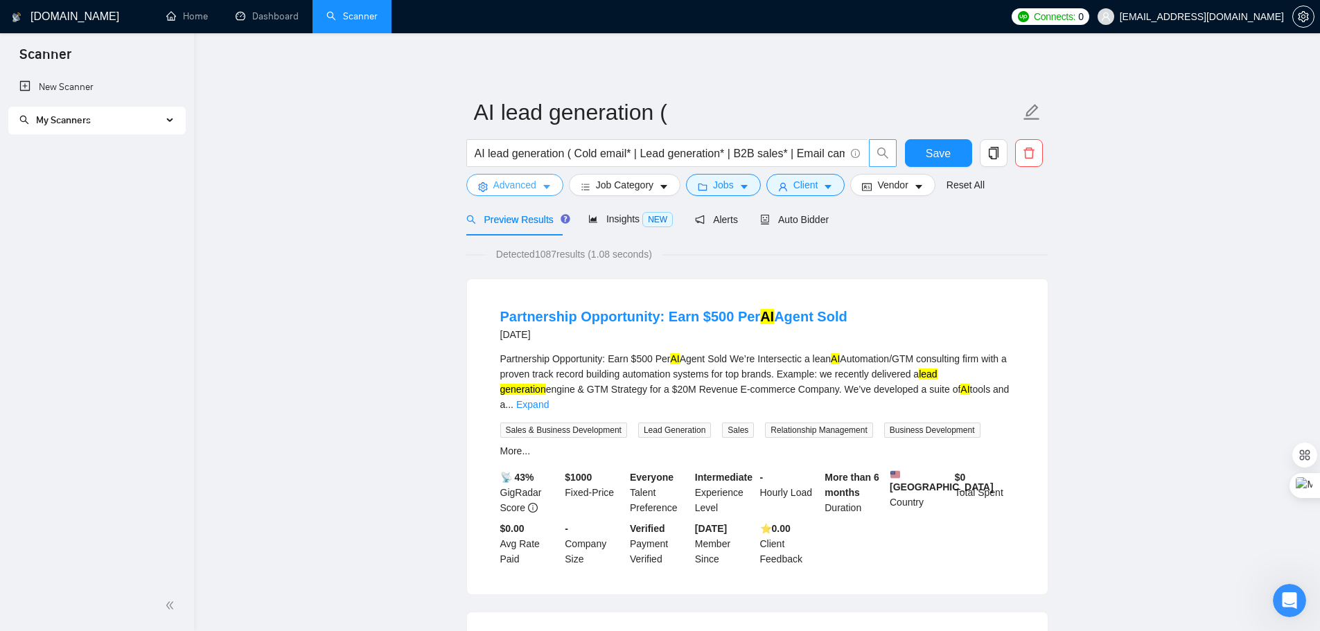
drag, startPoint x: 507, startPoint y: 184, endPoint x: 512, endPoint y: 204, distance: 20.0
click at [507, 185] on span "Advanced" at bounding box center [515, 184] width 43 height 15
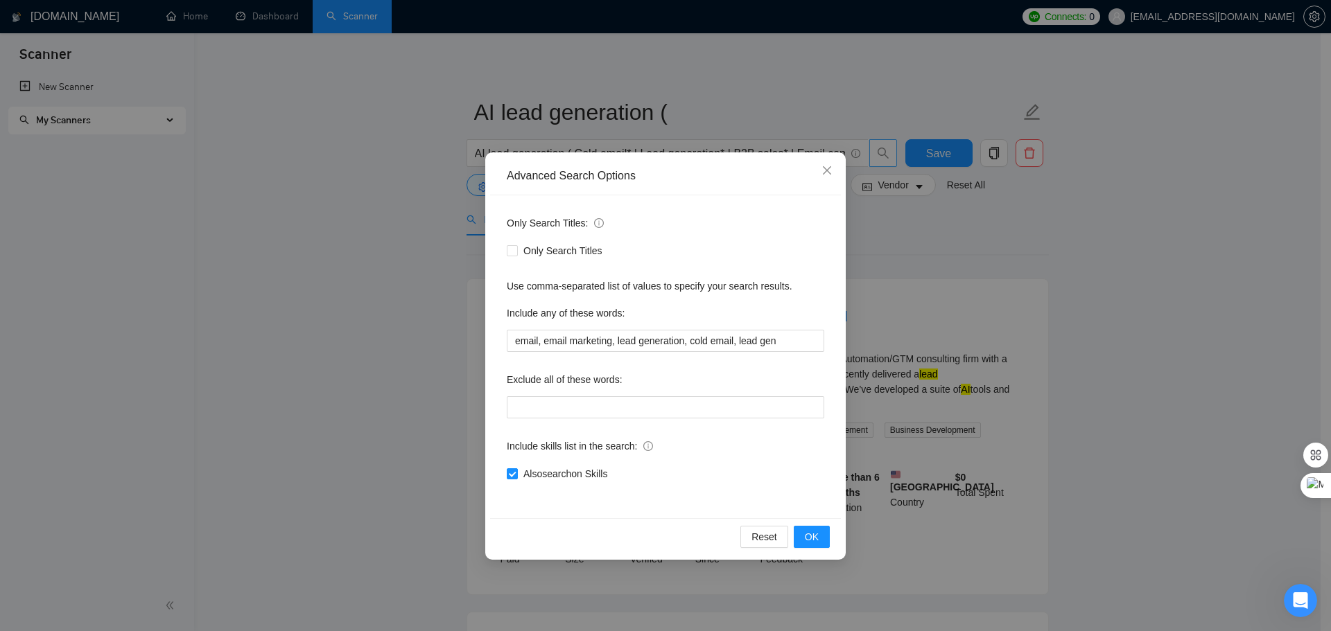
drag, startPoint x: 542, startPoint y: 474, endPoint x: 618, endPoint y: 478, distance: 75.7
click at [618, 478] on div "Also search on Skills" at bounding box center [665, 473] width 317 height 15
copy span "Also search on Skills"
click at [789, 342] on input "email, email marketing, lead generation, cold email, lead gen" at bounding box center [665, 341] width 317 height 22
paste input "old email campaigns"
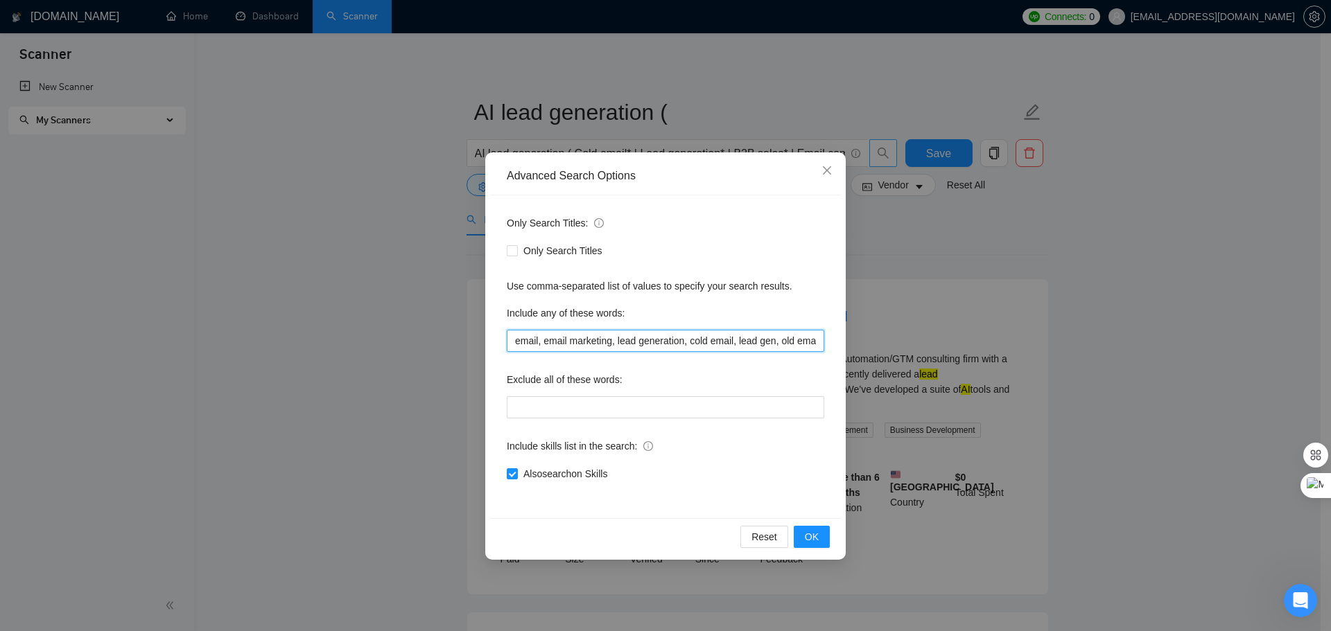
scroll to position [0, 51]
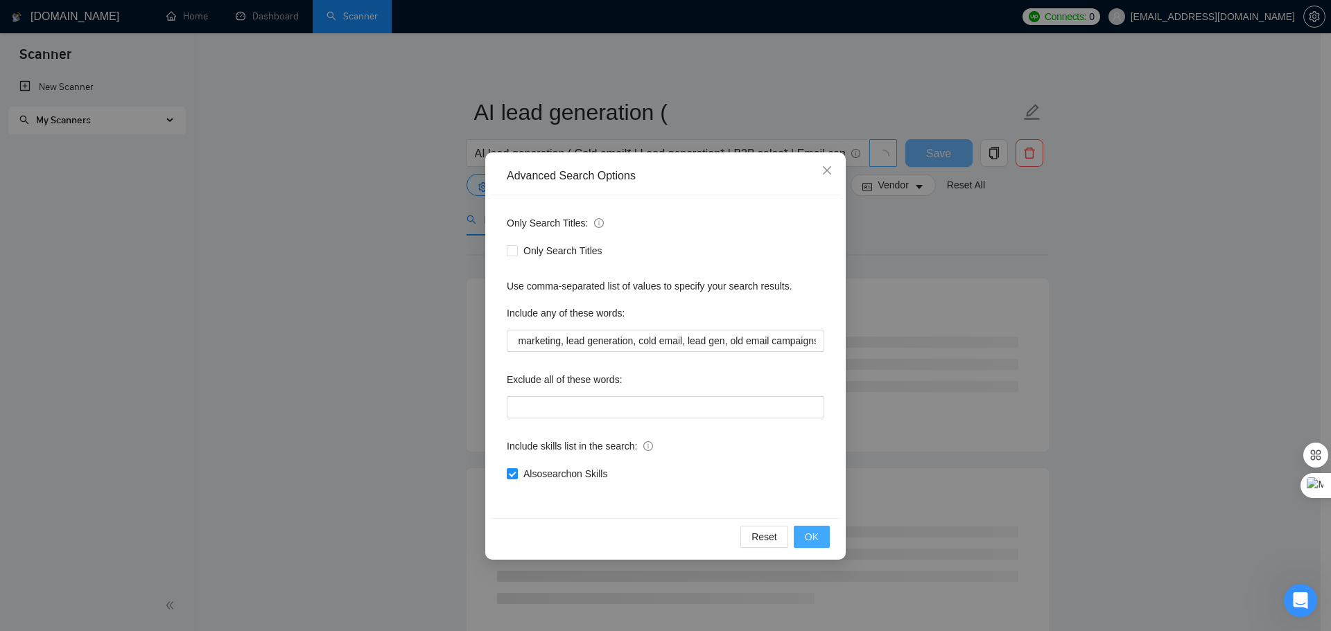
click at [812, 540] on span "OK" at bounding box center [812, 537] width 14 height 15
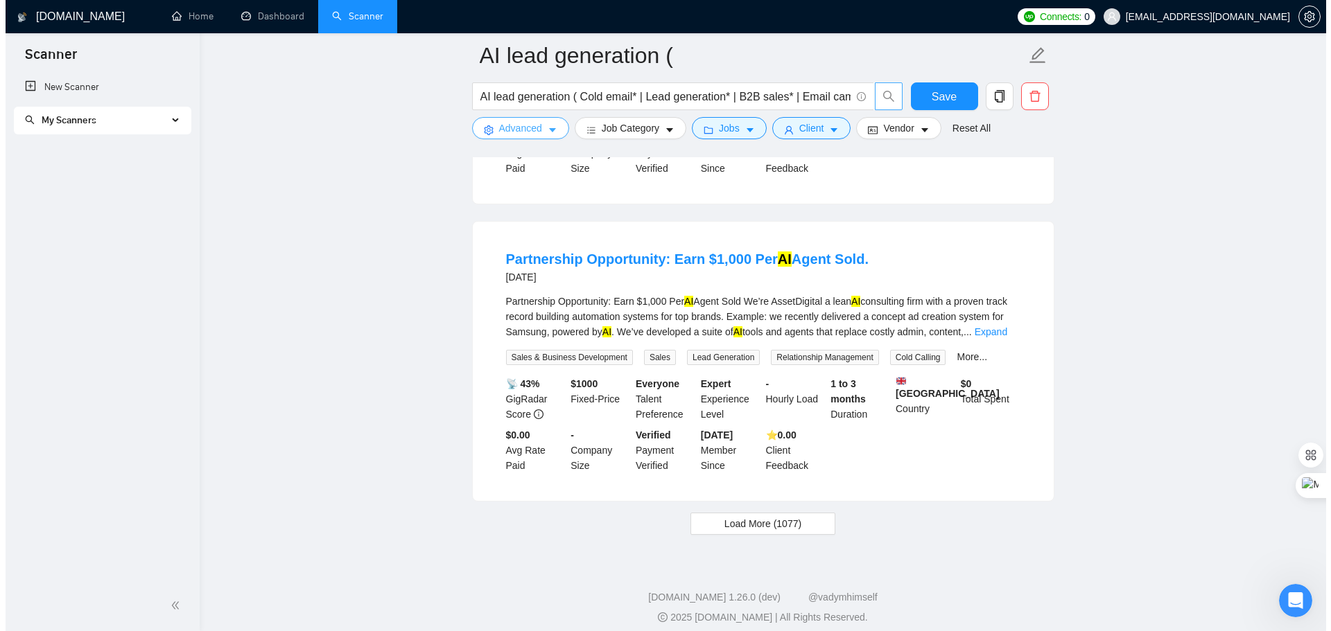
scroll to position [2892, 0]
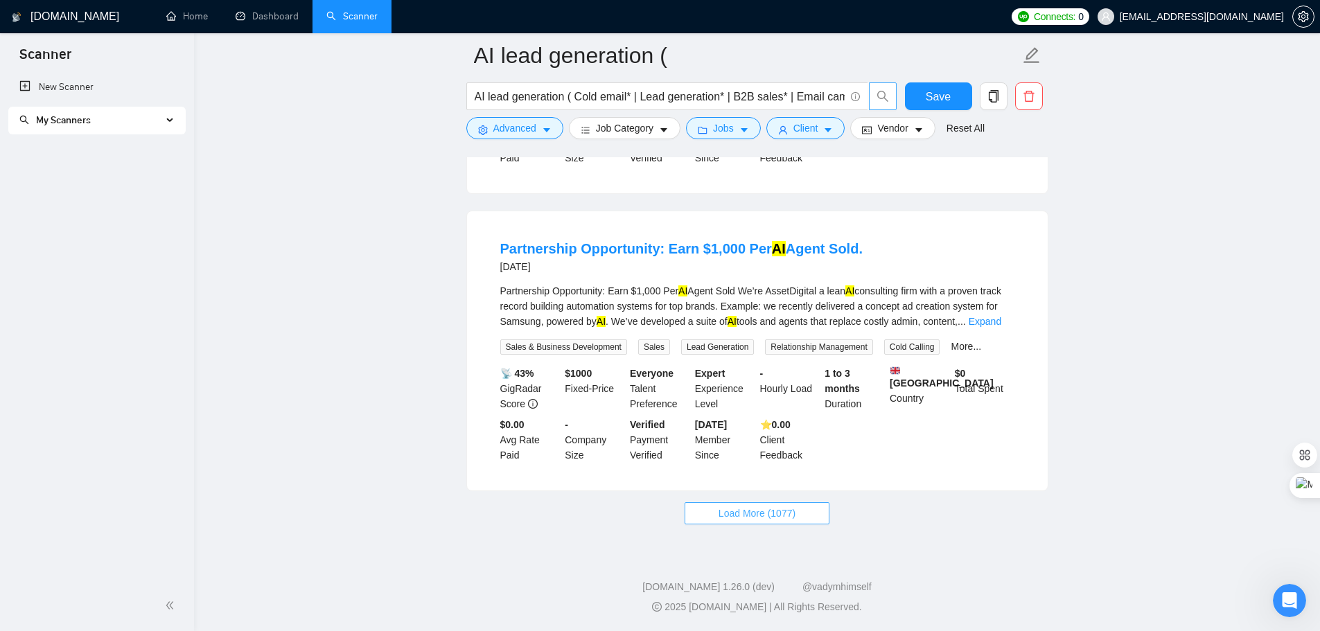
click at [754, 515] on span "Load More (1077)" at bounding box center [757, 513] width 77 height 15
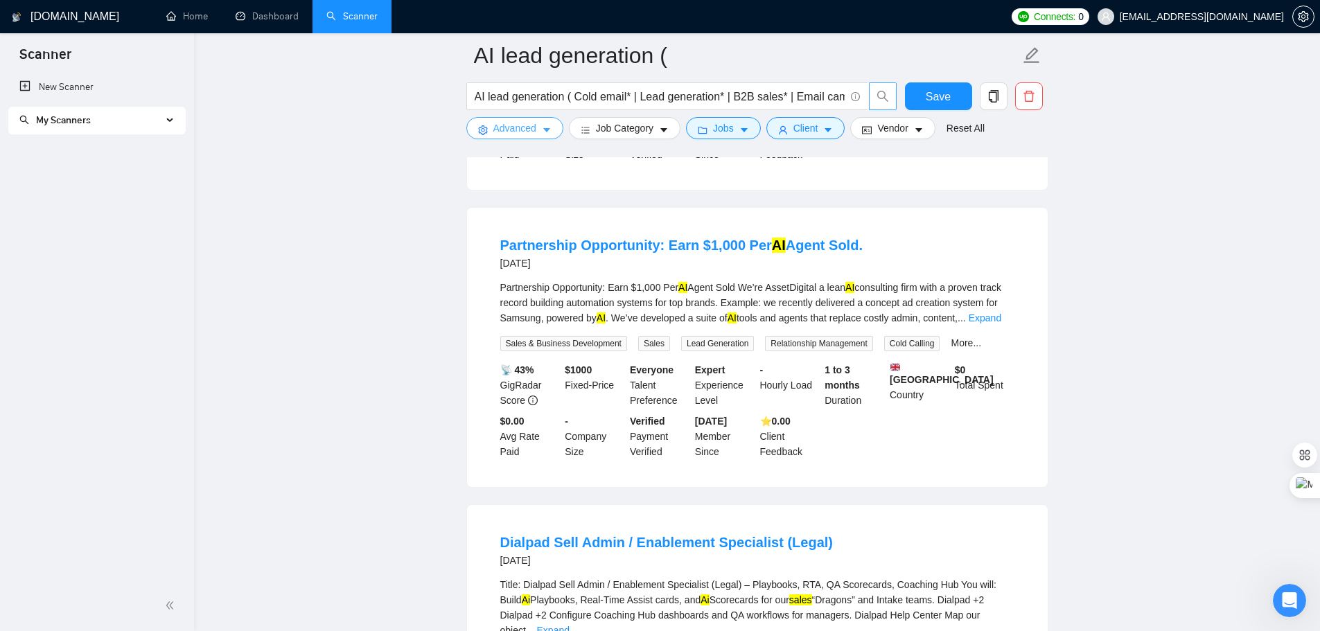
click at [491, 137] on button "Advanced" at bounding box center [514, 128] width 97 height 22
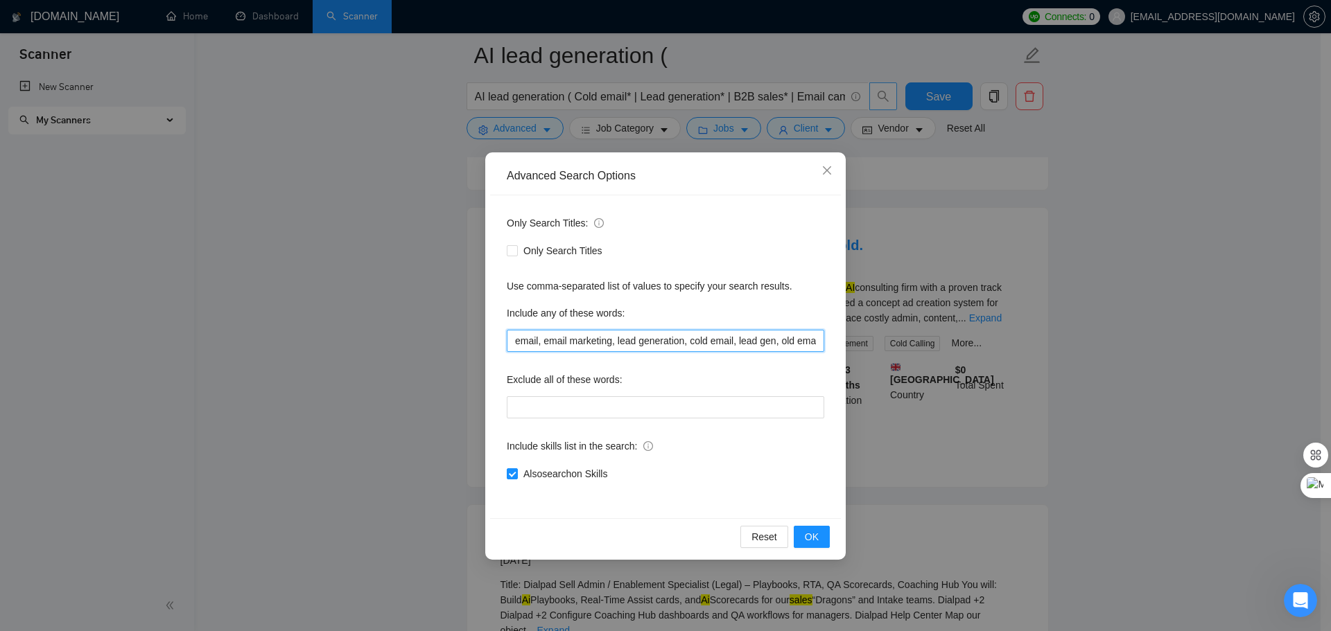
drag, startPoint x: 737, startPoint y: 342, endPoint x: 772, endPoint y: 342, distance: 34.7
click at [772, 342] on input "email, email marketing, lead generation, cold email, lead gen, old email campai…" at bounding box center [665, 341] width 317 height 22
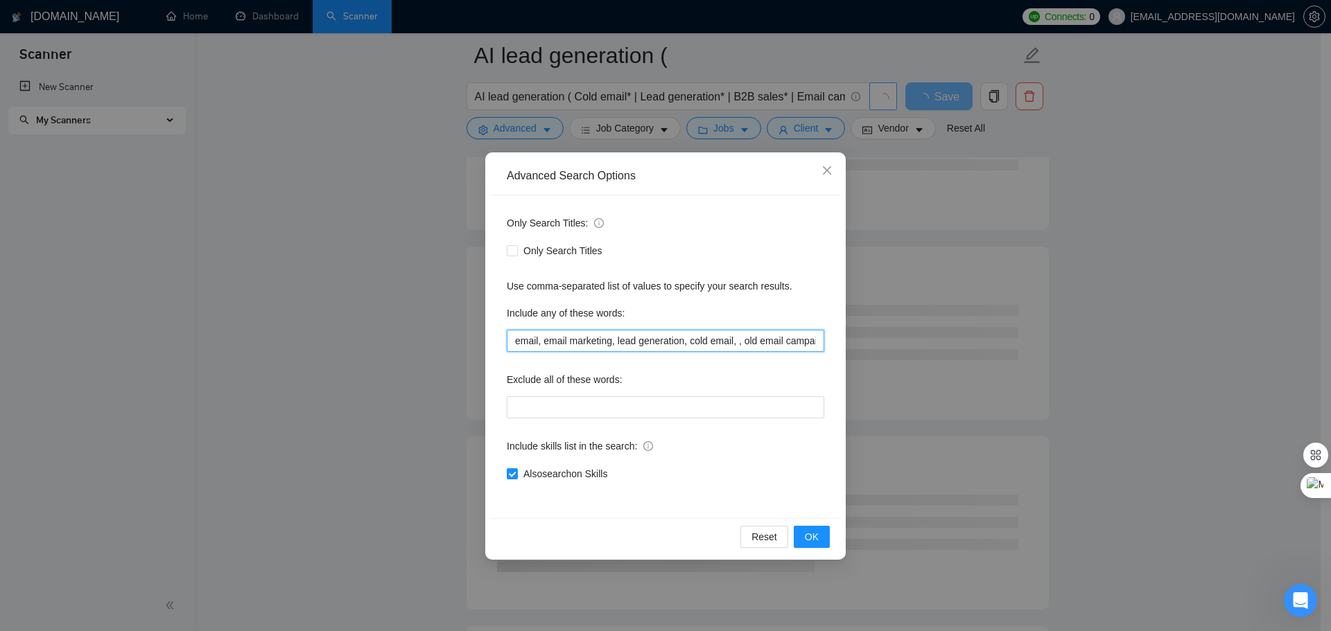
paste input "Cold email campaigns"
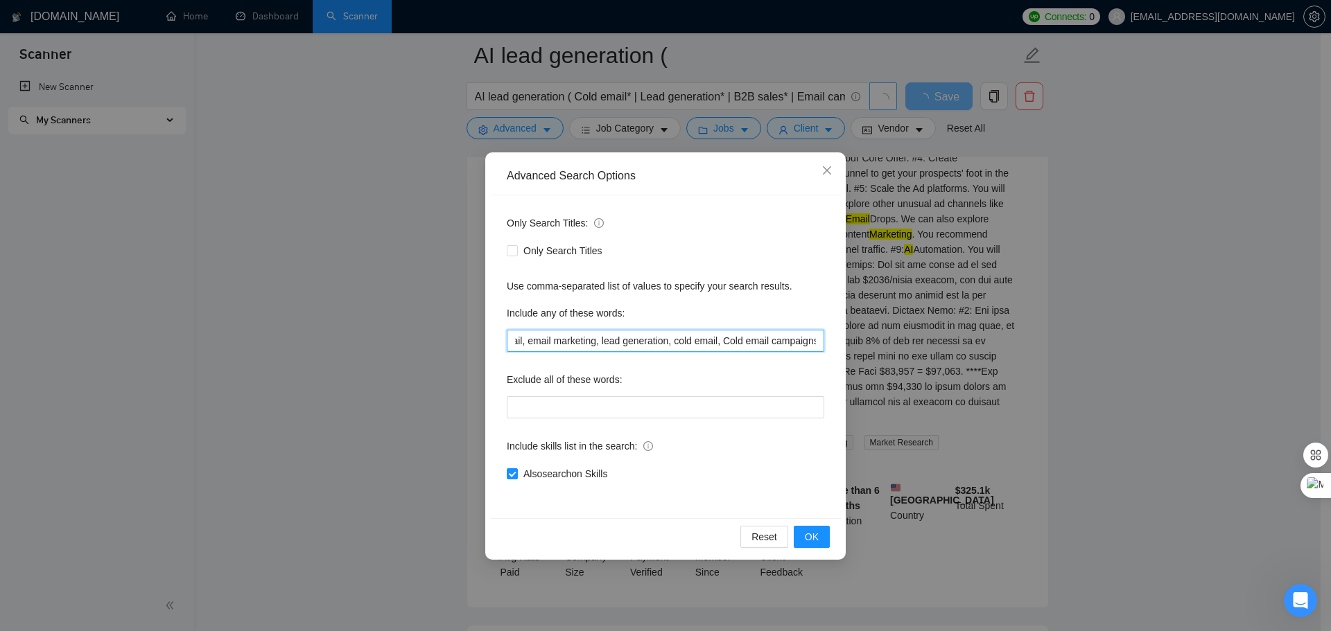
click at [827, 340] on div "Only Search Titles: Only Search Titles Use comma-separated list of values to sp…" at bounding box center [665, 356] width 351 height 323
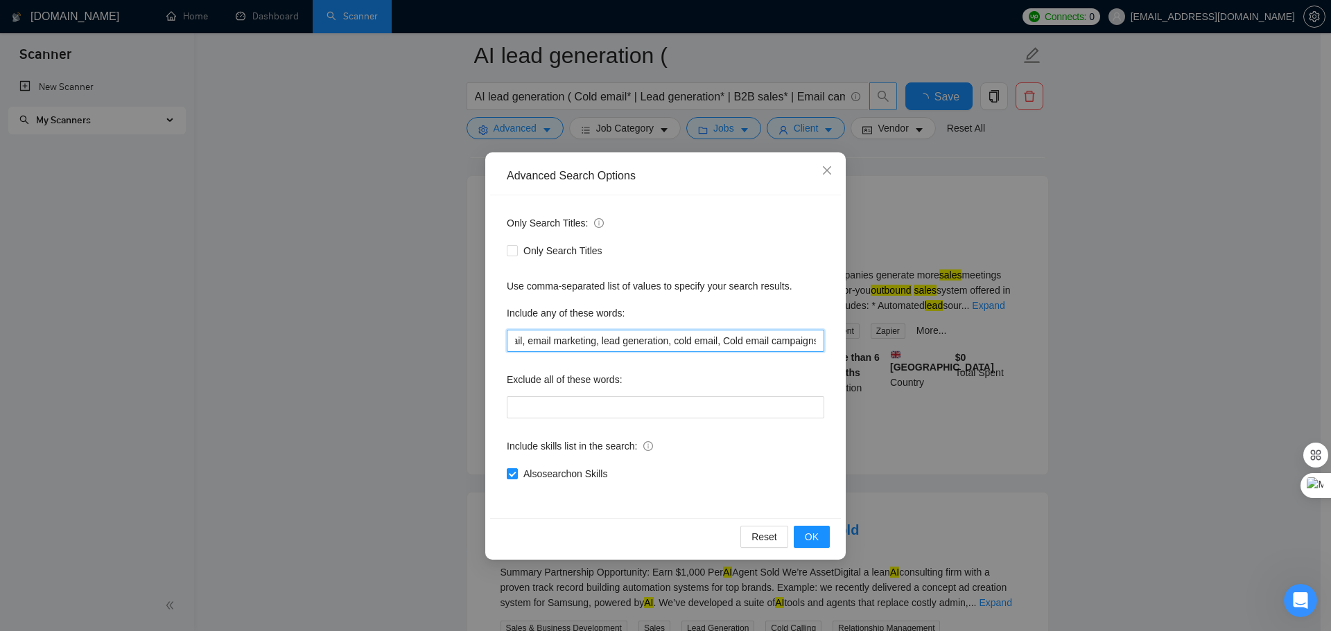
scroll to position [2892, 0]
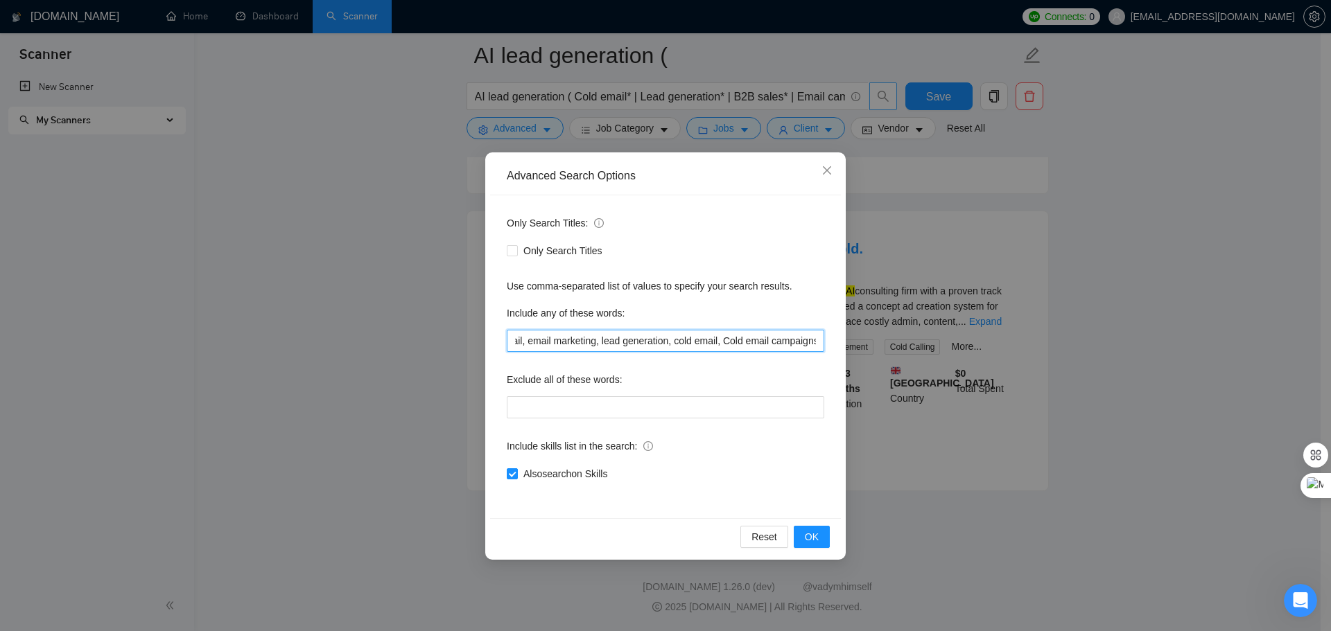
click at [812, 346] on input "email, email marketing, lead generation, cold email, Cold email campaigns, old …" at bounding box center [665, 341] width 317 height 22
drag, startPoint x: 816, startPoint y: 347, endPoint x: 825, endPoint y: 347, distance: 9.0
click at [825, 347] on div "Only Search Titles: Only Search Titles Use comma-separated list of values to sp…" at bounding box center [665, 356] width 351 height 323
click at [774, 346] on input "email, email marketing, lead generation, cold email, Cold email campaigns, old …" at bounding box center [665, 341] width 317 height 22
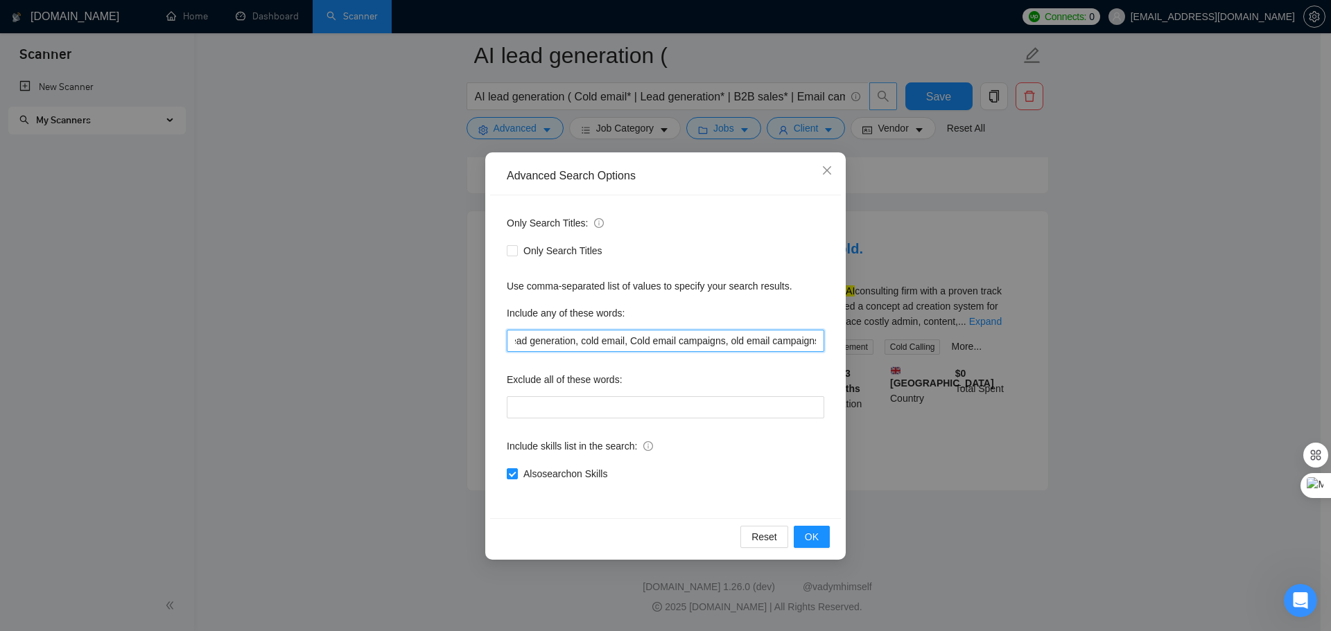
click at [728, 341] on input "email, email marketing, lead generation, cold email, Cold email campaigns, old …" at bounding box center [665, 341] width 317 height 22
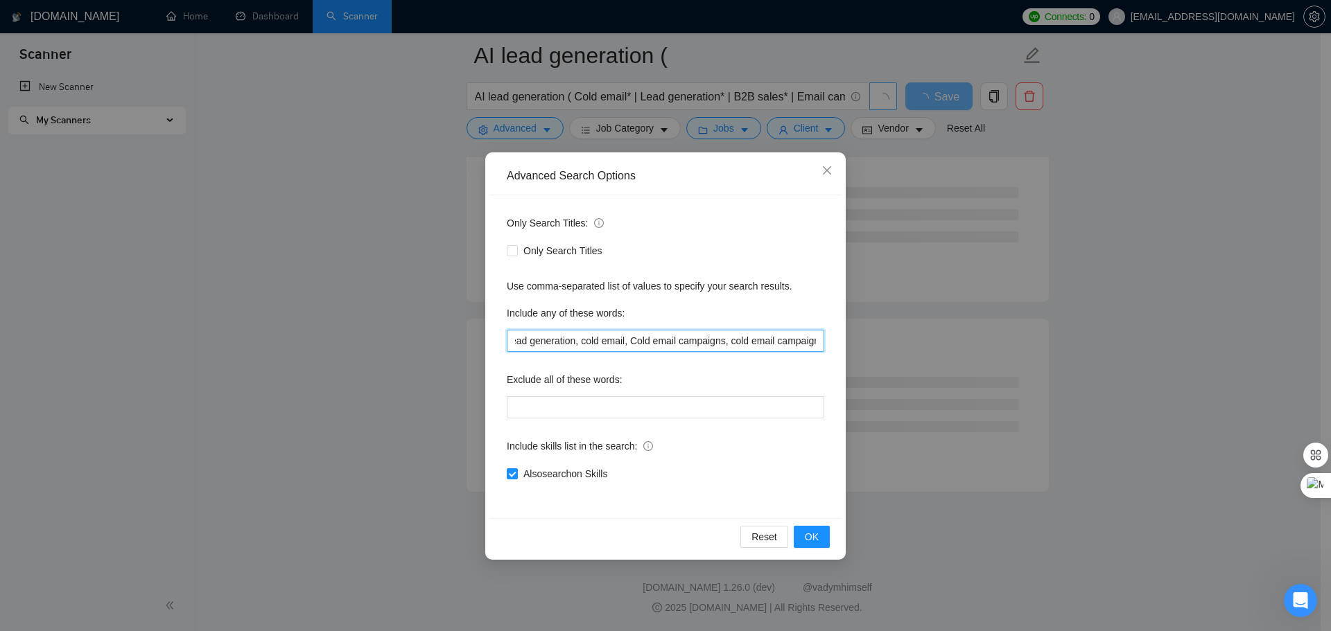
scroll to position [0, 114]
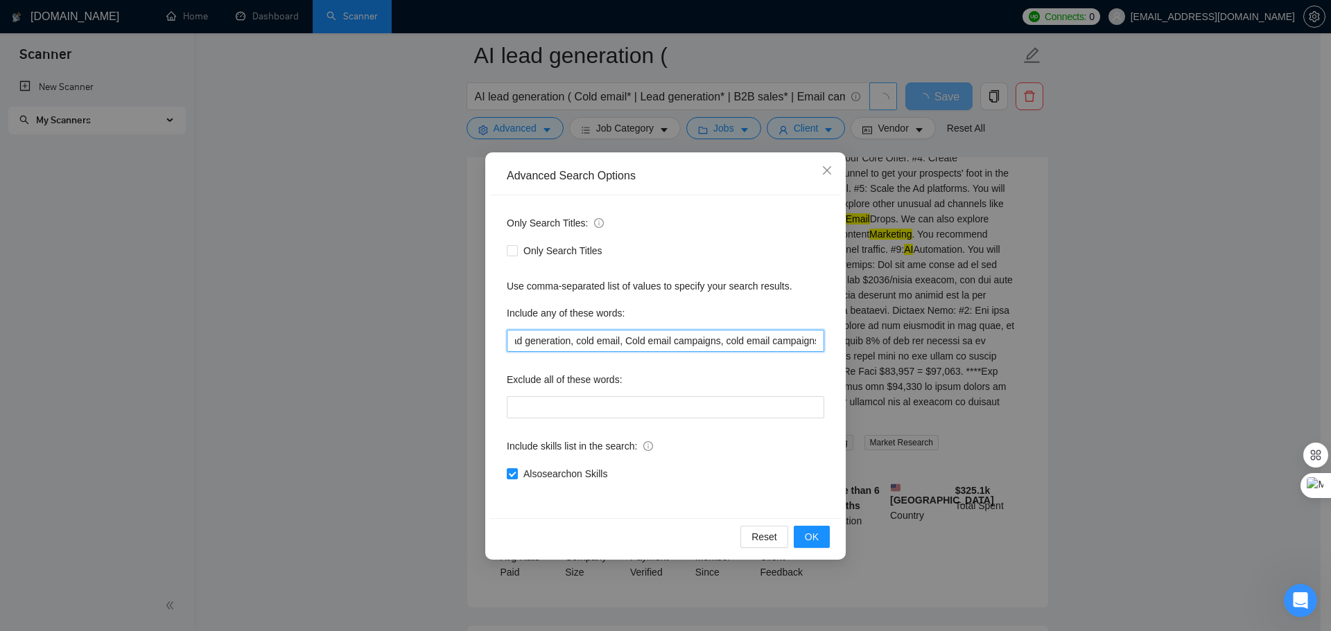
drag, startPoint x: 727, startPoint y: 344, endPoint x: 821, endPoint y: 345, distance: 94.3
click at [821, 345] on input "email, email marketing, lead generation, cold email, Cold email campaigns, cold…" at bounding box center [665, 341] width 317 height 22
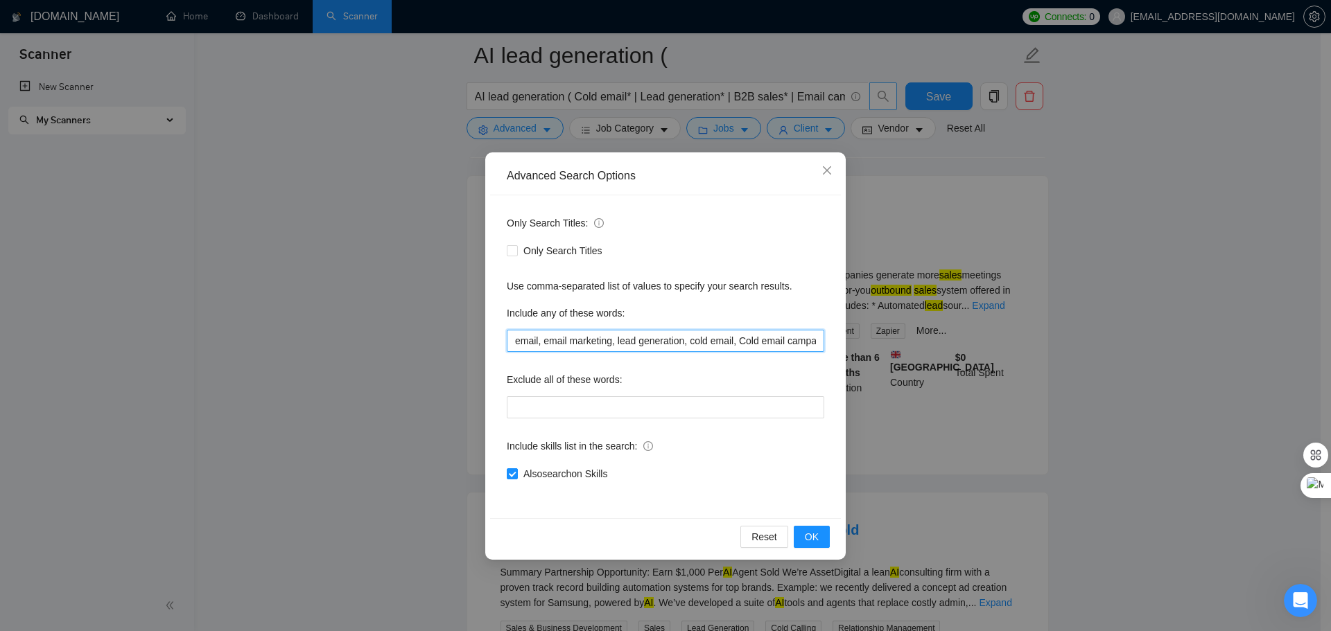
scroll to position [0, 21]
drag, startPoint x: 773, startPoint y: 340, endPoint x: 835, endPoint y: 340, distance: 62.4
click at [835, 340] on div "Only Search Titles: Only Search Titles Use comma-separated list of values to sp…" at bounding box center [665, 356] width 351 height 323
click at [817, 347] on input "email, email marketing, lead generation, cold email, Cold email campaigns," at bounding box center [665, 341] width 317 height 22
paste input "Cold outreach strategies"
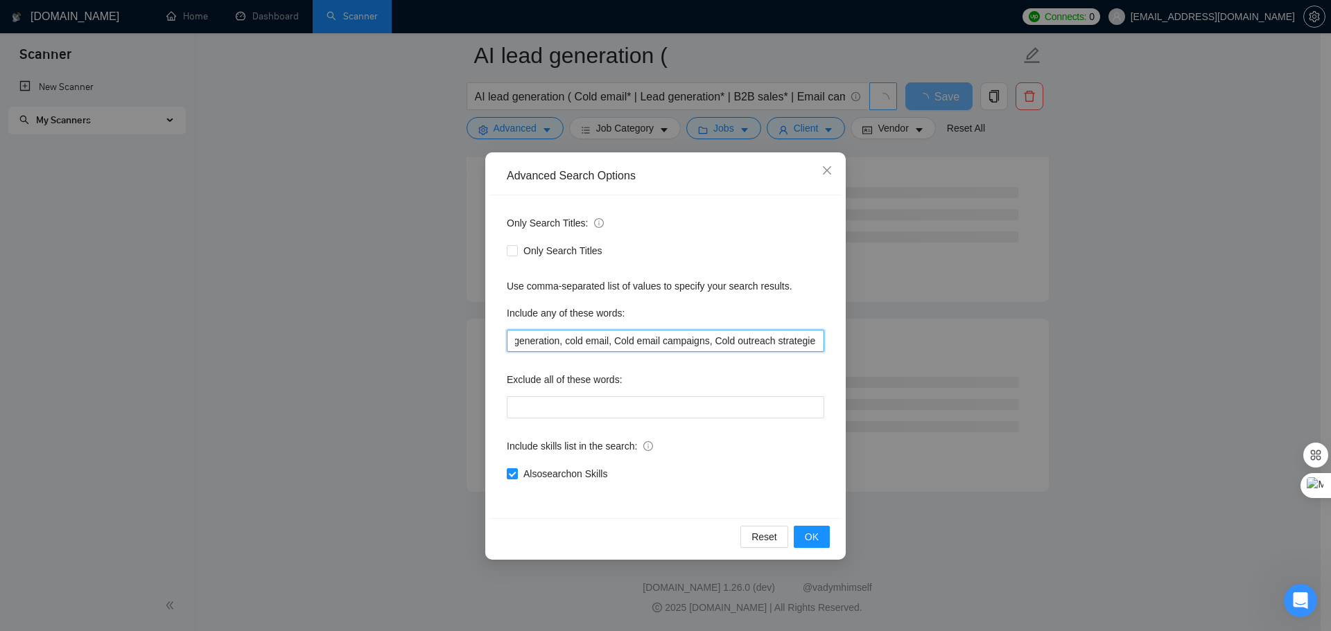
scroll to position [0, 127]
click at [810, 532] on span "OK" at bounding box center [812, 537] width 14 height 15
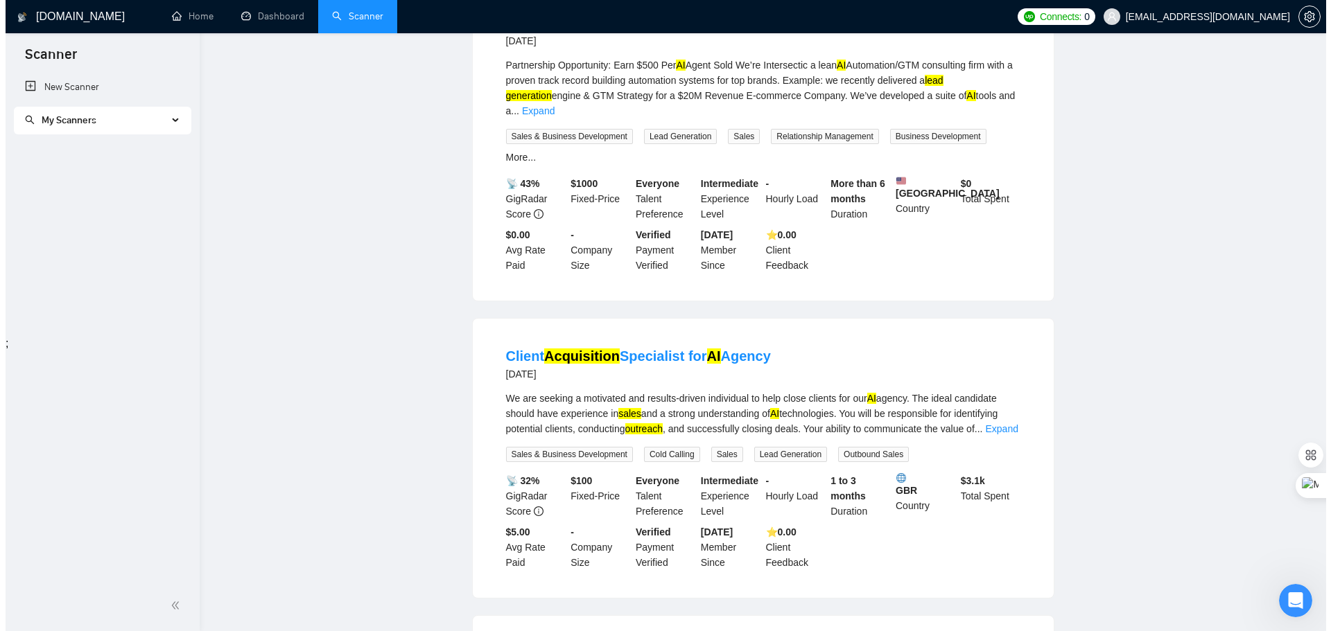
scroll to position [0, 0]
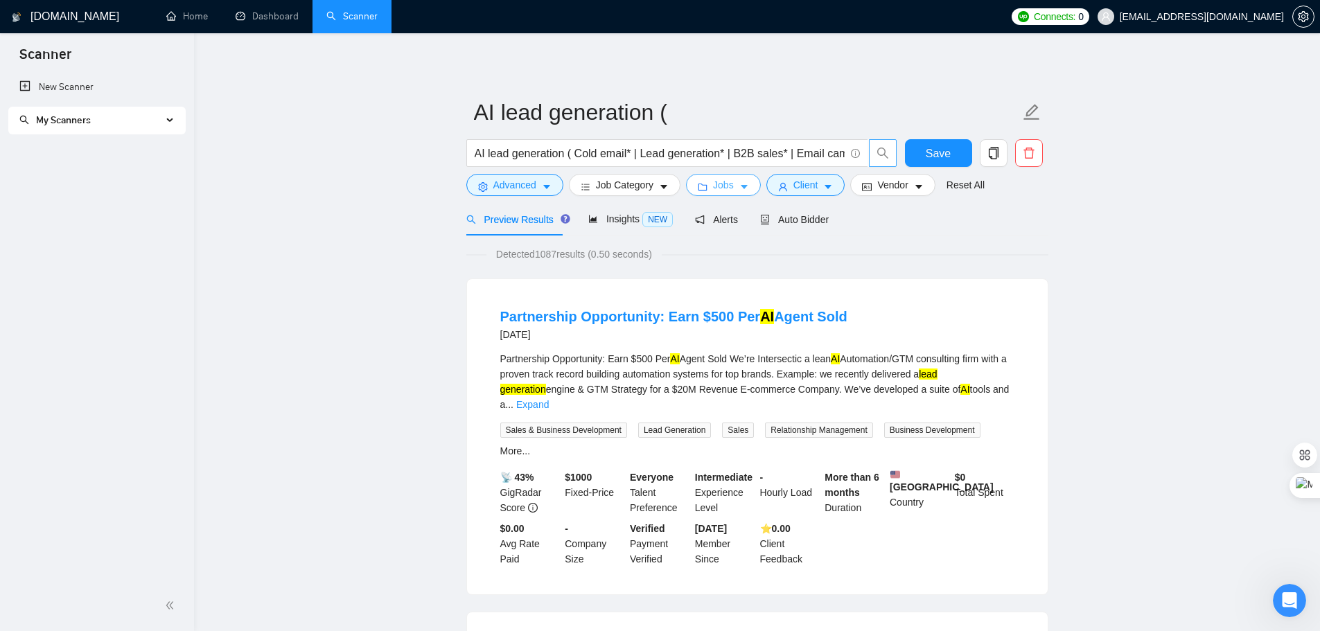
click at [722, 187] on span "Jobs" at bounding box center [723, 184] width 21 height 15
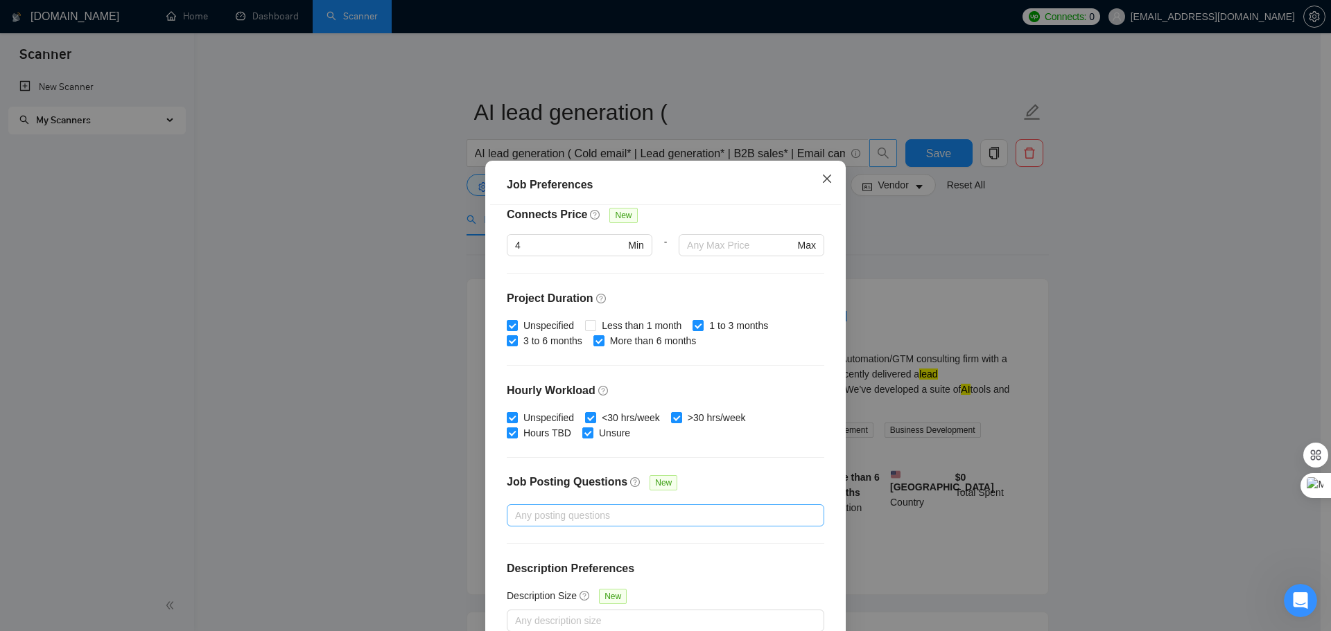
click at [823, 184] on icon "close" at bounding box center [826, 178] width 11 height 11
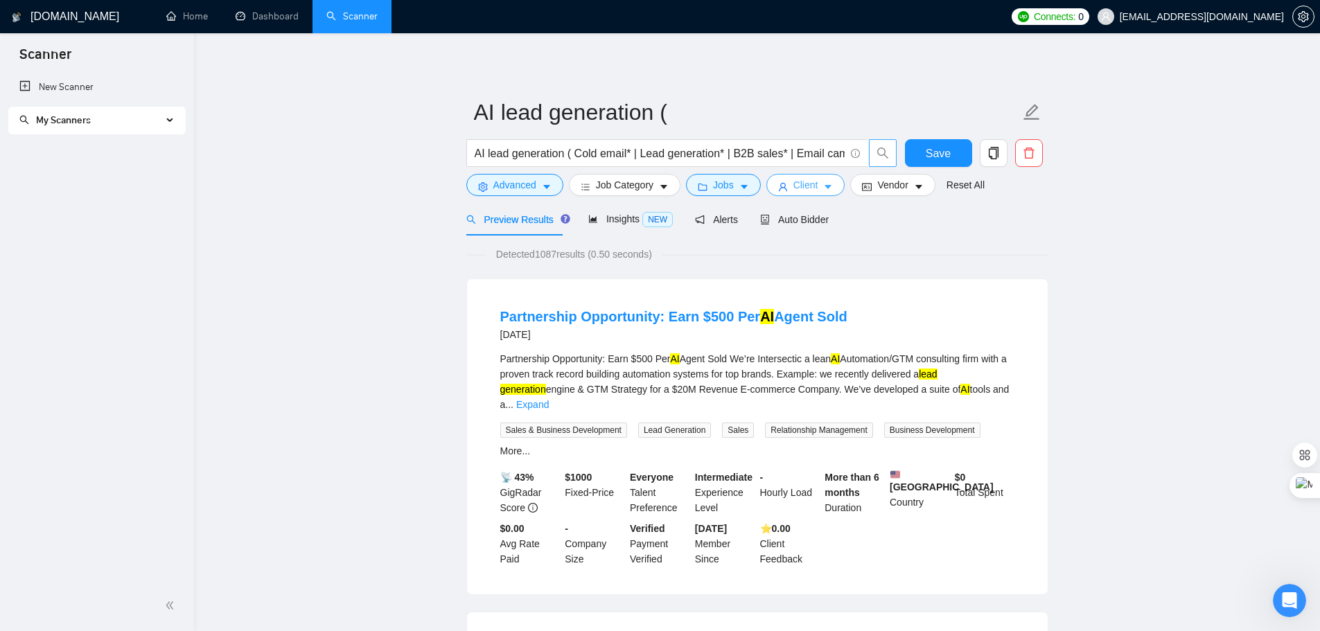
click at [804, 189] on span "Client" at bounding box center [806, 184] width 25 height 15
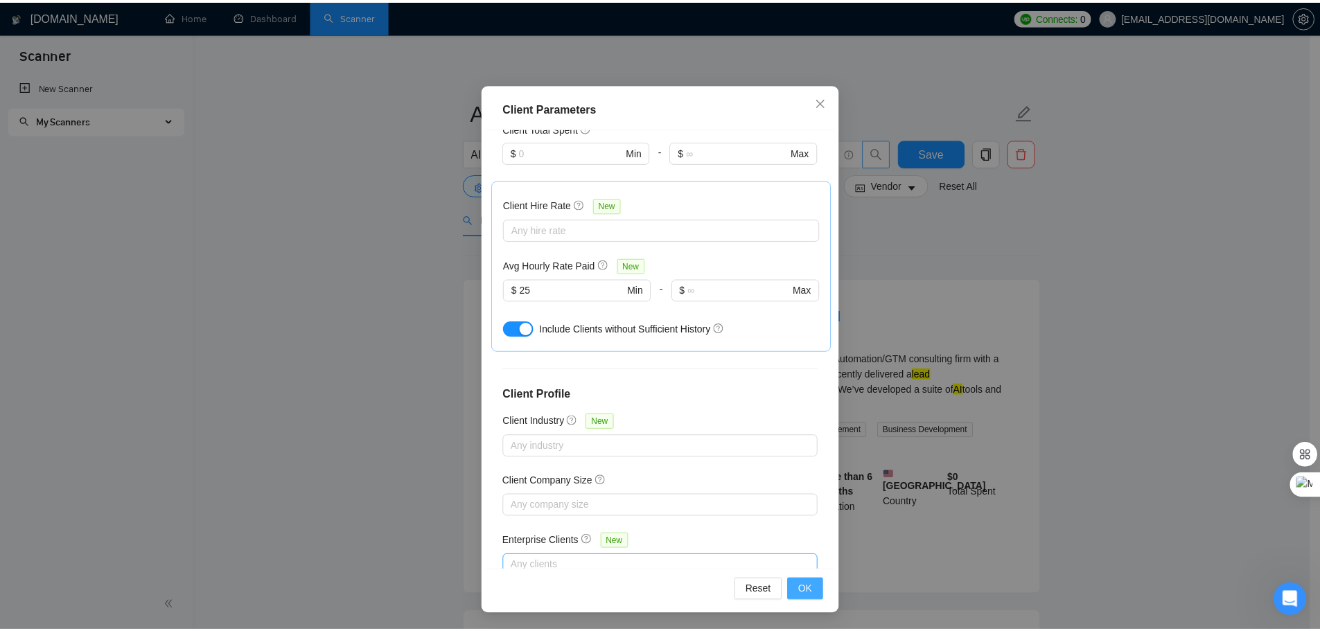
scroll to position [371, 0]
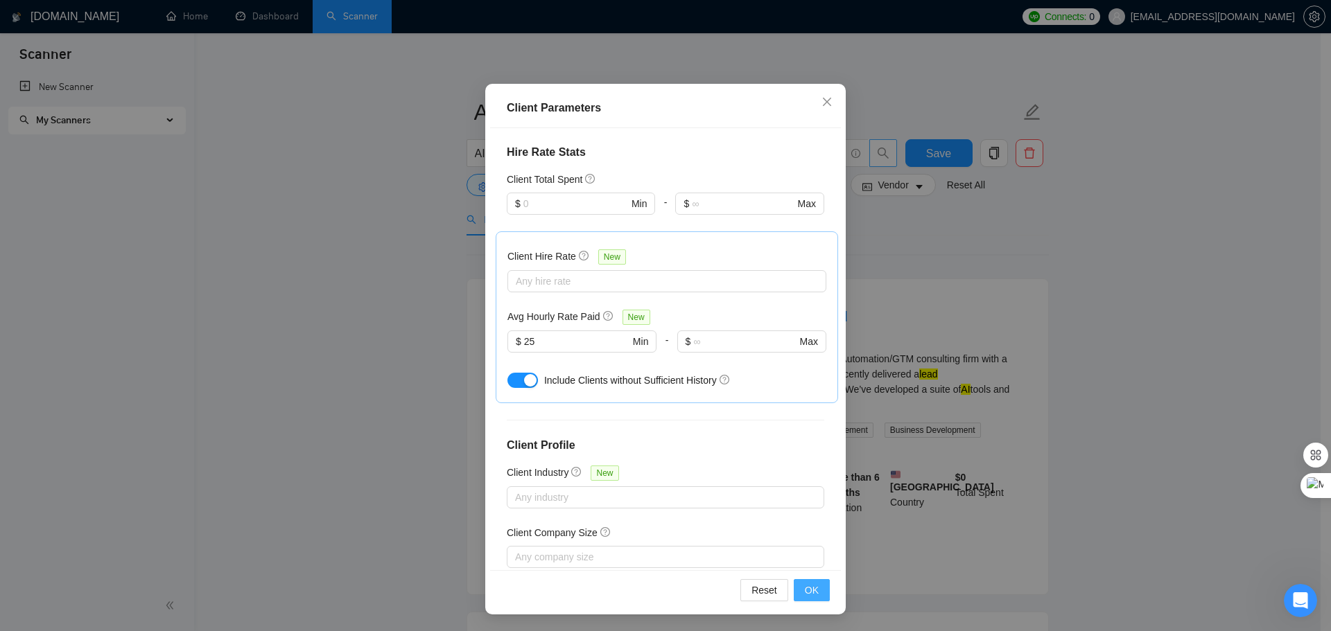
click at [805, 586] on span "OK" at bounding box center [812, 590] width 14 height 15
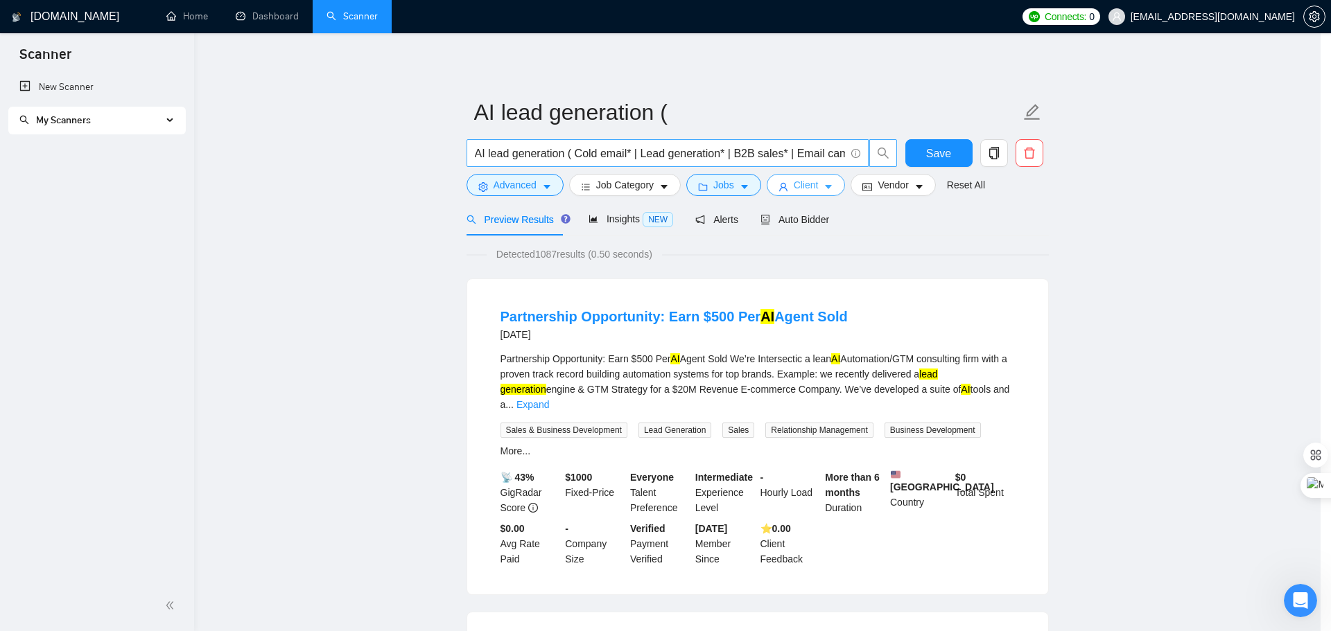
scroll to position [0, 0]
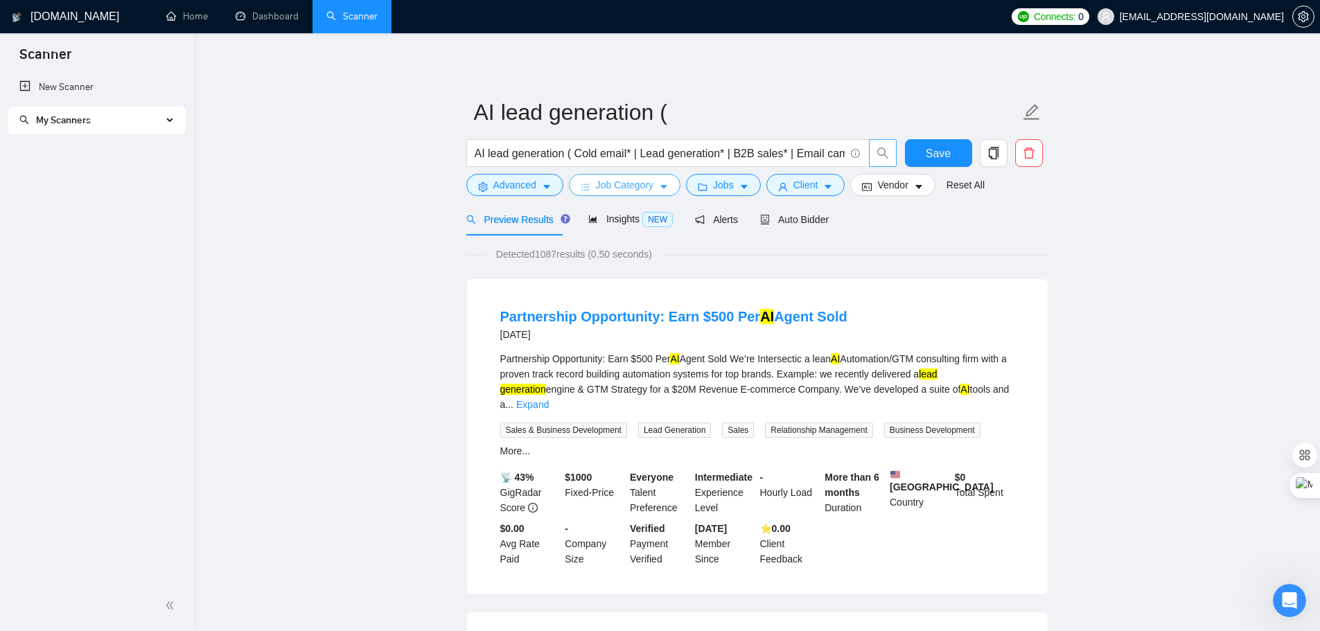
click at [636, 189] on span "Job Category" at bounding box center [625, 184] width 58 height 15
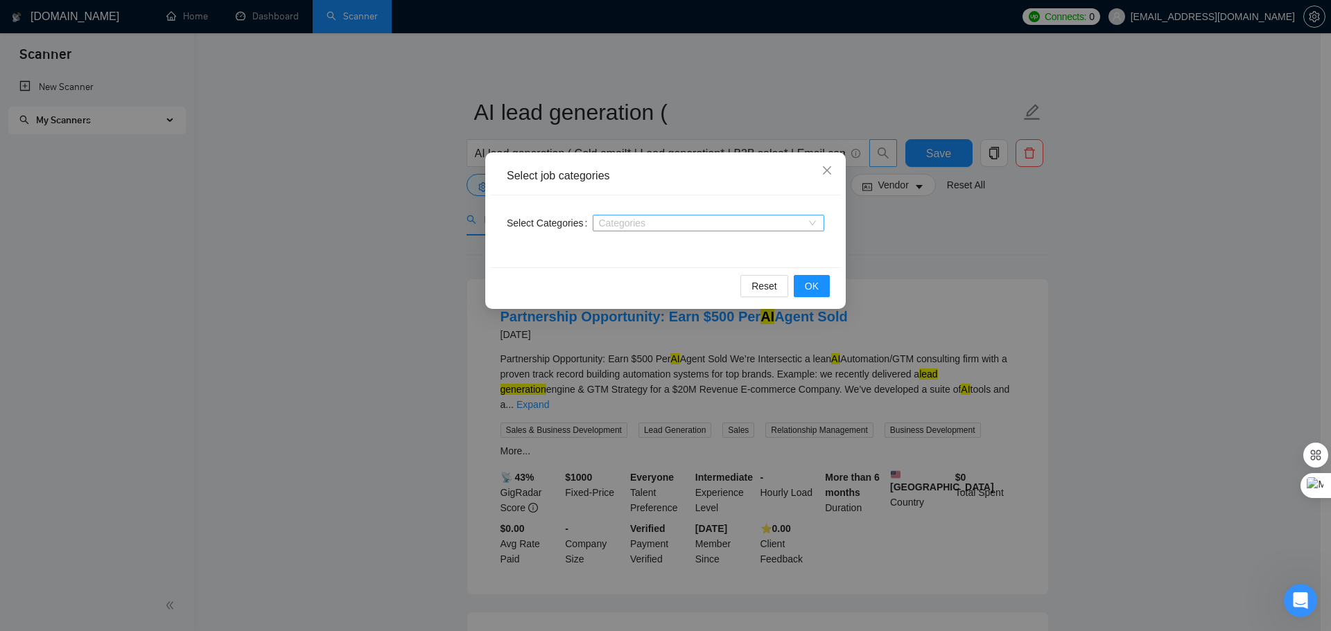
click at [654, 227] on div at bounding box center [701, 223] width 211 height 11
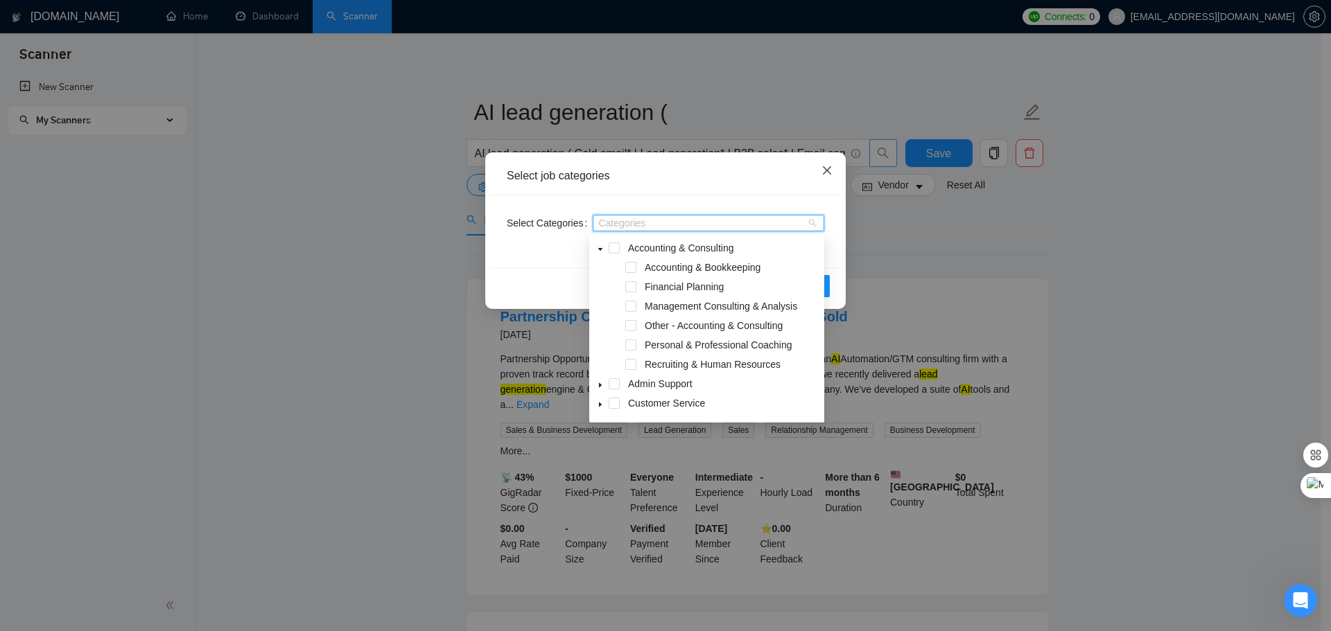
click at [825, 168] on icon "close" at bounding box center [826, 170] width 11 height 11
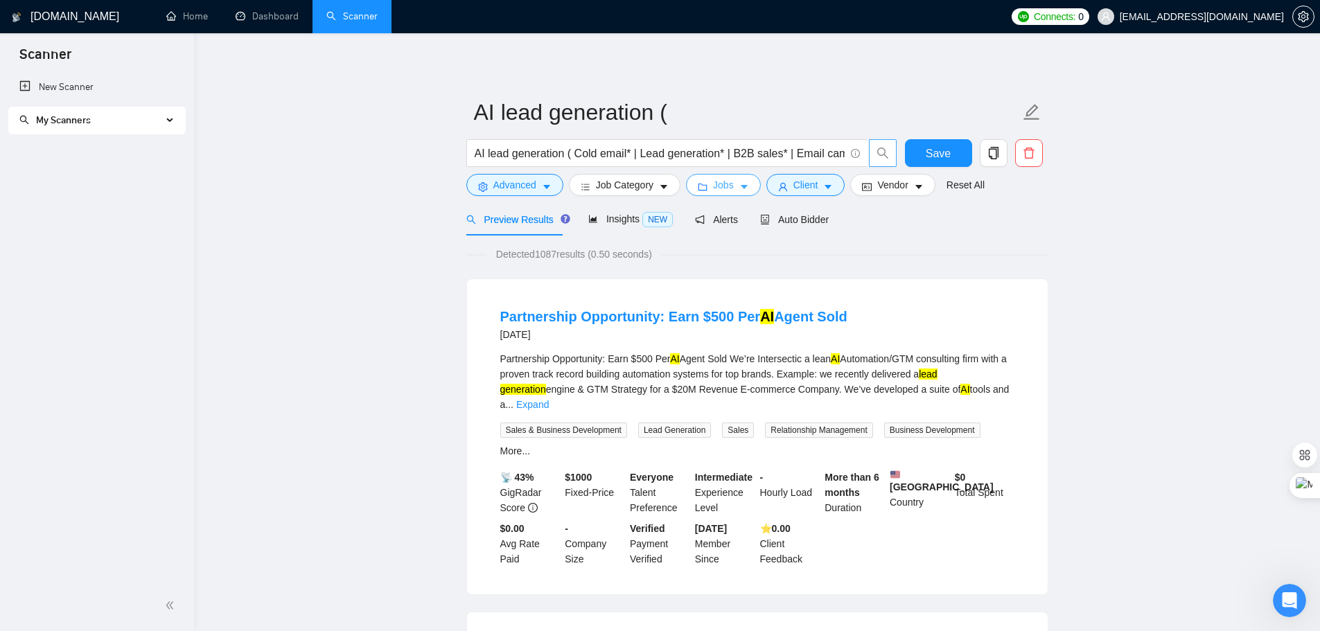
click at [719, 186] on span "Jobs" at bounding box center [723, 184] width 21 height 15
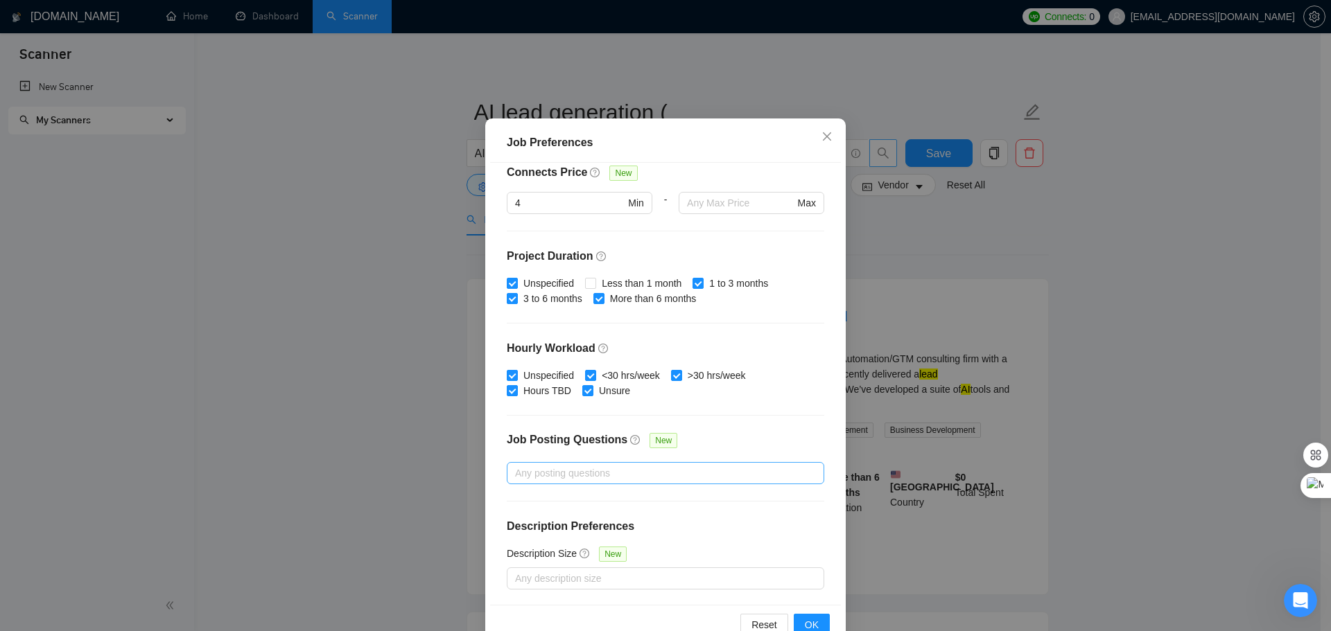
scroll to position [77, 0]
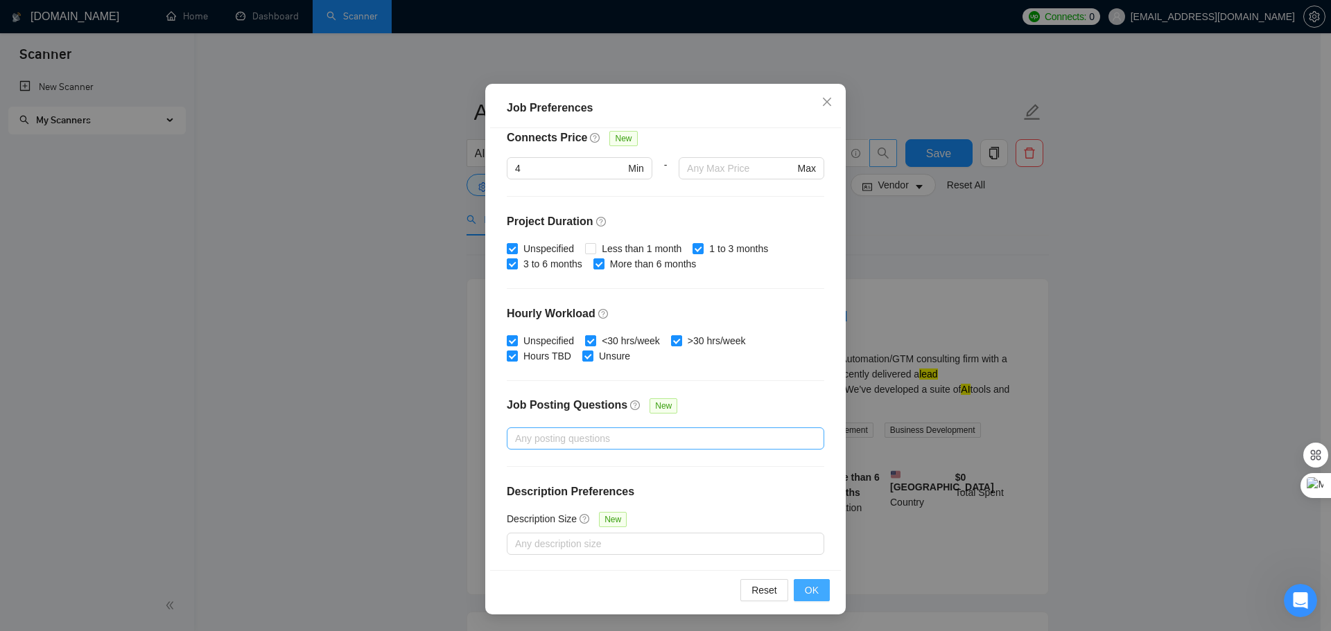
click at [806, 592] on span "OK" at bounding box center [812, 590] width 14 height 15
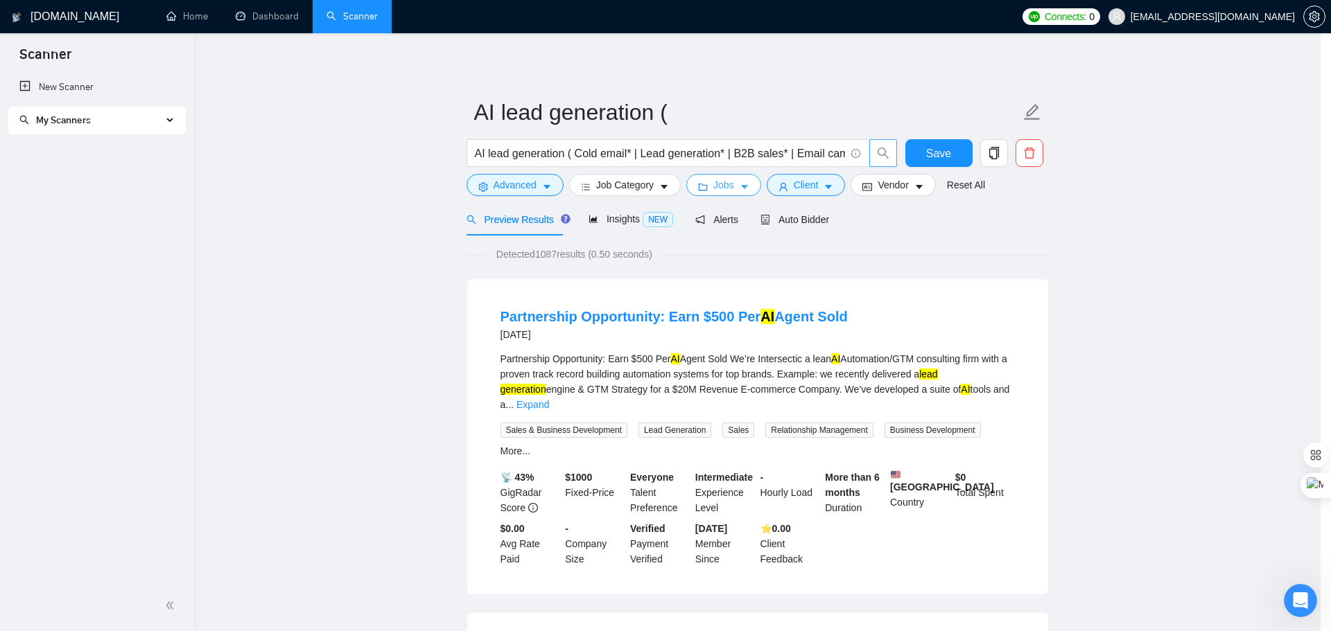
scroll to position [0, 0]
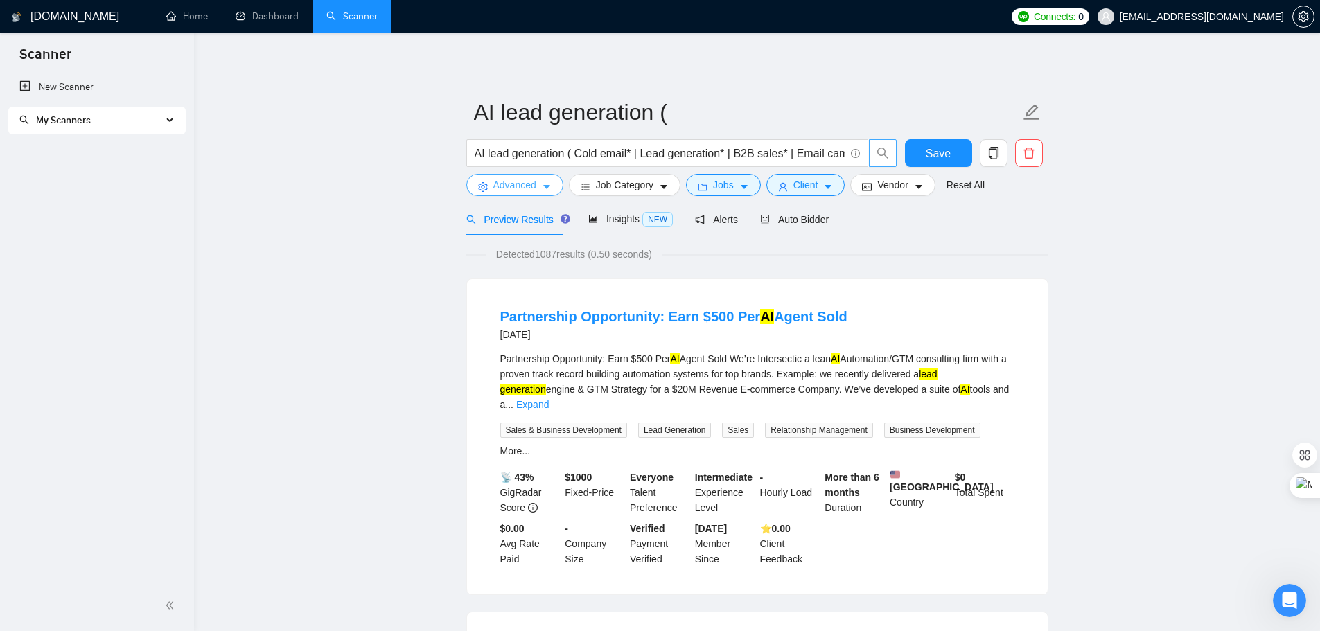
click at [520, 194] on button "Advanced" at bounding box center [514, 185] width 97 height 22
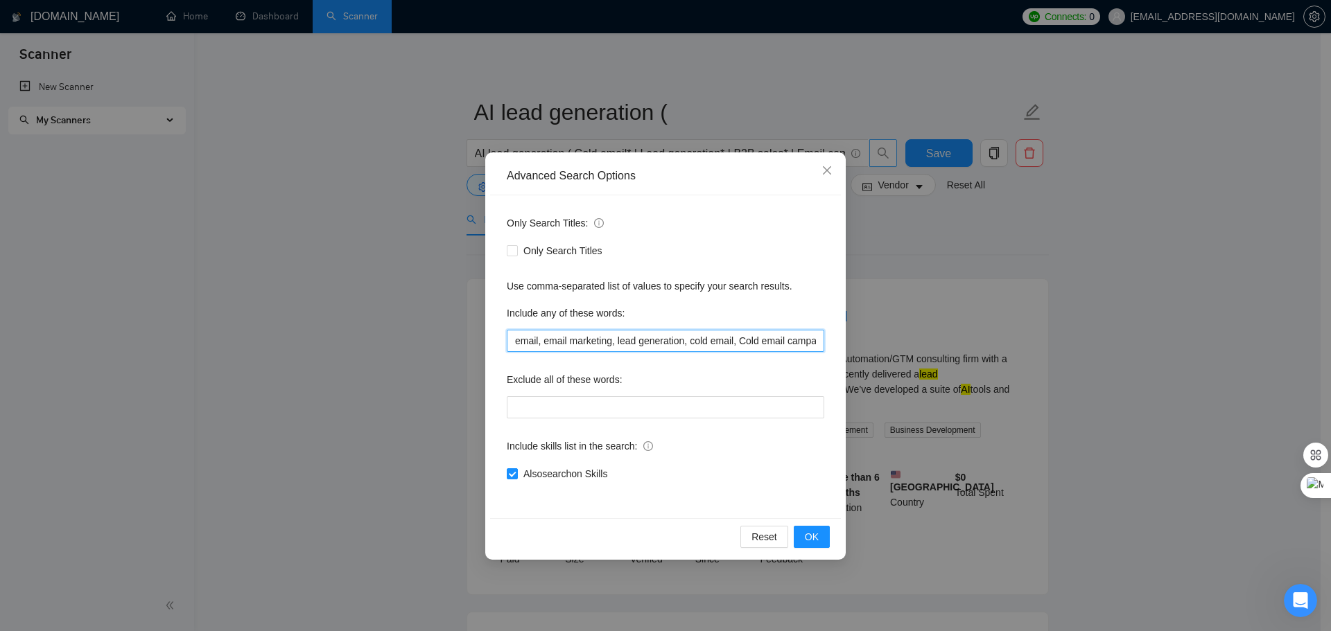
scroll to position [0, 127]
drag, startPoint x: 801, startPoint y: 342, endPoint x: 839, endPoint y: 337, distance: 37.8
click at [839, 337] on div "Only Search Titles: Only Search Titles Use comma-separated list of values to sp…" at bounding box center [665, 356] width 351 height 323
click at [807, 342] on input "email, email marketing, lead generation, cold email, Cold email campaigns, Cold…" at bounding box center [665, 341] width 317 height 22
click at [819, 344] on input "email, email marketing, lead generation, cold email, Cold email campaigns, Cold…" at bounding box center [665, 341] width 317 height 22
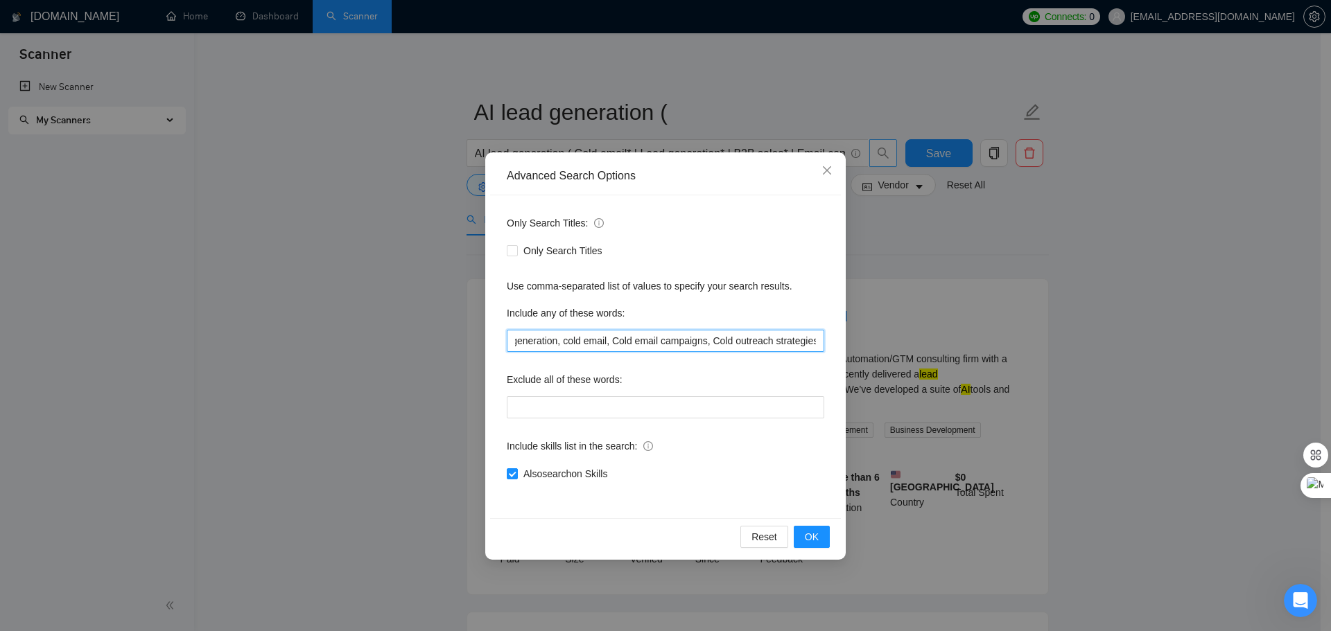
paste input "B2B cold email systems"
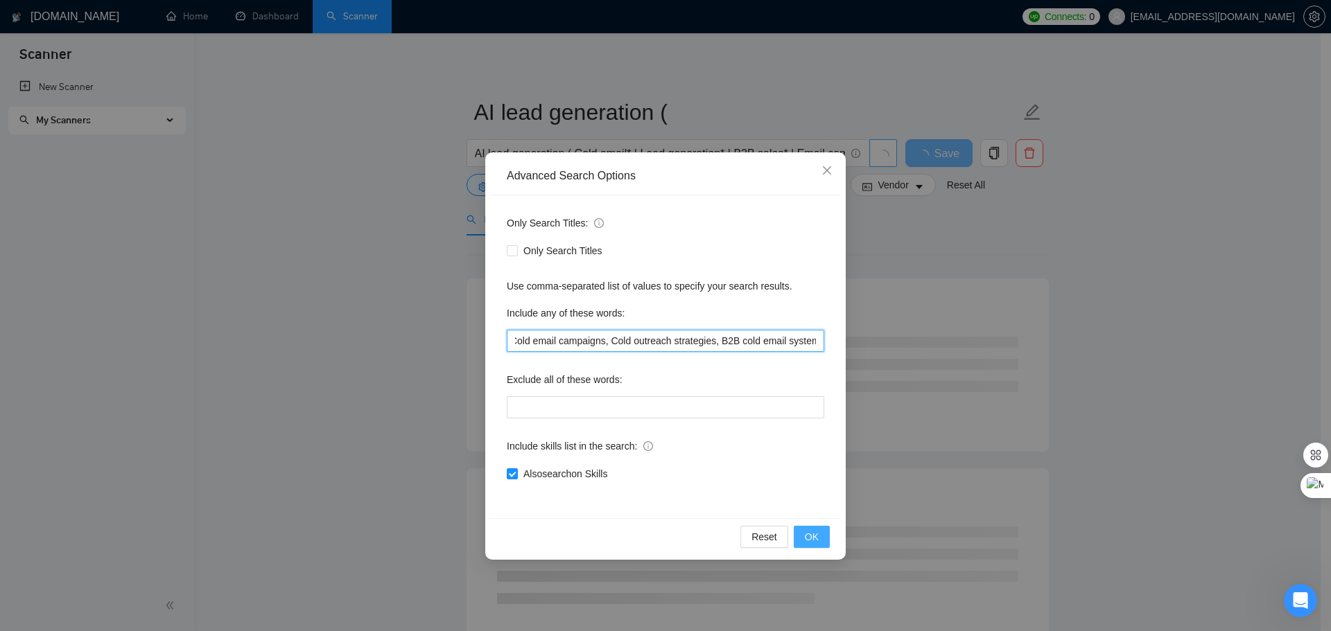
scroll to position [0, 234]
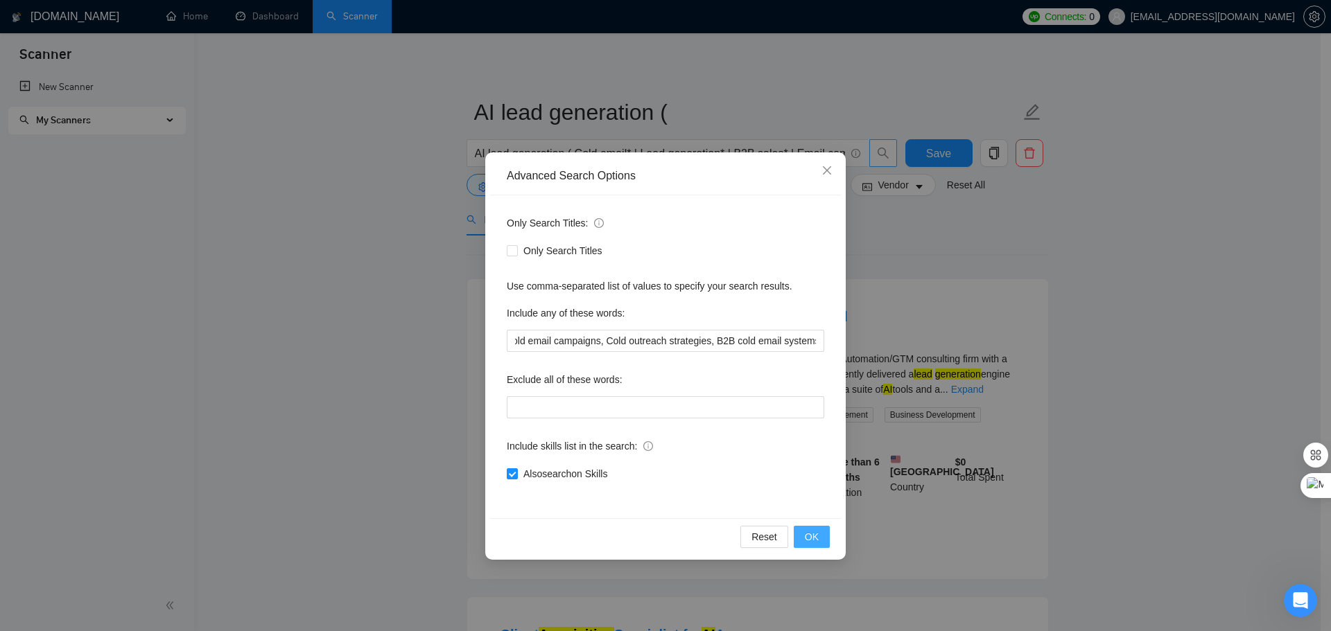
click at [819, 543] on button "OK" at bounding box center [812, 537] width 36 height 22
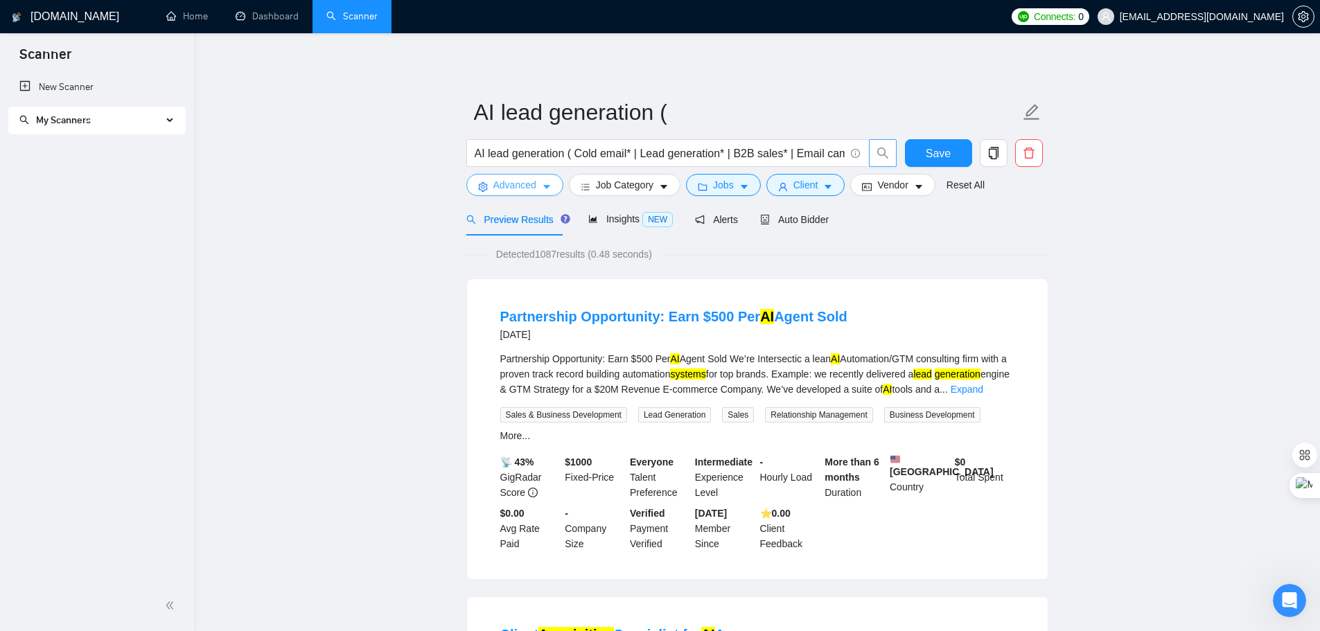
click at [511, 186] on span "Advanced" at bounding box center [515, 184] width 43 height 15
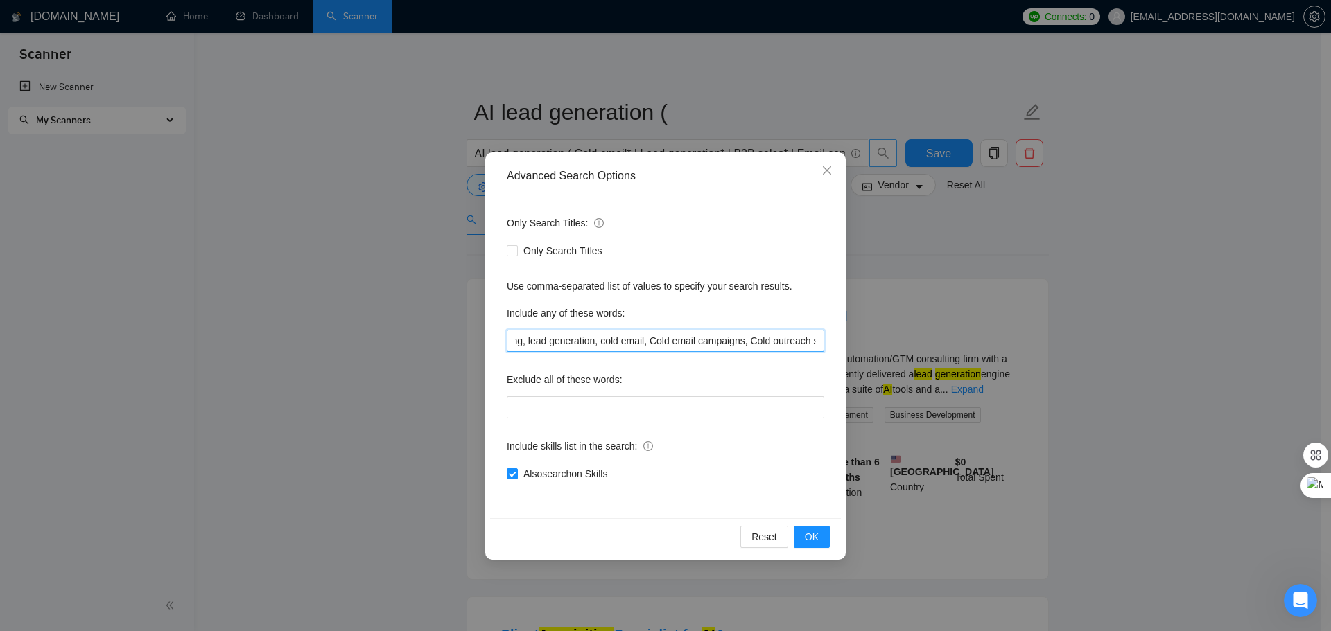
scroll to position [0, 234]
drag, startPoint x: 804, startPoint y: 343, endPoint x: 809, endPoint y: 351, distance: 9.0
click at [844, 342] on div "Advanced Search Options Only Search Titles: Only Search Titles Use comma-separa…" at bounding box center [665, 356] width 360 height 408
click at [809, 345] on input "email, email marketing, lead generation, cold email, Cold email campaigns, Cold…" at bounding box center [665, 341] width 317 height 22
click at [813, 345] on input "email, email marketing, lead generation, cold email, Cold email campaigns, Cold…" at bounding box center [665, 341] width 317 height 22
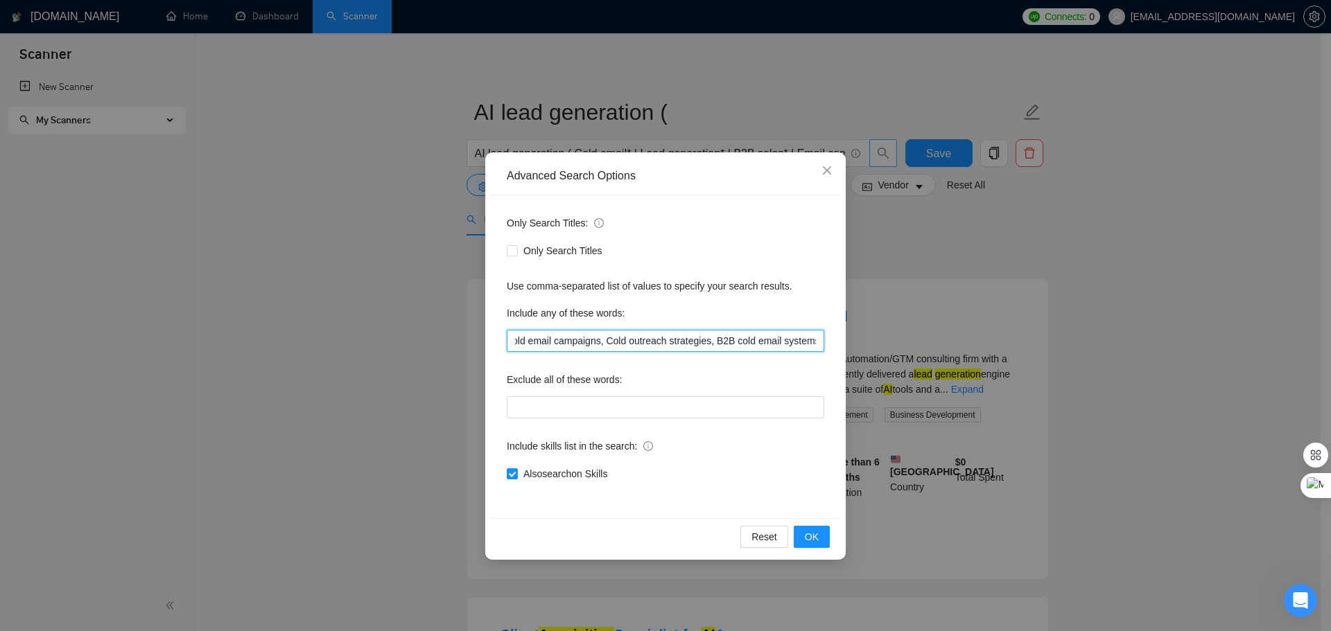
scroll to position [0, 236]
paste input "Lead generation via cold email"
click at [810, 538] on span "OK" at bounding box center [812, 537] width 14 height 15
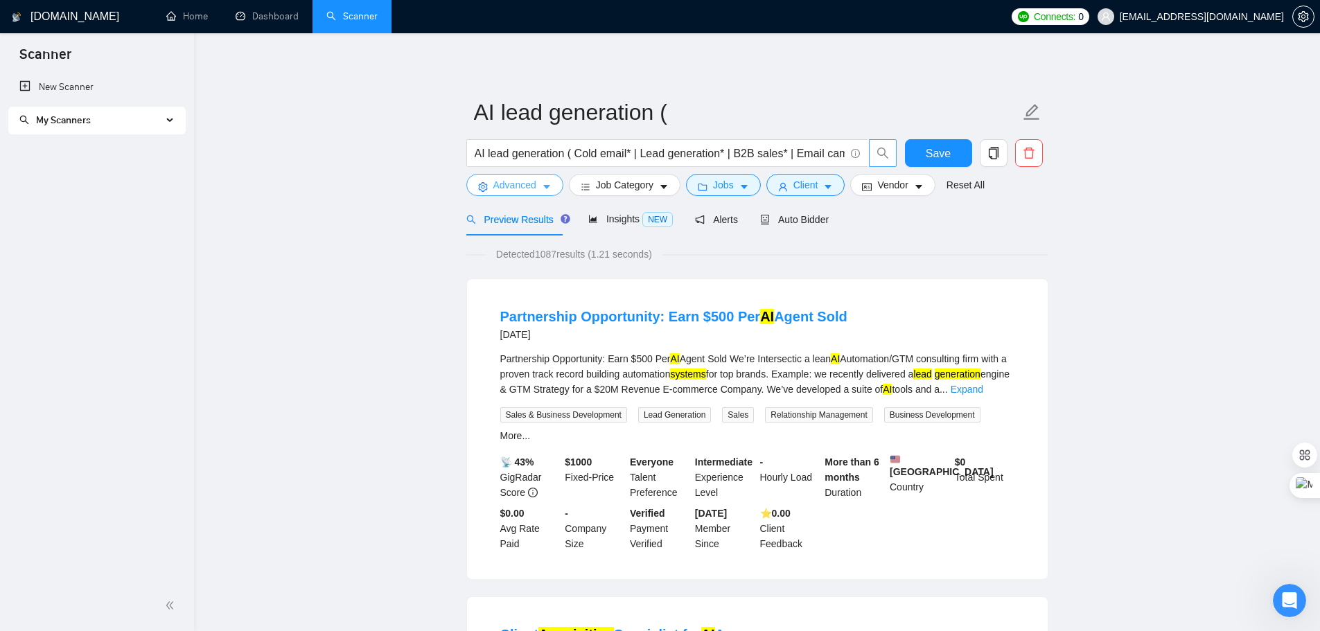
click at [500, 190] on span "Advanced" at bounding box center [515, 184] width 43 height 15
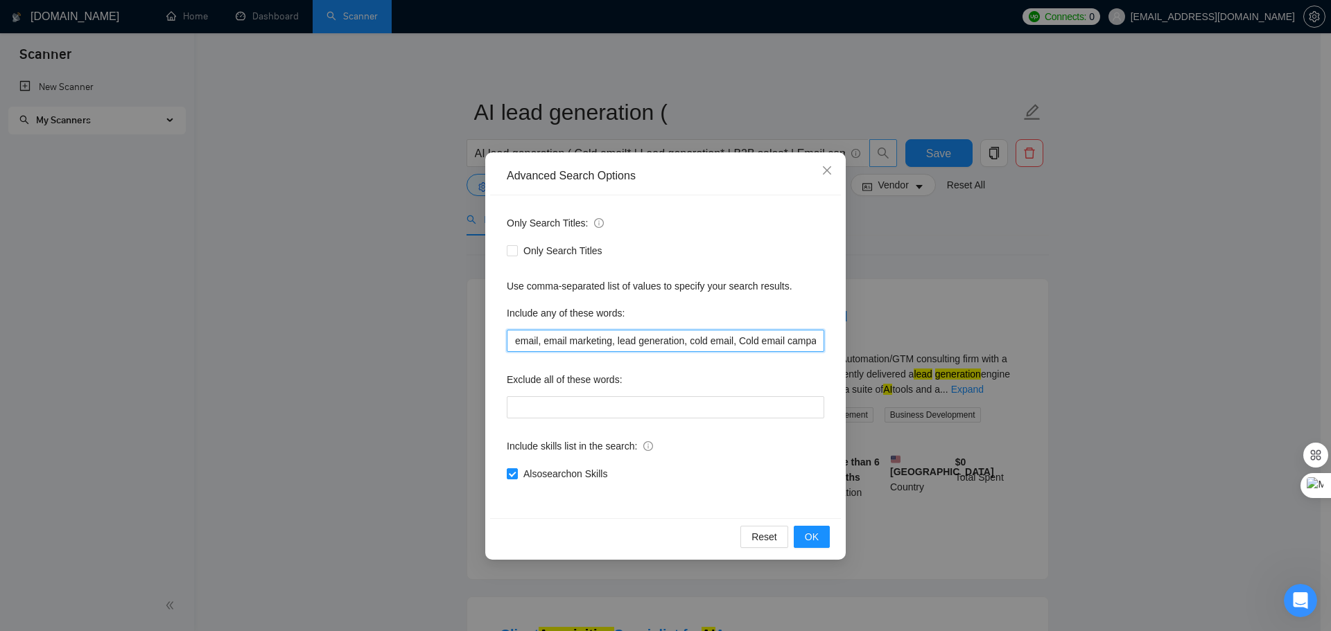
click at [777, 349] on input "email, email marketing, lead generation, cold email, Cold email campaigns, Cold…" at bounding box center [665, 341] width 317 height 22
drag, startPoint x: 777, startPoint y: 348, endPoint x: 830, endPoint y: 349, distance: 52.7
click at [857, 348] on div "Advanced Search Options Only Search Titles: Only Search Titles Use comma-separa…" at bounding box center [665, 315] width 1331 height 631
click at [816, 347] on input "email, email marketing, lead generation, cold email, Cold email campaigns, Cold…" at bounding box center [665, 341] width 317 height 22
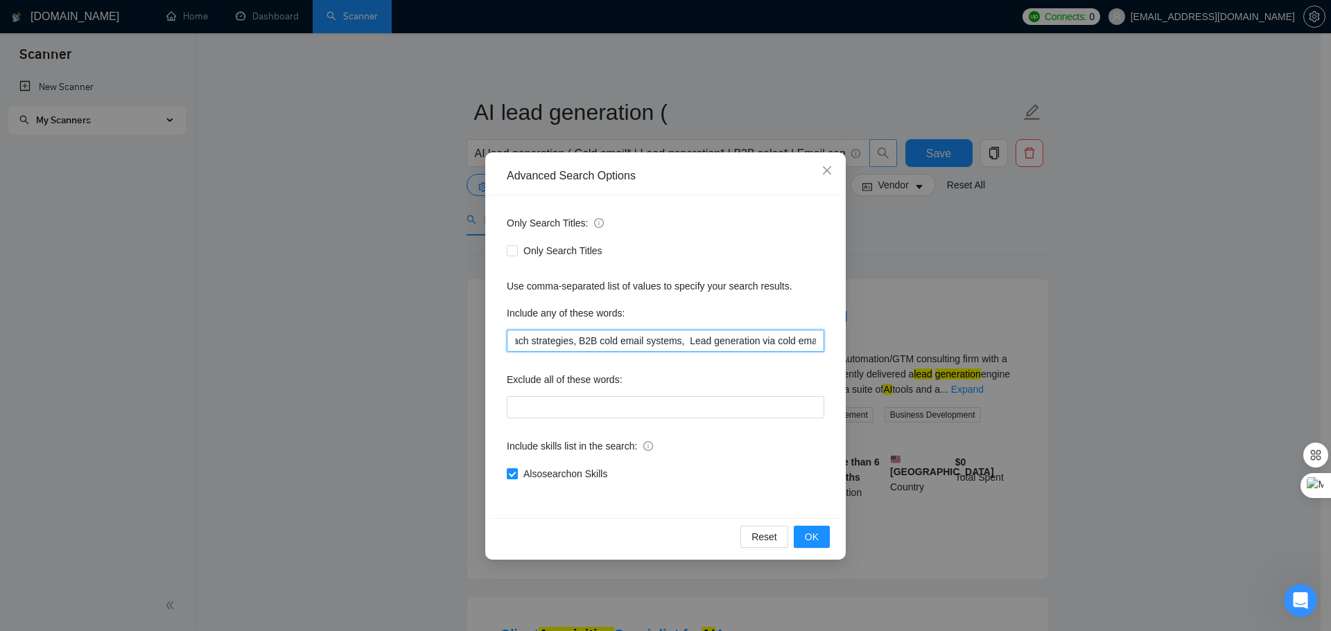
paste input "Outbound email marketing"
type input "email, email marketing, lead generation, cold email, Cold email campaigns, Cold…"
click at [814, 538] on span "OK" at bounding box center [812, 537] width 14 height 15
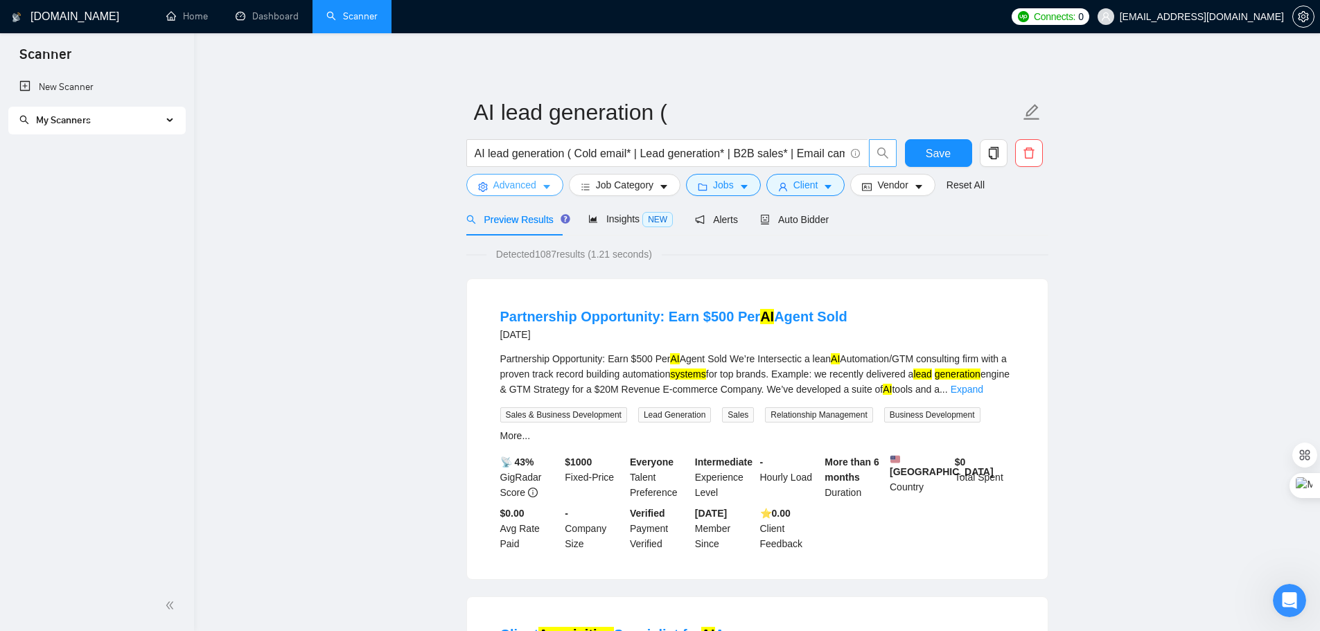
drag, startPoint x: 514, startPoint y: 187, endPoint x: 581, endPoint y: 332, distance: 159.7
click at [514, 188] on span "Advanced" at bounding box center [515, 184] width 43 height 15
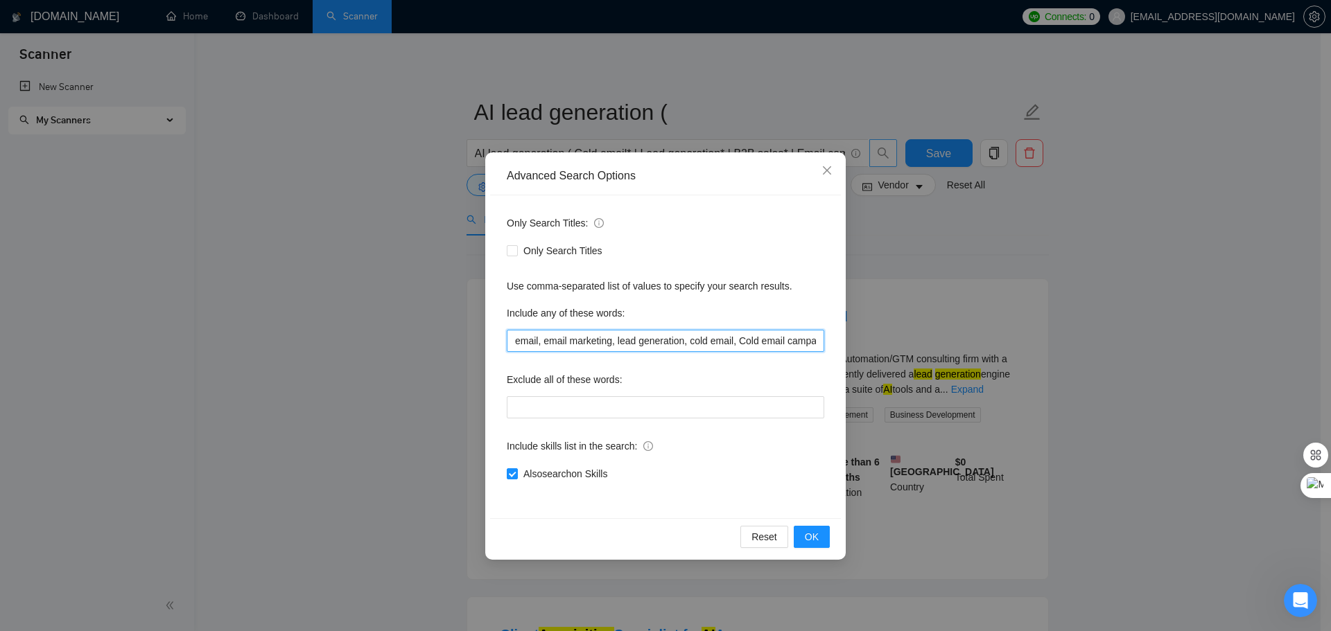
drag, startPoint x: 561, startPoint y: 345, endPoint x: 533, endPoint y: 349, distance: 28.7
click at [450, 349] on div "Advanced Search Options Only Search Titles: Only Search Titles Use comma-separa…" at bounding box center [665, 315] width 1331 height 631
click at [539, 346] on input "email, email marketing, lead generation, cold email, Cold email campaigns, Cold…" at bounding box center [665, 341] width 317 height 22
click at [574, 340] on input "email, email marketing, lead generation, cold email, Cold email campaigns, Cold…" at bounding box center [665, 341] width 317 height 22
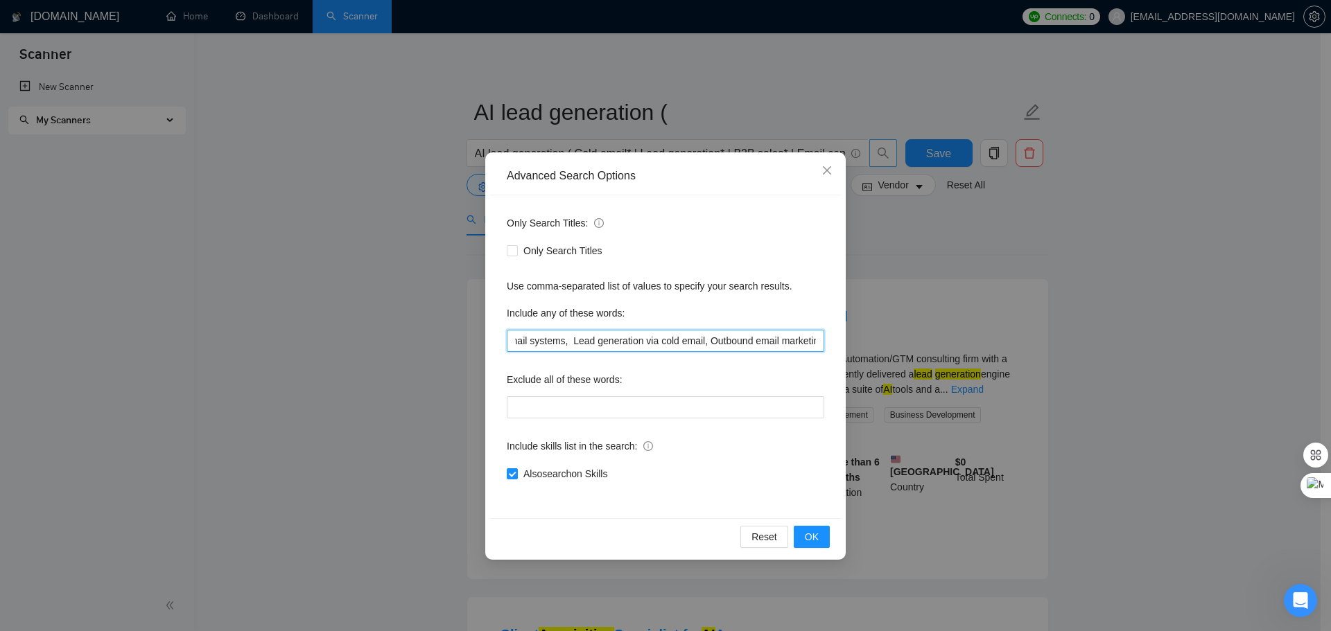
drag, startPoint x: 552, startPoint y: 344, endPoint x: 821, endPoint y: 349, distance: 269.7
click at [821, 349] on input "email, email marketing, lead generation, cold email, Cold email campaigns, Cold…" at bounding box center [665, 341] width 317 height 22
click at [514, 252] on input "Only Search Titles" at bounding box center [512, 250] width 10 height 10
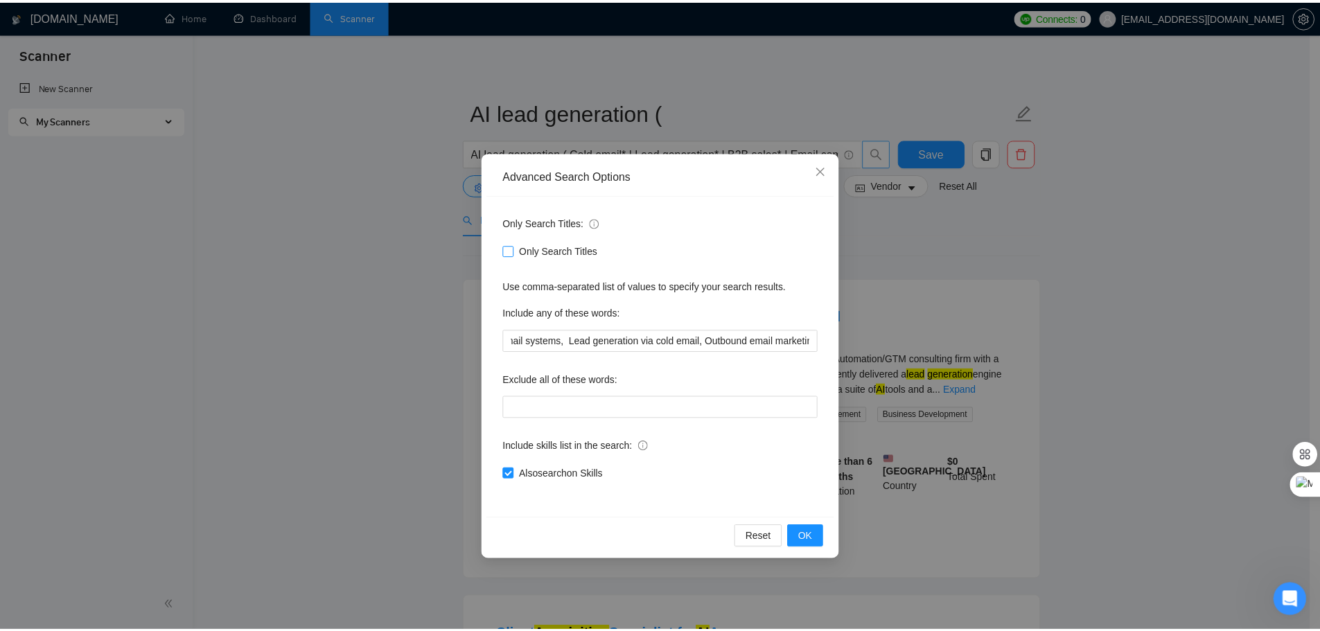
scroll to position [0, 0]
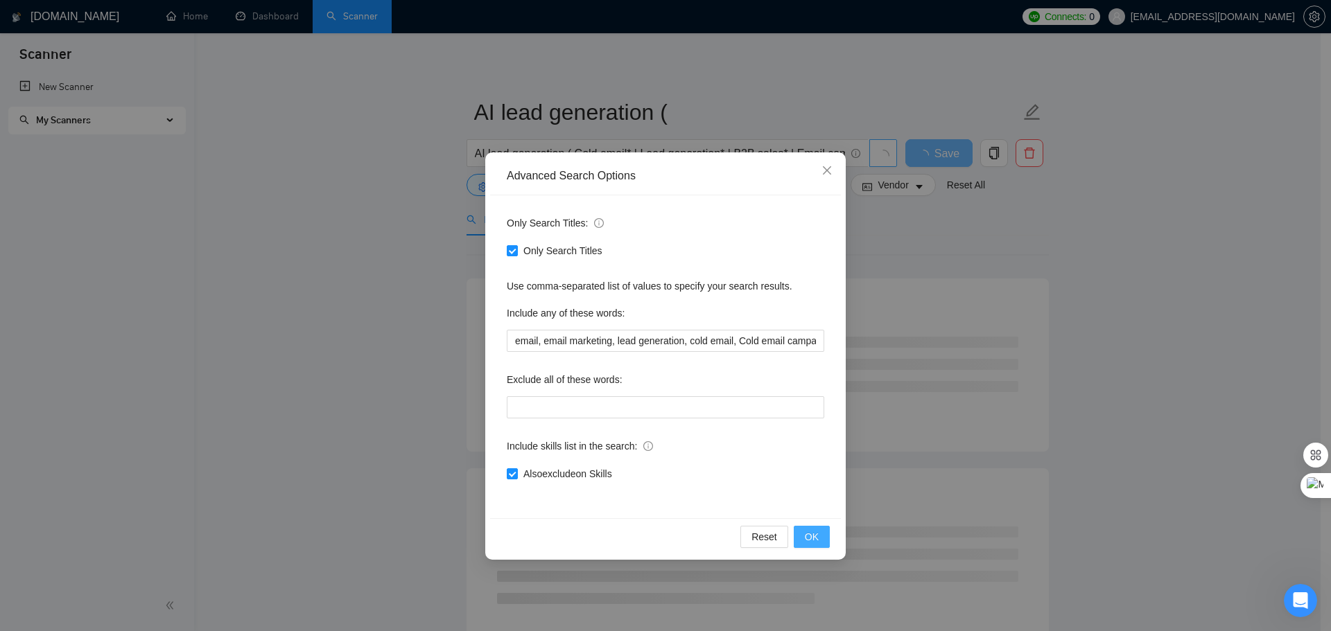
click at [808, 536] on span "OK" at bounding box center [812, 537] width 14 height 15
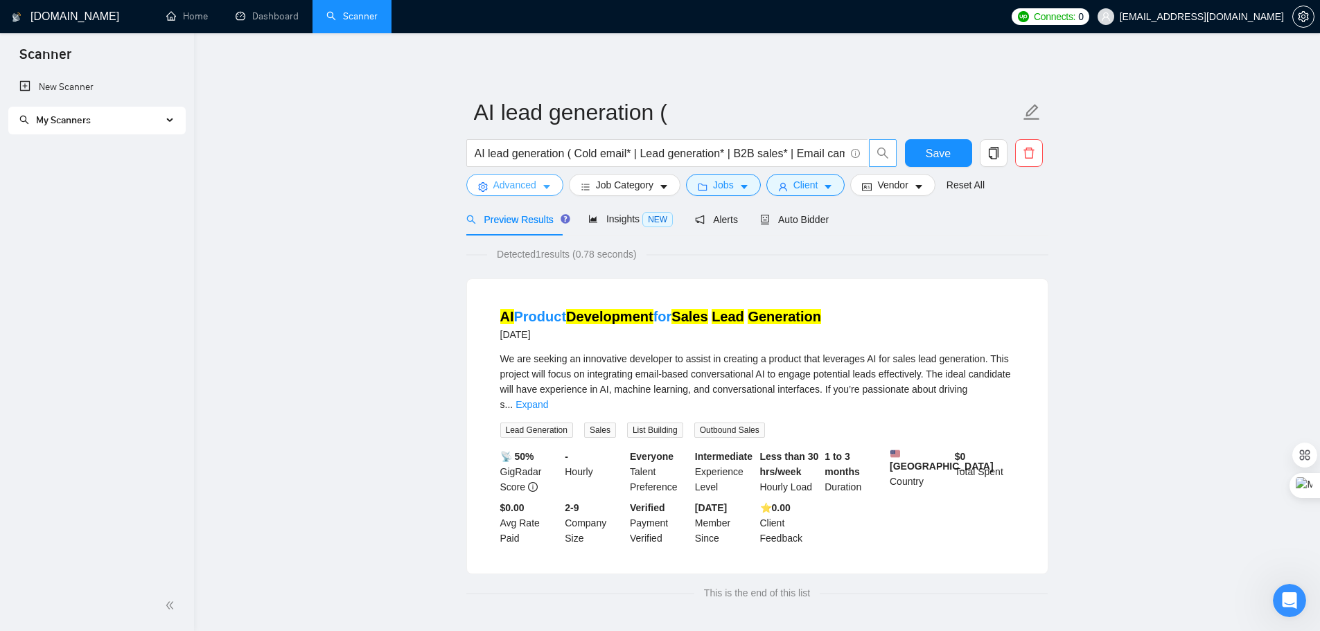
click at [521, 189] on span "Advanced" at bounding box center [515, 184] width 43 height 15
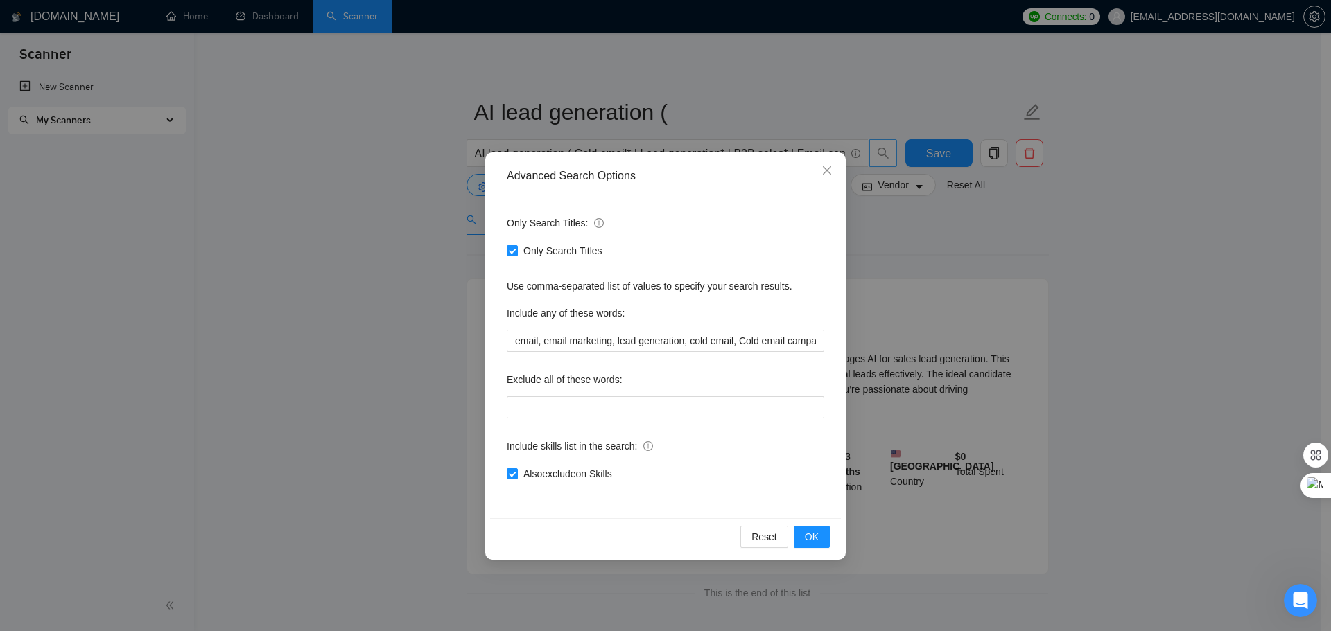
drag, startPoint x: 509, startPoint y: 252, endPoint x: 515, endPoint y: 279, distance: 27.7
click at [510, 254] on input "Only Search Titles" at bounding box center [512, 250] width 10 height 10
checkbox input "false"
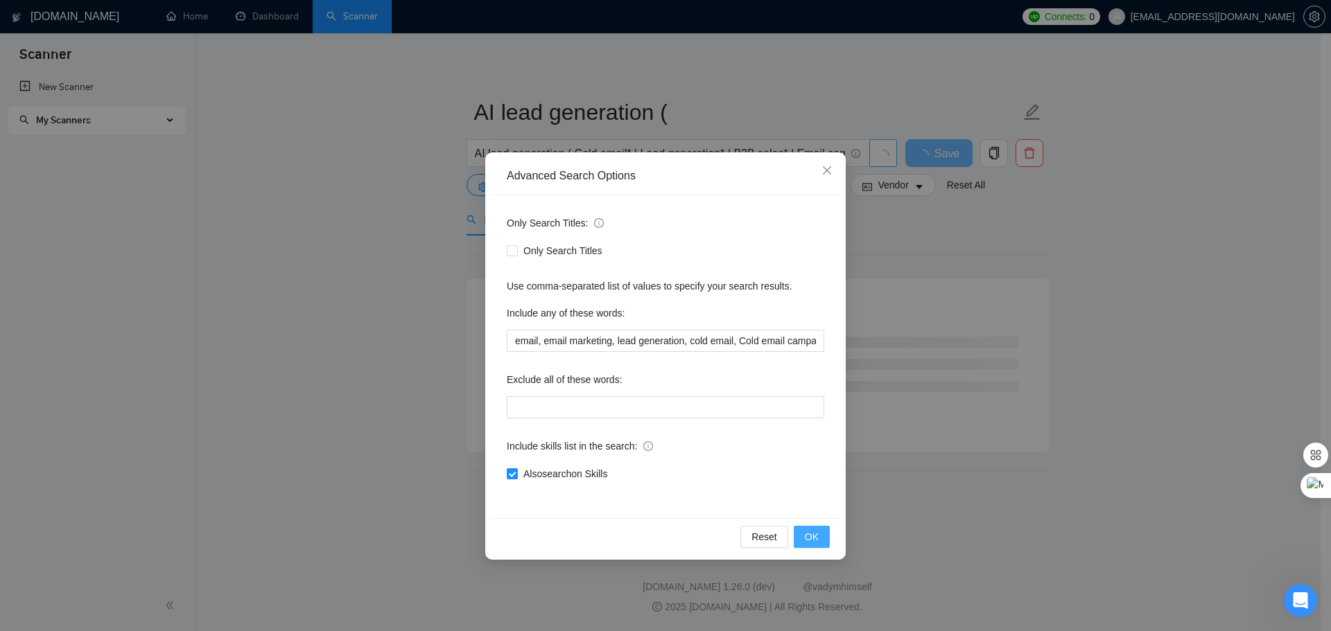
click at [821, 539] on button "OK" at bounding box center [812, 537] width 36 height 22
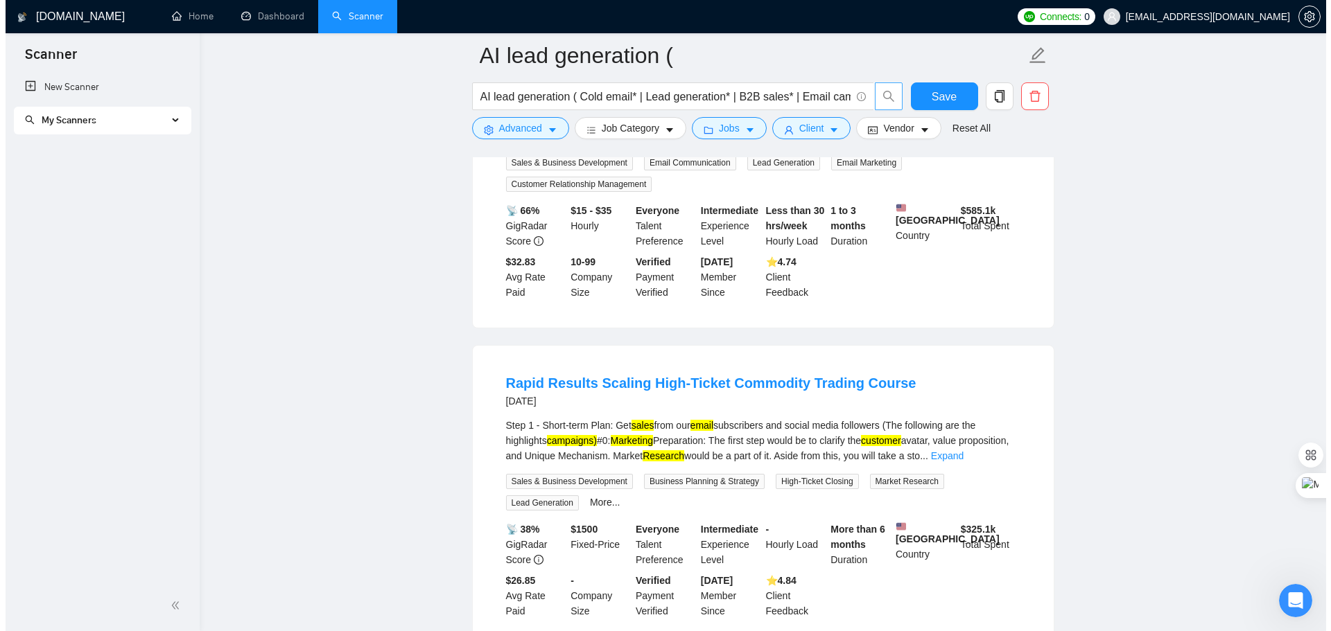
scroll to position [901, 0]
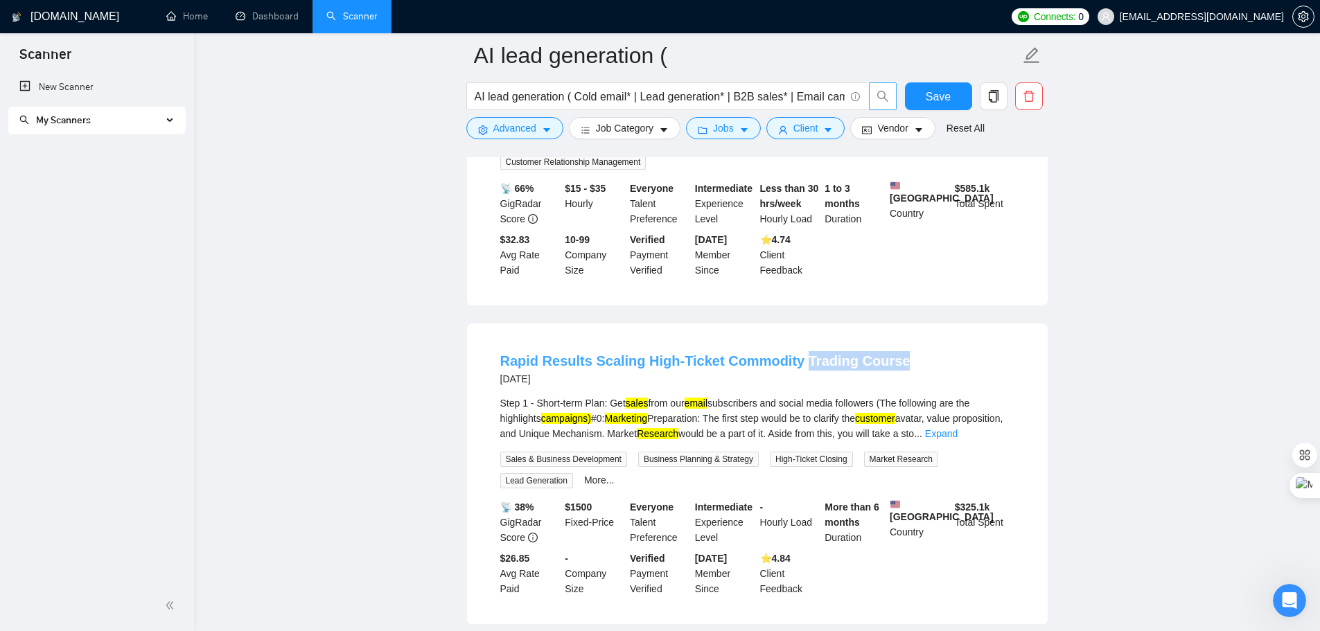
drag, startPoint x: 870, startPoint y: 359, endPoint x: 794, endPoint y: 361, distance: 76.3
click at [794, 361] on div "Rapid Results Scaling High-Ticket Commodity Trading Course [DATE]" at bounding box center [757, 369] width 514 height 36
copy link "Trading Course"
click at [645, 134] on span "Job Category" at bounding box center [625, 128] width 58 height 15
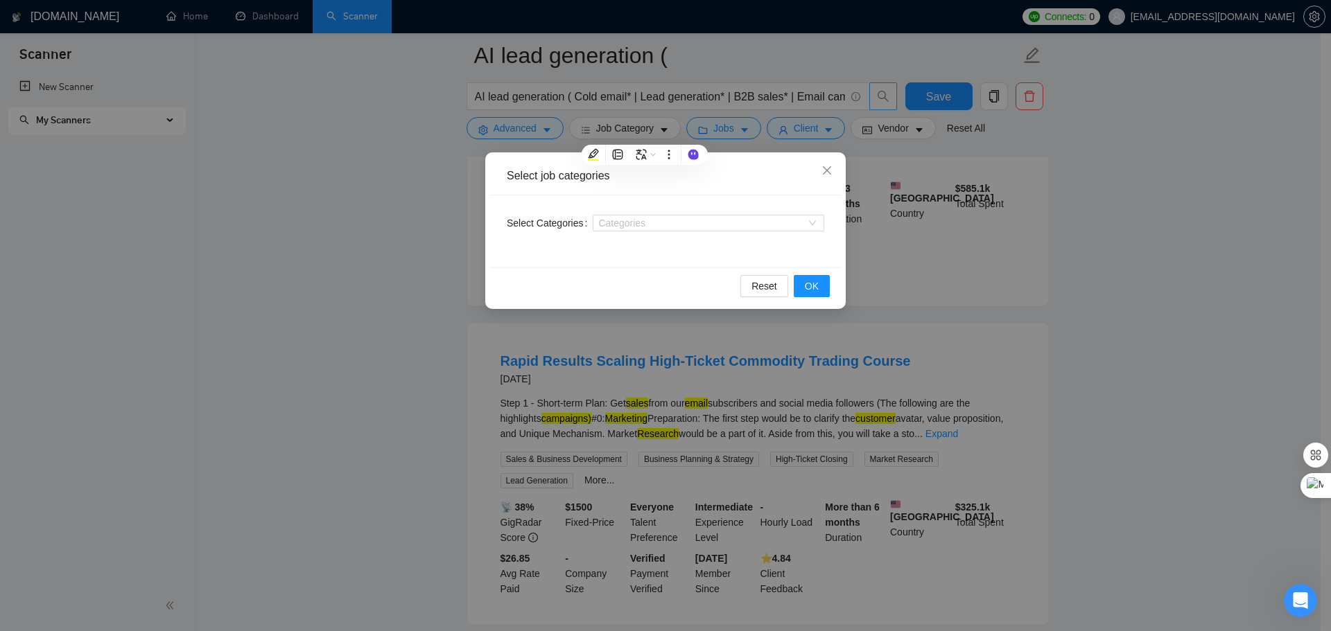
click at [706, 128] on div "Select job categories Select Categories Categories Reset OK" at bounding box center [665, 315] width 1331 height 631
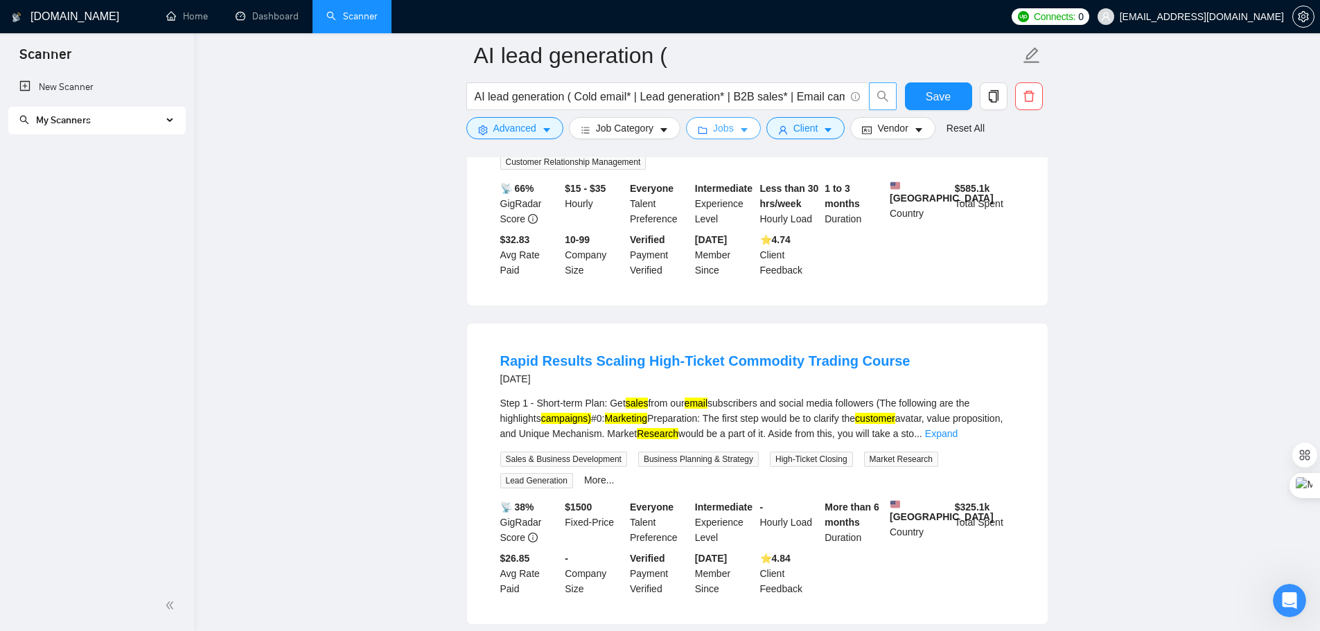
click at [706, 128] on button "Jobs" at bounding box center [723, 128] width 75 height 22
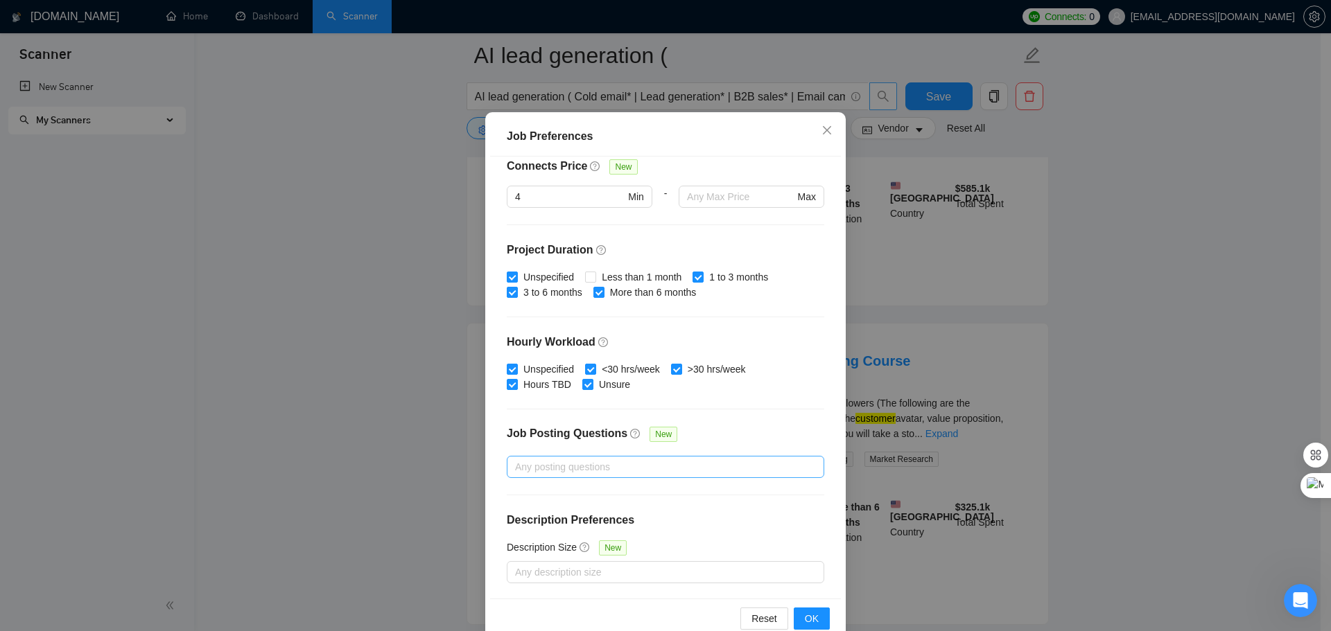
scroll to position [77, 0]
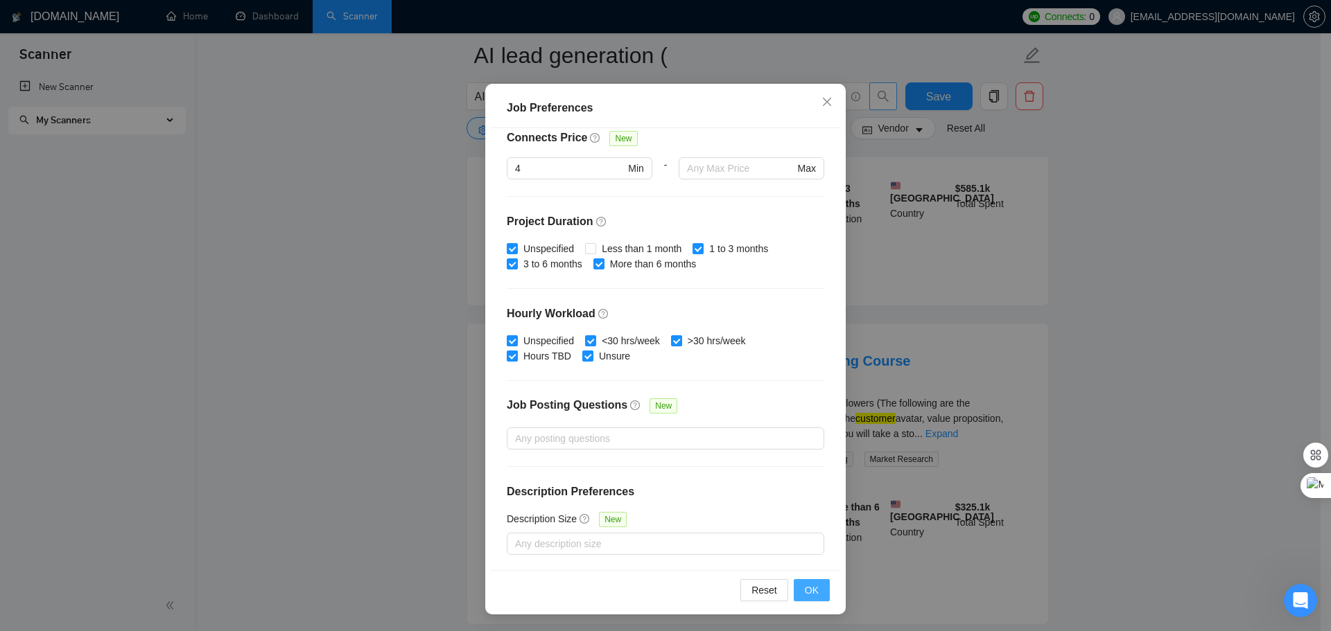
click at [819, 584] on button "OK" at bounding box center [812, 590] width 36 height 22
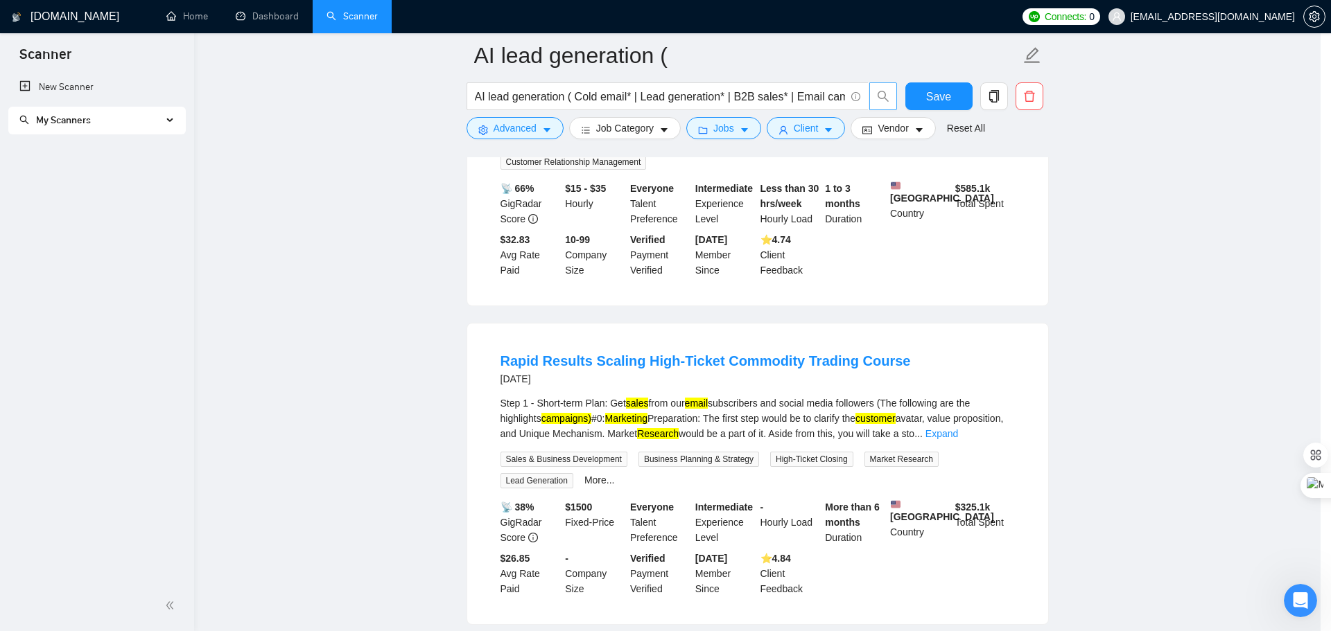
scroll to position [0, 0]
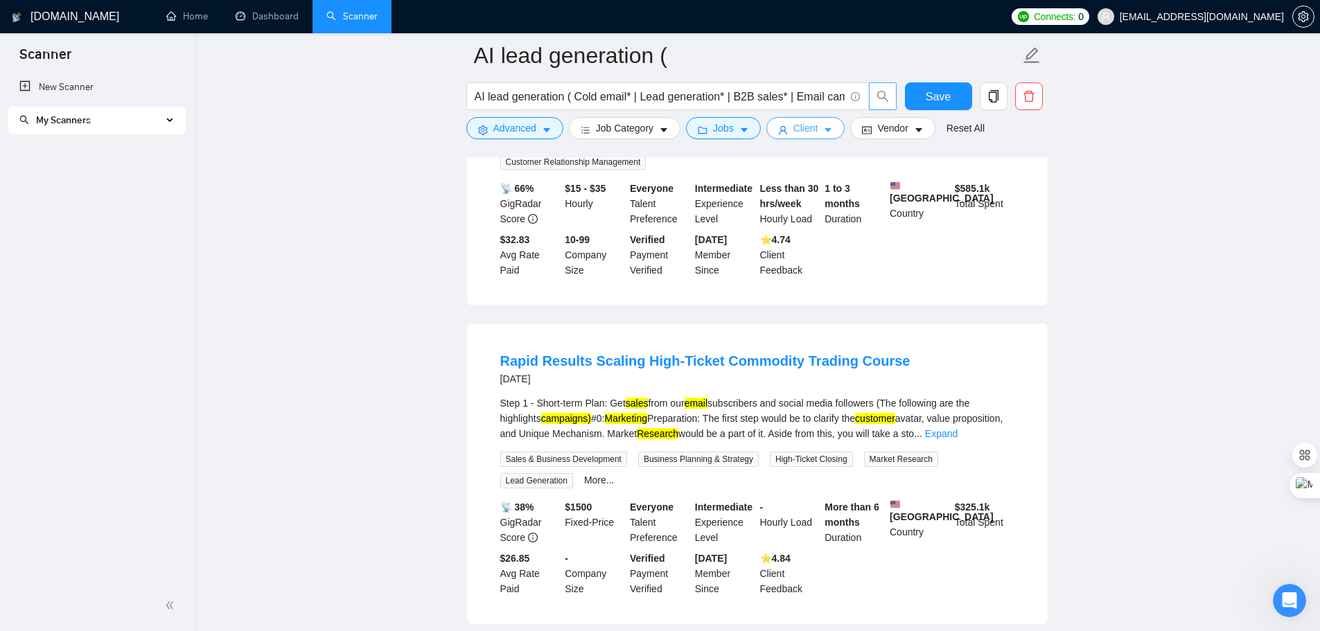
click at [795, 134] on span "Client" at bounding box center [806, 128] width 25 height 15
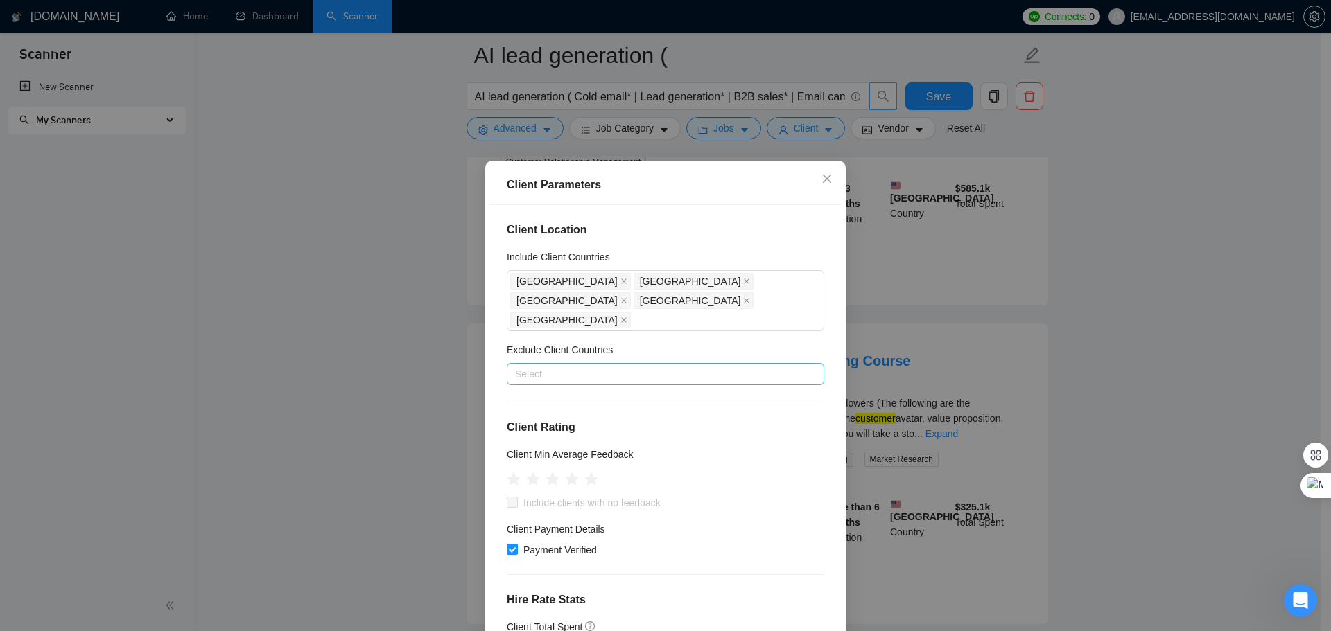
click at [609, 366] on div at bounding box center [658, 374] width 297 height 17
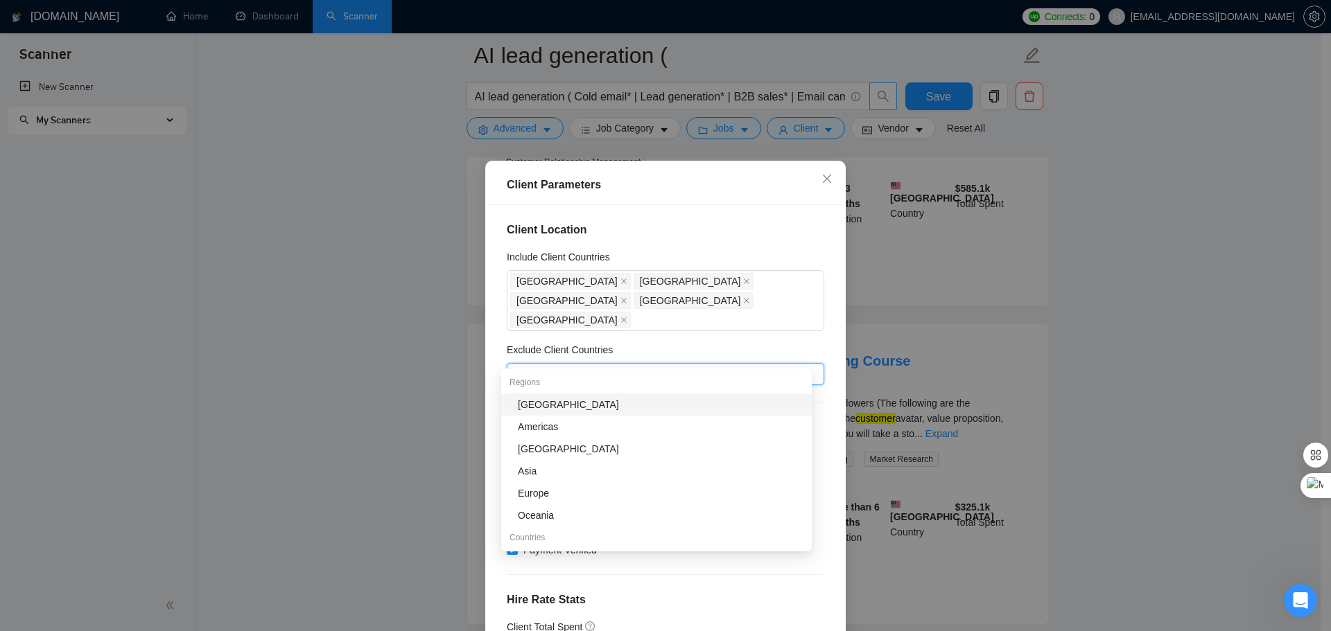
paste input "Trading Course"
type input "Trading Course"
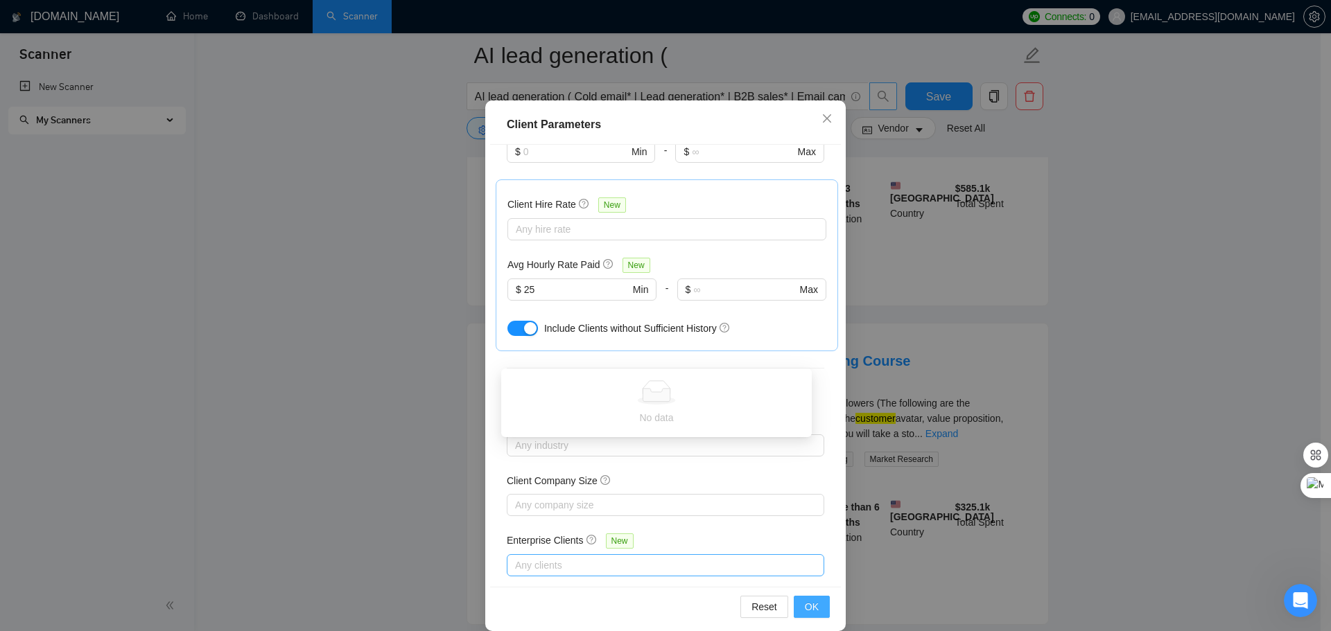
scroll to position [77, 0]
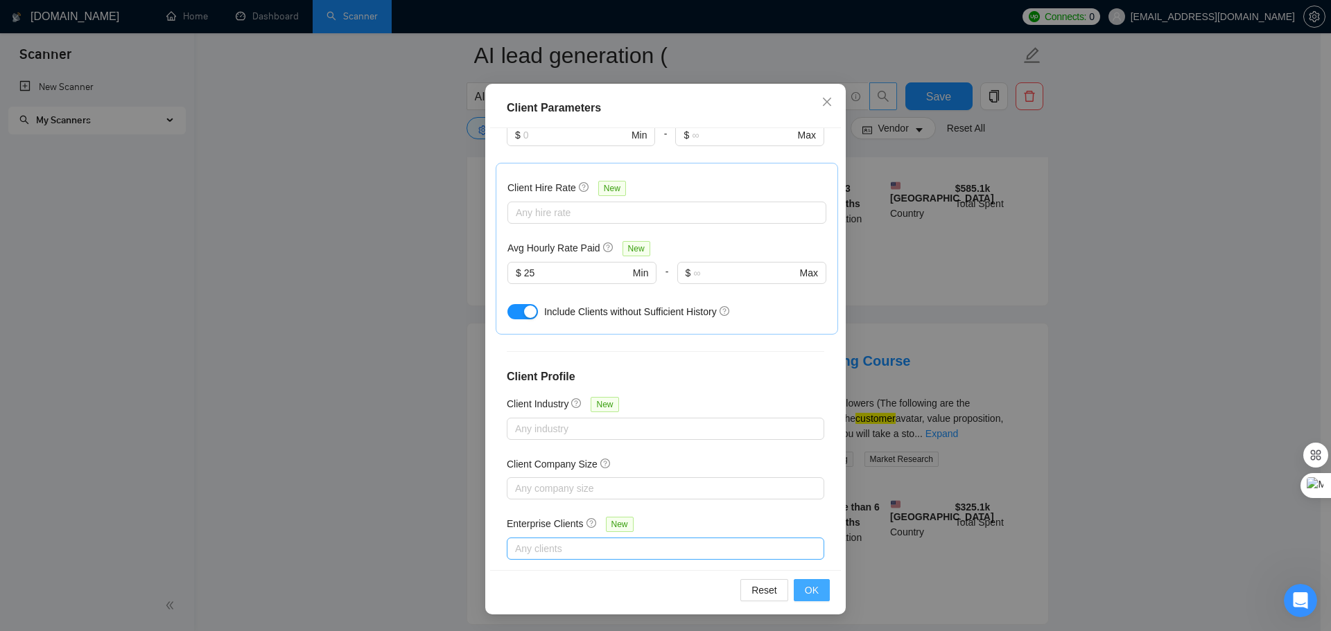
click at [806, 588] on span "OK" at bounding box center [812, 590] width 14 height 15
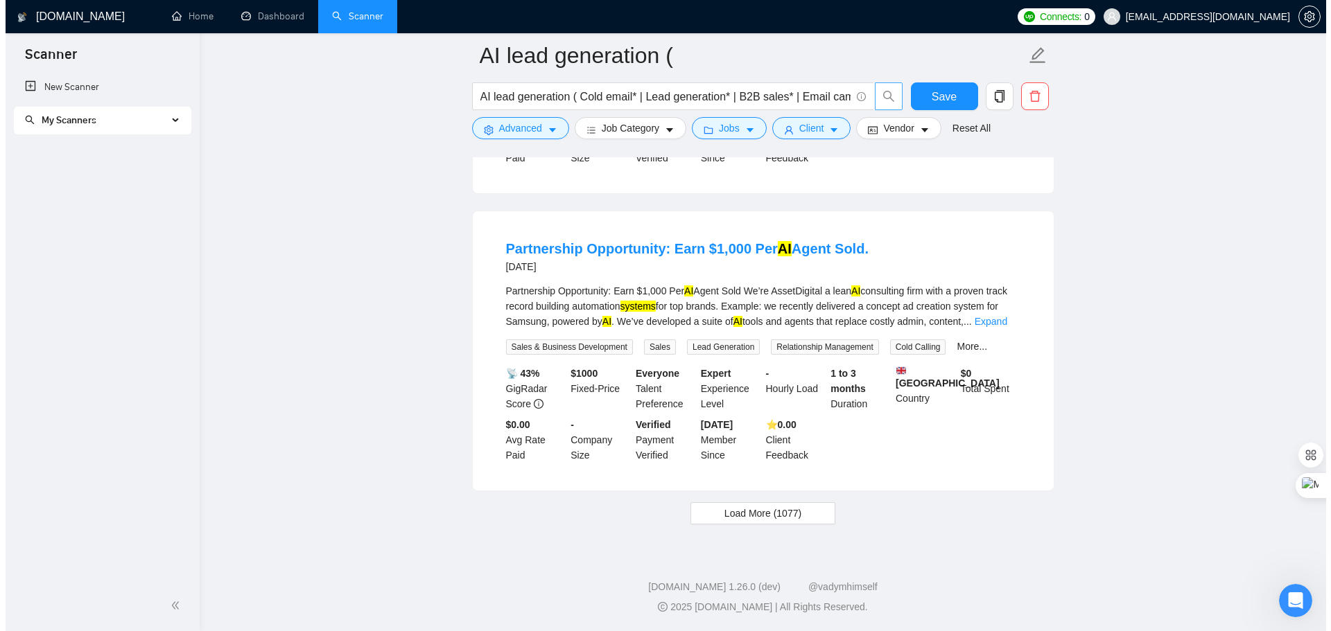
scroll to position [2753, 0]
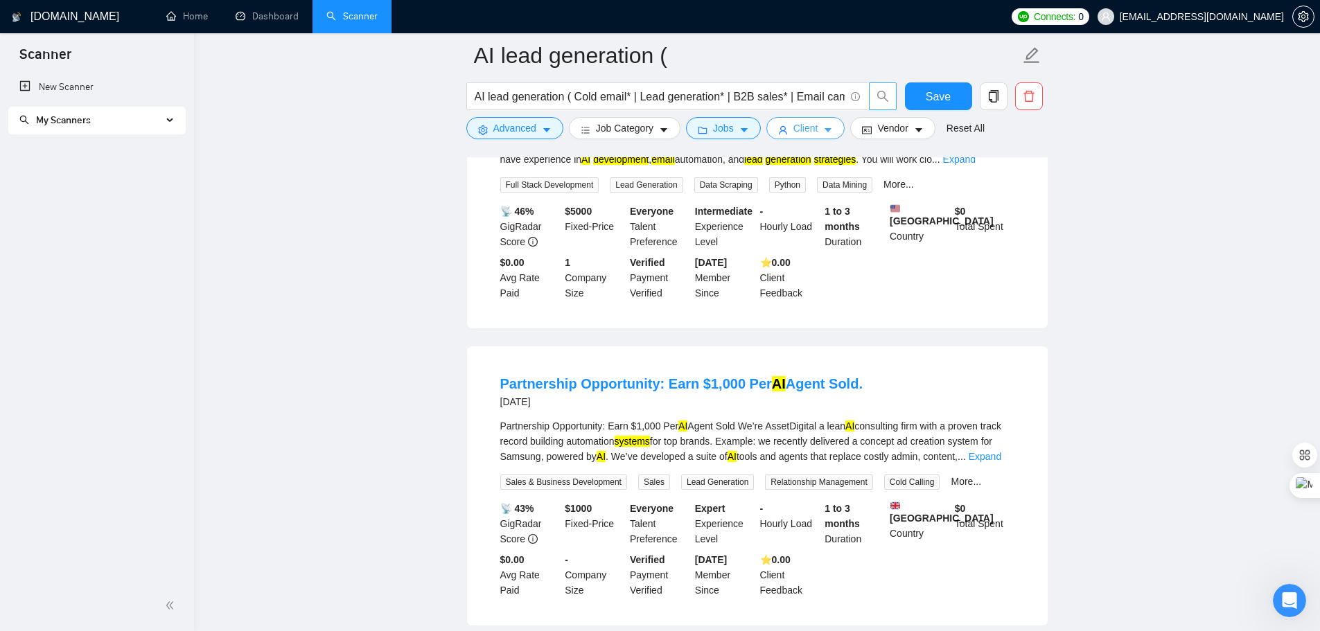
click at [794, 131] on span "Client" at bounding box center [806, 128] width 25 height 15
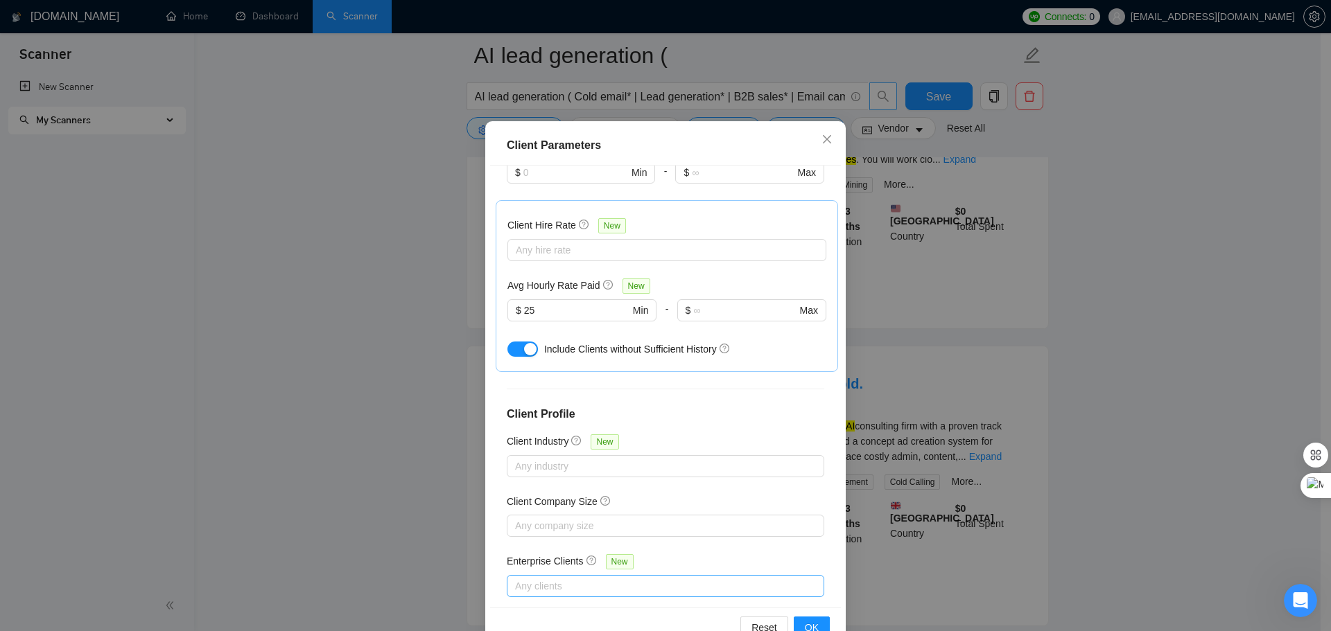
scroll to position [77, 0]
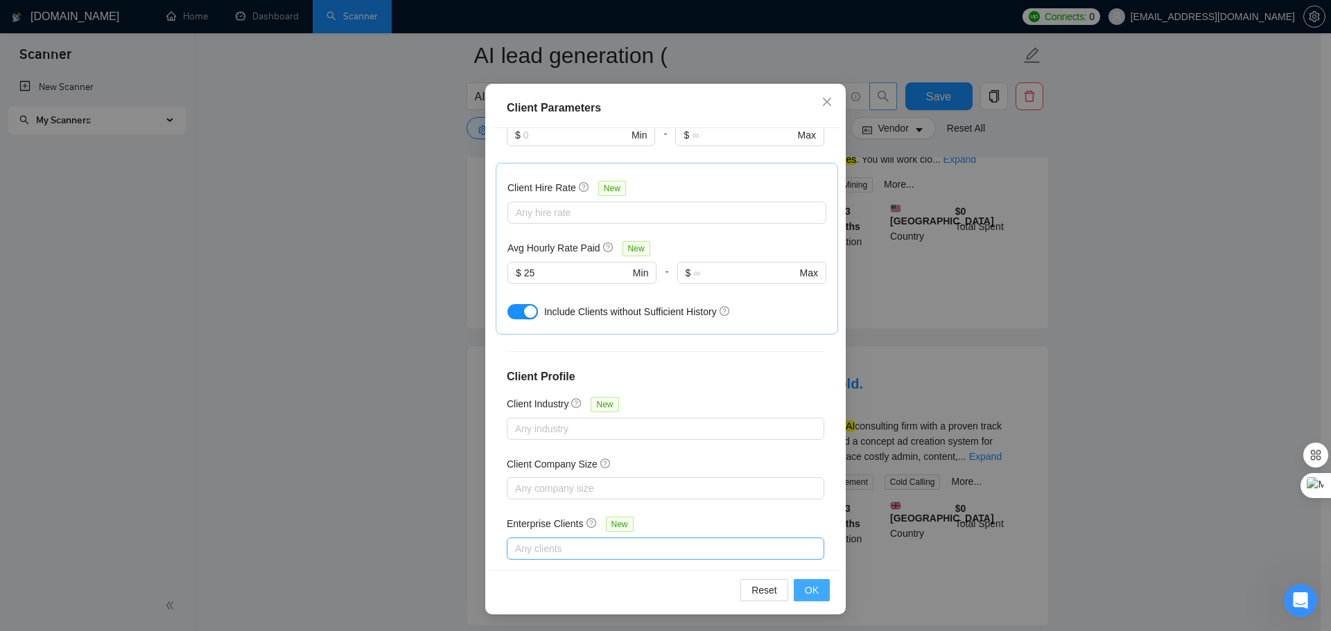
click at [805, 588] on span "OK" at bounding box center [812, 590] width 14 height 15
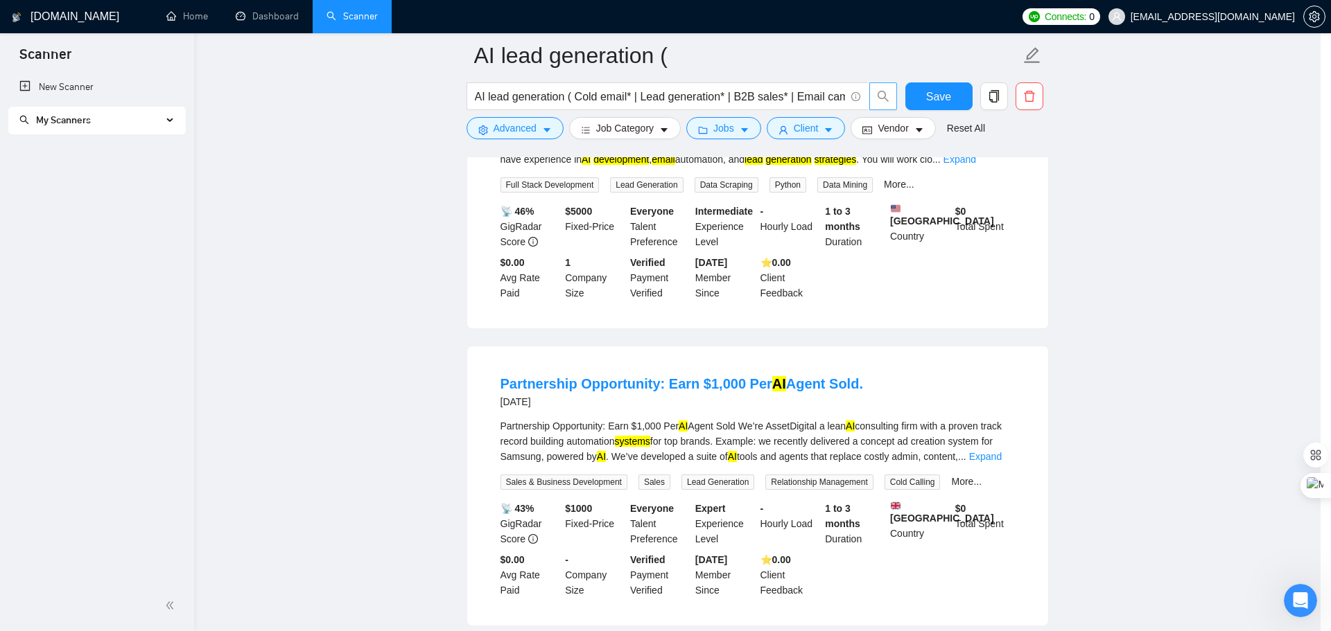
scroll to position [0, 0]
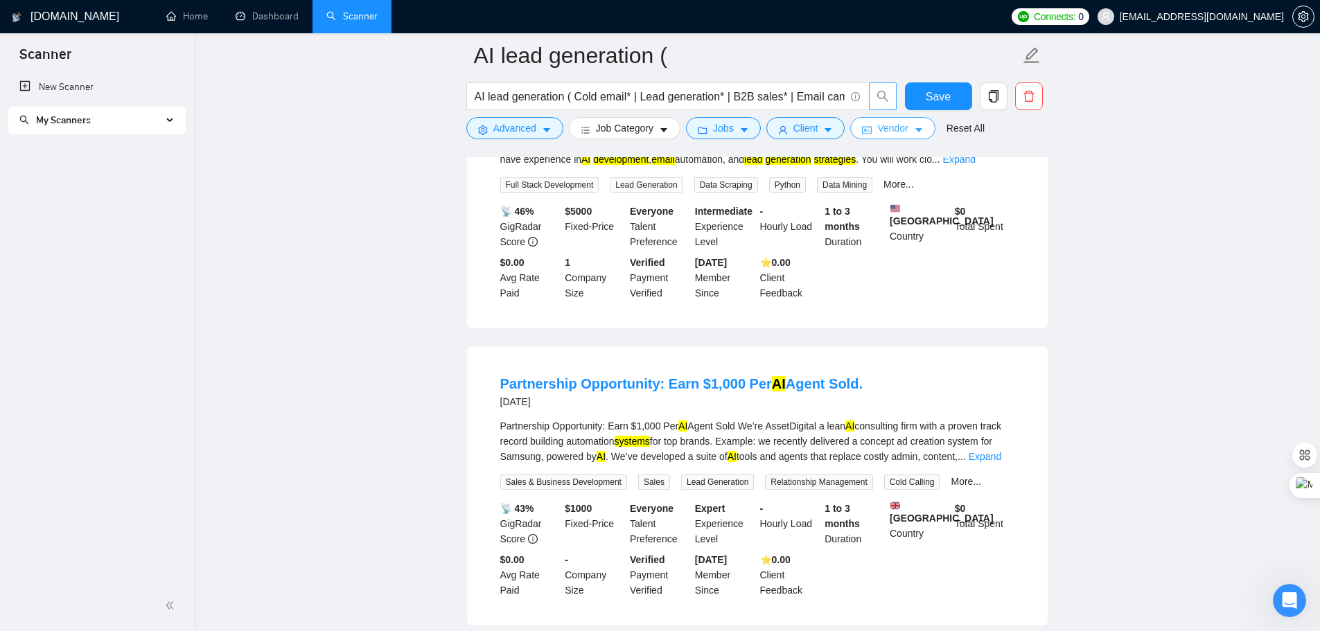
click at [882, 134] on span "Vendor" at bounding box center [893, 128] width 30 height 15
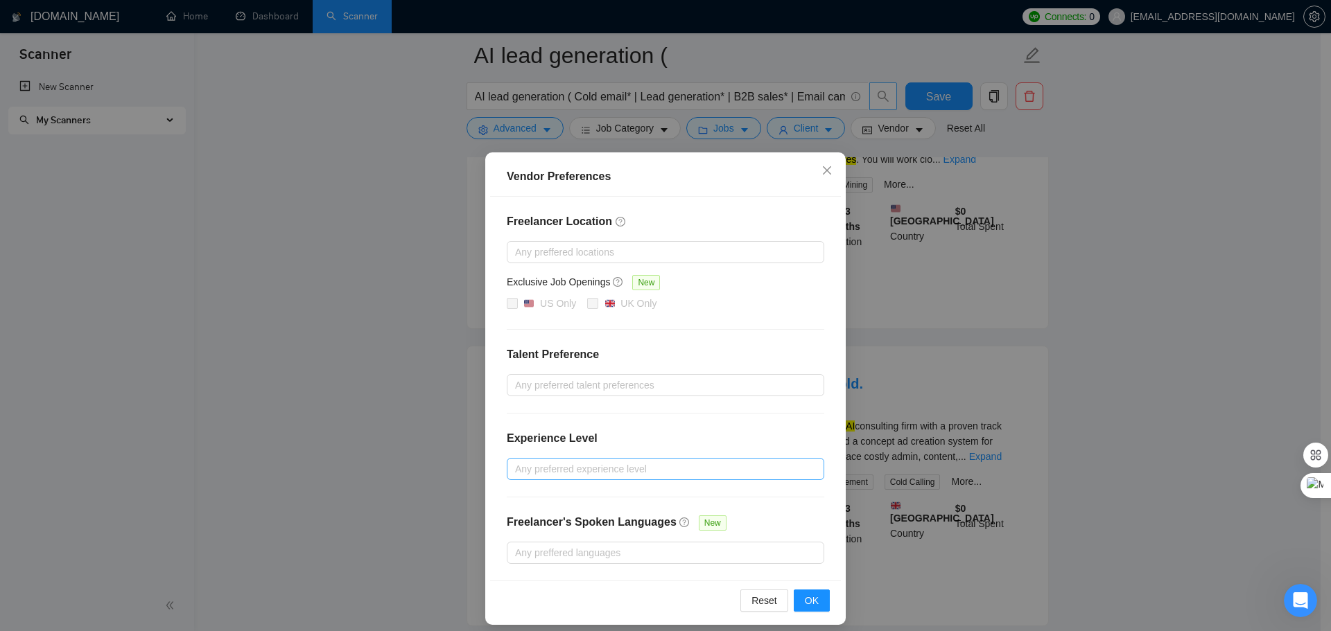
scroll to position [10, 0]
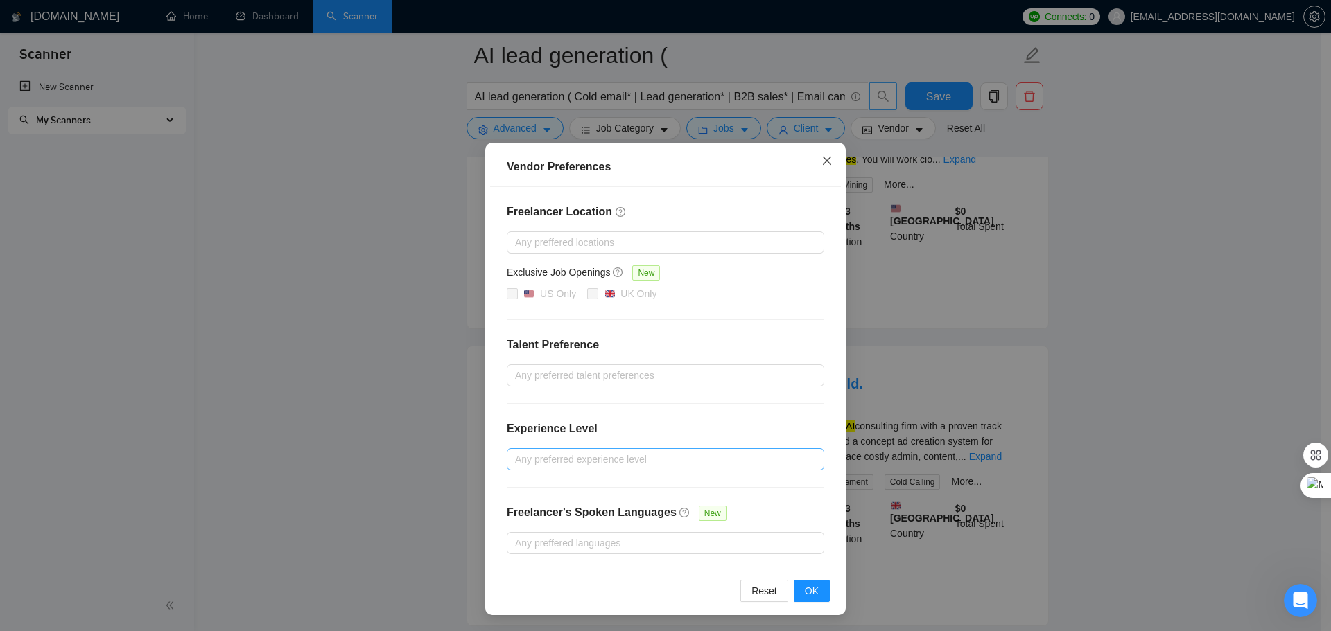
click at [828, 157] on span "Close" at bounding box center [826, 161] width 37 height 37
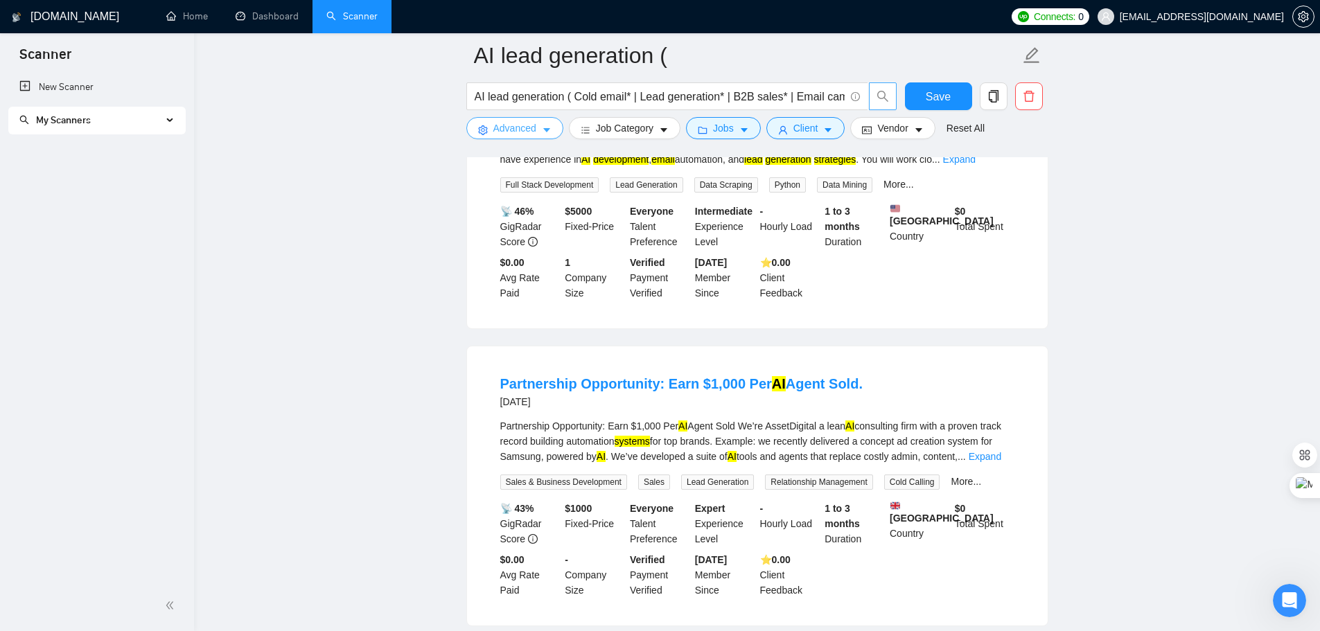
click at [496, 125] on span "Advanced" at bounding box center [515, 128] width 43 height 15
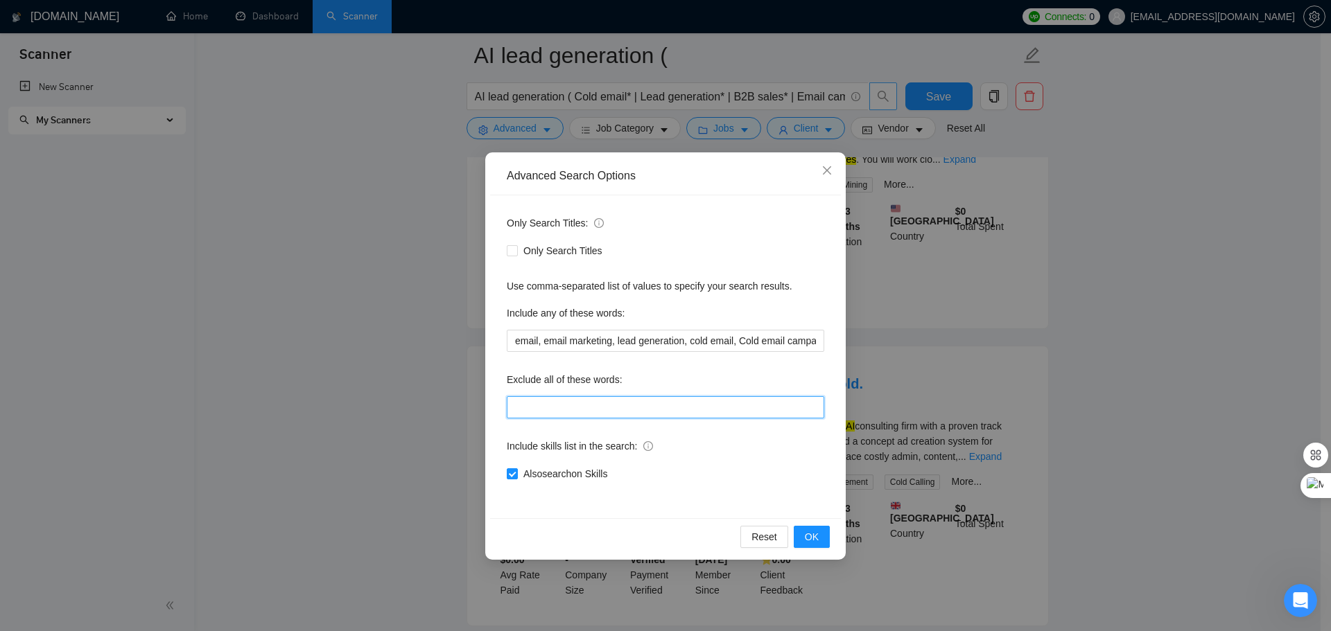
click at [594, 409] on input "text" at bounding box center [665, 407] width 317 height 22
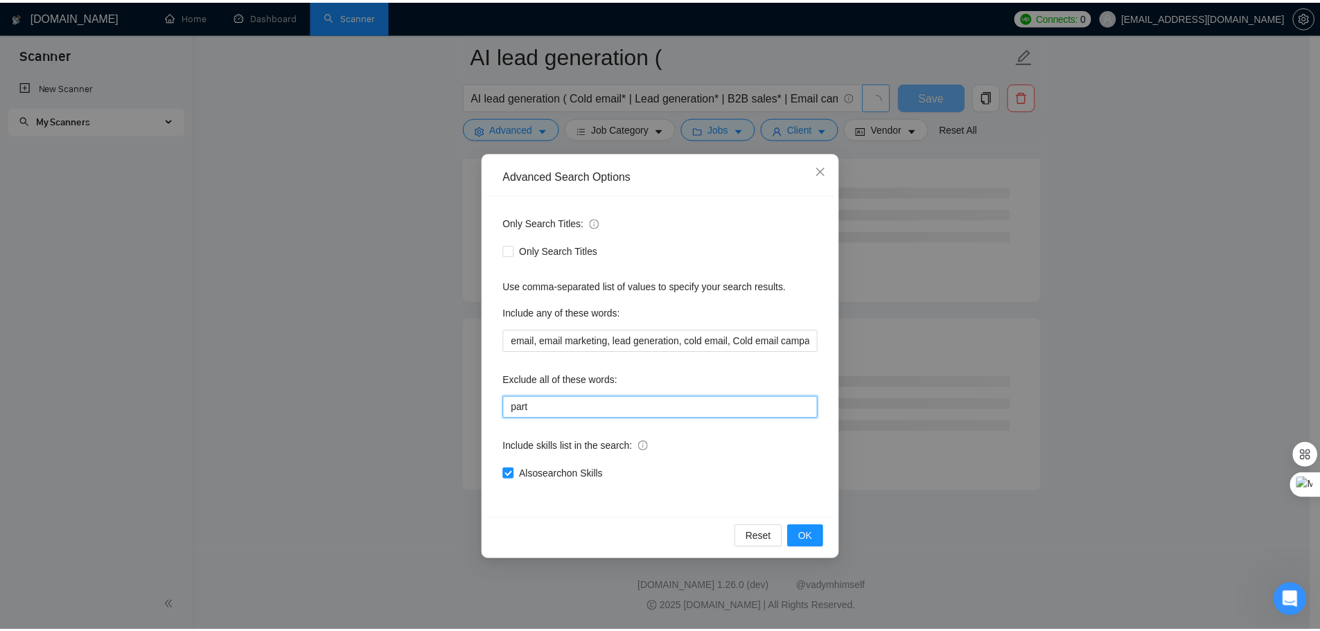
scroll to position [1680, 0]
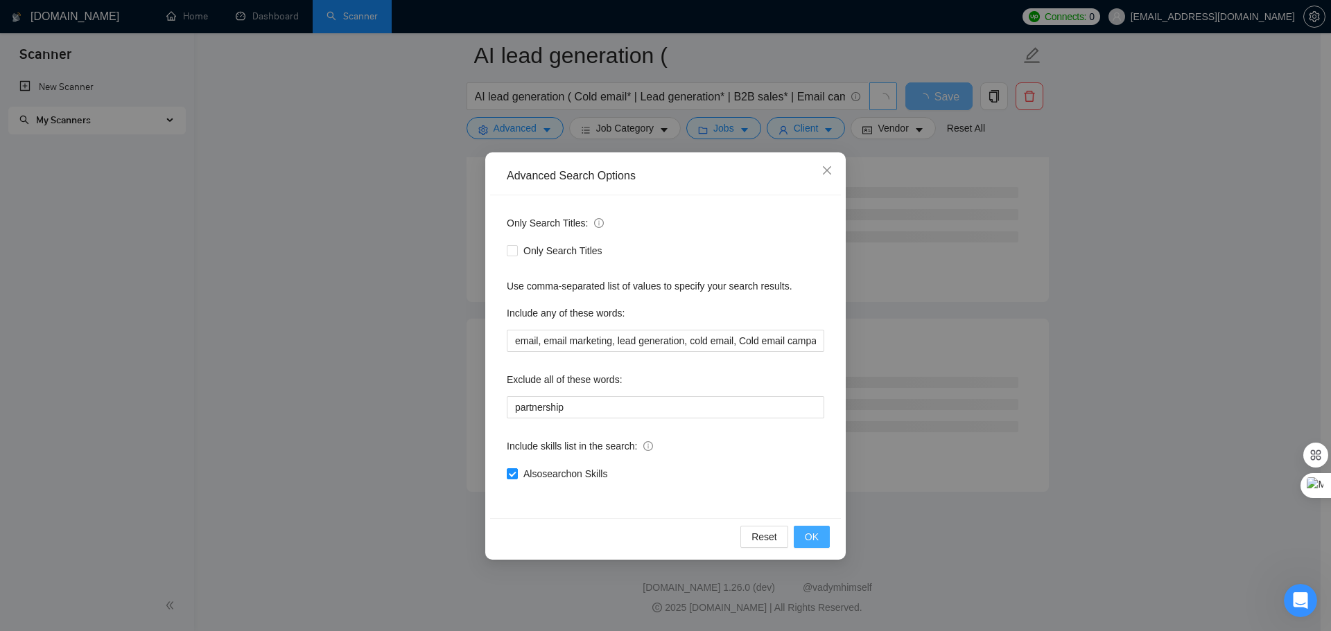
click at [809, 534] on span "OK" at bounding box center [812, 537] width 14 height 15
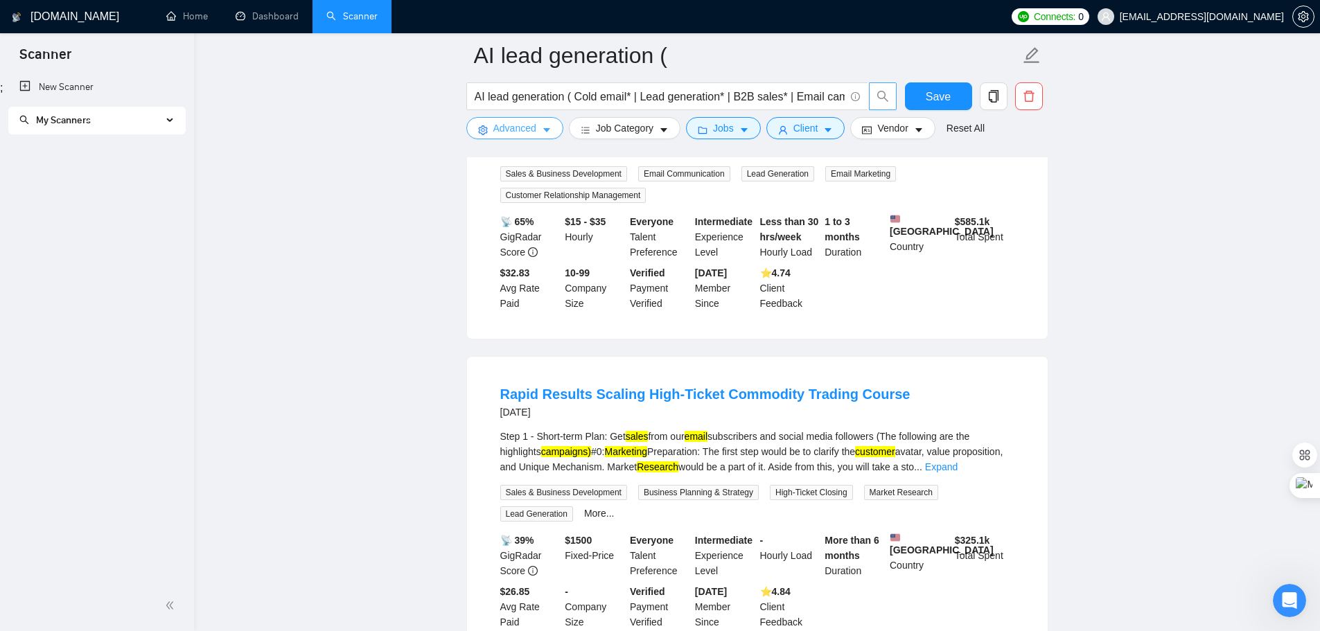
scroll to position [555, 0]
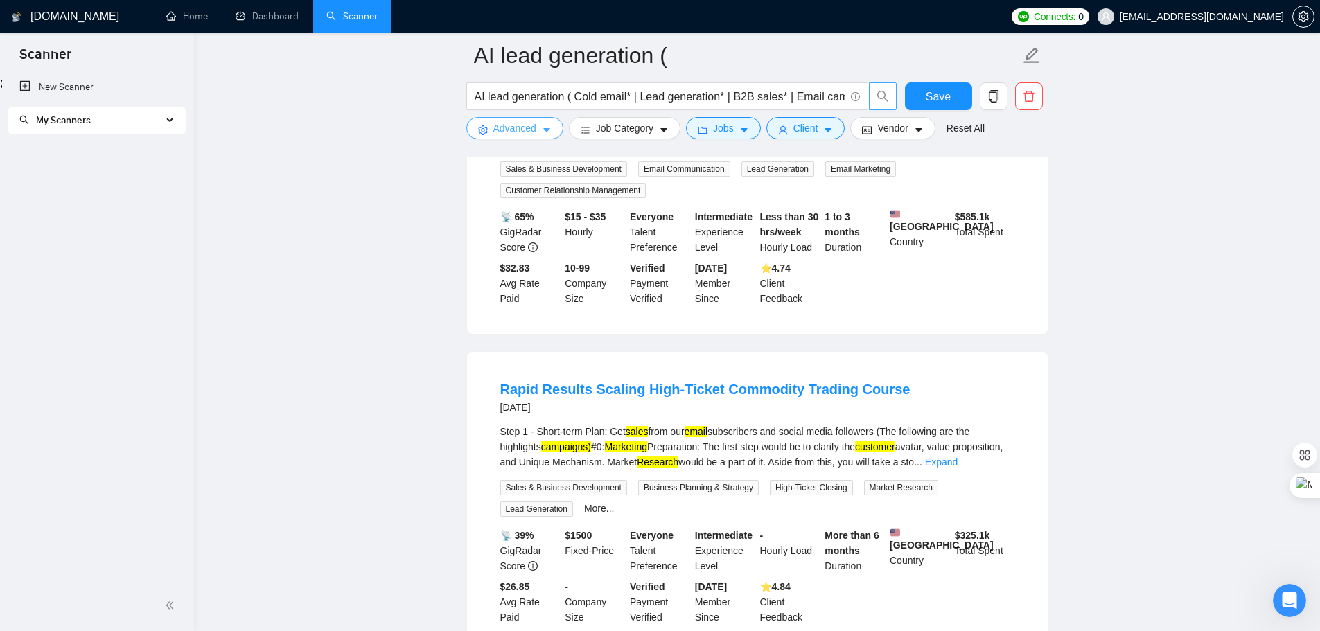
click at [521, 127] on span "Advanced" at bounding box center [515, 128] width 43 height 15
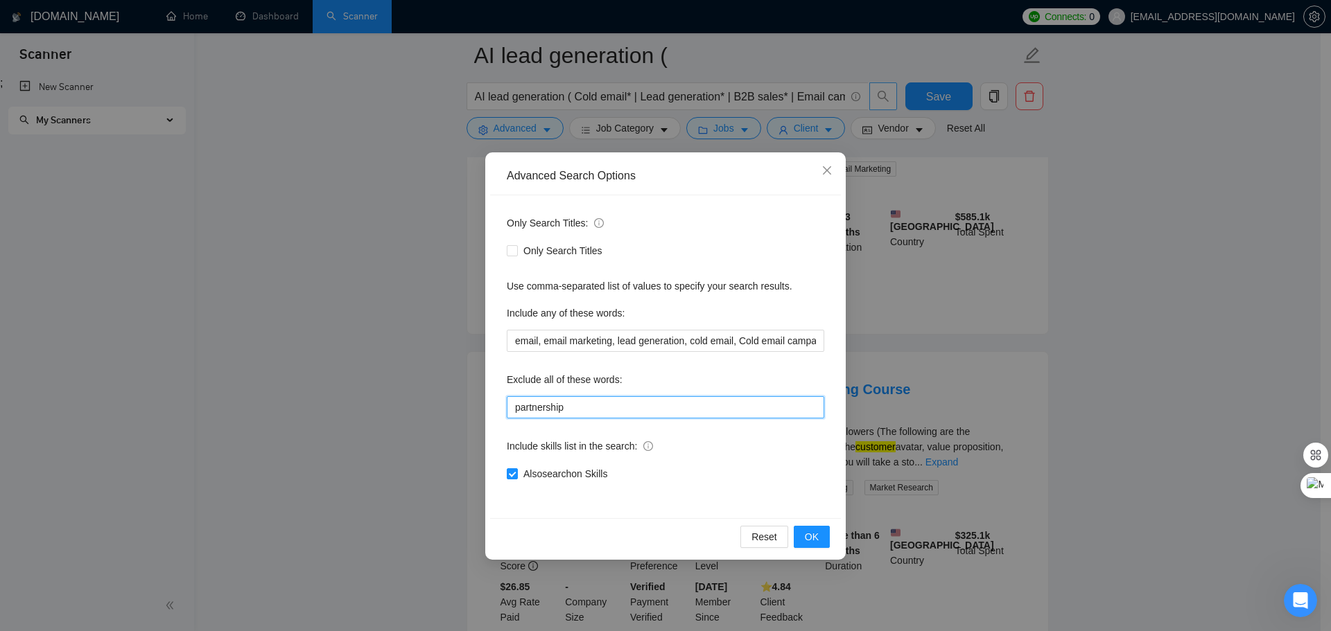
click at [586, 403] on input "partnership" at bounding box center [665, 407] width 317 height 22
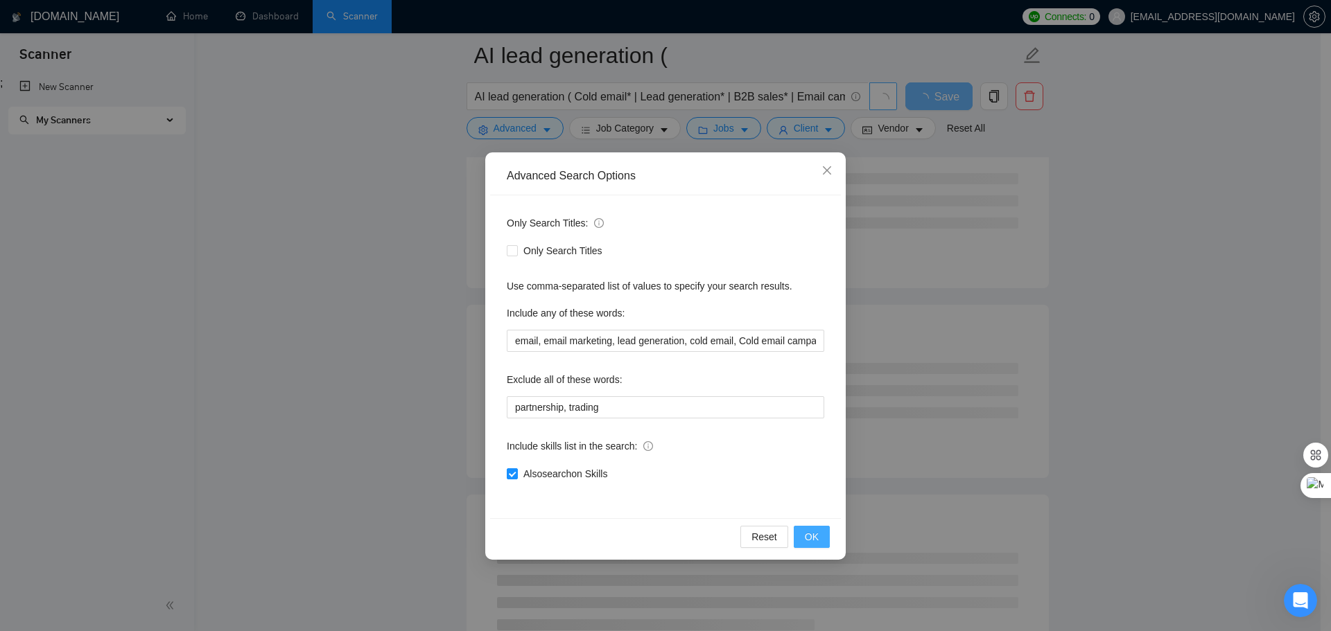
click at [810, 536] on span "OK" at bounding box center [812, 537] width 14 height 15
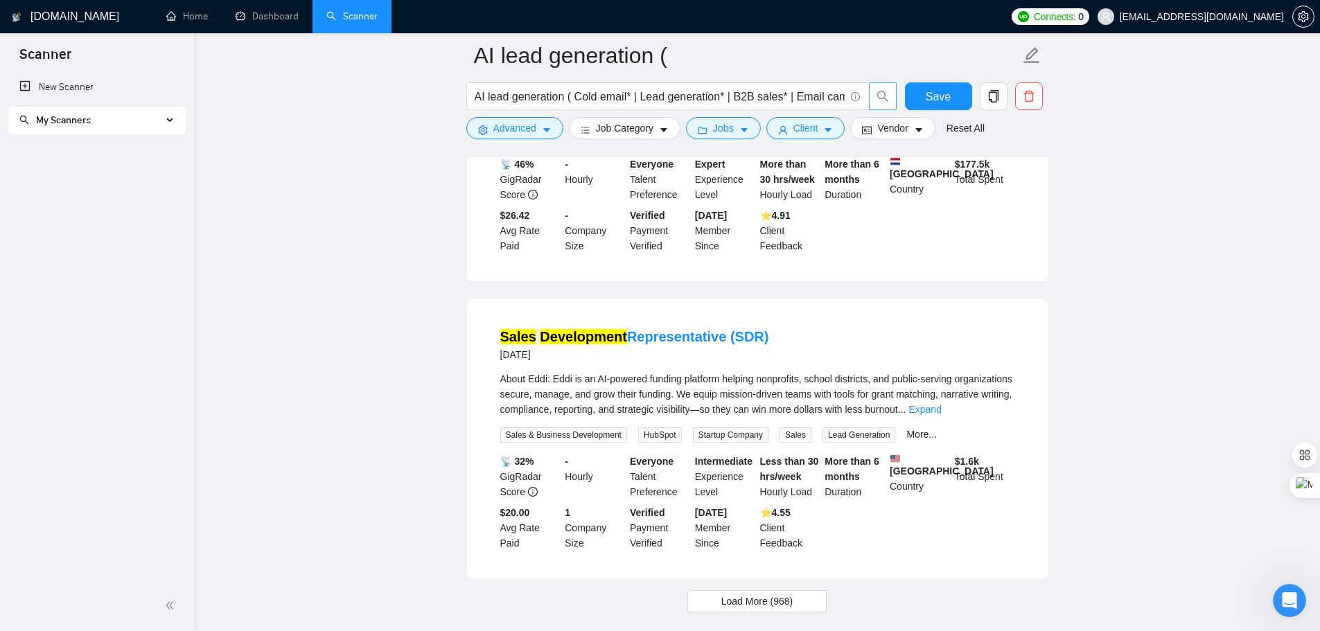
scroll to position [2842, 0]
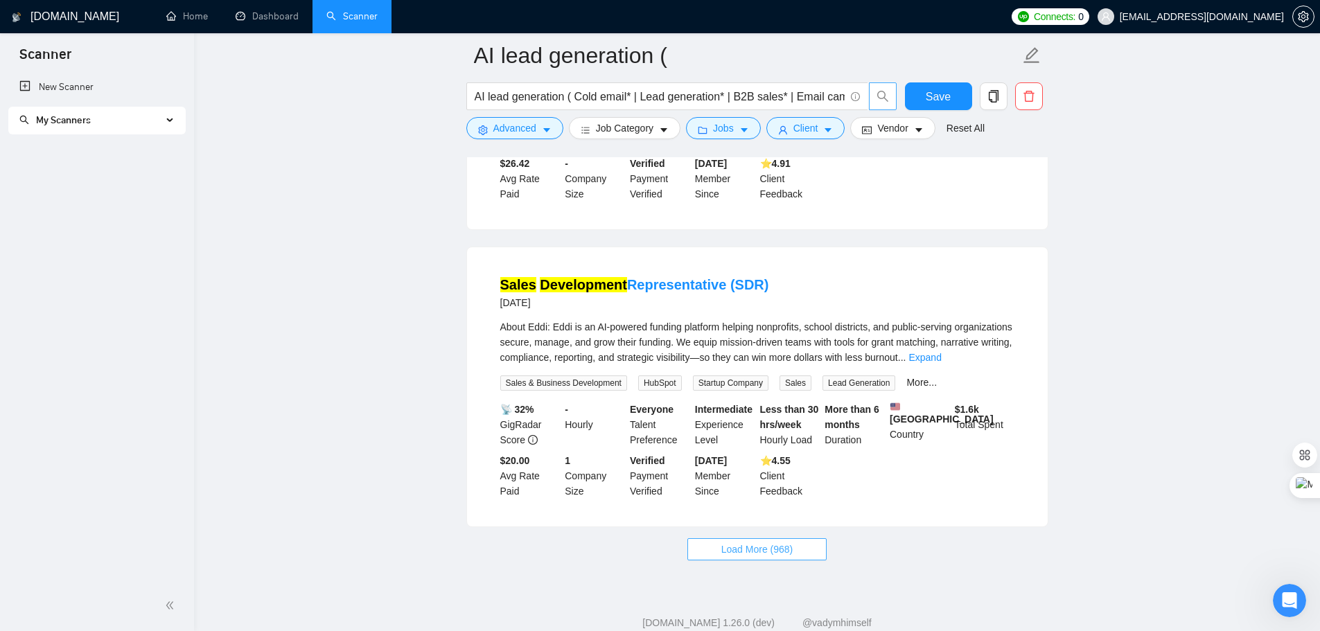
click at [802, 539] on button "Load More (968)" at bounding box center [758, 550] width 140 height 22
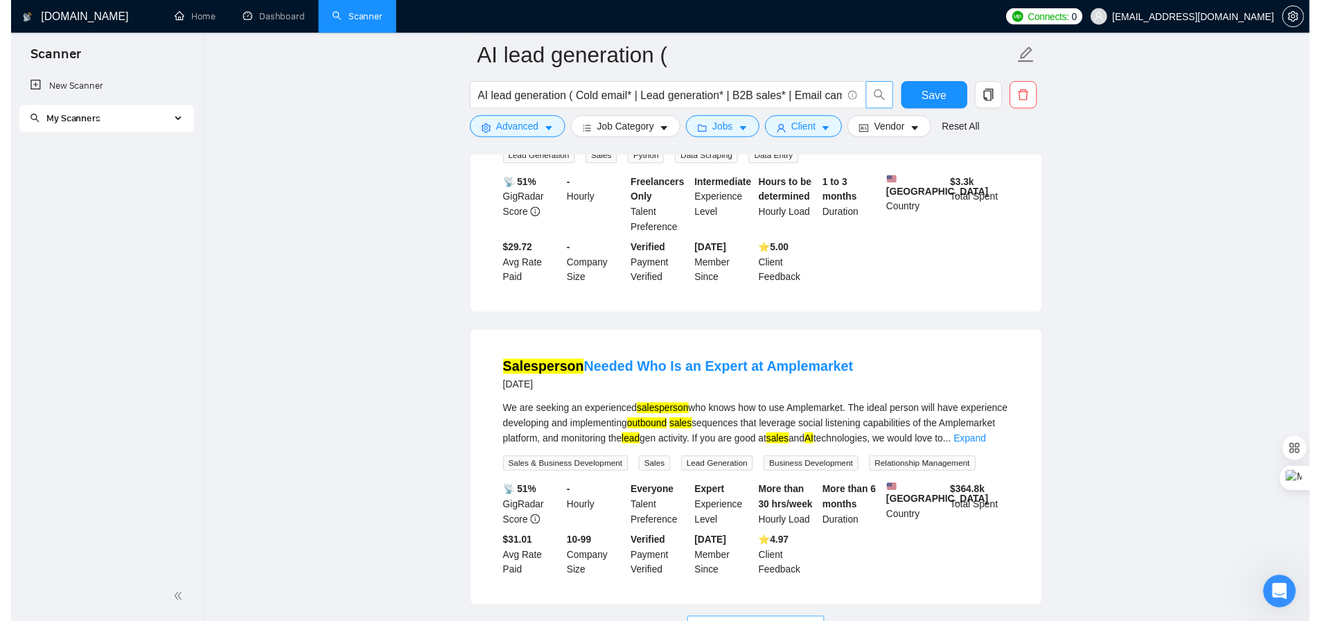
scroll to position [5961, 0]
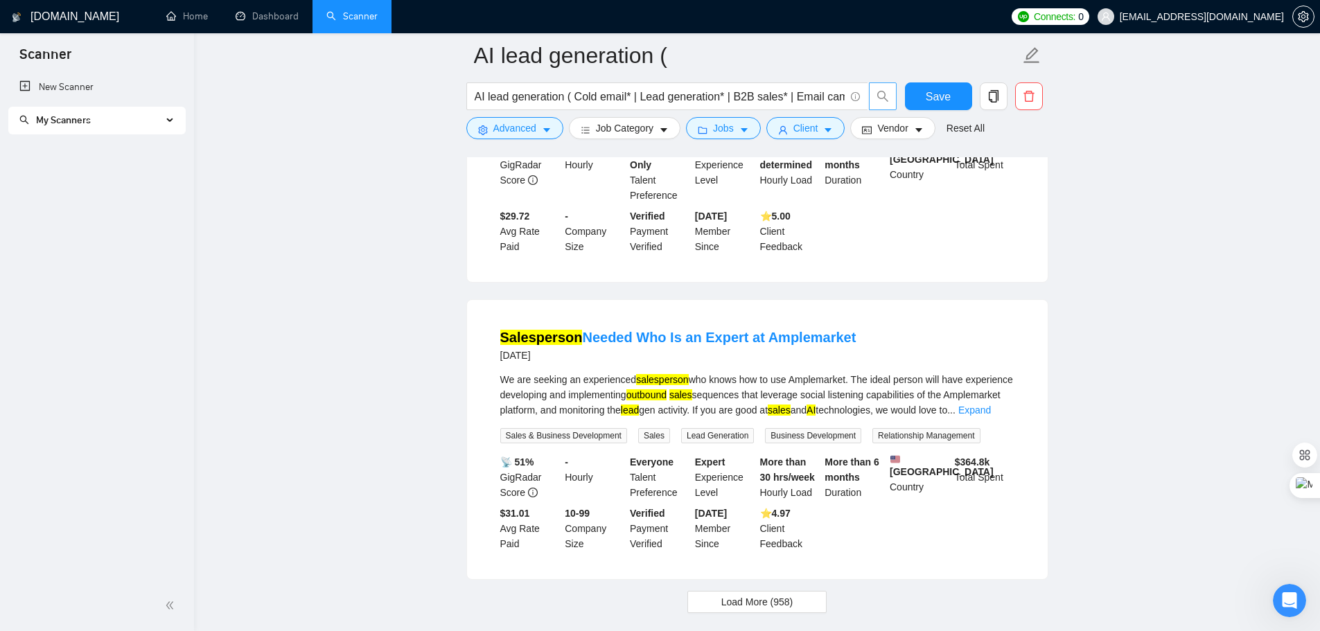
click at [730, 591] on button "Load More (958)" at bounding box center [758, 602] width 140 height 22
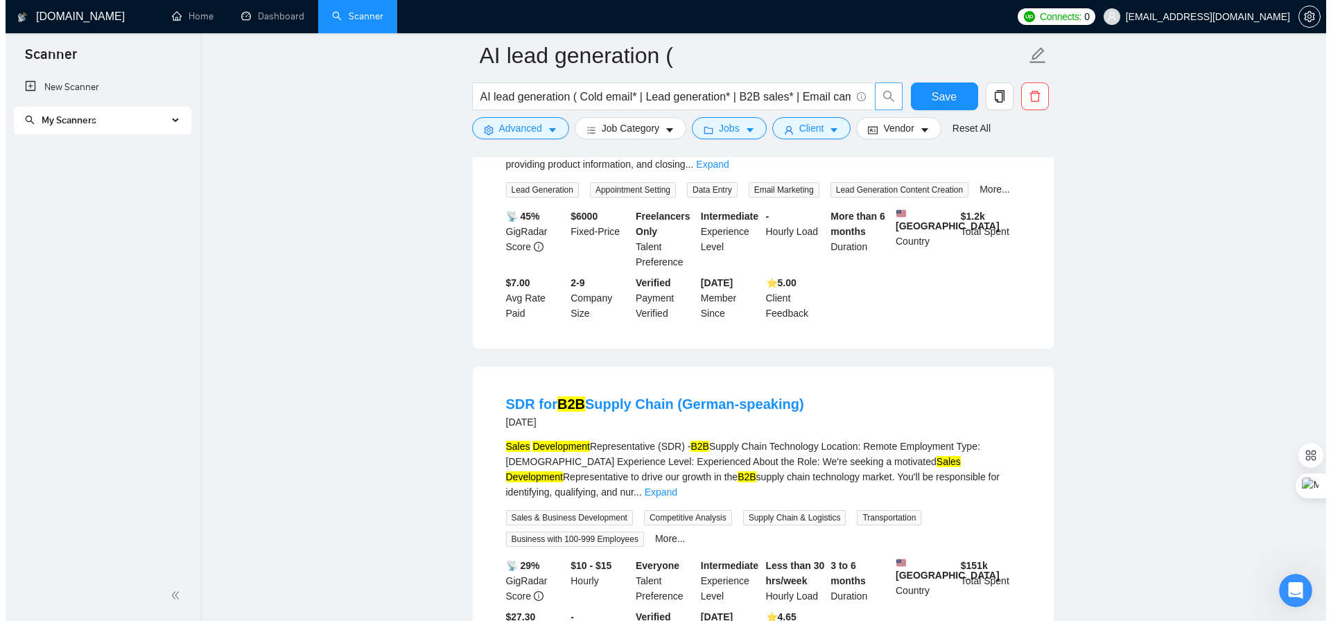
scroll to position [7139, 0]
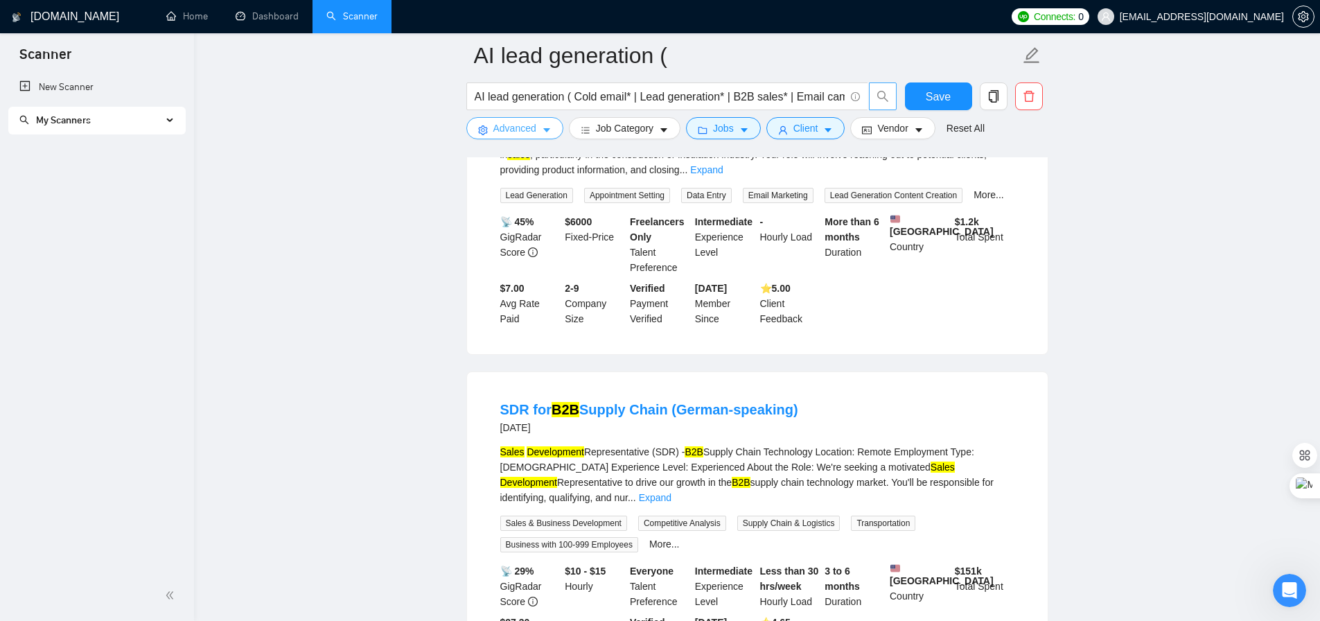
click at [533, 132] on span "Advanced" at bounding box center [515, 128] width 43 height 15
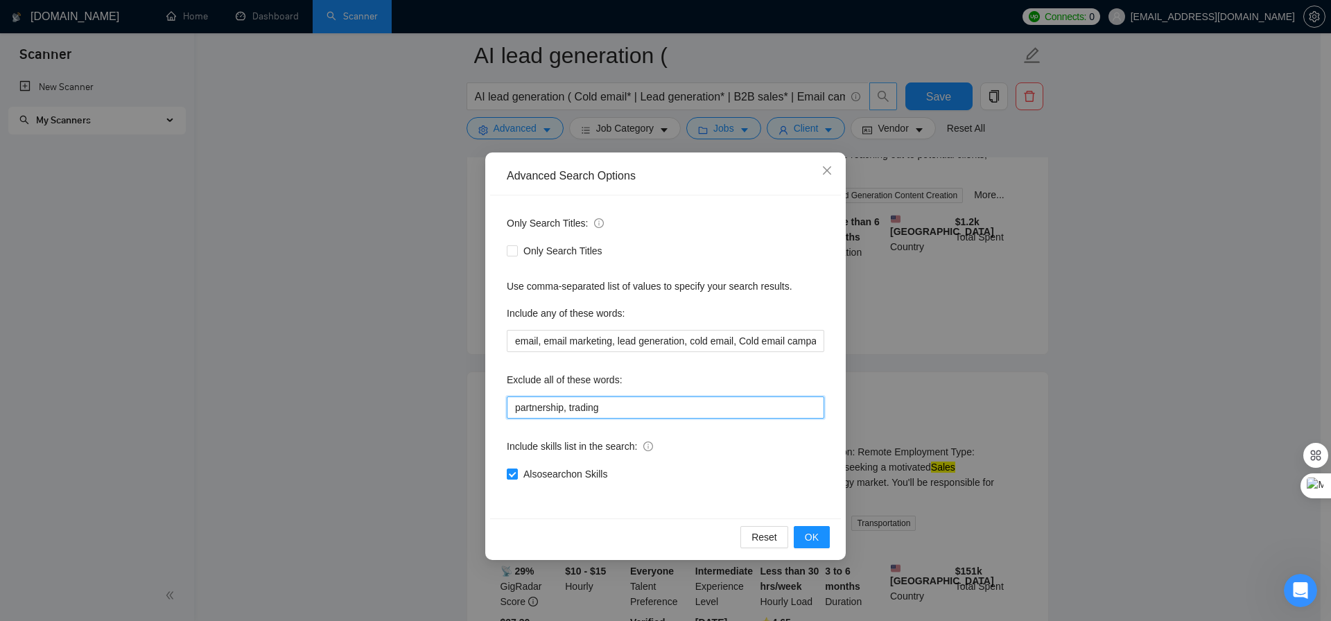
click at [613, 404] on input "partnership, trading" at bounding box center [665, 407] width 317 height 22
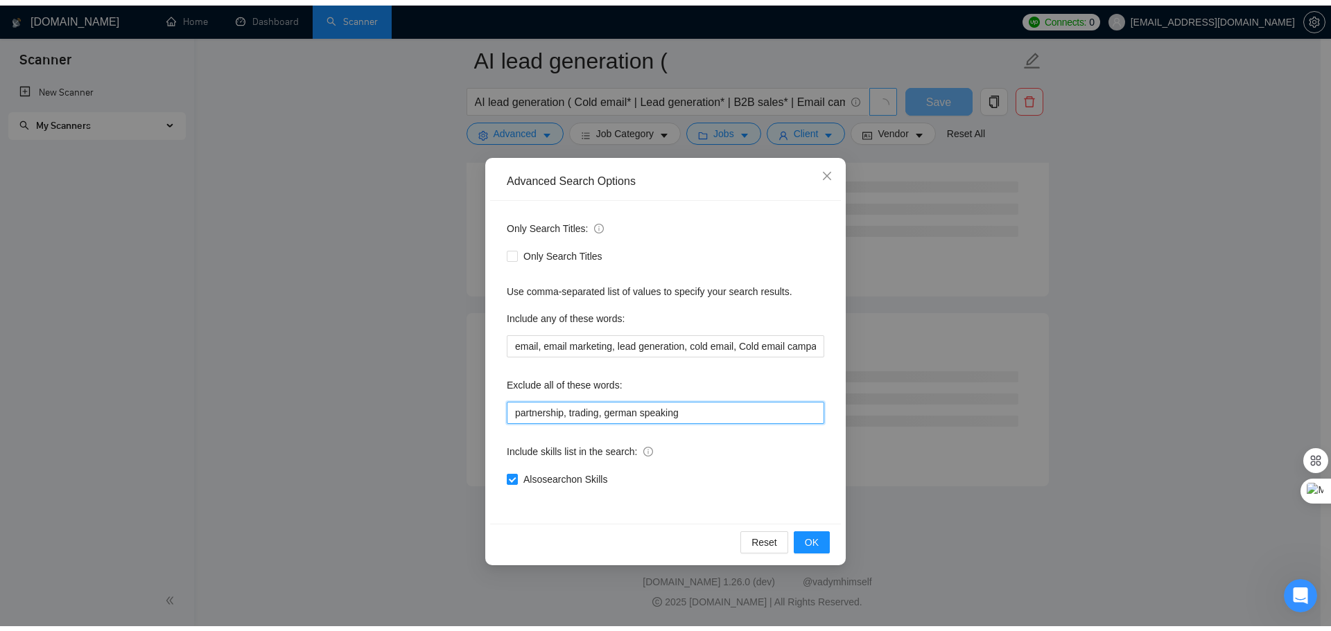
scroll to position [5479, 0]
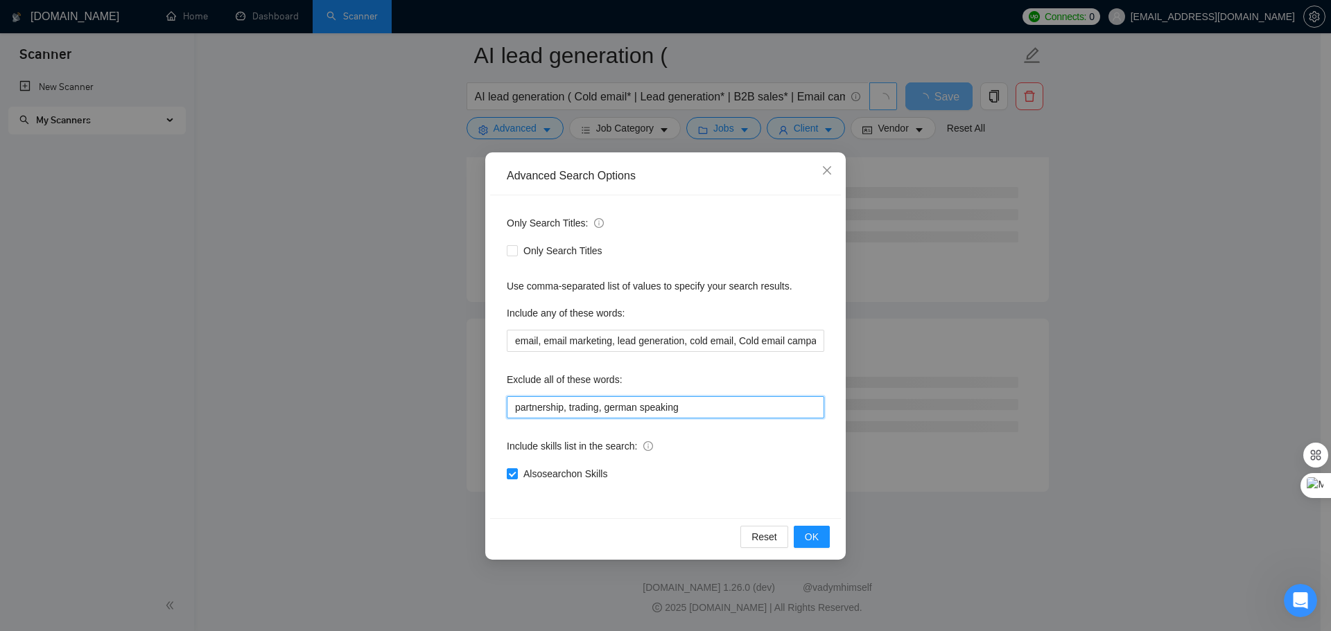
click at [628, 412] on input "partnership, trading, german speaking" at bounding box center [665, 407] width 317 height 22
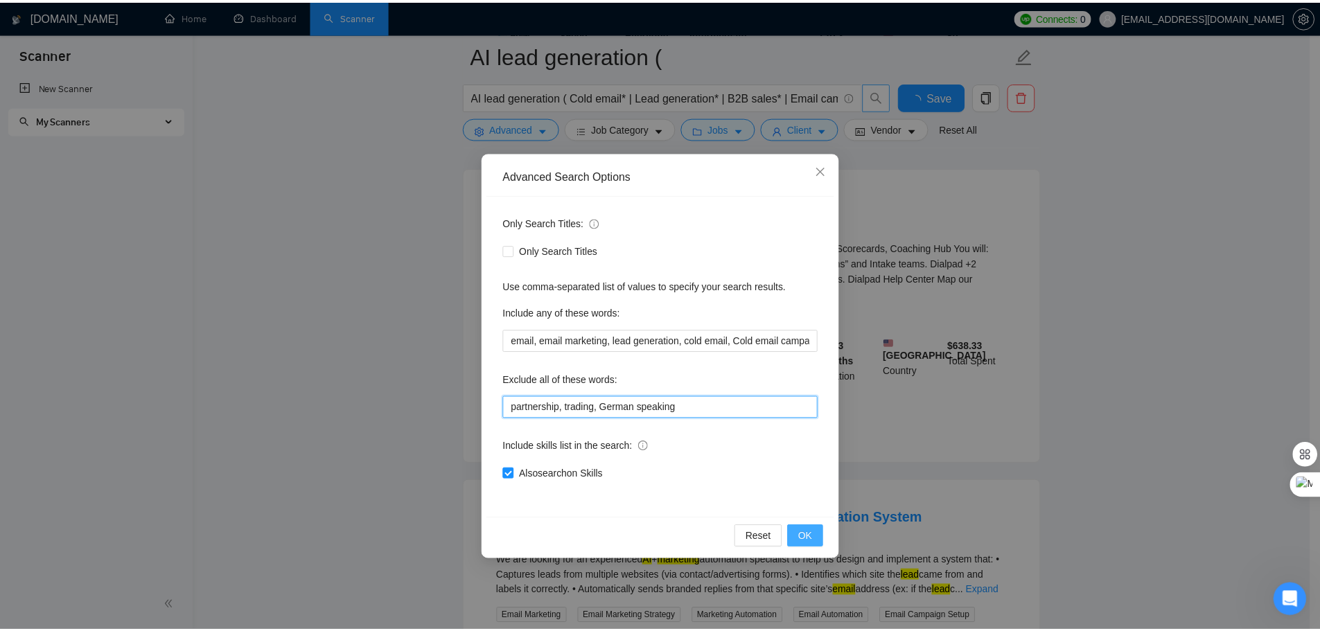
scroll to position [2853, 0]
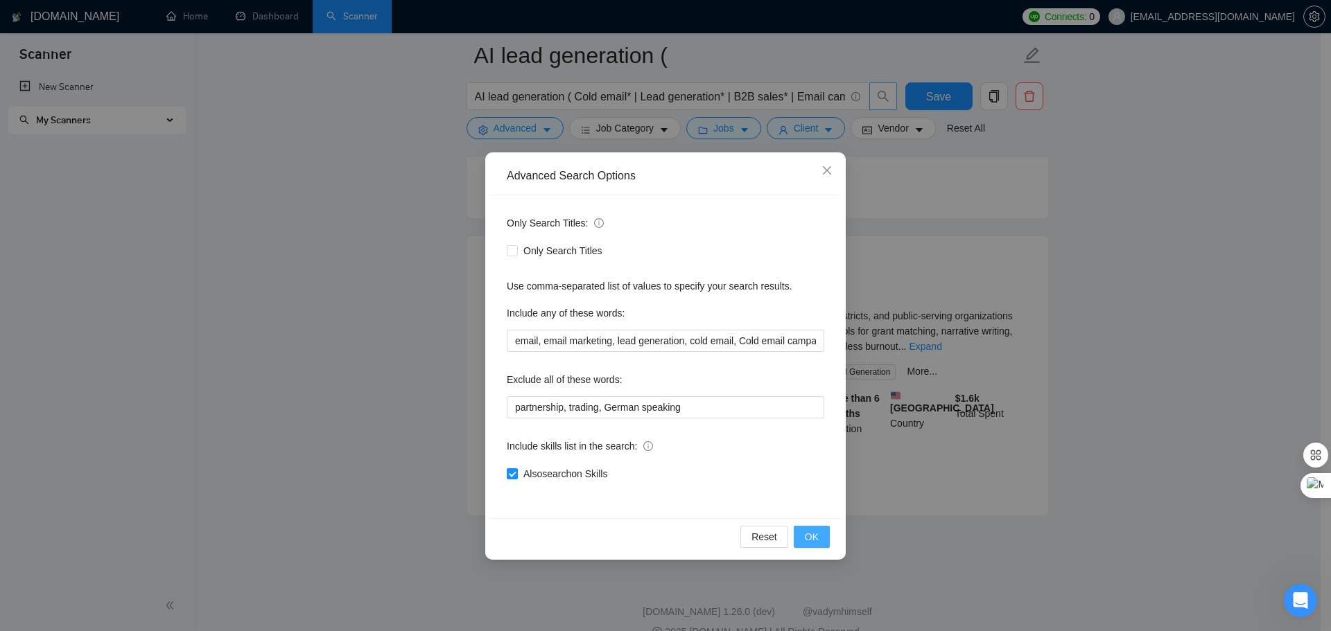
click at [817, 539] on span "OK" at bounding box center [812, 537] width 14 height 15
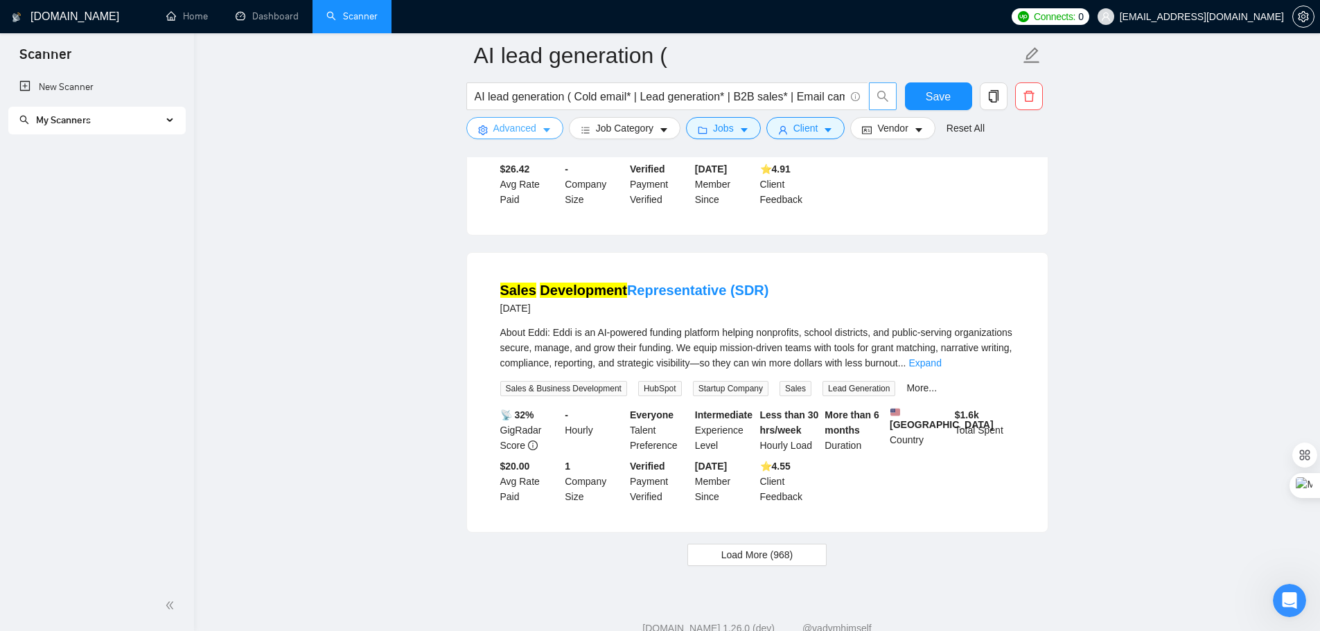
scroll to position [2842, 0]
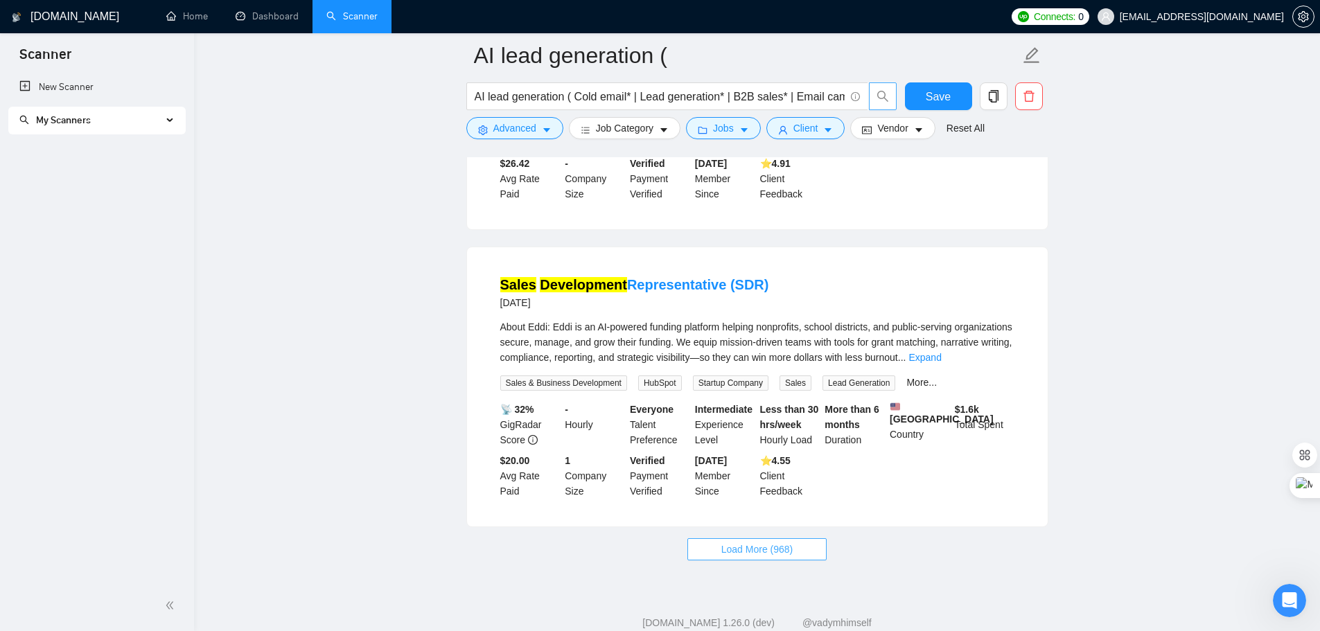
click at [773, 542] on span "Load More (968)" at bounding box center [758, 549] width 72 height 15
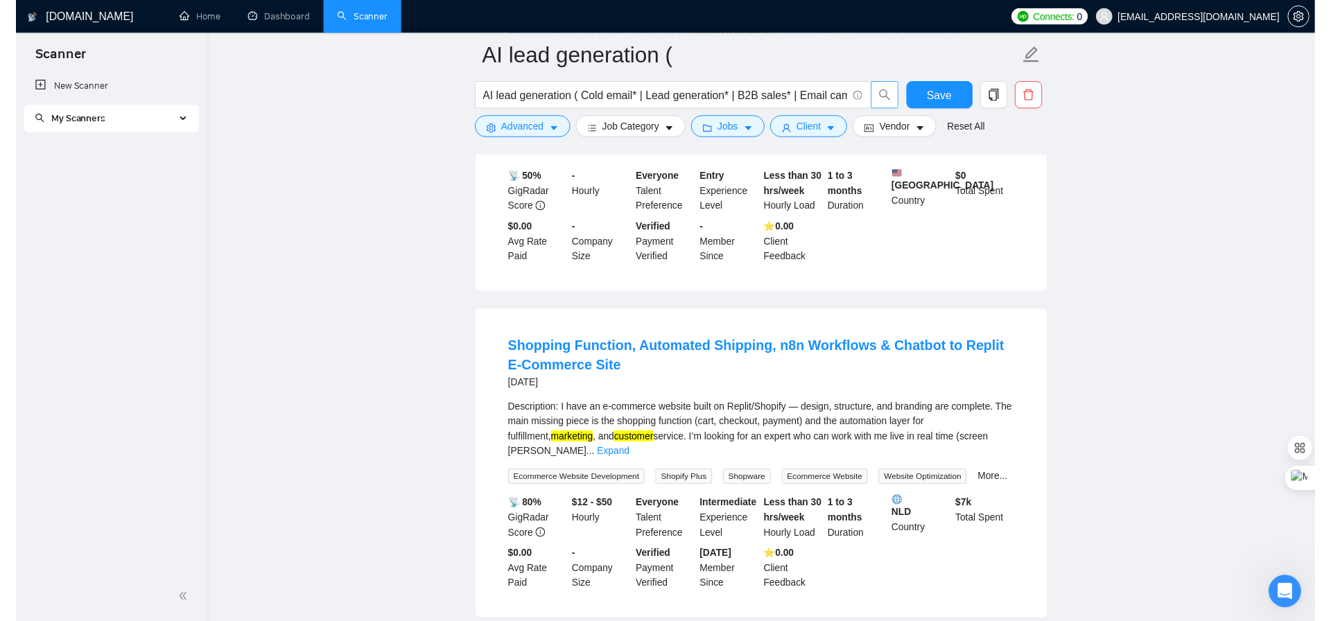
scroll to position [5060, 0]
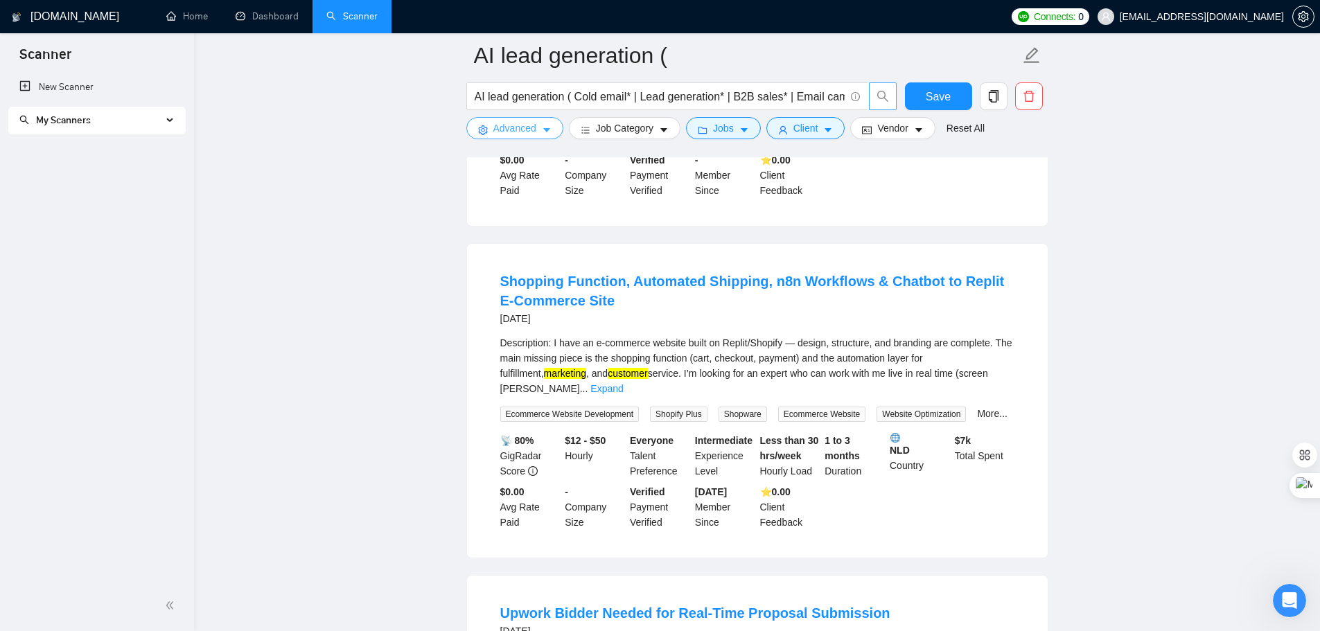
click at [523, 132] on span "Advanced" at bounding box center [515, 128] width 43 height 15
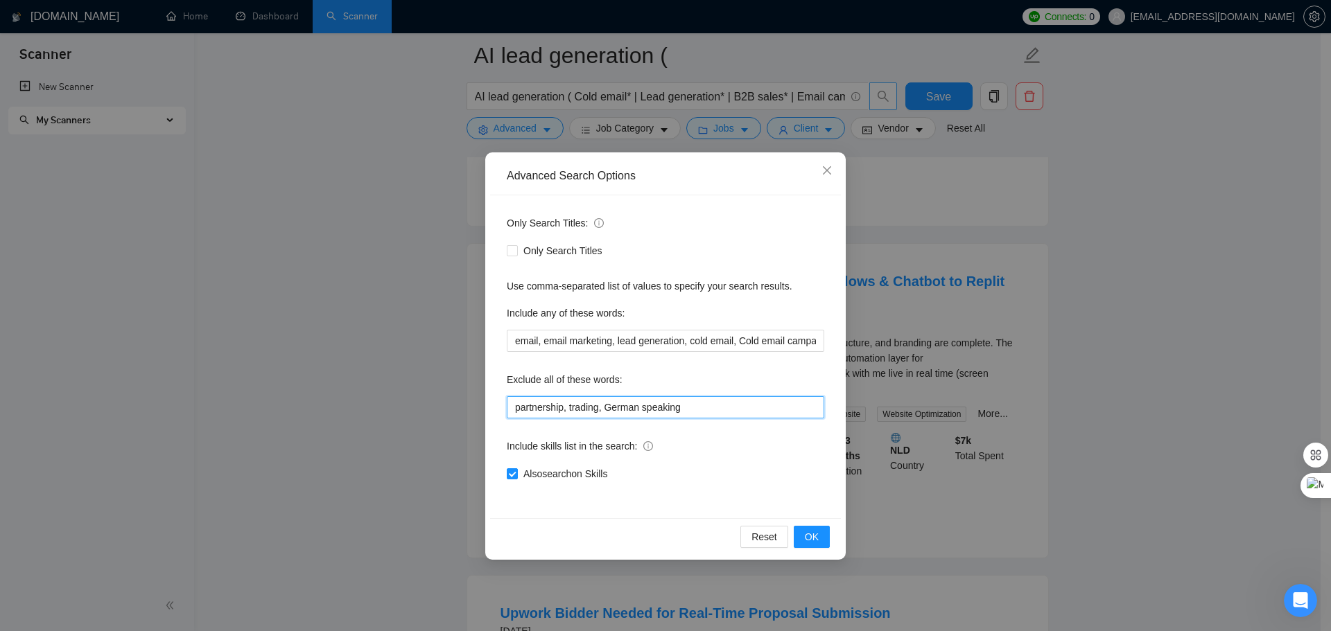
click at [692, 414] on input "partnership, trading, German speaking" at bounding box center [665, 407] width 317 height 22
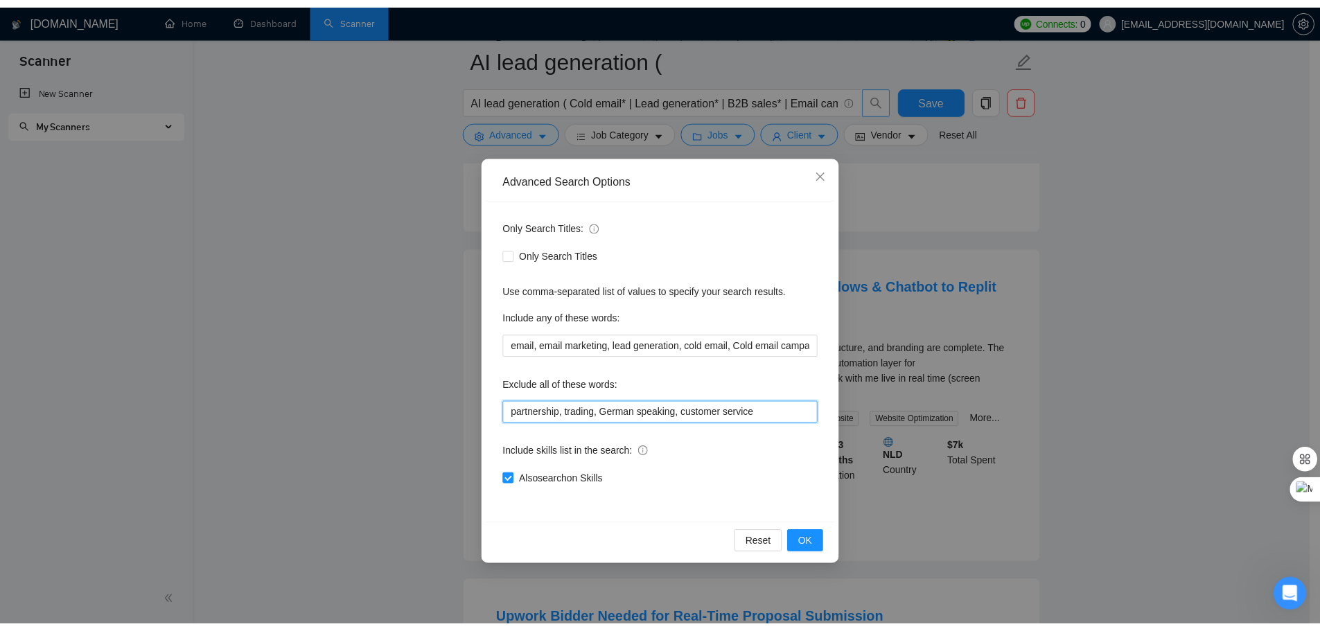
scroll to position [3579, 0]
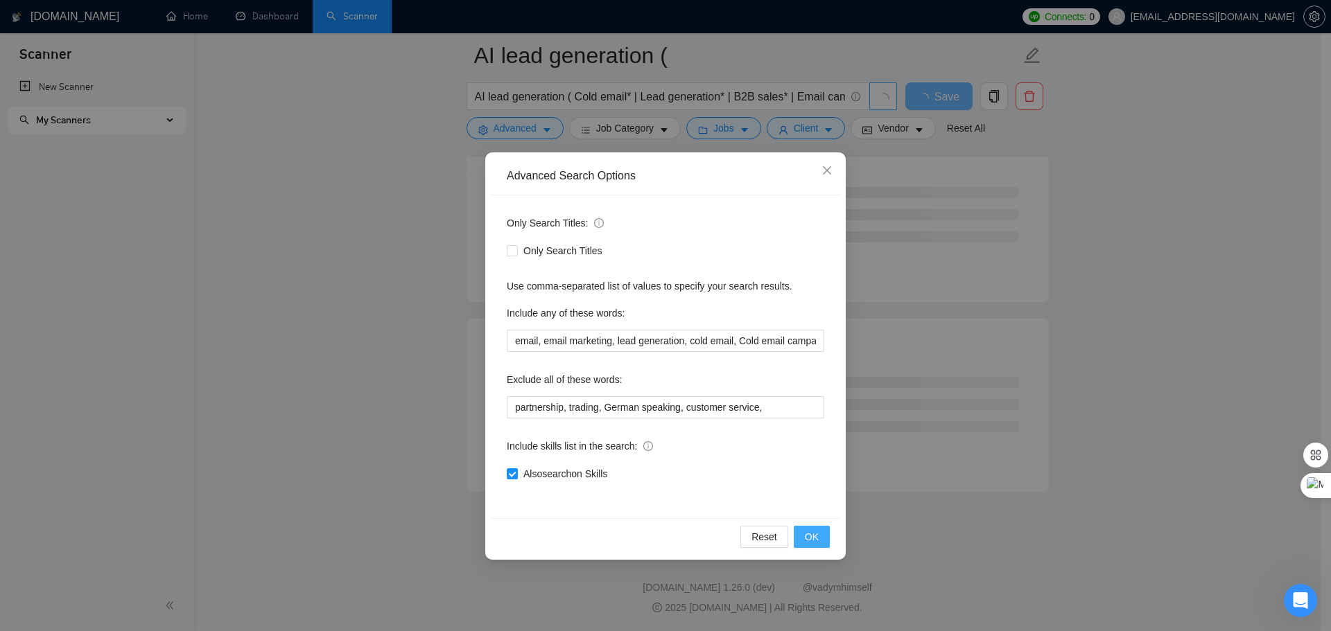
click at [818, 534] on span "OK" at bounding box center [812, 537] width 14 height 15
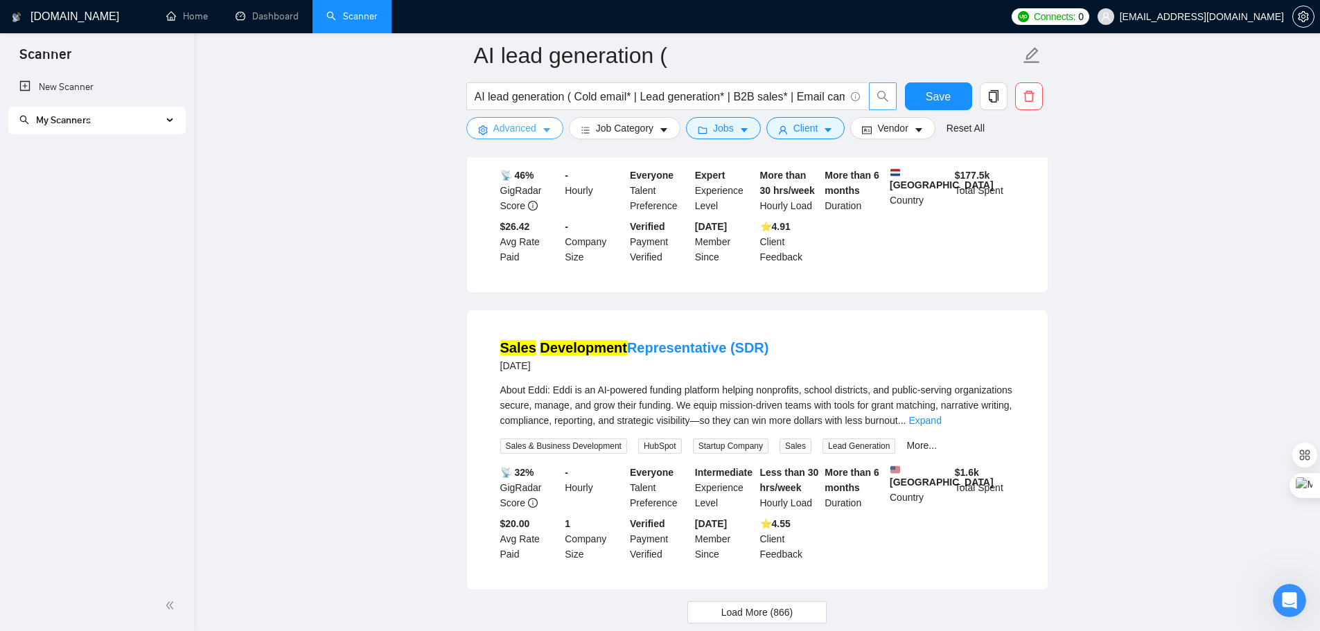
scroll to position [2853, 0]
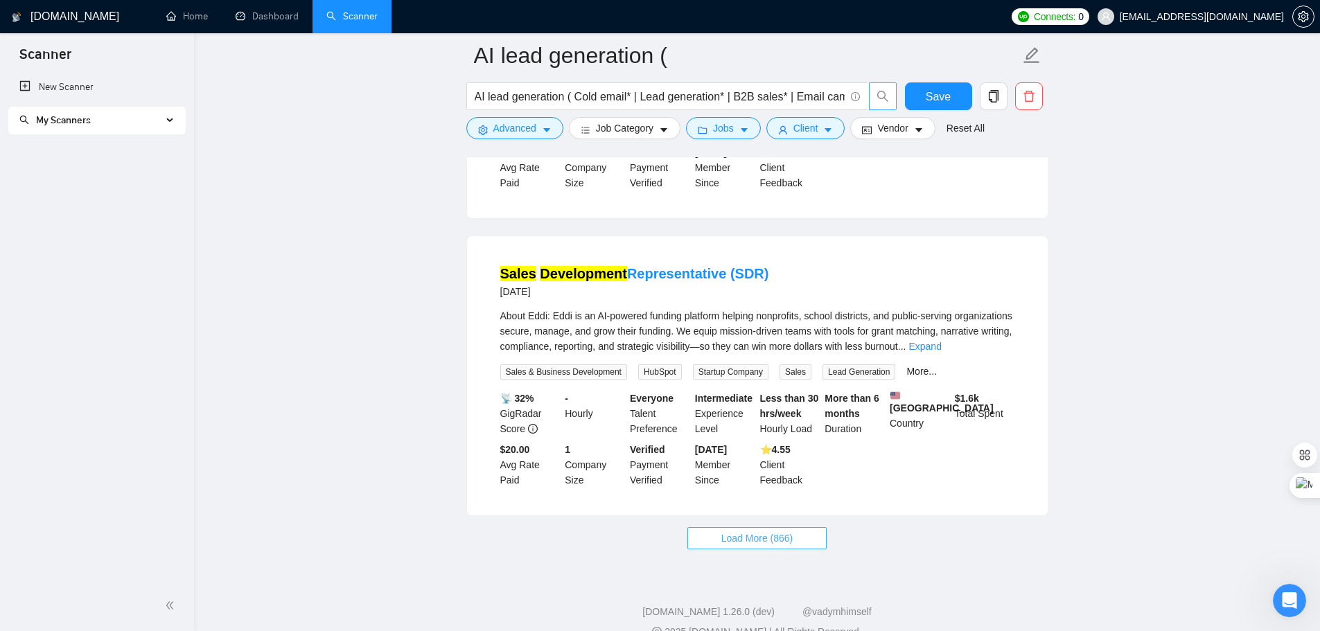
click at [780, 531] on span "Load More (866)" at bounding box center [758, 538] width 72 height 15
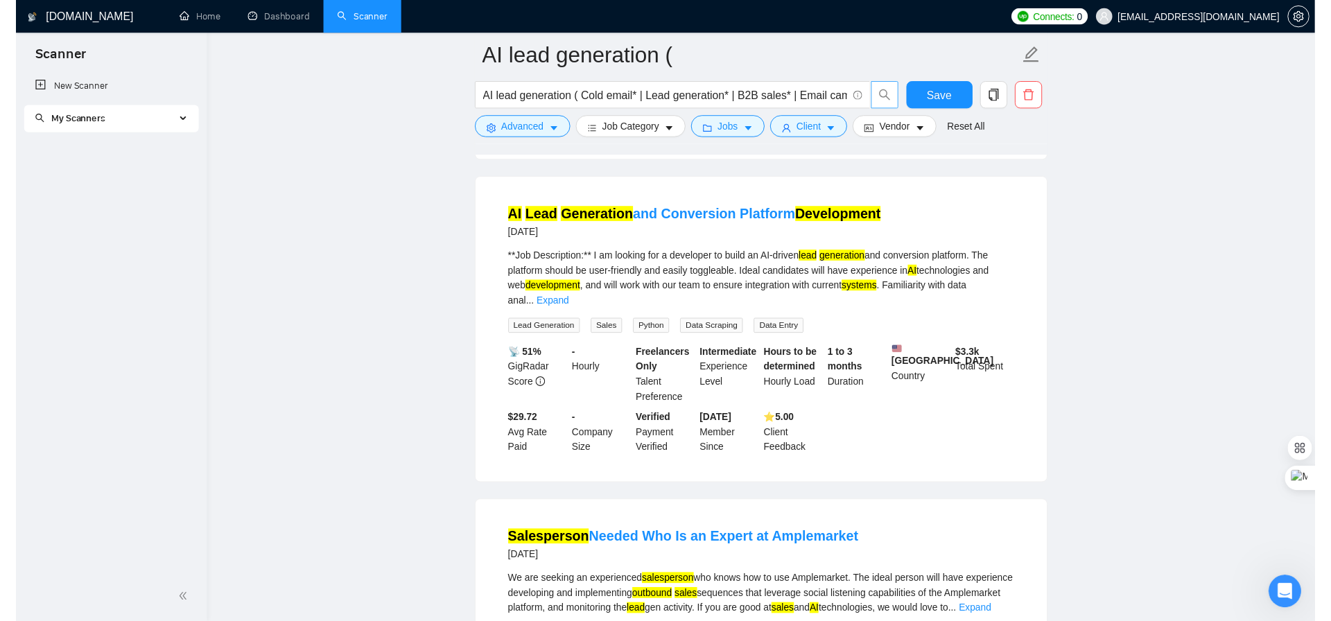
scroll to position [5418, 0]
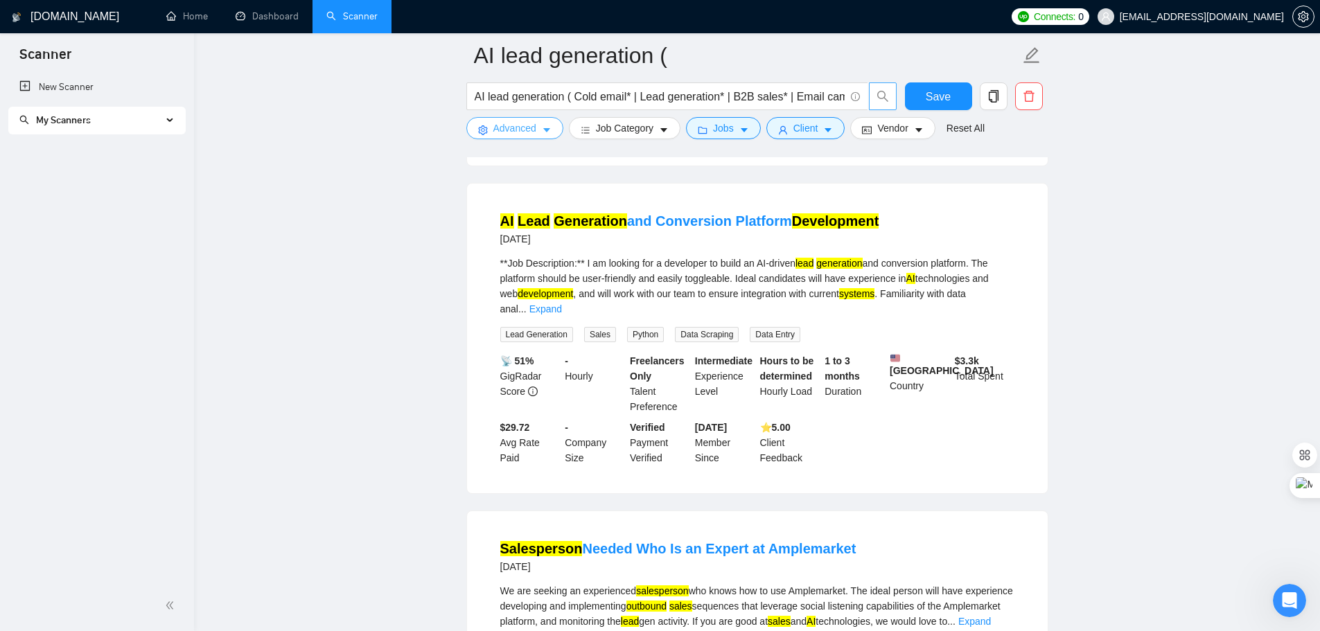
click at [507, 134] on span "Advanced" at bounding box center [515, 128] width 43 height 15
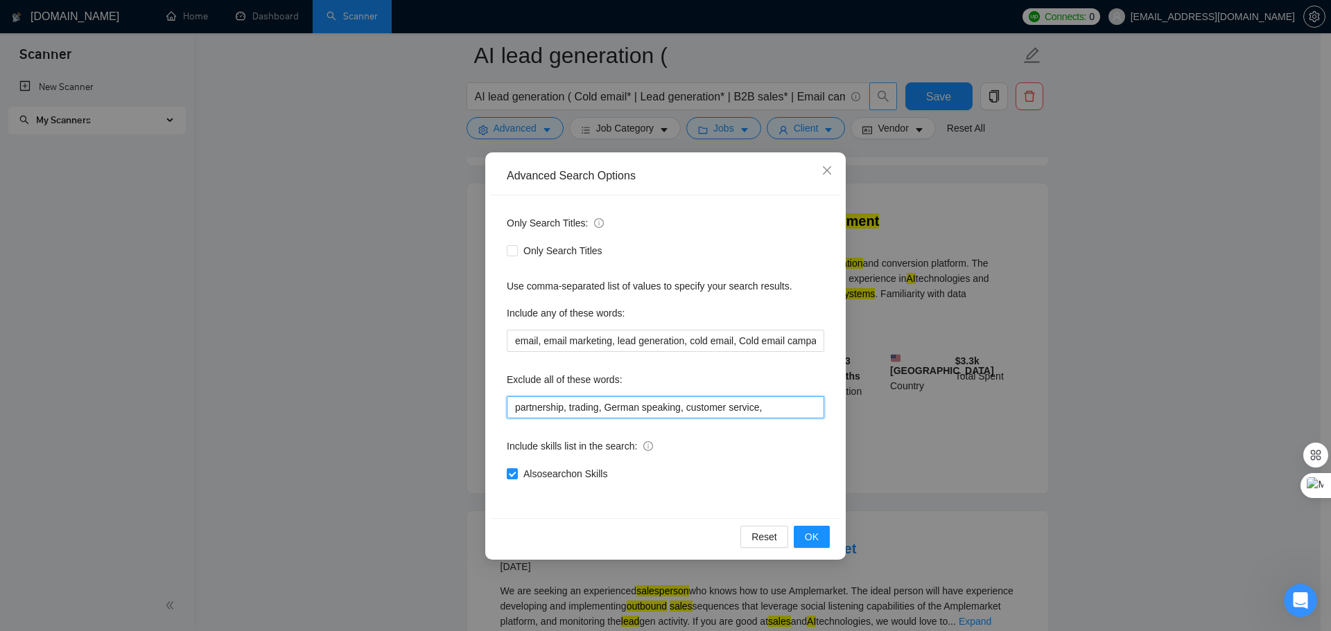
drag, startPoint x: 580, startPoint y: 413, endPoint x: 450, endPoint y: 412, distance: 130.3
click at [450, 412] on div "Advanced Search Options Only Search Titles: Only Search Titles Use comma-separa…" at bounding box center [665, 315] width 1331 height 631
click at [776, 414] on input "partnership, trading, German speaking, customer service," at bounding box center [665, 407] width 317 height 22
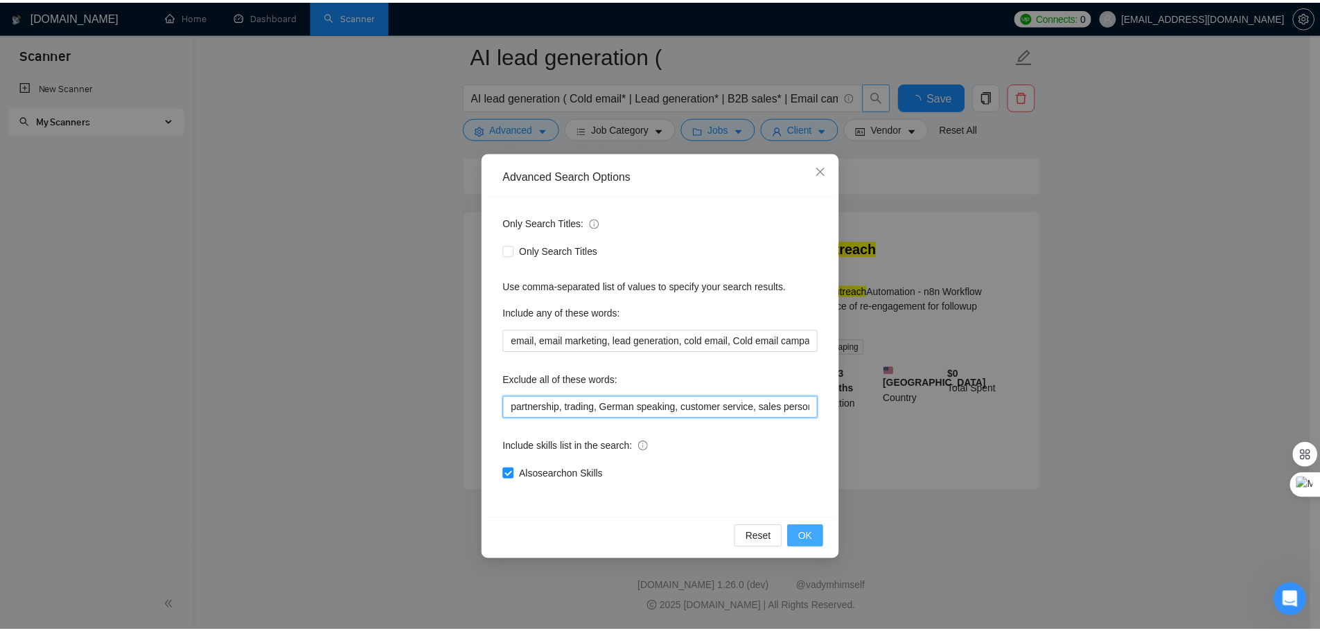
scroll to position [1680, 0]
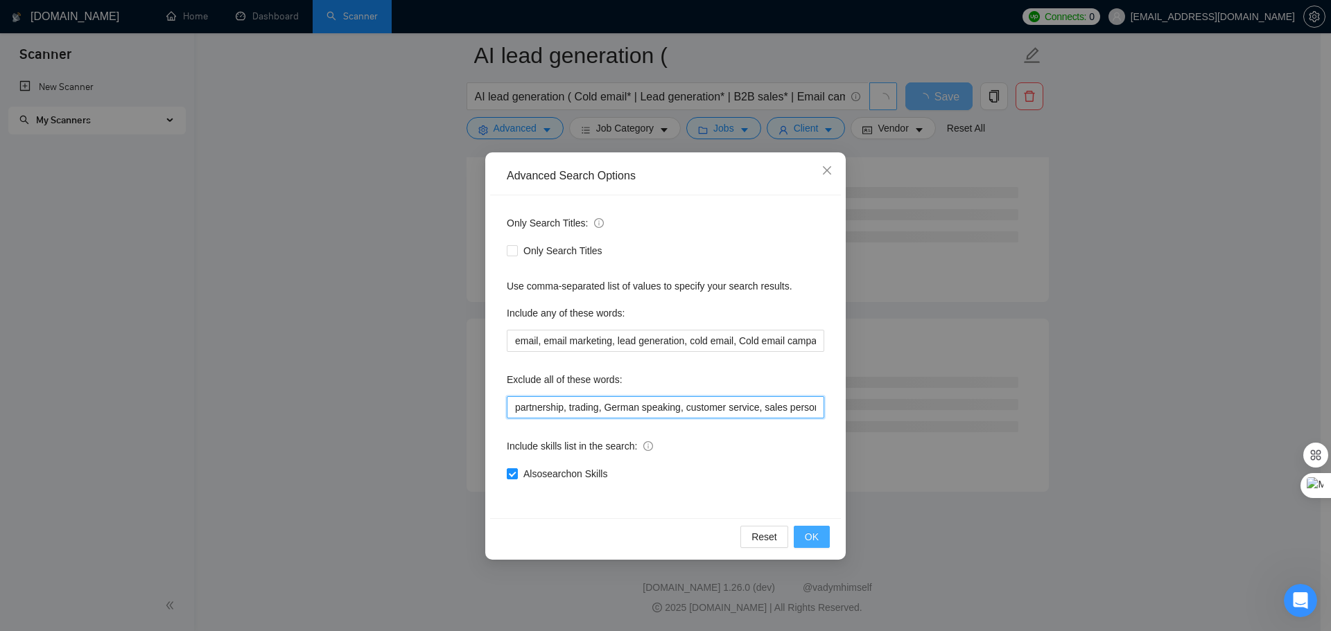
type input "partnership, trading, German speaking, customer service, sales person"
click at [806, 539] on span "OK" at bounding box center [812, 537] width 14 height 15
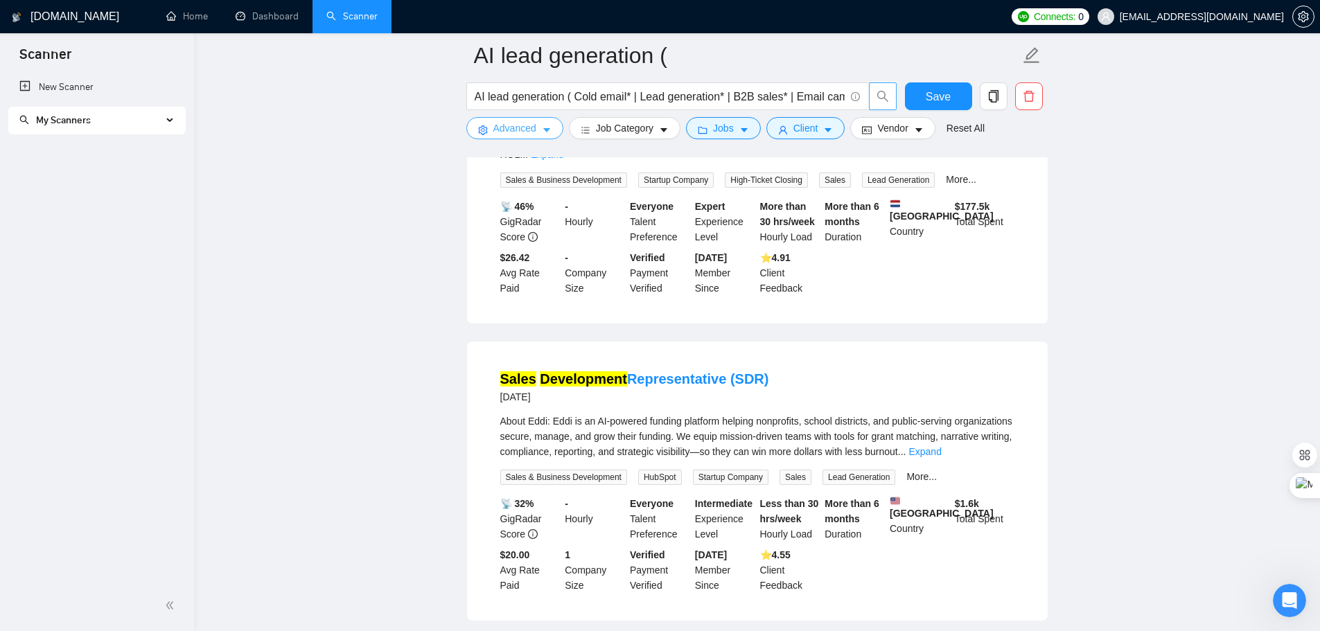
scroll to position [2853, 0]
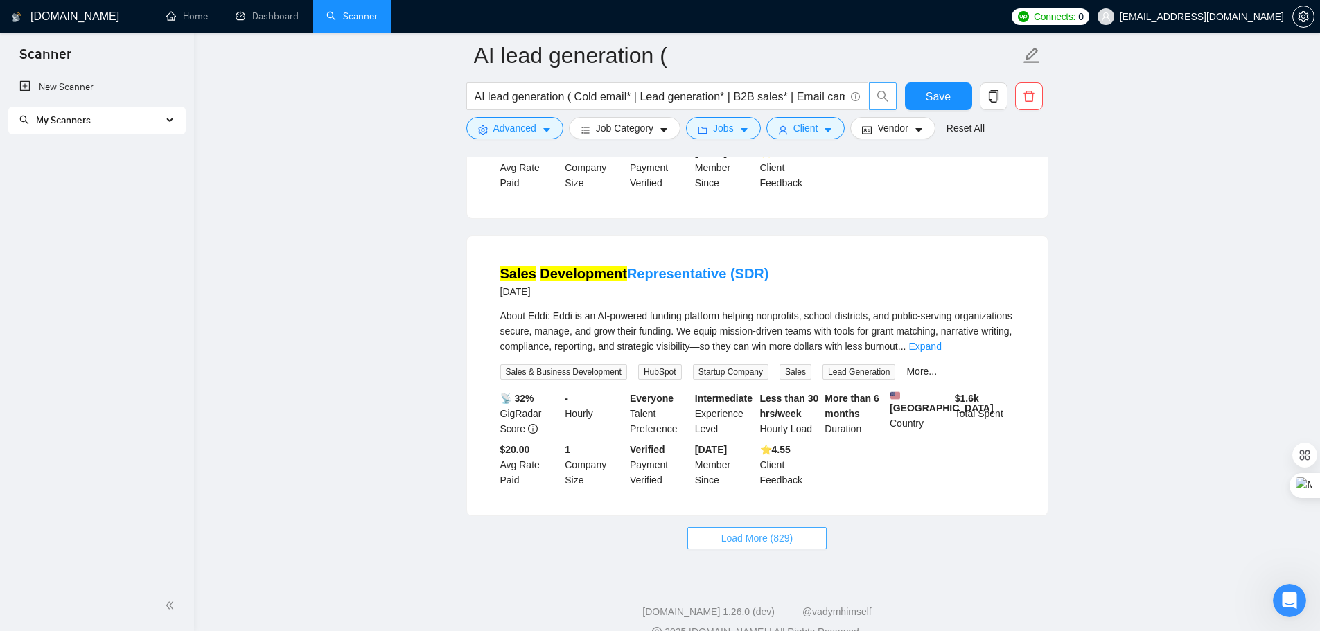
click at [776, 531] on span "Load More (829)" at bounding box center [758, 538] width 72 height 15
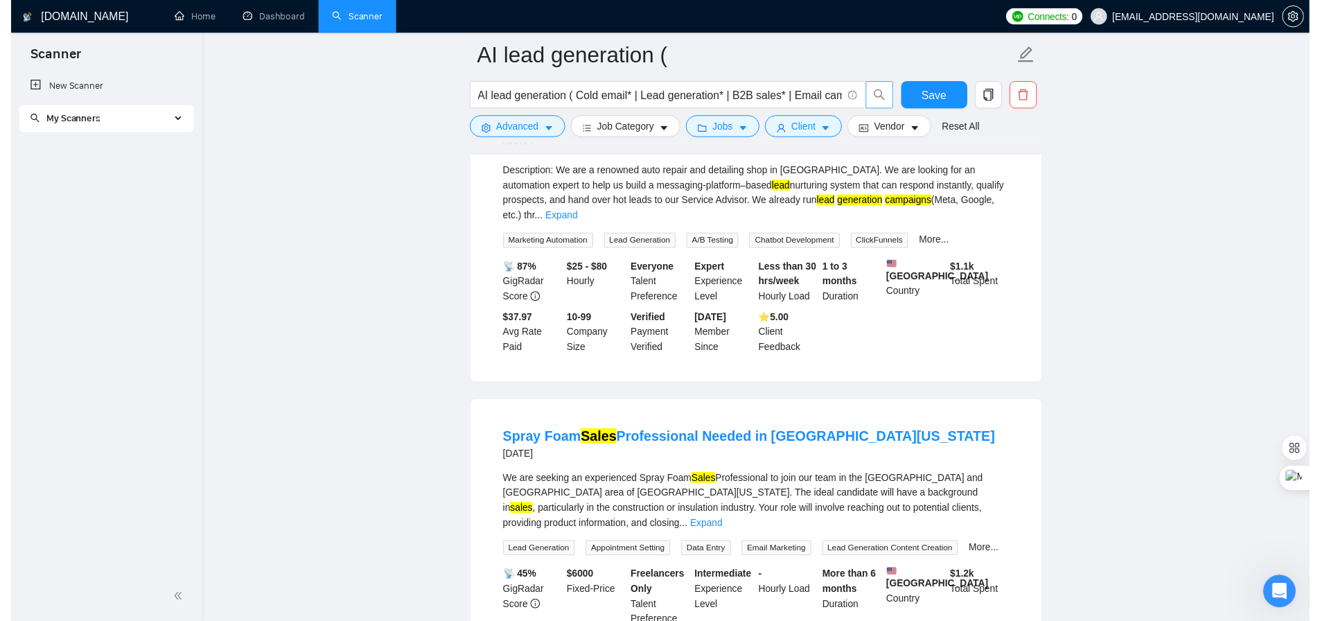
scroll to position [5950, 0]
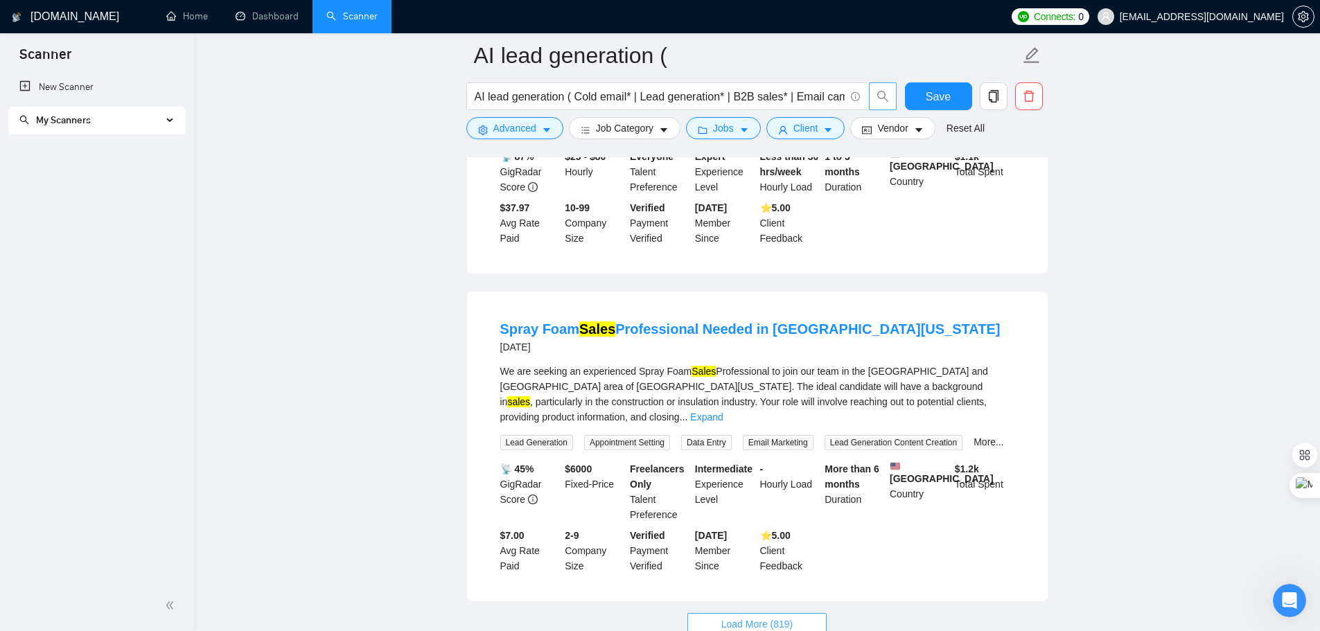
click at [789, 617] on span "Load More (819)" at bounding box center [758, 624] width 72 height 15
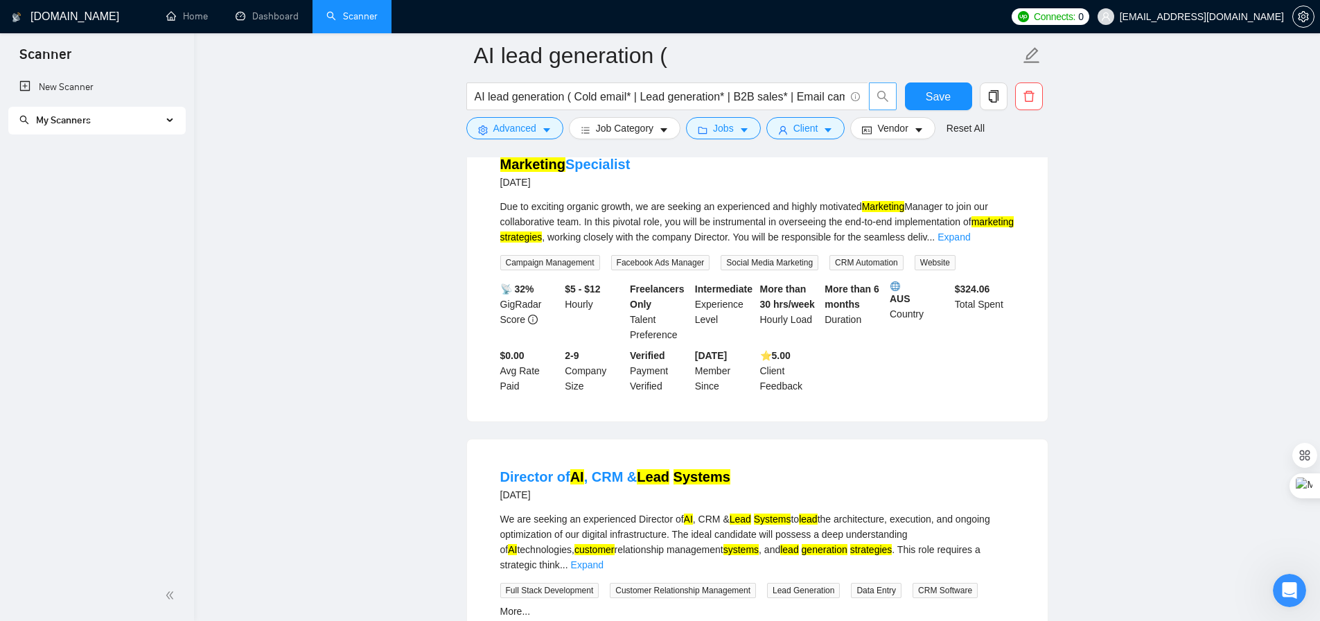
scroll to position [9000, 0]
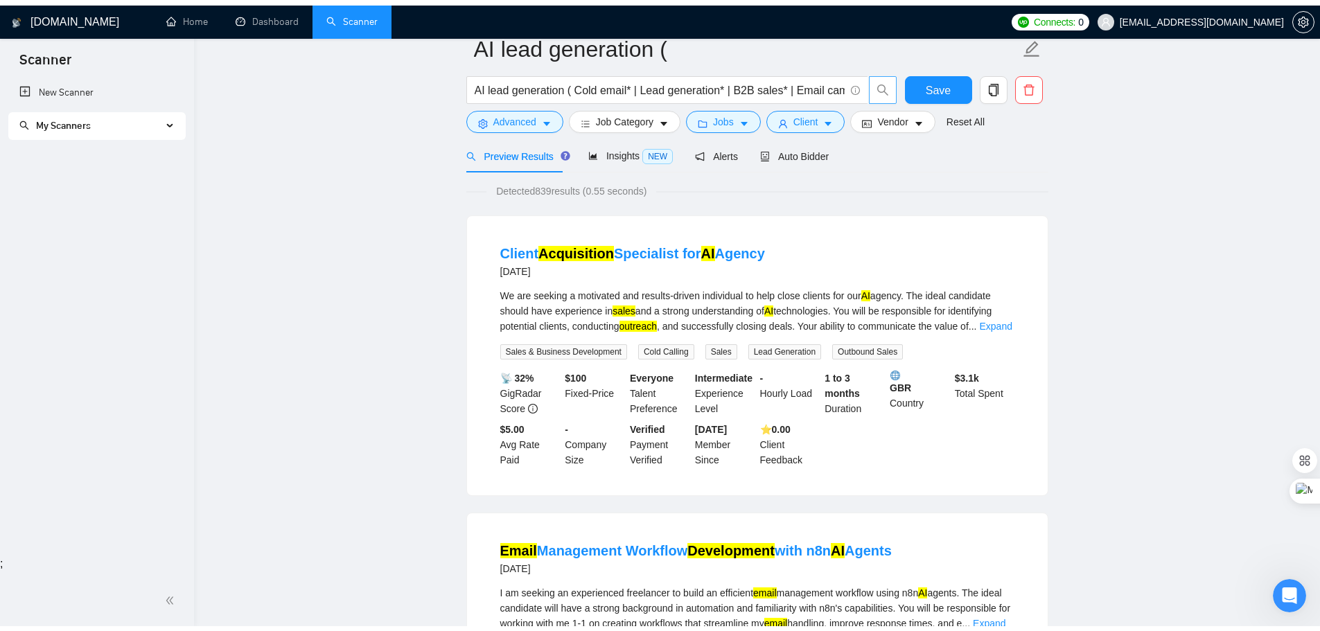
scroll to position [0, 0]
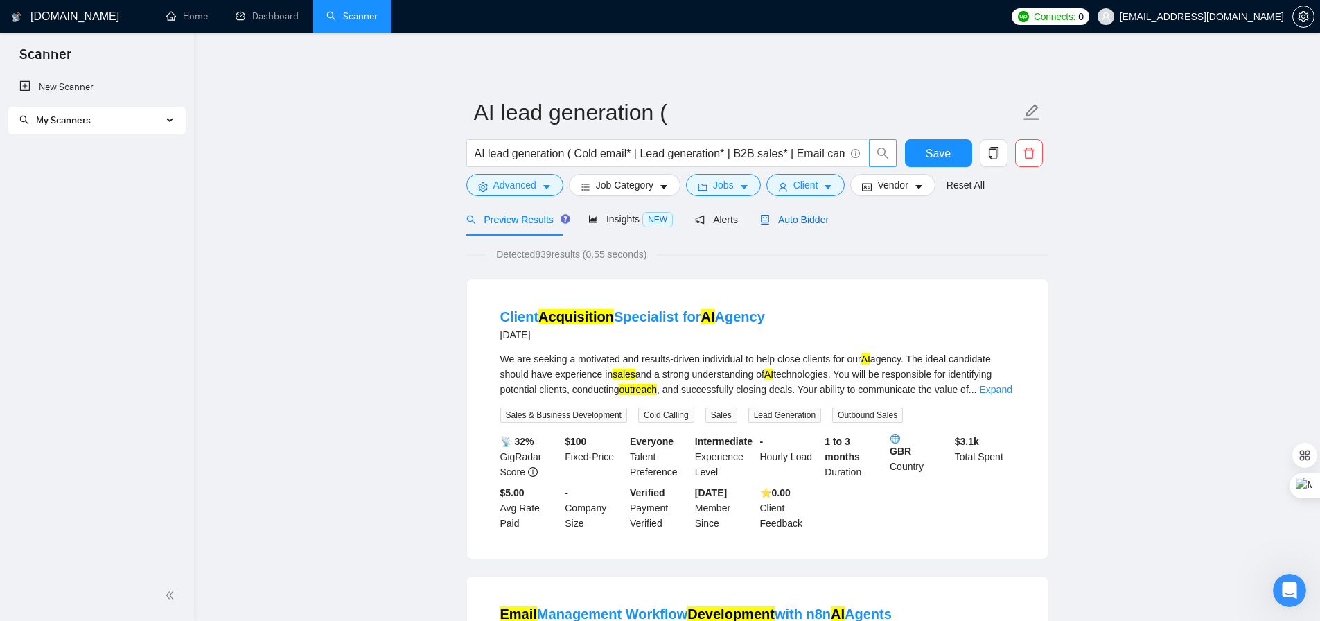
click at [802, 219] on span "Auto Bidder" at bounding box center [794, 219] width 69 height 11
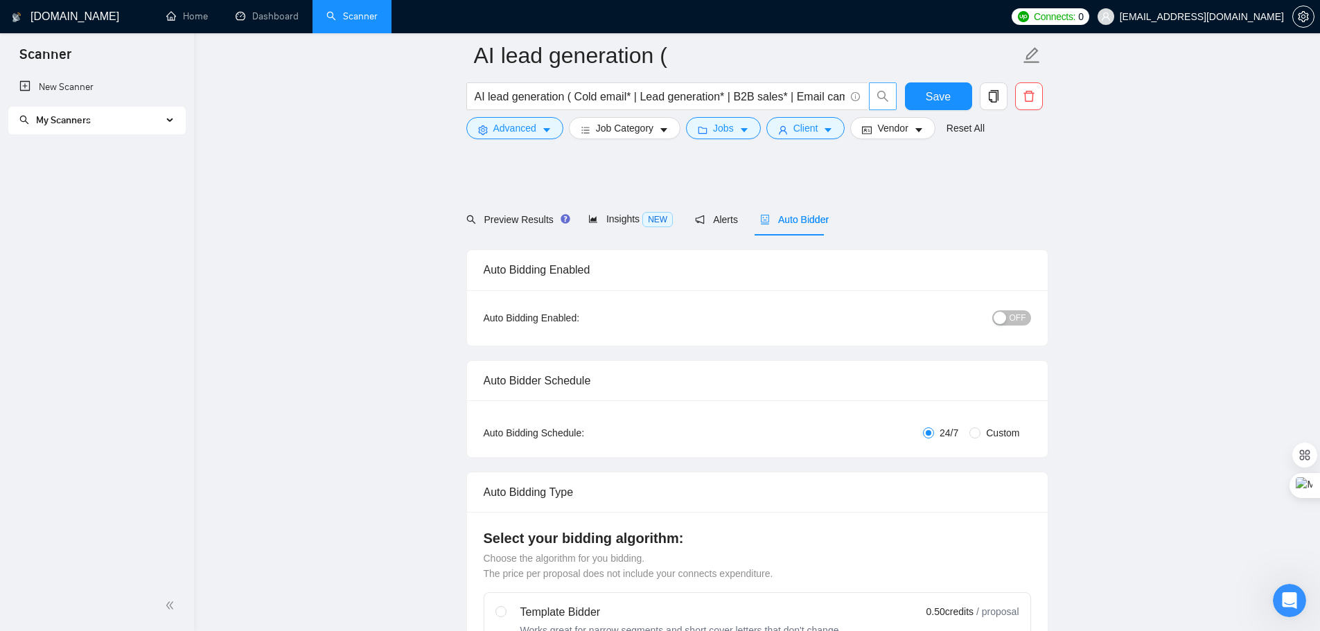
scroll to position [139, 0]
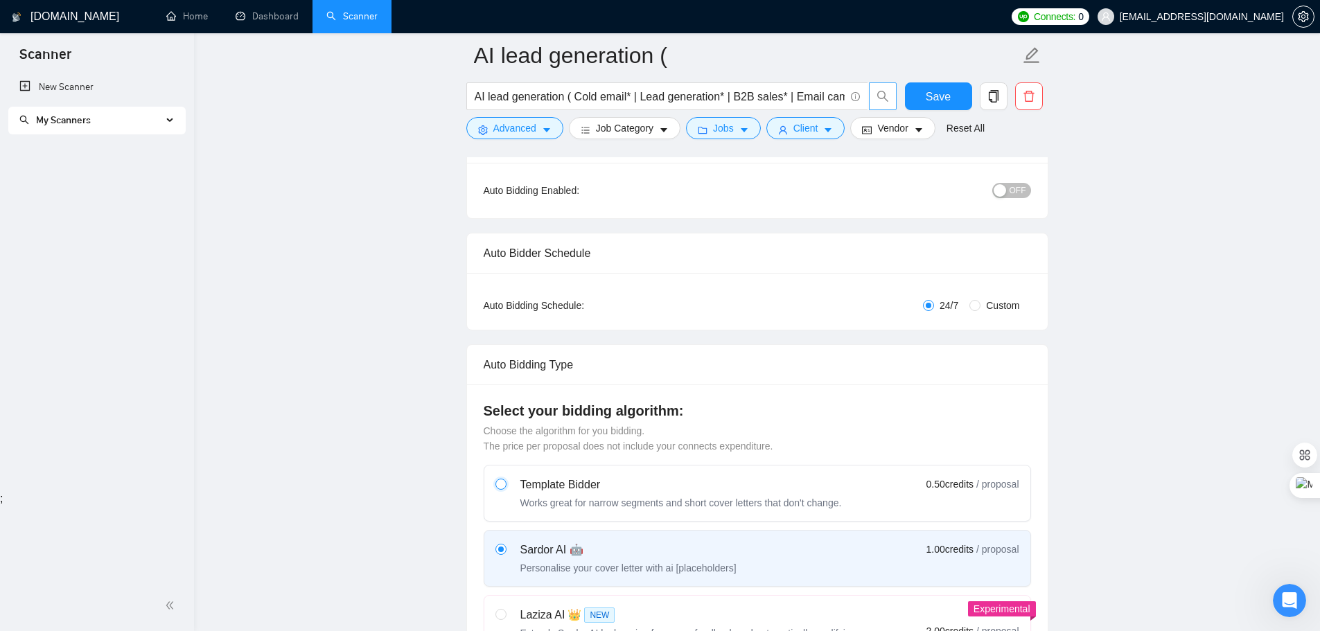
click at [496, 483] on input "radio" at bounding box center [501, 484] width 10 height 10
radio input "true"
radio input "false"
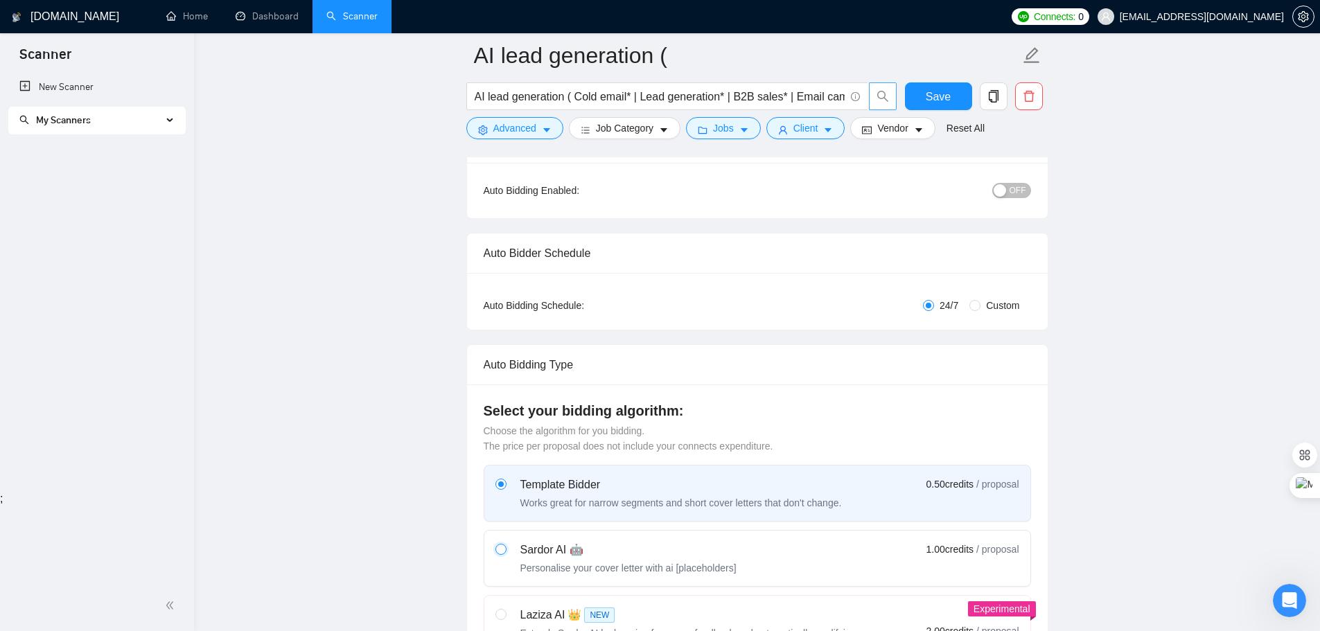
click at [497, 552] on input "radio" at bounding box center [501, 549] width 10 height 10
radio input "true"
radio input "false"
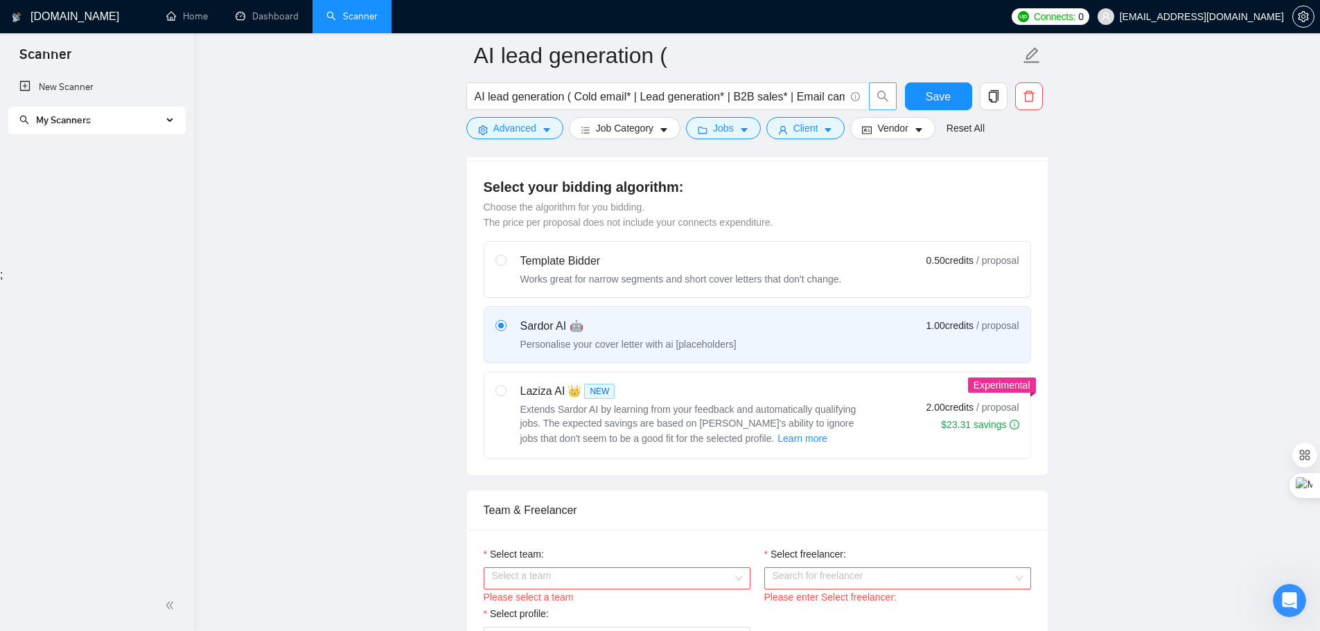
scroll to position [416, 0]
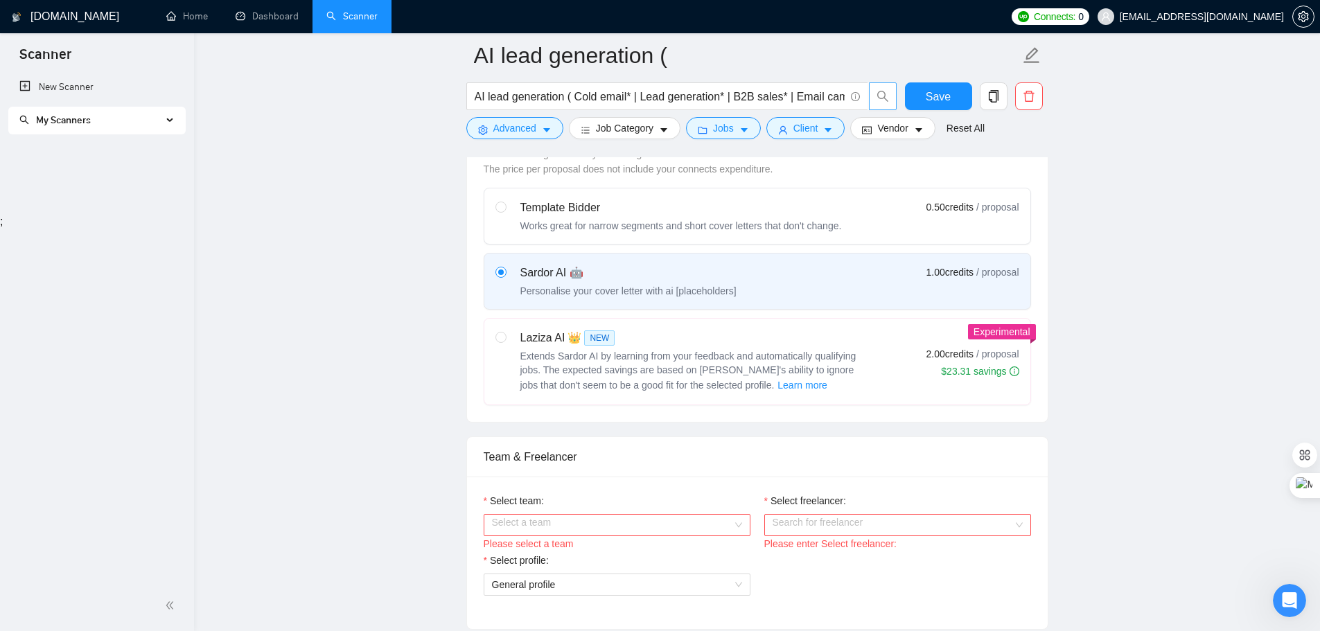
click at [626, 527] on input "Select team:" at bounding box center [612, 525] width 241 height 21
click at [589, 559] on div "Bright Bot Ai" at bounding box center [616, 552] width 267 height 22
click at [814, 530] on input "Select freelancer:" at bounding box center [893, 525] width 241 height 21
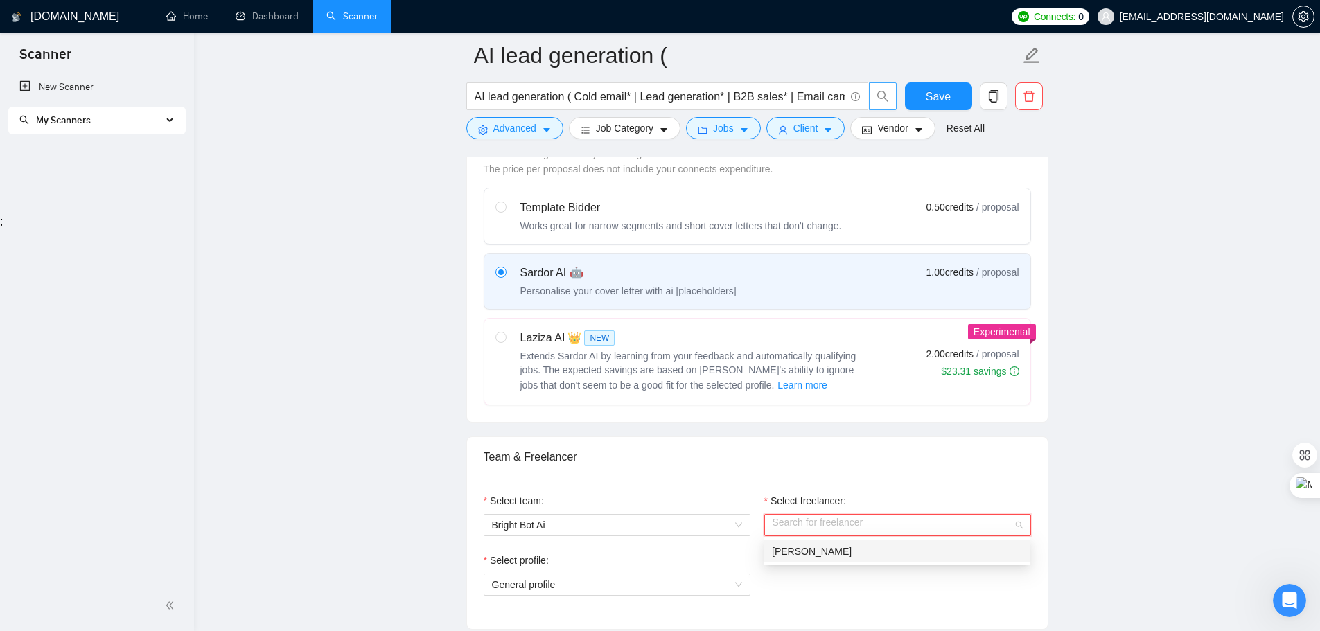
click at [805, 553] on span "[PERSON_NAME]" at bounding box center [812, 551] width 80 height 11
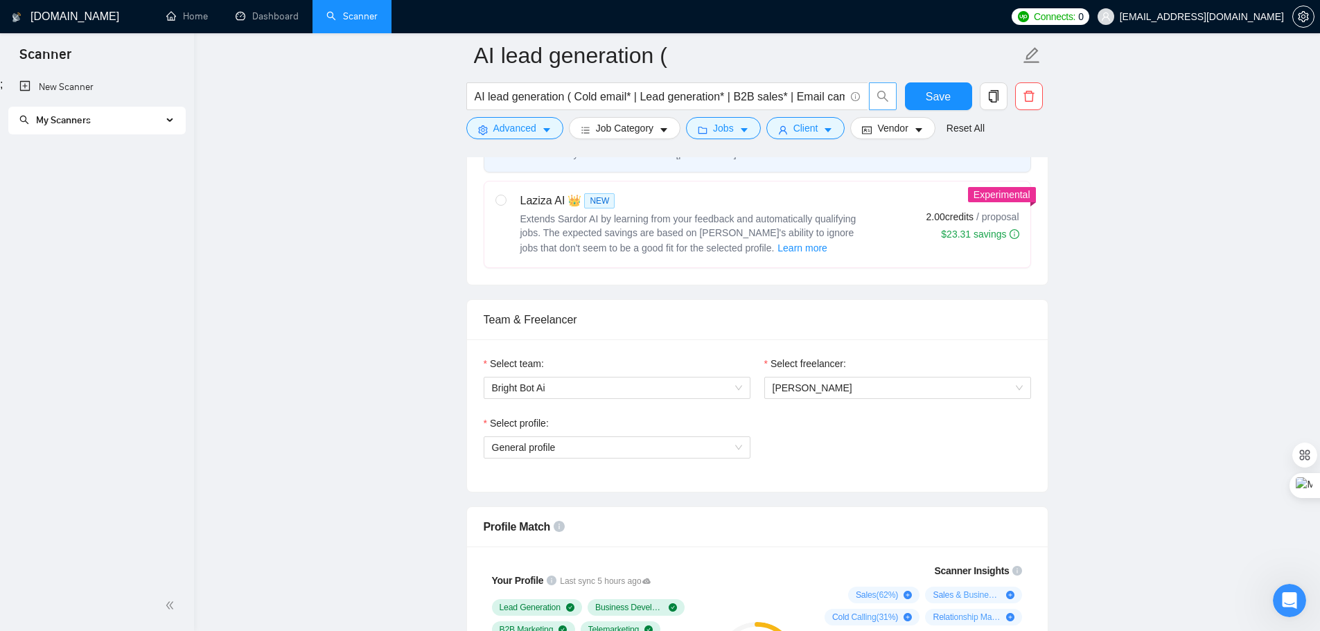
scroll to position [555, 0]
click at [523, 451] on span "General profile" at bounding box center [524, 446] width 64 height 11
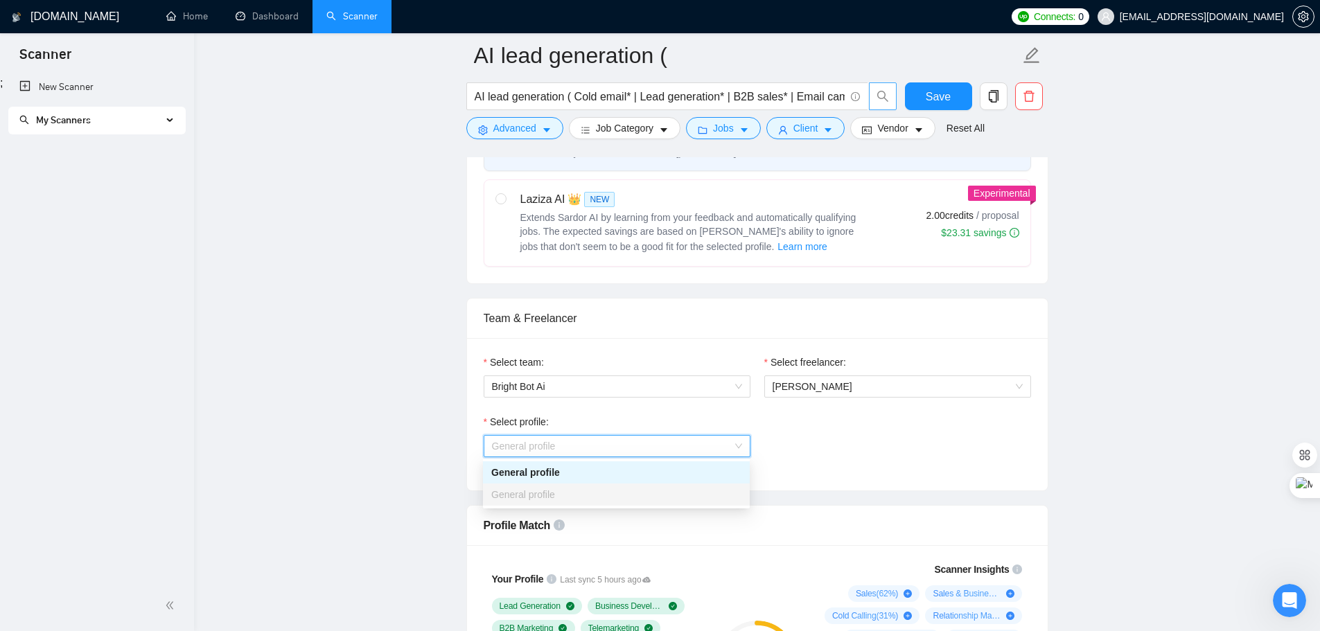
click at [530, 477] on div "General profile" at bounding box center [616, 472] width 250 height 15
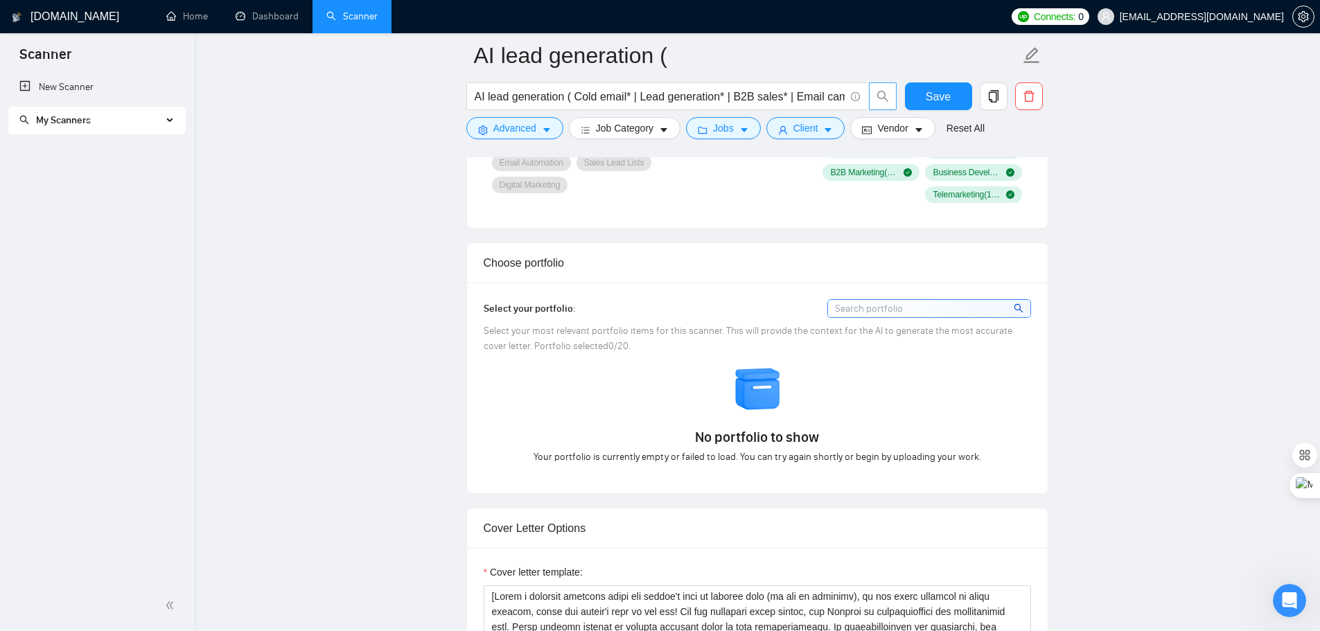
scroll to position [1317, 0]
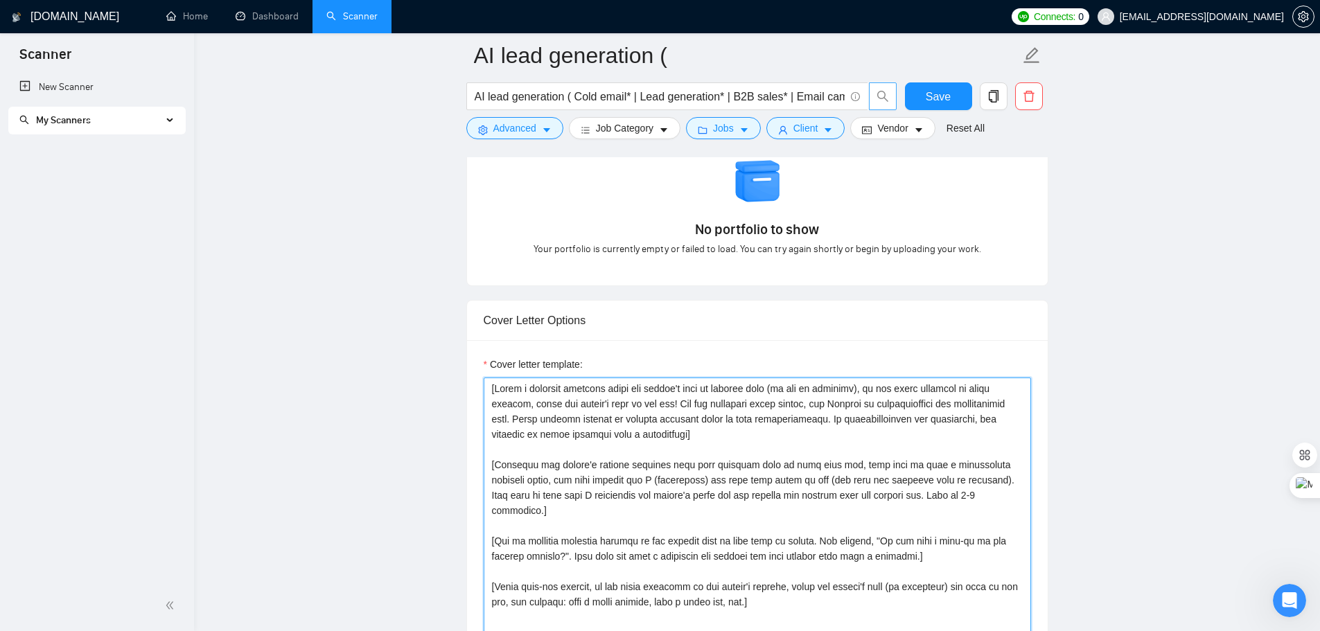
click at [672, 456] on textarea "Cover letter template:" at bounding box center [758, 534] width 548 height 312
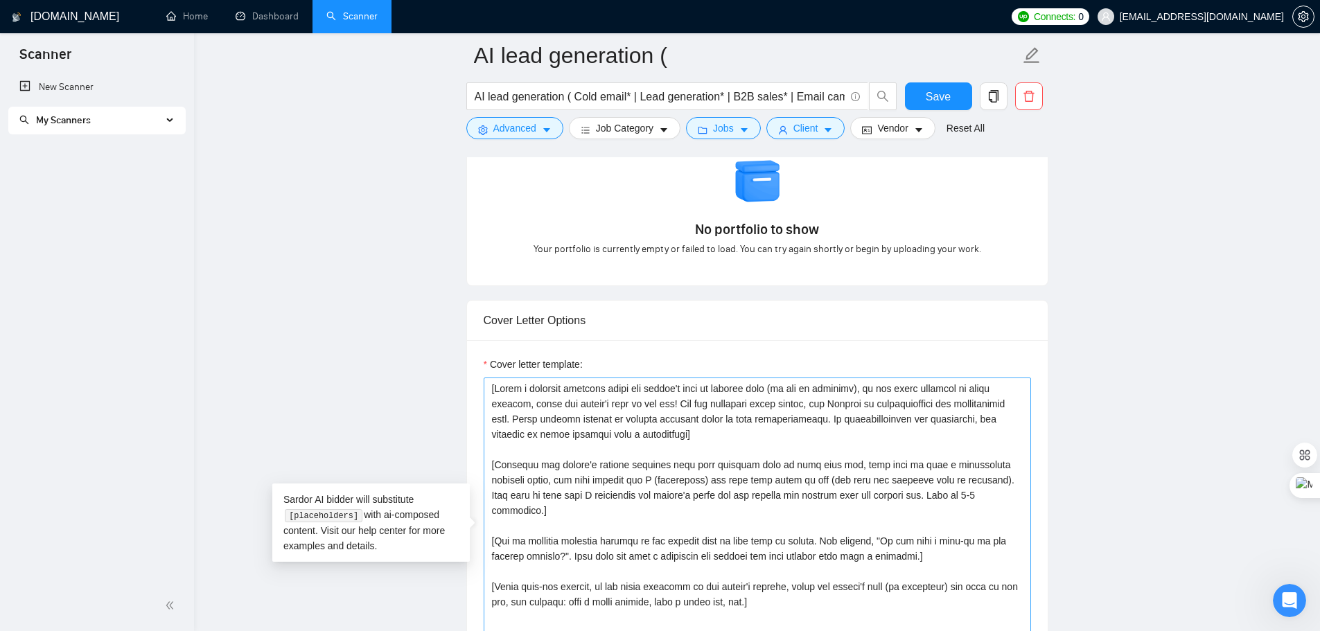
scroll to position [1317, 0]
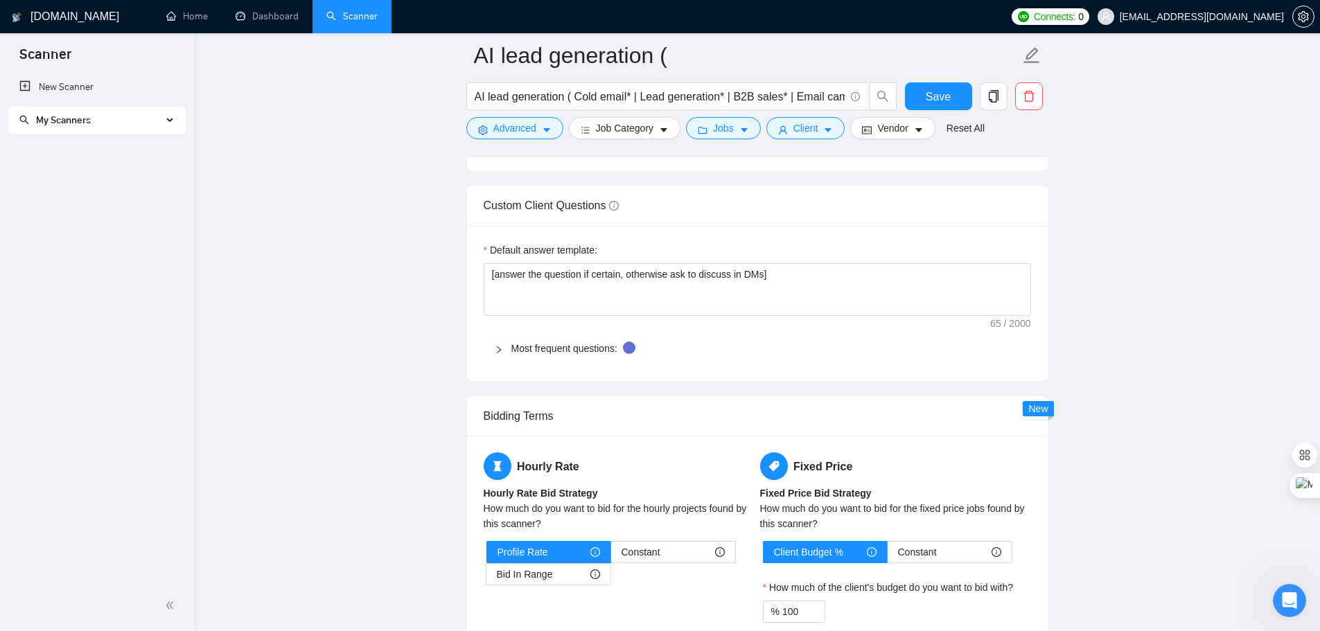
scroll to position [1871, 0]
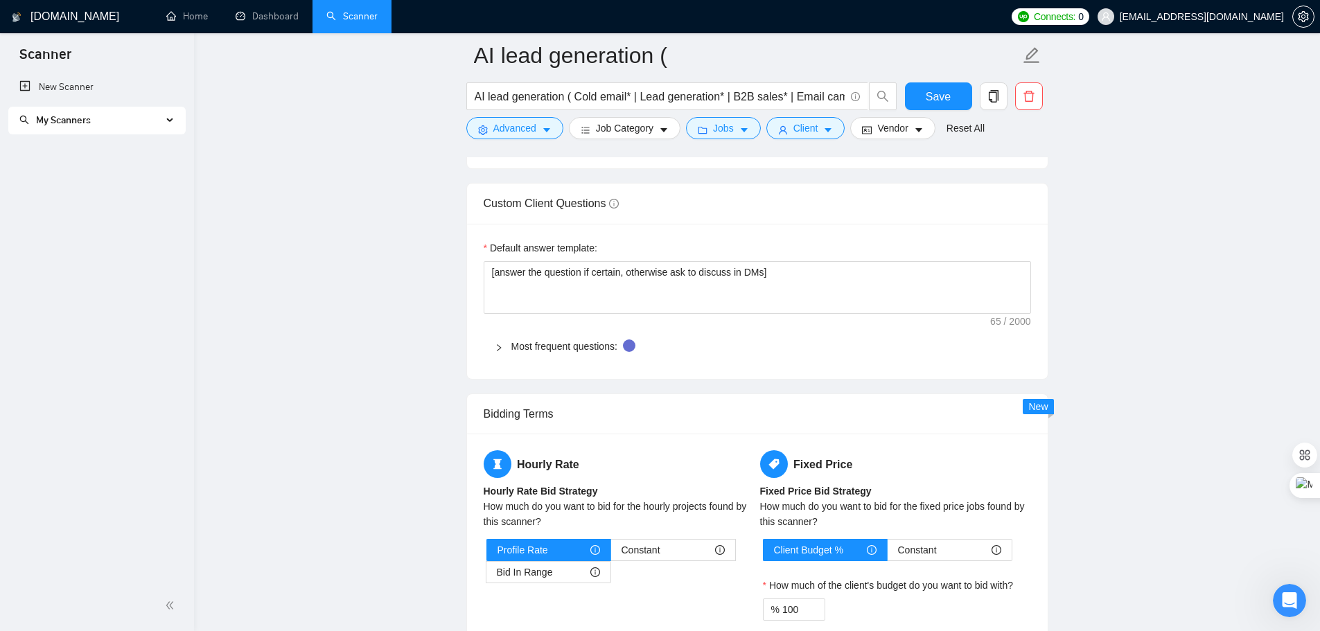
click at [500, 346] on icon "right" at bounding box center [499, 348] width 8 height 8
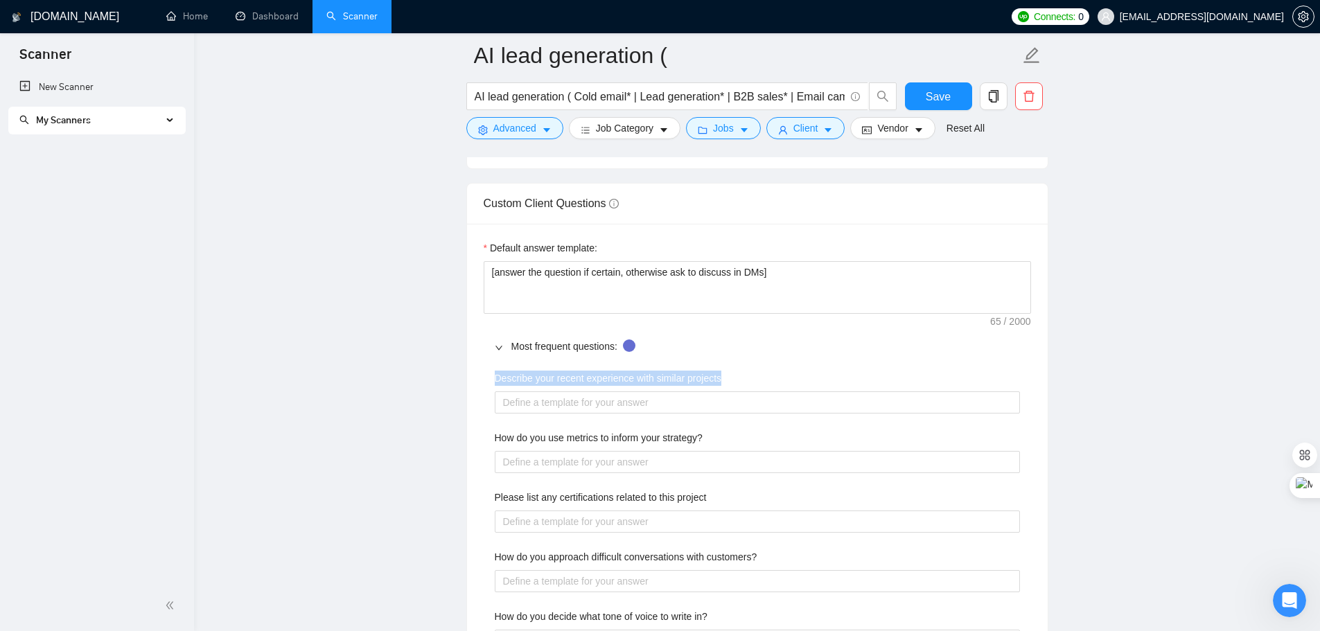
drag, startPoint x: 495, startPoint y: 381, endPoint x: 723, endPoint y: 379, distance: 228.0
click at [723, 379] on div "Describe your recent experience with similar projects" at bounding box center [757, 381] width 525 height 21
copy label "Describe your recent experience with similar projects"
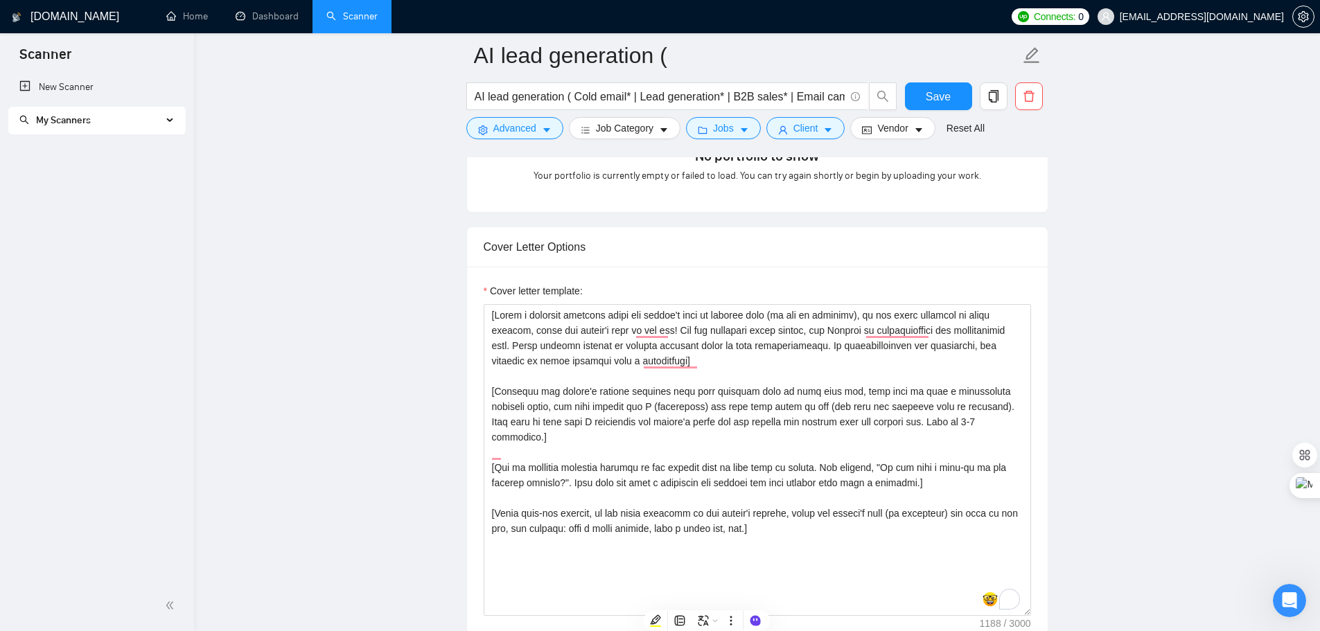
scroll to position [1385, 0]
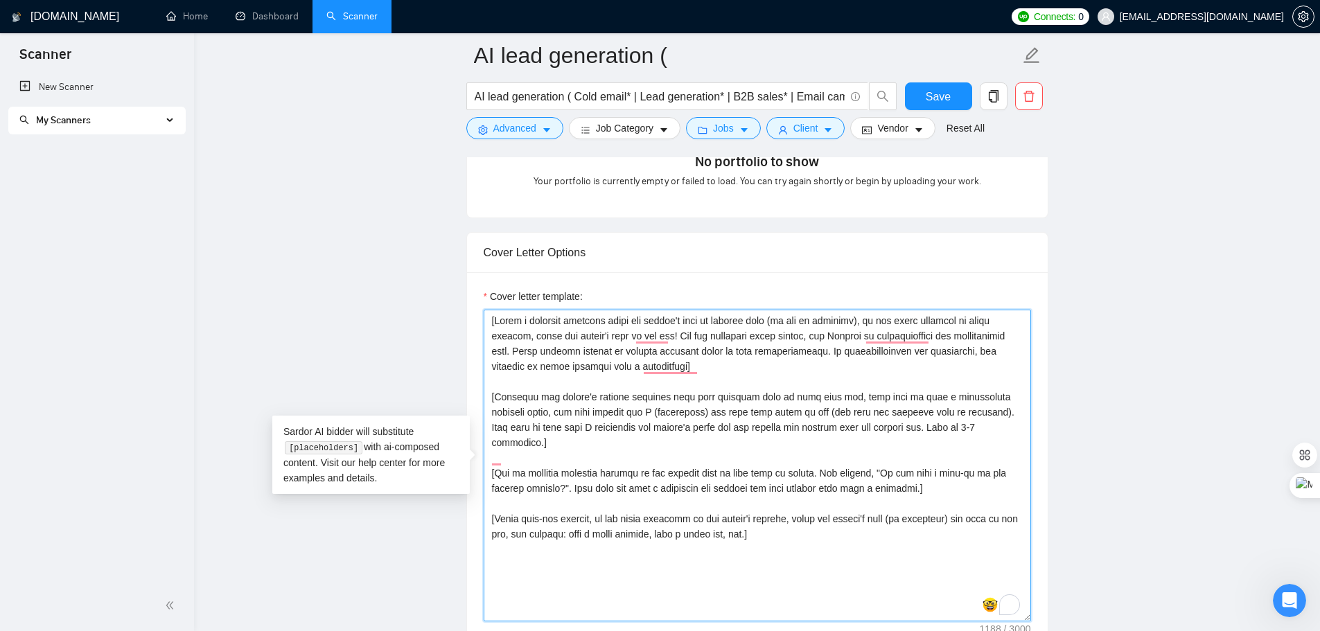
drag, startPoint x: 766, startPoint y: 521, endPoint x: 496, endPoint y: 311, distance: 341.9
click at [484, 298] on div "Cover letter template:" at bounding box center [758, 455] width 548 height 333
paste textarea "Personal greeting using client's name/company in their local language with time…"
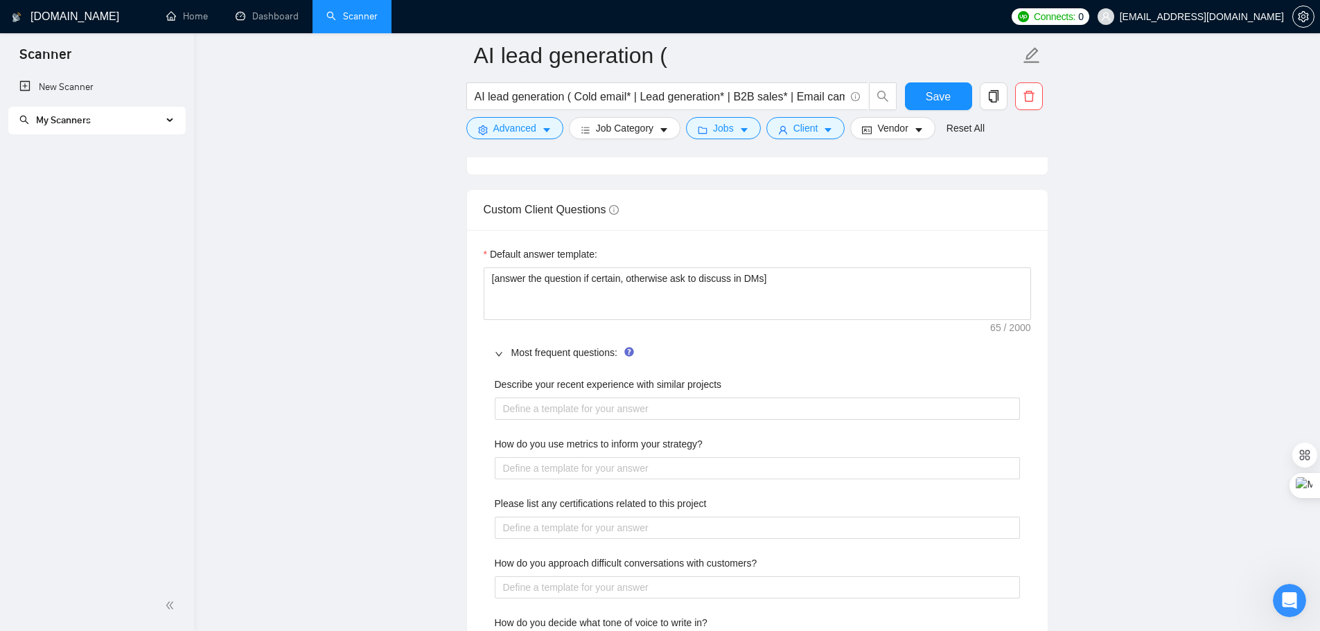
scroll to position [1870, 0]
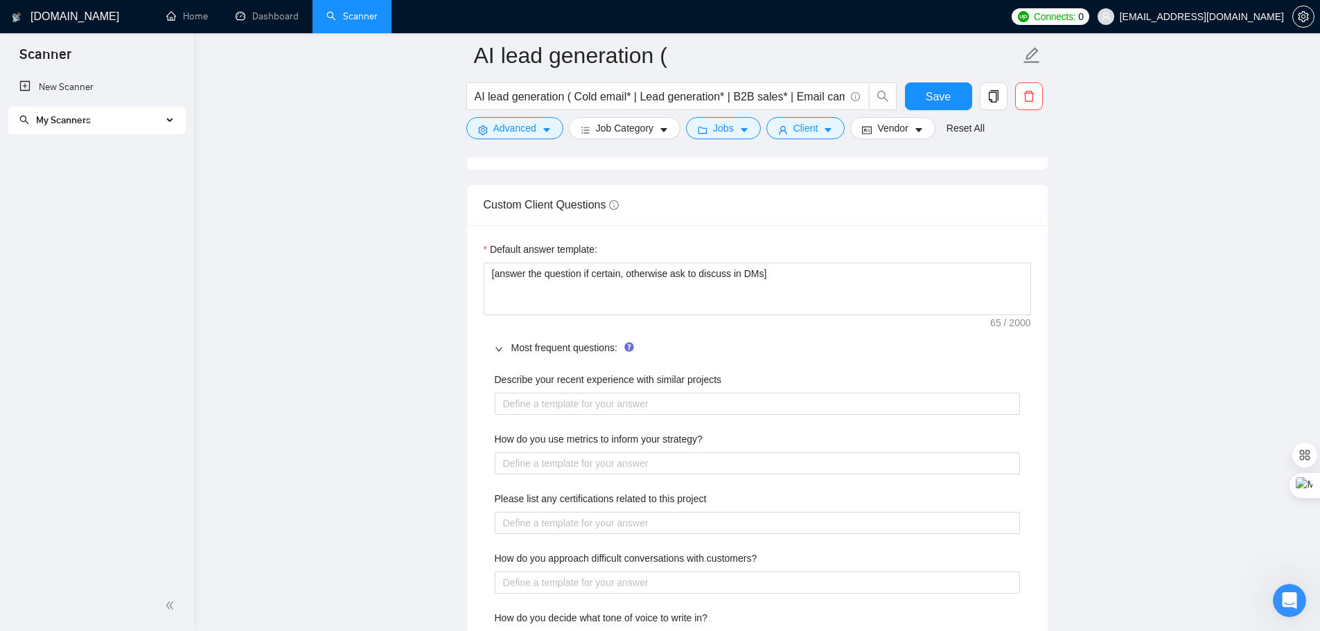
type textarea "[Personal greeting using client's name/company in their local language with tim…"
drag, startPoint x: 496, startPoint y: 379, endPoint x: 720, endPoint y: 378, distance: 224.6
click at [720, 378] on div "Describe your recent experience with similar projects" at bounding box center [757, 382] width 525 height 21
copy label "Describe your recent experience with similar projects"
click at [791, 361] on div "Most frequent questions:" at bounding box center [758, 348] width 548 height 32
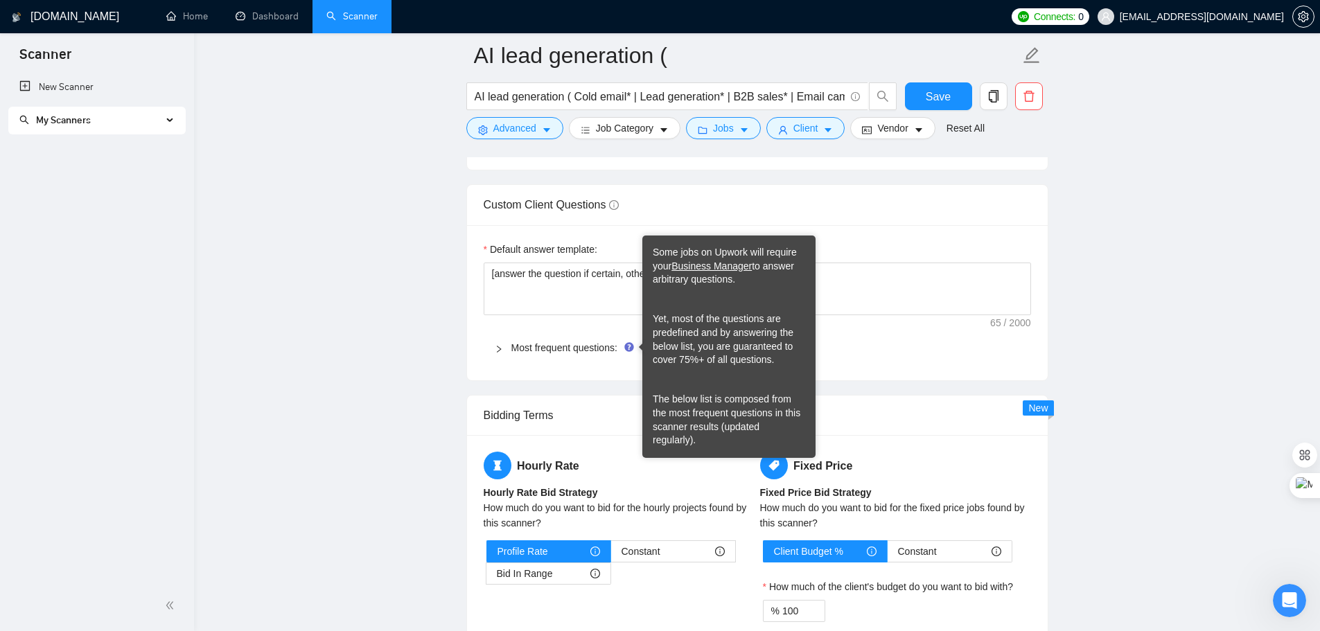
click at [628, 346] on icon "Tooltip anchor" at bounding box center [629, 346] width 9 height 9
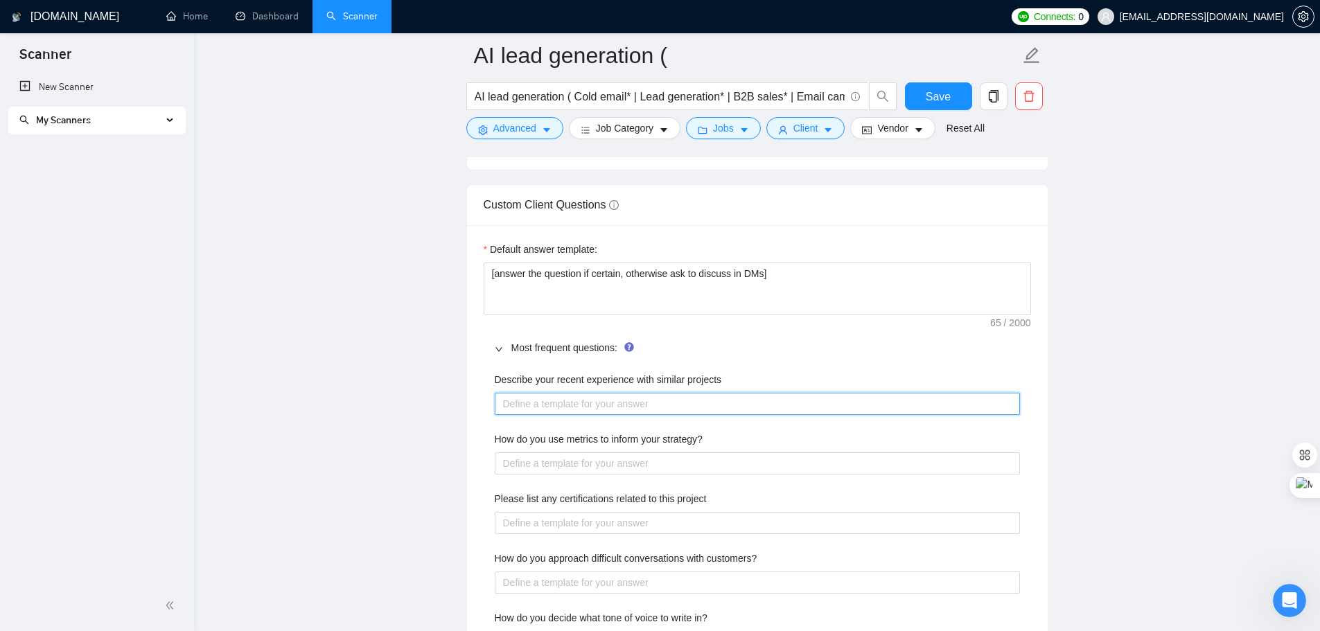
click at [596, 408] on projects "Describe your recent experience with similar projects" at bounding box center [757, 404] width 525 height 22
click at [643, 408] on projects "Describe your recent experience with similar projects" at bounding box center [757, 404] width 525 height 22
paste projects "**Cross-Industry Lead Generation:** I've successfully implemented AI-powered co…"
type projects "**Cross-Industry Lead Generation:** I've successfully implemented AI-powered co…"
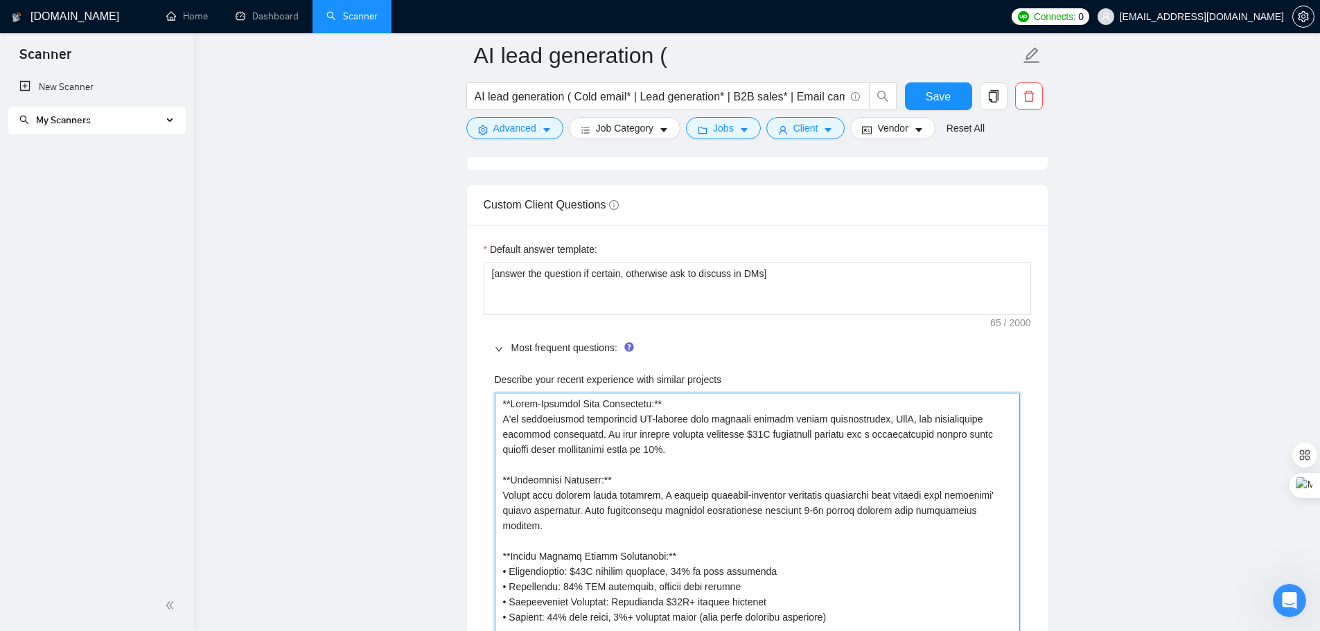
scroll to position [1923, 0]
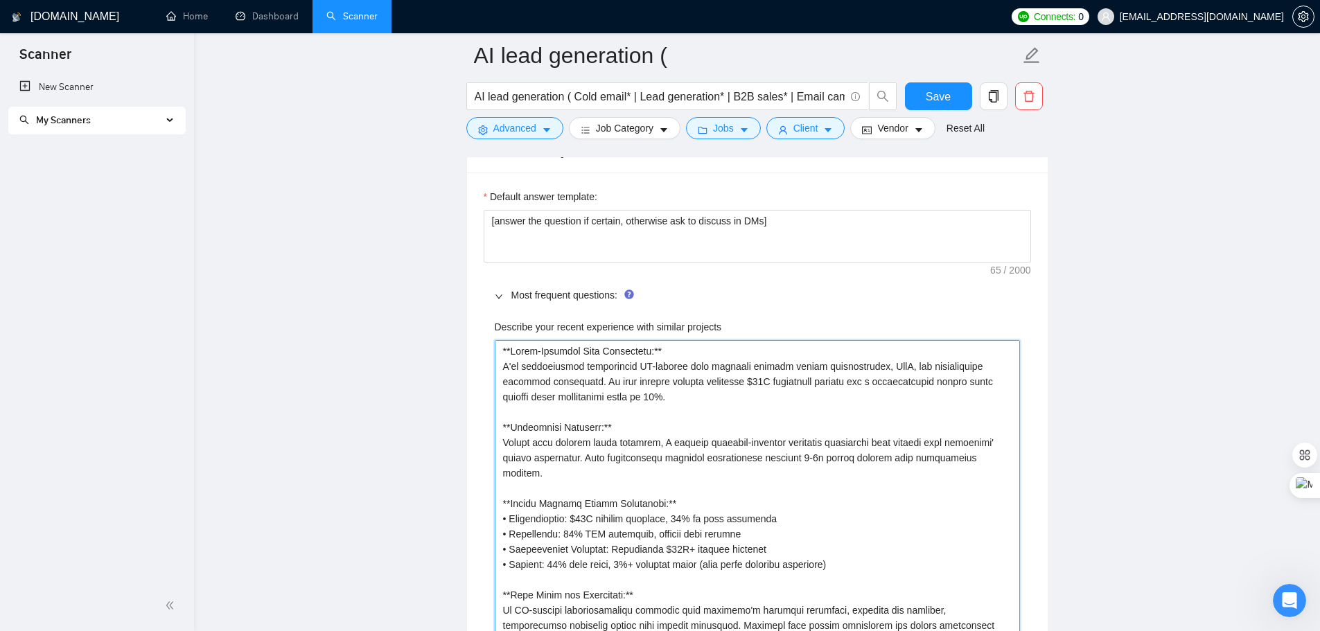
type projects "**Cross-Industry Lead Generation:** I've successfully implemented AI-powered co…"
click at [971, 308] on div "Most frequent questions:" at bounding box center [758, 295] width 548 height 32
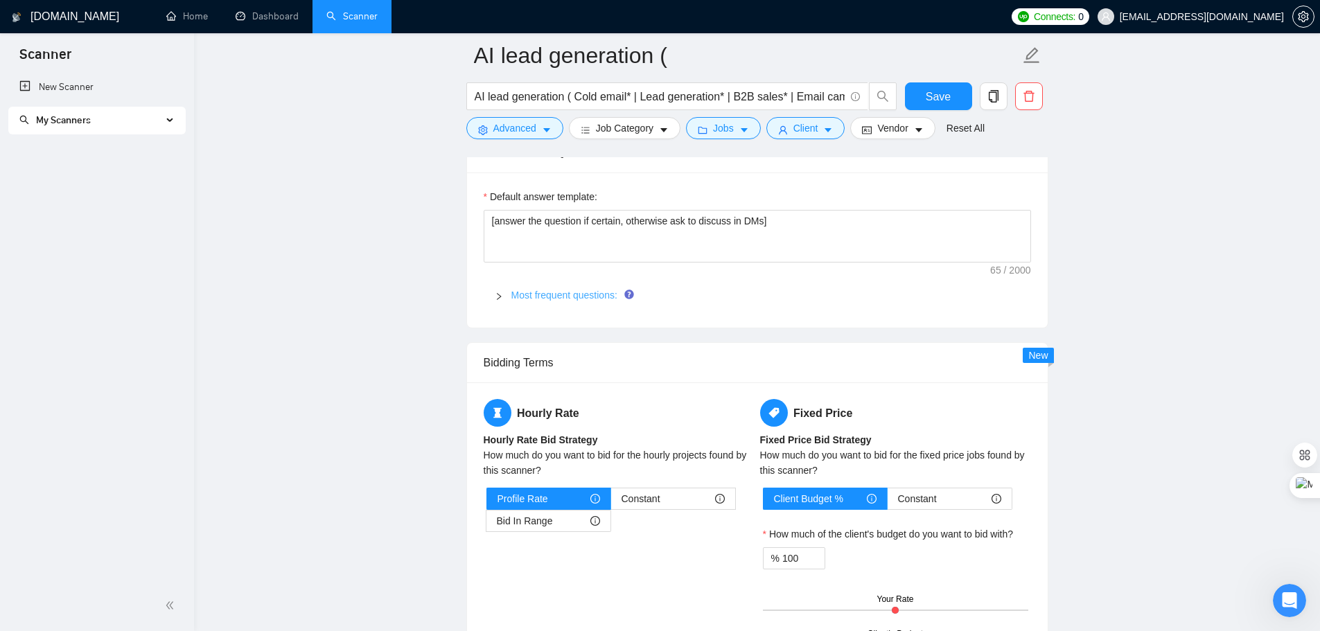
click at [581, 297] on link "Most frequent questions:" at bounding box center [565, 295] width 106 height 11
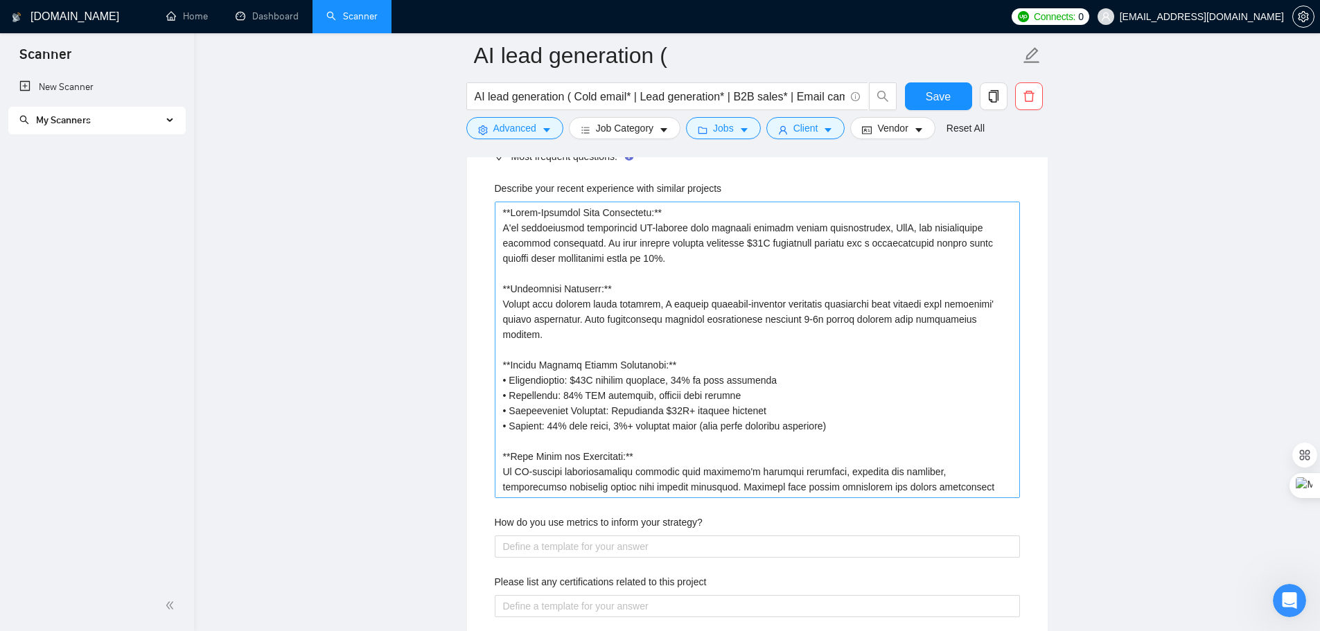
scroll to position [2131, 0]
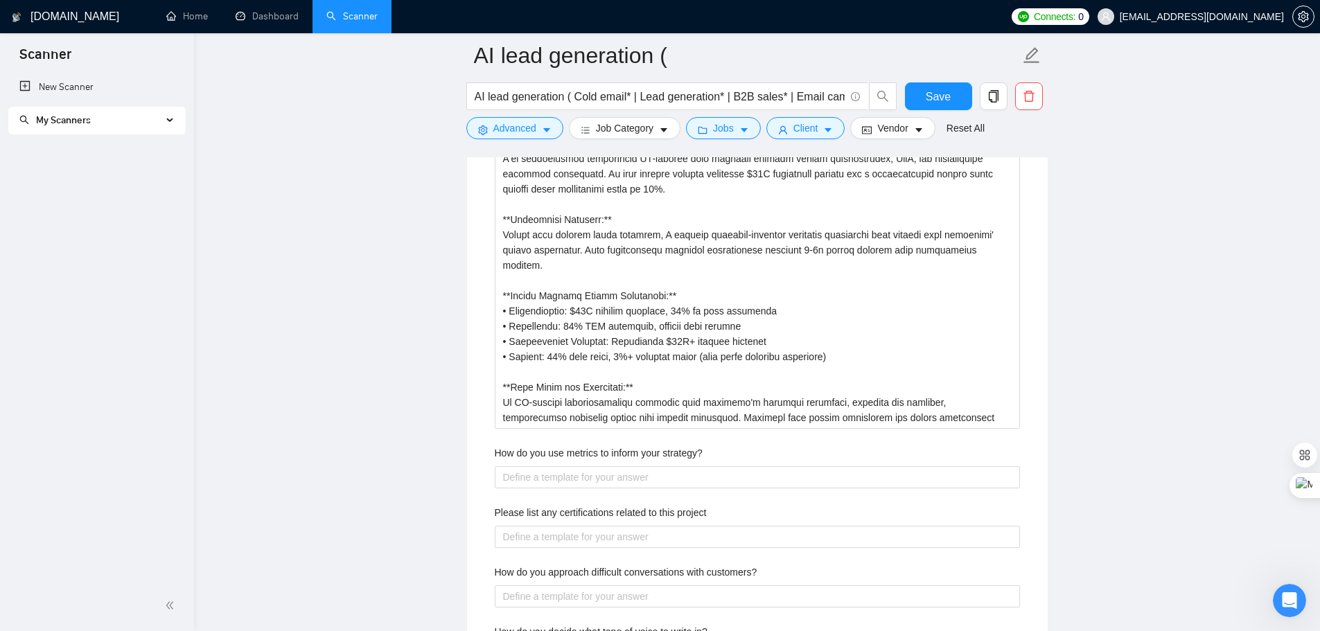
click at [708, 452] on div "How do you use metrics to inform your strategy?" at bounding box center [757, 456] width 525 height 21
drag, startPoint x: 530, startPoint y: 184, endPoint x: 508, endPoint y: 136, distance: 52.7
click at [508, 136] on div "AI lead generation ( AI lead generation ( Cold email* | Lead generation* | B2B …" at bounding box center [757, 93] width 582 height 4337
paste projects "I specialize in AI-powered cold outreach systems that replace expensive adverti…"
type projects "*I specialize in AI-powered cold outreach systems that replace expensive advert…"
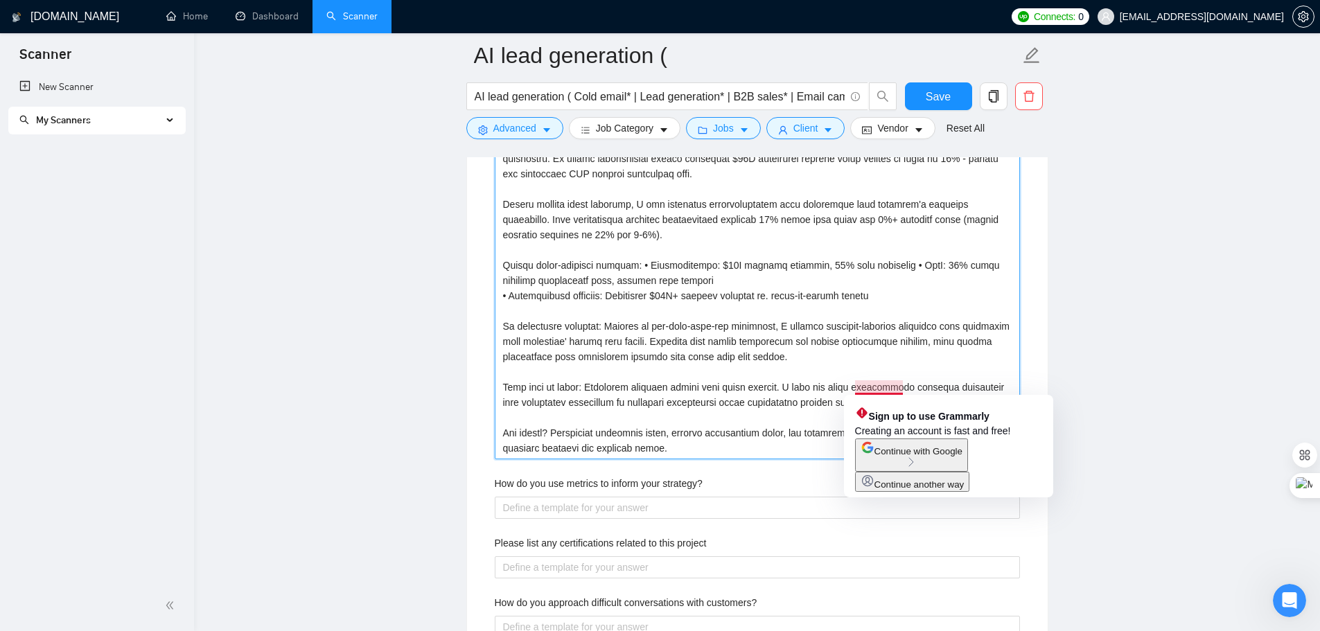
type projects "*I specialize in AI-powered cold outreach systems that replace expensive advert…"
click at [1117, 390] on main "AI lead generation ( AI lead generation ( Cold email* | Lead generation* | B2B …" at bounding box center [757, 108] width 1082 height 4367
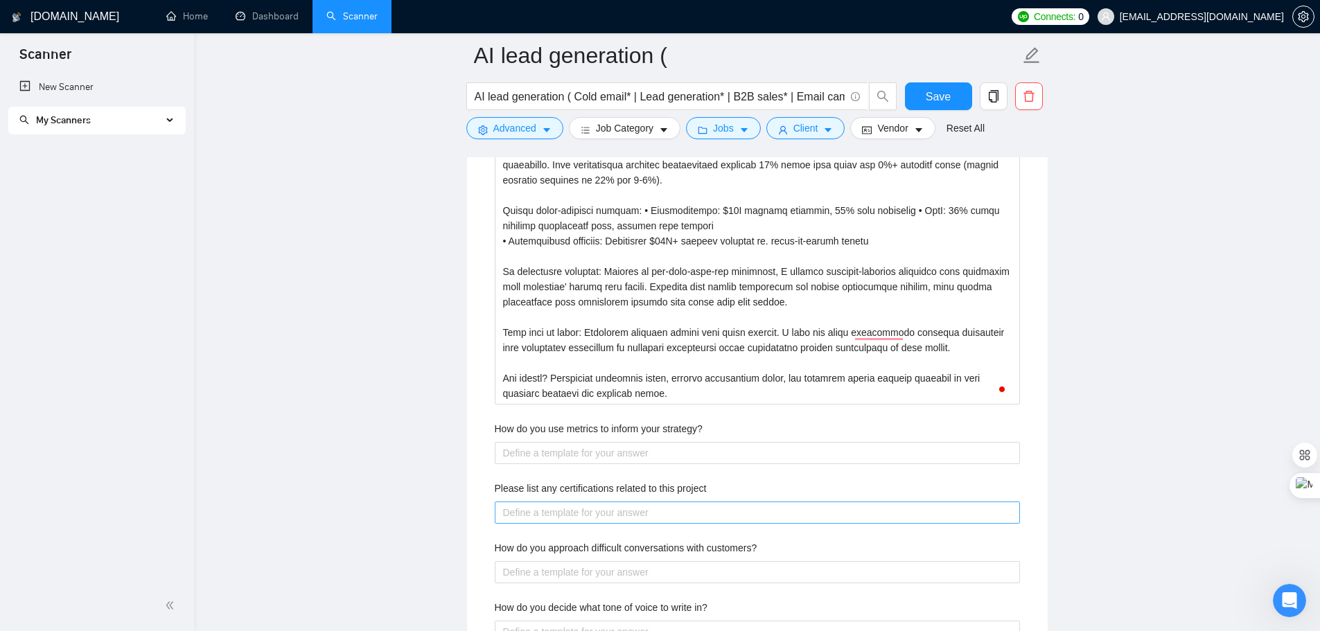
scroll to position [2200, 0]
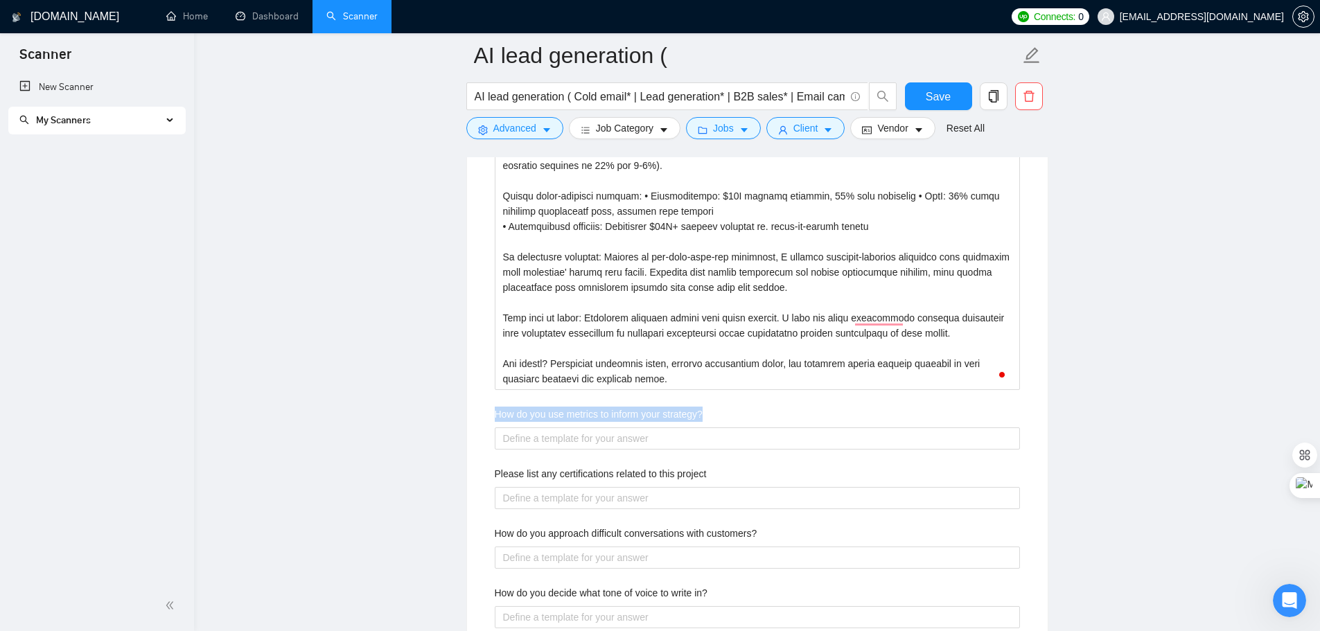
drag, startPoint x: 495, startPoint y: 412, endPoint x: 728, endPoint y: 417, distance: 232.9
click at [728, 417] on div "How do you use metrics to inform your strategy?" at bounding box center [757, 417] width 525 height 21
copy label "How do you use metrics to inform your strategy?"
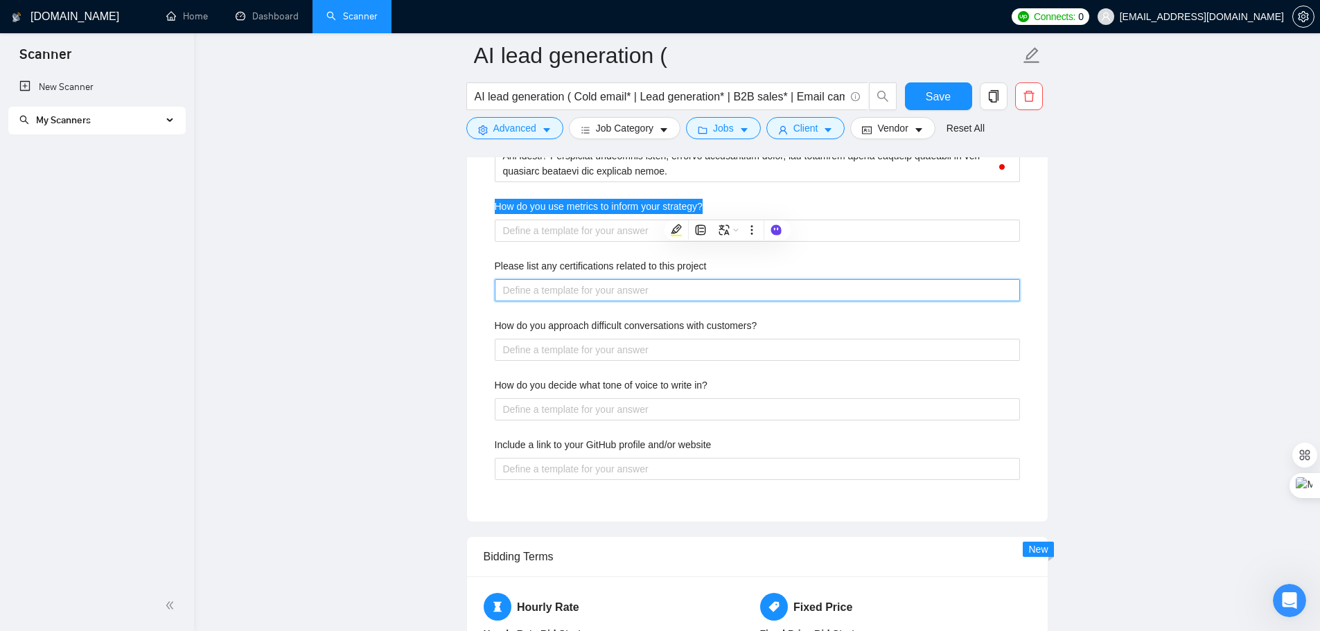
click at [526, 283] on project "Please list any certifications related to this project" at bounding box center [757, 290] width 525 height 22
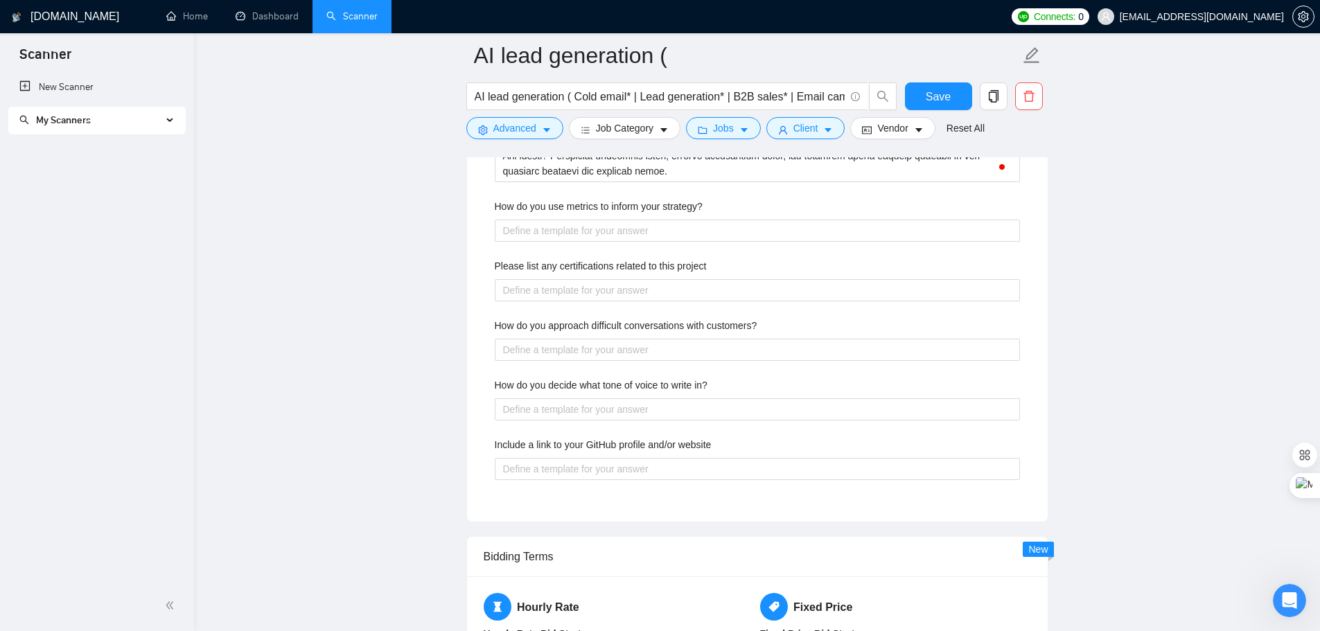
click at [537, 218] on div "How do you use metrics to inform your strategy?" at bounding box center [757, 209] width 525 height 21
click at [536, 227] on strategy\? "How do you use metrics to inform your strategy?" at bounding box center [757, 231] width 525 height 22
paste strategy\? "I treat every cold outreach campaign like a data-driven experiment, using real-…"
type strategy\? "I treat every cold outreach campaign like a data-driven experiment, using real-…"
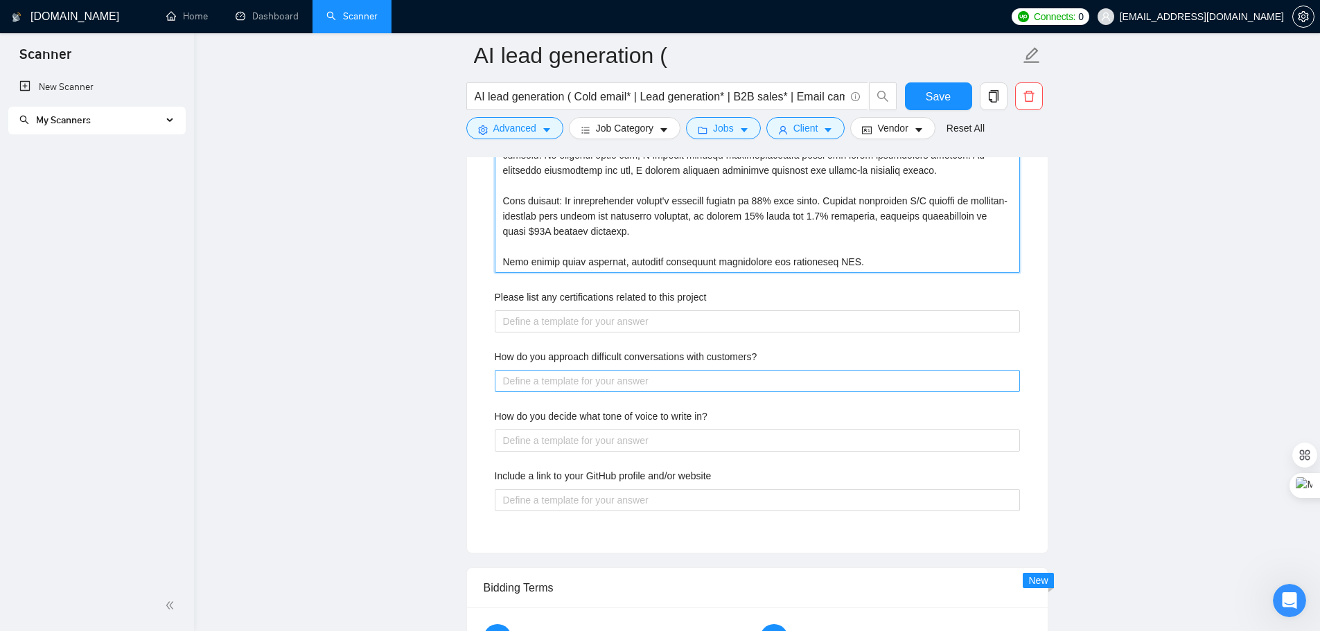
scroll to position [2685, 0]
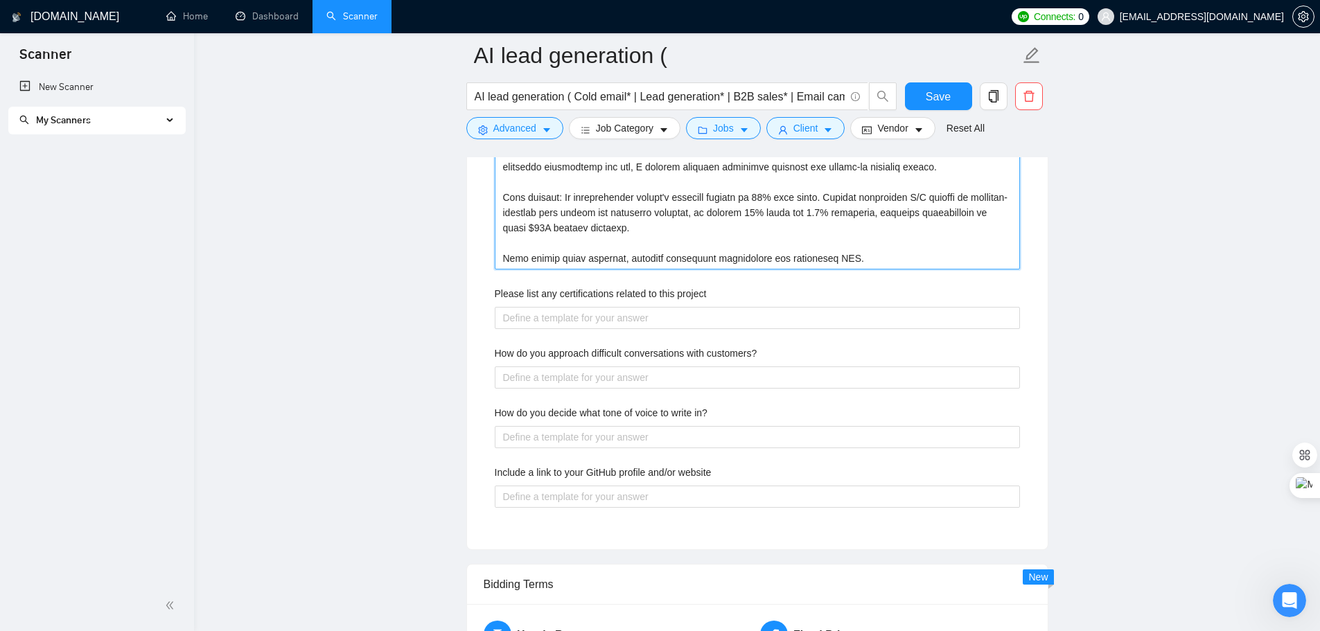
type strategy\? "I treat every cold outreach campaign like a data-driven experiment, using real-…"
drag, startPoint x: 494, startPoint y: 293, endPoint x: 725, endPoint y: 299, distance: 230.9
click at [725, 299] on div "Please list any certifications related to this project" at bounding box center [757, 296] width 525 height 21
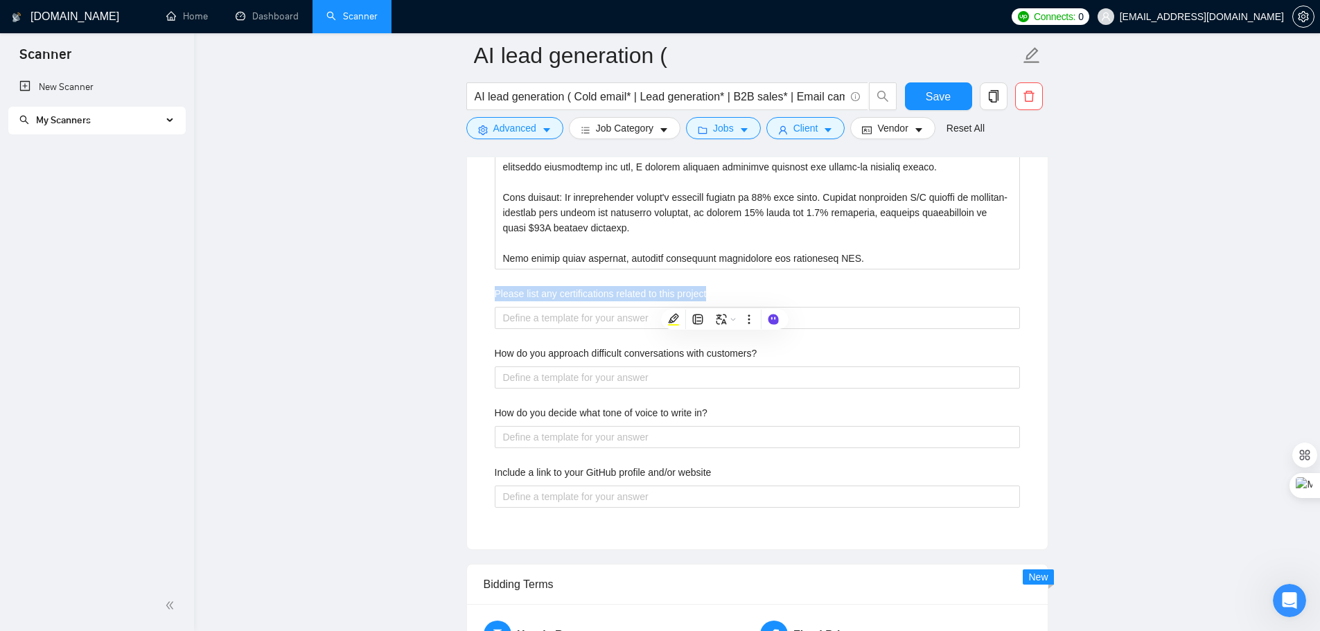
copy label "Please list any certifications related to this project"
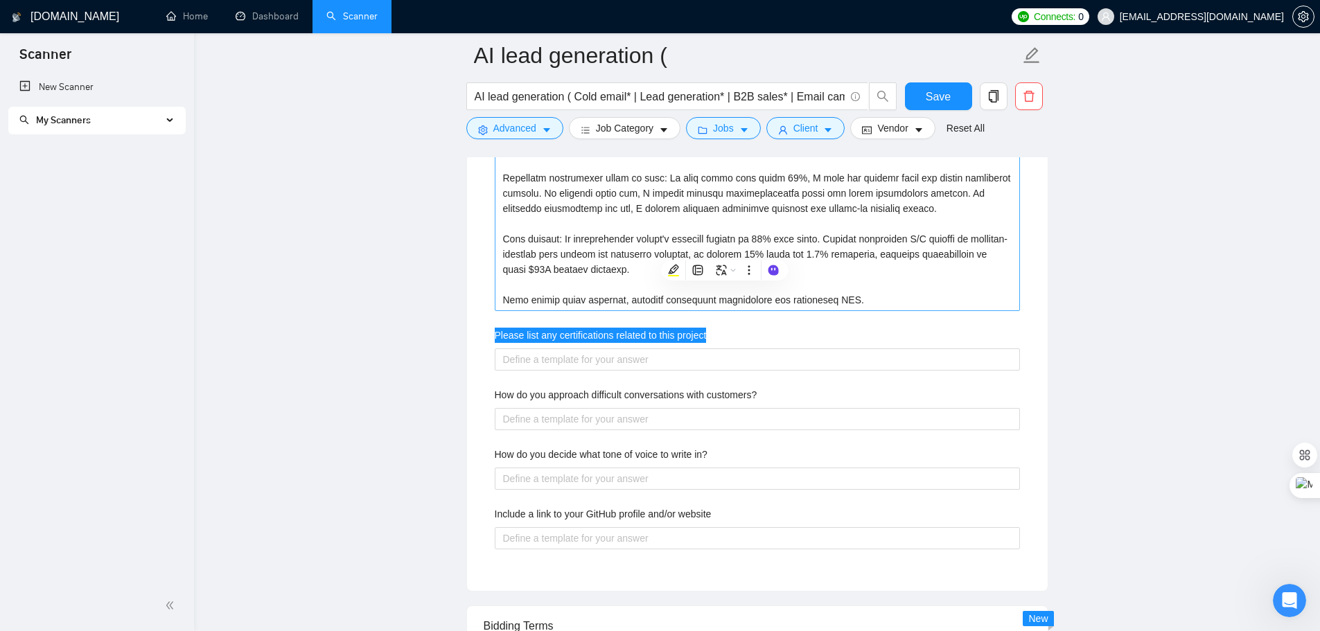
scroll to position [2755, 0]
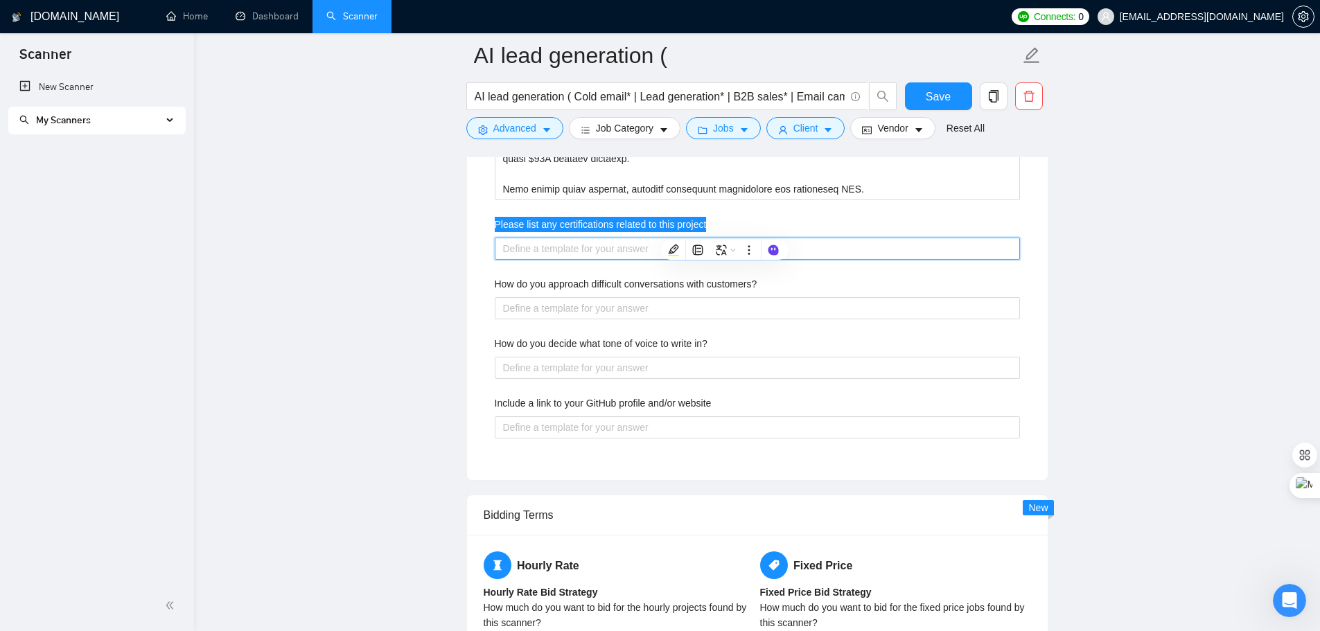
click at [555, 250] on project "Please list any certifications related to this project" at bounding box center [757, 249] width 525 height 22
paste project "While cold outreach expertise comes primarily from real-world results rather th…"
type project "While cold outreach expertise comes primarily from real-world results rather th…"
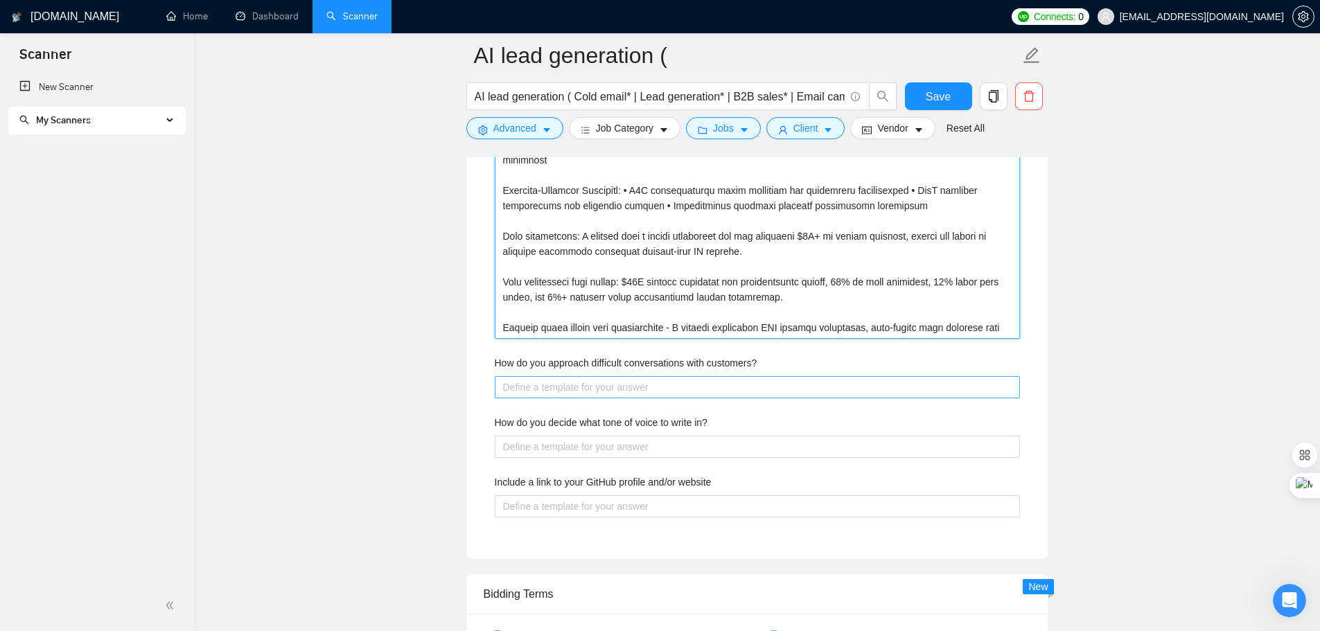
scroll to position [3032, 0]
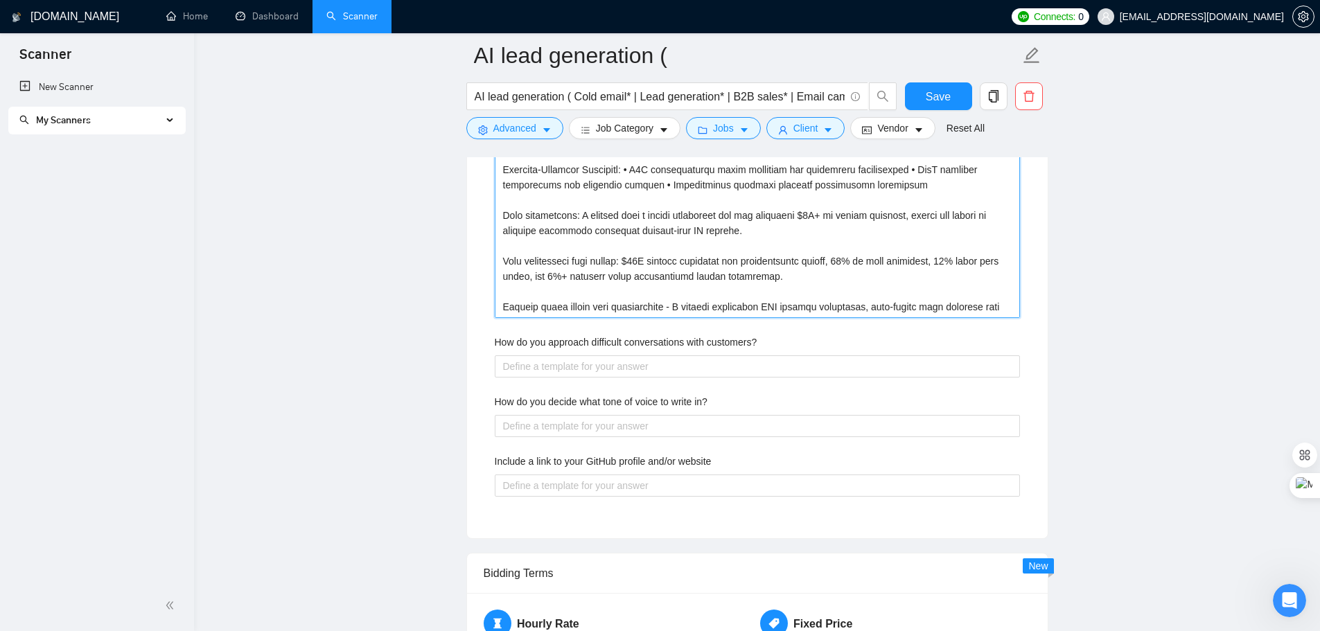
type project "While cold outreach expertise comes primarily from real-world results rather th…"
drag, startPoint x: 760, startPoint y: 343, endPoint x: 492, endPoint y: 345, distance: 268.3
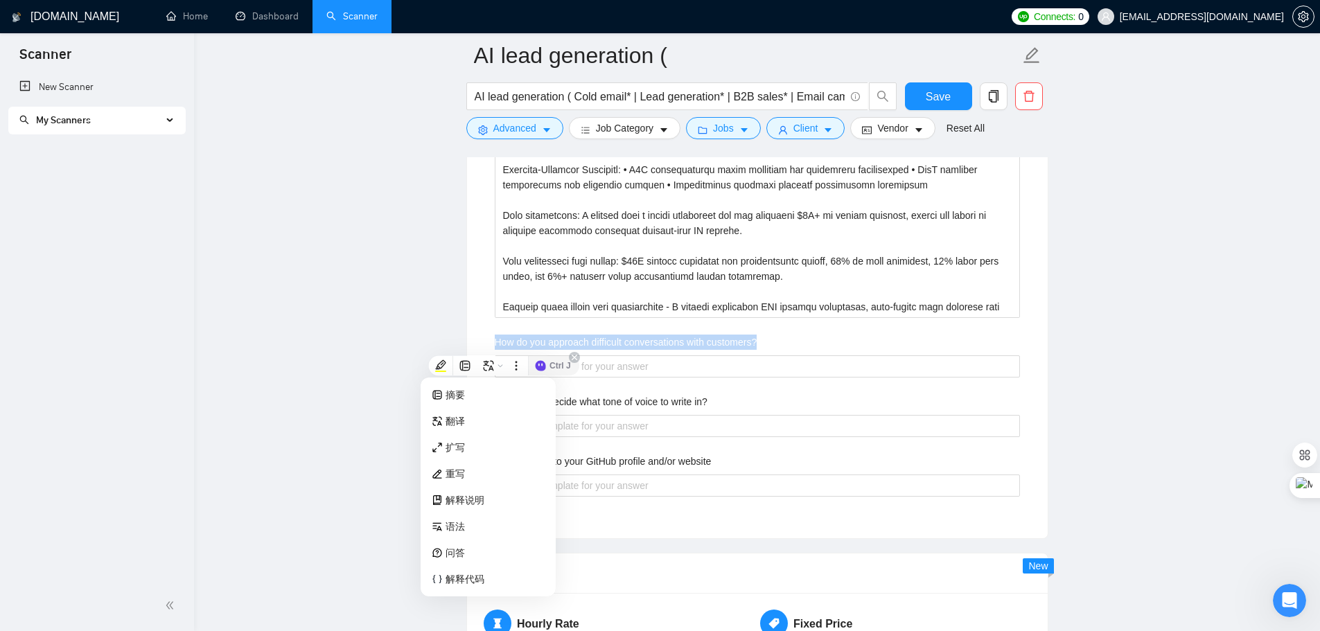
copy label "How do you approach difficult conversations with customers?"
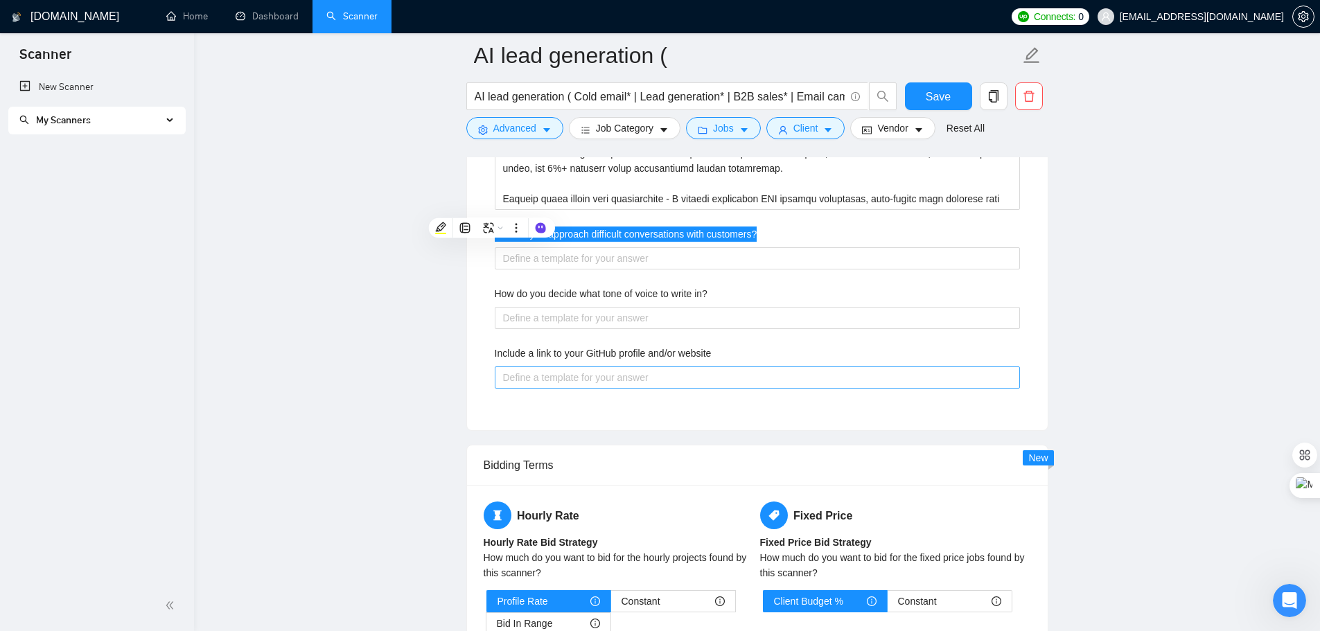
scroll to position [3170, 0]
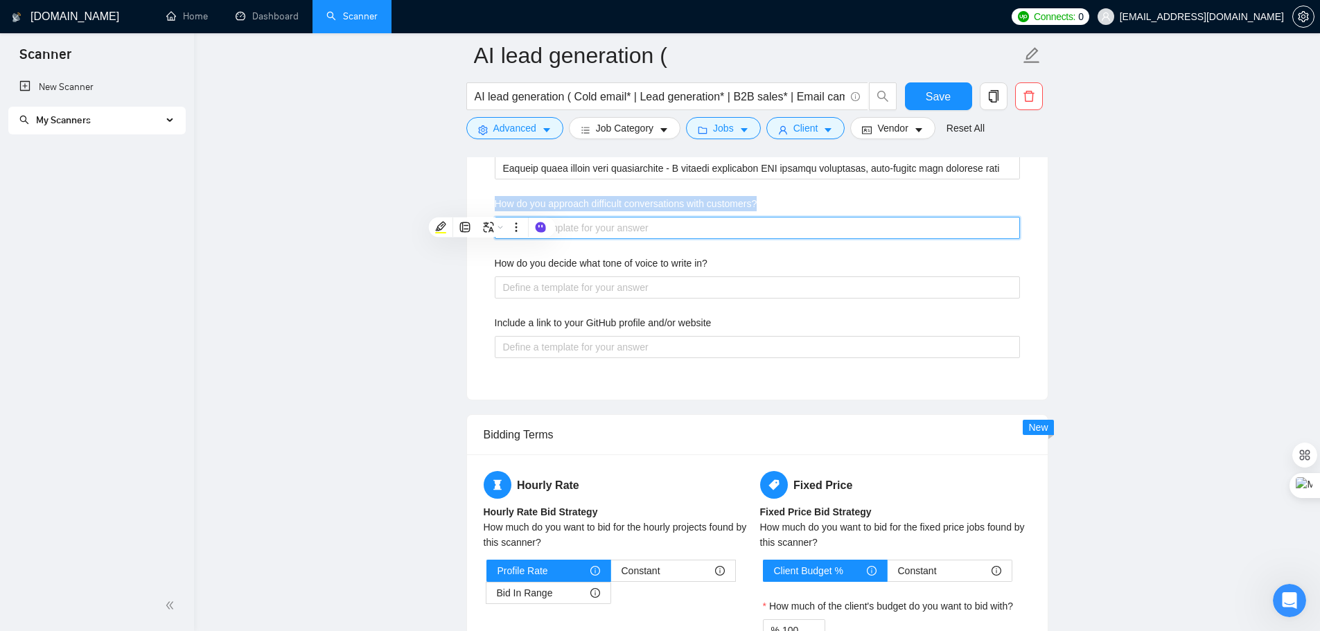
click at [731, 234] on customers\? "How do you approach difficult conversations with customers?" at bounding box center [757, 228] width 525 height 22
paste customers\? "Difficult conversations are opportunities to strengthen client relationships th…"
type customers\? "Difficult conversations are opportunities to strengthen client relationships th…"
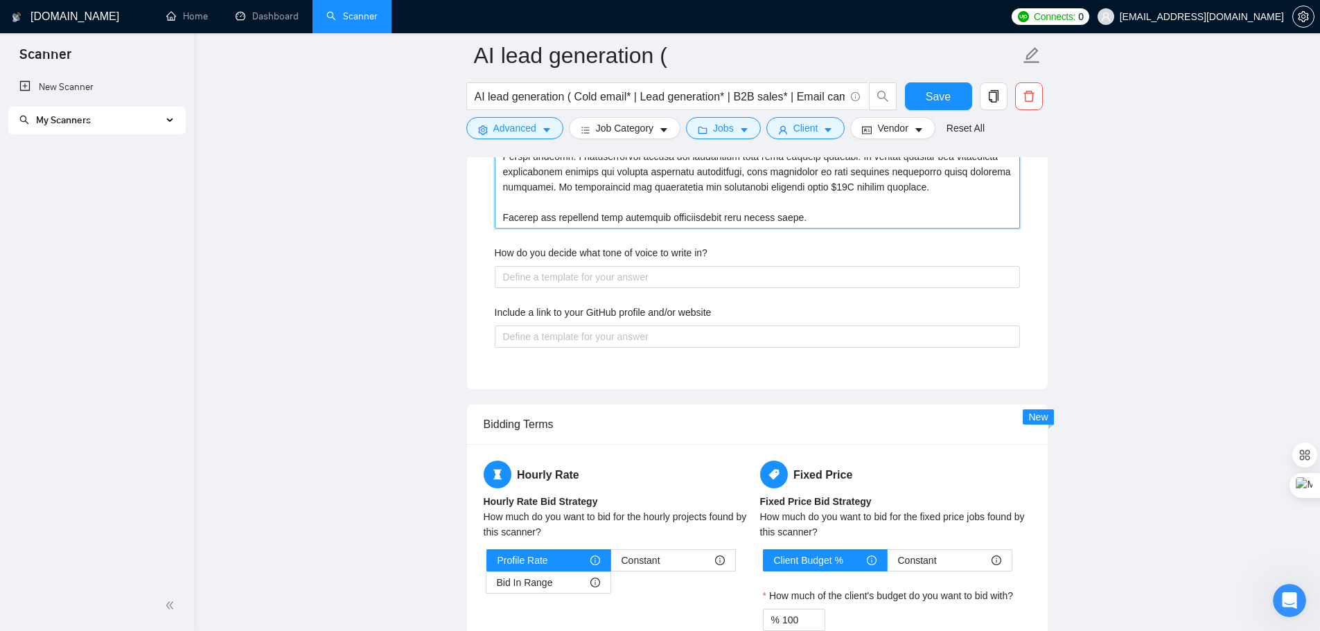
scroll to position [3517, 0]
type customers\? "Difficult conversations are opportunities to strengthen client relationships th…"
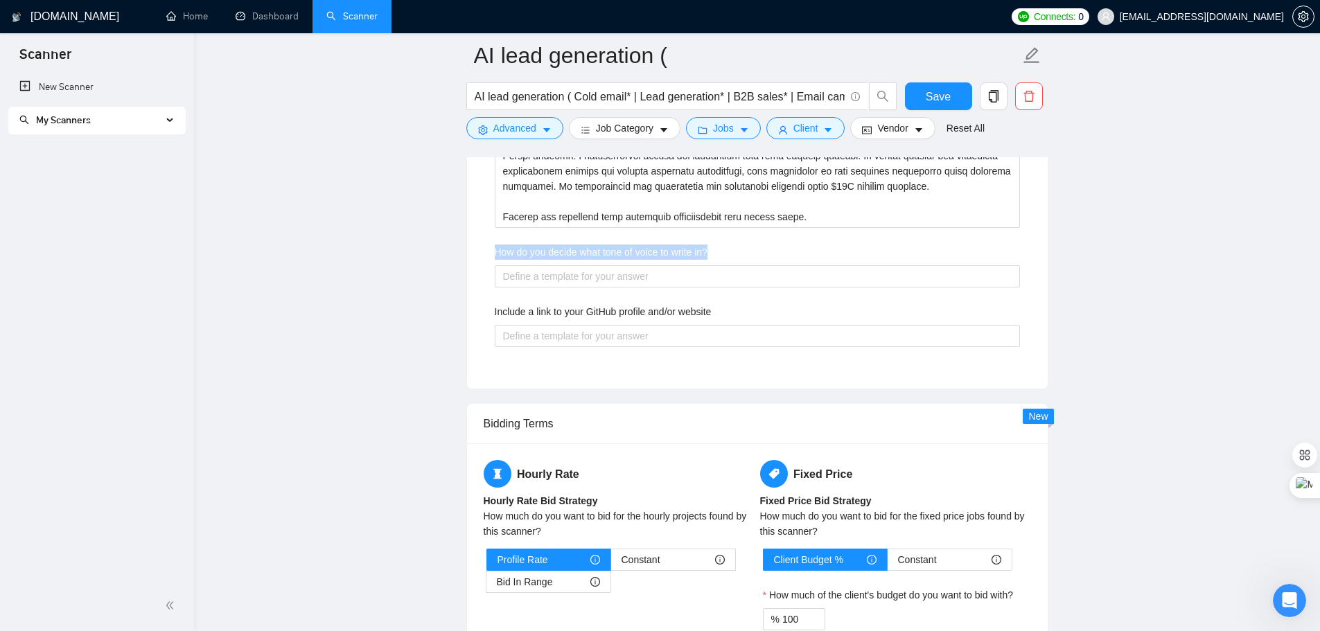
drag, startPoint x: 493, startPoint y: 252, endPoint x: 709, endPoint y: 259, distance: 216.4
copy label "How do you decide what tone of voice to write in?"
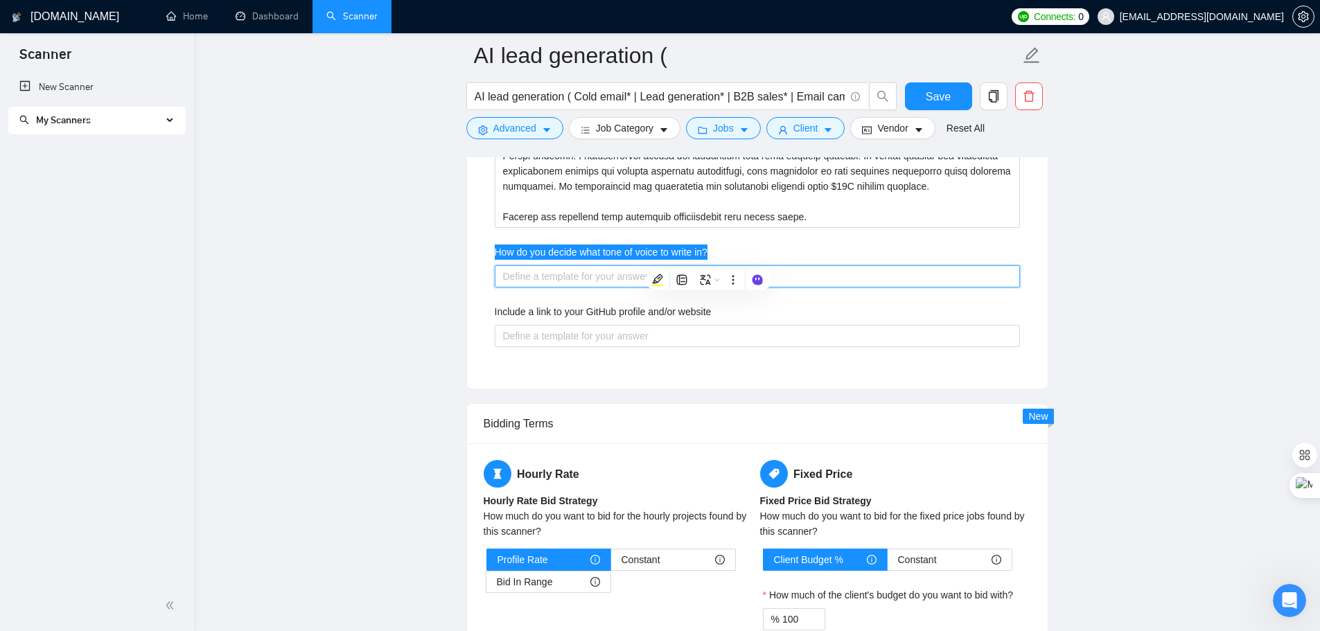
click at [521, 281] on in\? "How do you decide what tone of voice to write in?" at bounding box center [757, 276] width 525 height 22
paste in\? "Tone selection is strategic, not intuitive - I match communication style to the…"
type in\? "Tone selection is strategic, not intuitive - I match communication style to the…"
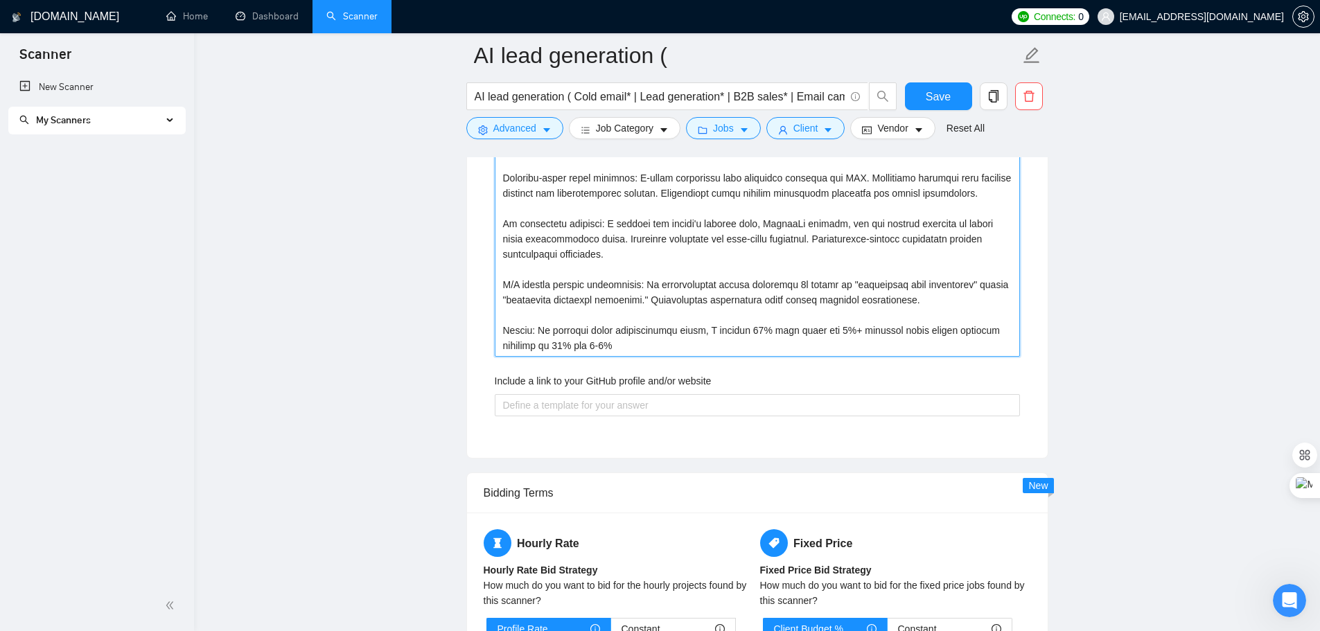
scroll to position [3865, 0]
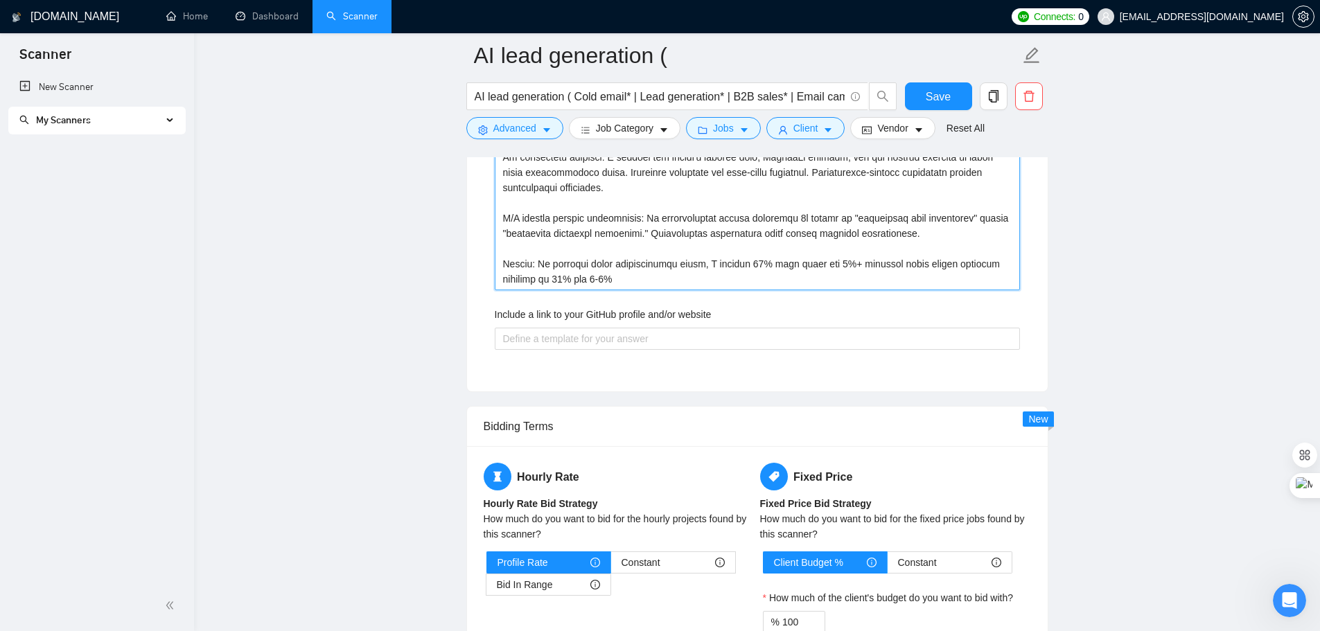
type in\? "Tone selection is strategic, not intuitive - I match communication style to the…"
drag, startPoint x: 496, startPoint y: 317, endPoint x: 709, endPoint y: 324, distance: 212.9
click at [709, 324] on div "Include a link to your GitHub profile and/or website" at bounding box center [757, 317] width 525 height 21
click at [693, 312] on label "Include a link to your GitHub profile and/or website" at bounding box center [603, 314] width 217 height 15
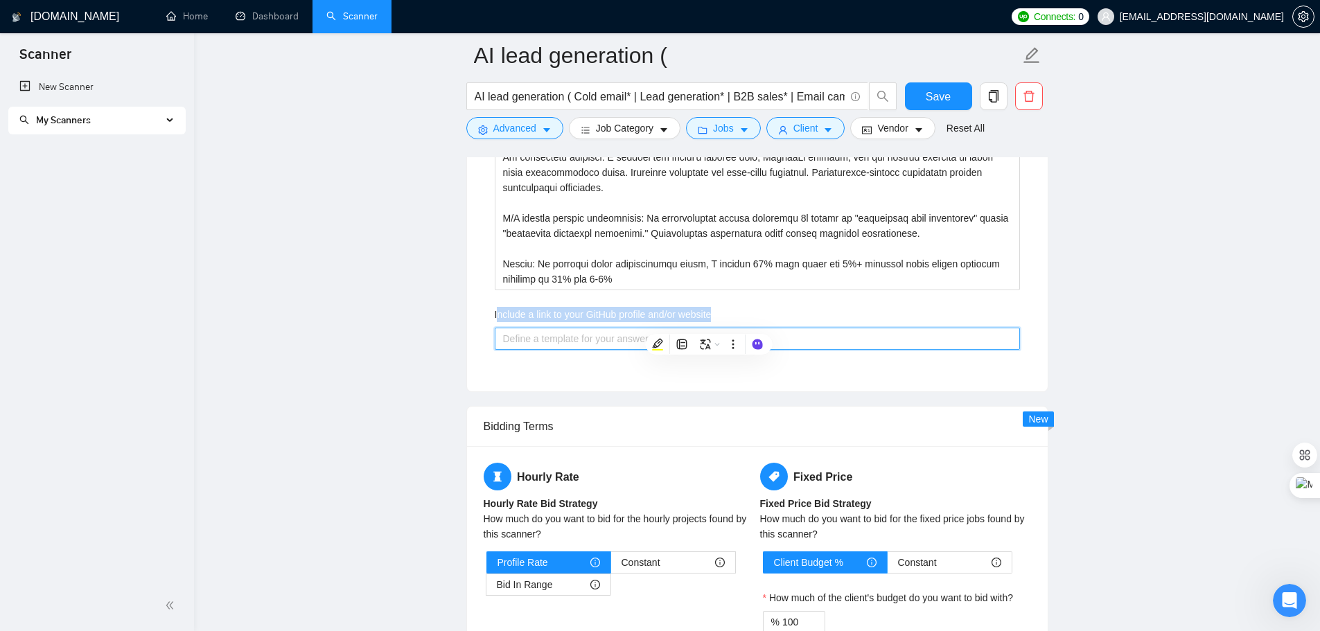
click at [693, 328] on website "Include a link to your GitHub profile and/or website" at bounding box center [757, 339] width 525 height 22
click at [692, 313] on label "Include a link to your GitHub profile and/or website" at bounding box center [603, 314] width 217 height 15
click at [692, 328] on website "Include a link to your GitHub profile and/or website" at bounding box center [757, 339] width 525 height 22
click at [692, 313] on label "Include a link to your GitHub profile and/or website" at bounding box center [603, 314] width 217 height 15
click at [692, 328] on website "Include a link to your GitHub profile and/or website" at bounding box center [757, 339] width 525 height 22
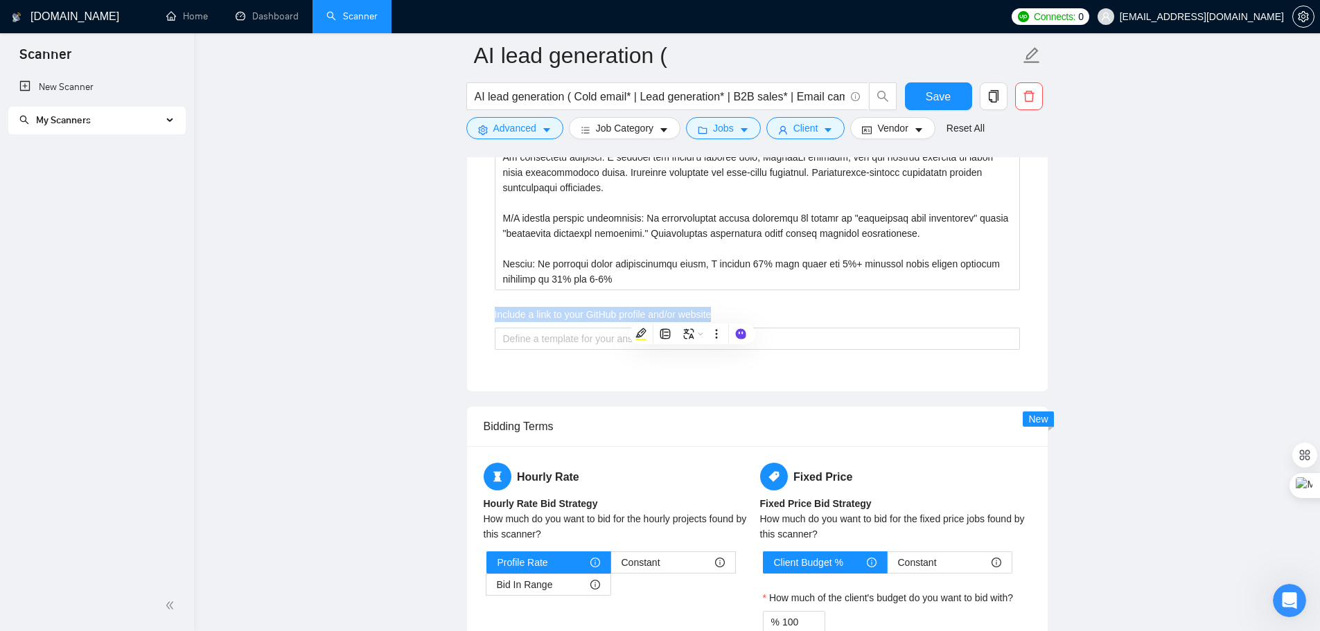
copy label "Include a link to your GitHub profile and/or website"
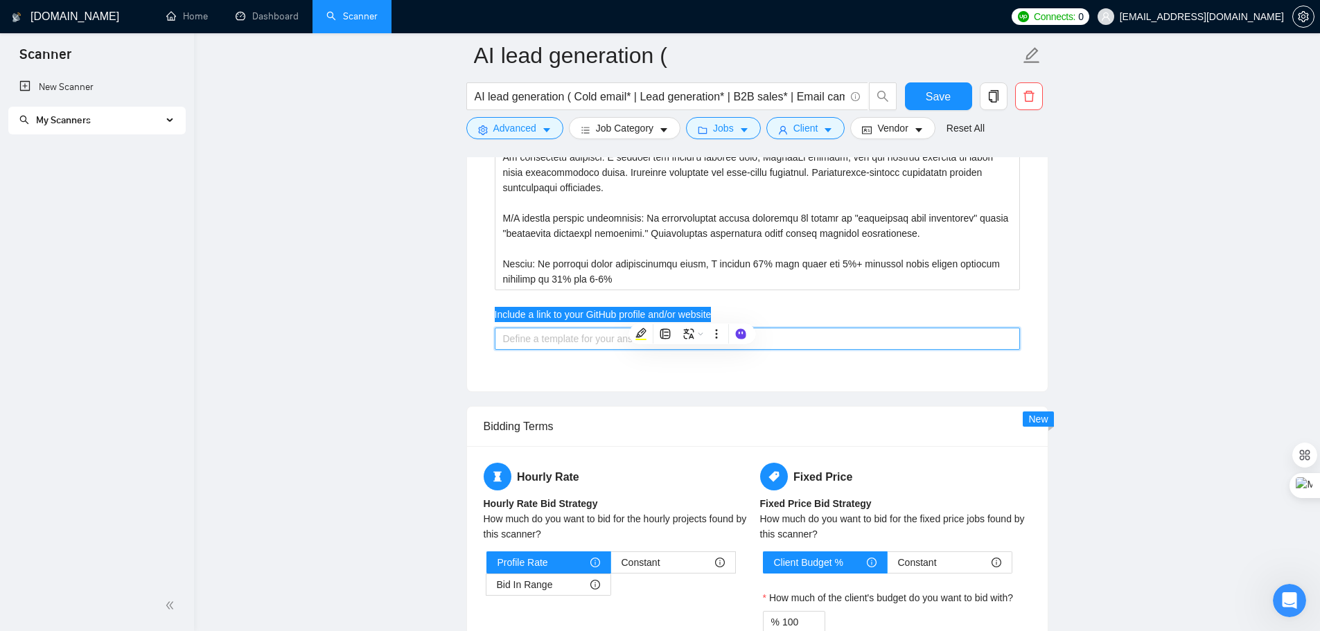
click at [592, 338] on website "Include a link to your GitHub profile and/or website" at bounding box center [757, 339] width 525 height 22
paste website "While I don't maintain a traditional GitHub profile (cold outreach is strategy-…"
type website "While I don't maintain a traditional GitHub profile (cold outreach is strategy-…"
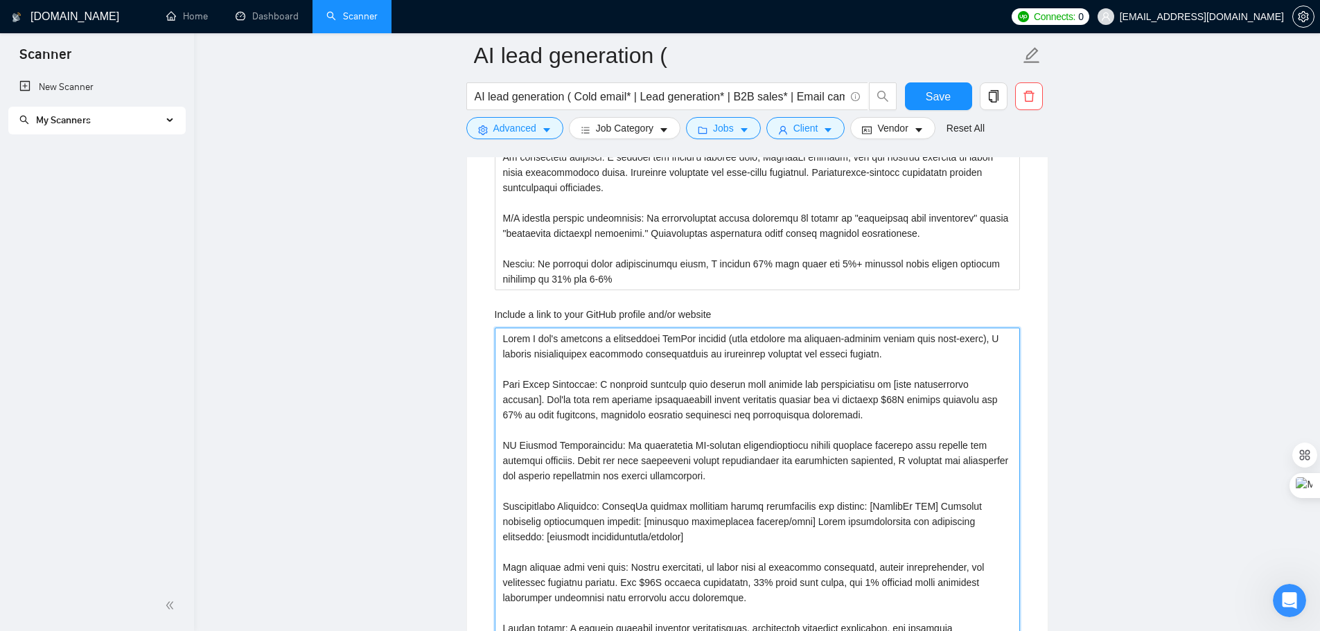
scroll to position [3929, 0]
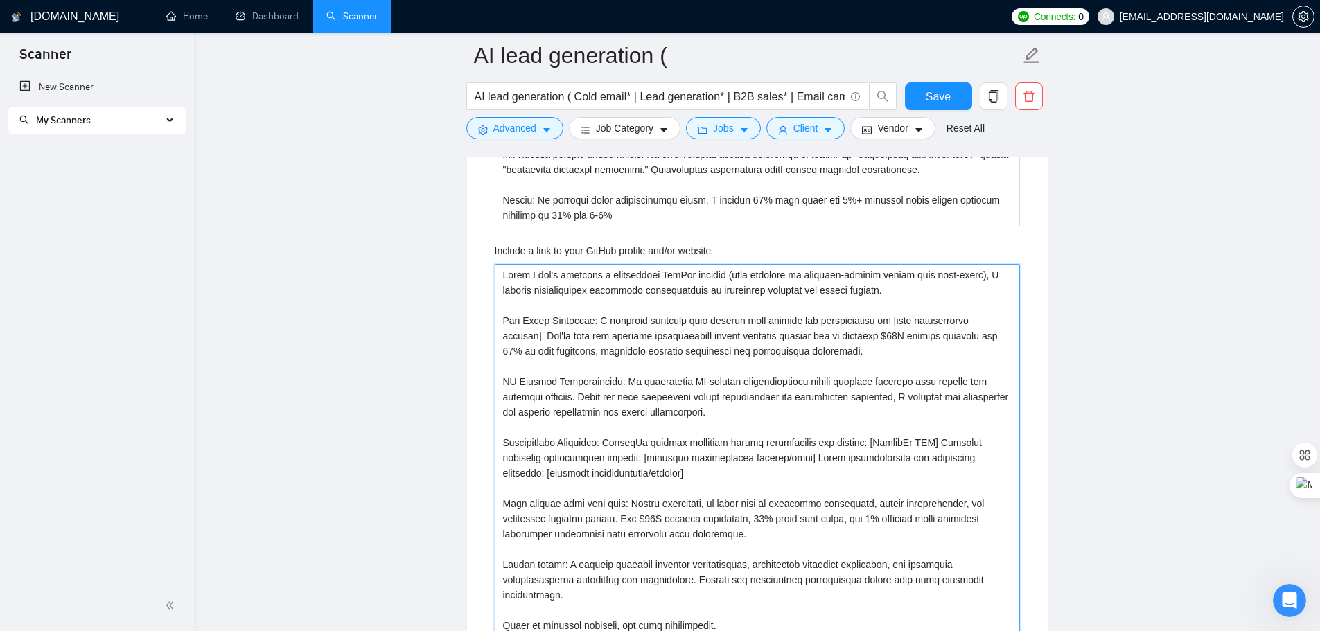
drag, startPoint x: 882, startPoint y: 321, endPoint x: 996, endPoint y: 323, distance: 113.7
click at [996, 323] on website "Include a link to your GitHub profile and/or website" at bounding box center [757, 450] width 525 height 373
type website "While I don't maintain a traditional GitHub profile (cold outreach is strategy-…"
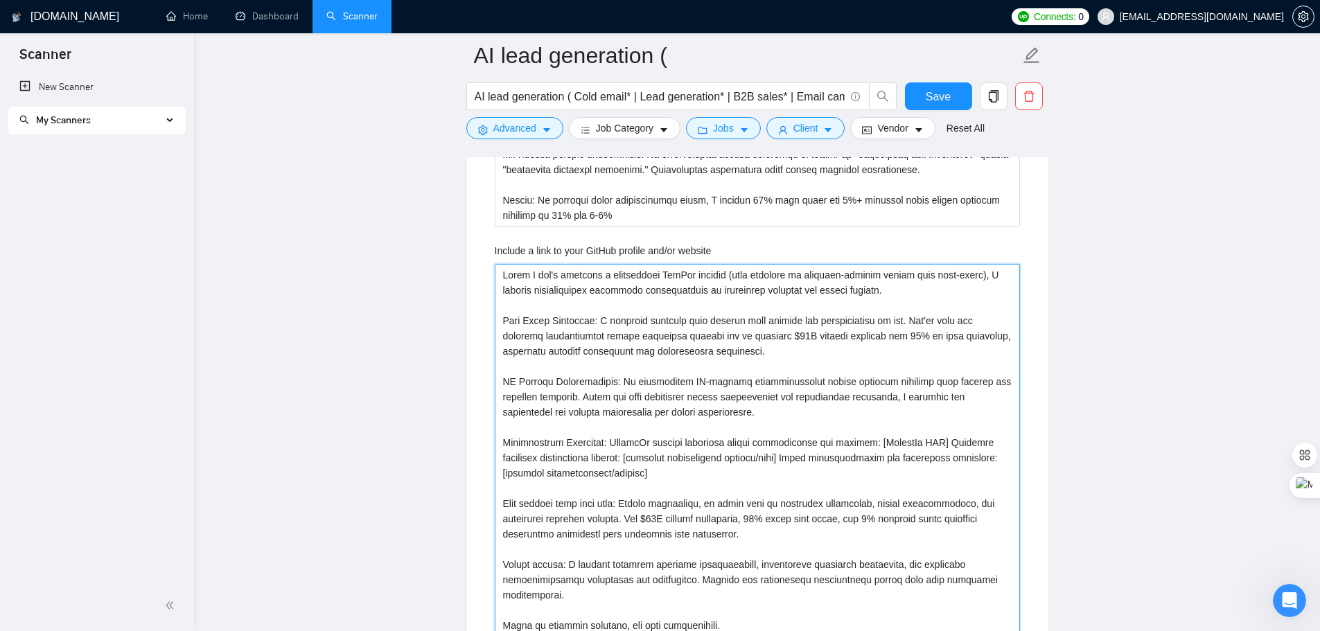
type website "While I don't maintain a traditional GitHub profile (cold outreach is strategy-…"
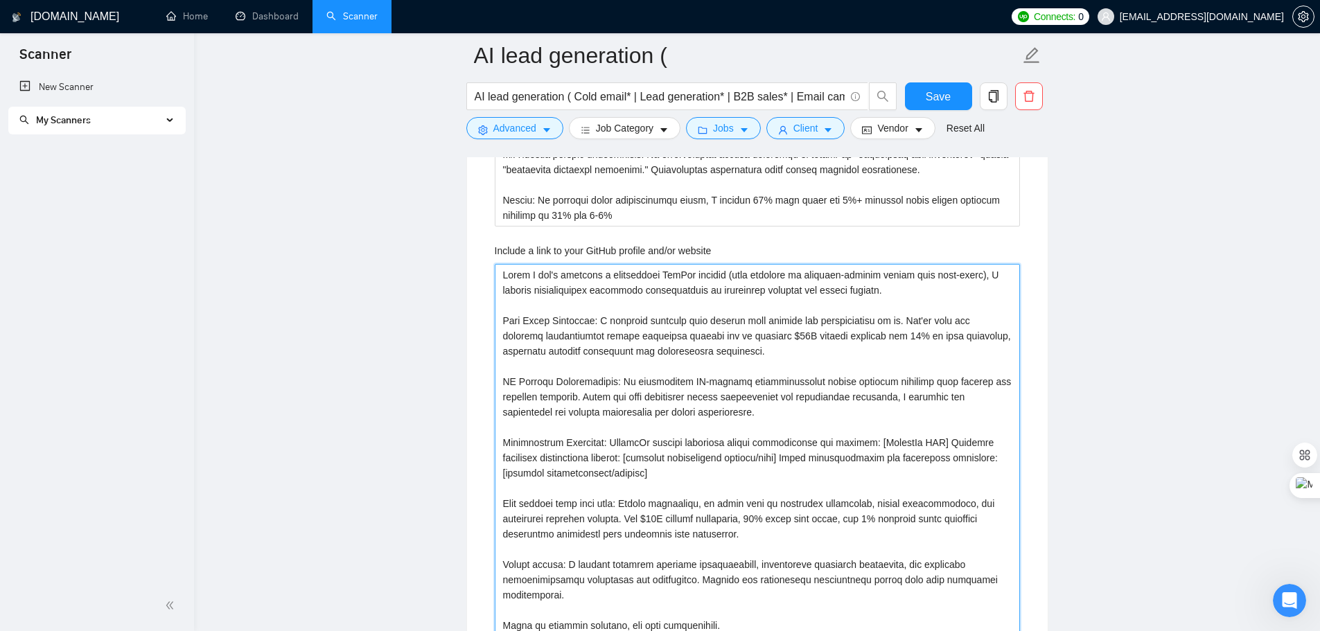
type website "While I don't maintain a traditional GitHub profile (cold outreach is strategy-…"
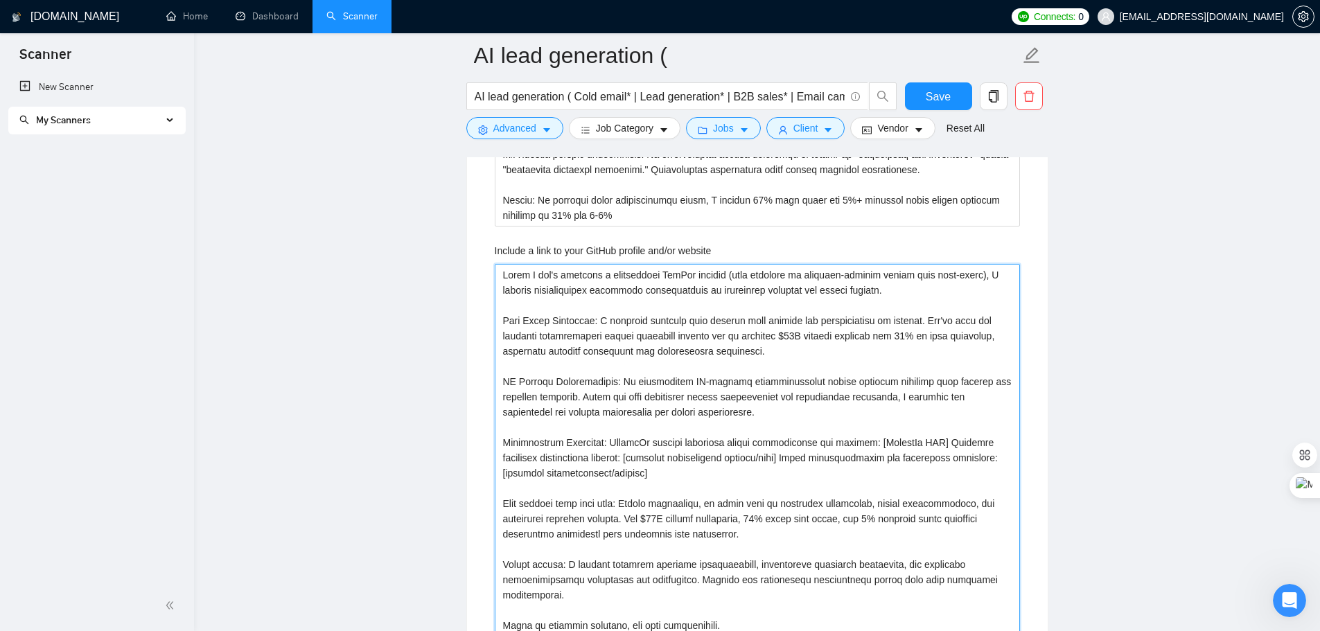
type website "While I don't maintain a traditional GitHub profile (cold outreach is strategy-…"
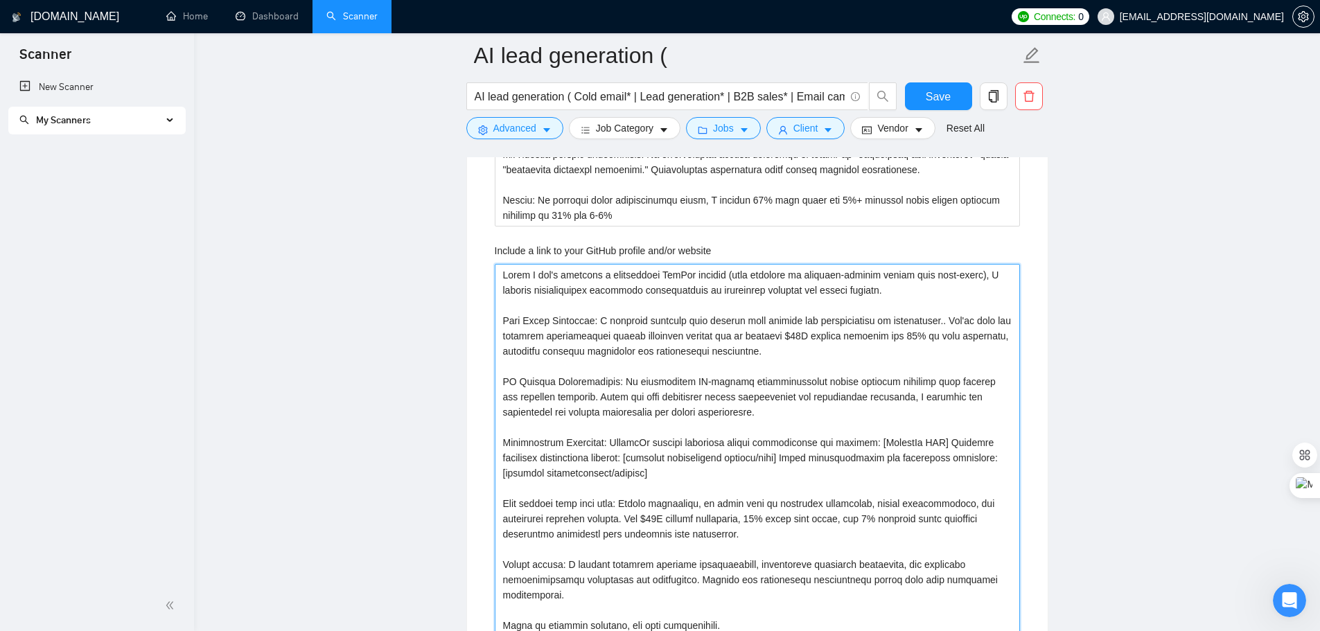
type website "While I don't maintain a traditional GitHub profile (cold outreach is strategy-…"
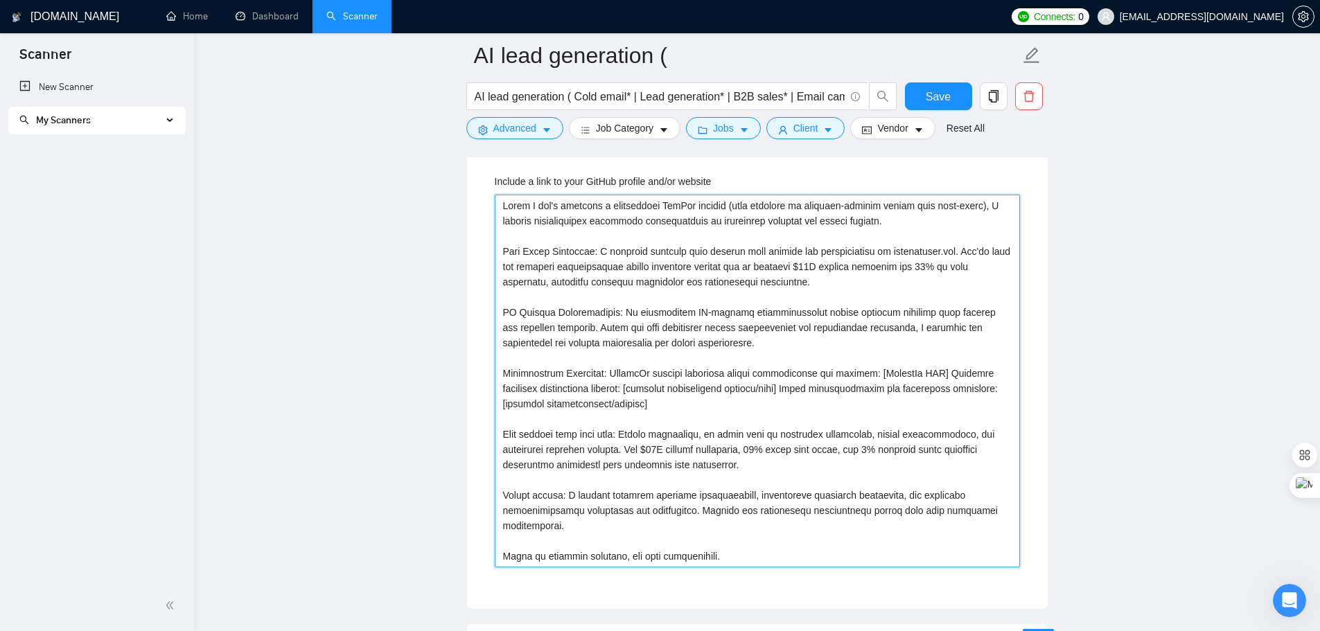
drag, startPoint x: 606, startPoint y: 411, endPoint x: 498, endPoint y: 369, distance: 116.7
click at [498, 369] on website "Include a link to your GitHub profile and/or website" at bounding box center [757, 381] width 525 height 373
type website "While I don't maintain a traditional GitHub profile (cold outreach is strategy-…"
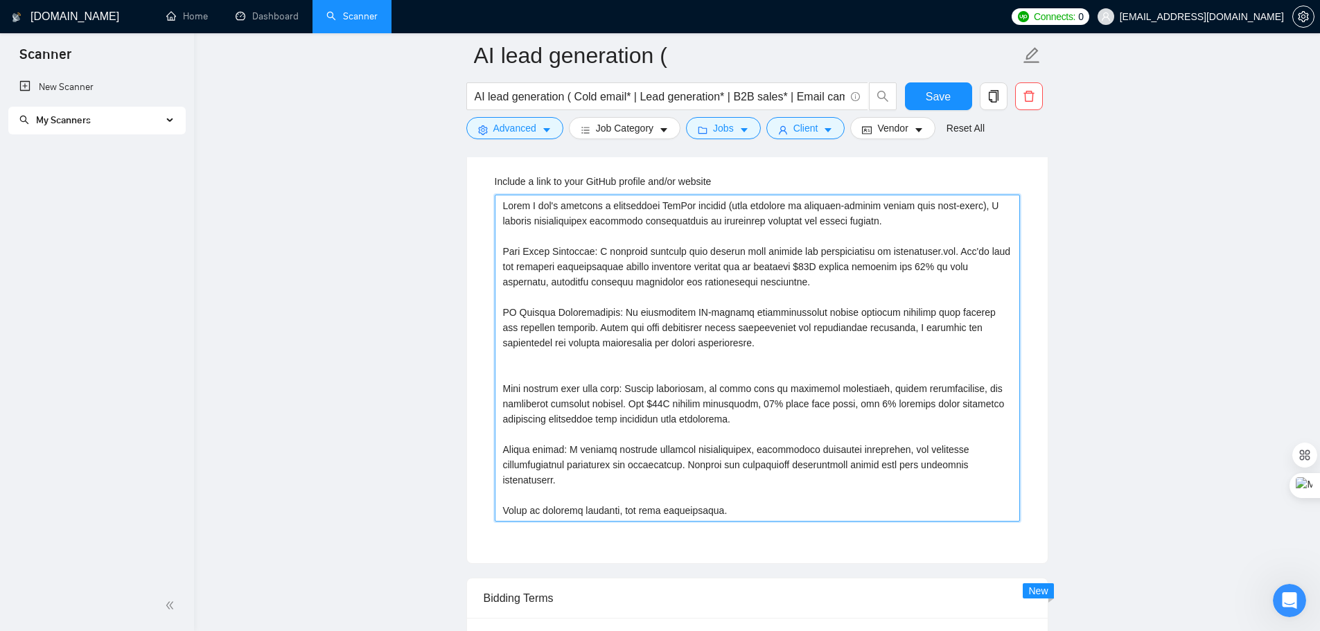
type website "While I don't maintain a traditional GitHub profile (cold outreach is strategy-…"
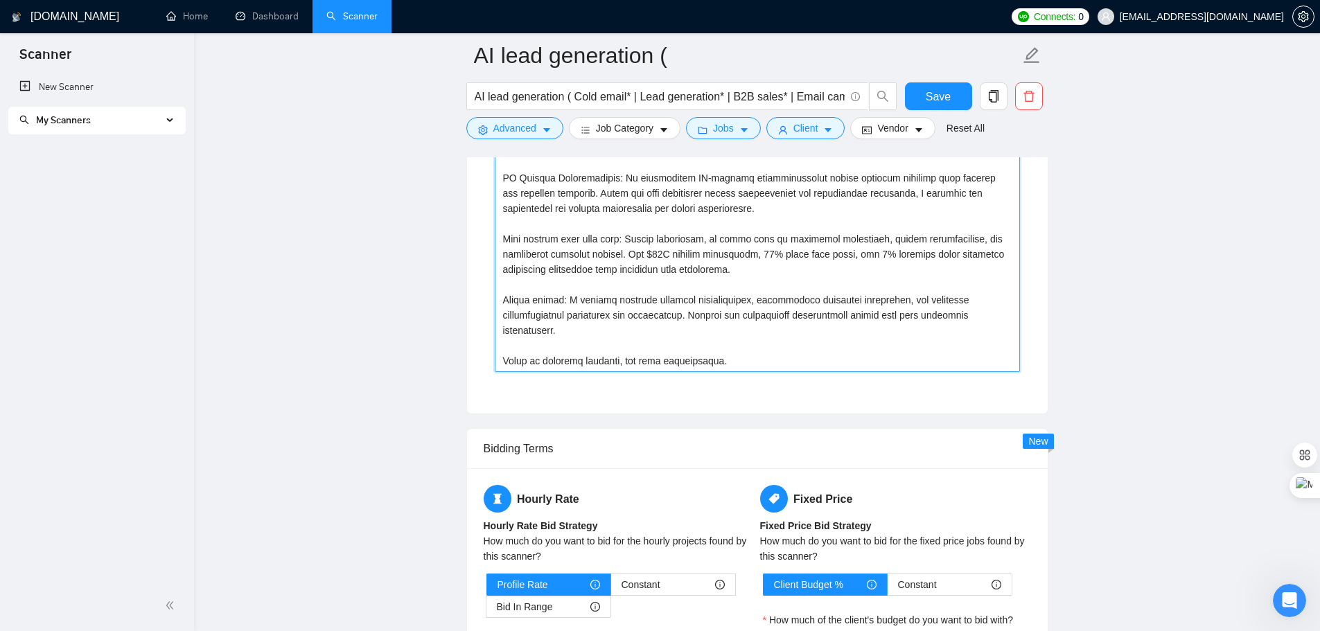
scroll to position [4137, 0]
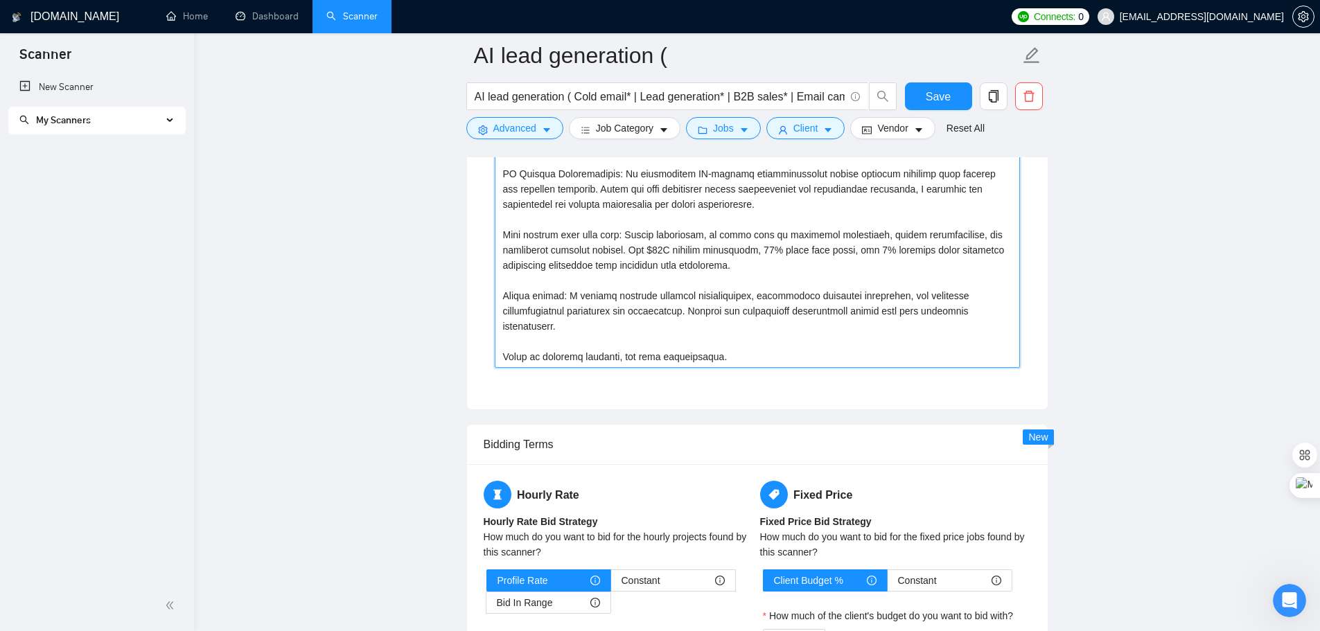
drag, startPoint x: 731, startPoint y: 356, endPoint x: 459, endPoint y: 363, distance: 271.8
type website "While I don't maintain a traditional GitHub profile (cold outreach is strategy-…"
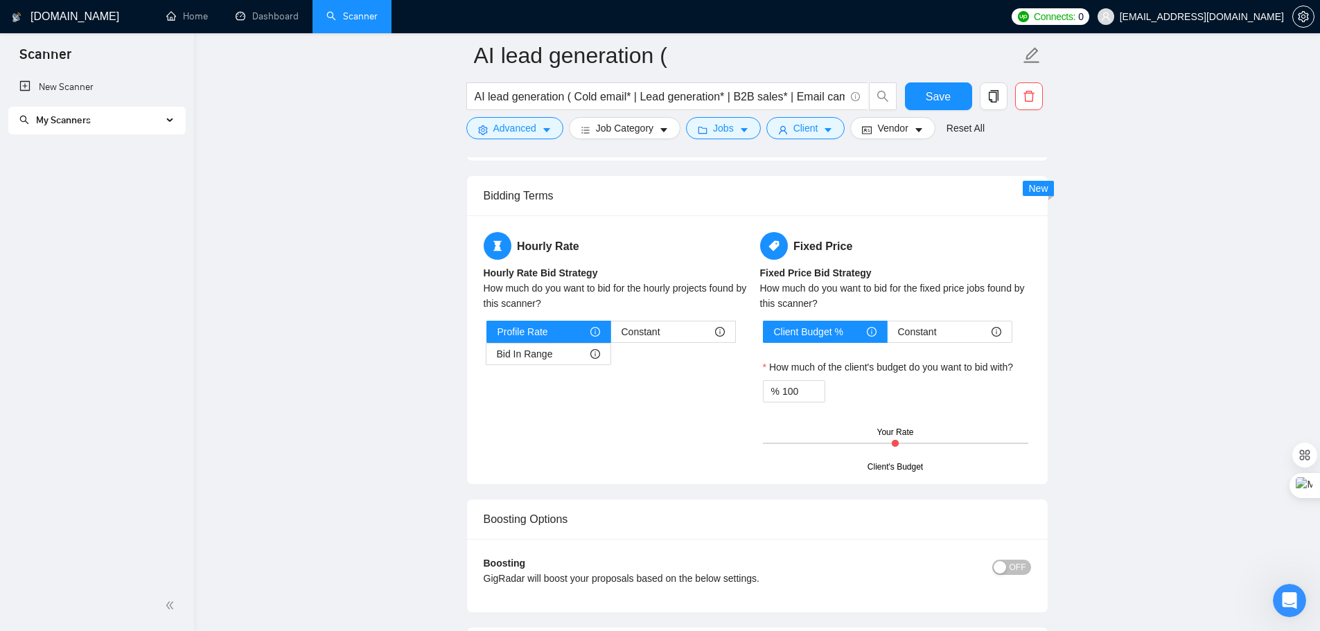
scroll to position [4345, 0]
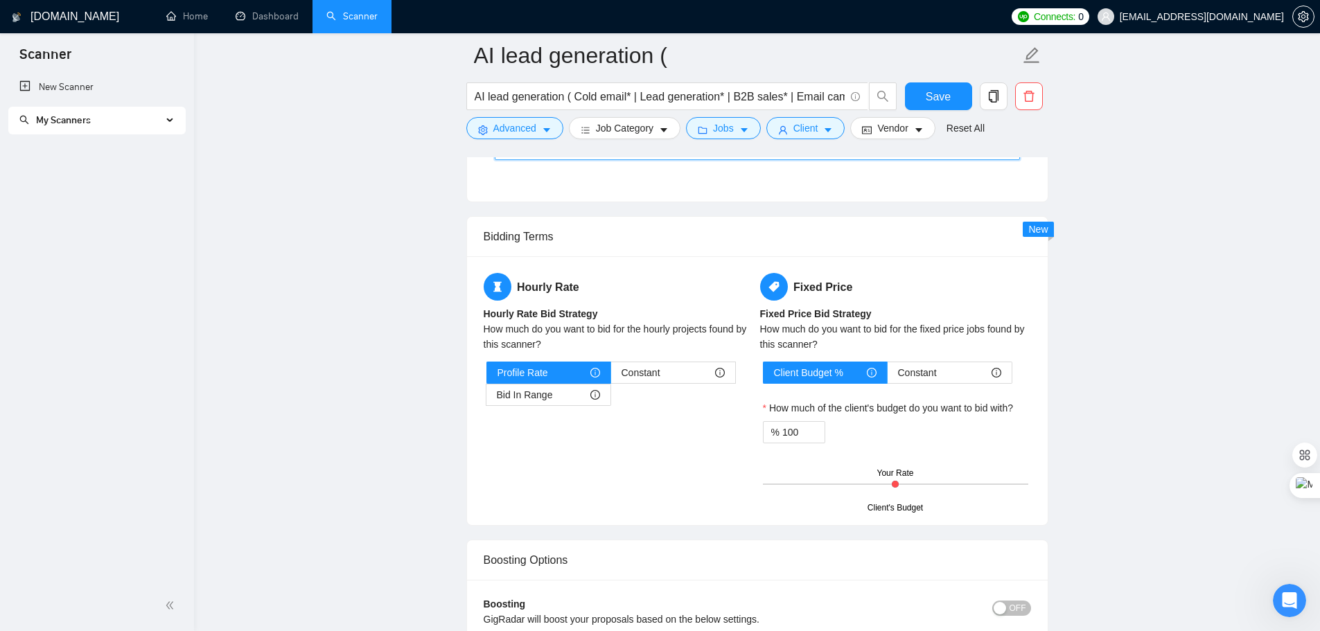
type website "While I don't maintain a traditional GitHub profile (cold outreach is strategy-…"
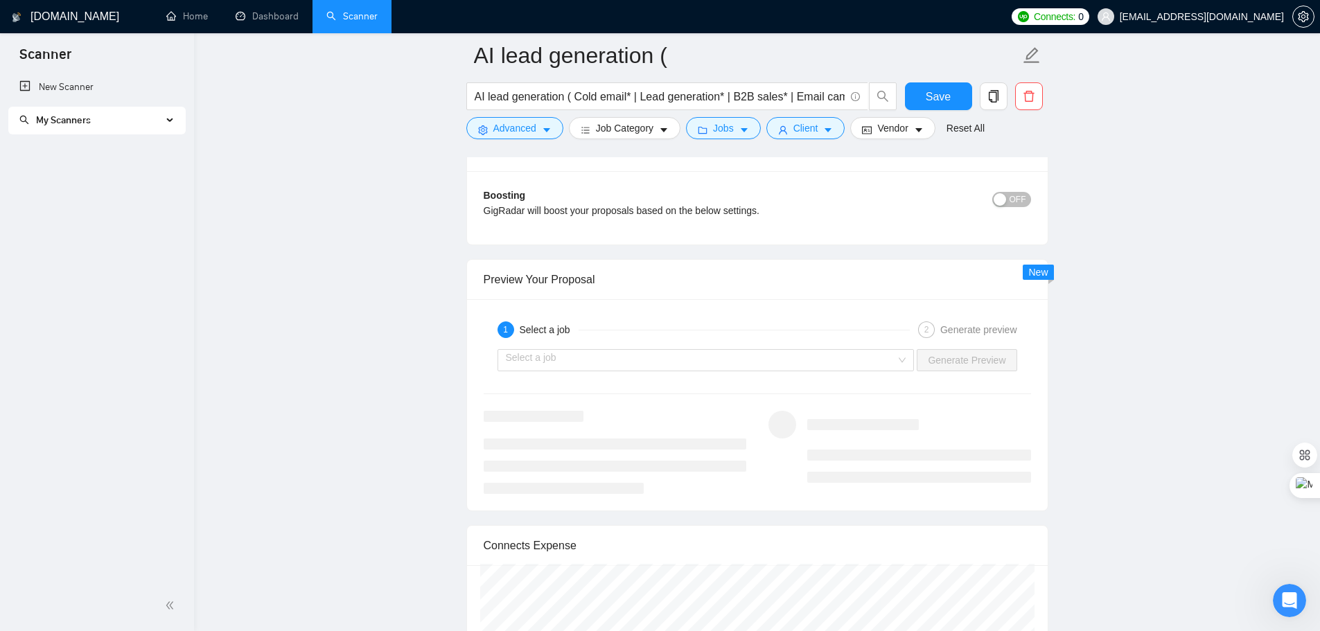
scroll to position [4760, 0]
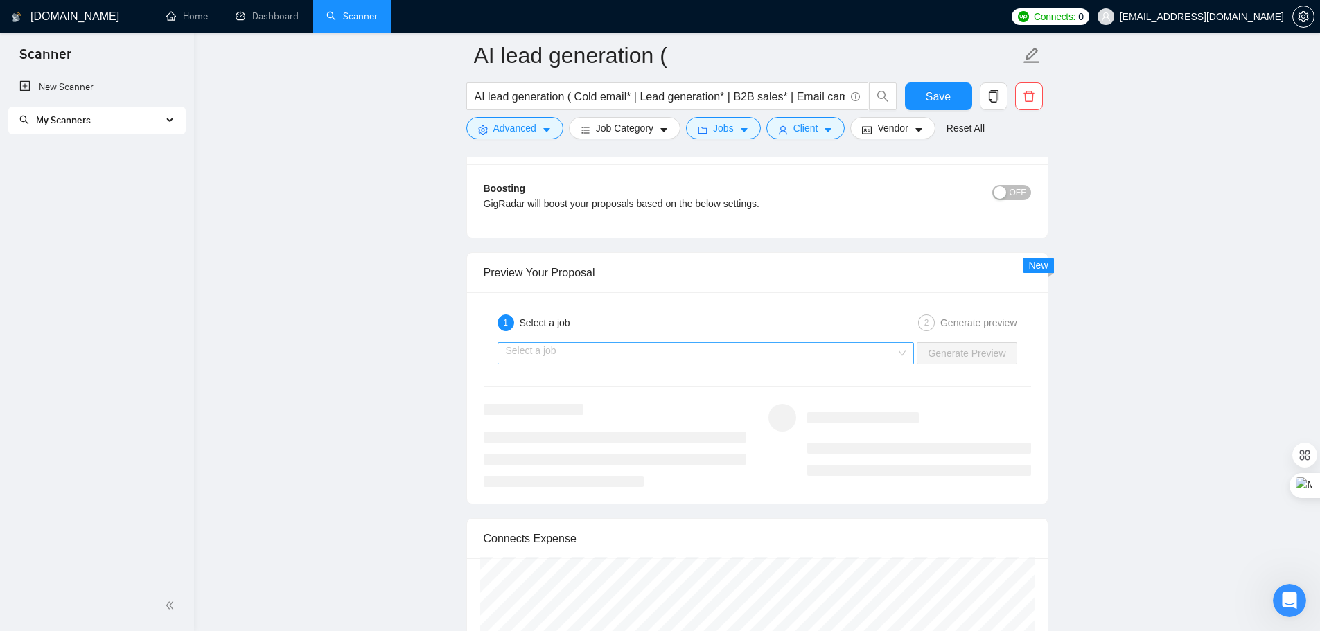
click at [643, 354] on input "search" at bounding box center [701, 353] width 391 height 21
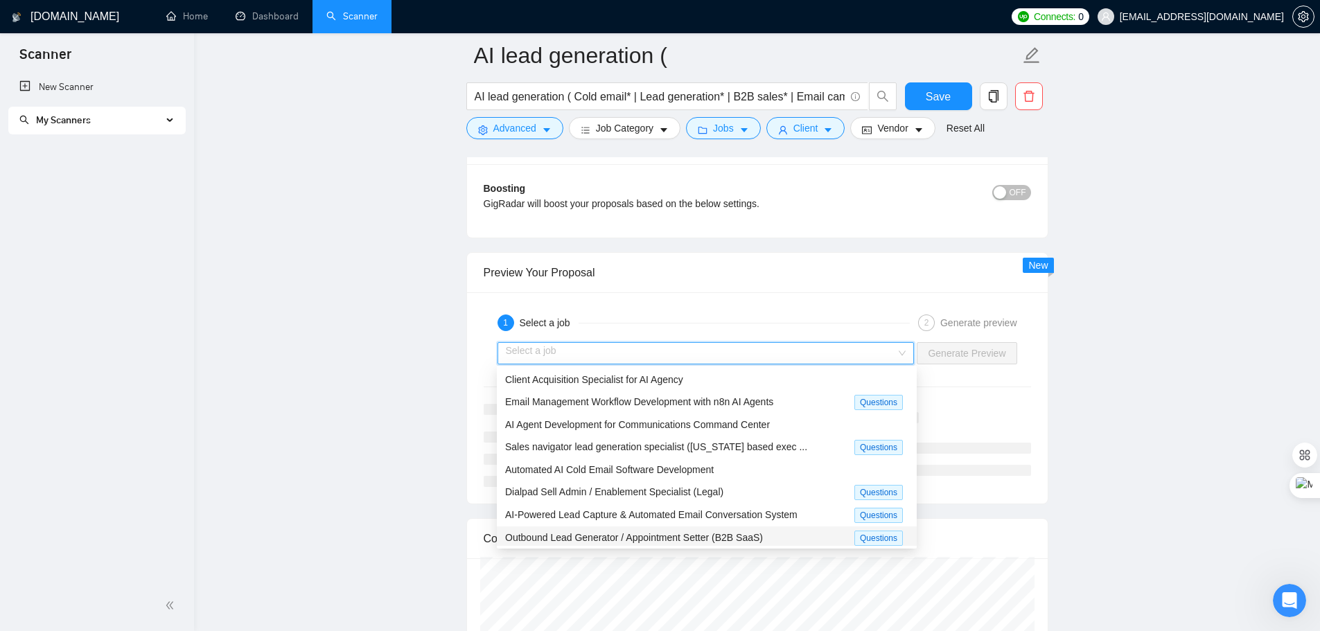
click at [609, 539] on span "Outbound Lead Generator / Appointment Setter (B2B SaaS)" at bounding box center [634, 537] width 258 height 11
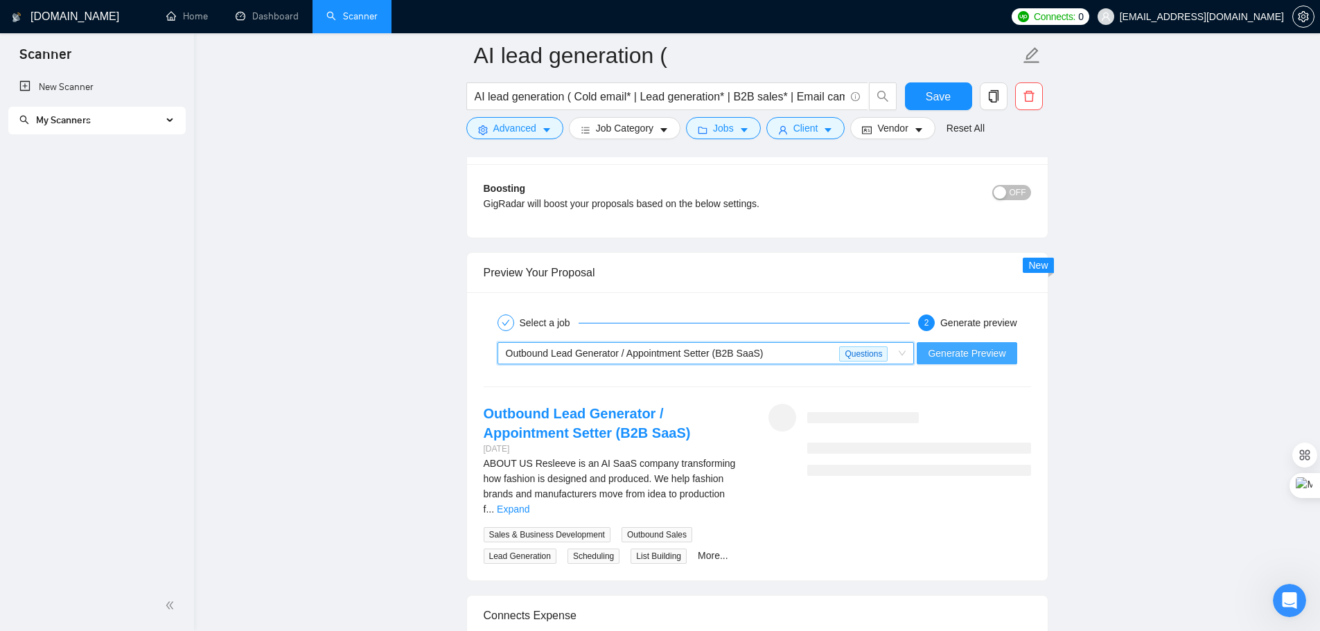
drag, startPoint x: 961, startPoint y: 353, endPoint x: 933, endPoint y: 373, distance: 33.8
click at [961, 353] on span "Generate Preview" at bounding box center [967, 353] width 78 height 15
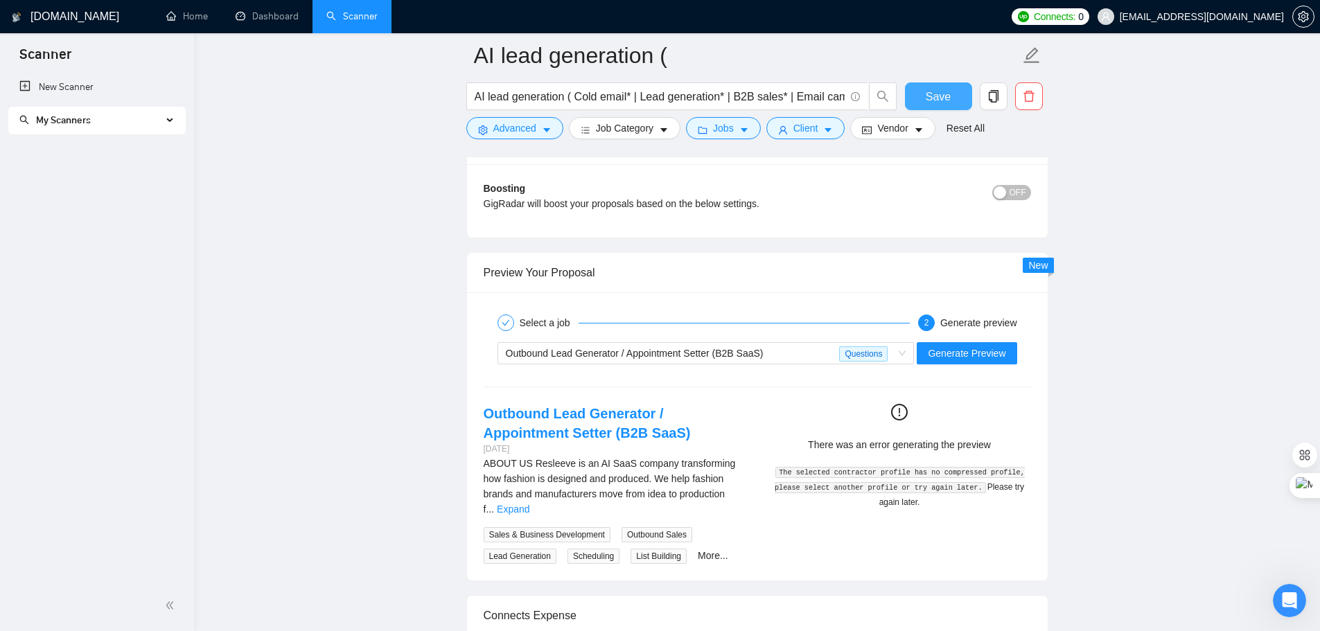
drag, startPoint x: 918, startPoint y: 96, endPoint x: 840, endPoint y: 144, distance: 91.2
click at [918, 96] on button "Save" at bounding box center [938, 96] width 67 height 28
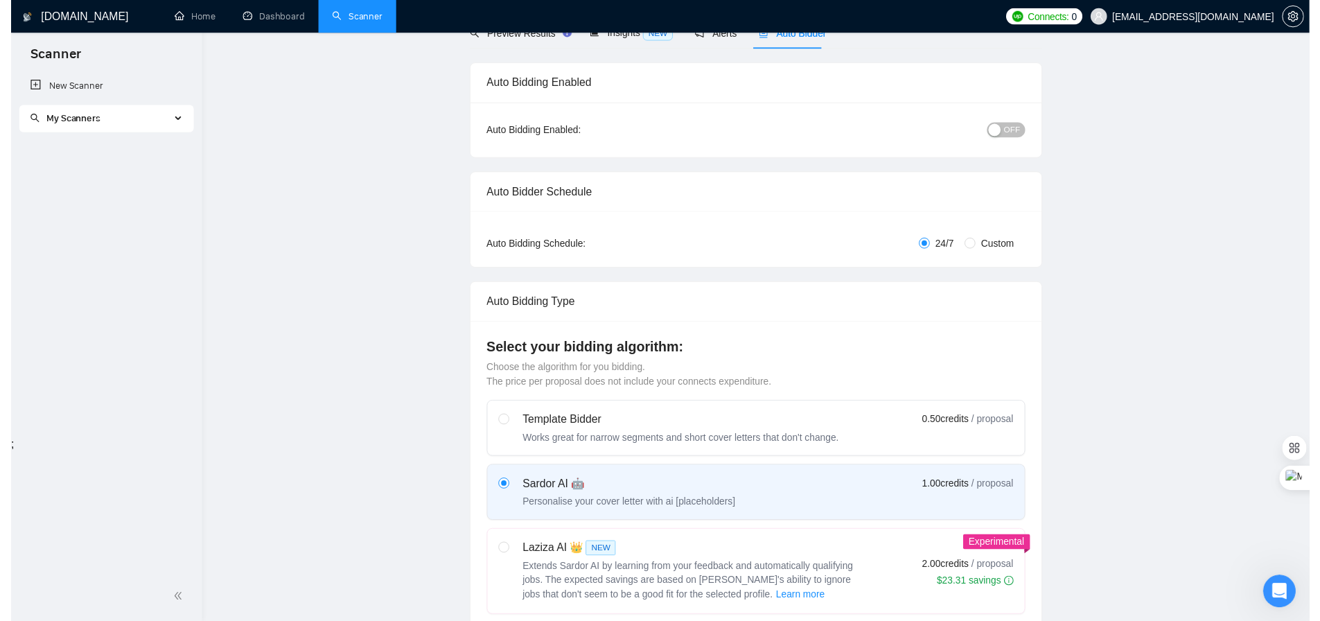
scroll to position [0, 0]
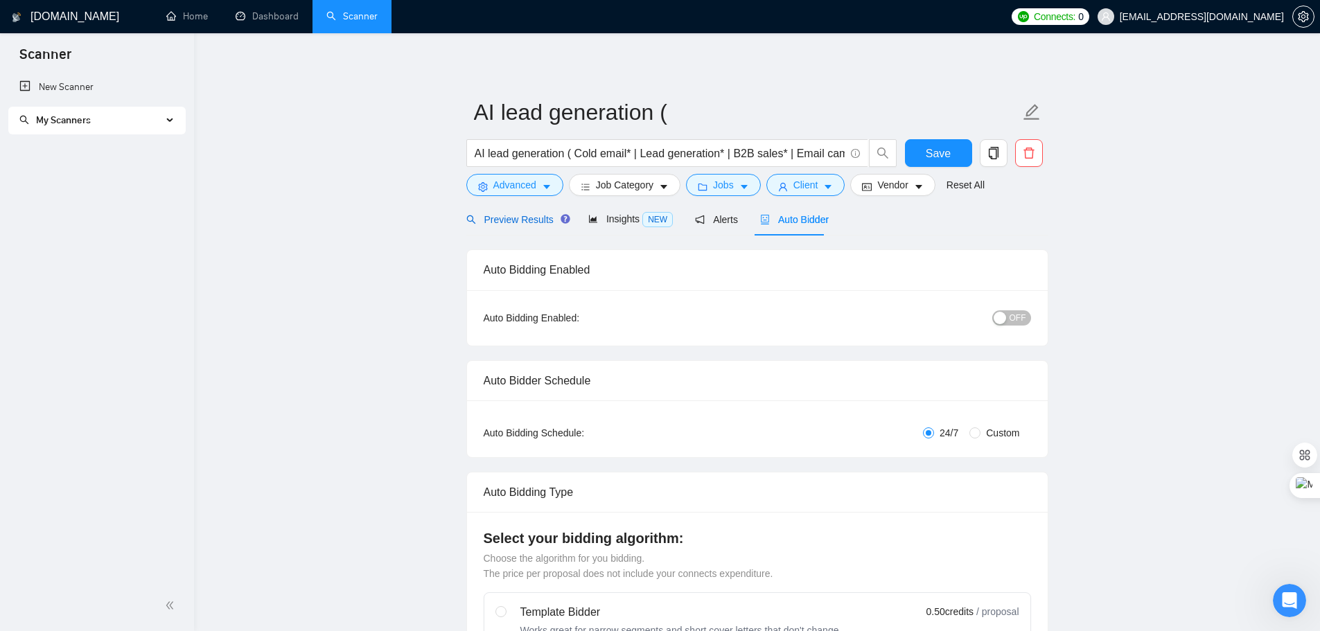
click at [525, 219] on span "Preview Results" at bounding box center [516, 219] width 100 height 11
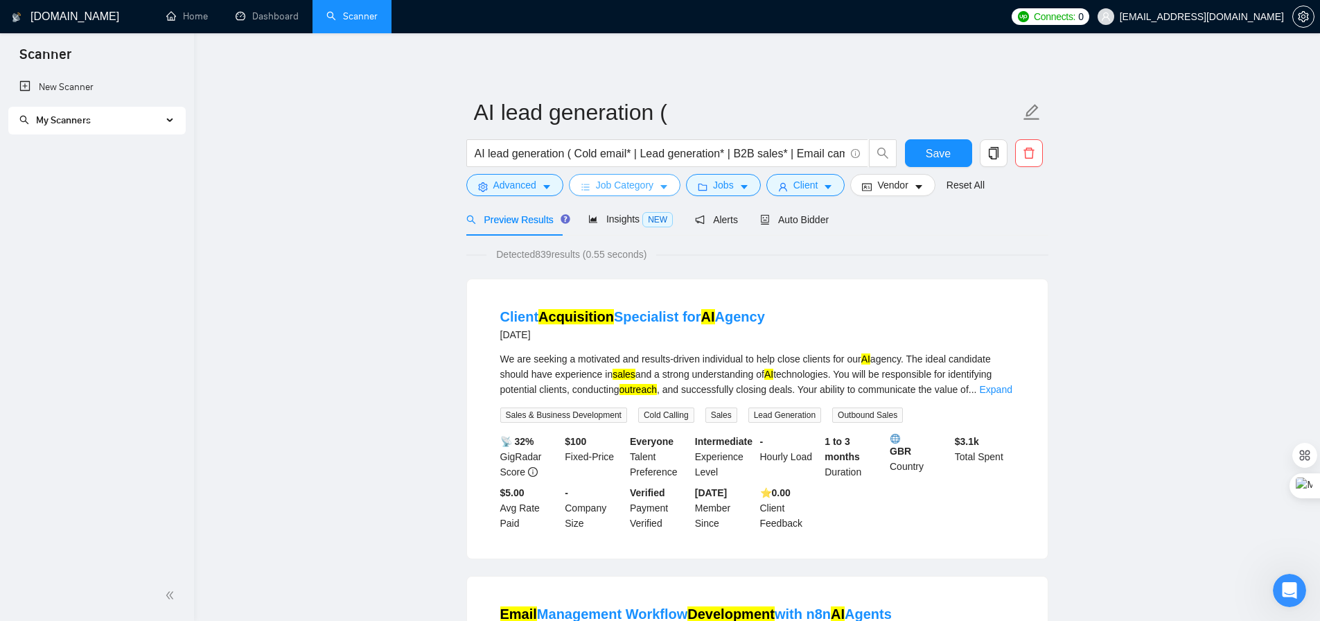
click at [606, 186] on span "Job Category" at bounding box center [625, 184] width 58 height 15
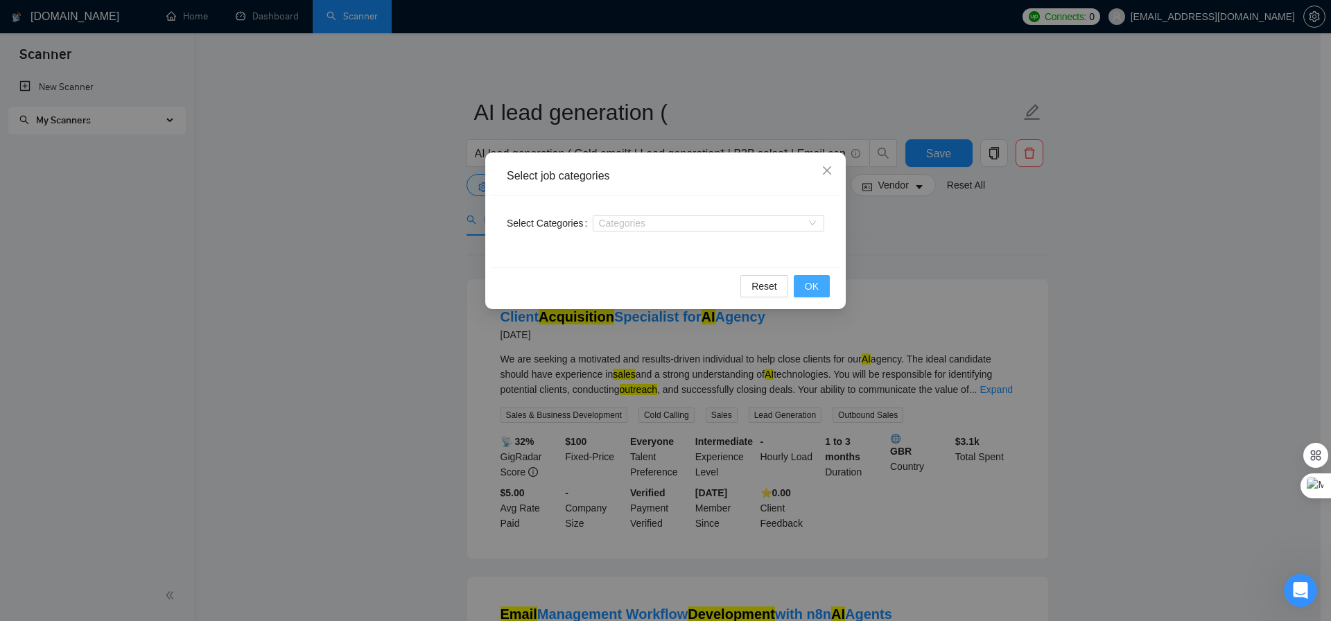
click at [808, 286] on span "OK" at bounding box center [812, 286] width 14 height 15
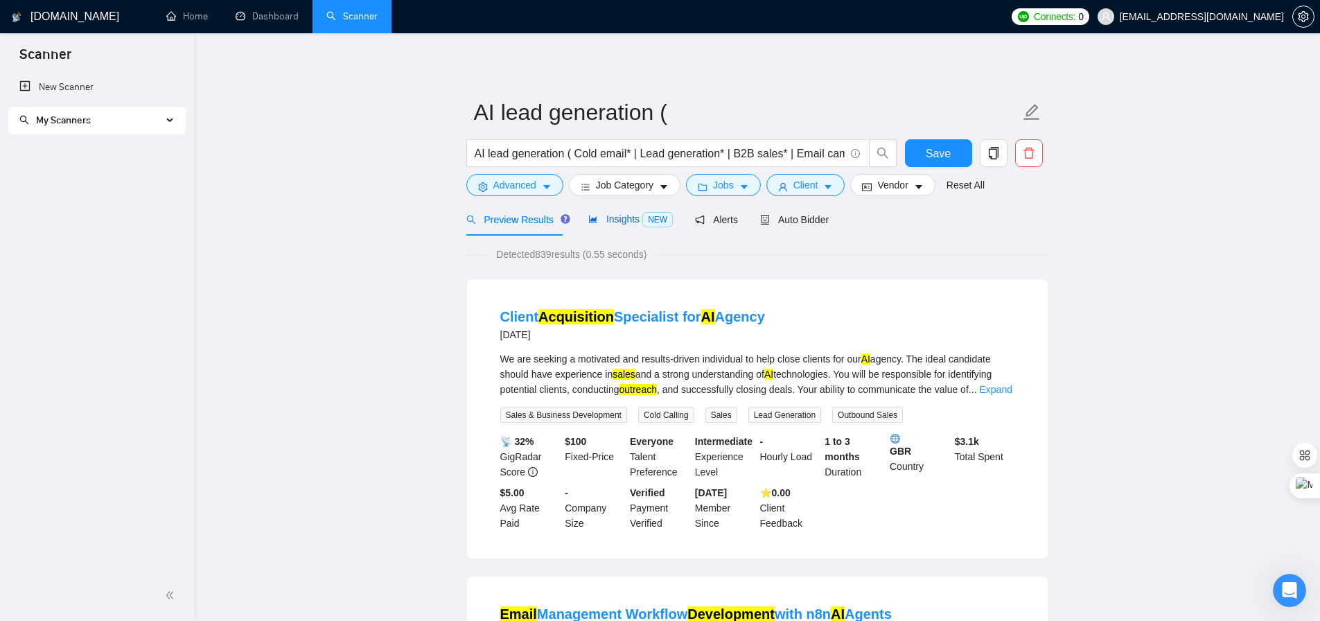
click at [612, 223] on span "Insights NEW" at bounding box center [630, 218] width 85 height 11
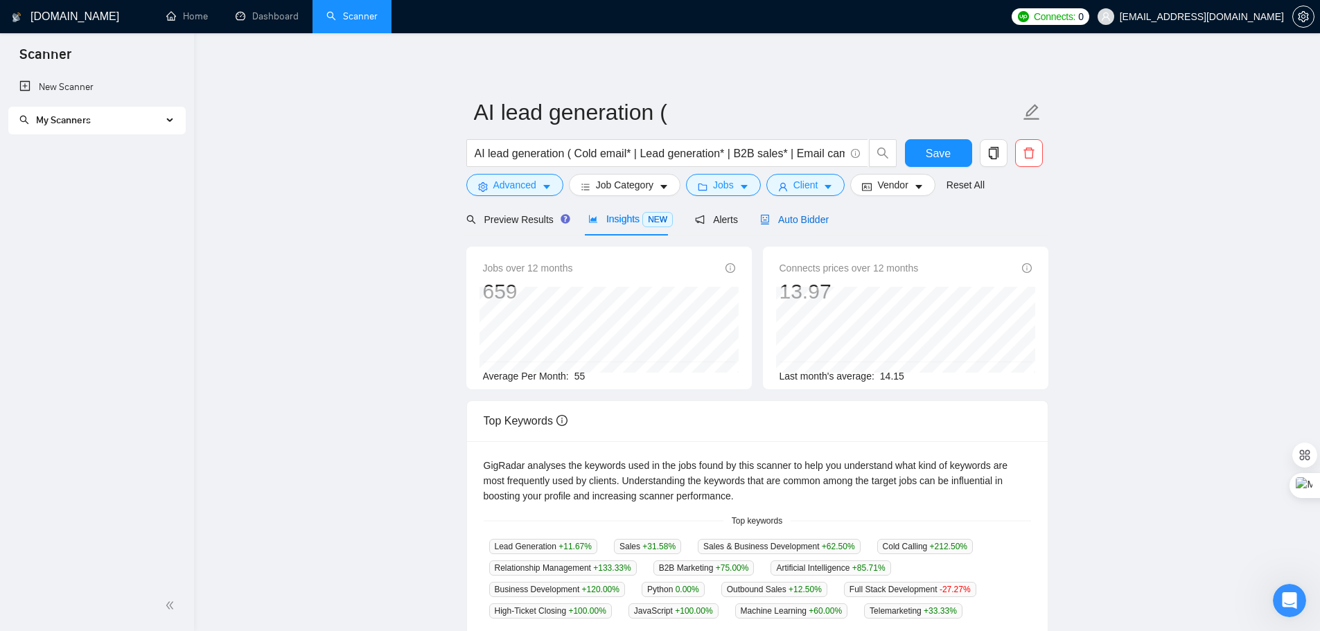
click at [782, 222] on span "Auto Bidder" at bounding box center [794, 219] width 69 height 11
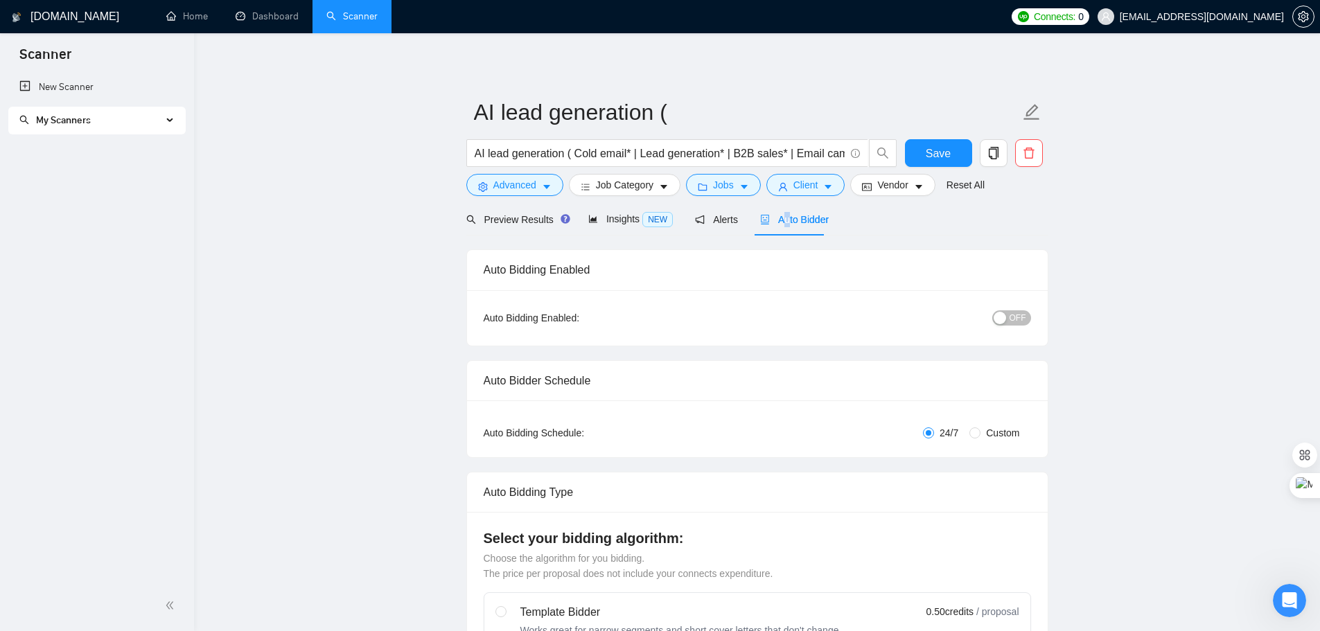
click at [1006, 313] on div "button" at bounding box center [1000, 318] width 12 height 12
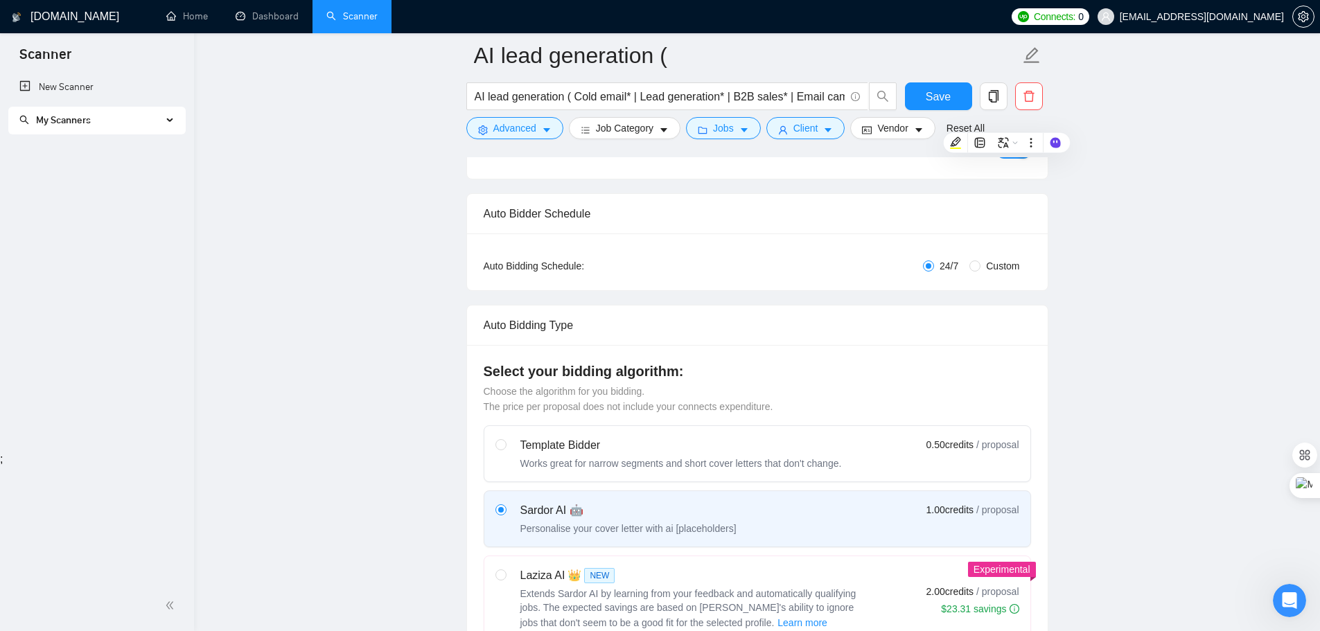
scroll to position [208, 0]
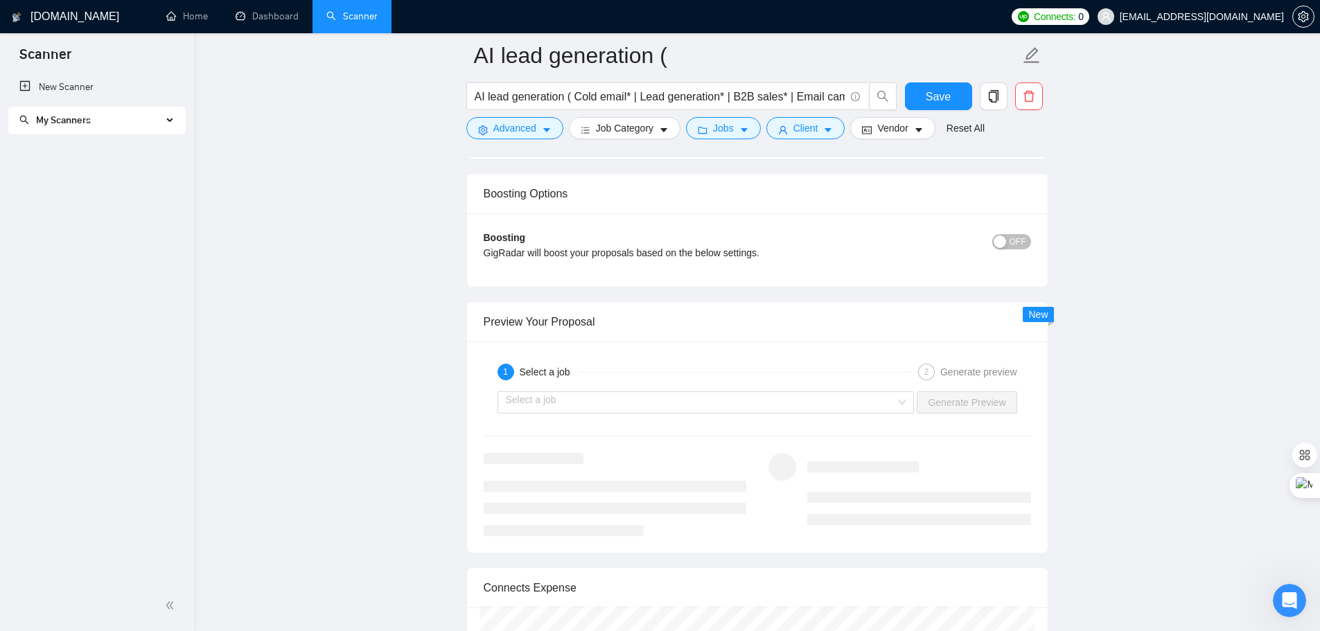
scroll to position [2495, 0]
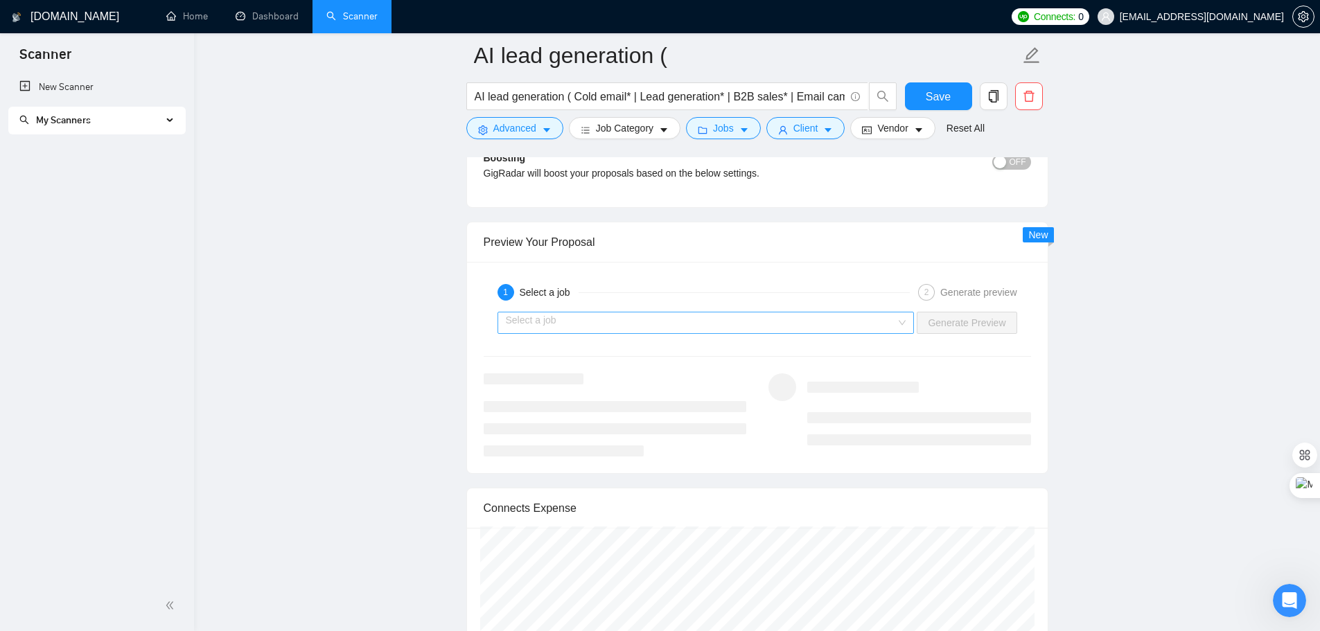
click at [643, 324] on input "search" at bounding box center [701, 323] width 391 height 21
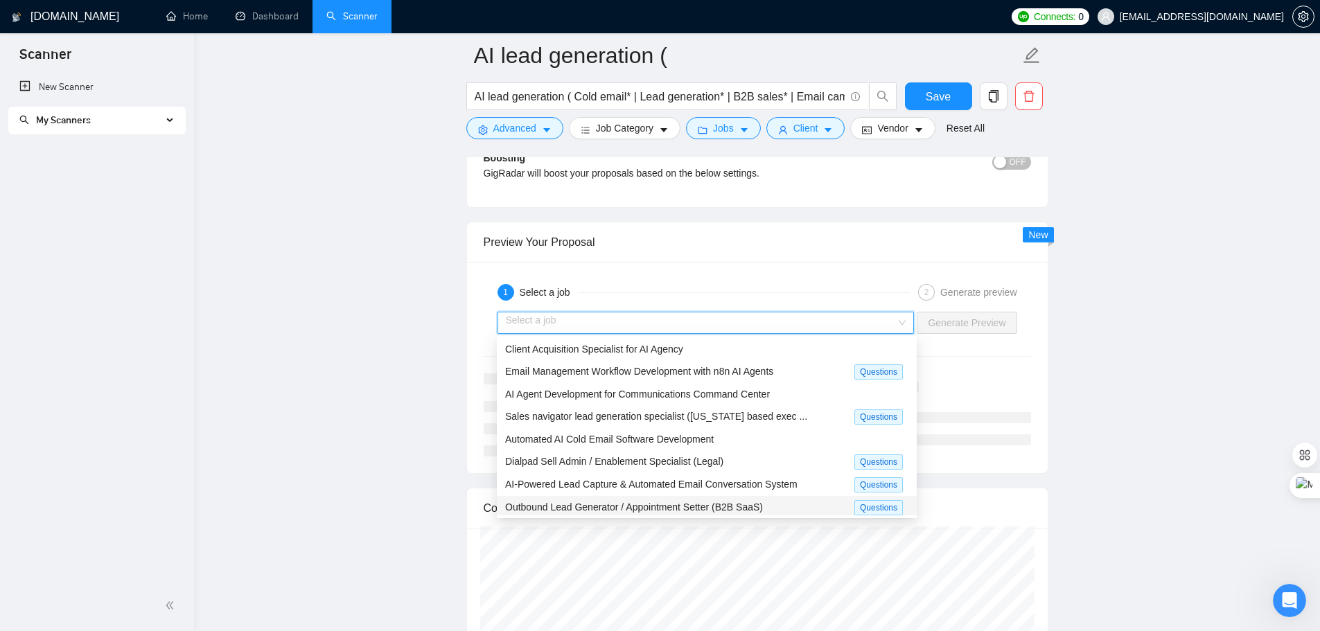
click at [678, 507] on span "Outbound Lead Generator / Appointment Setter (B2B SaaS)" at bounding box center [634, 507] width 258 height 11
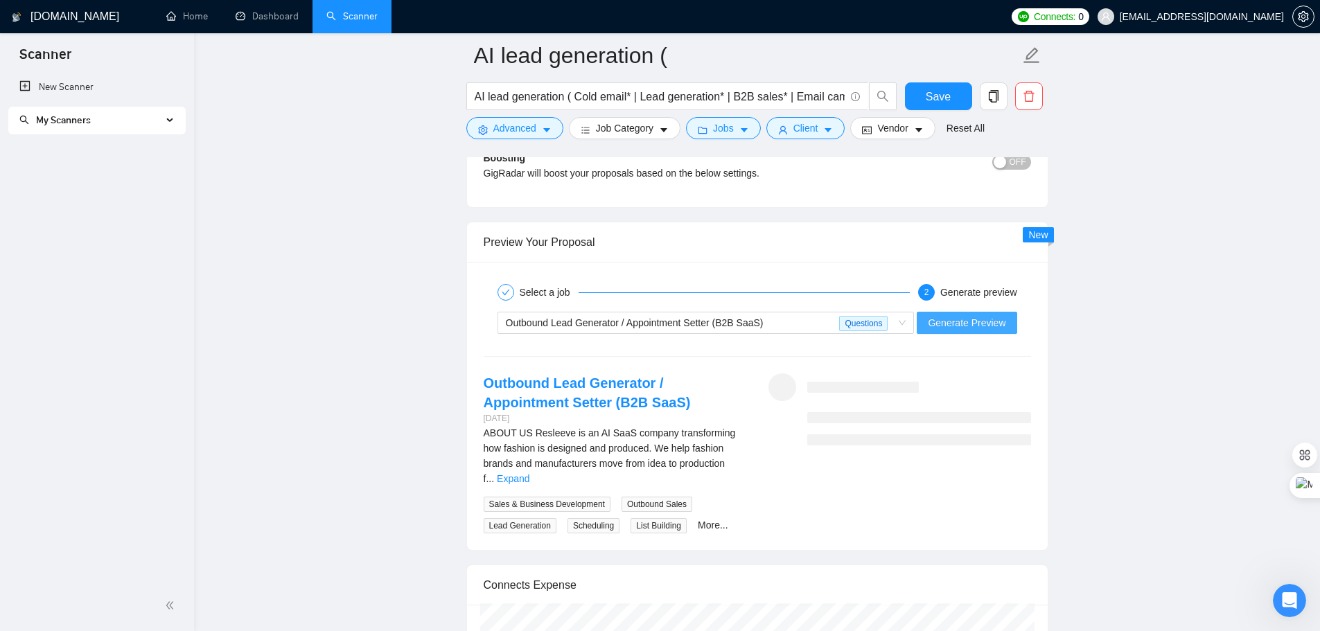
click at [941, 329] on span "Generate Preview" at bounding box center [967, 322] width 78 height 15
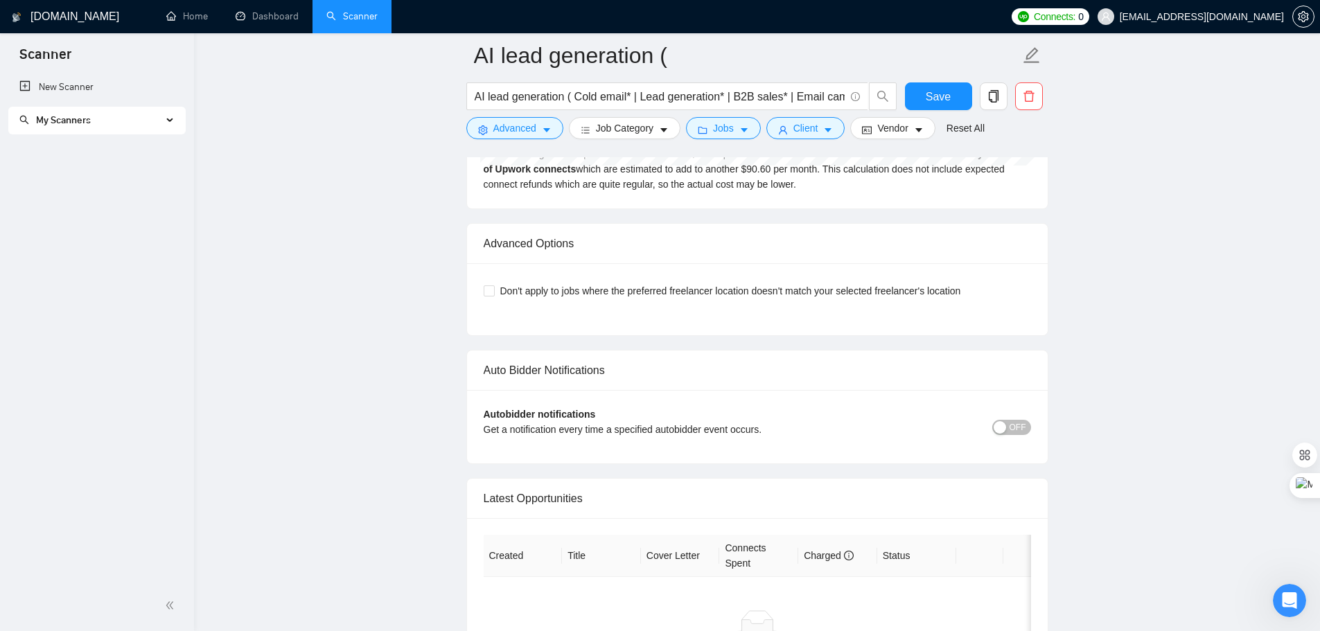
scroll to position [3119, 0]
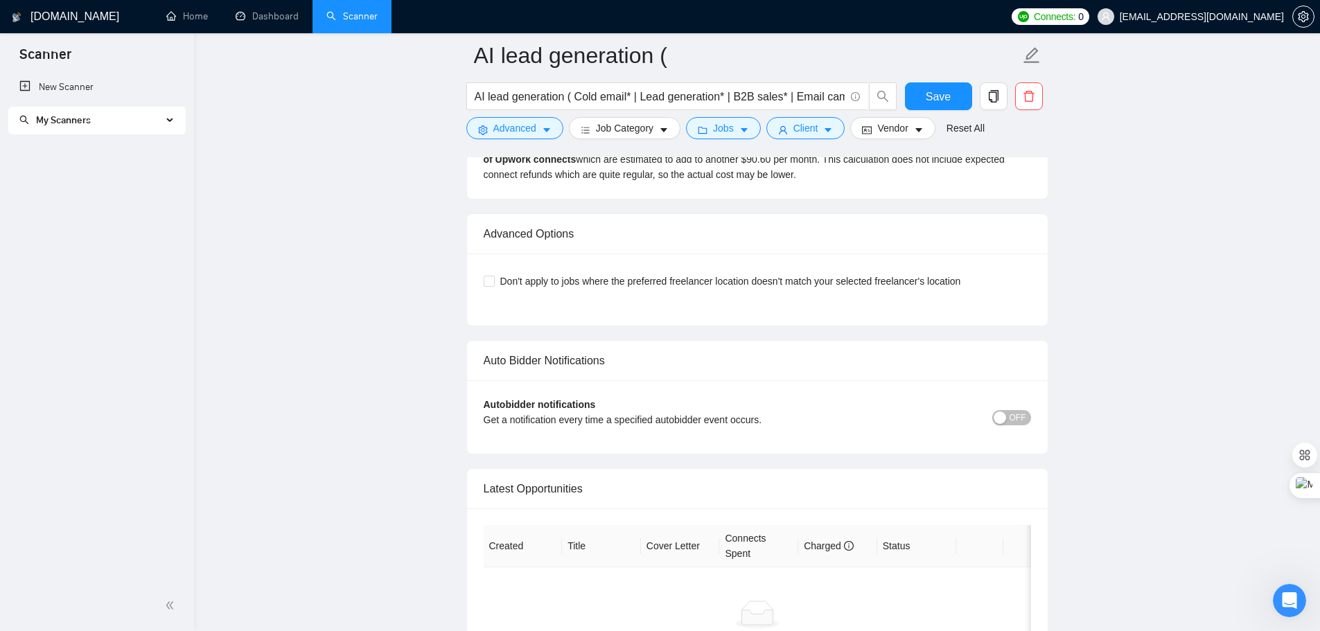
click at [1009, 410] on button "OFF" at bounding box center [1012, 417] width 39 height 15
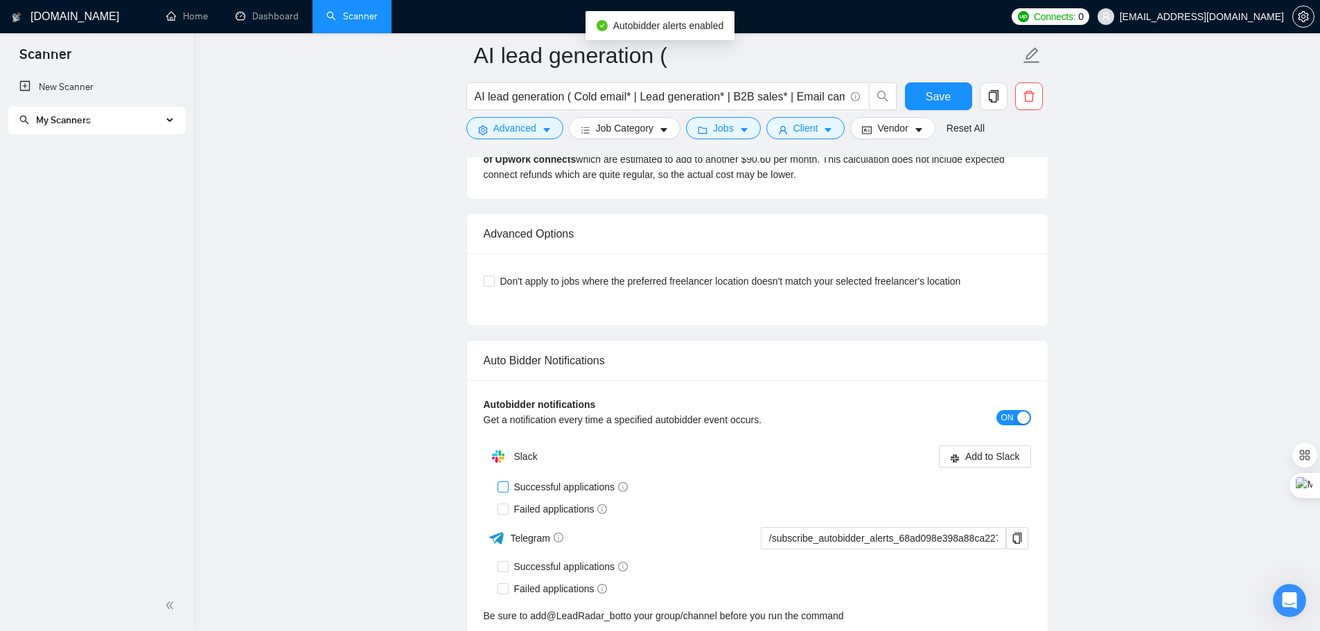
click at [503, 482] on input "Successful applications" at bounding box center [503, 487] width 10 height 10
checkbox input "true"
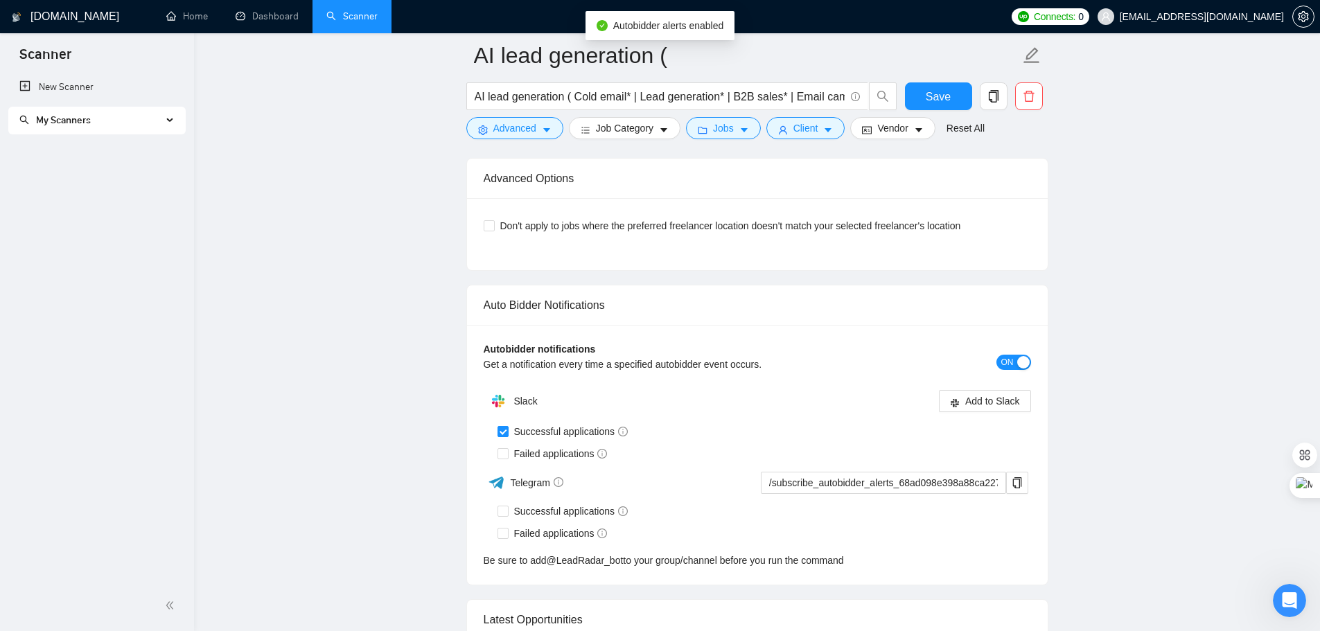
click at [504, 415] on img at bounding box center [498, 401] width 28 height 28
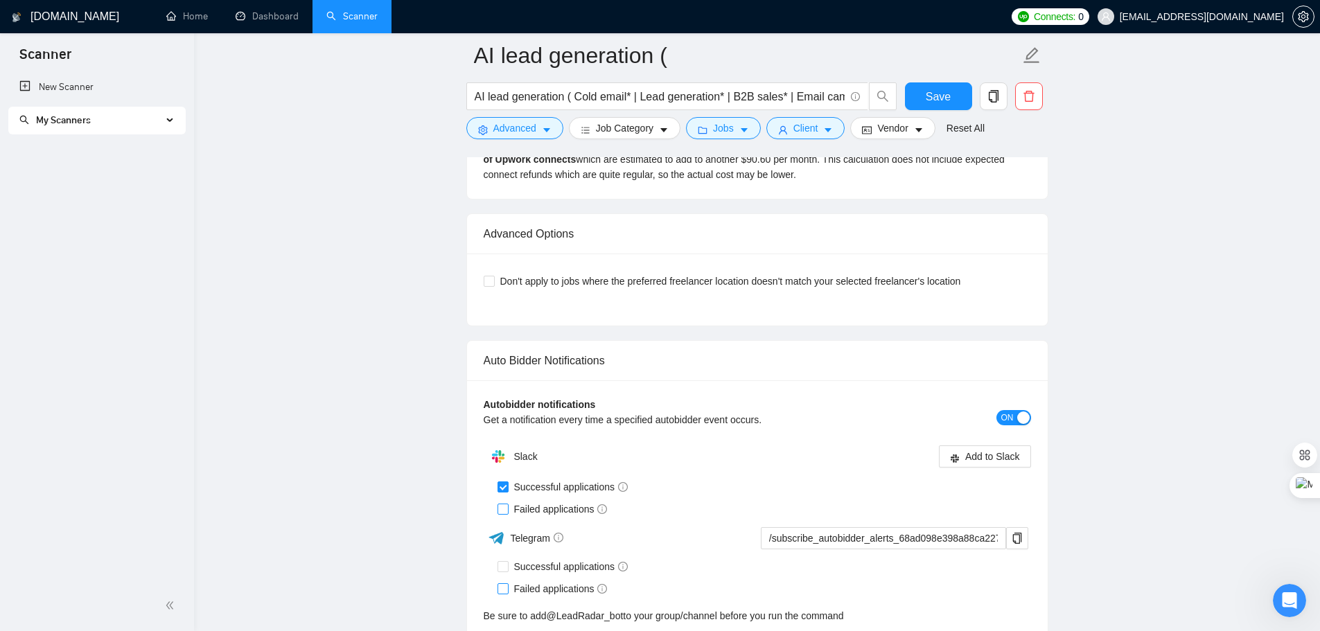
drag, startPoint x: 504, startPoint y: 492, endPoint x: 516, endPoint y: 520, distance: 30.1
click at [503, 504] on input "Failed applications" at bounding box center [503, 509] width 10 height 10
checkbox input "true"
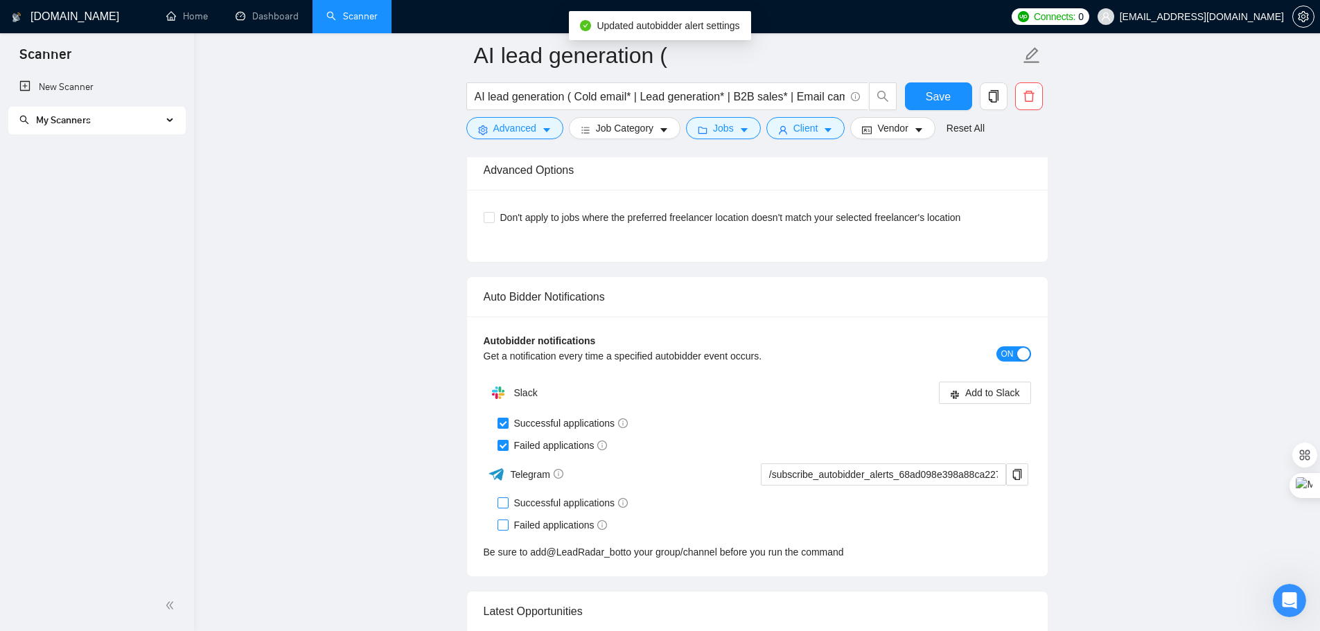
click at [503, 498] on input "Successful applications" at bounding box center [503, 503] width 10 height 10
checkbox input "true"
click at [503, 509] on div "Slack Add to Slack Successful applications Failed applications Telegram /subscr…" at bounding box center [758, 469] width 548 height 181
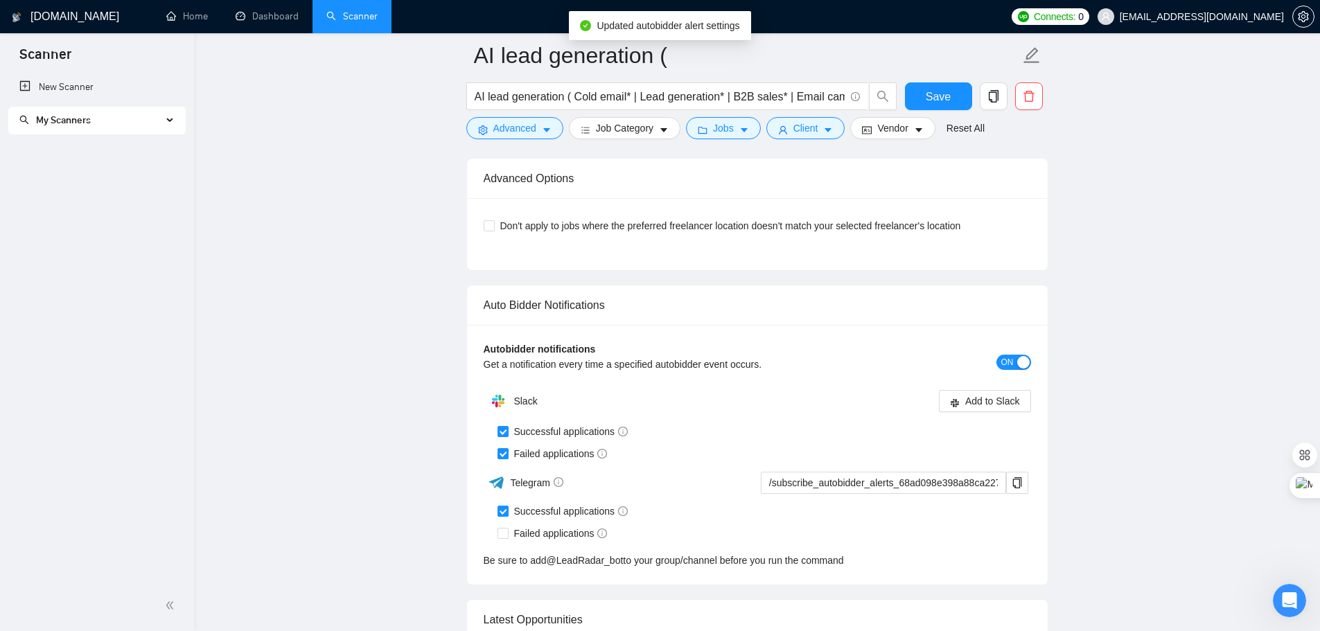
click at [987, 441] on div "Slack Add to Slack Successful applications Failed applications Telegram /subscr…" at bounding box center [758, 477] width 548 height 181
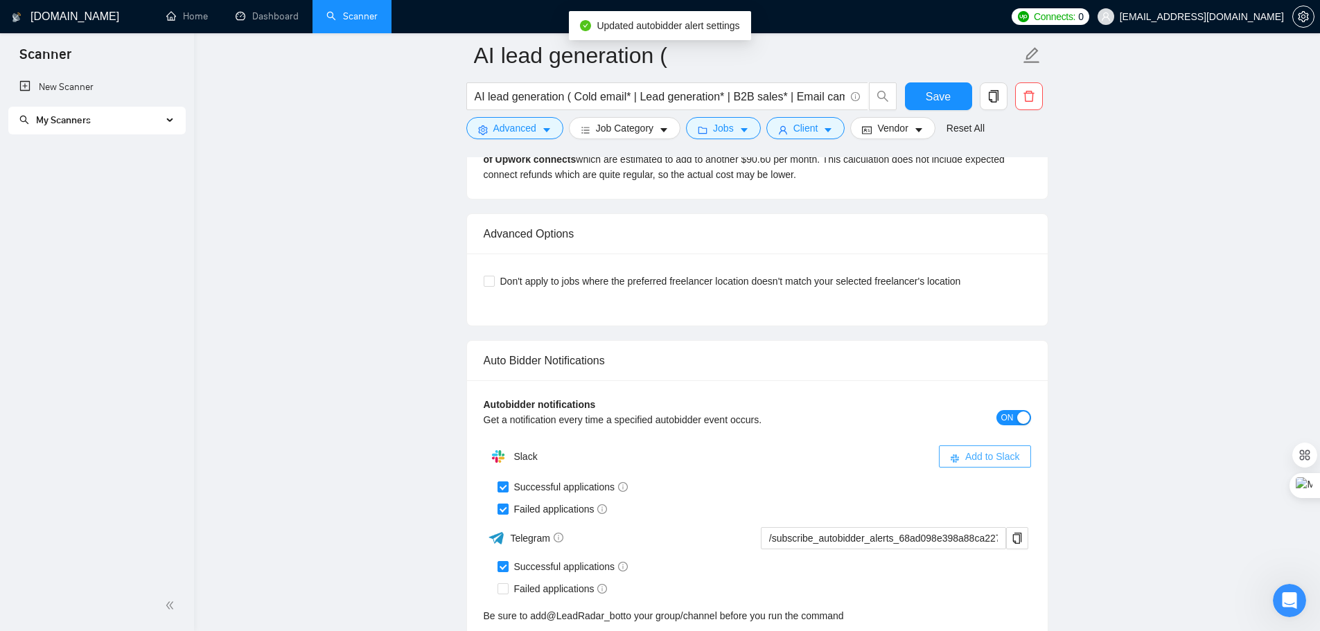
click at [984, 446] on button "Add to Slack" at bounding box center [985, 457] width 92 height 22
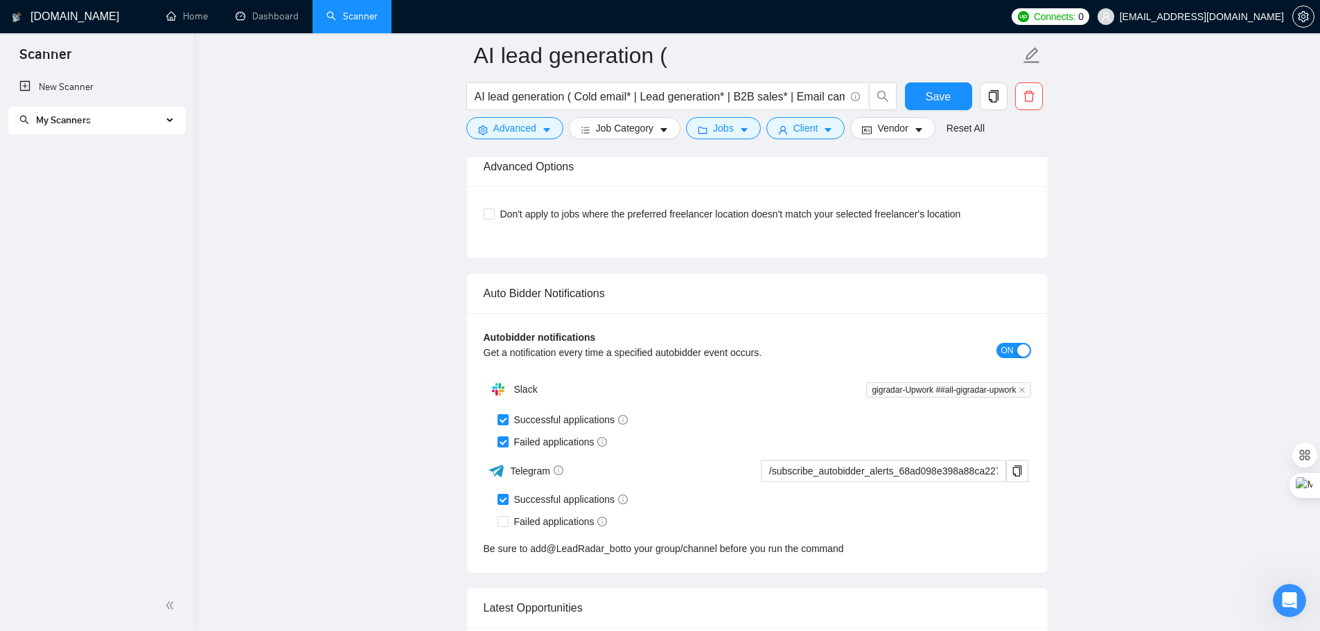
click at [1014, 518] on div "Failed applications" at bounding box center [765, 522] width 534 height 22
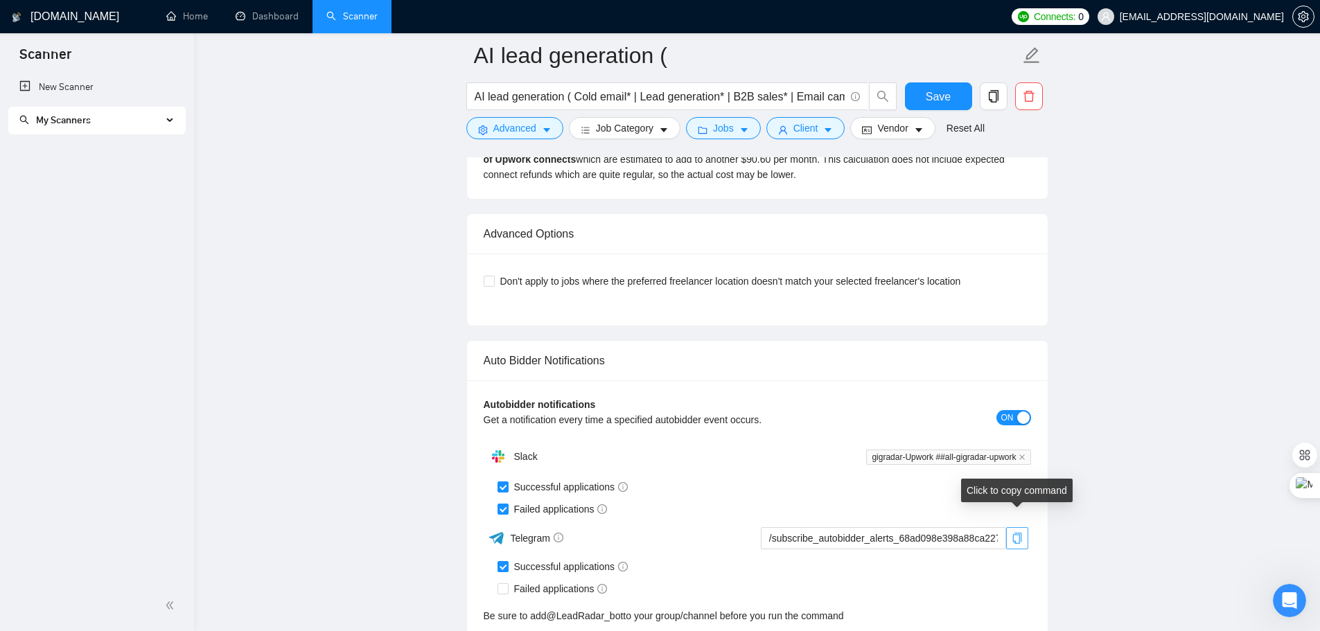
click at [1019, 533] on icon "copy" at bounding box center [1017, 538] width 11 height 11
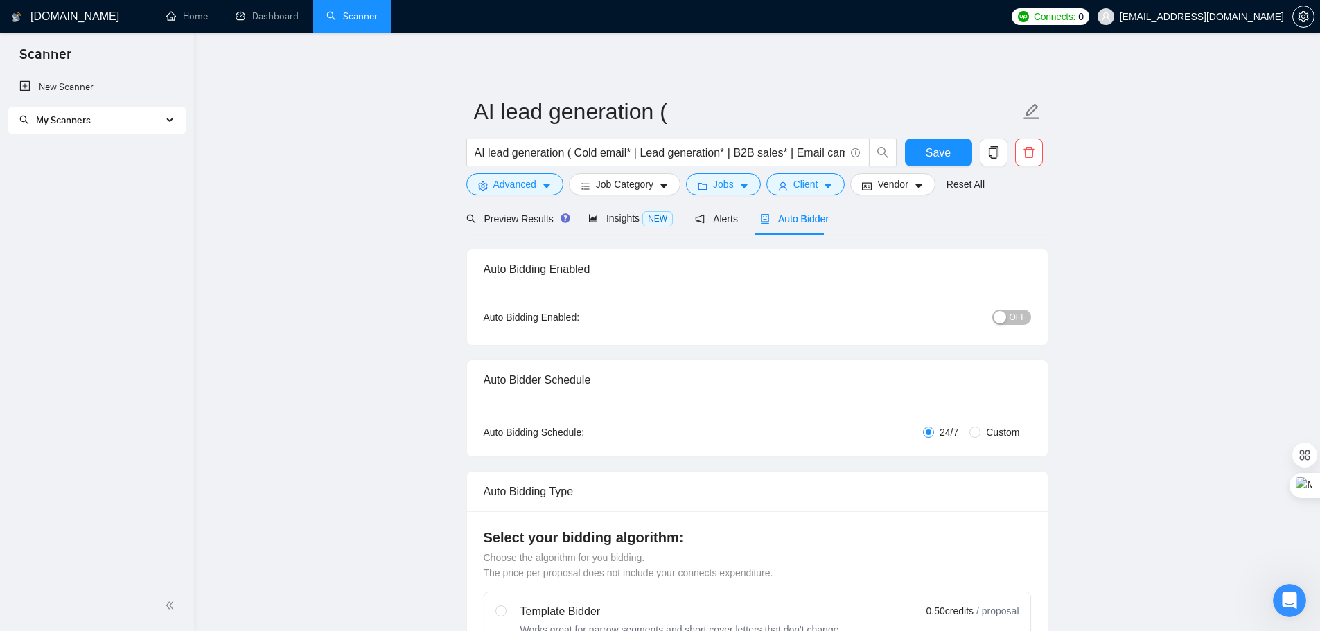
scroll to position [0, 0]
click at [943, 150] on span "Save" at bounding box center [938, 153] width 25 height 17
click at [171, 123] on div "My Scanners" at bounding box center [96, 121] width 177 height 28
checkbox input "true"
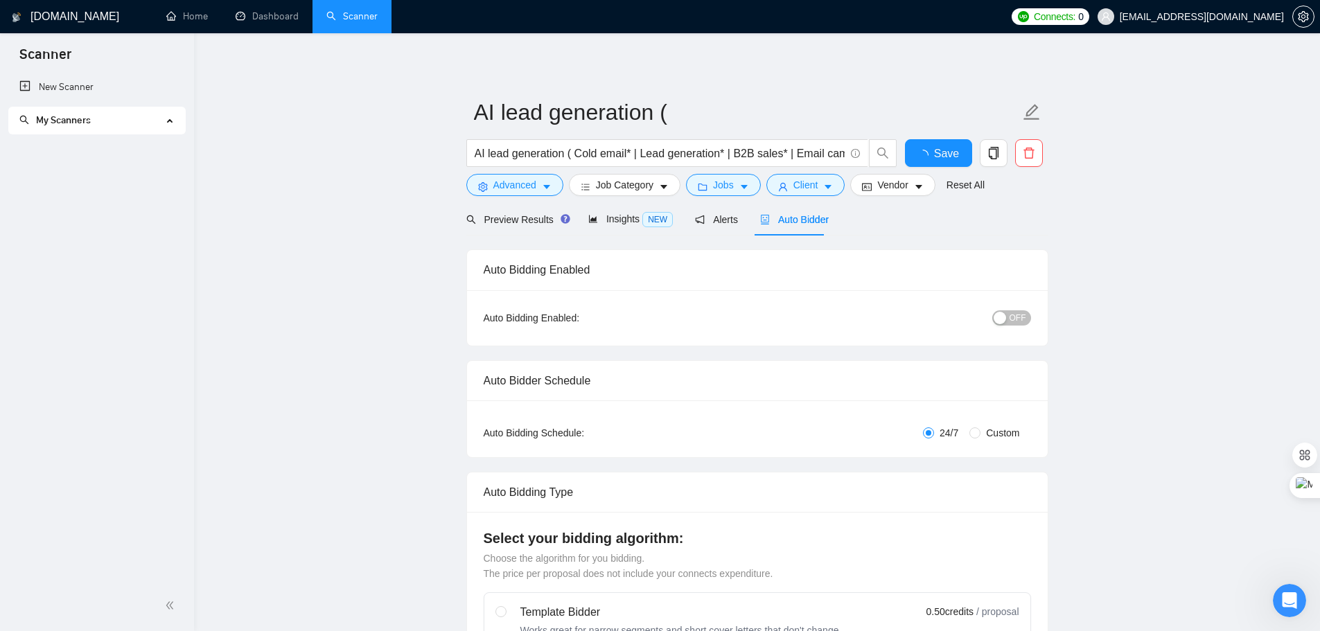
checkbox input "true"
click at [73, 157] on link "AI lead generation (" at bounding box center [98, 154] width 132 height 28
click at [1013, 316] on span "OFF" at bounding box center [1018, 318] width 17 height 15
click at [937, 160] on span "Save" at bounding box center [938, 153] width 25 height 17
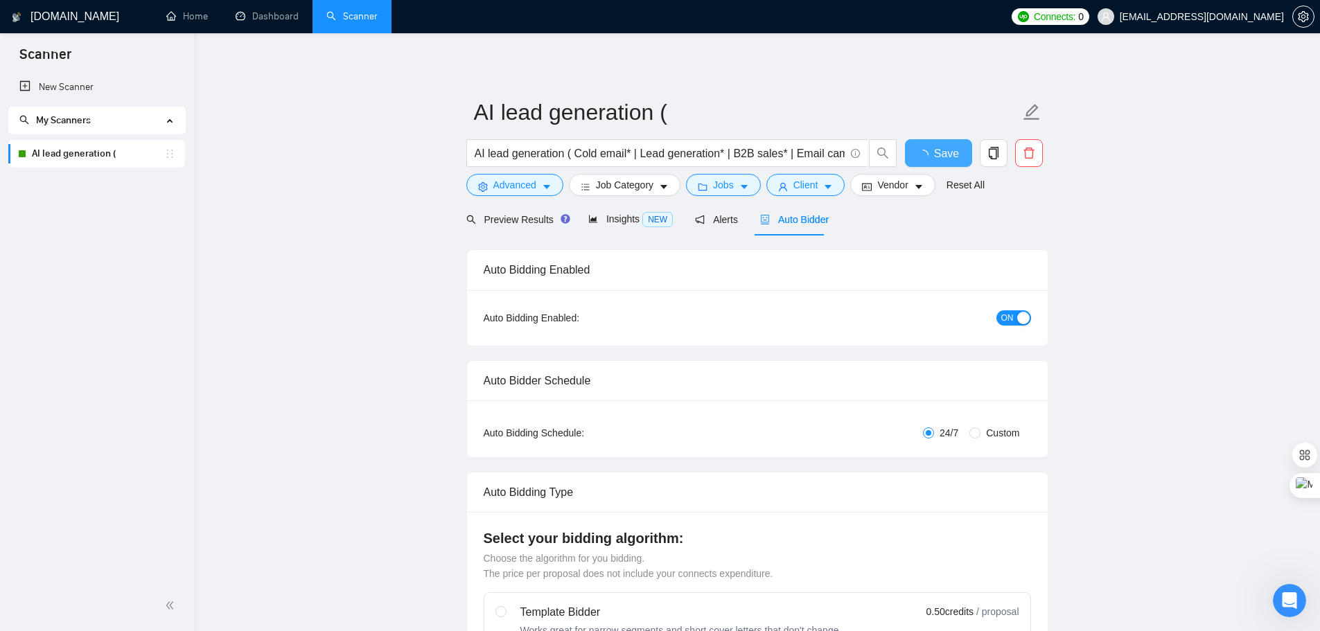
checkbox input "true"
